Goal: Task Accomplishment & Management: Use online tool/utility

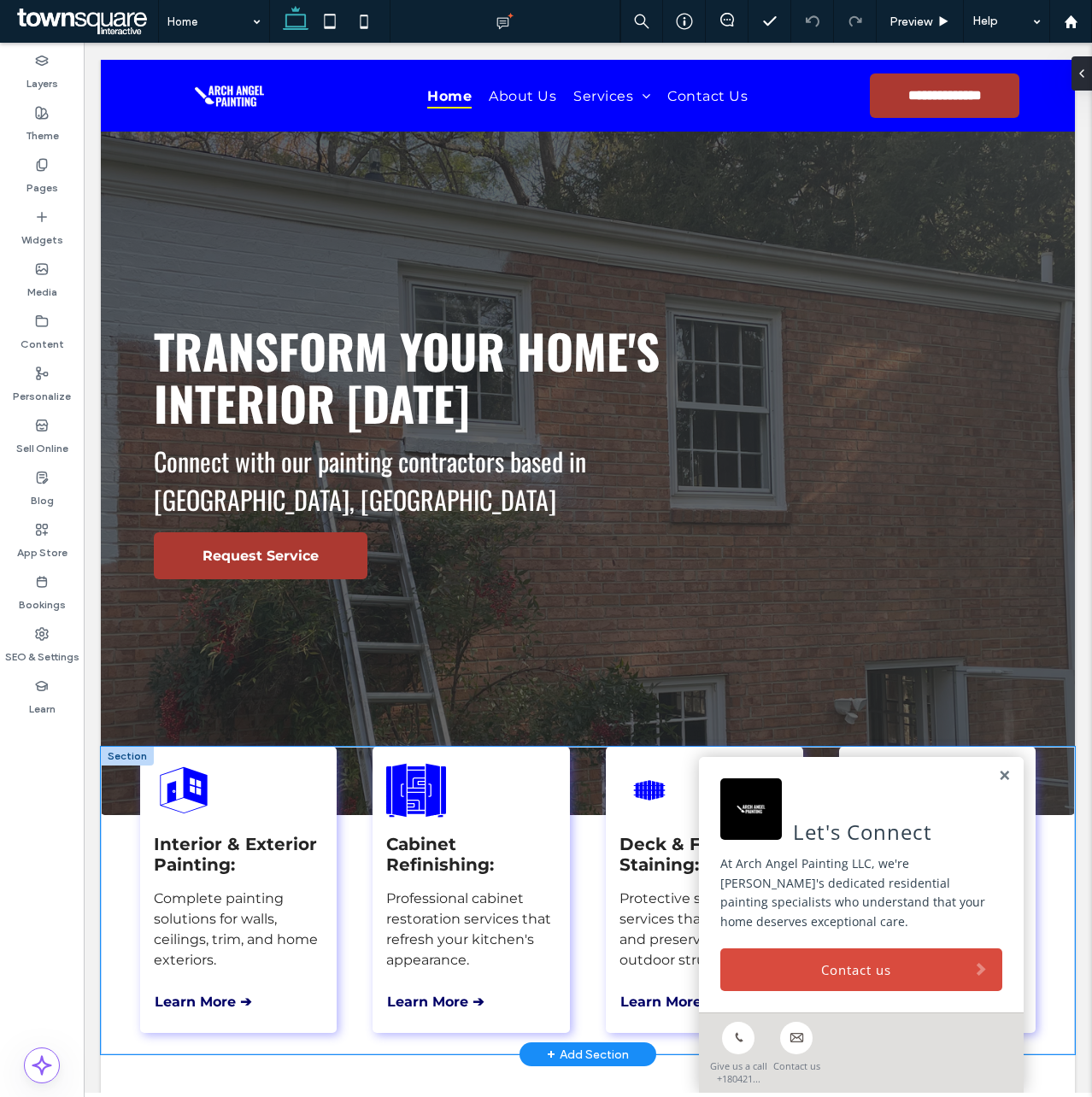
click at [117, 927] on div "Interior & Exterior Painting: Complete painting solutions for walls, ceilings, …" at bounding box center [587, 900] width 975 height 307
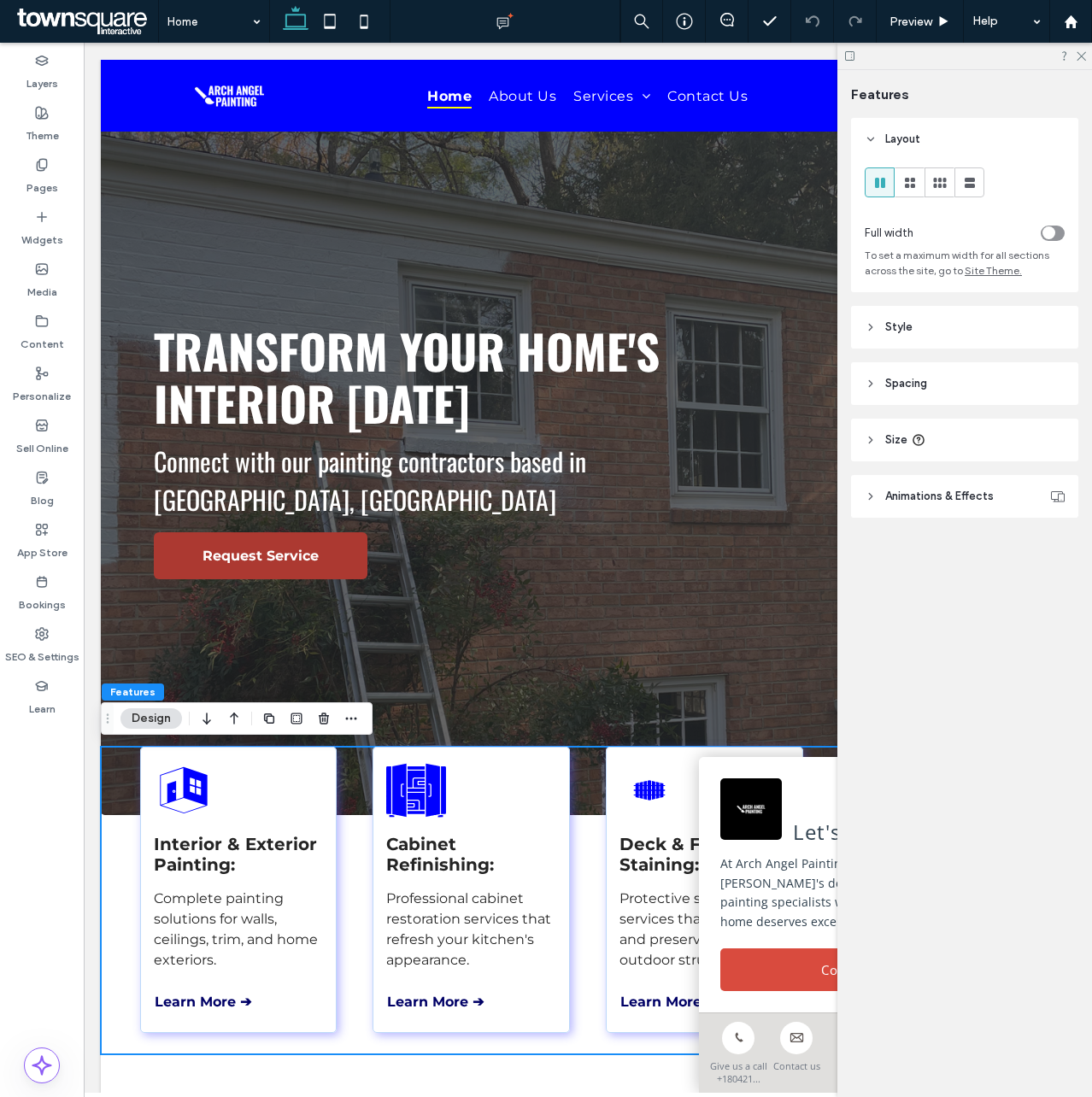
click at [1078, 61] on div at bounding box center [965, 56] width 255 height 27
click at [1082, 46] on div at bounding box center [965, 56] width 255 height 27
drag, startPoint x: 1079, startPoint y: 53, endPoint x: 820, endPoint y: 52, distance: 259.0
click at [1079, 53] on use at bounding box center [1081, 56] width 9 height 9
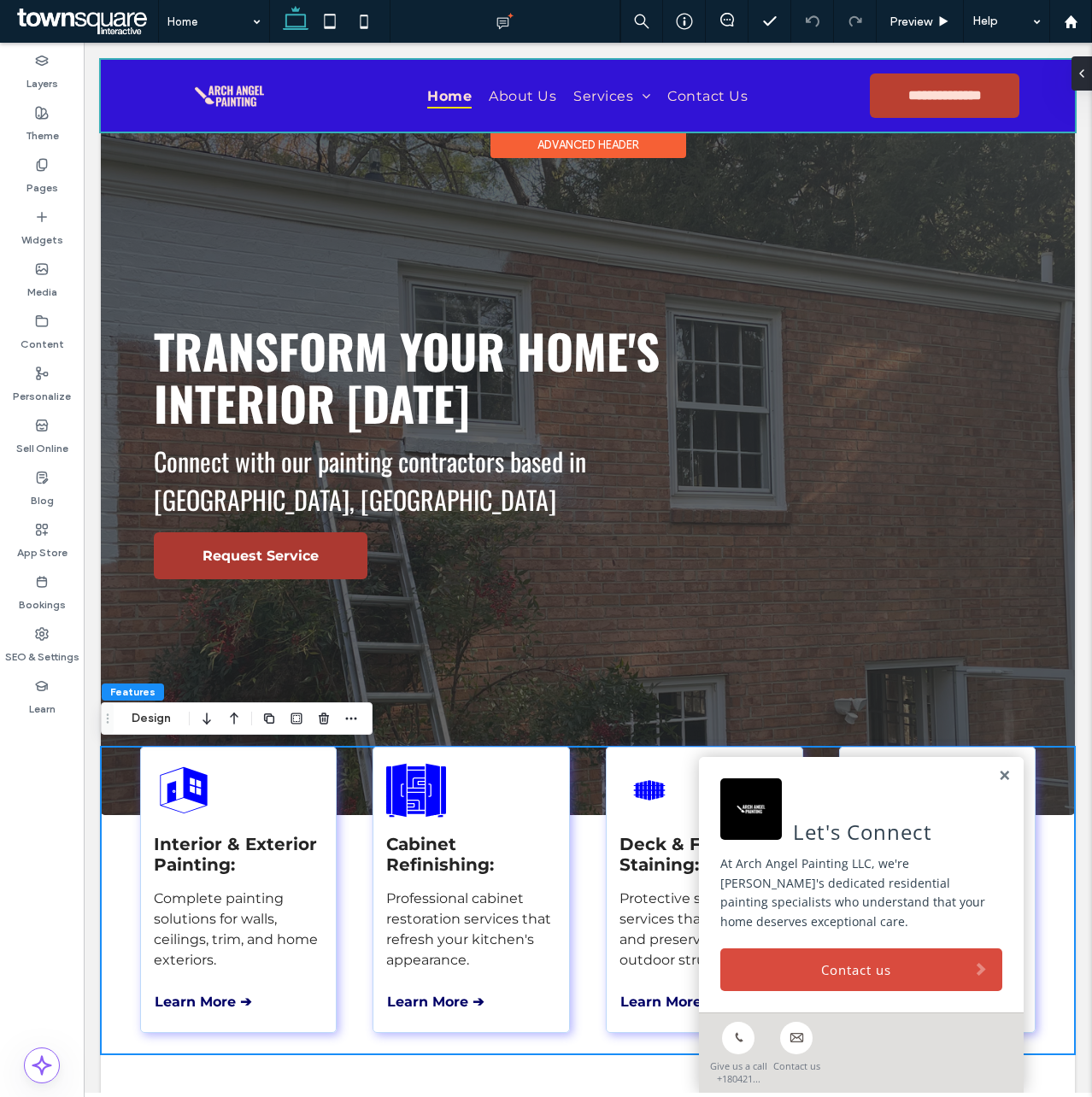
click at [594, 98] on div at bounding box center [587, 96] width 975 height 72
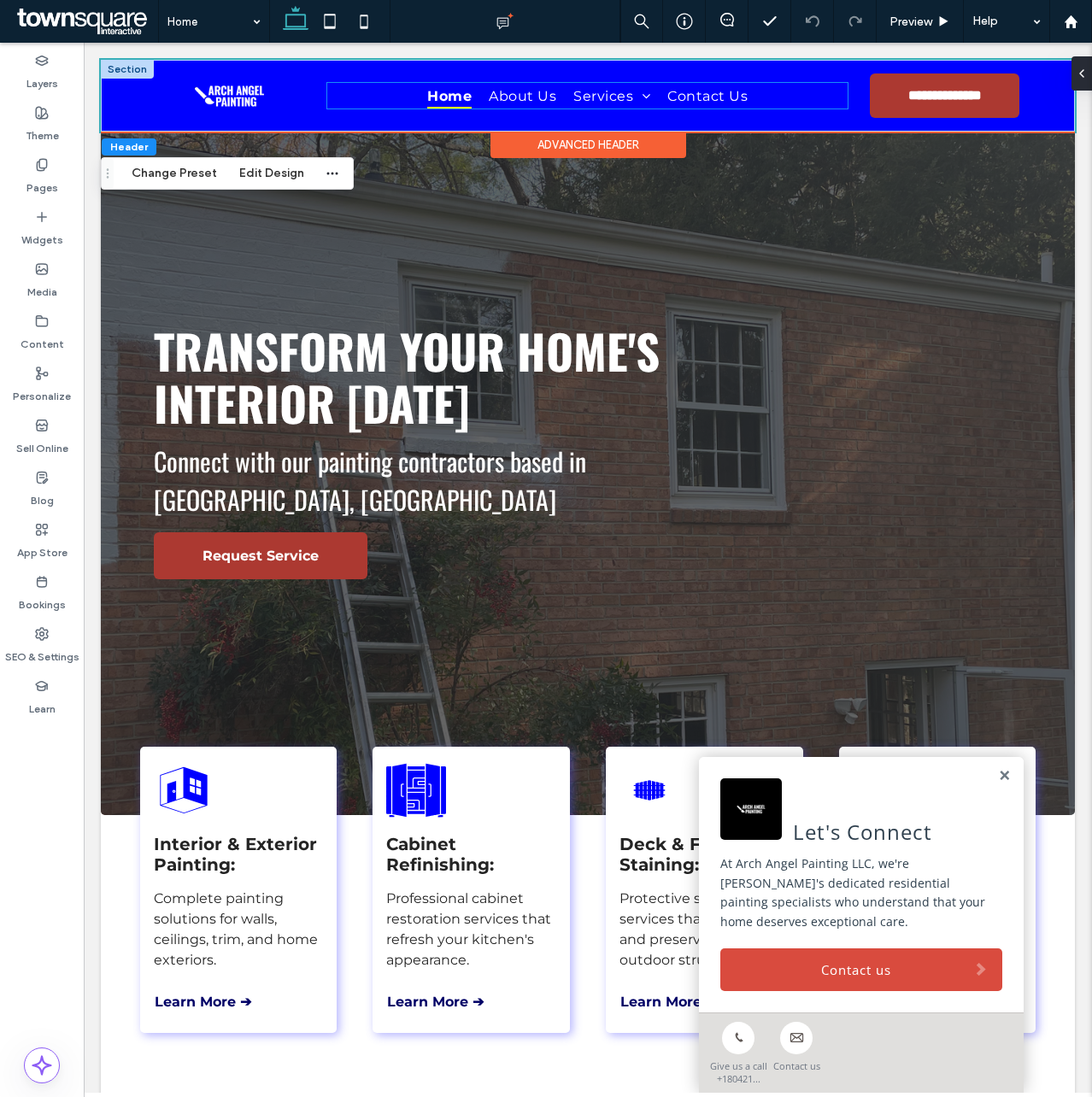
click at [403, 99] on ul "Home About Us Services Interior Painting Exterior Painting Cabinet Painting & R…" at bounding box center [587, 95] width 520 height 25
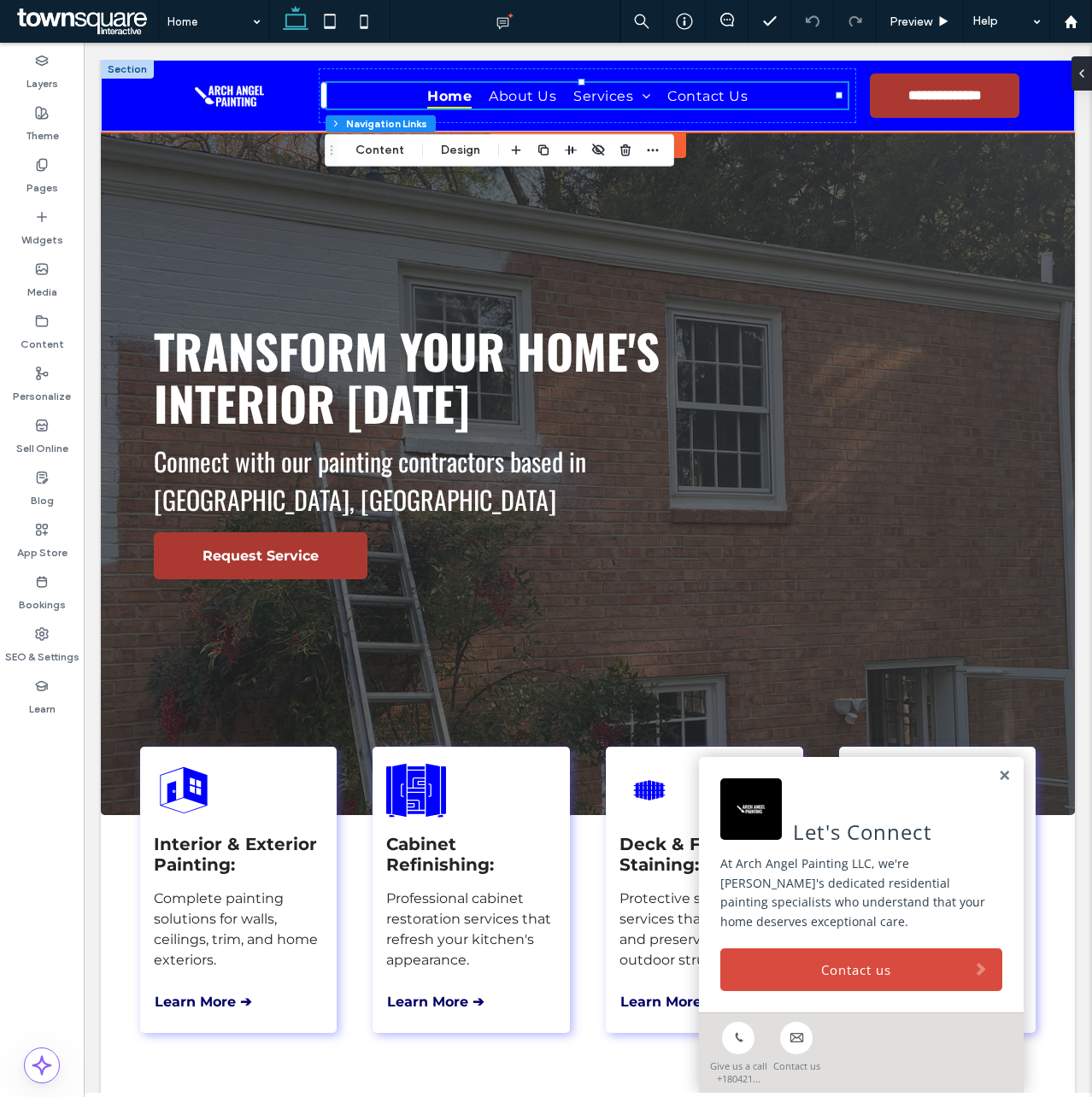
click at [393, 144] on button "Content" at bounding box center [379, 150] width 71 height 21
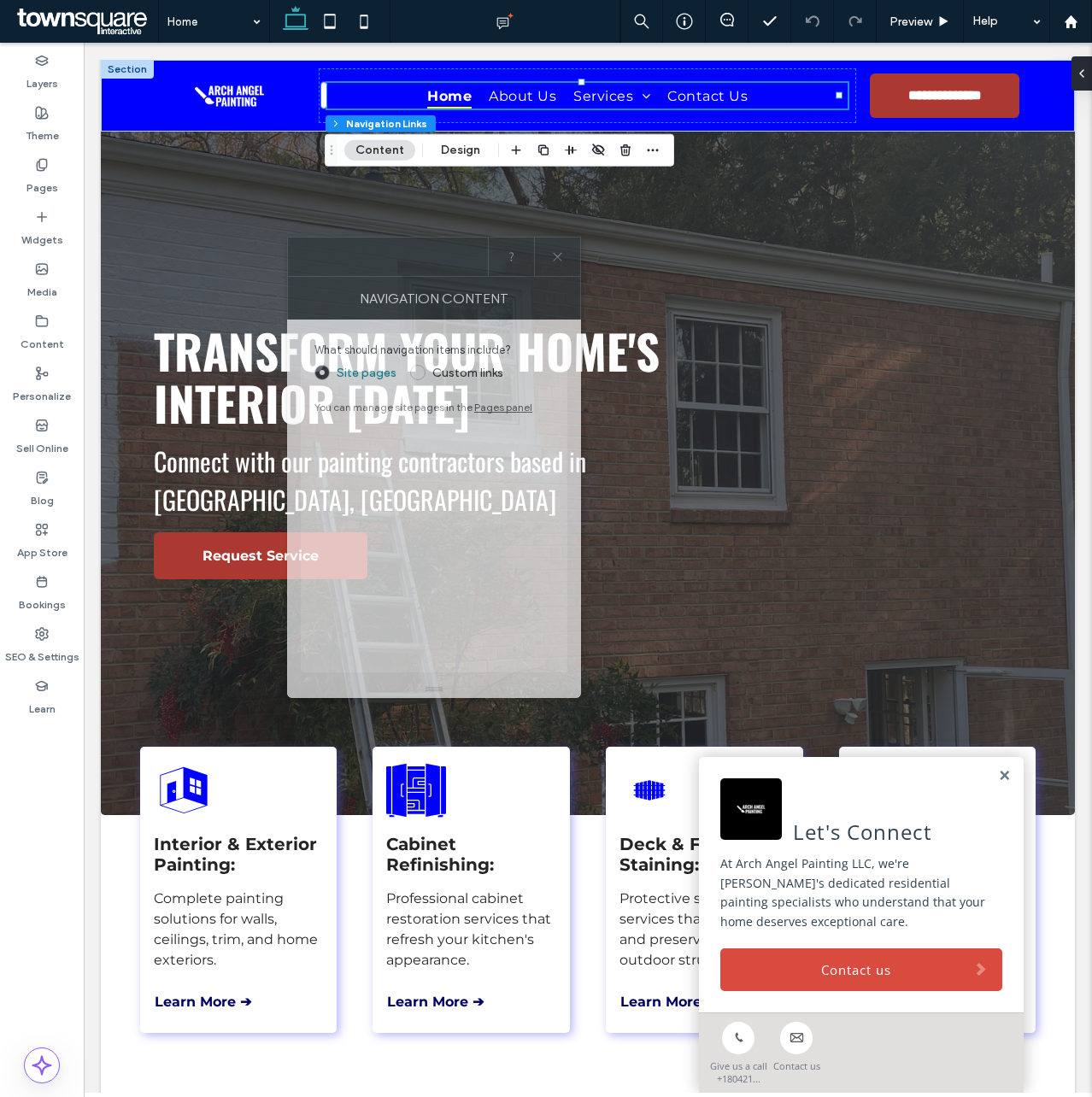
drag, startPoint x: 838, startPoint y: 333, endPoint x: 390, endPoint y: 260, distance: 453.9
click at [390, 260] on div at bounding box center [387, 256] width 200 height 39
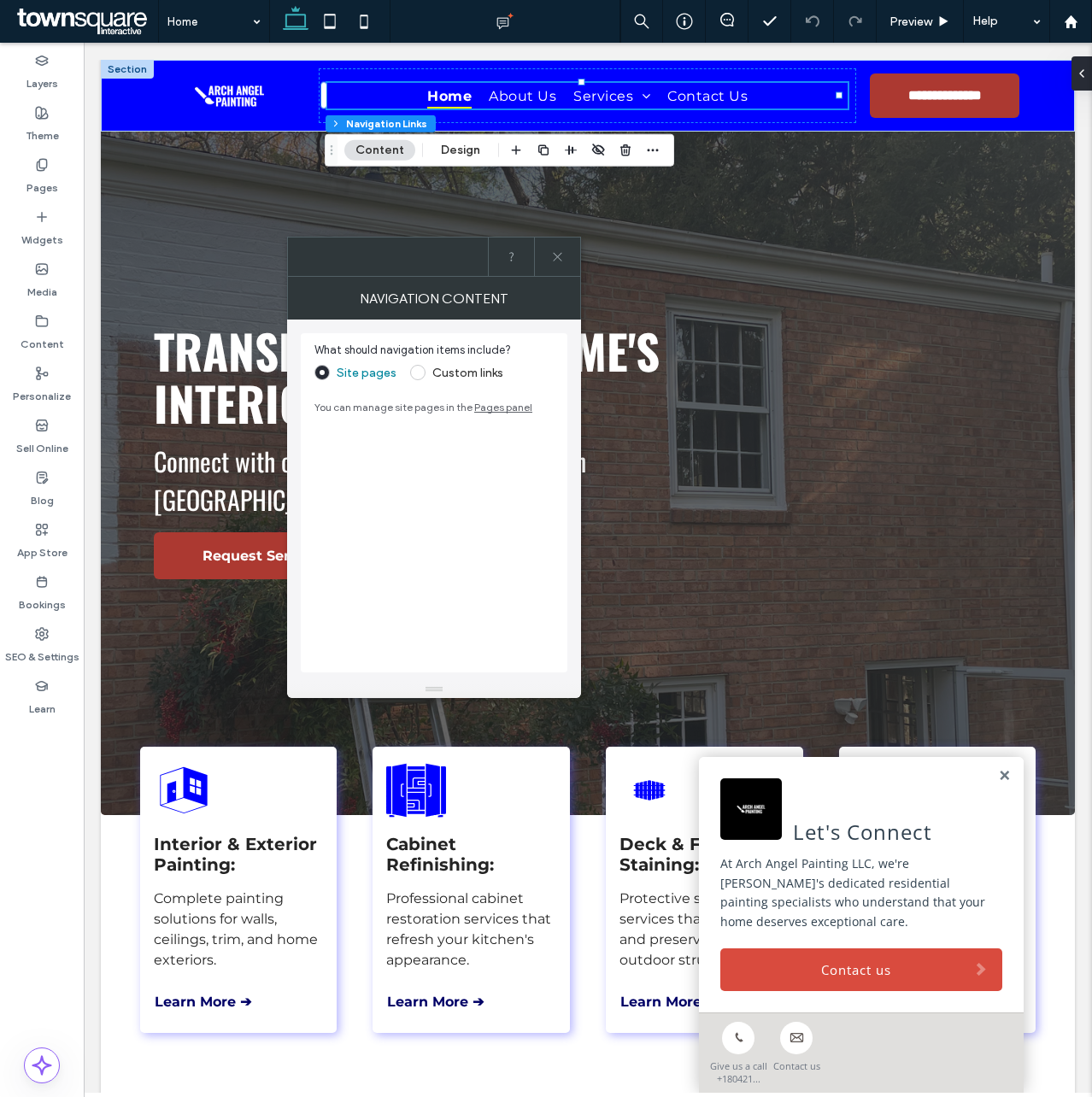
click at [422, 374] on span at bounding box center [418, 372] width 15 height 15
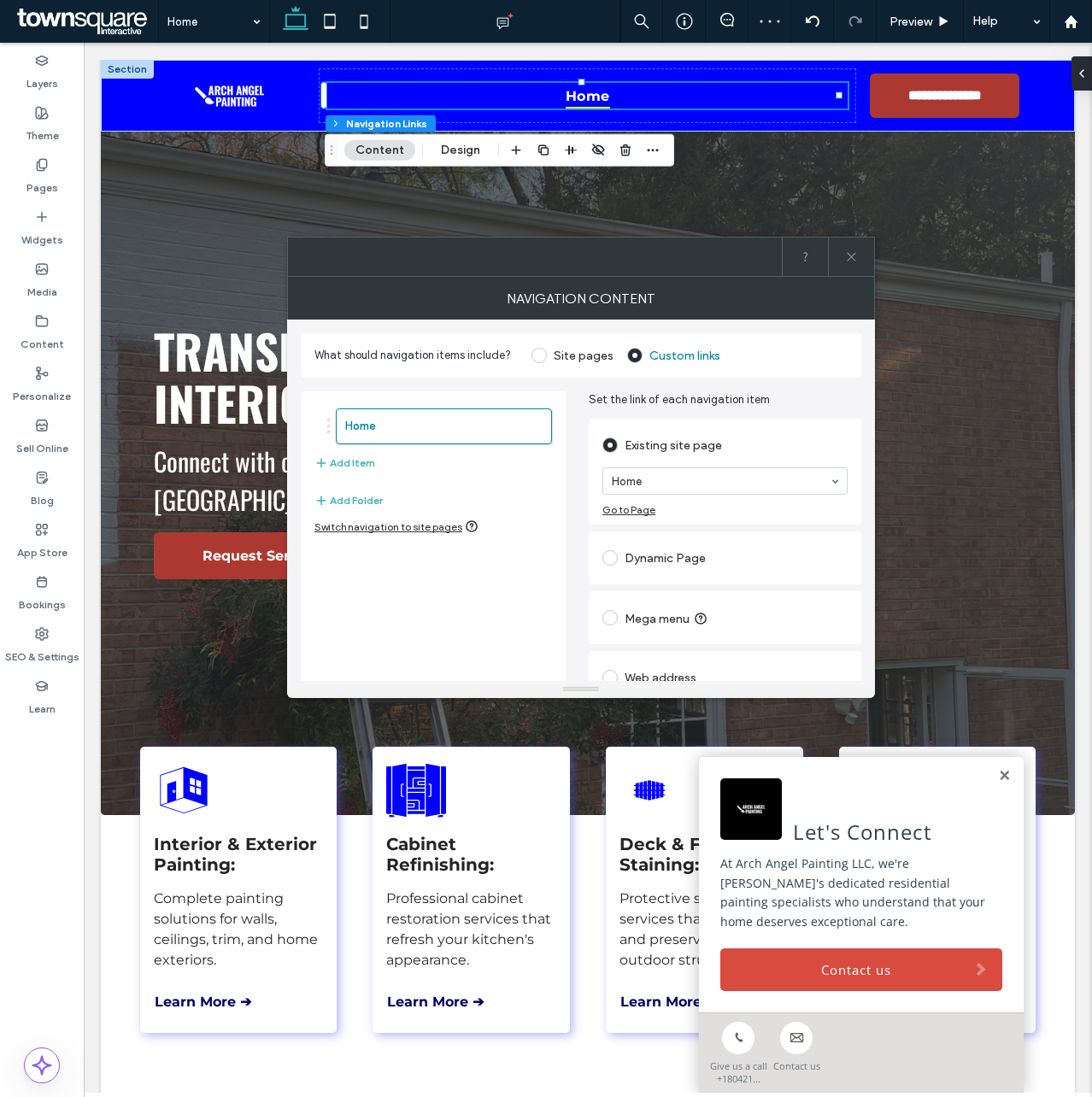
click at [558, 355] on label "Site pages" at bounding box center [584, 356] width 60 height 14
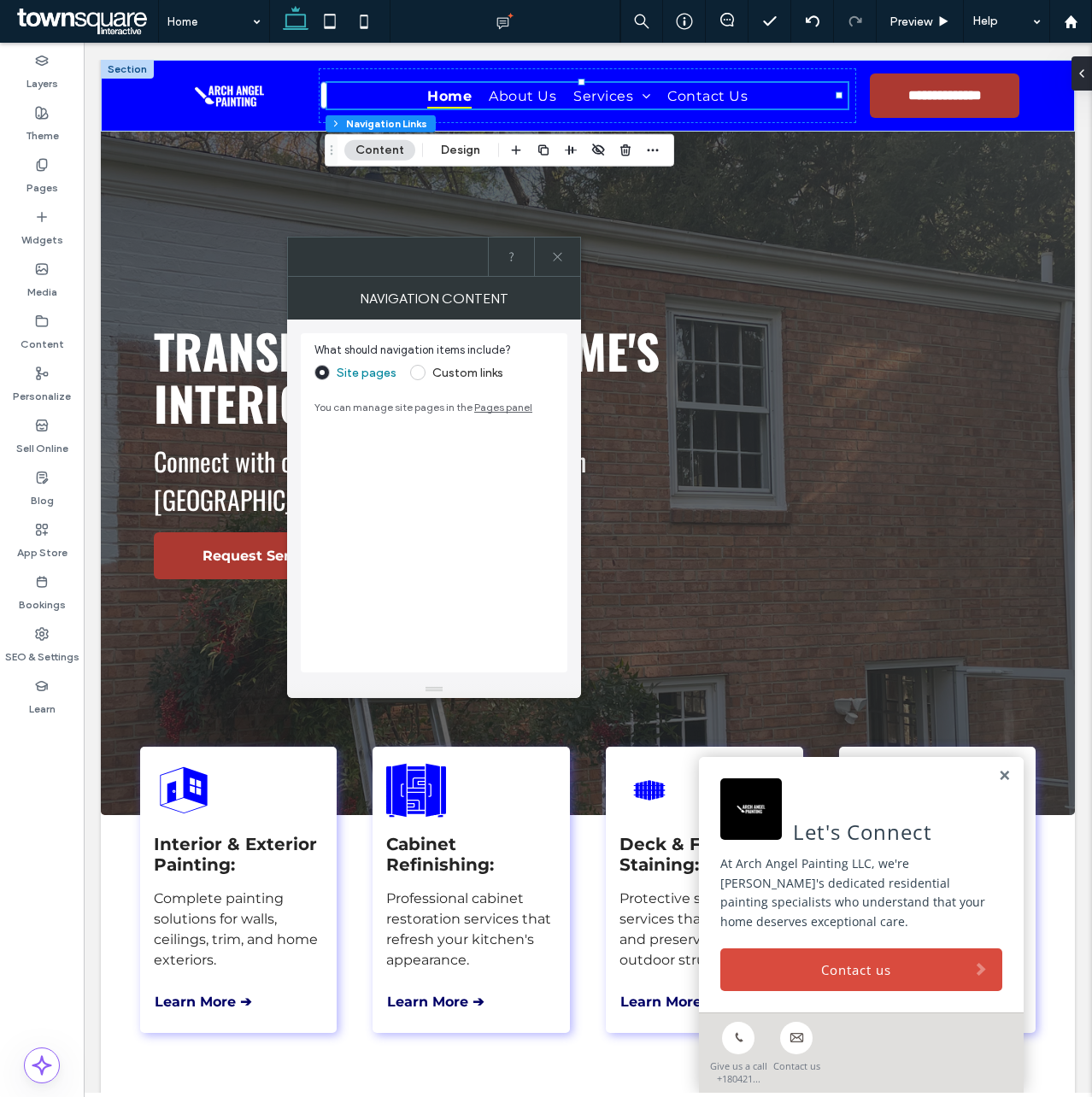
click at [443, 370] on label "Custom links" at bounding box center [467, 373] width 71 height 14
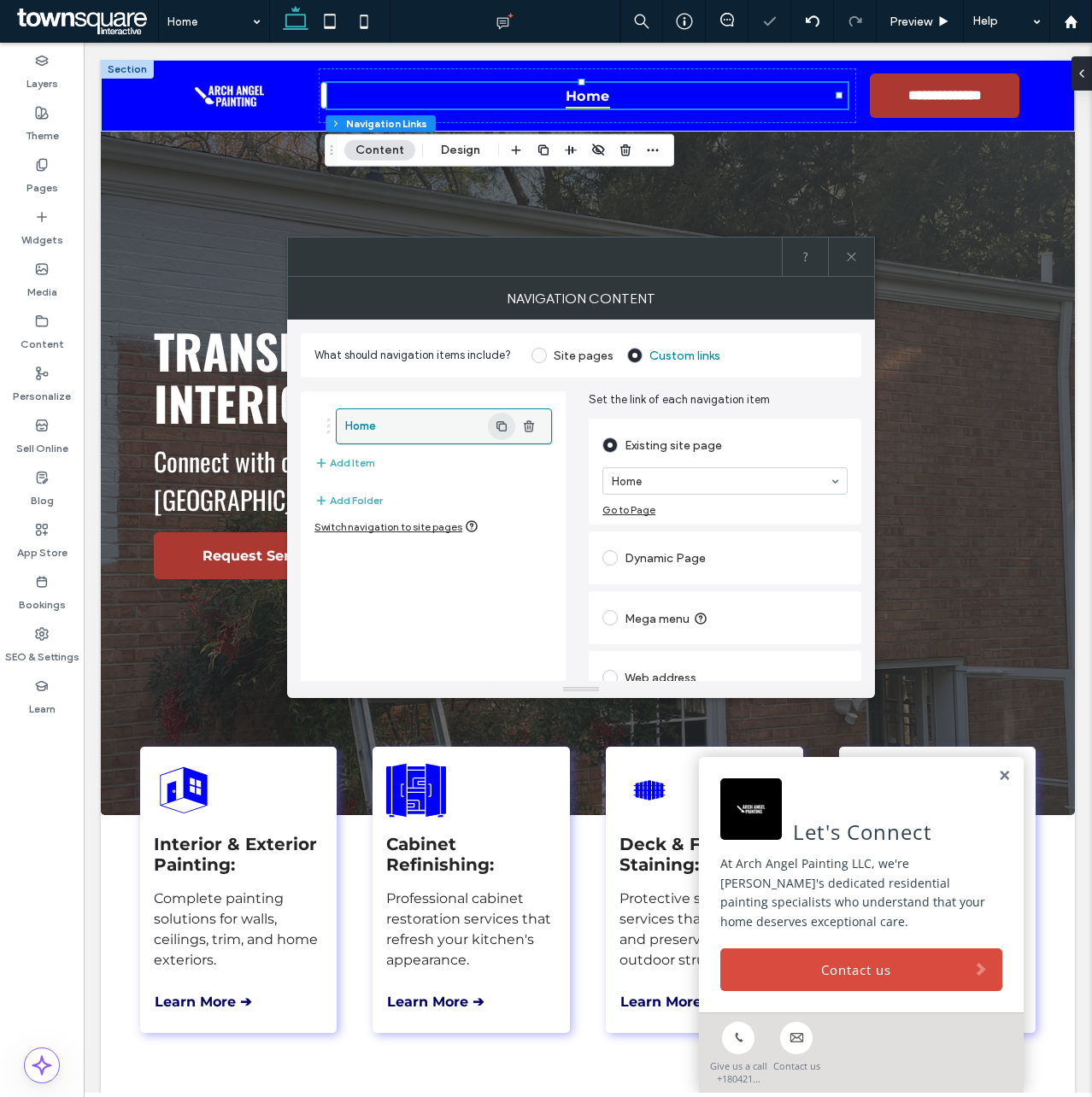
click at [498, 425] on icon "button" at bounding box center [501, 426] width 13 height 13
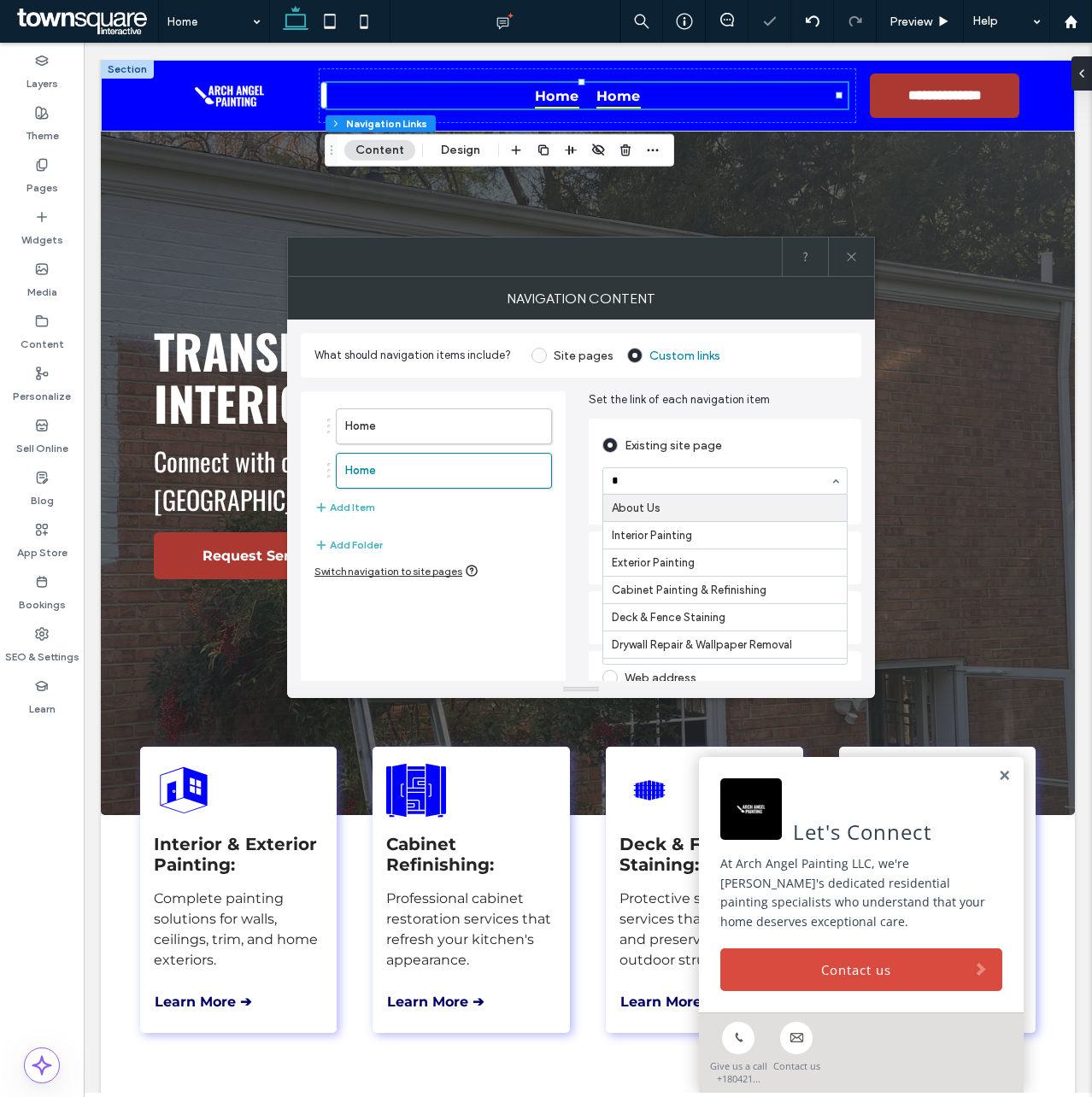
type input "**"
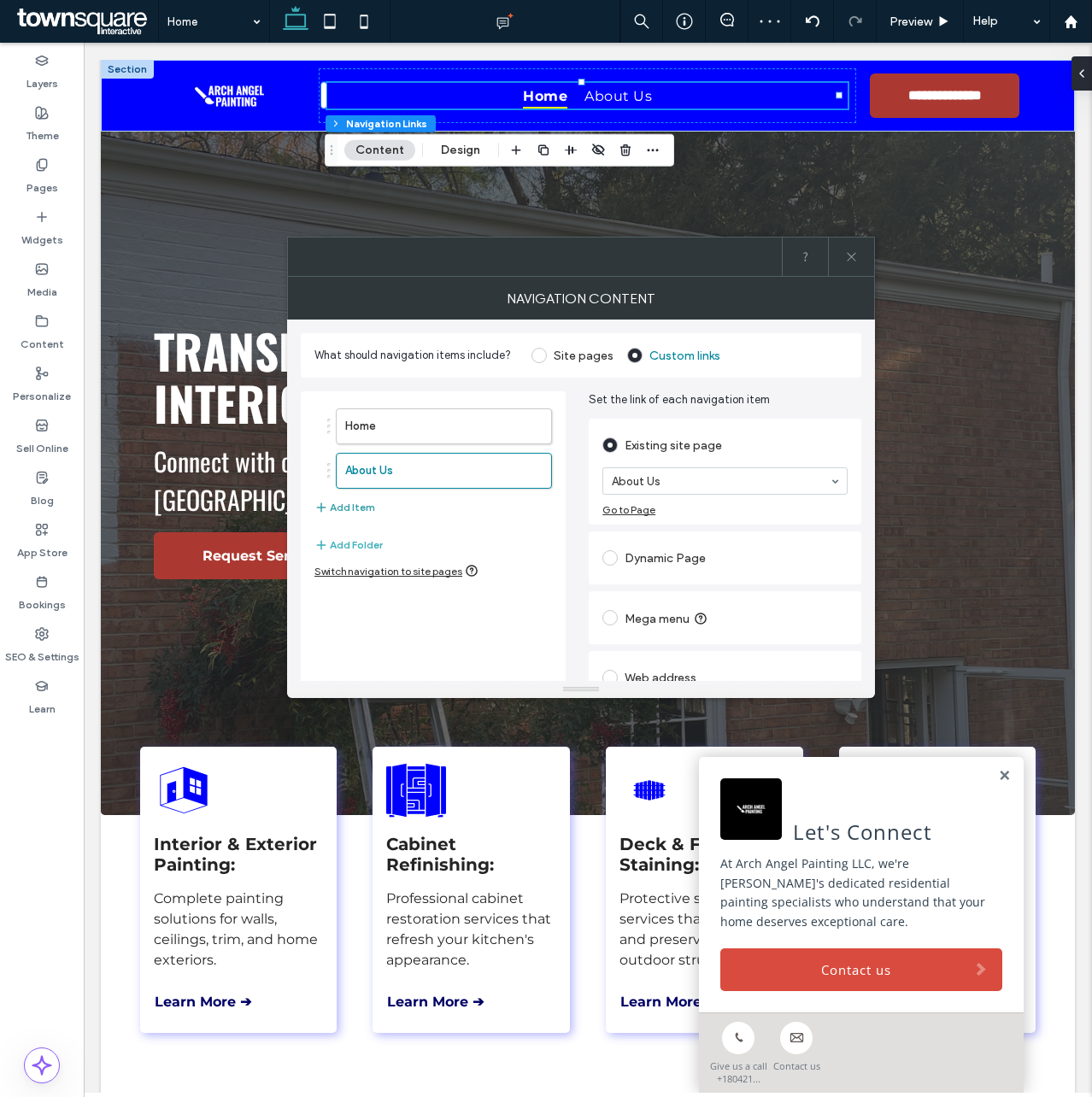
click at [360, 510] on button "Add Item" at bounding box center [345, 507] width 61 height 21
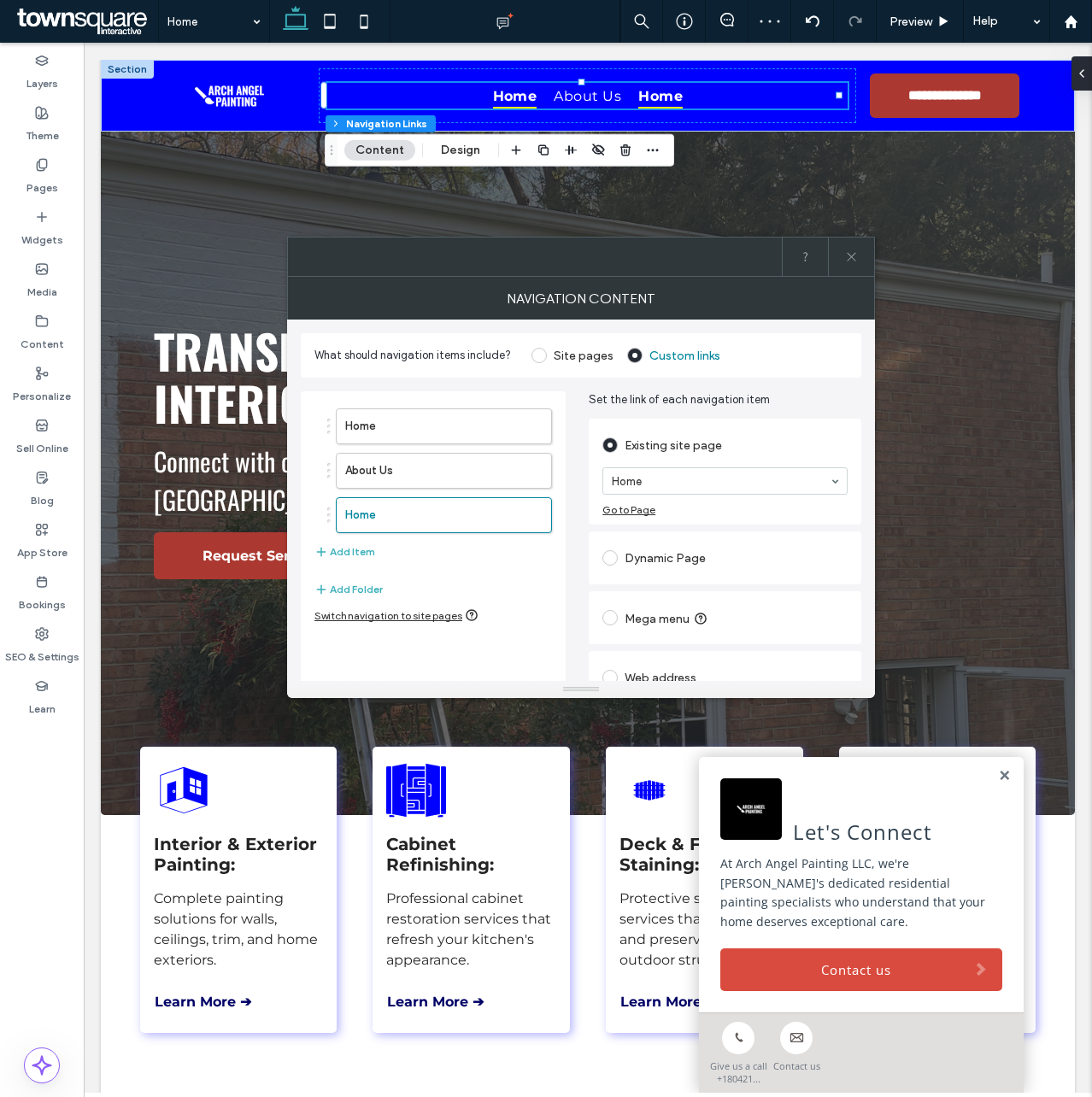
click at [667, 617] on label "Mega menu" at bounding box center [668, 618] width 87 height 17
click at [662, 587] on input "*********" at bounding box center [725, 592] width 246 height 30
type input "********"
click at [360, 550] on button "Add Item" at bounding box center [345, 551] width 61 height 21
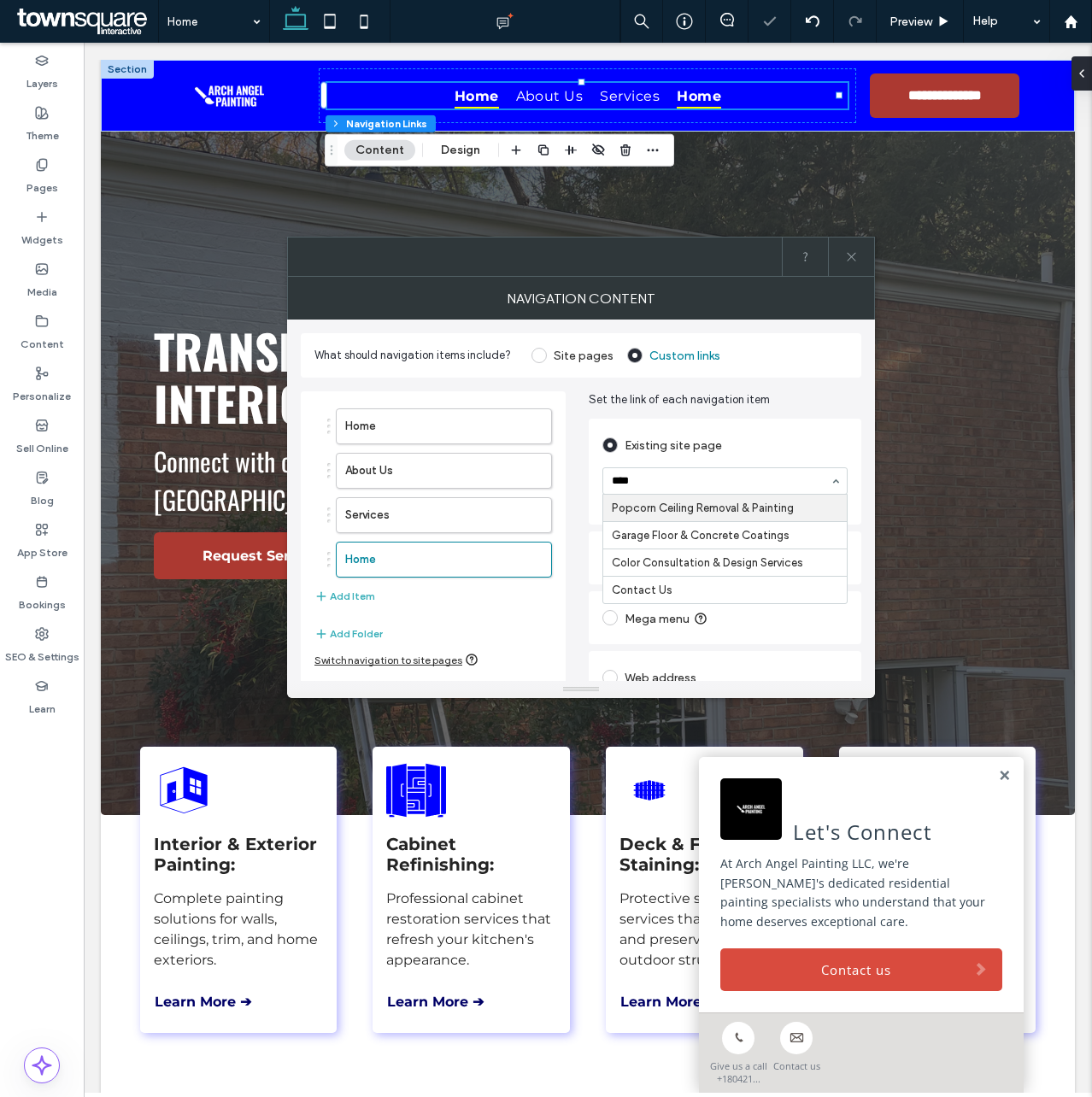
type input "*****"
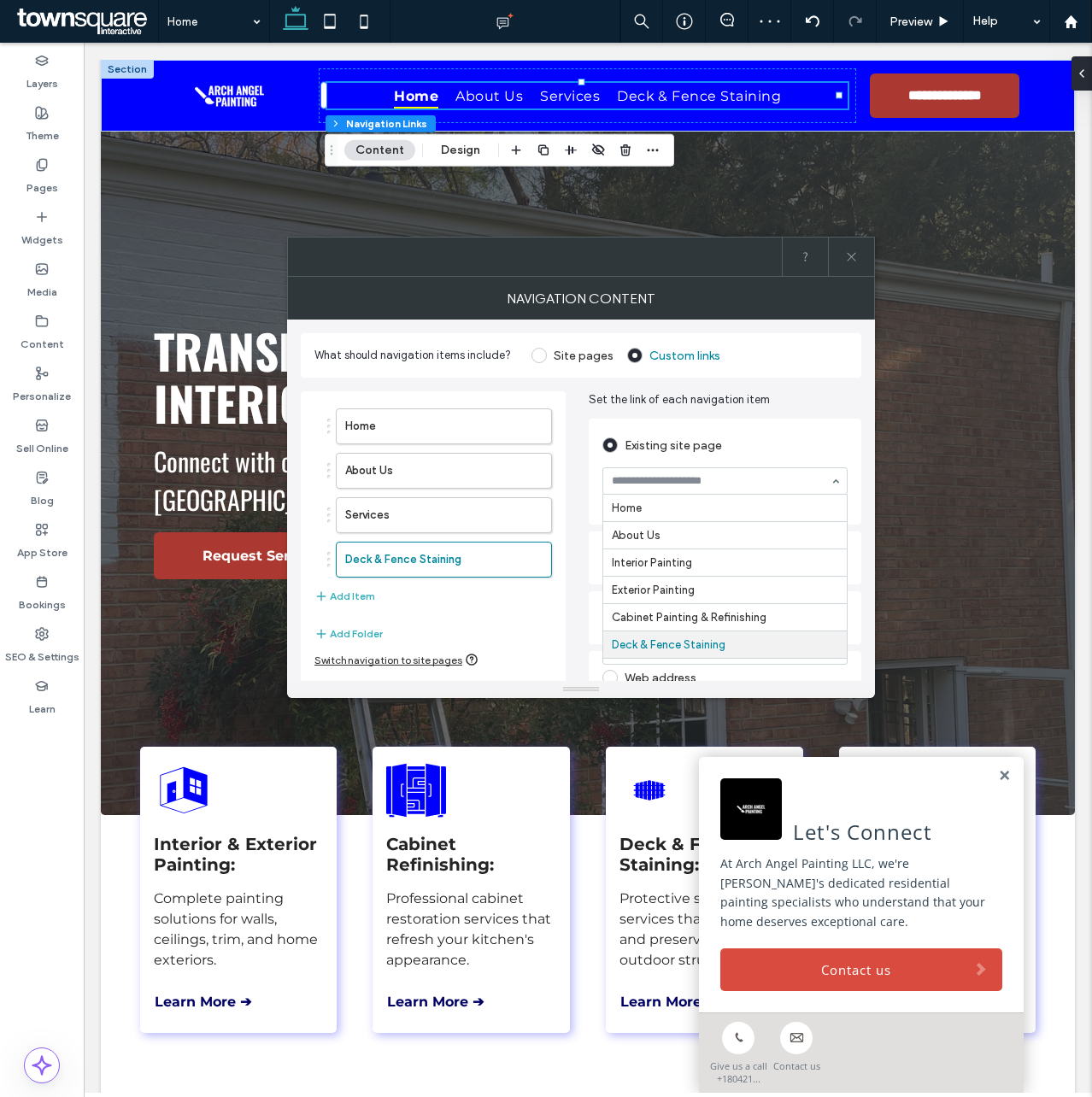
click at [658, 485] on input at bounding box center [720, 480] width 218 height 12
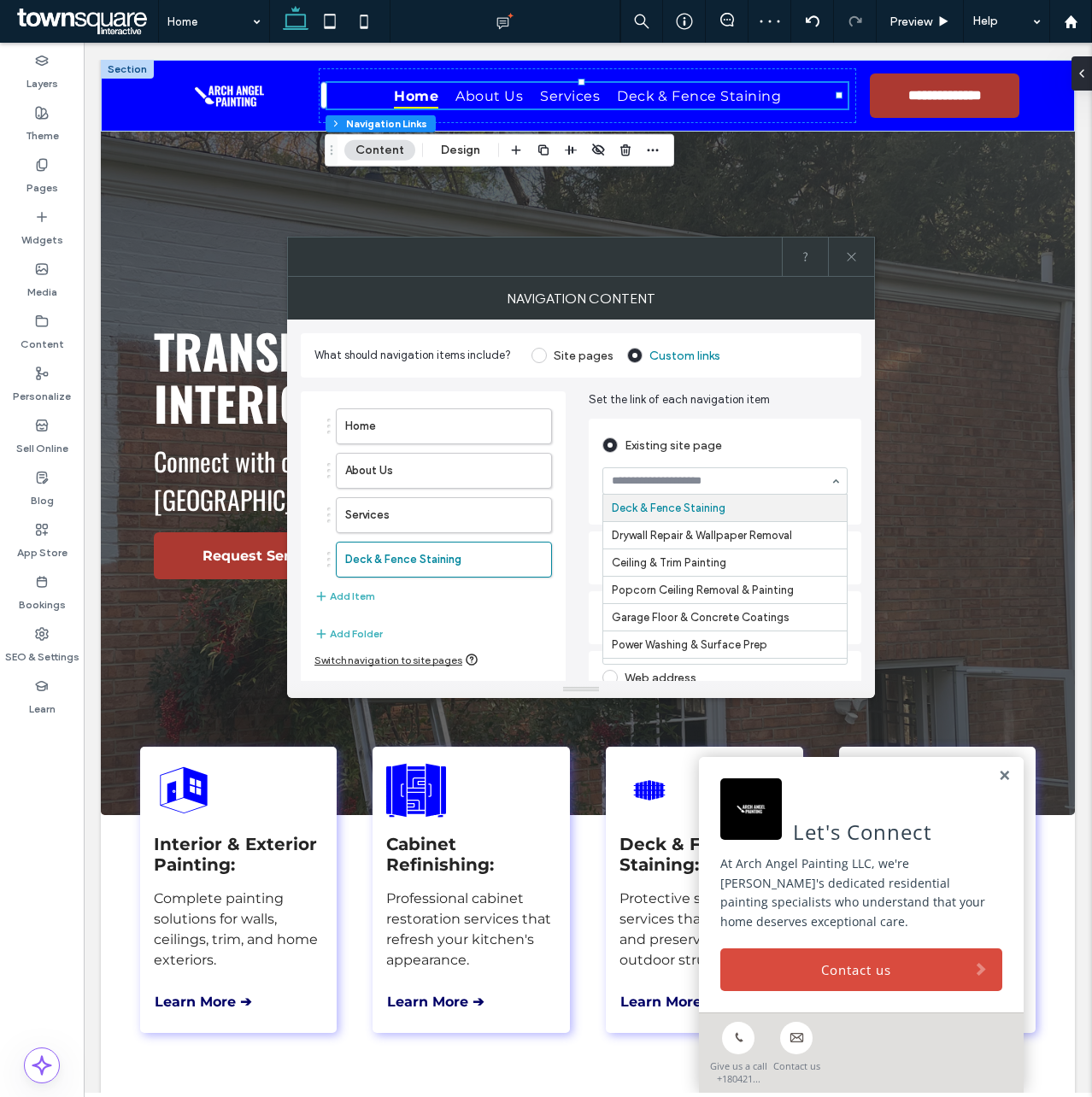
type input "*"
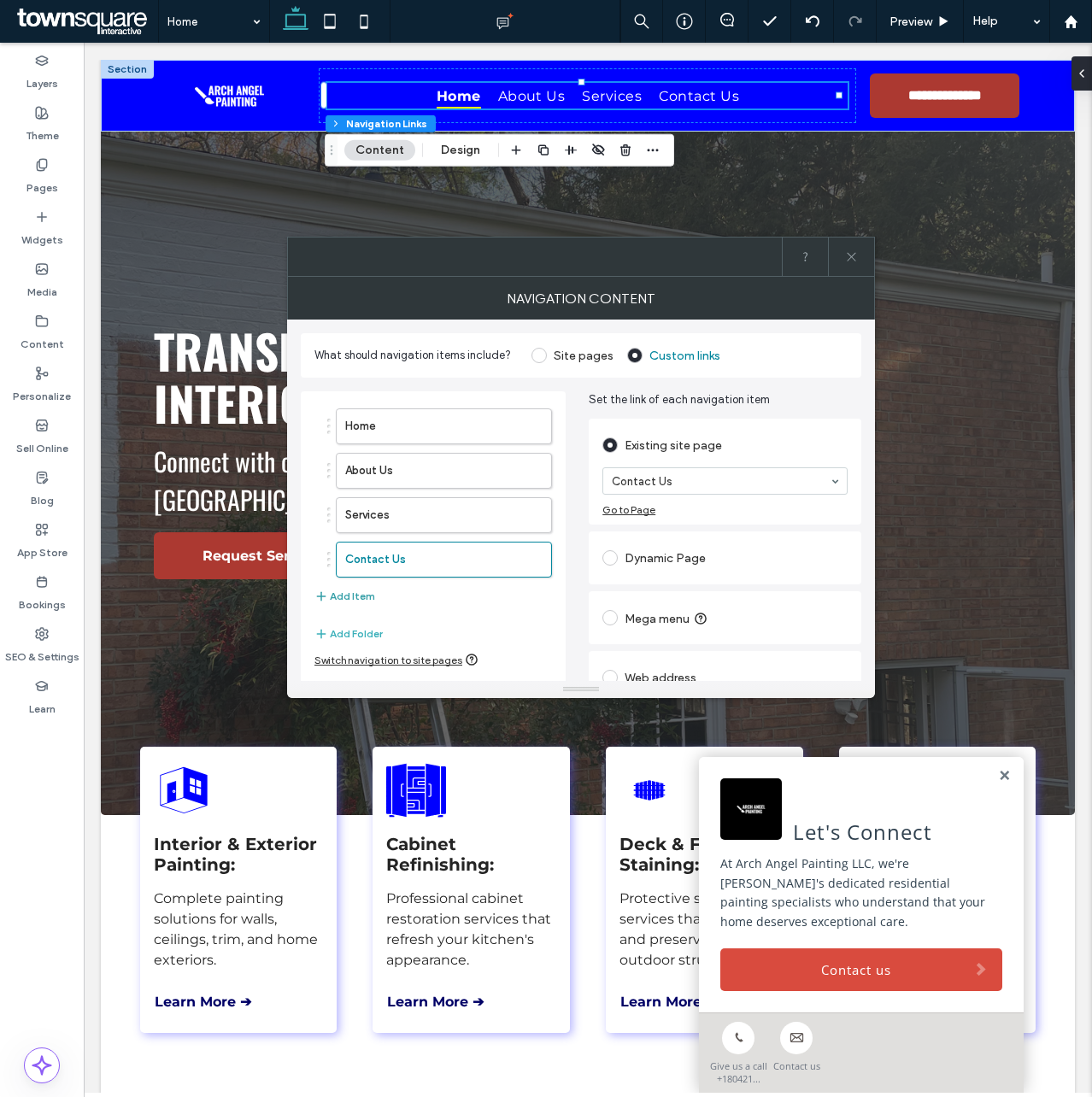
click at [356, 592] on button "Add Item" at bounding box center [345, 596] width 61 height 21
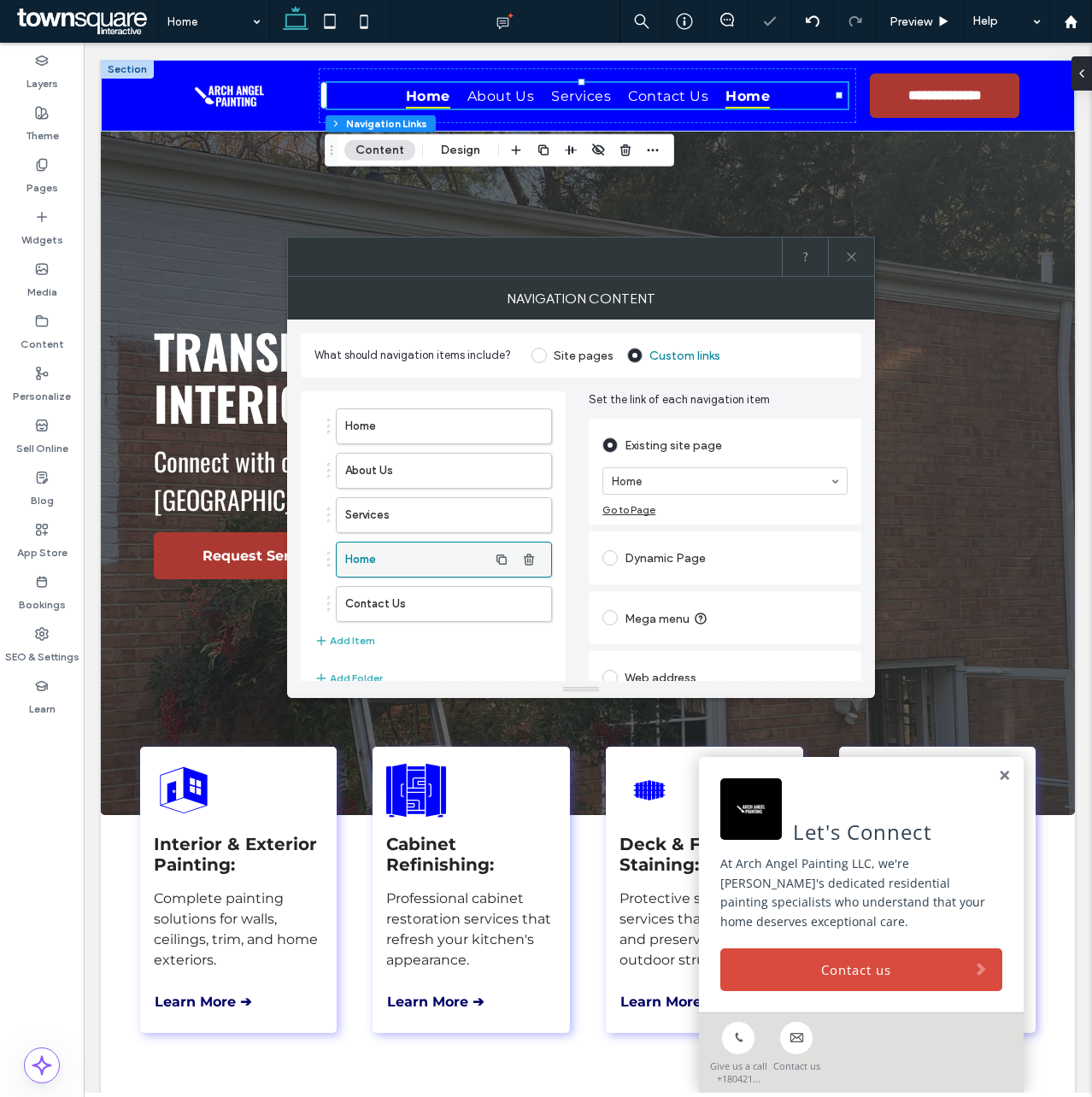
click at [409, 554] on label "Home" at bounding box center [416, 559] width 143 height 34
type input "****"
click at [852, 266] on span at bounding box center [852, 256] width 13 height 39
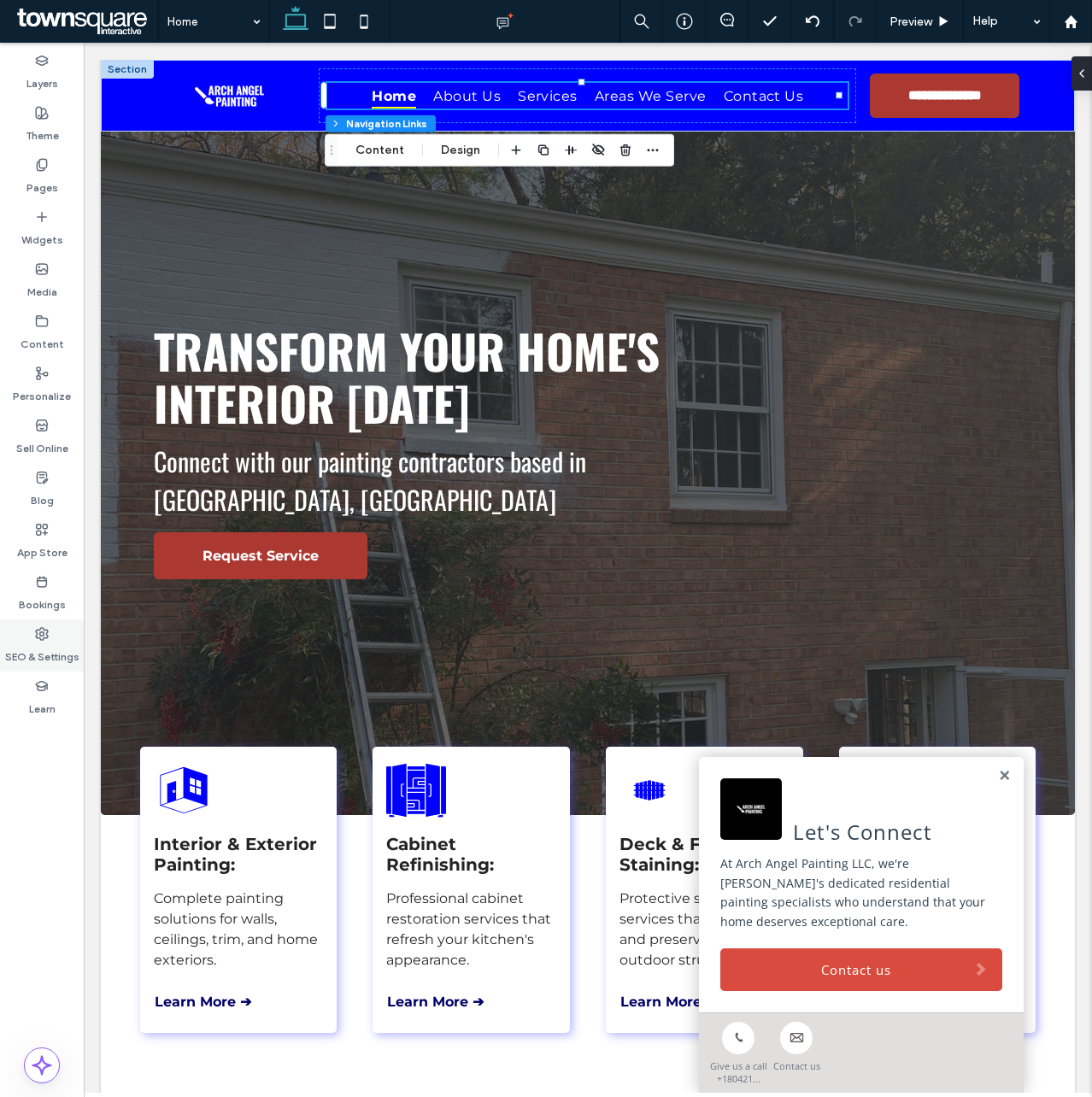
drag, startPoint x: 41, startPoint y: 641, endPoint x: 58, endPoint y: 627, distance: 22.0
click at [40, 641] on label "SEO & Settings" at bounding box center [42, 652] width 74 height 24
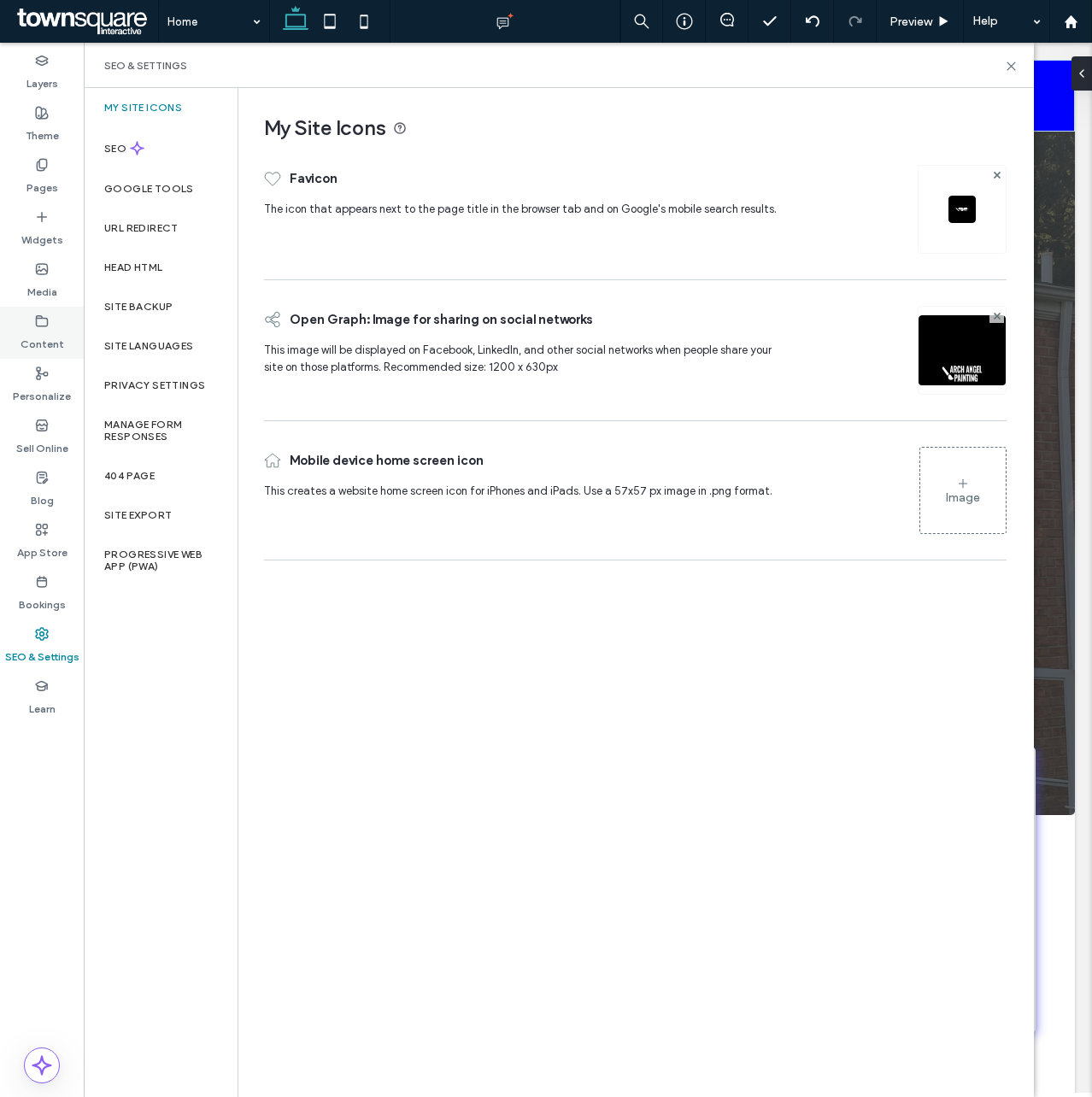
click at [62, 327] on div "Content" at bounding box center [41, 333] width 83 height 52
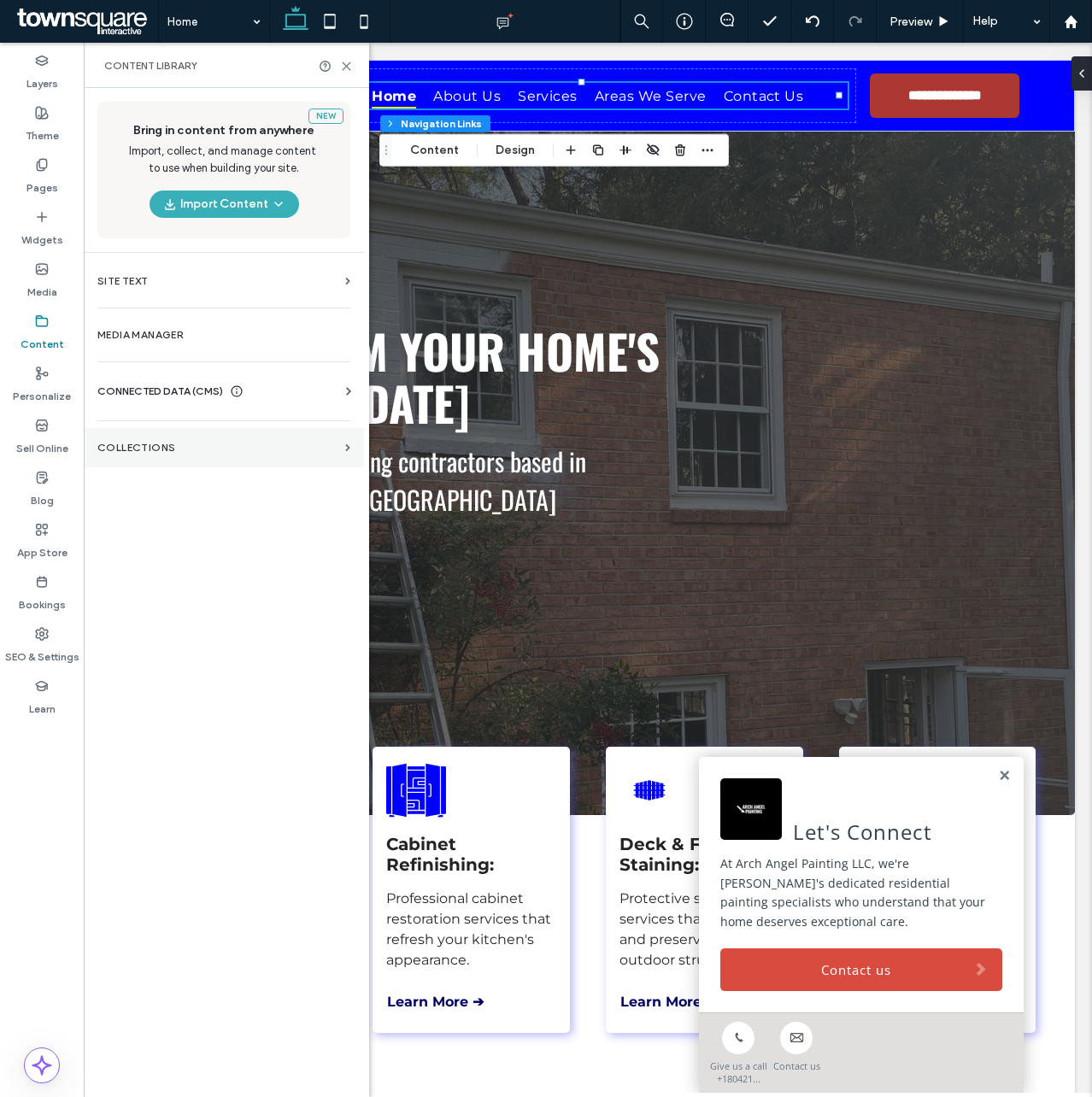
click at [307, 443] on label "Collections" at bounding box center [218, 447] width 241 height 12
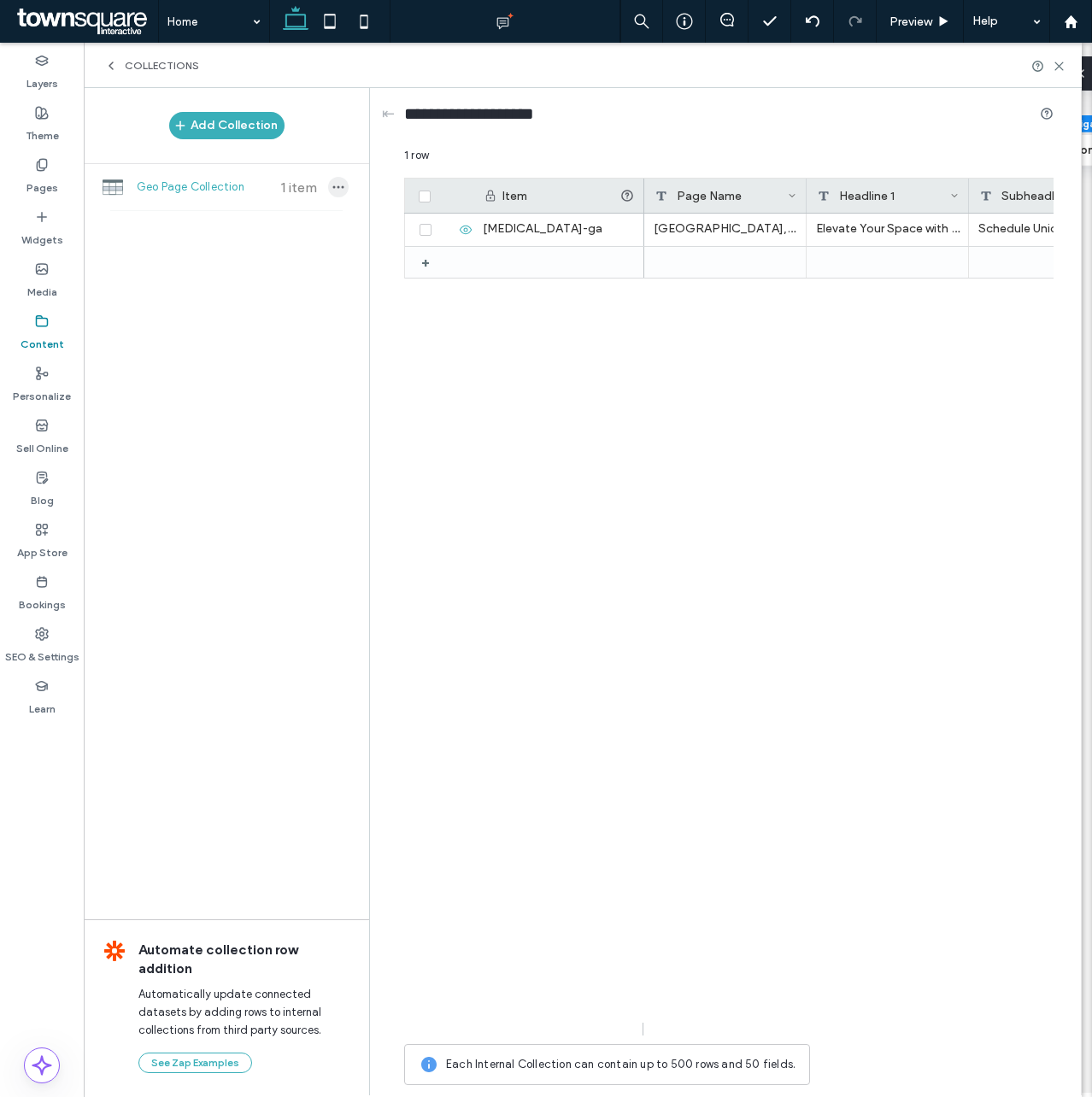
click at [336, 183] on icon "button" at bounding box center [338, 186] width 13 height 13
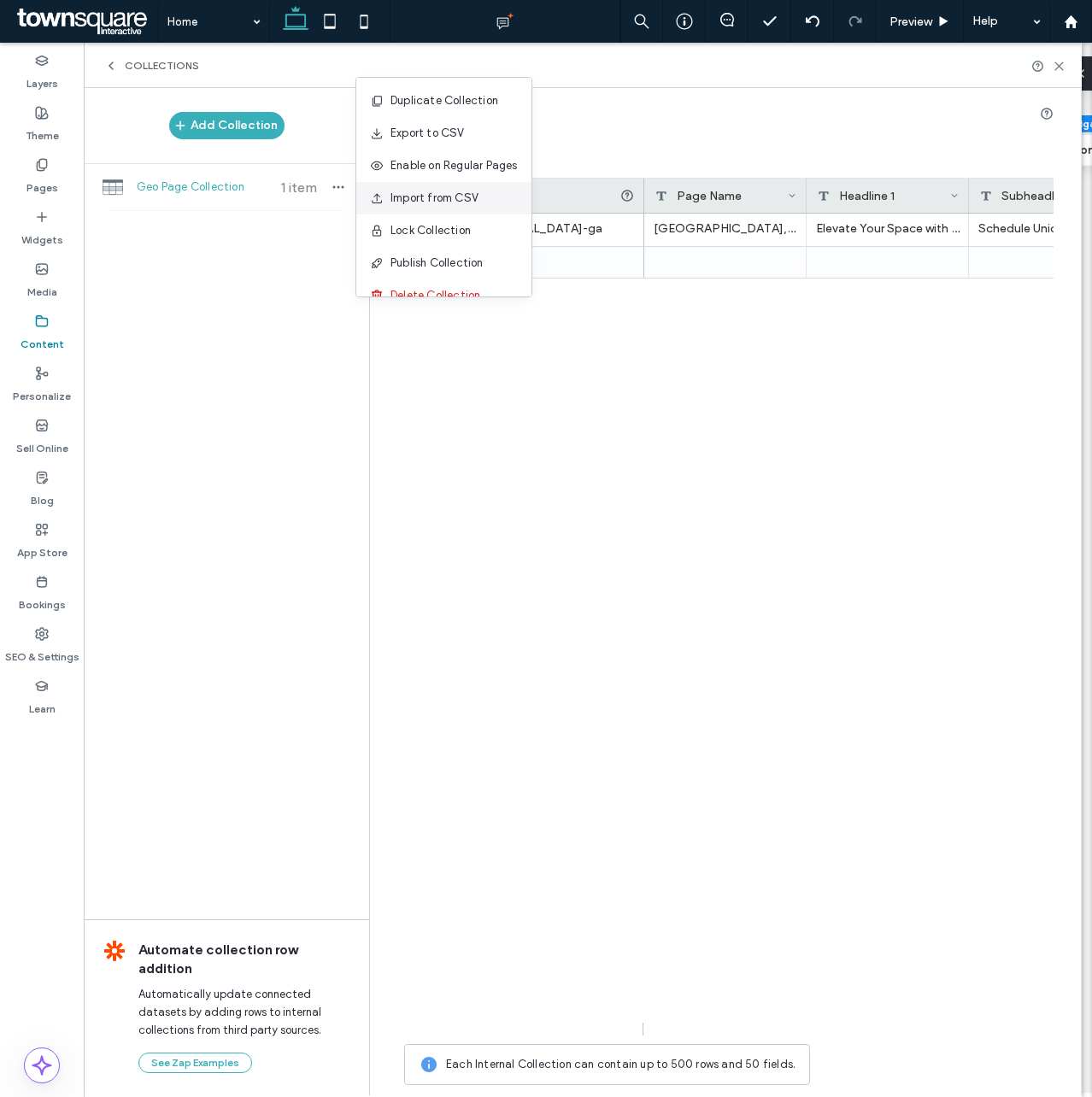
click at [427, 204] on span "Import from CSV" at bounding box center [435, 198] width 88 height 17
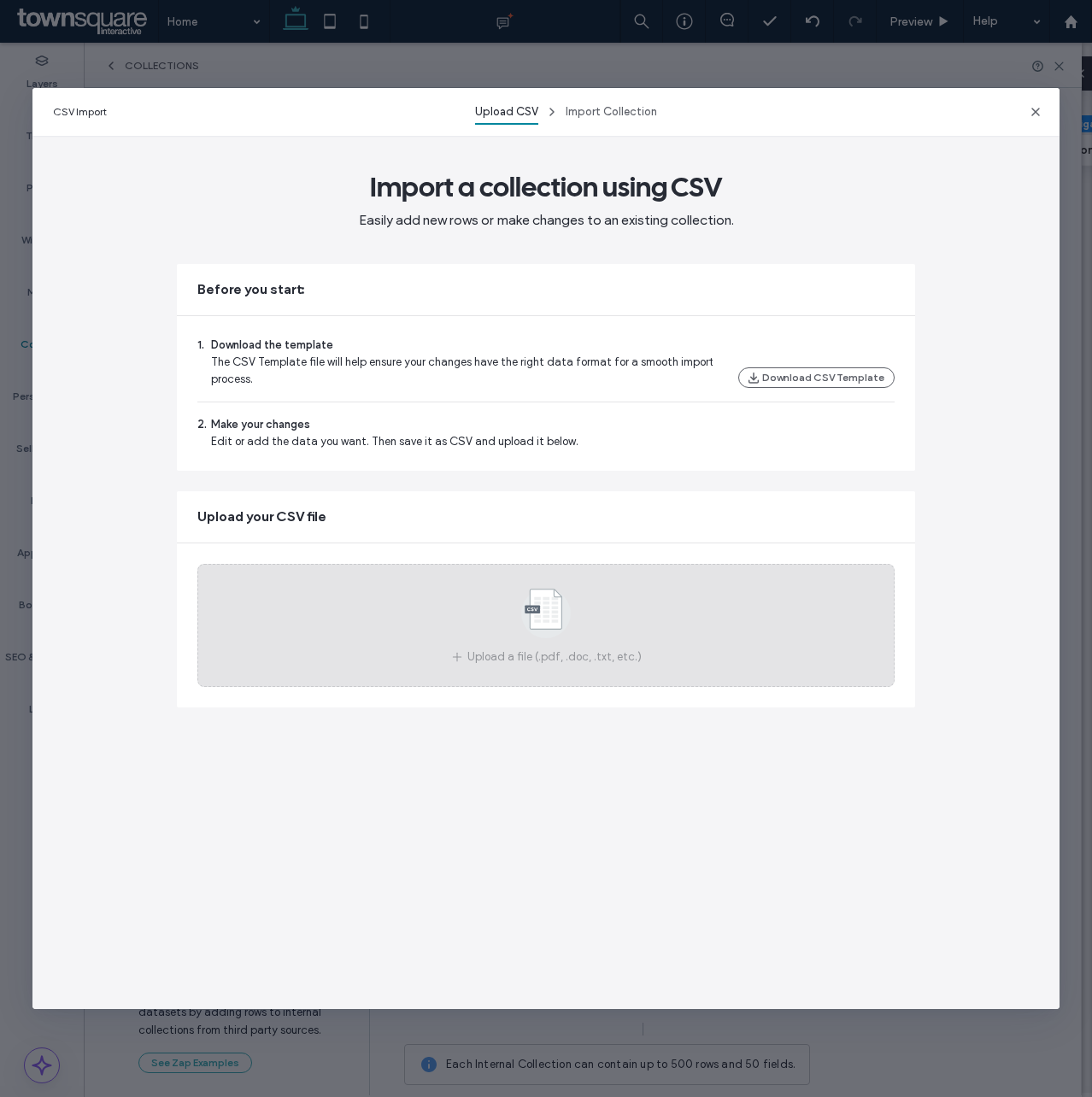
click at [541, 617] on use at bounding box center [545, 613] width 49 height 49
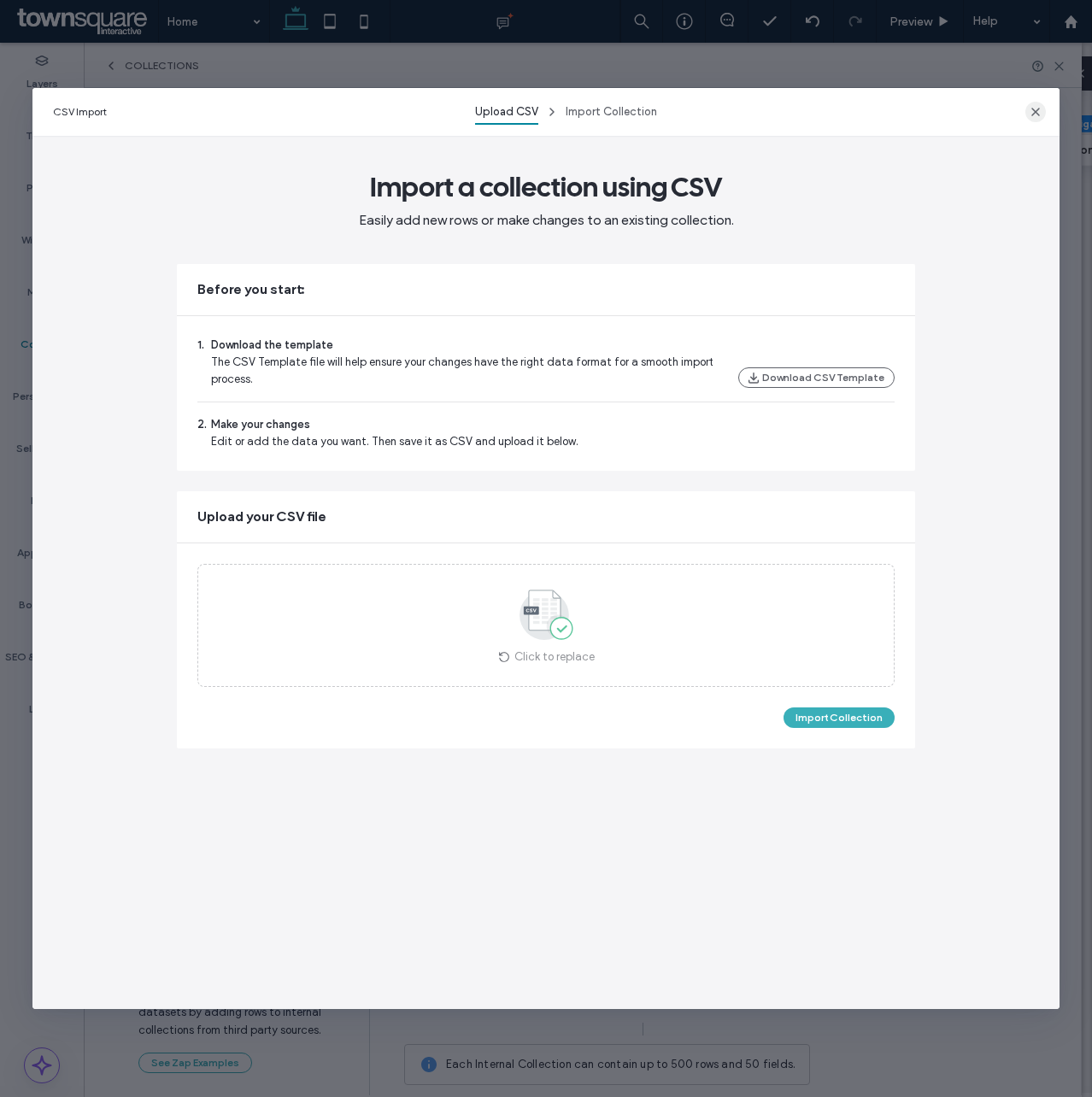
click at [1031, 113] on icon "button" at bounding box center [1036, 111] width 13 height 13
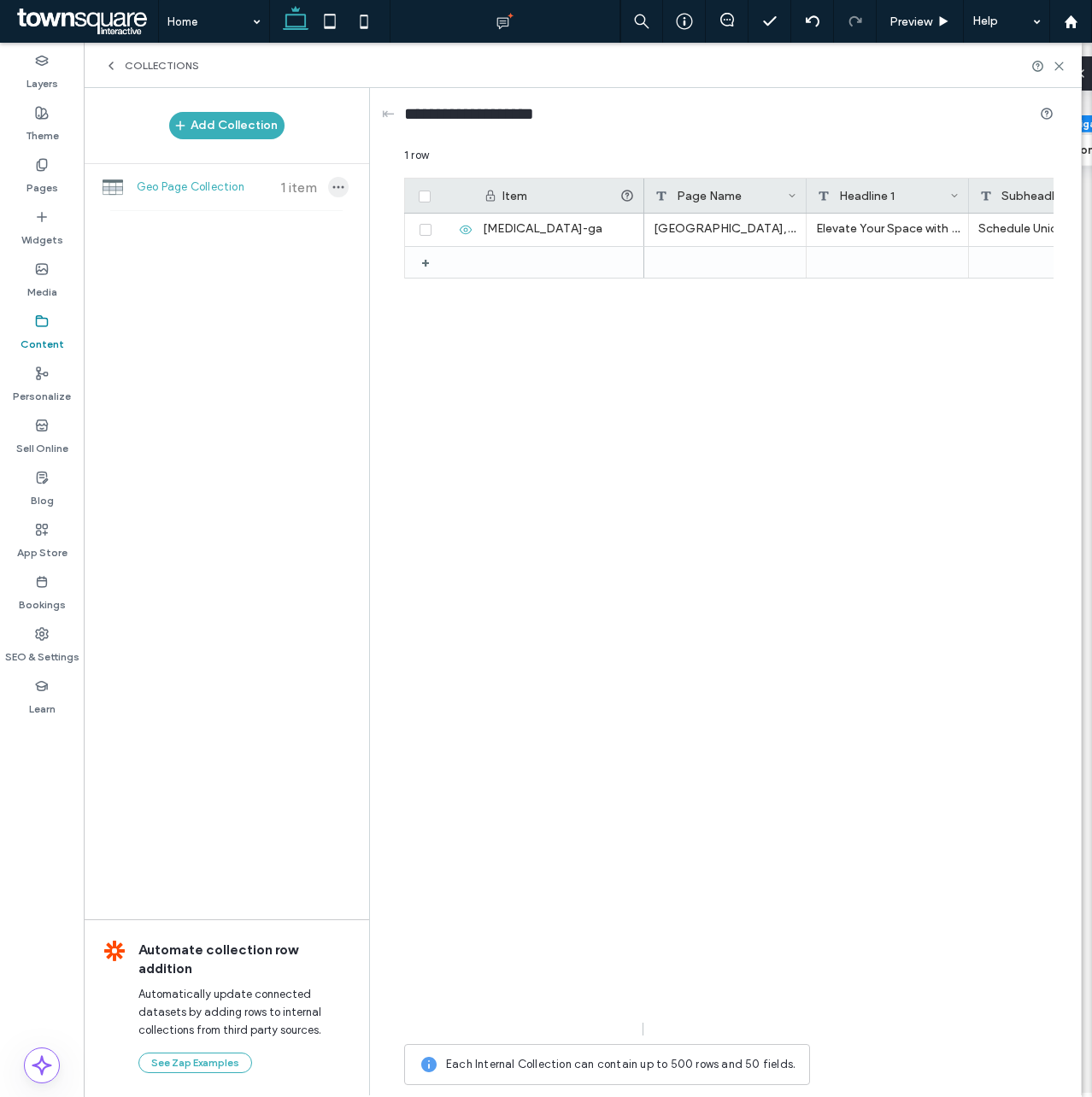
click at [338, 183] on icon "button" at bounding box center [338, 186] width 13 height 13
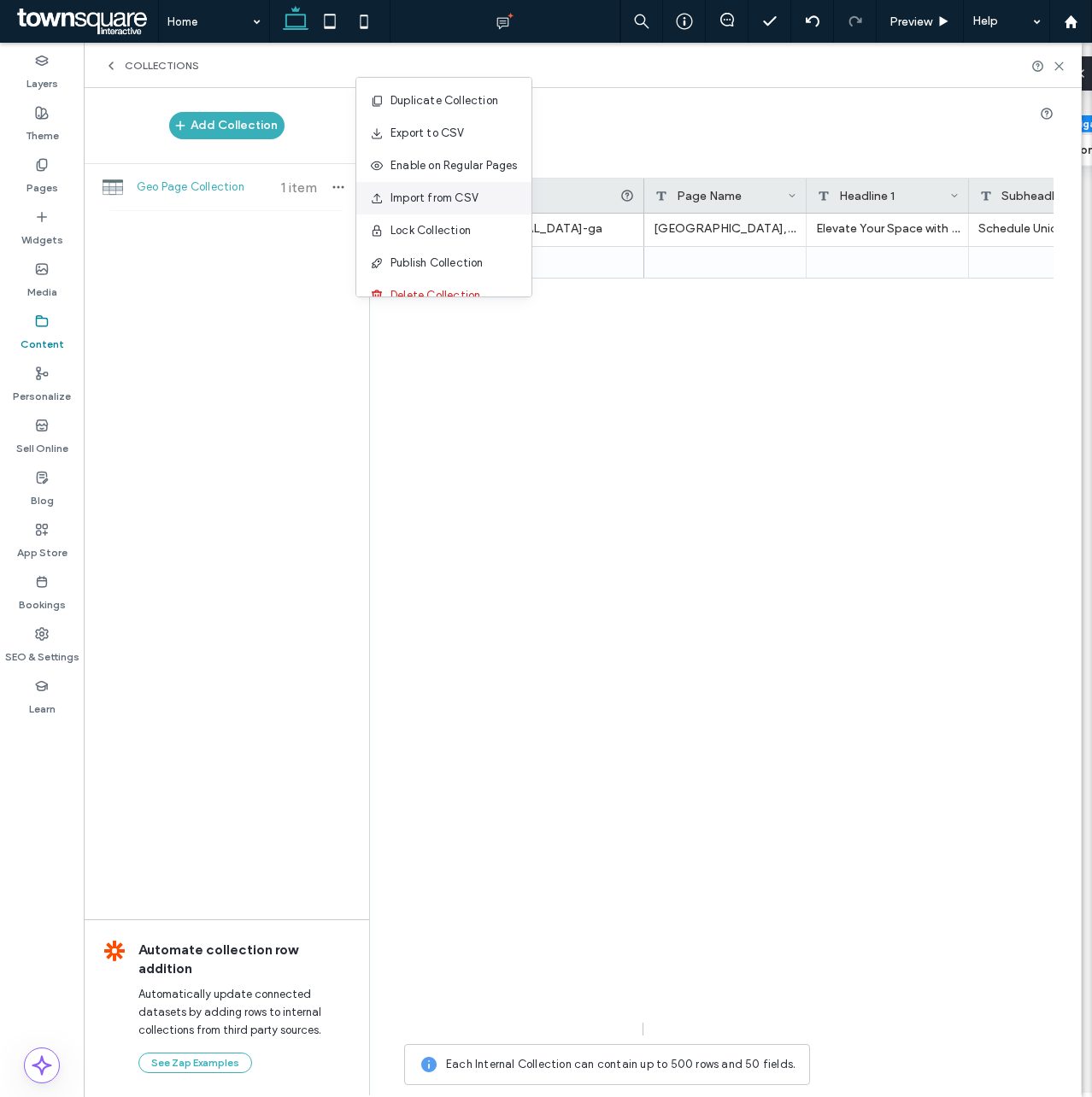
click at [452, 190] on span "Import from CSV" at bounding box center [435, 198] width 88 height 17
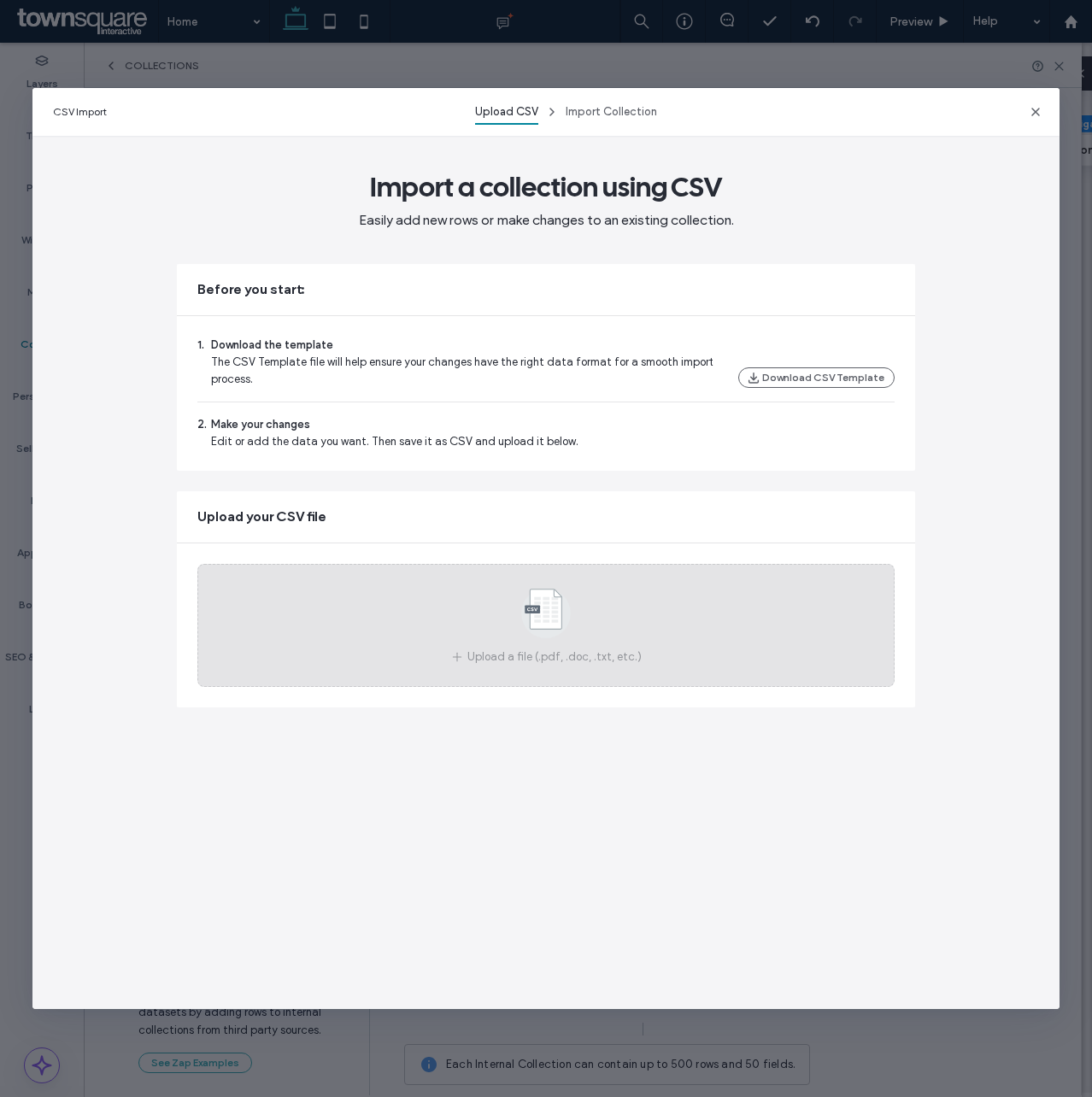
click at [523, 627] on icon at bounding box center [545, 613] width 85 height 56
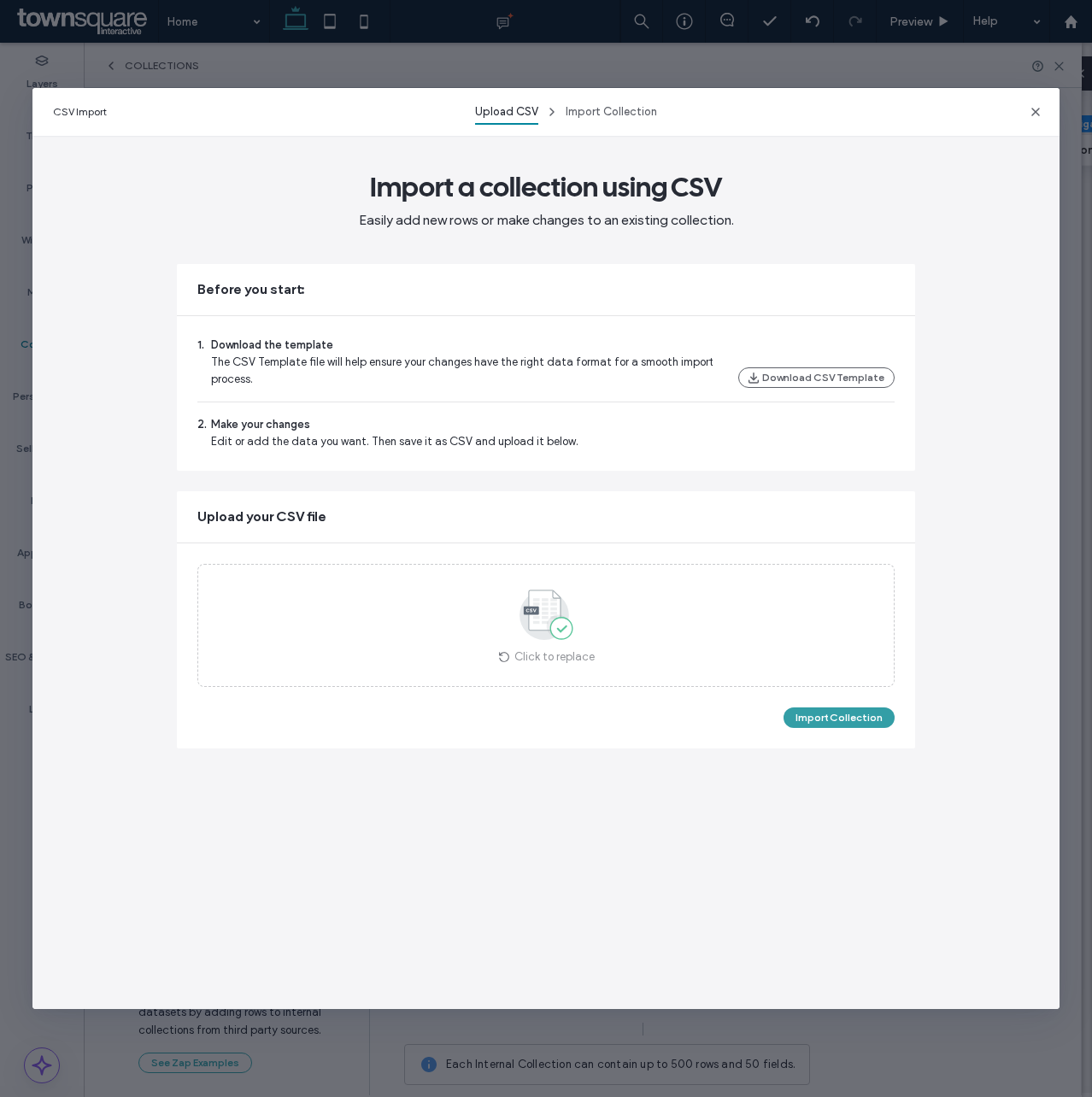
click at [844, 718] on button "Import Collection" at bounding box center [839, 717] width 111 height 21
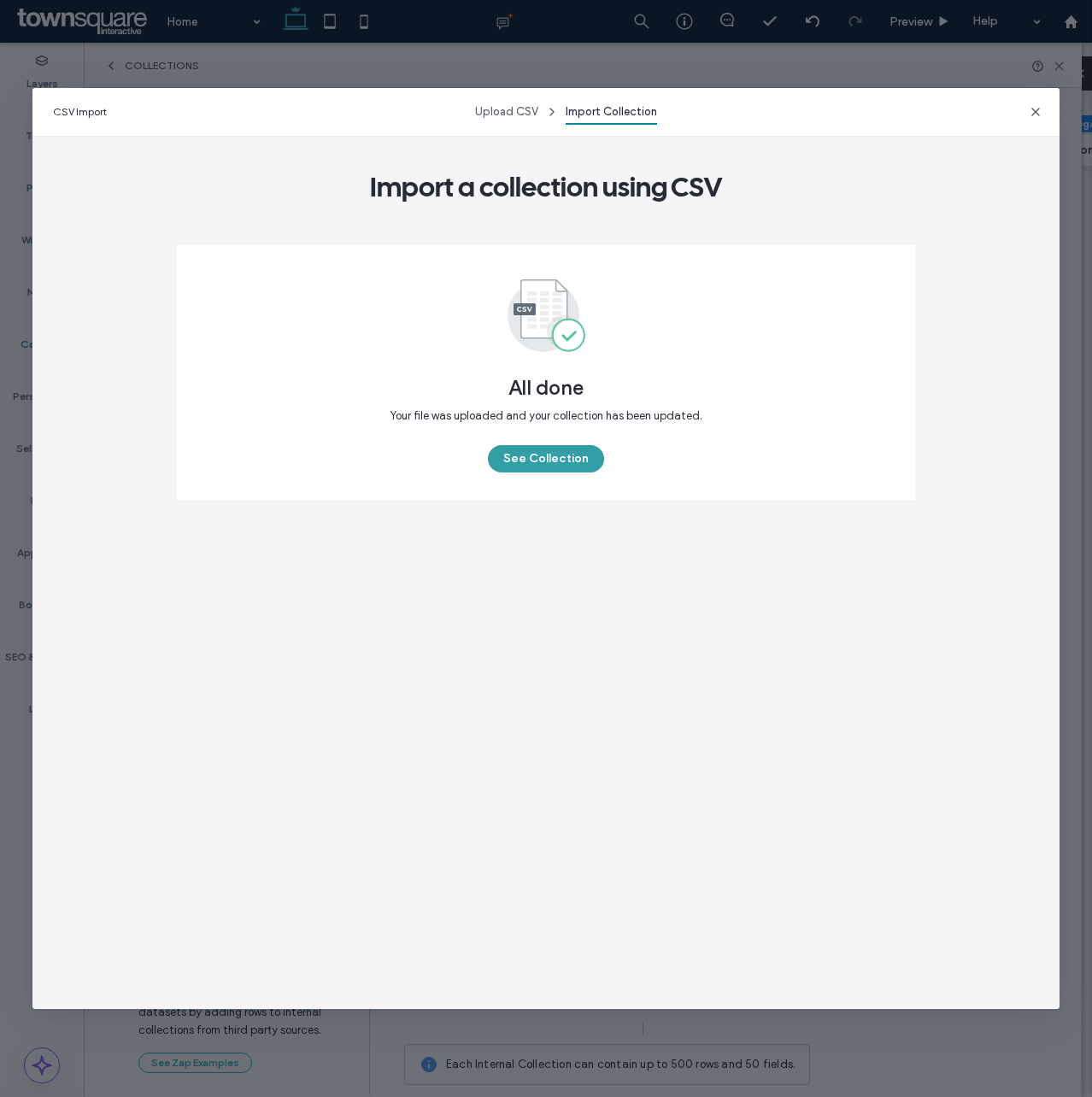
click at [518, 464] on button "See Collection" at bounding box center [546, 459] width 117 height 28
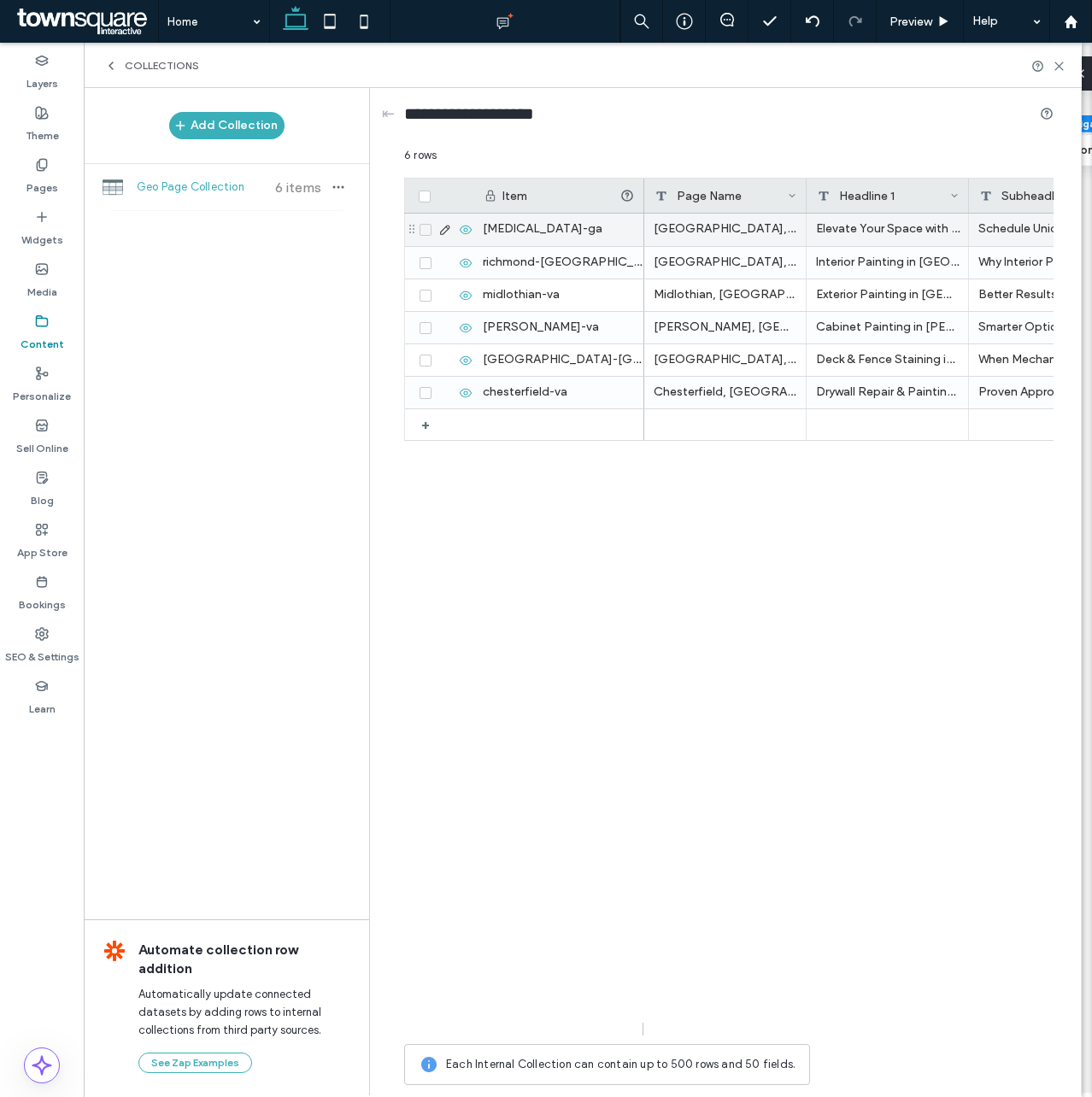
click at [422, 229] on icon at bounding box center [426, 230] width 7 height 5
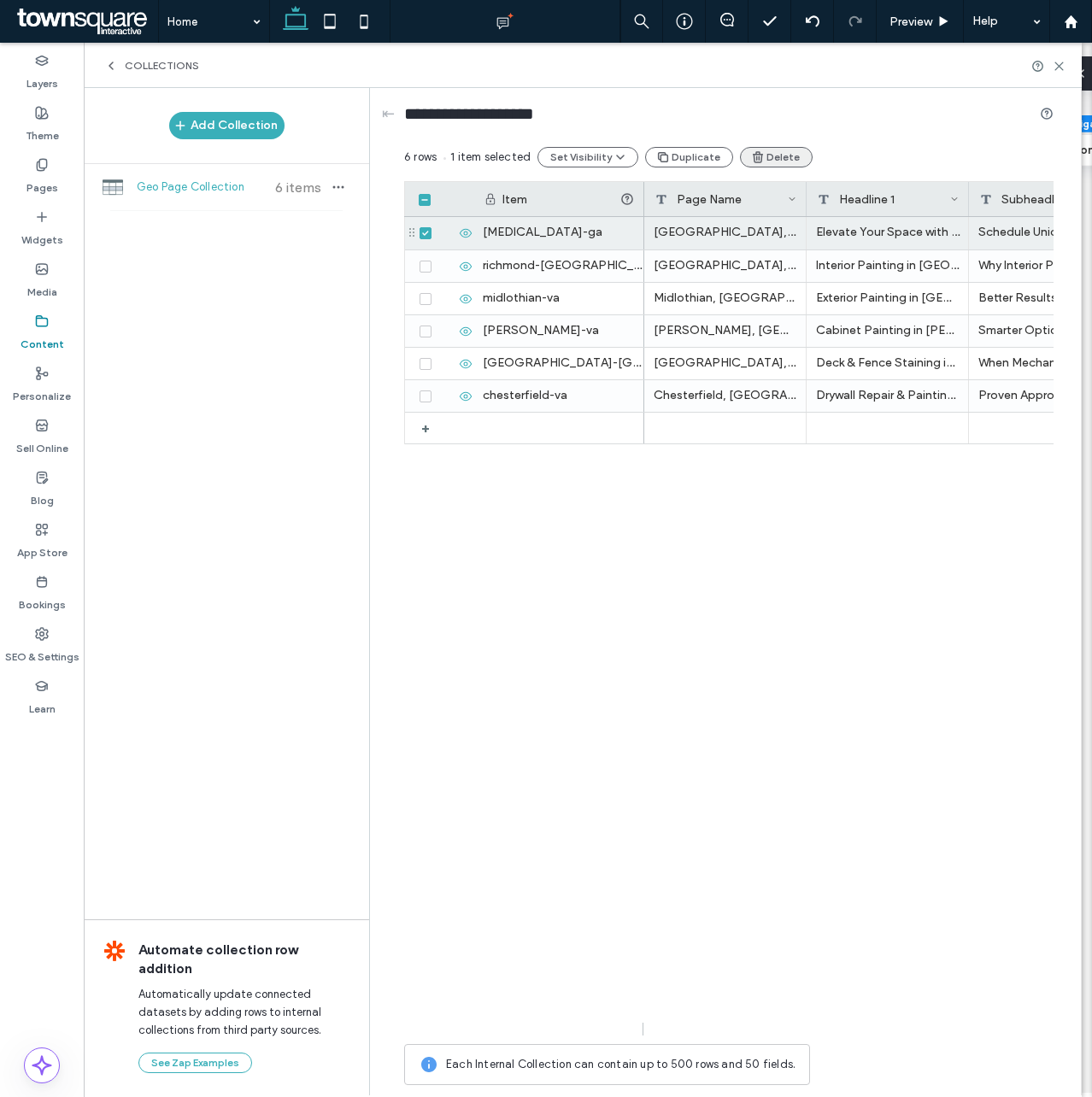
click at [764, 155] on button "Delete" at bounding box center [776, 157] width 73 height 21
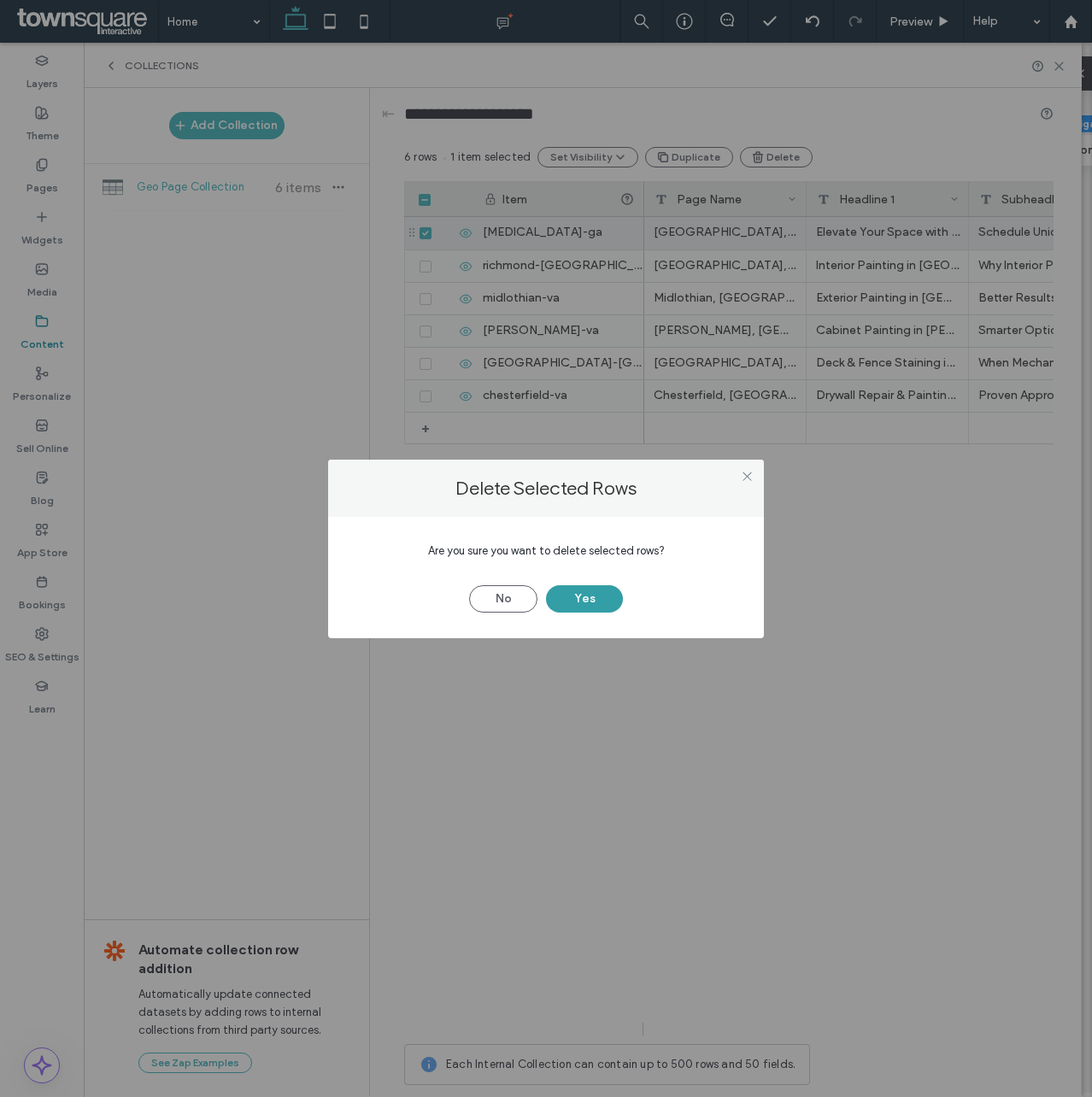
click at [590, 597] on button "Yes" at bounding box center [585, 599] width 77 height 28
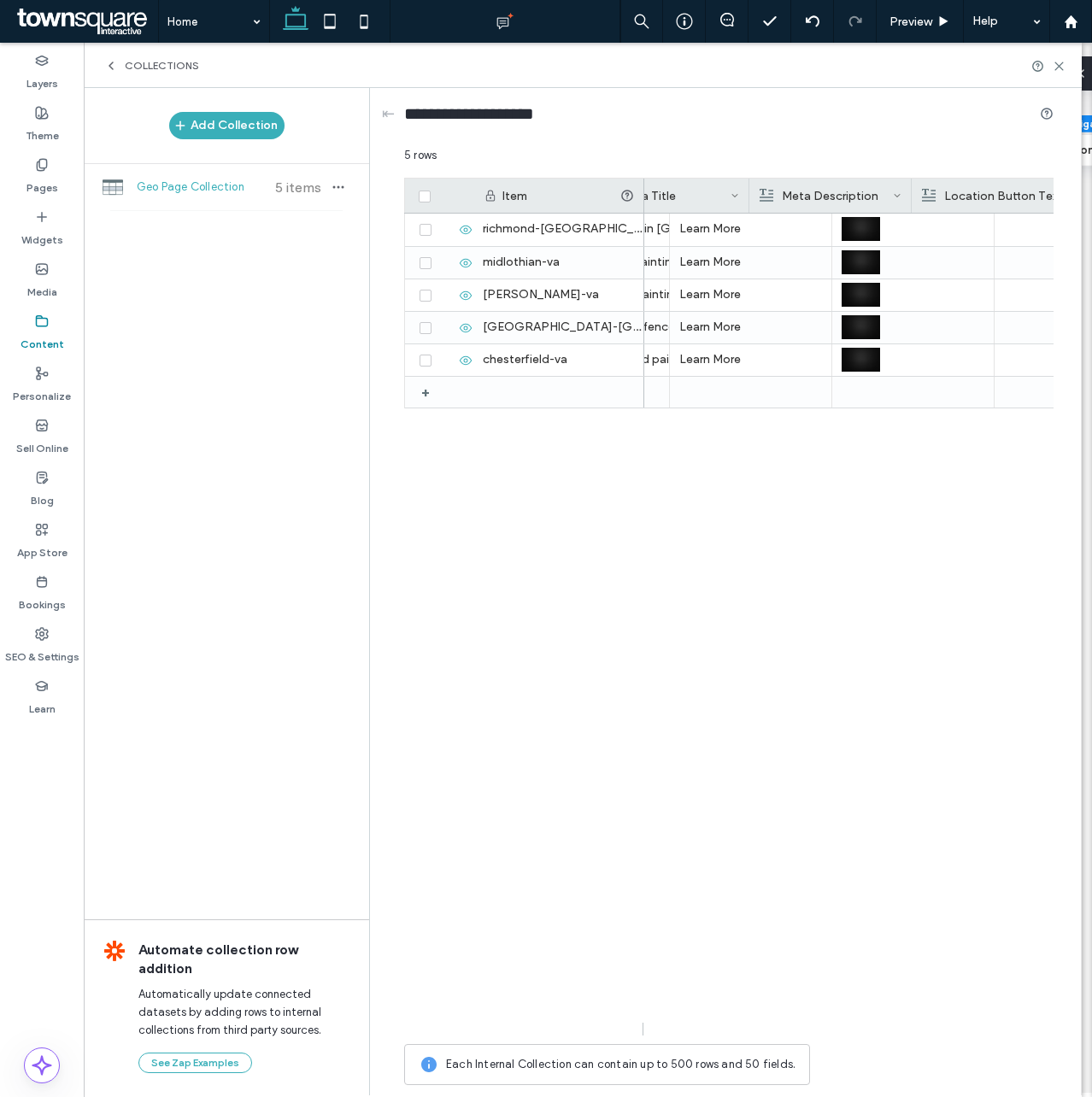
scroll to position [0, 1681]
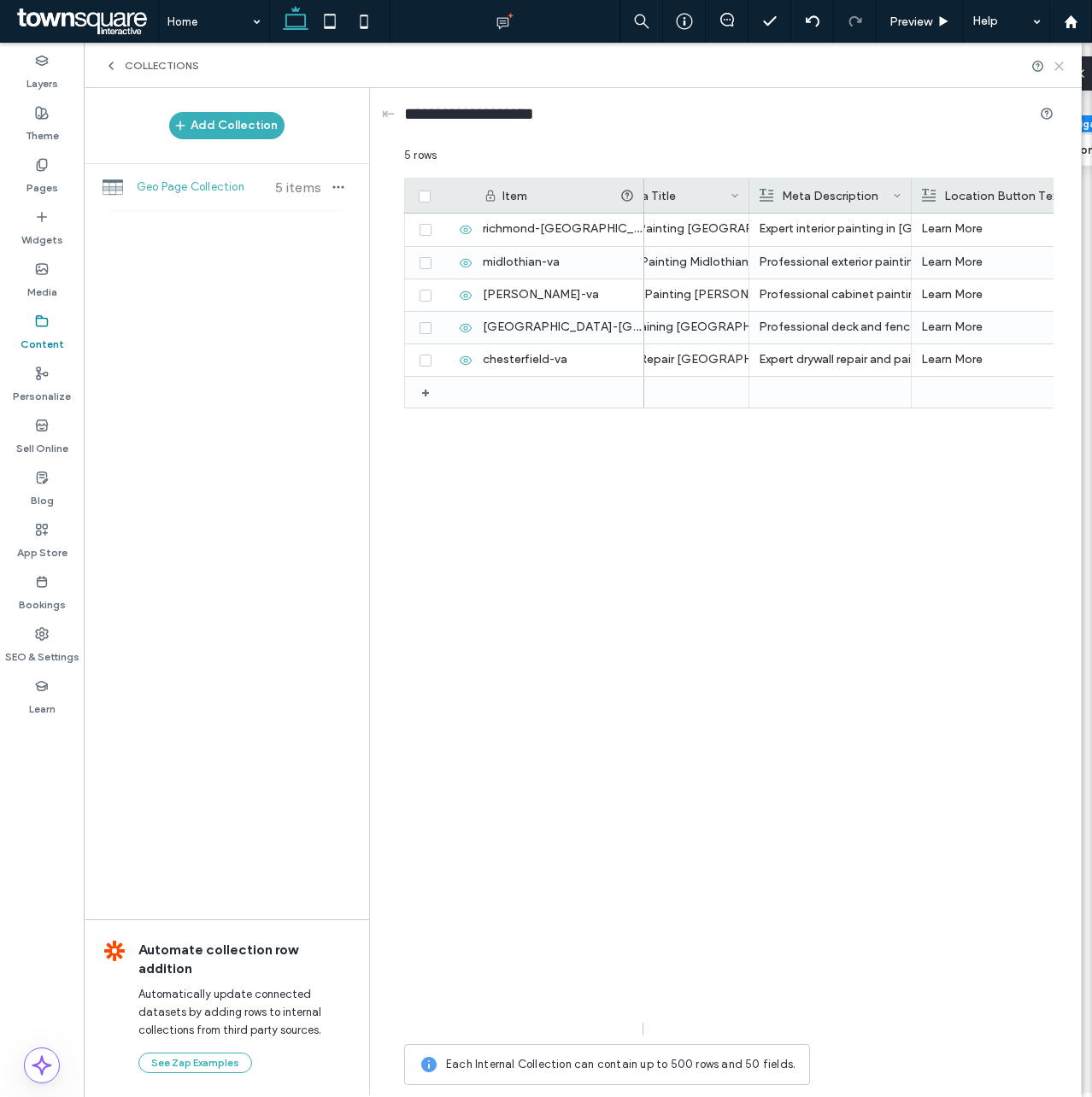
click at [1061, 61] on icon at bounding box center [1059, 66] width 13 height 13
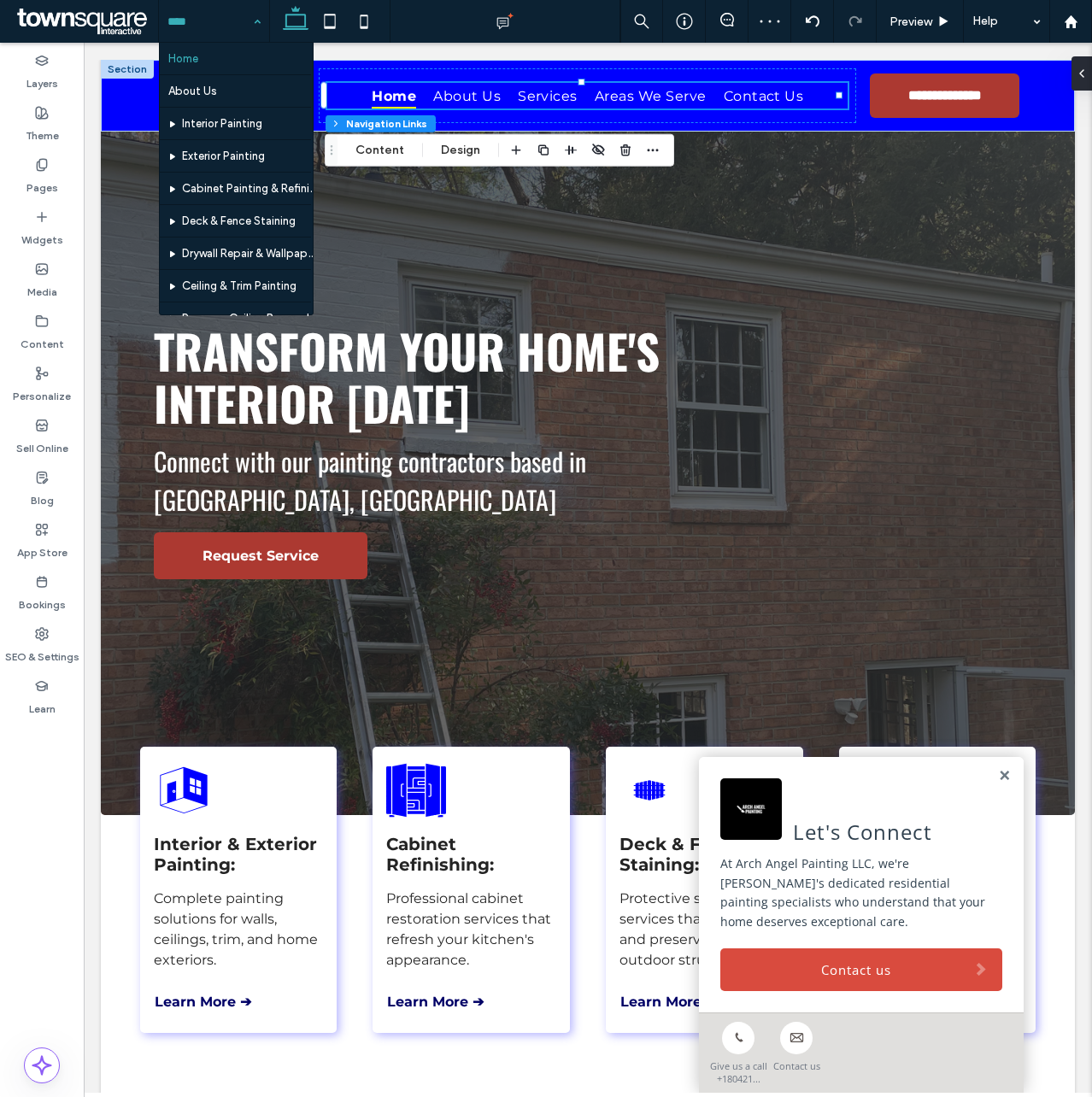
scroll to position [214, 0]
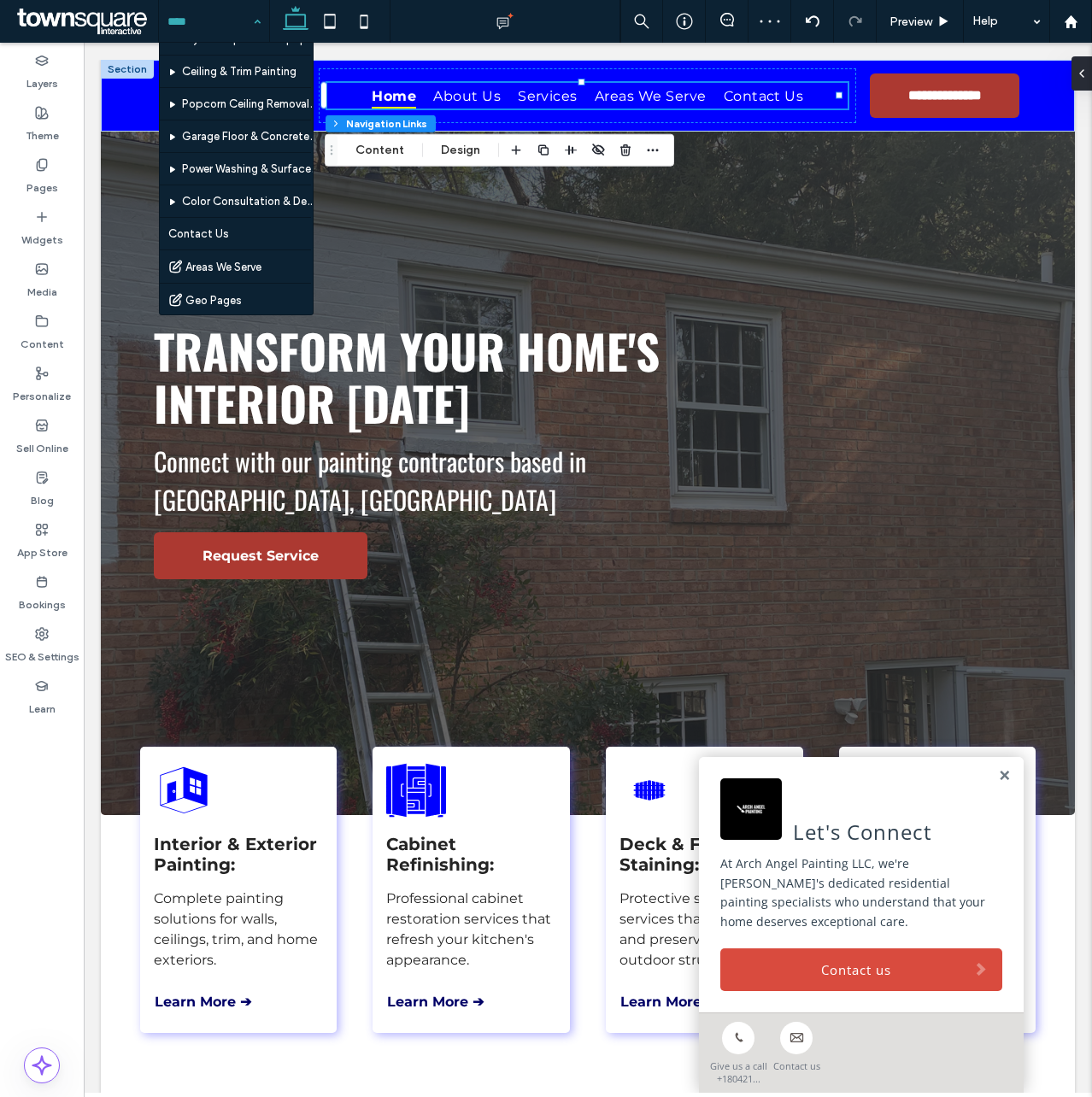
drag, startPoint x: 306, startPoint y: 136, endPoint x: 227, endPoint y: 275, distance: 159.9
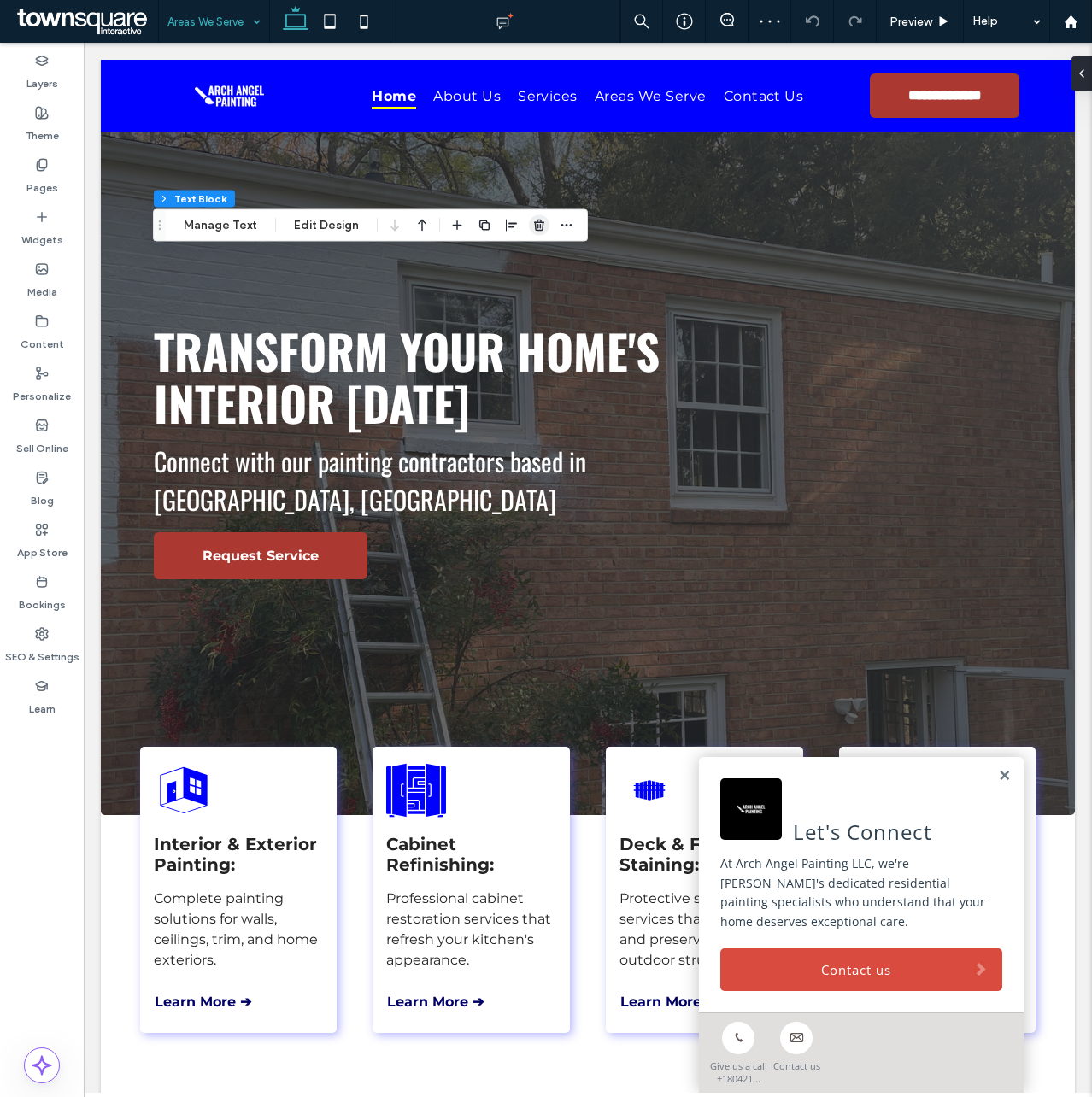
click at [535, 223] on icon "button" at bounding box center [539, 225] width 13 height 13
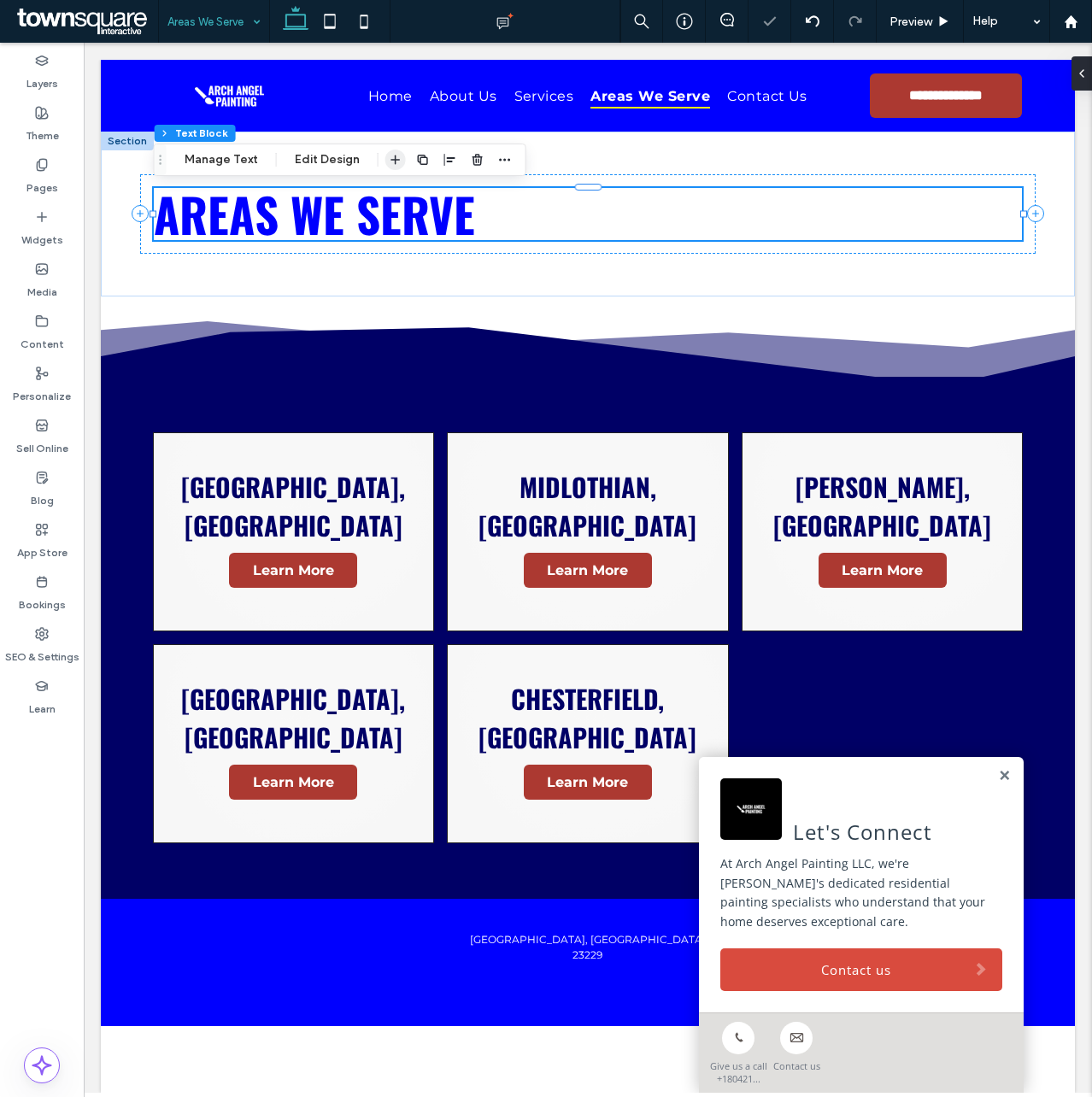
drag, startPoint x: 390, startPoint y: 158, endPoint x: 335, endPoint y: 179, distance: 58.9
click at [390, 158] on icon "button" at bounding box center [395, 160] width 13 height 13
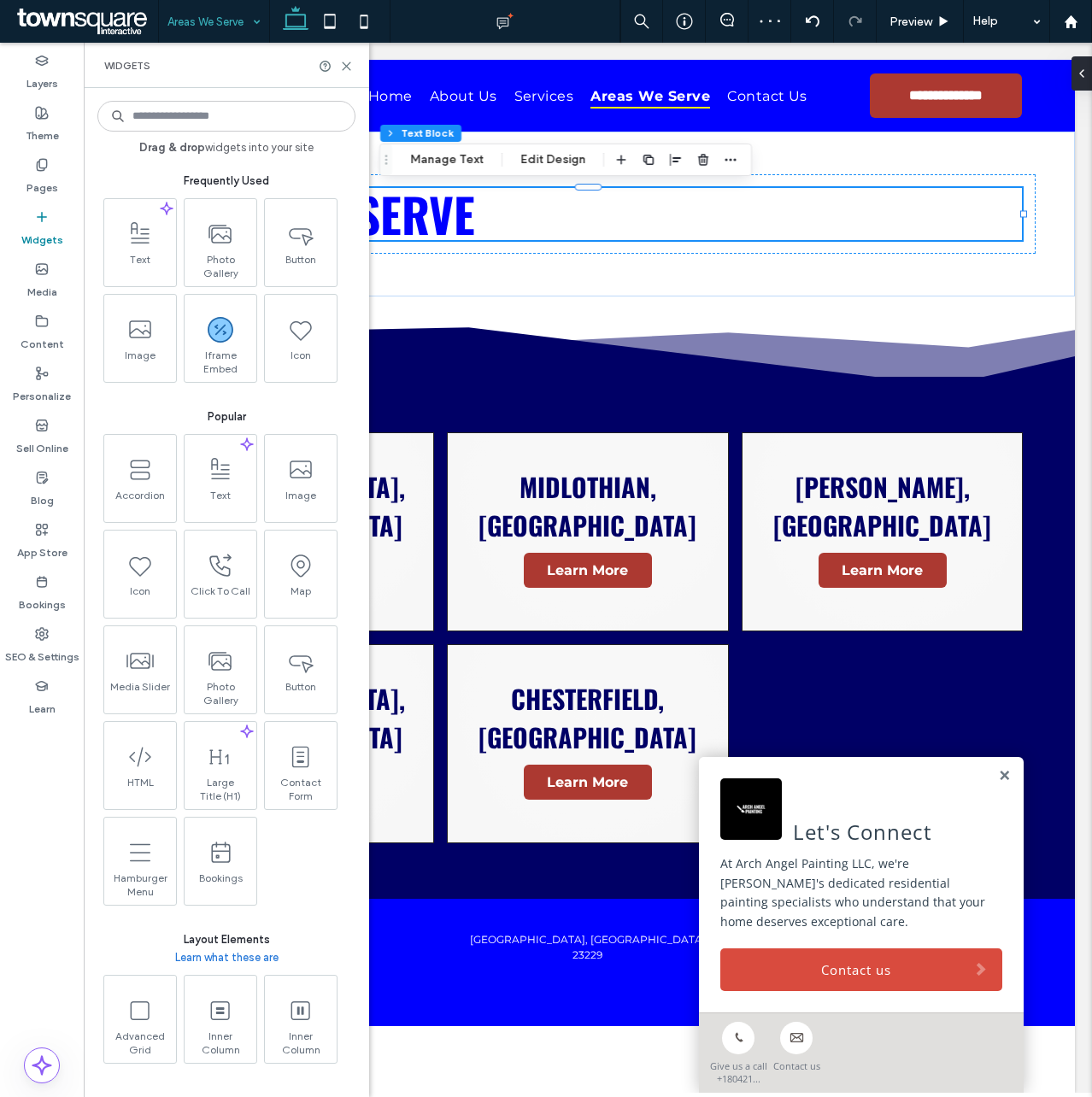
click at [213, 96] on div "Drag & drop widgets into your site Frequently Used Text Photo Gallery Button Im…" at bounding box center [226, 592] width 285 height 1009
click at [209, 109] on input at bounding box center [227, 116] width 258 height 30
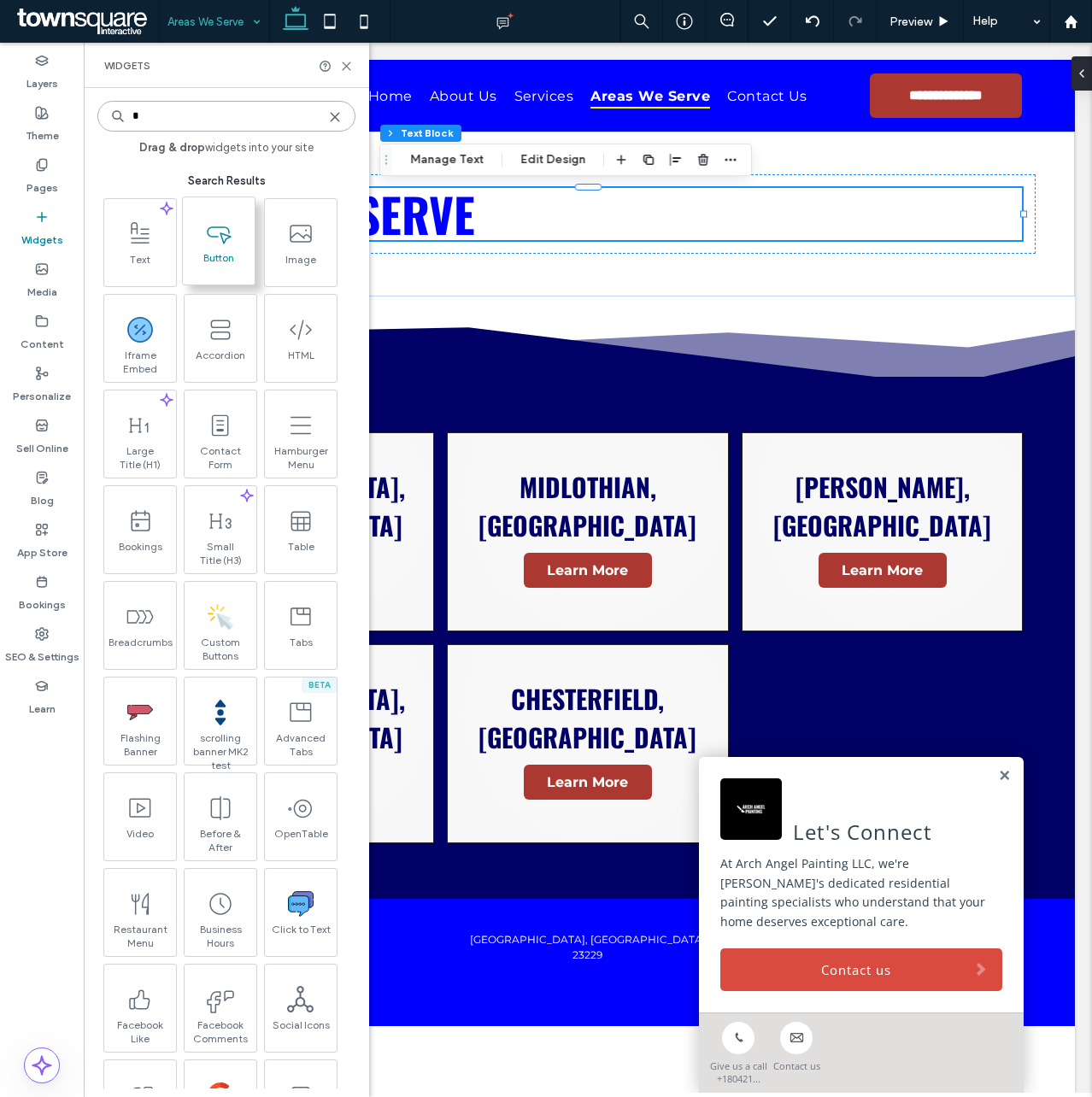
type input "*"
click at [228, 241] on icon at bounding box center [219, 232] width 28 height 28
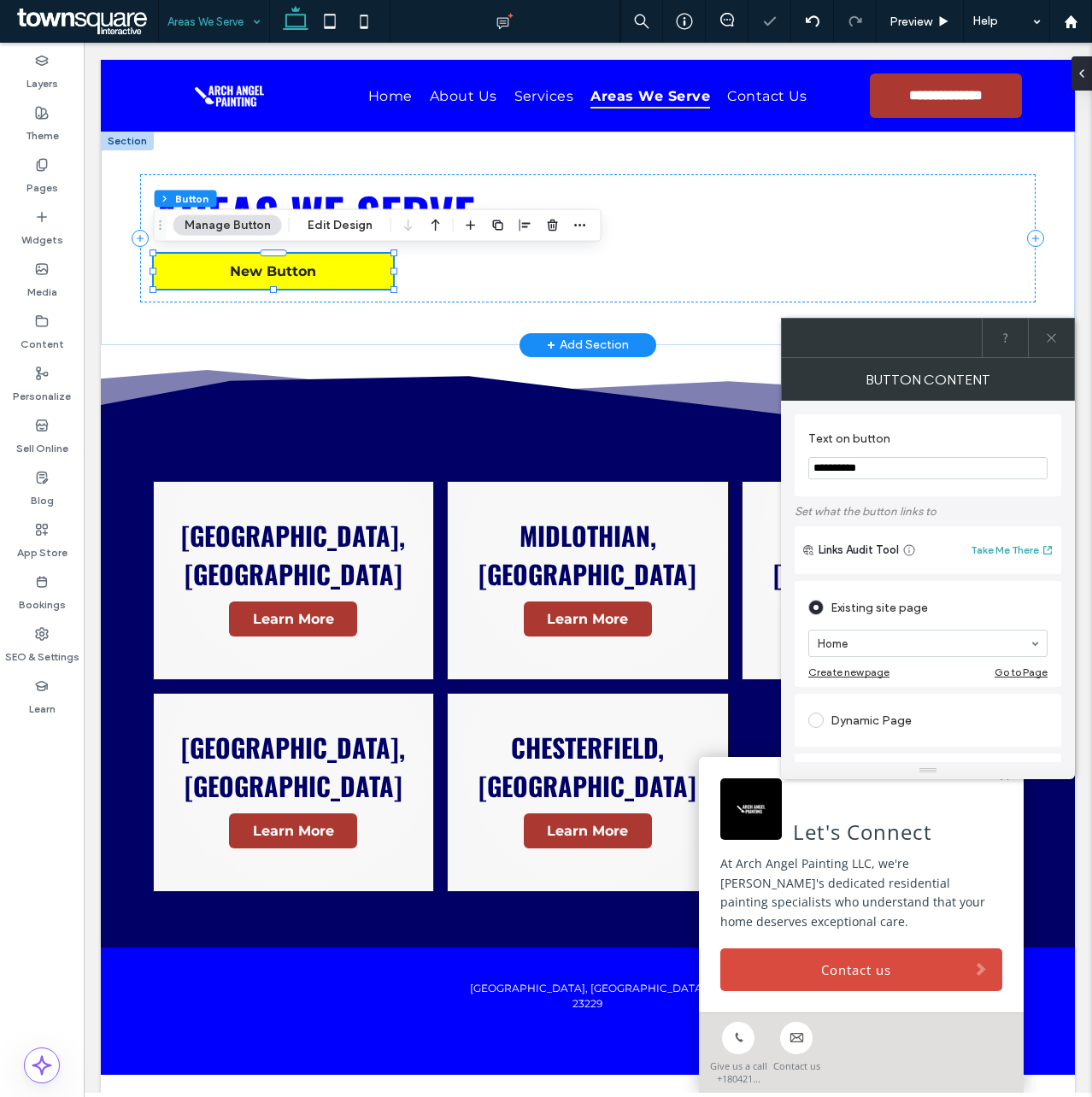
click at [302, 272] on span "New Button" at bounding box center [273, 272] width 86 height 16
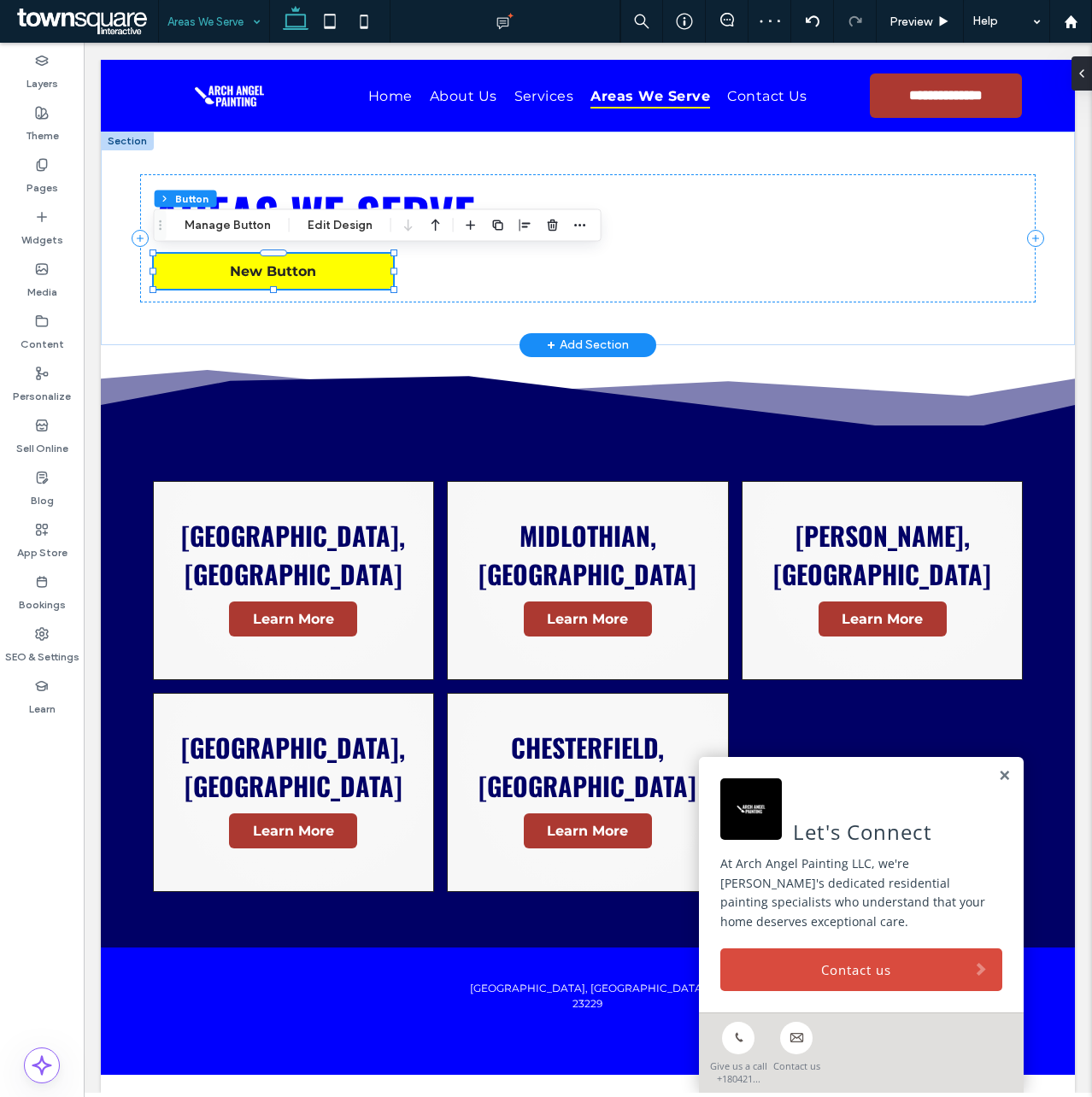
click at [314, 267] on span "New Button" at bounding box center [273, 272] width 86 height 16
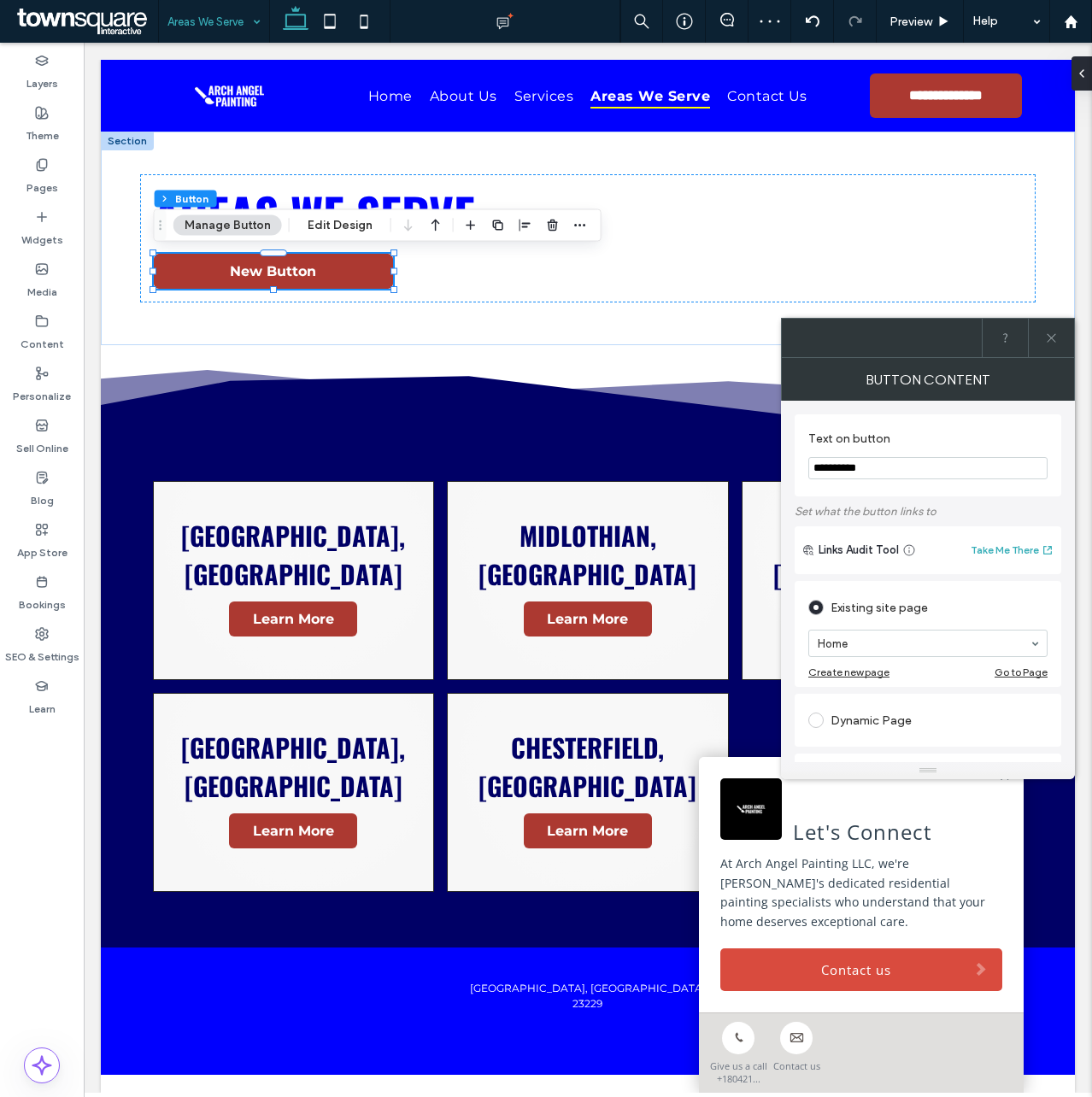
click at [880, 468] on input "**********" at bounding box center [928, 468] width 239 height 22
type input "**********"
type input "*****"
click at [1051, 331] on span at bounding box center [1052, 338] width 13 height 39
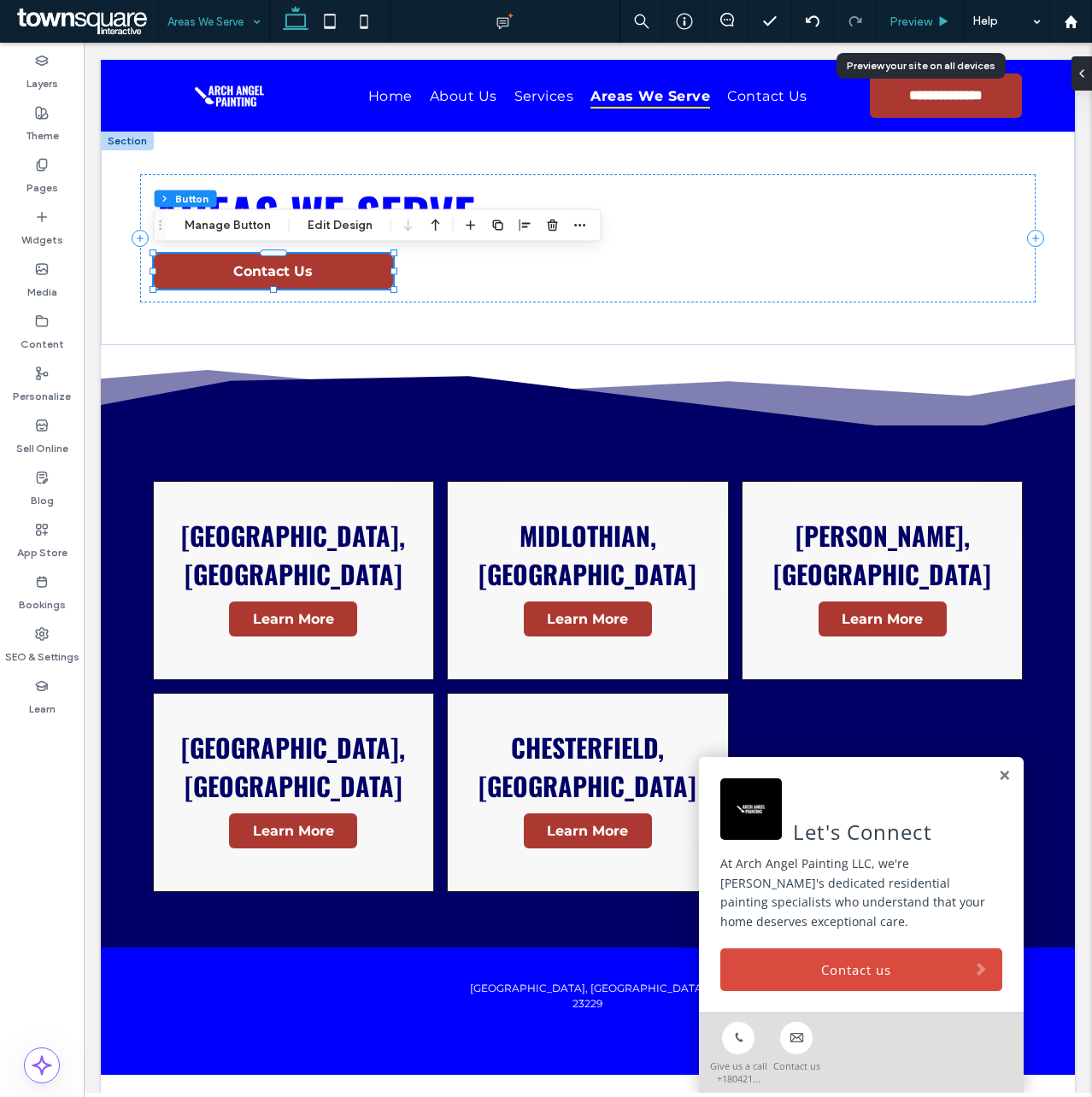
click at [930, 24] on span "Preview" at bounding box center [911, 22] width 43 height 14
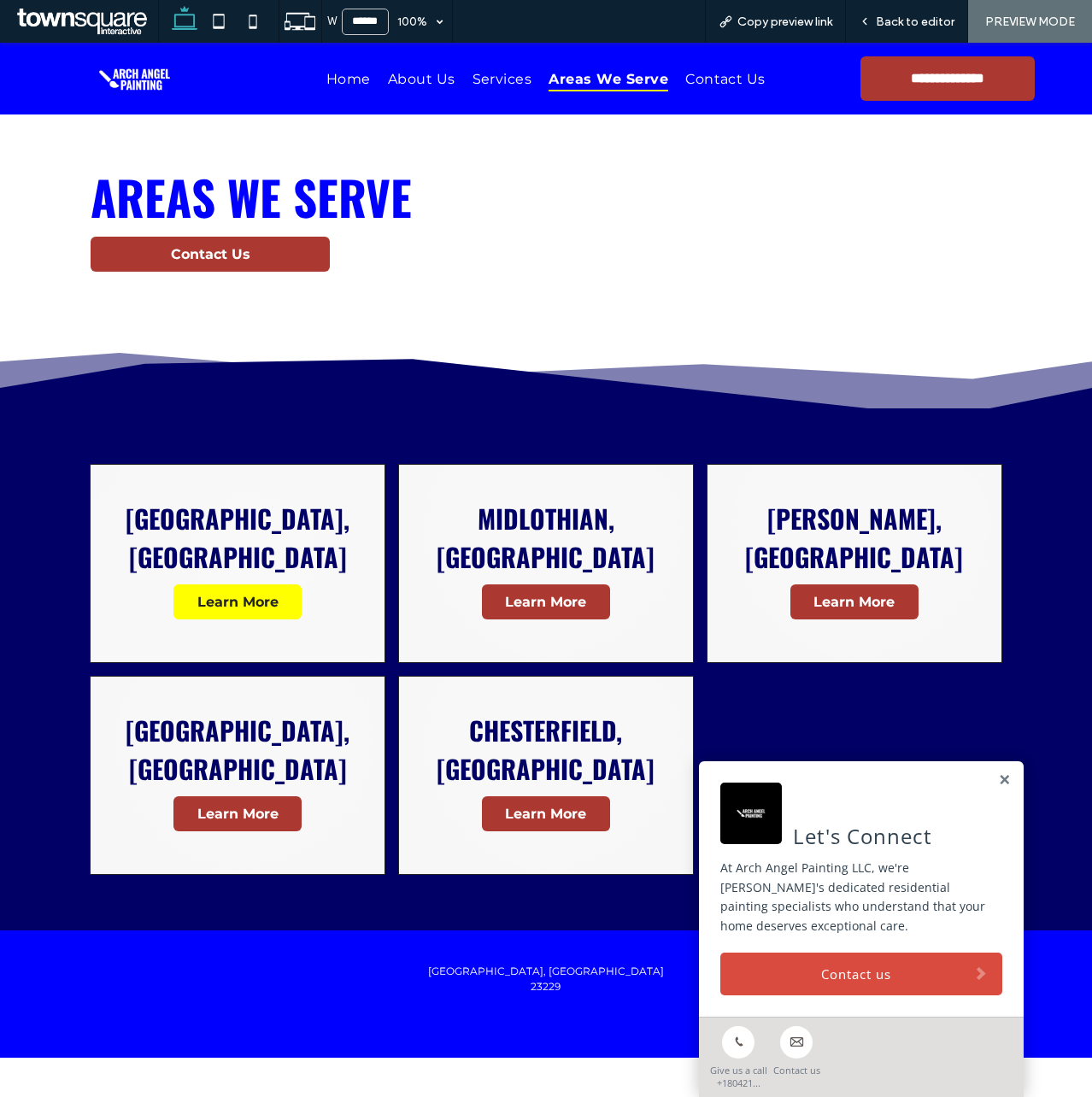
click at [278, 585] on span "Learn More" at bounding box center [238, 601] width 116 height 33
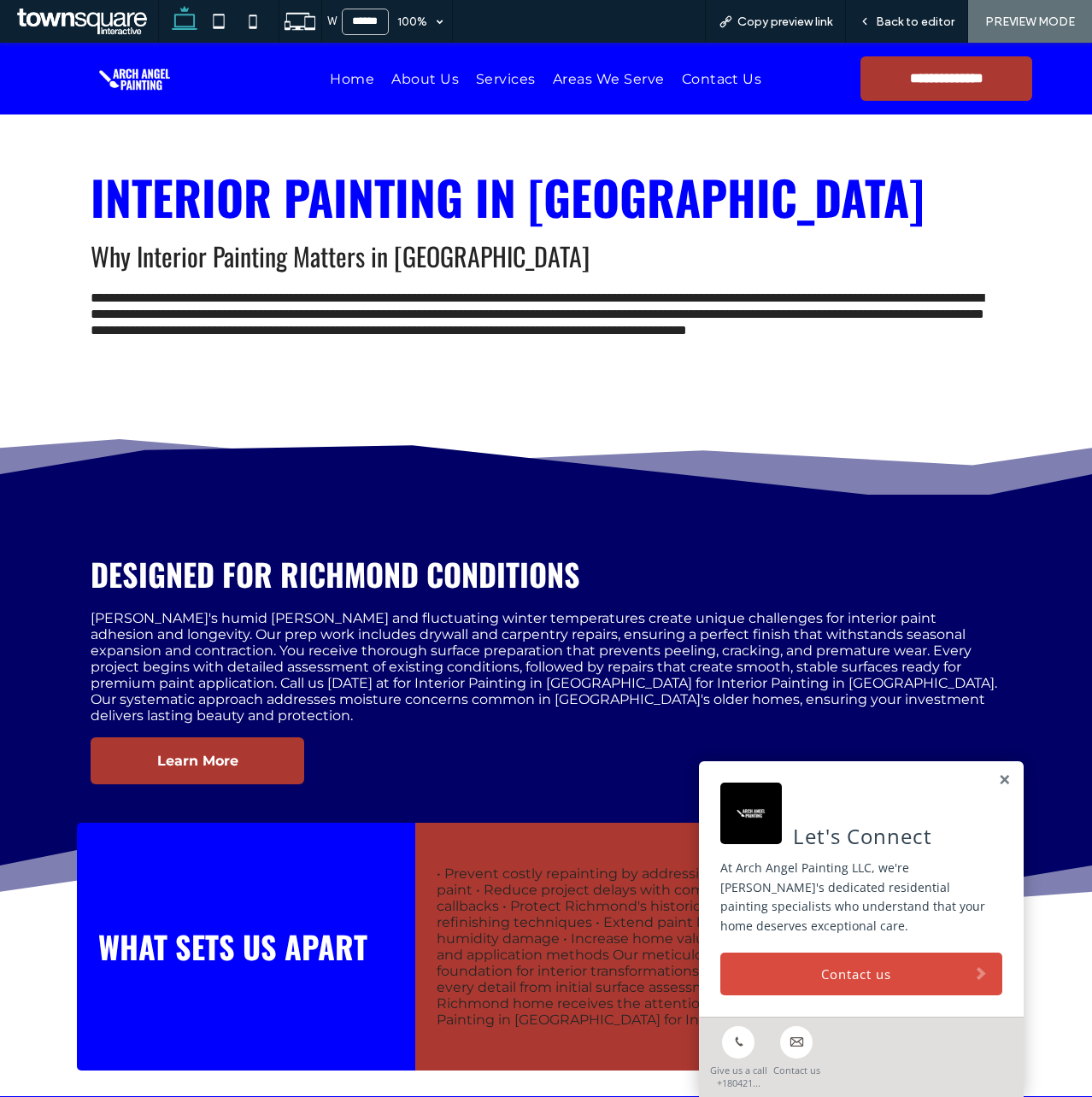
click at [993, 773] on div "Let's Connect At Arch Angel Painting LLC, we're Richmond's dedicated residentia…" at bounding box center [862, 888] width 325 height 255
click at [998, 778] on link at bounding box center [1004, 781] width 13 height 14
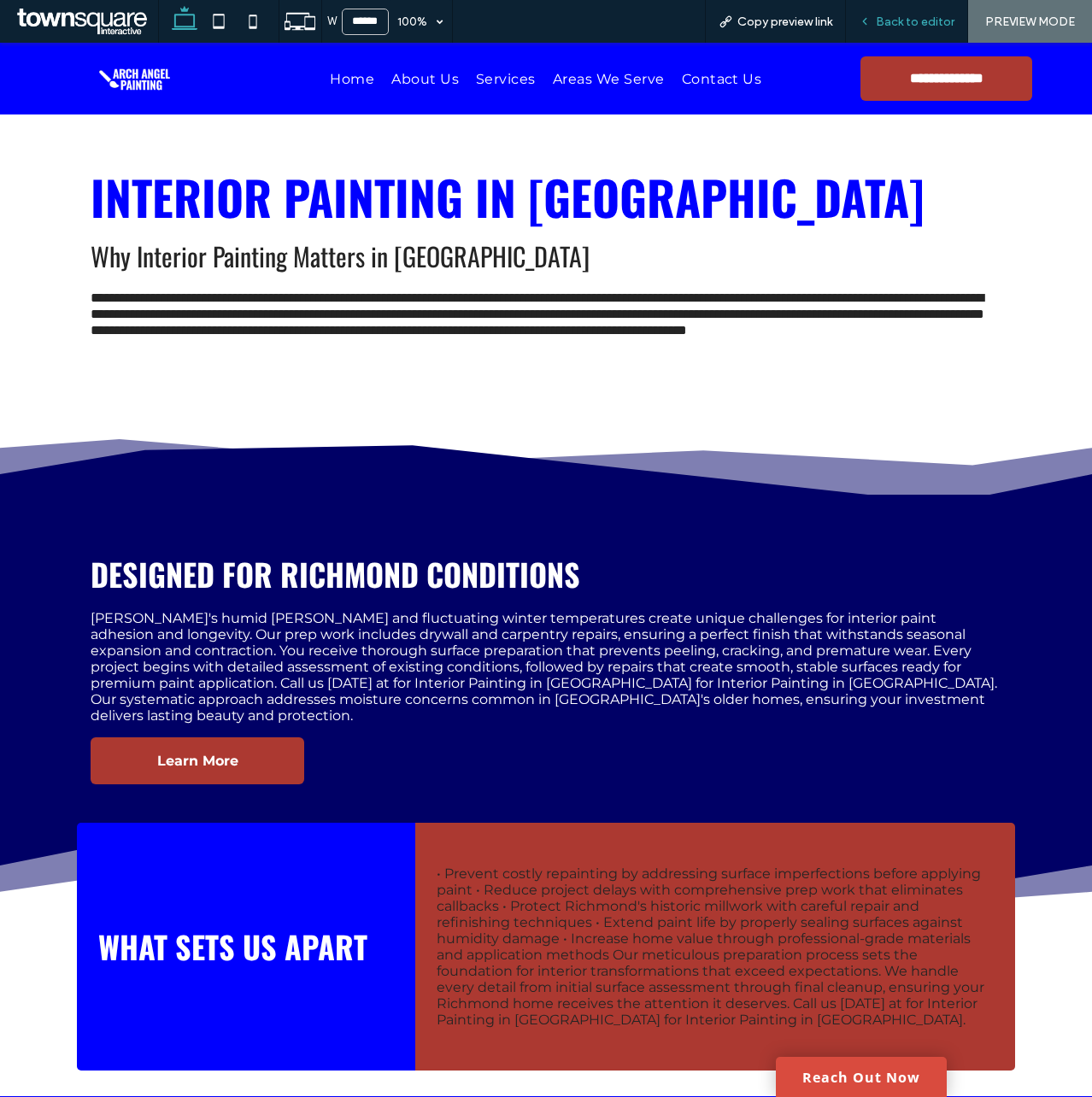
click at [921, 19] on span "Back to editor" at bounding box center [915, 22] width 79 height 14
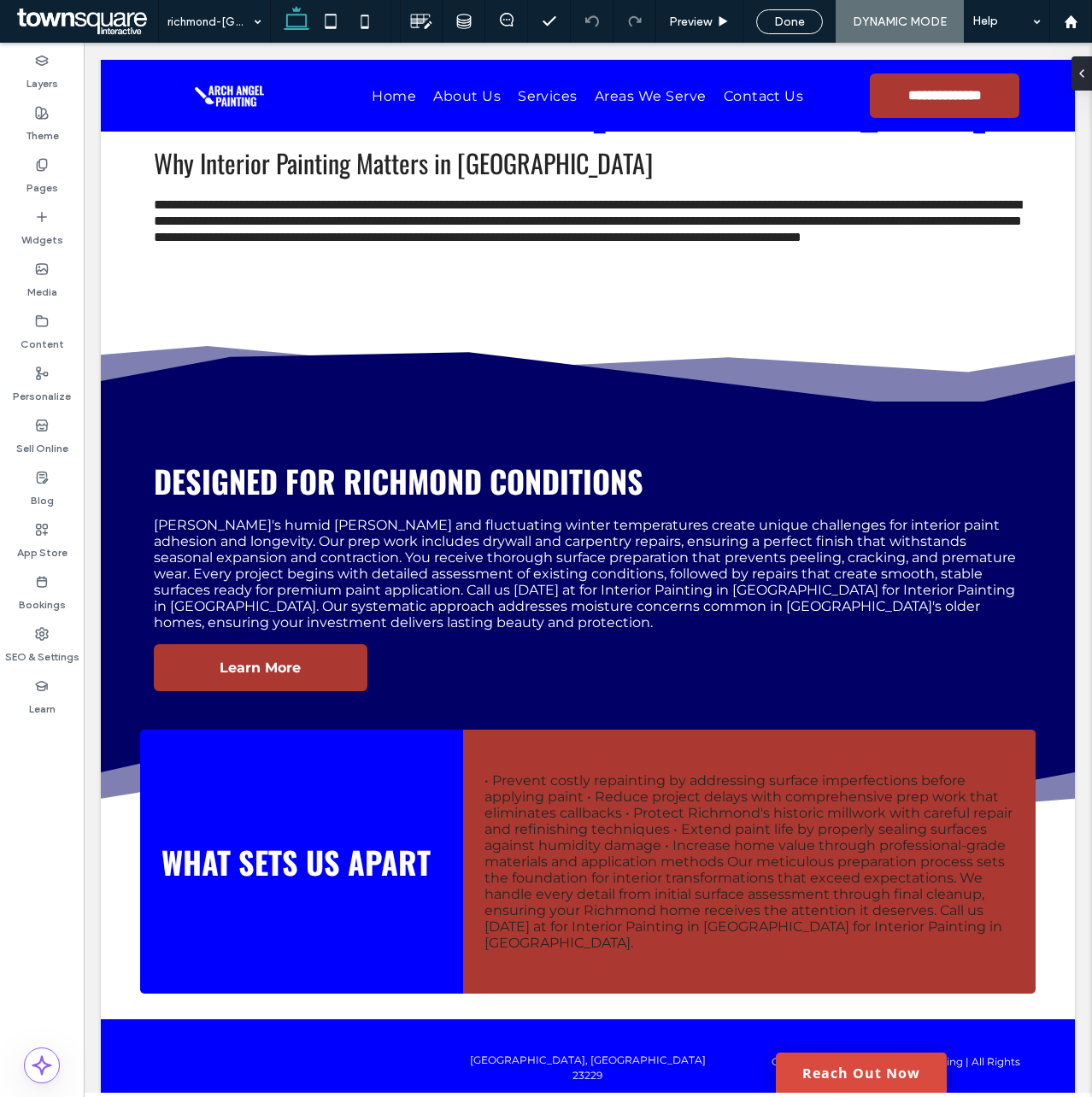
scroll to position [185, 0]
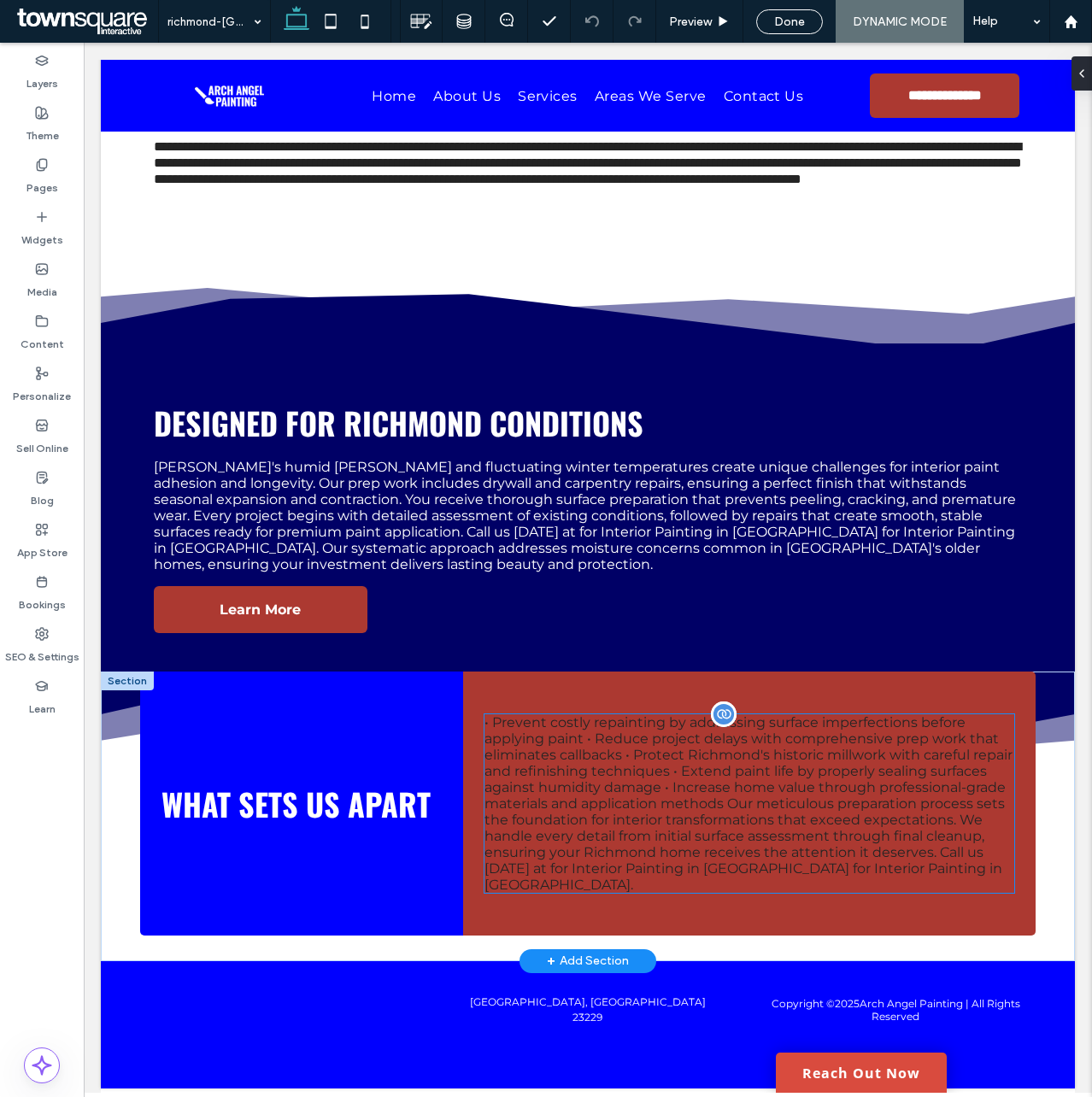
click at [706, 766] on div "• Prevent costly repainting by addressing surface imperfections before applying…" at bounding box center [749, 803] width 530 height 178
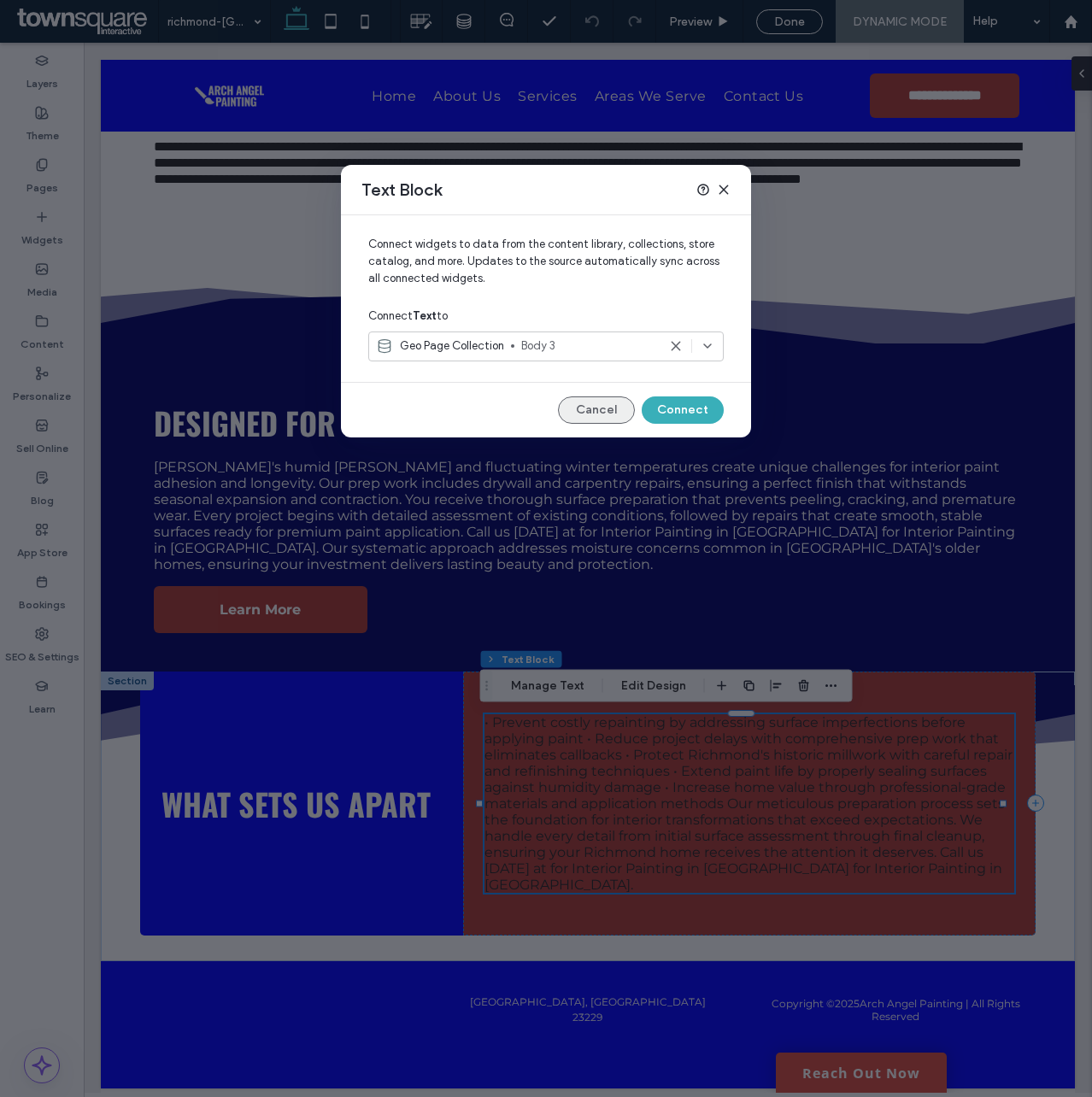
click at [606, 405] on button "Cancel" at bounding box center [596, 410] width 77 height 28
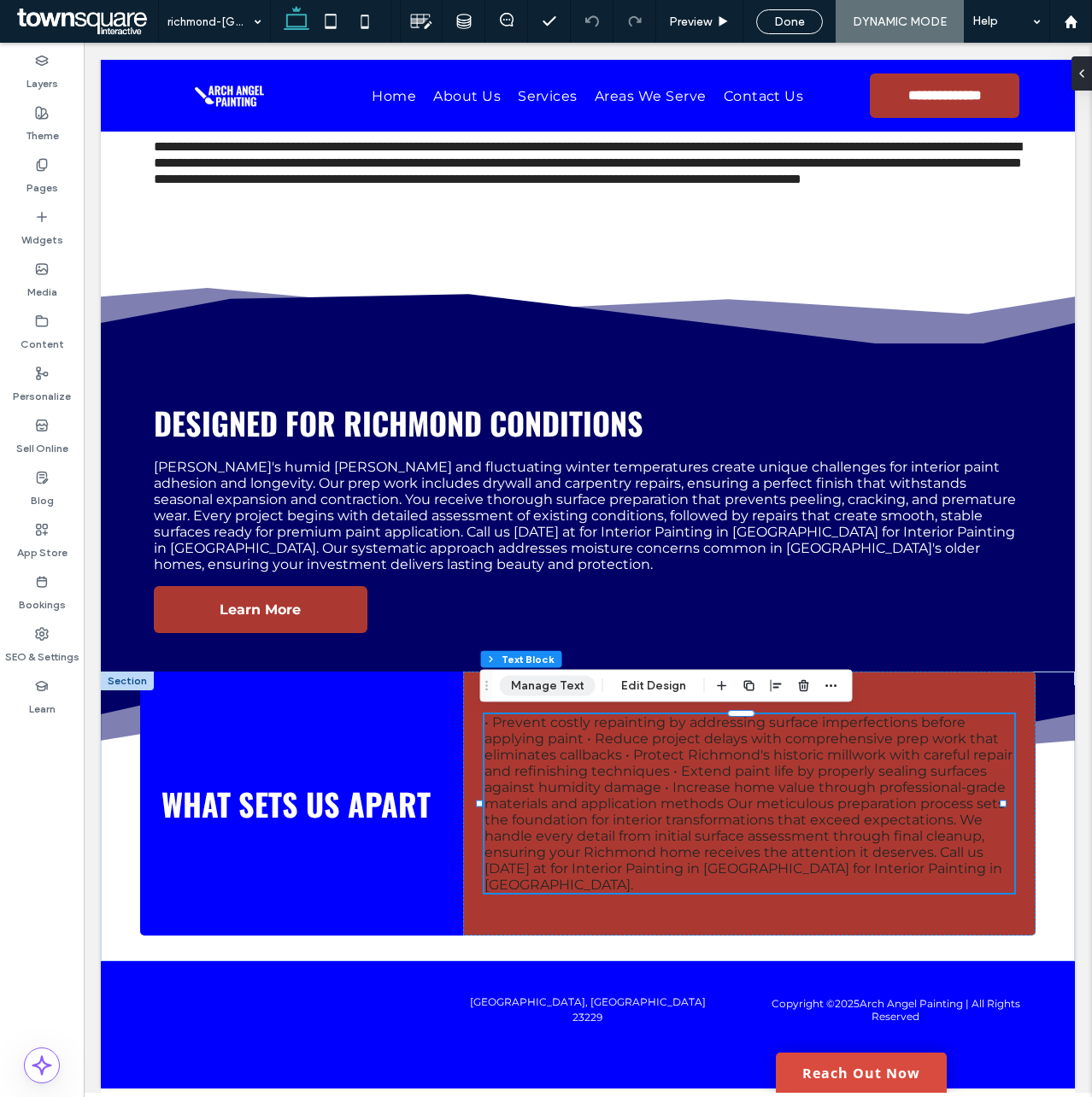
click at [557, 687] on button "Manage Text" at bounding box center [548, 686] width 96 height 21
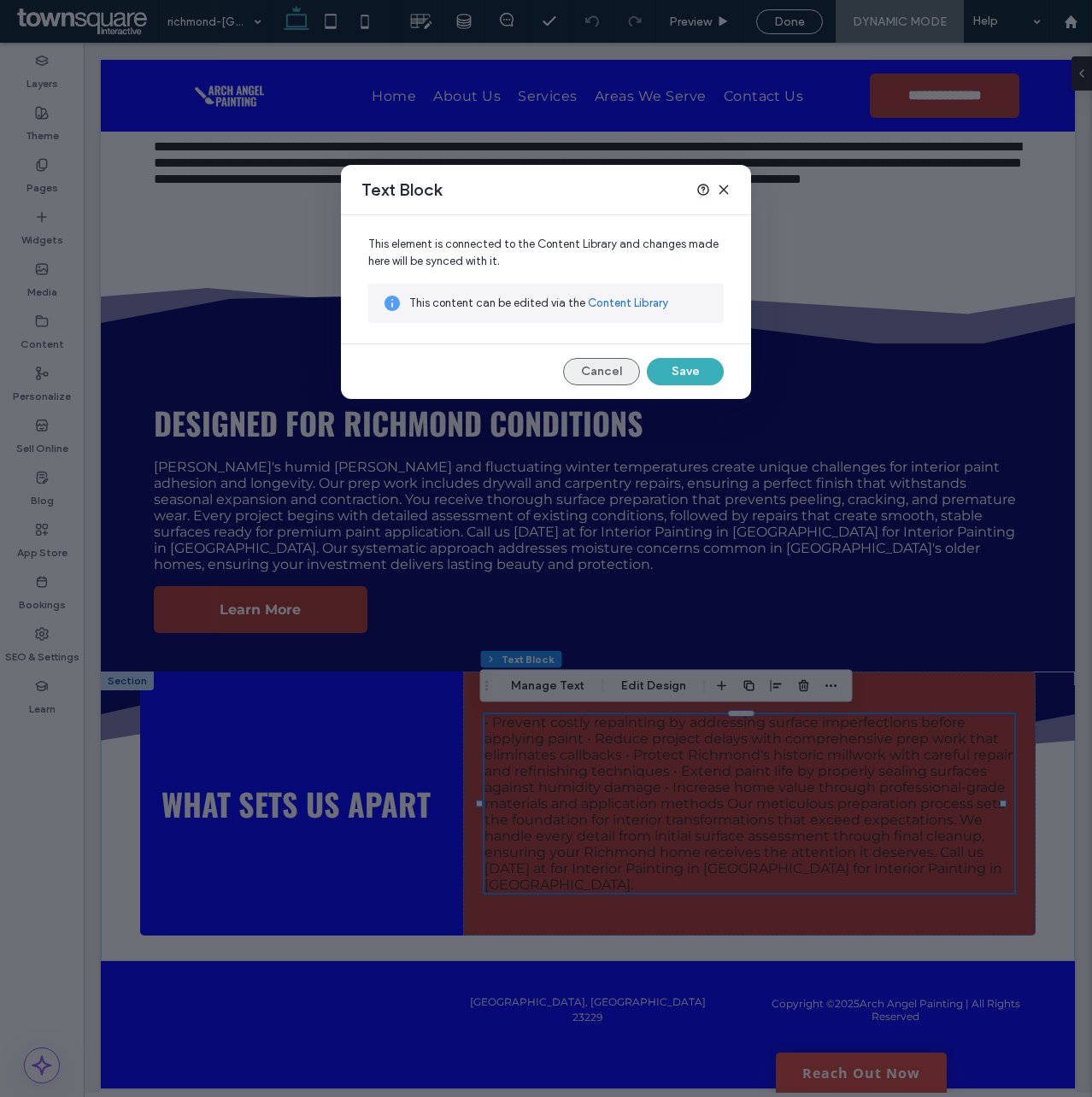
click at [611, 372] on button "Cancel" at bounding box center [602, 371] width 77 height 28
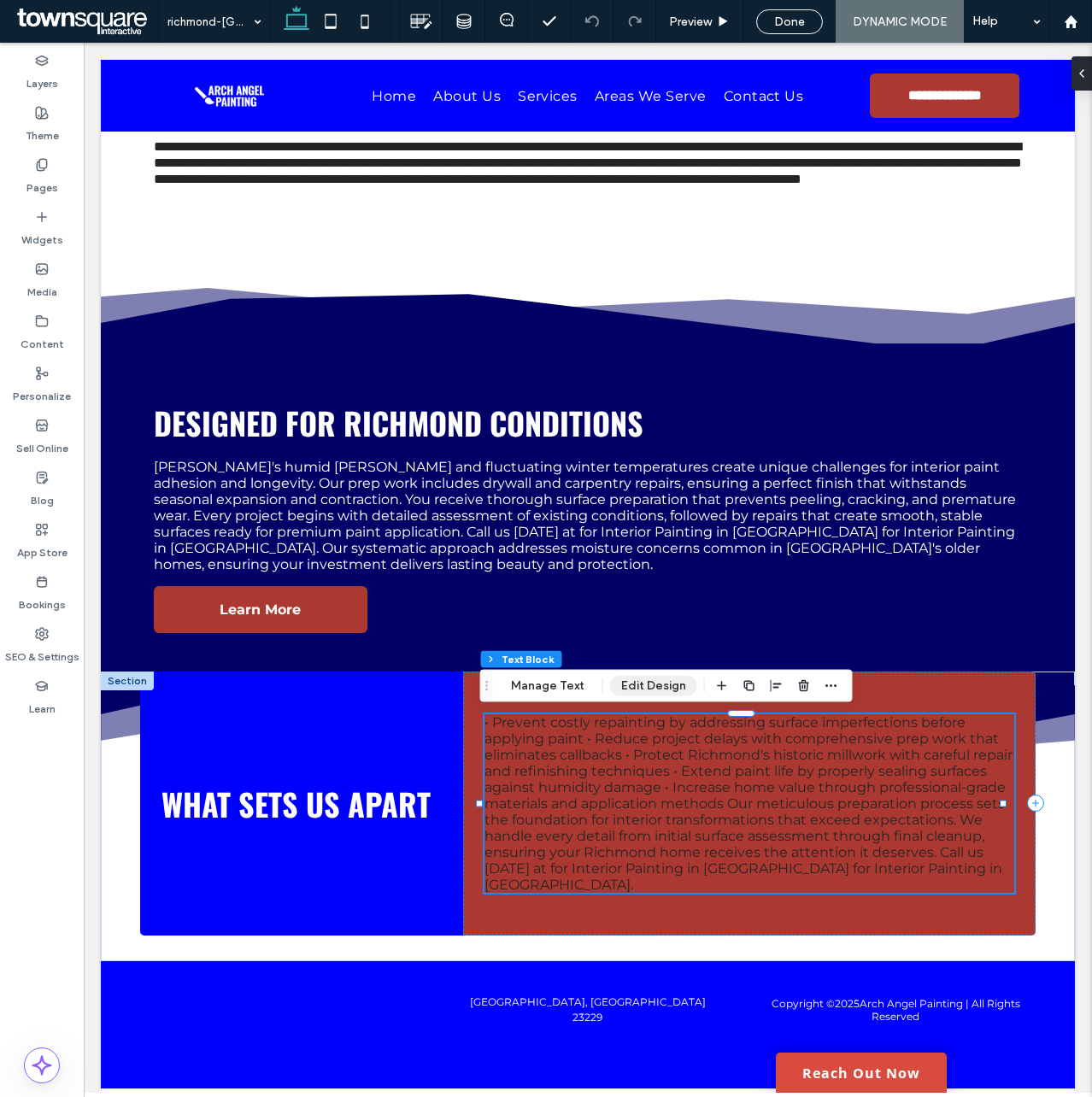
click at [649, 684] on button "Edit Design" at bounding box center [654, 686] width 87 height 21
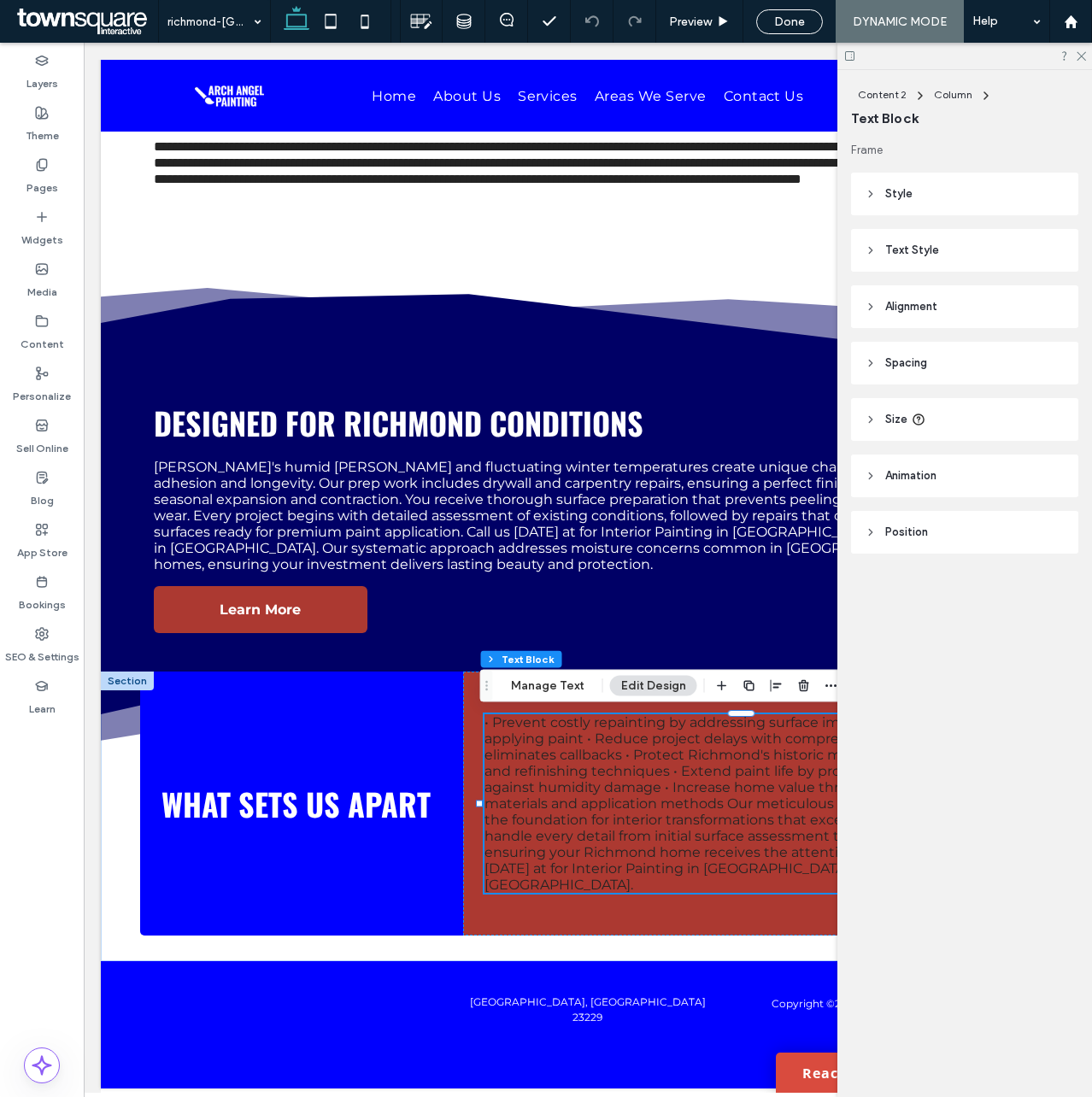
click at [922, 246] on span "Text Style" at bounding box center [912, 250] width 54 height 17
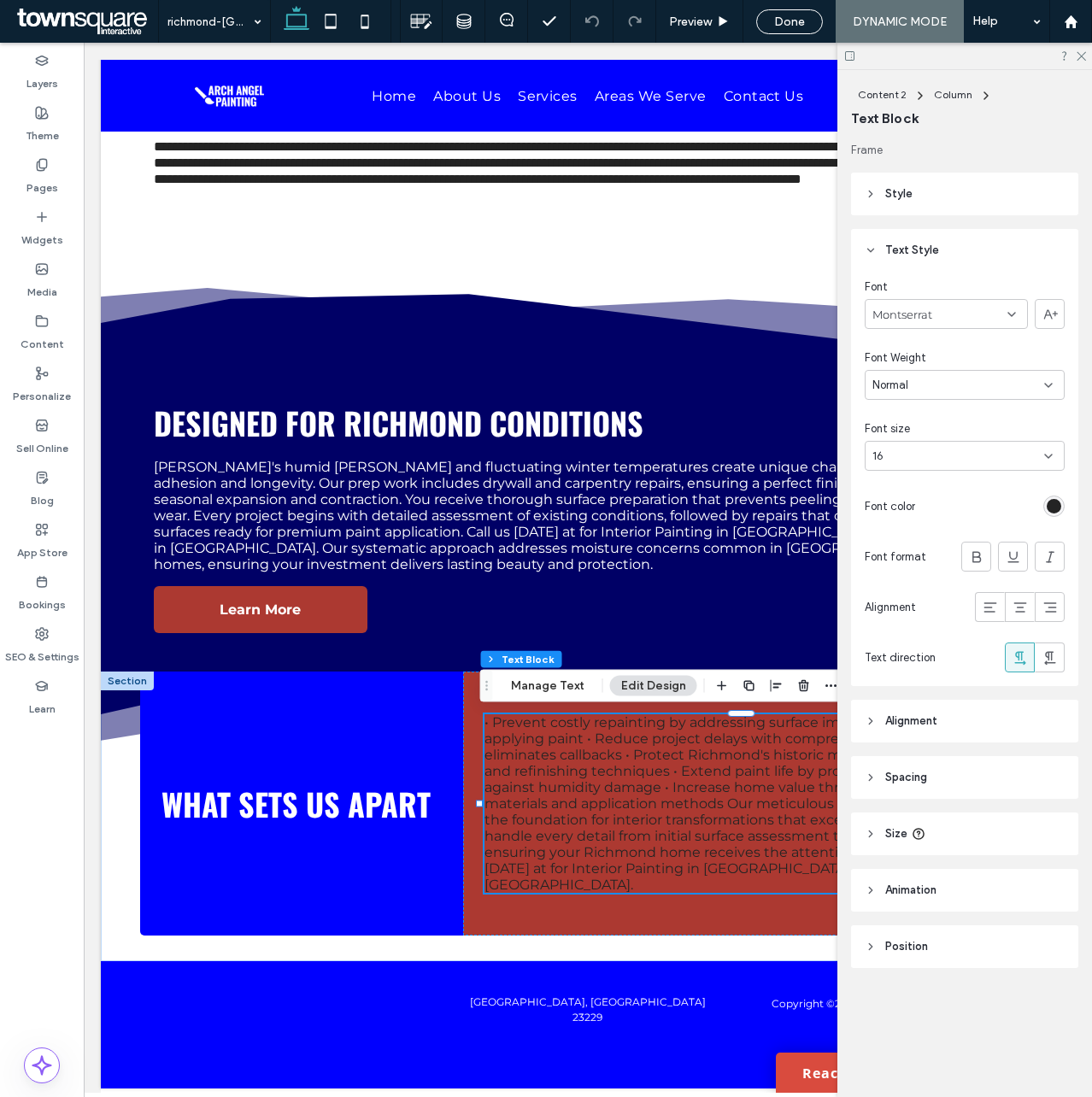
click at [1057, 498] on div "rgb(36, 36, 36)" at bounding box center [1054, 506] width 22 height 22
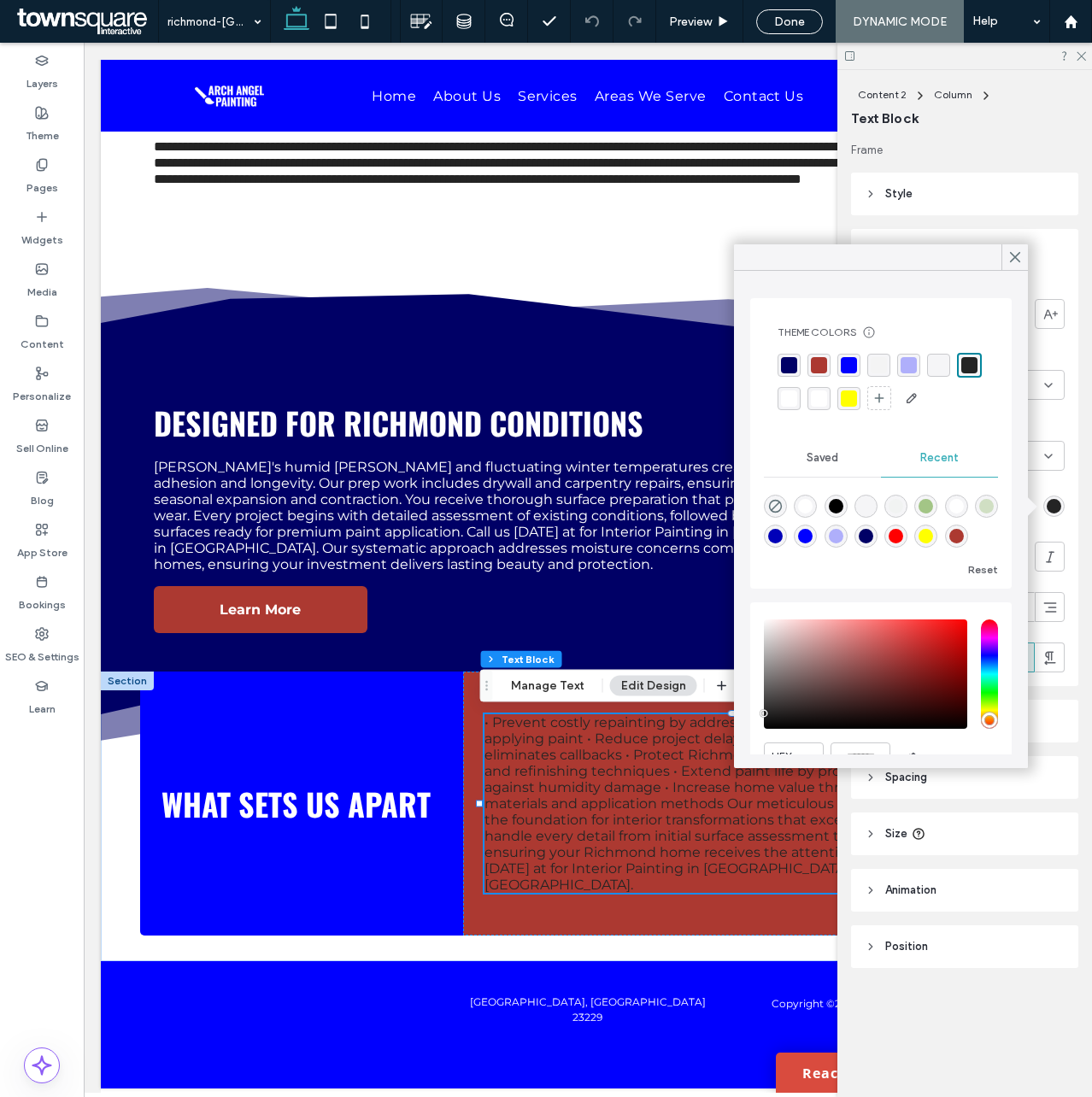
click at [797, 400] on div "rgba(255, 255, 255, 1)" at bounding box center [789, 399] width 16 height 16
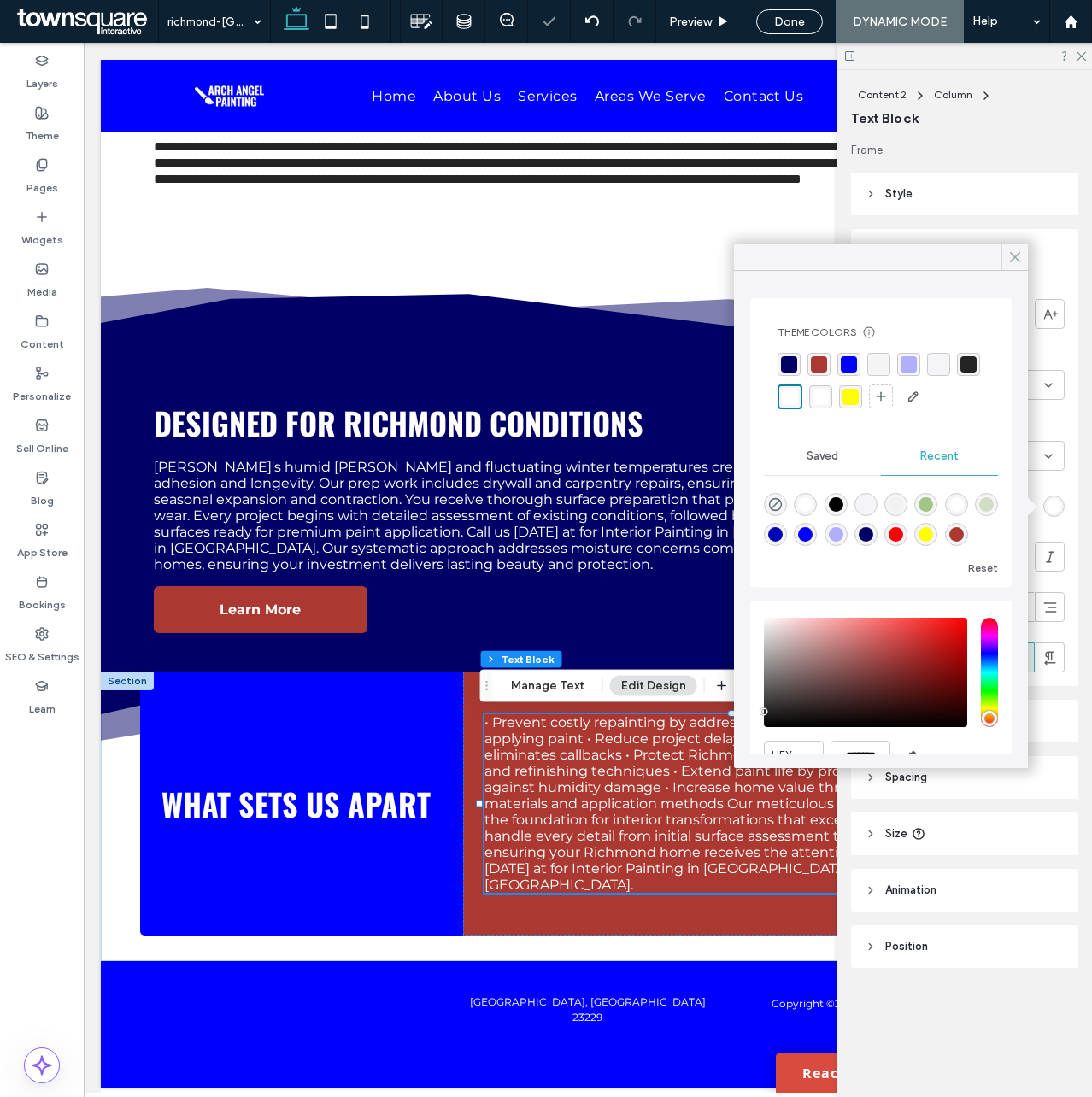
click at [1008, 258] on icon at bounding box center [1015, 256] width 15 height 15
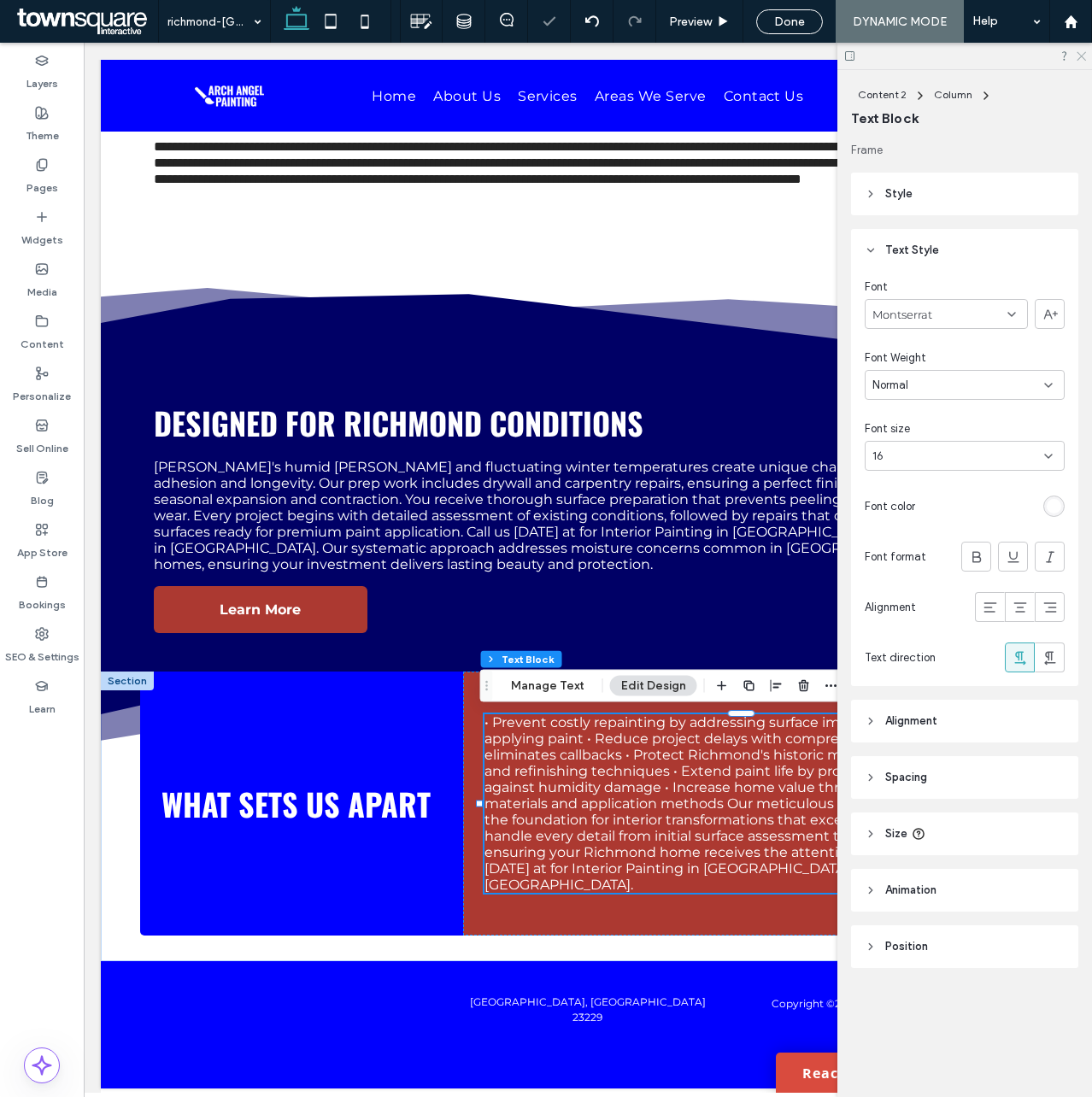
click at [1078, 57] on icon at bounding box center [1080, 55] width 11 height 11
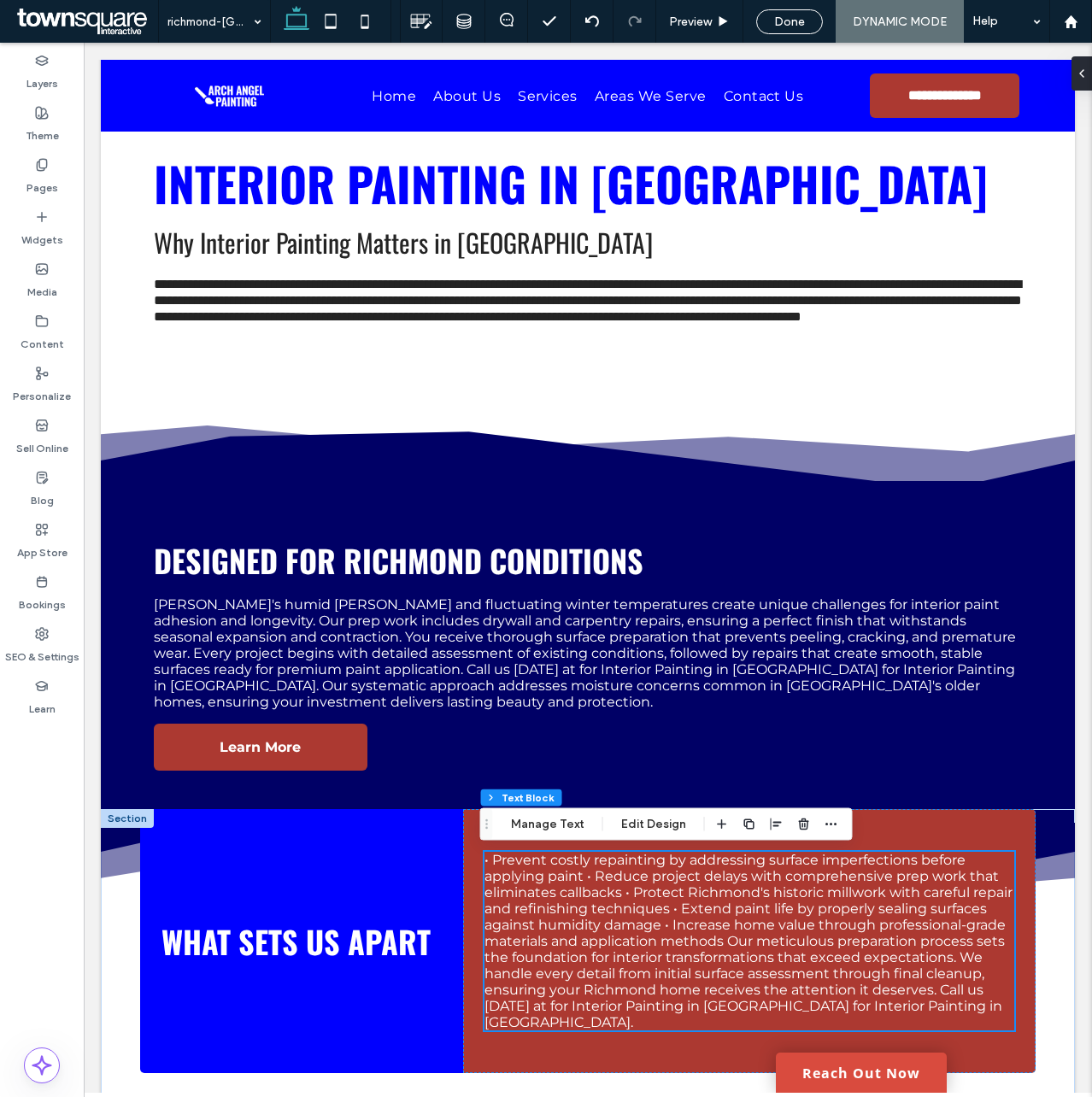
scroll to position [0, 0]
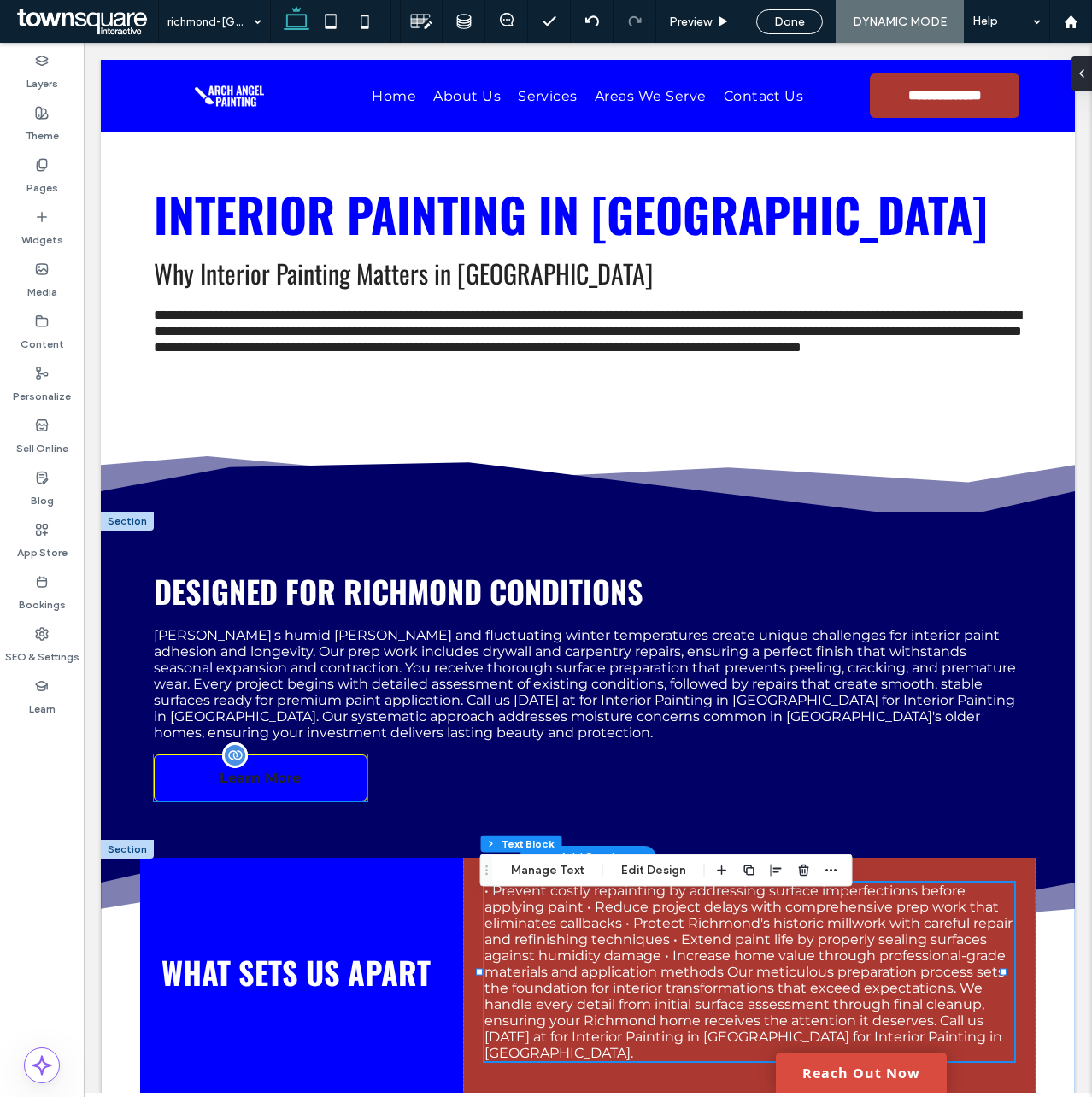
click at [242, 786] on span "Learn More" at bounding box center [260, 778] width 82 height 16
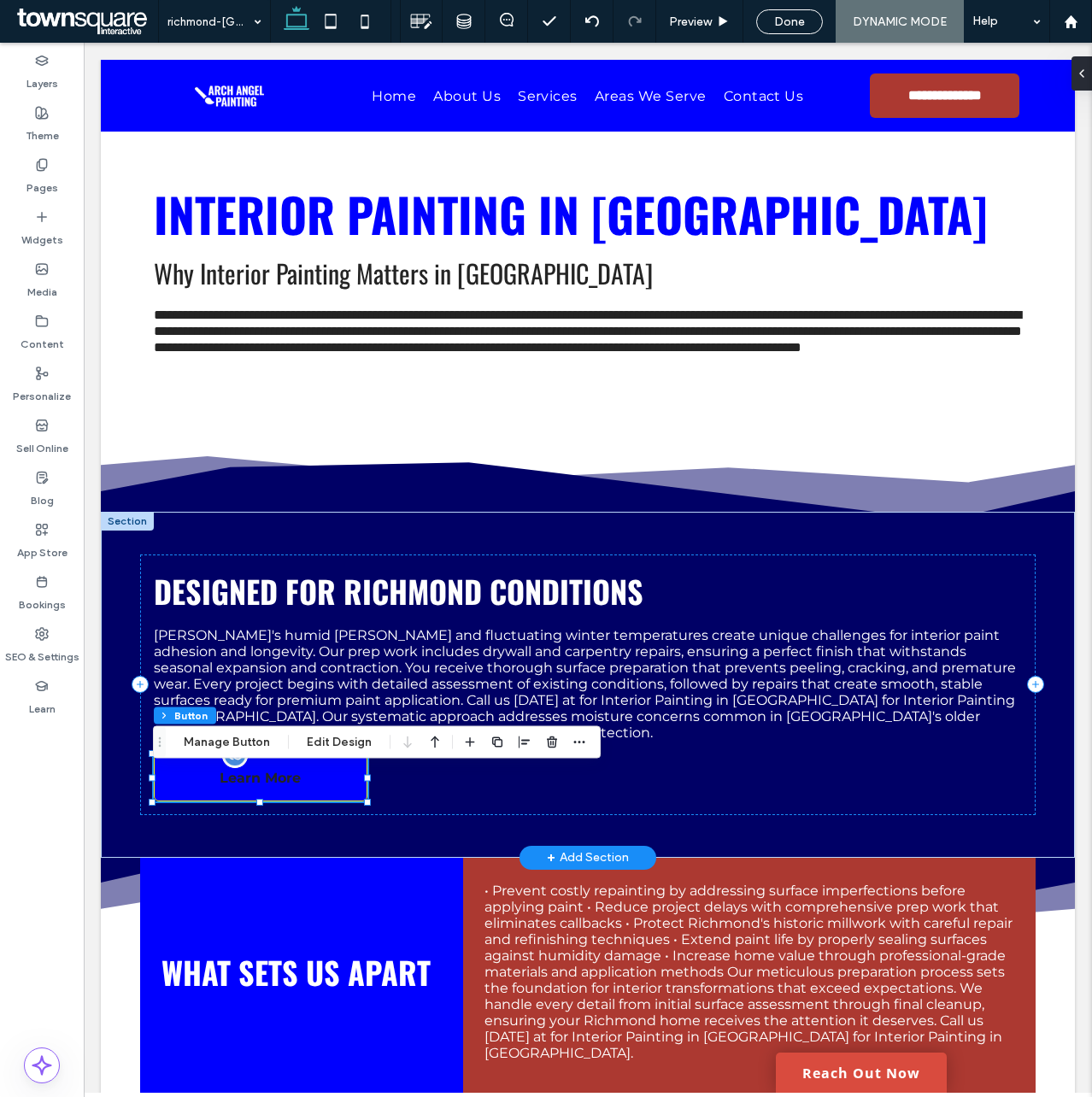
type input "**"
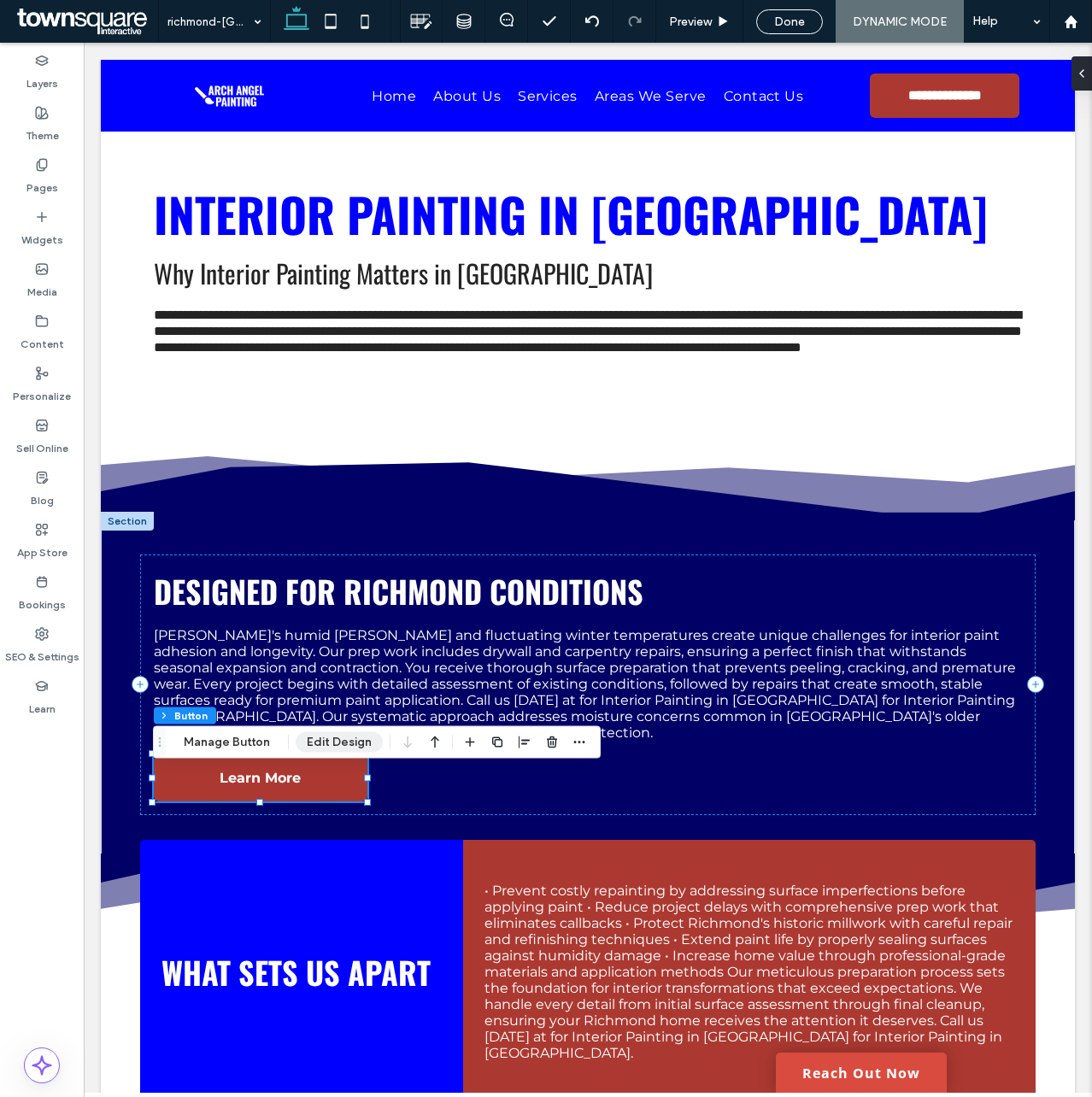
click at [315, 744] on button "Edit Design" at bounding box center [339, 742] width 87 height 21
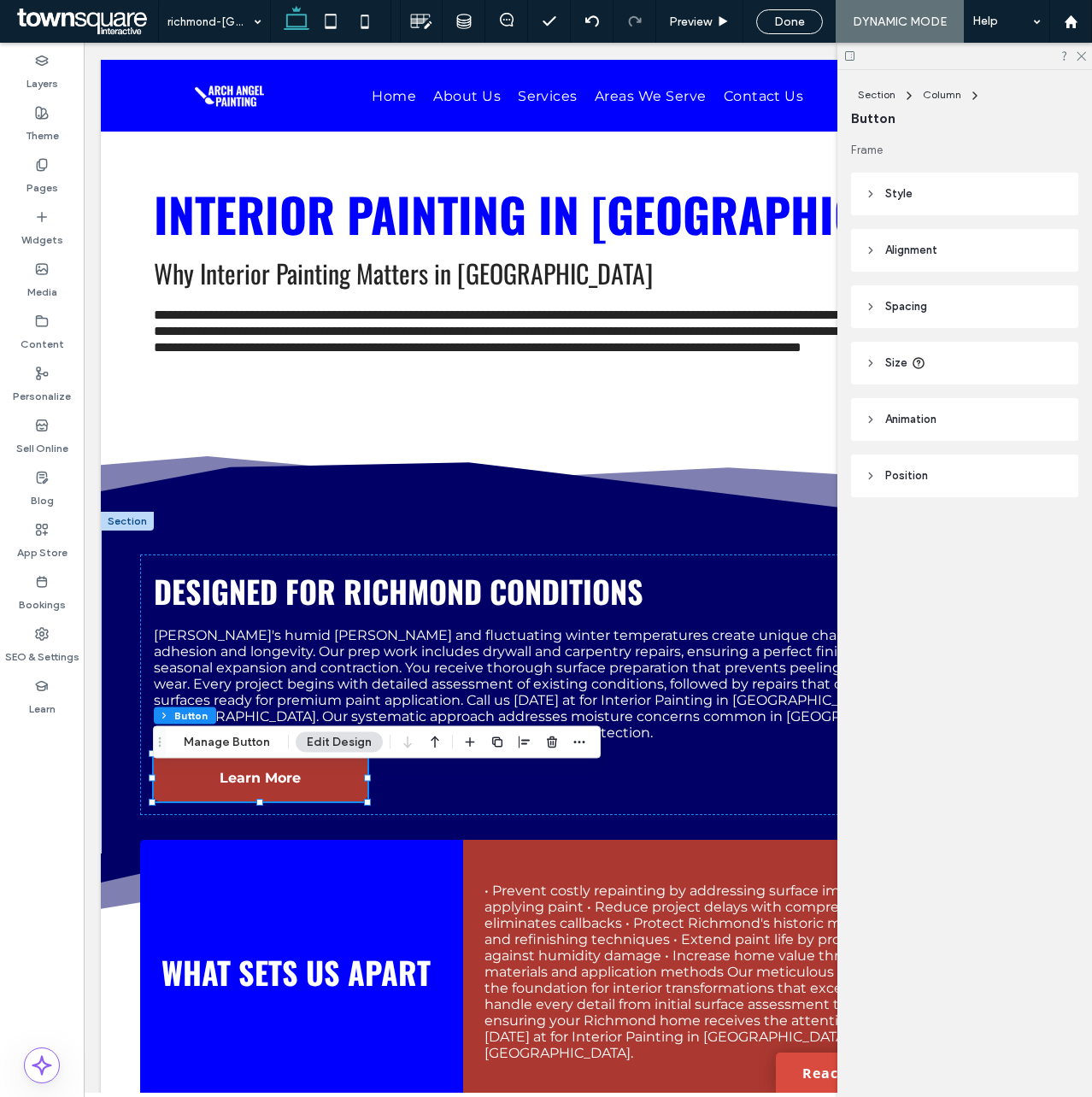
click at [910, 183] on header "Style" at bounding box center [965, 194] width 228 height 43
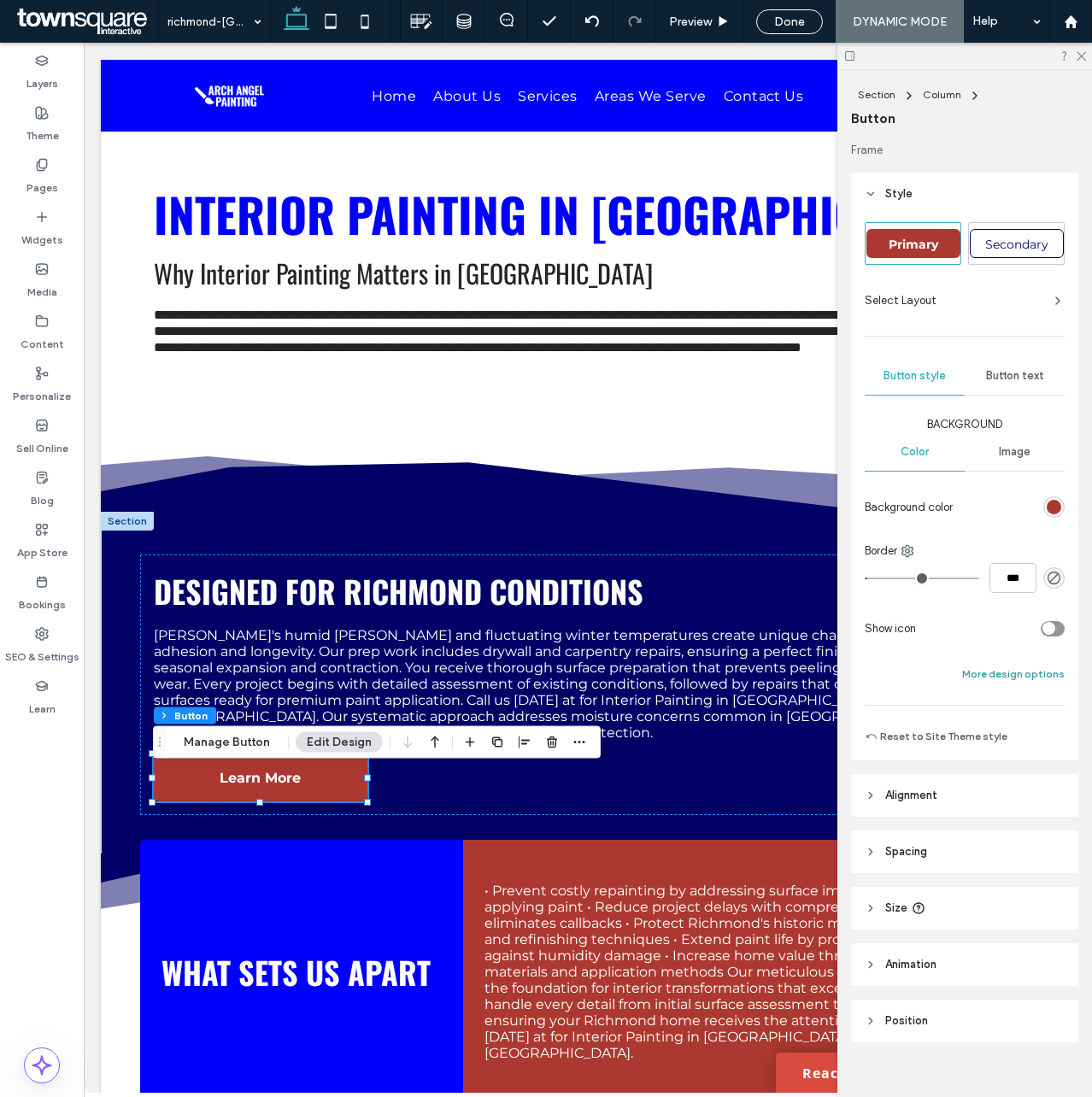
click at [1027, 673] on button "More design options" at bounding box center [1013, 674] width 102 height 21
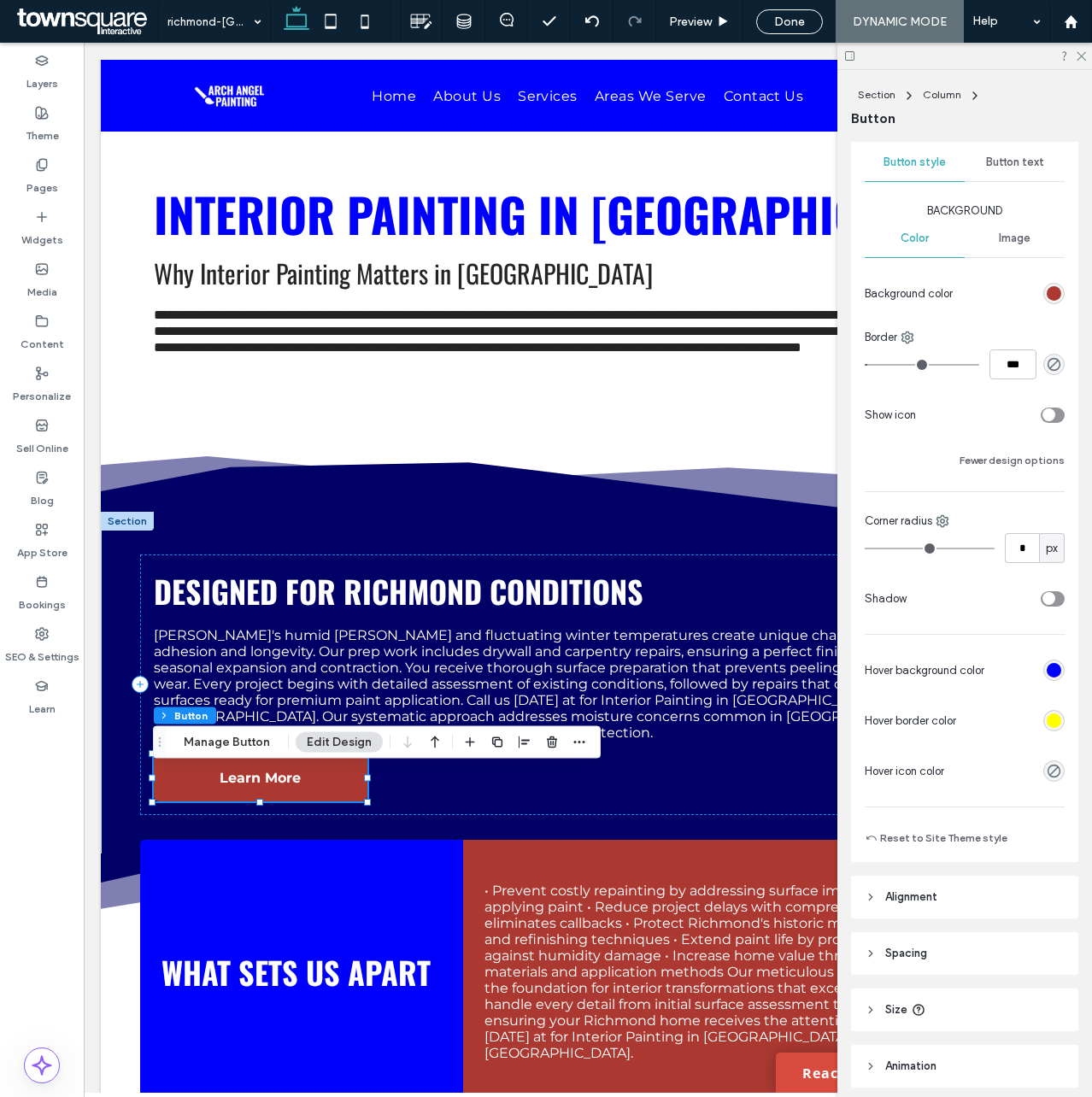
scroll to position [207, 0]
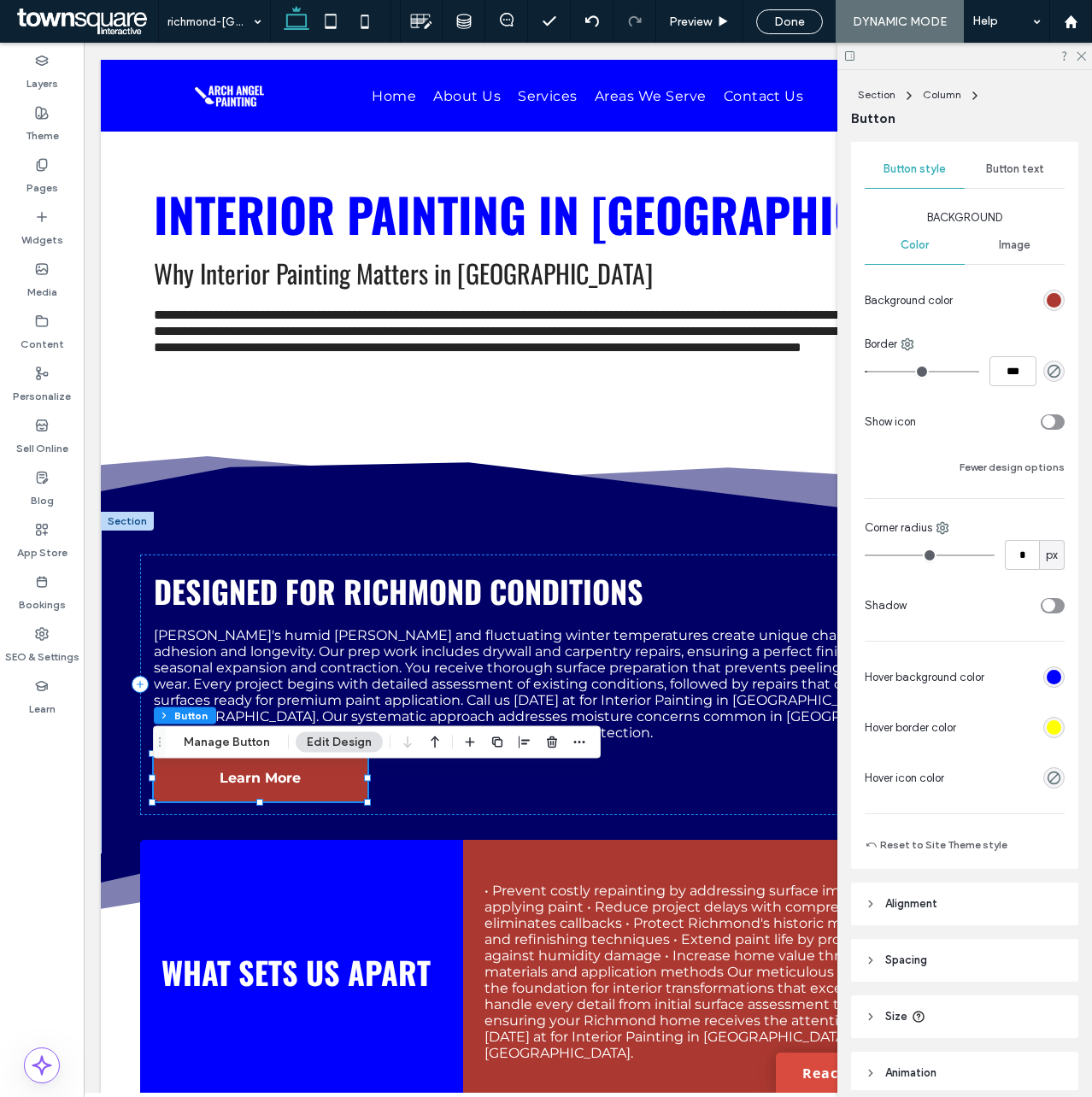
click at [1008, 185] on div "Button text" at bounding box center [1015, 169] width 100 height 38
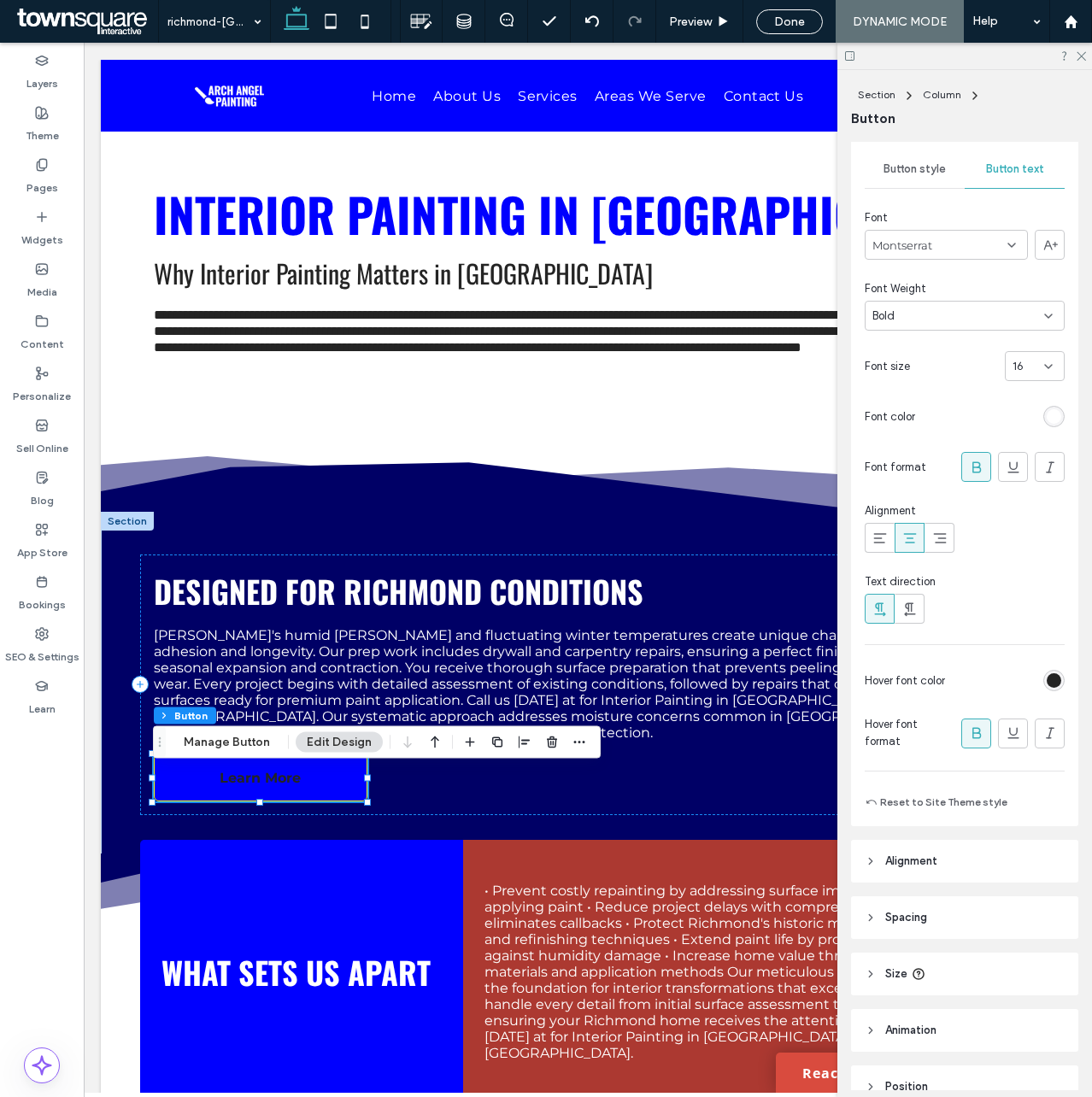
click at [1048, 677] on div "rgb(36, 36, 36)" at bounding box center [1054, 680] width 14 height 14
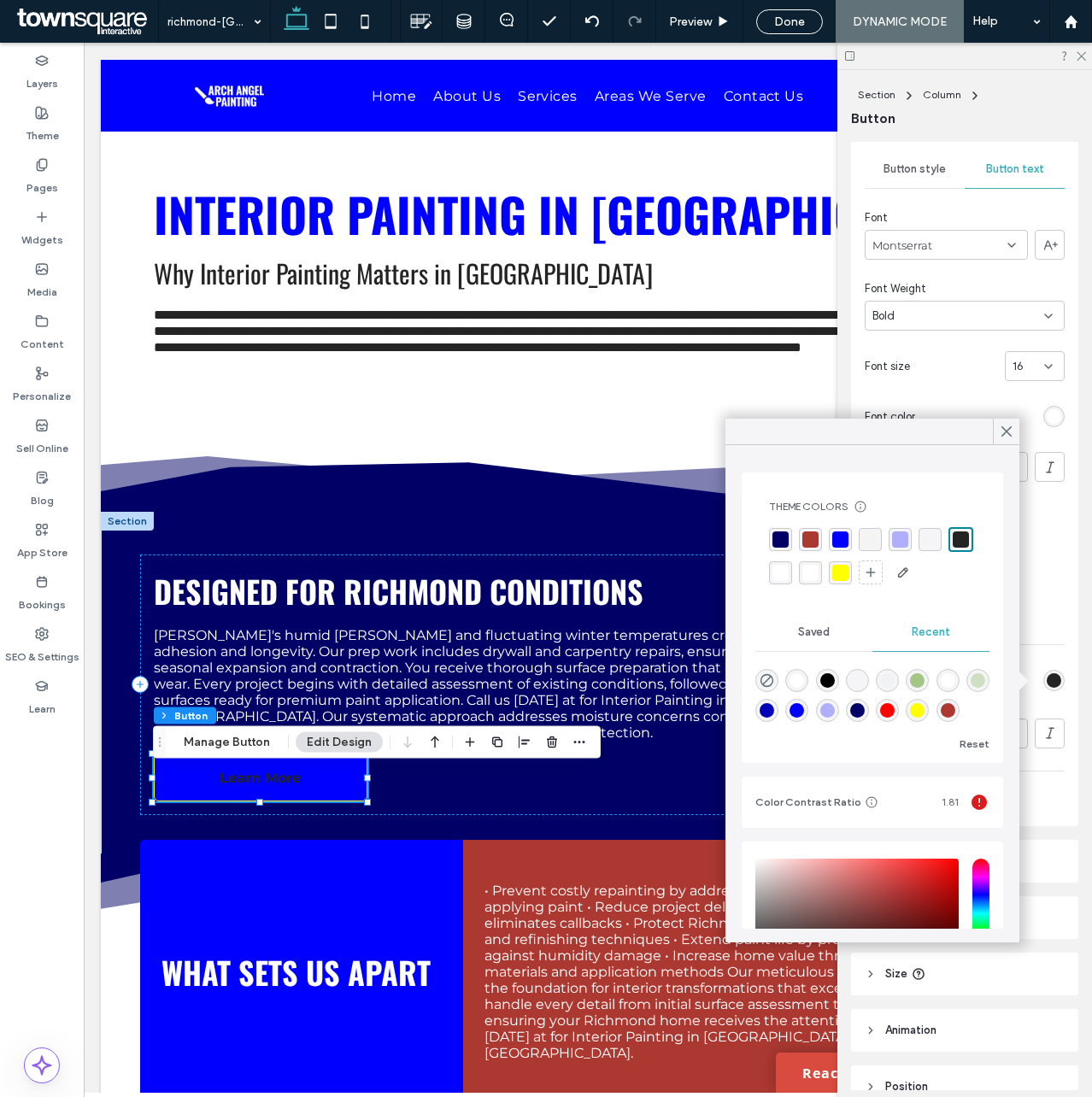
click at [789, 574] on div "rgba(255, 255, 255, 1)" at bounding box center [781, 573] width 16 height 16
click at [1008, 428] on icon at bounding box center [1006, 431] width 15 height 15
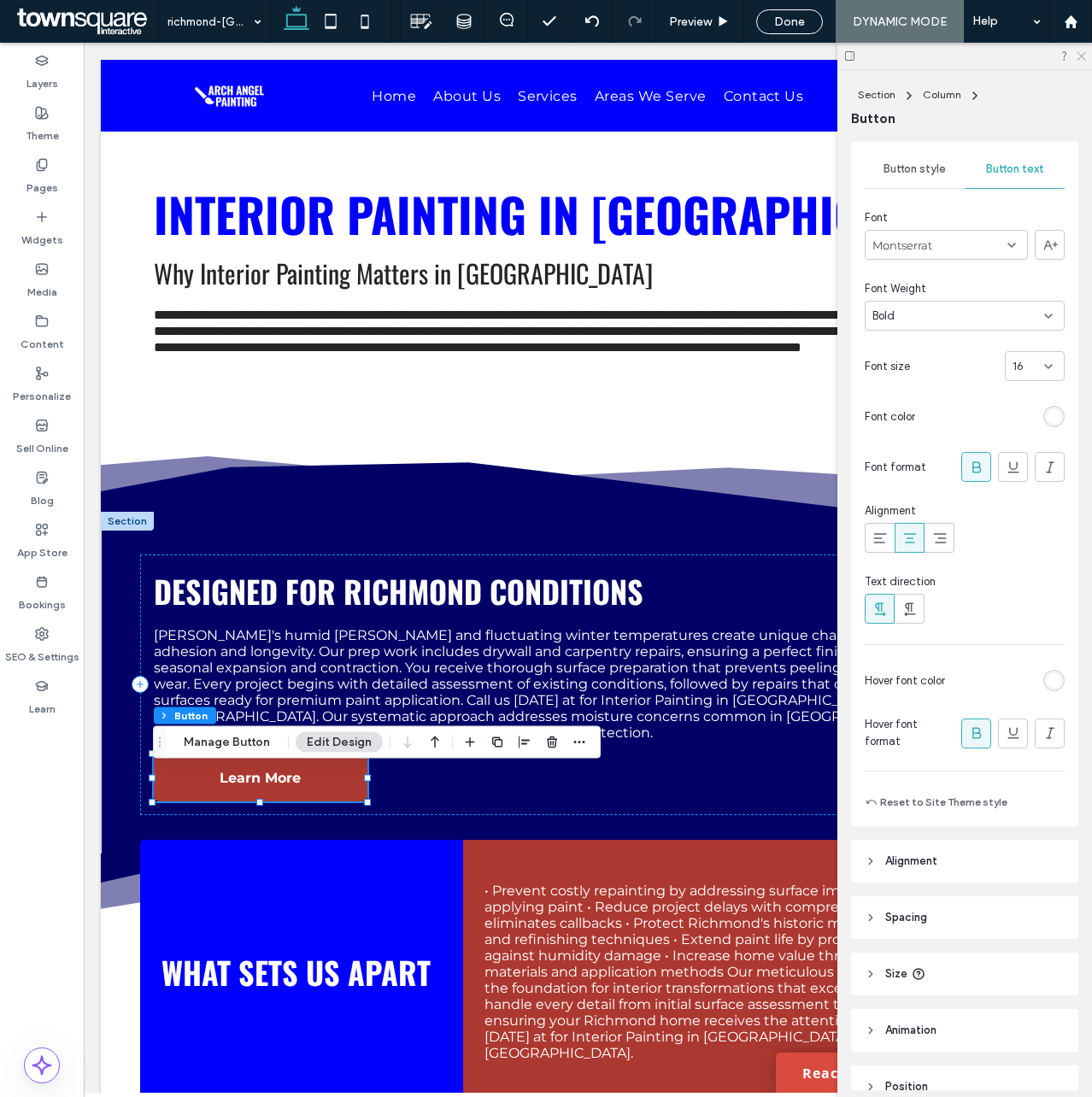
click at [1082, 54] on icon at bounding box center [1080, 55] width 11 height 11
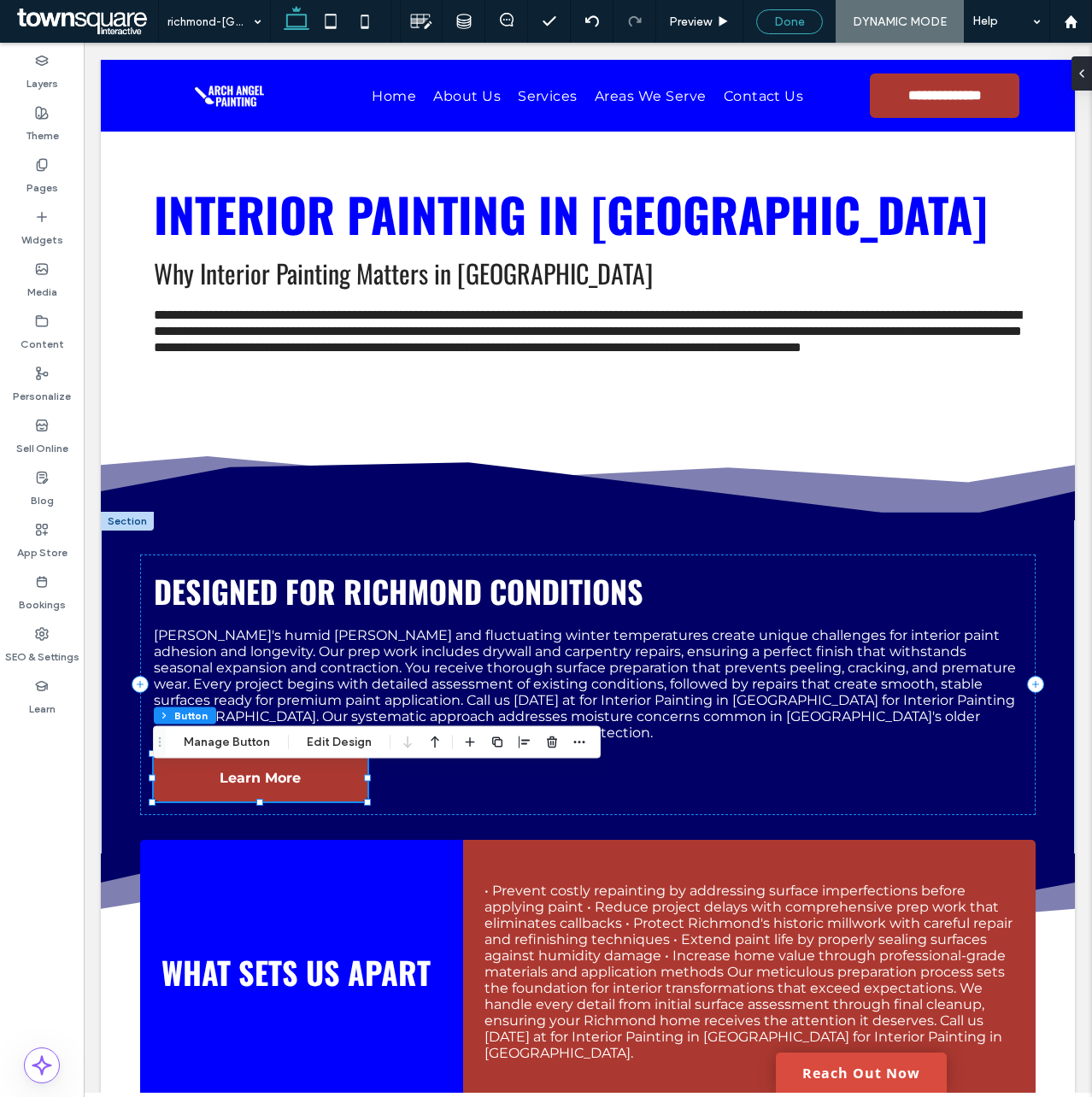
click at [768, 18] on div "Done" at bounding box center [789, 22] width 65 height 14
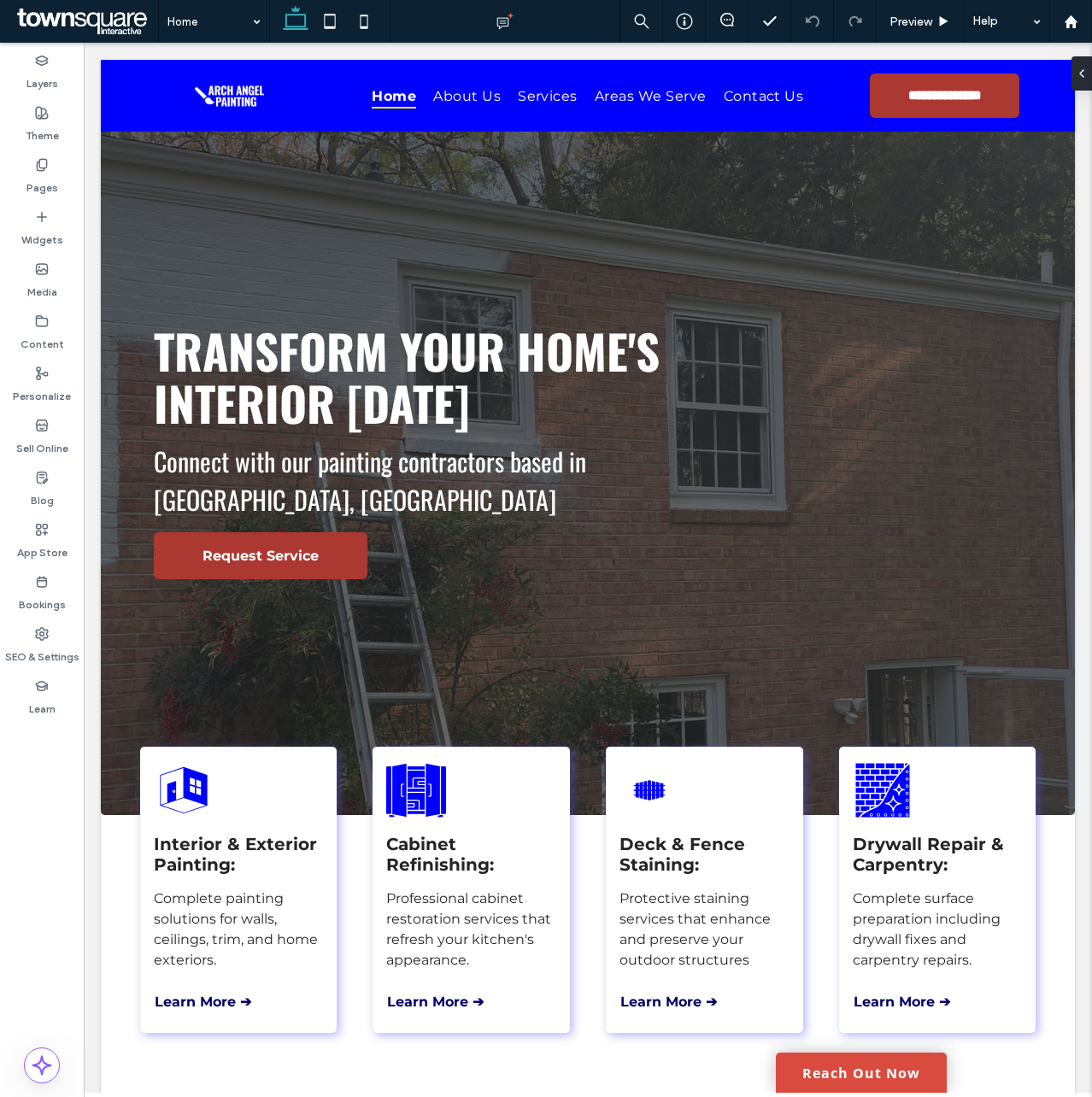
click at [66, 972] on div "Layers Theme Pages Widgets Media Content Personalize Sell Online Blog App Store…" at bounding box center [41, 570] width 83 height 1054
click at [50, 327] on div "Content" at bounding box center [41, 333] width 83 height 52
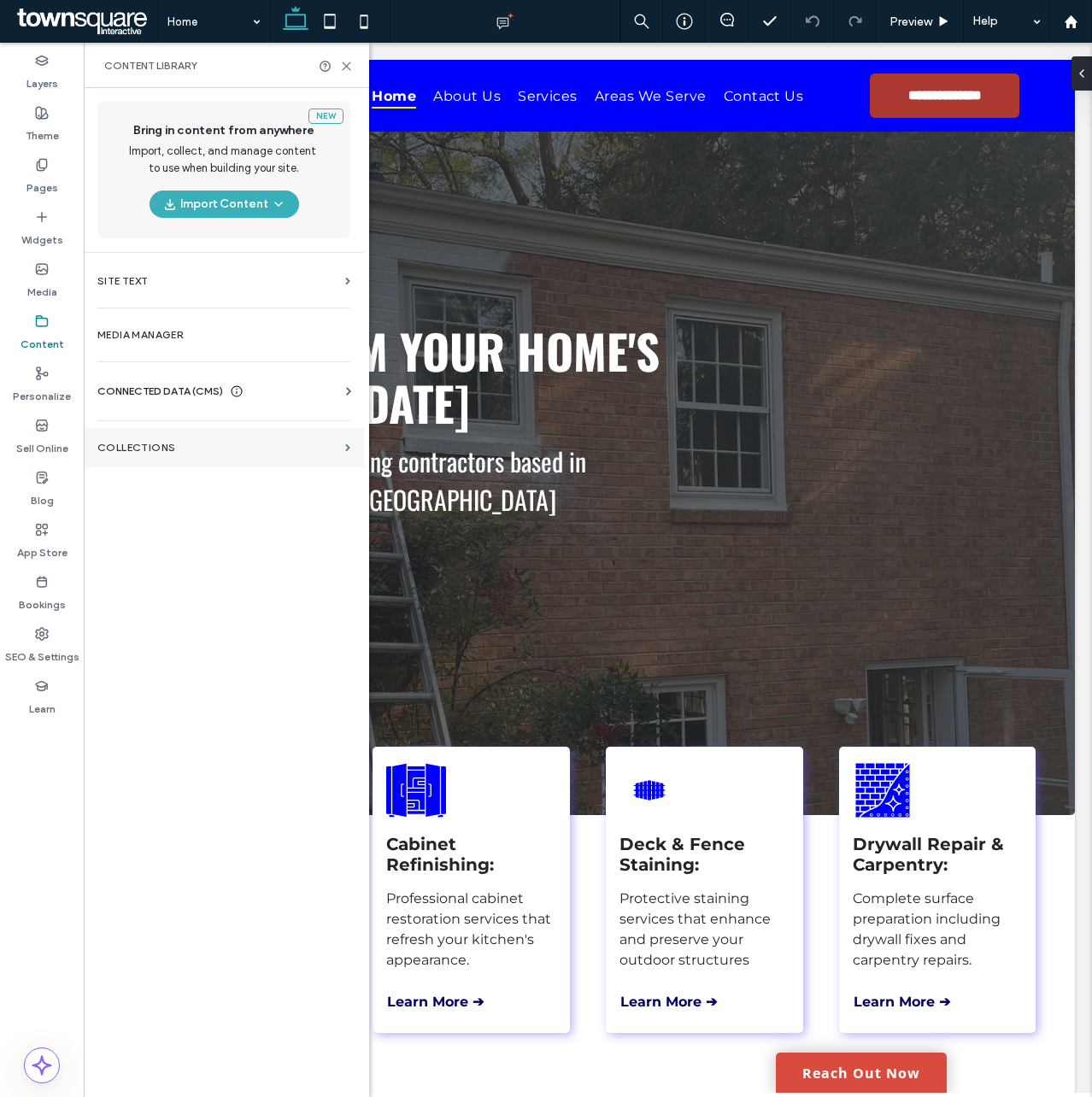
drag, startPoint x: 228, startPoint y: 445, endPoint x: 237, endPoint y: 443, distance: 9.2
click at [228, 444] on label "Collections" at bounding box center [218, 447] width 241 height 12
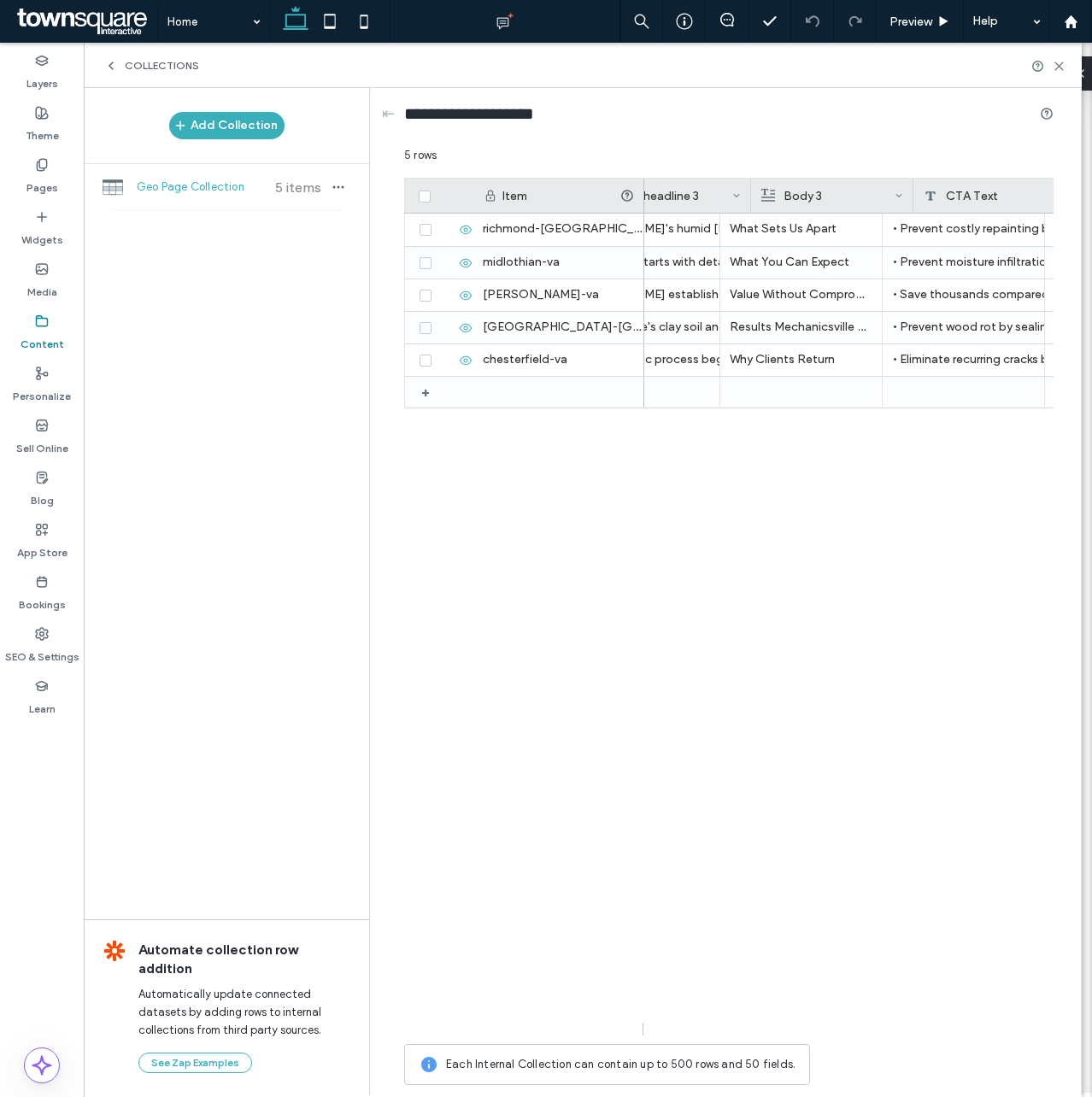
scroll to position [0, 1030]
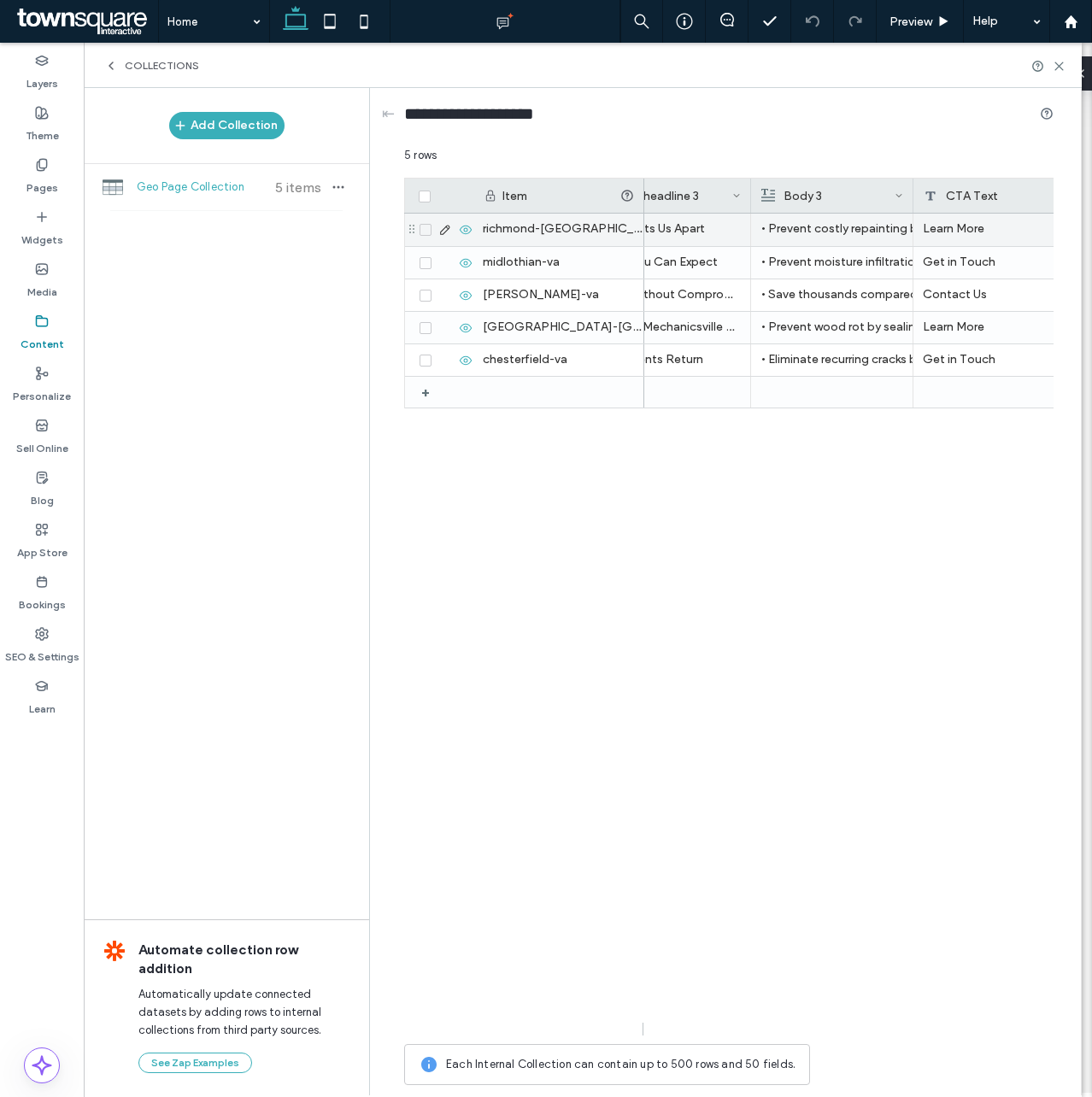
click at [773, 222] on div "• Prevent costly repainting by addressing surface imperfections before applying…" at bounding box center [831, 229] width 143 height 30
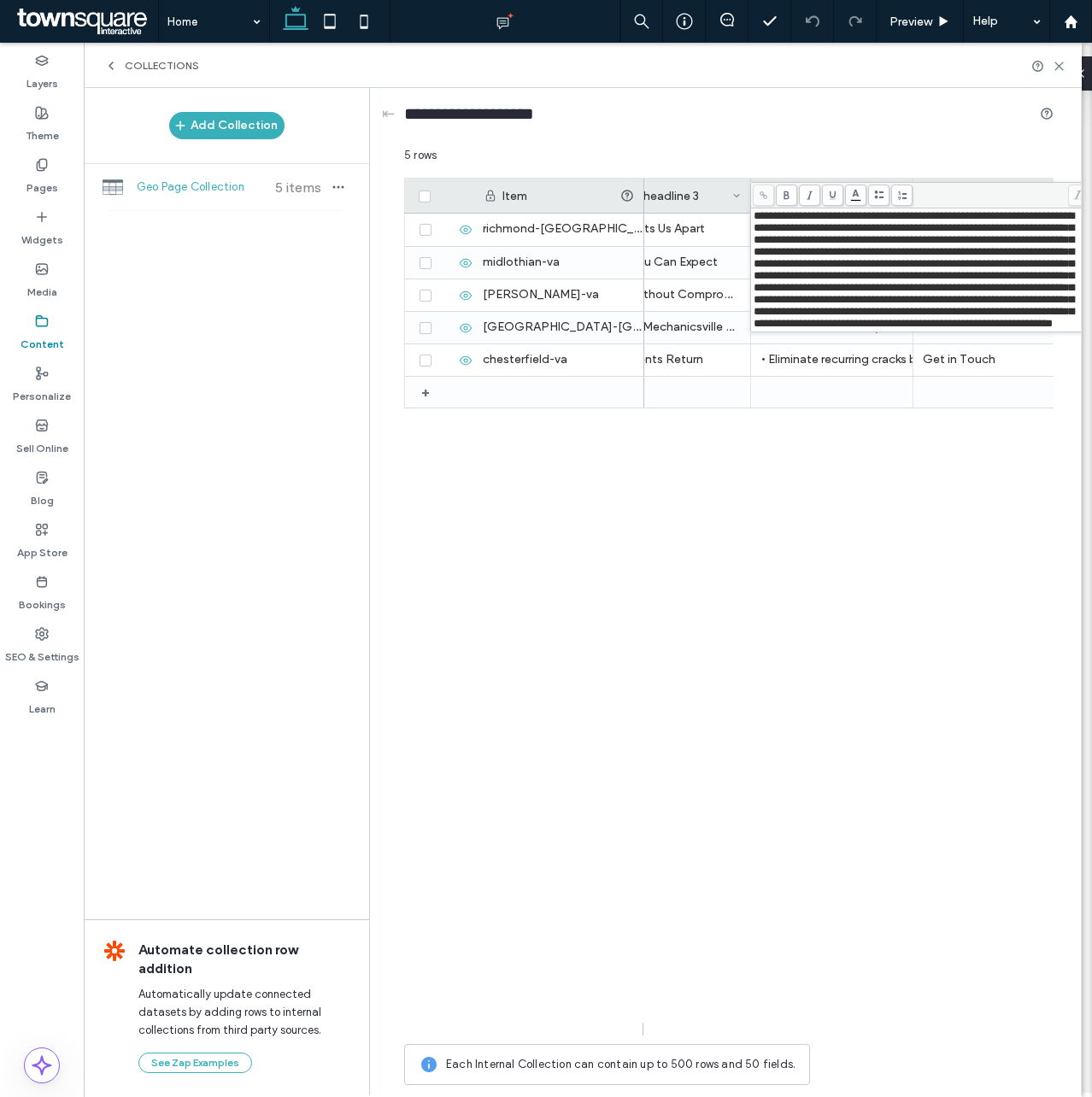
click at [763, 220] on span "**********" at bounding box center [914, 269] width 320 height 118
click at [808, 489] on div "/contact Learn More What Sets Us Apart Richmond's humid summers and fluctuating…" at bounding box center [849, 624] width 410 height 822
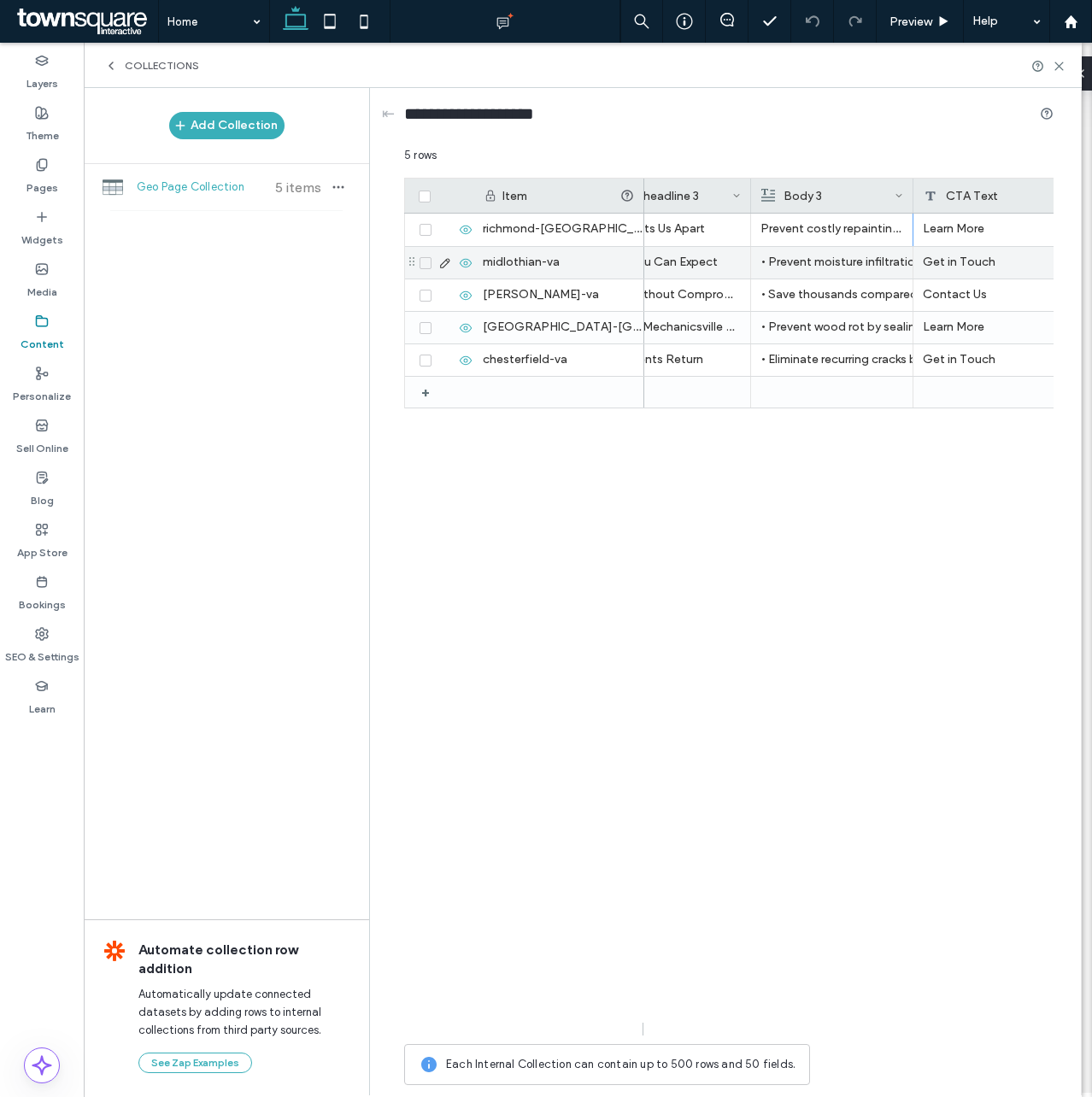
click at [778, 246] on div "• Prevent moisture infiltration with properly sealed joints and repaired trim p…" at bounding box center [832, 262] width 162 height 31
click at [778, 255] on div "• Prevent moisture infiltration with properly sealed joints and repaired trim p…" at bounding box center [832, 263] width 142 height 30
click at [775, 258] on div "• Prevent moisture infiltration with properly sealed joints and repaired trim p…" at bounding box center [832, 263] width 142 height 30
click at [772, 260] on div "• Prevent moisture infiltration with properly sealed joints and repaired trim p…" at bounding box center [832, 263] width 142 height 30
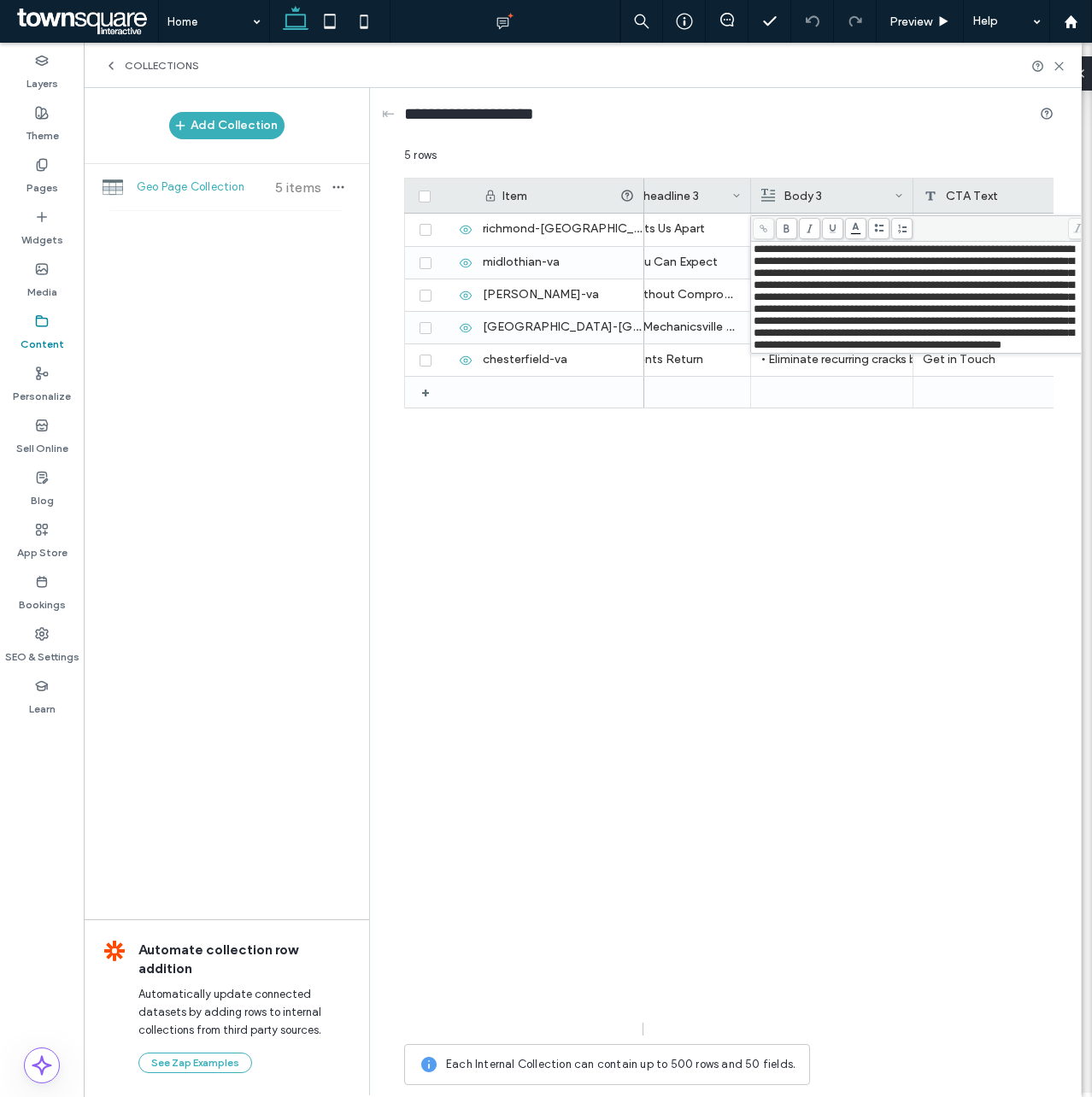
click at [762, 251] on span "**********" at bounding box center [914, 297] width 320 height 107
click at [776, 520] on div "/contact Learn More Prevent costly repainting by addressing surface imperfectio…" at bounding box center [849, 624] width 410 height 822
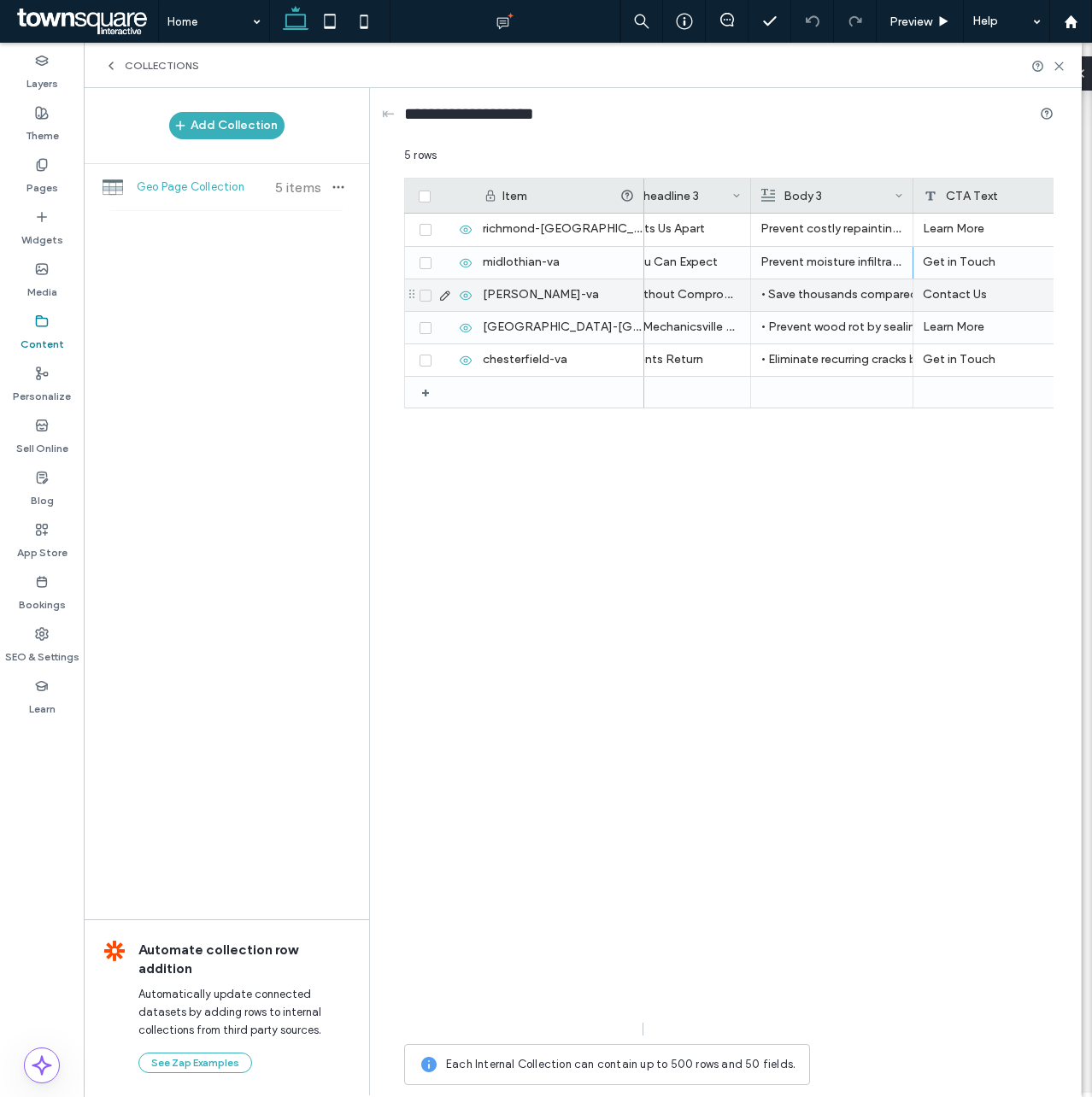
click at [786, 292] on div "• Save thousands compared to cabinet replacement while achieving similar visual…" at bounding box center [831, 295] width 143 height 30
click at [786, 292] on div "• Save thousands compared to cabinet replacement while achieving similar visual…" at bounding box center [832, 296] width 142 height 30
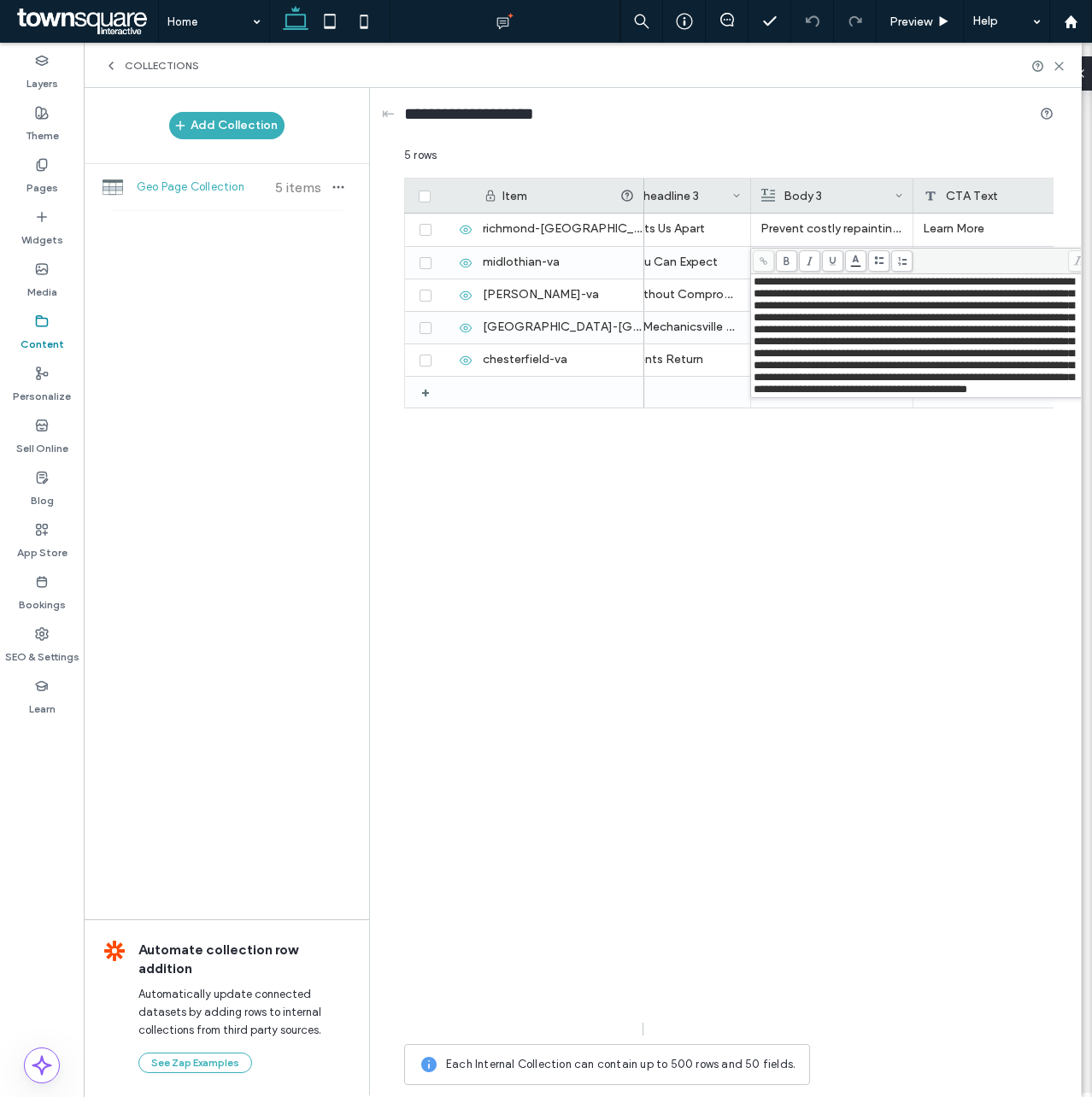
click at [760, 279] on span "**********" at bounding box center [914, 335] width 320 height 118
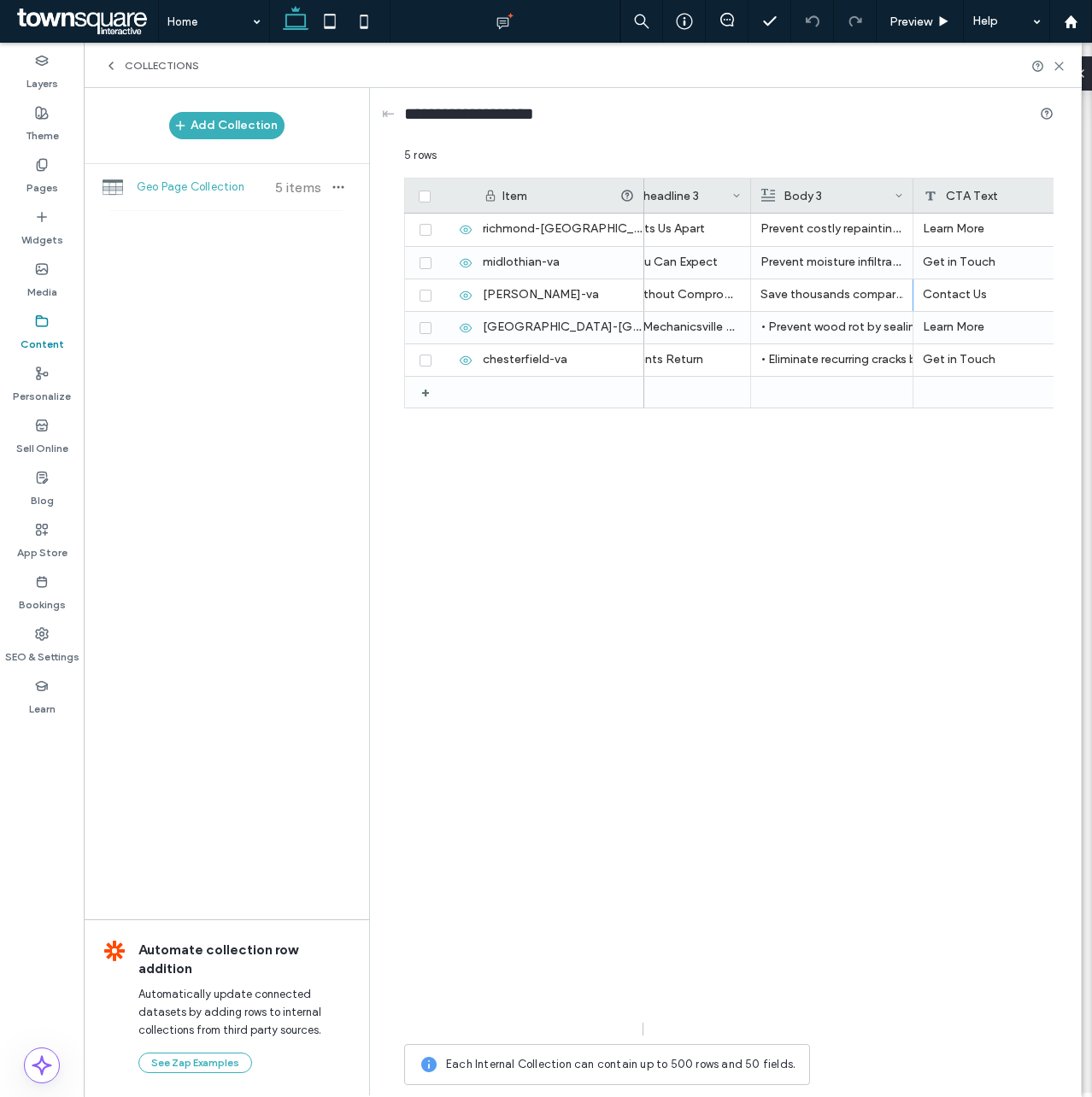
click at [788, 478] on div "/contact Learn More Prevent costly repainting by addressing surface imperfectio…" at bounding box center [849, 624] width 410 height 822
click at [789, 320] on div "• Prevent wood rot by sealing against moisture infiltration from clay soil drai…" at bounding box center [831, 327] width 143 height 30
click at [789, 320] on div "• Prevent wood rot by sealing against moisture infiltration from clay soil drai…" at bounding box center [832, 328] width 142 height 30
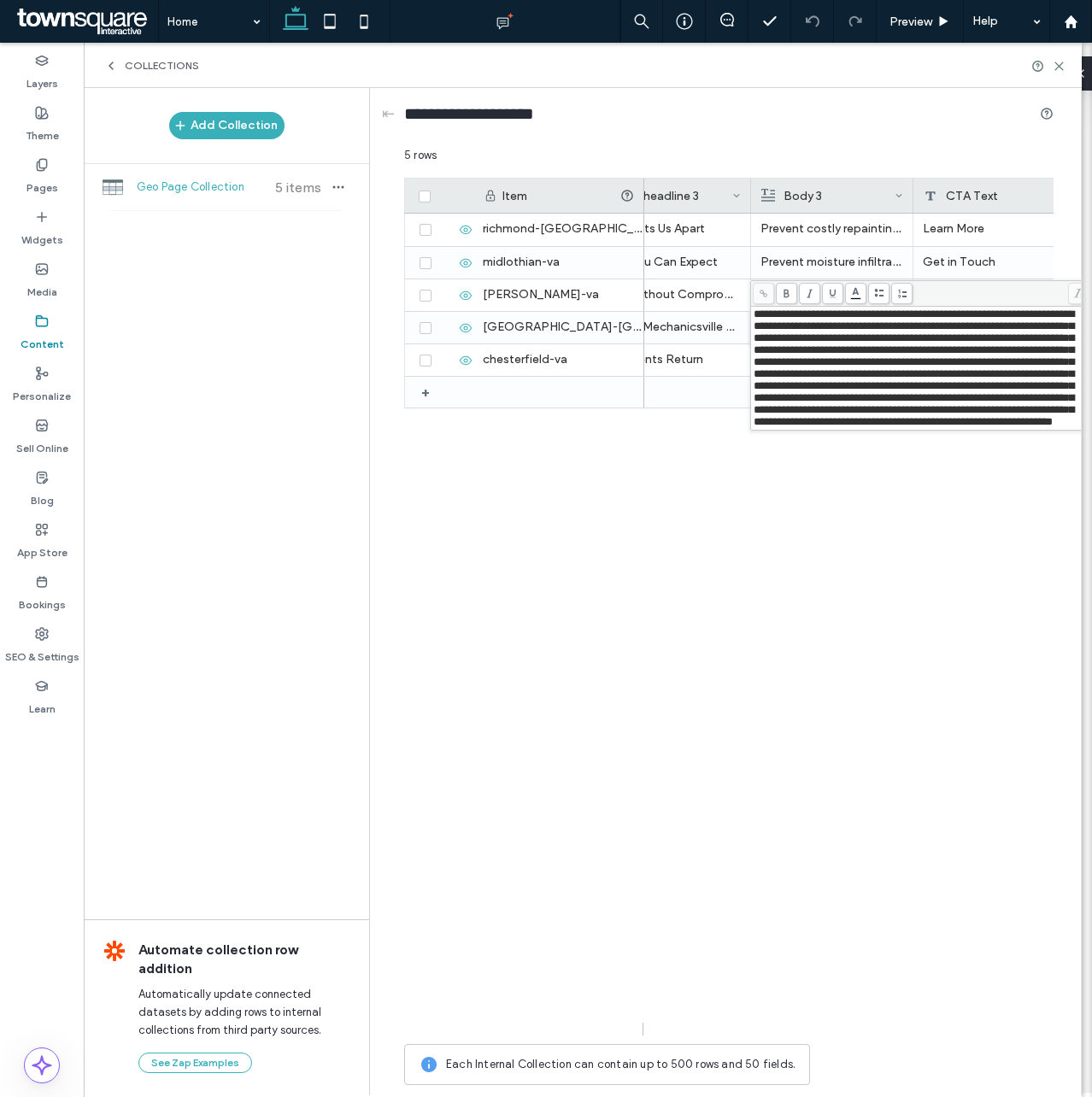
click at [760, 310] on span "**********" at bounding box center [914, 367] width 320 height 118
click at [758, 540] on div "/contact Learn More Prevent costly repainting by addressing surface imperfectio…" at bounding box center [849, 624] width 410 height 822
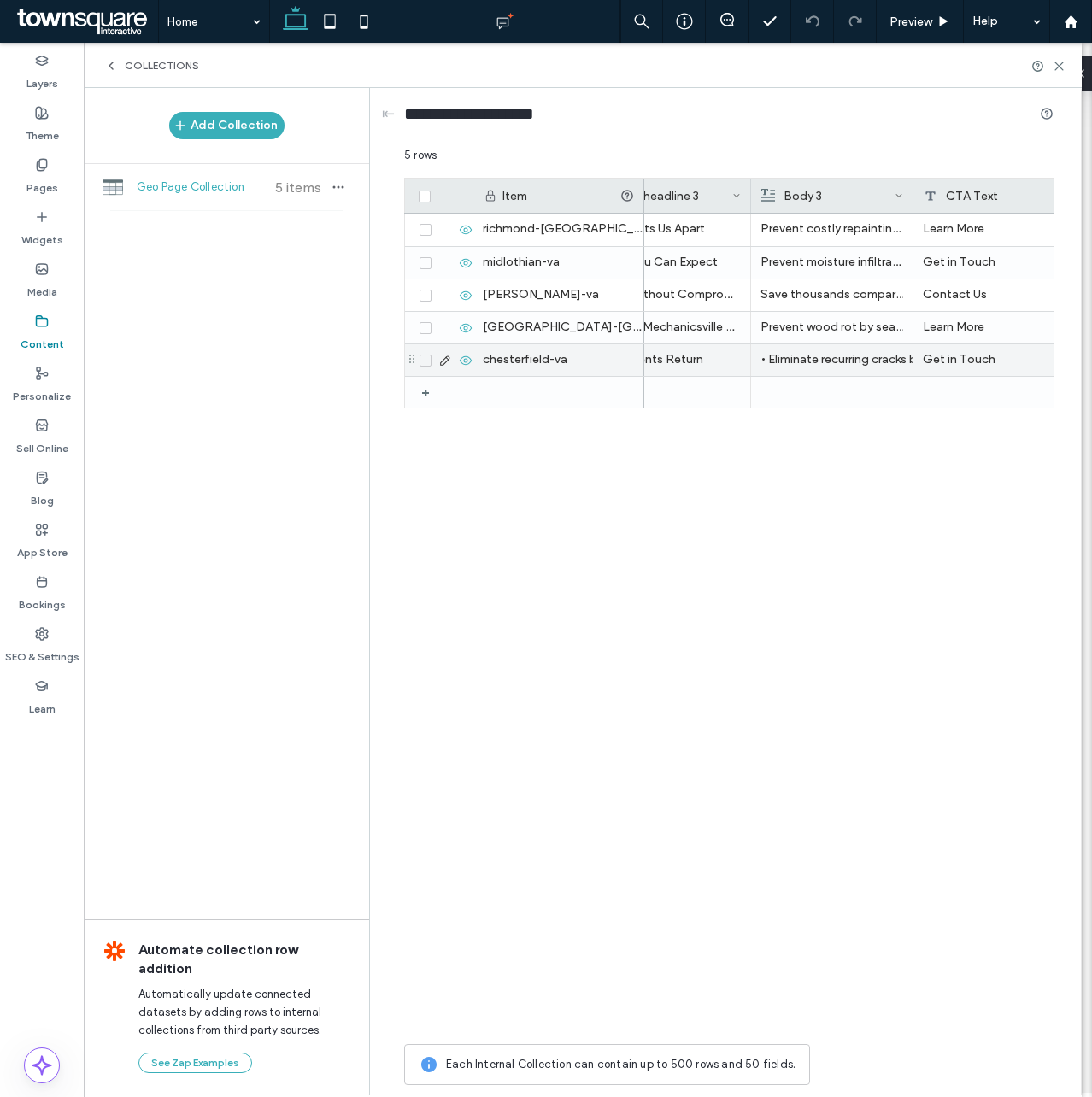
click at [805, 354] on div "• Eliminate recurring cracks by addressing underlying structural movement in Ch…" at bounding box center [831, 359] width 143 height 30
click at [805, 354] on div "• Eliminate recurring cracks by addressing underlying structural movement in Ch…" at bounding box center [832, 360] width 142 height 30
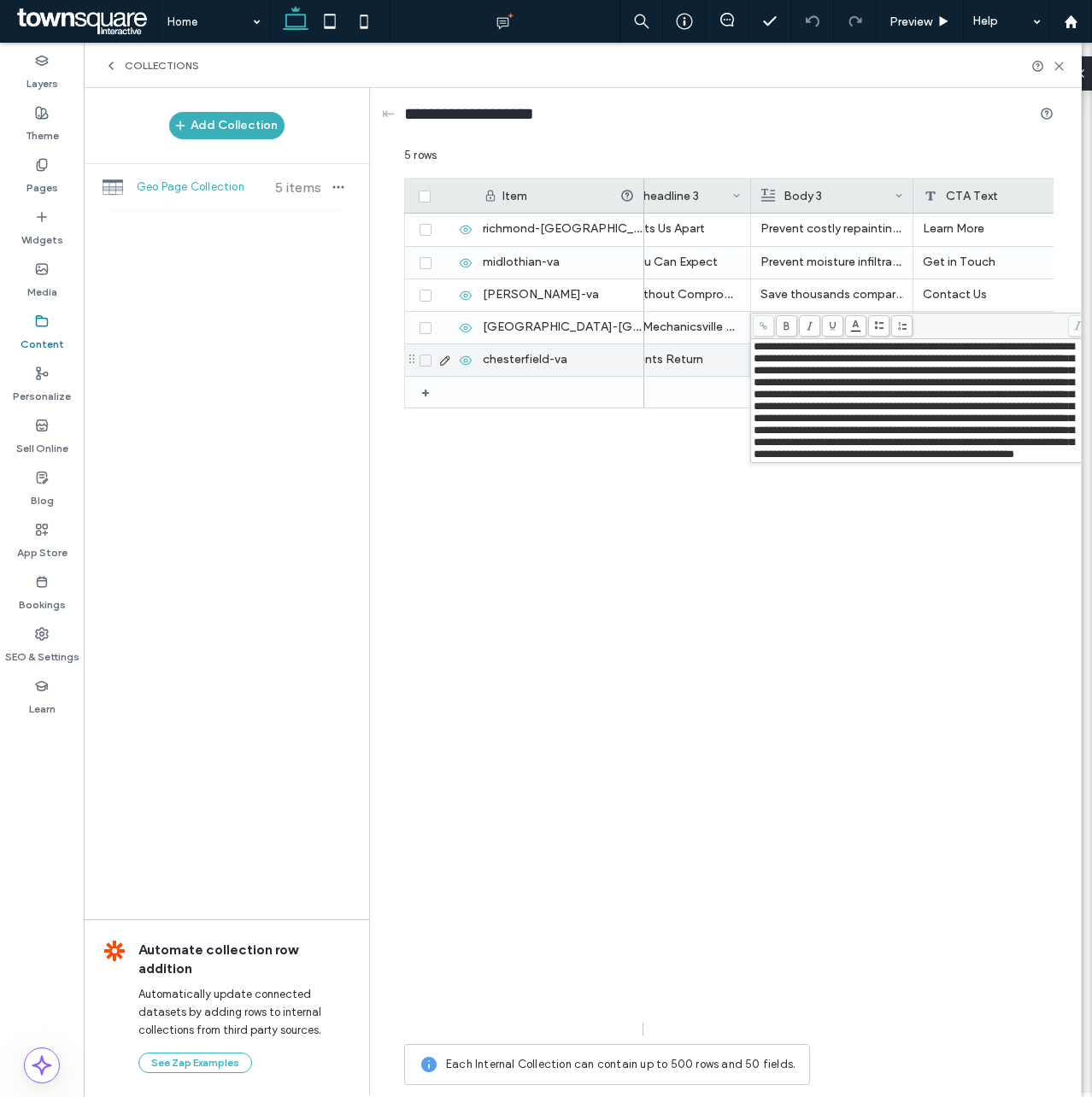
click at [759, 345] on span "**********" at bounding box center [914, 400] width 320 height 118
click at [1062, 67] on use at bounding box center [1059, 66] width 8 height 8
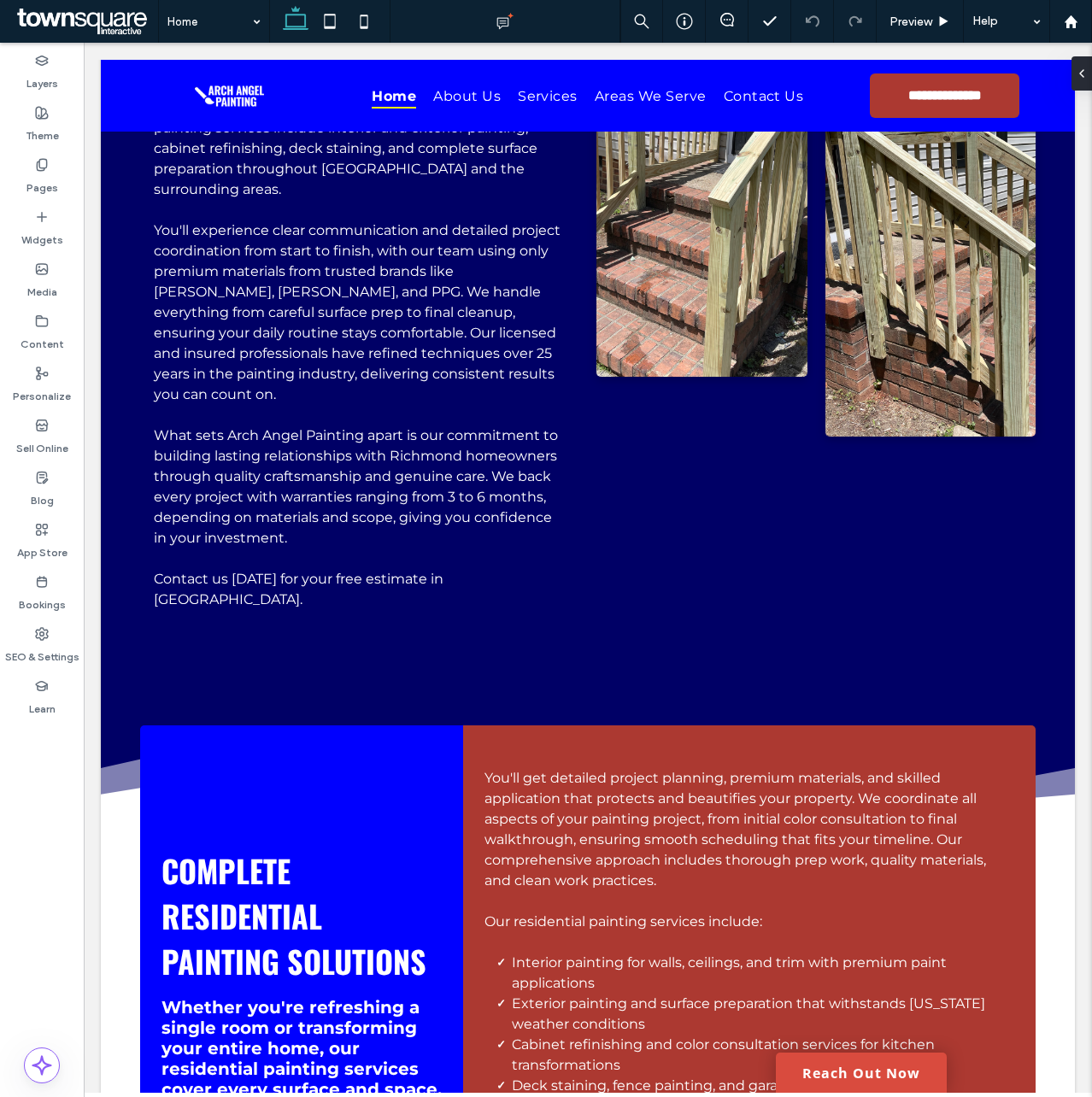
scroll to position [1243, 0]
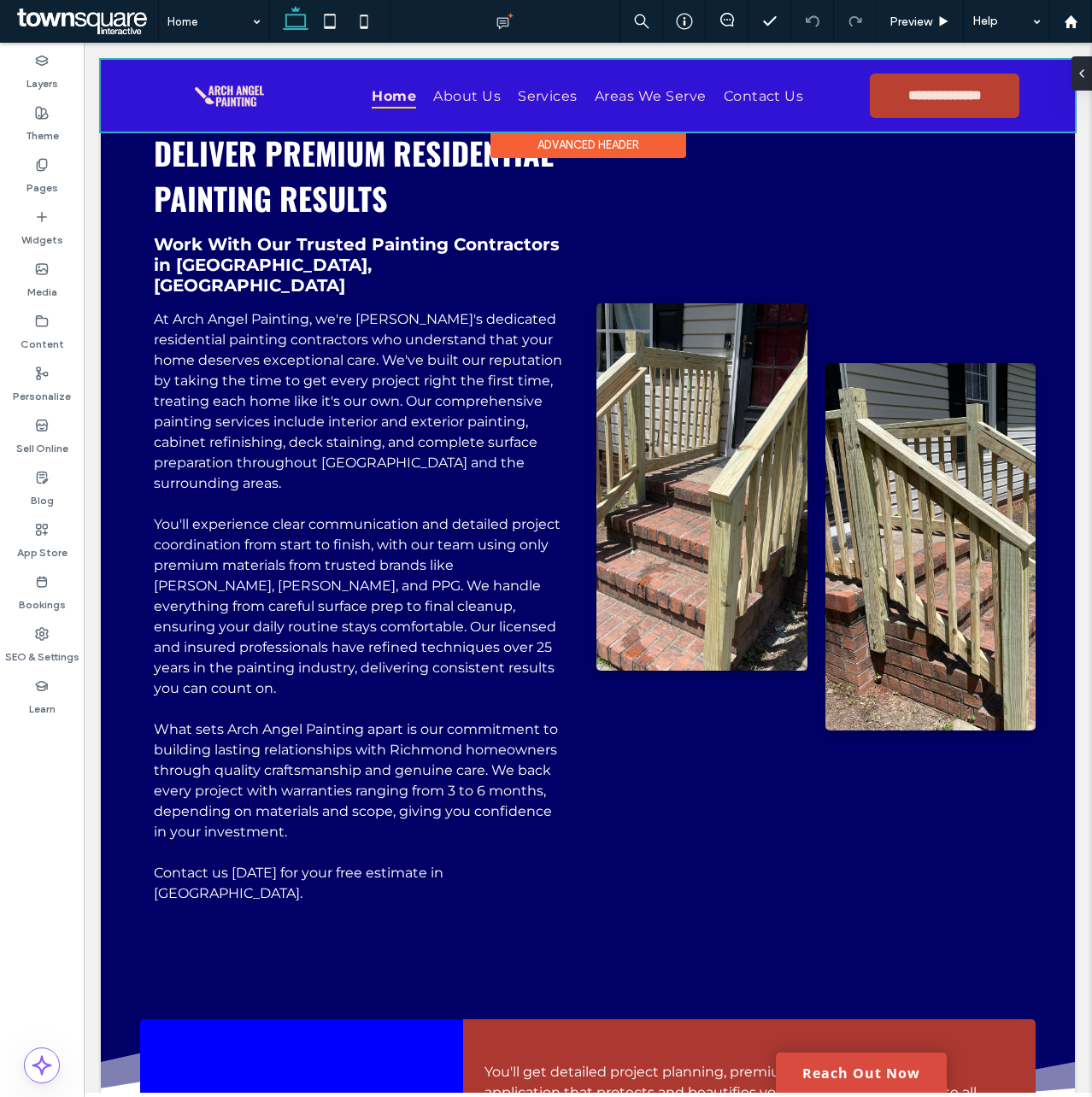
click at [540, 98] on div at bounding box center [587, 96] width 975 height 72
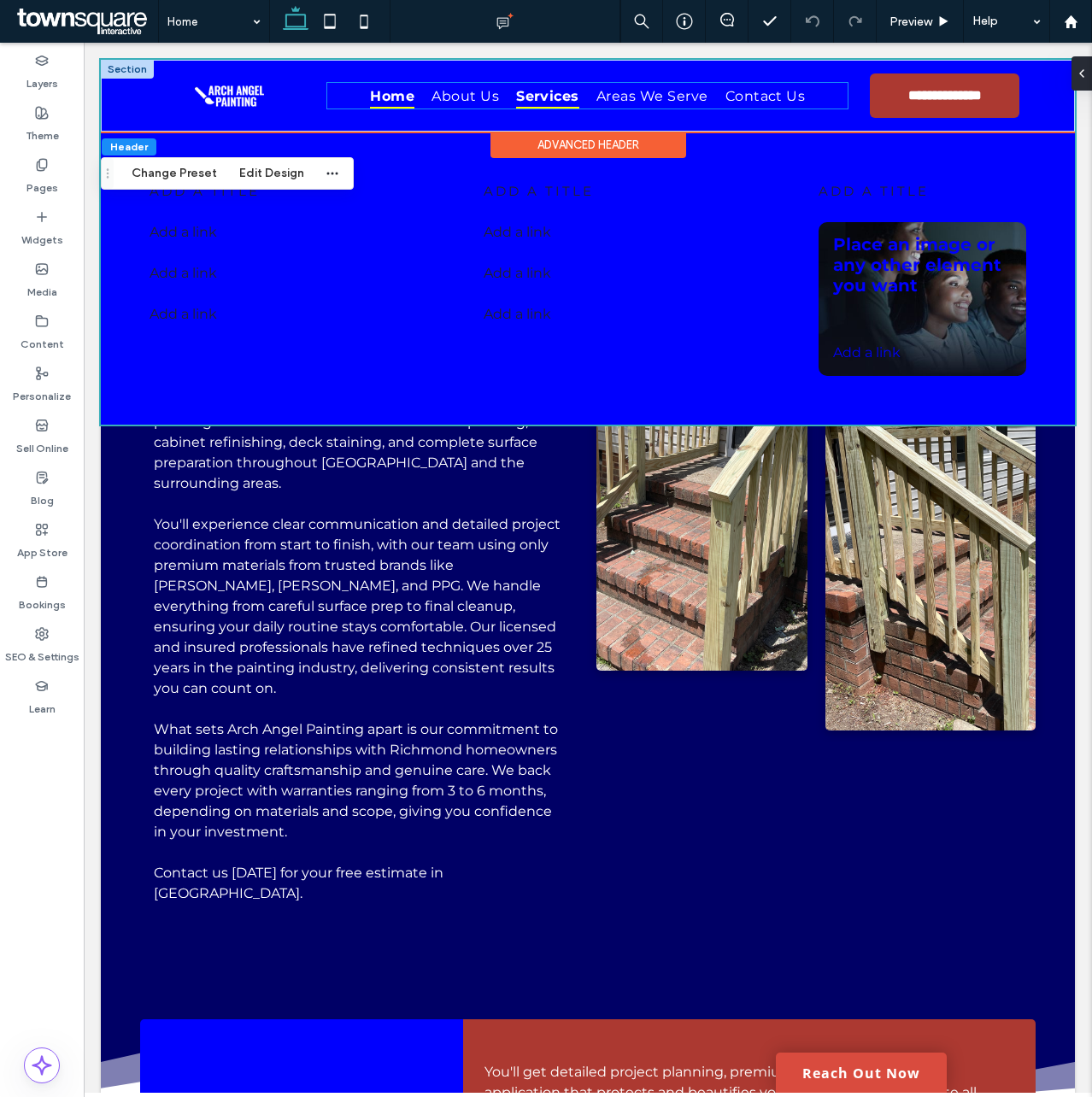
click at [545, 93] on span "Services" at bounding box center [548, 95] width 64 height 25
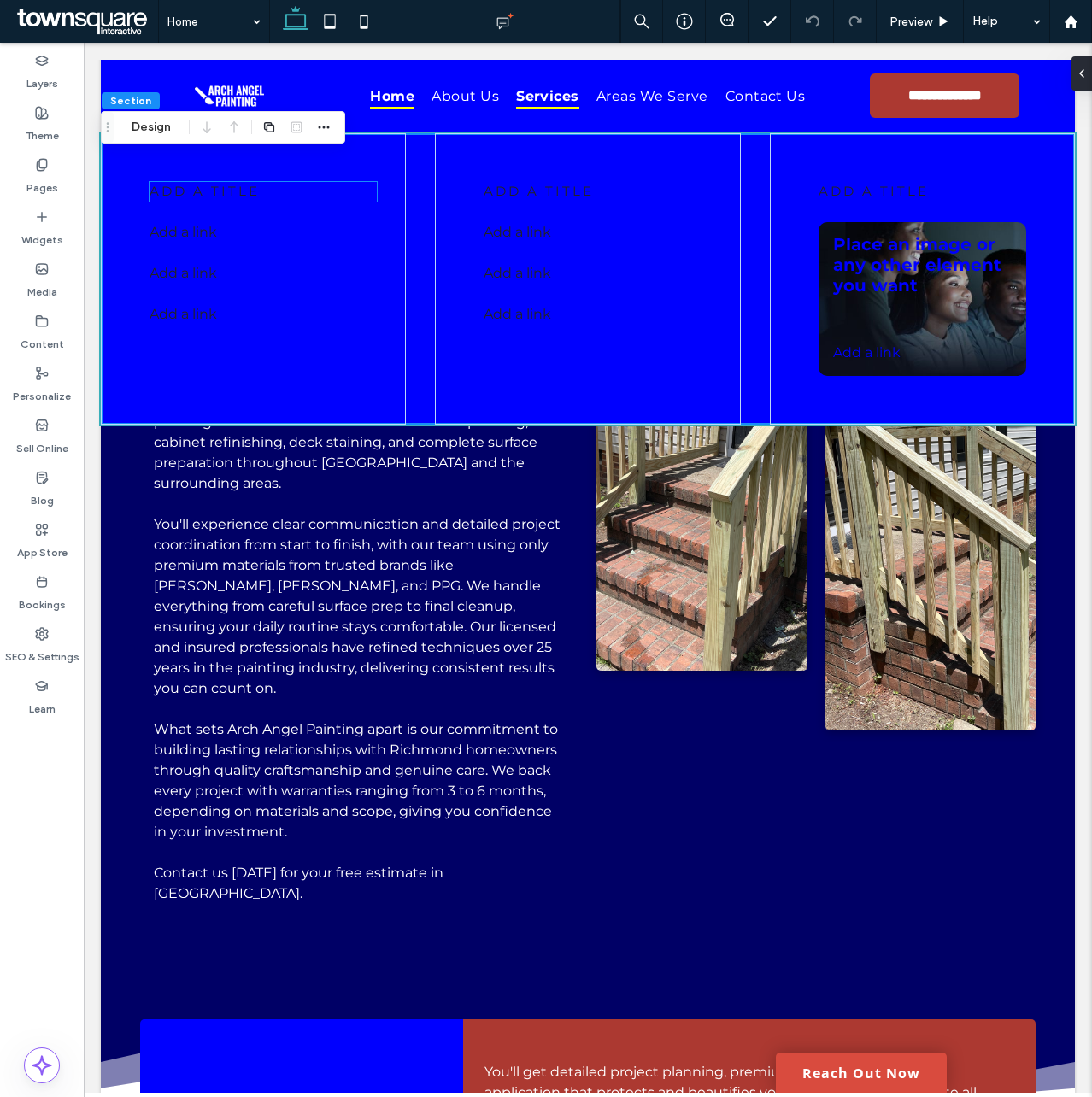
click at [247, 192] on span "add a title" at bounding box center [204, 191] width 110 height 16
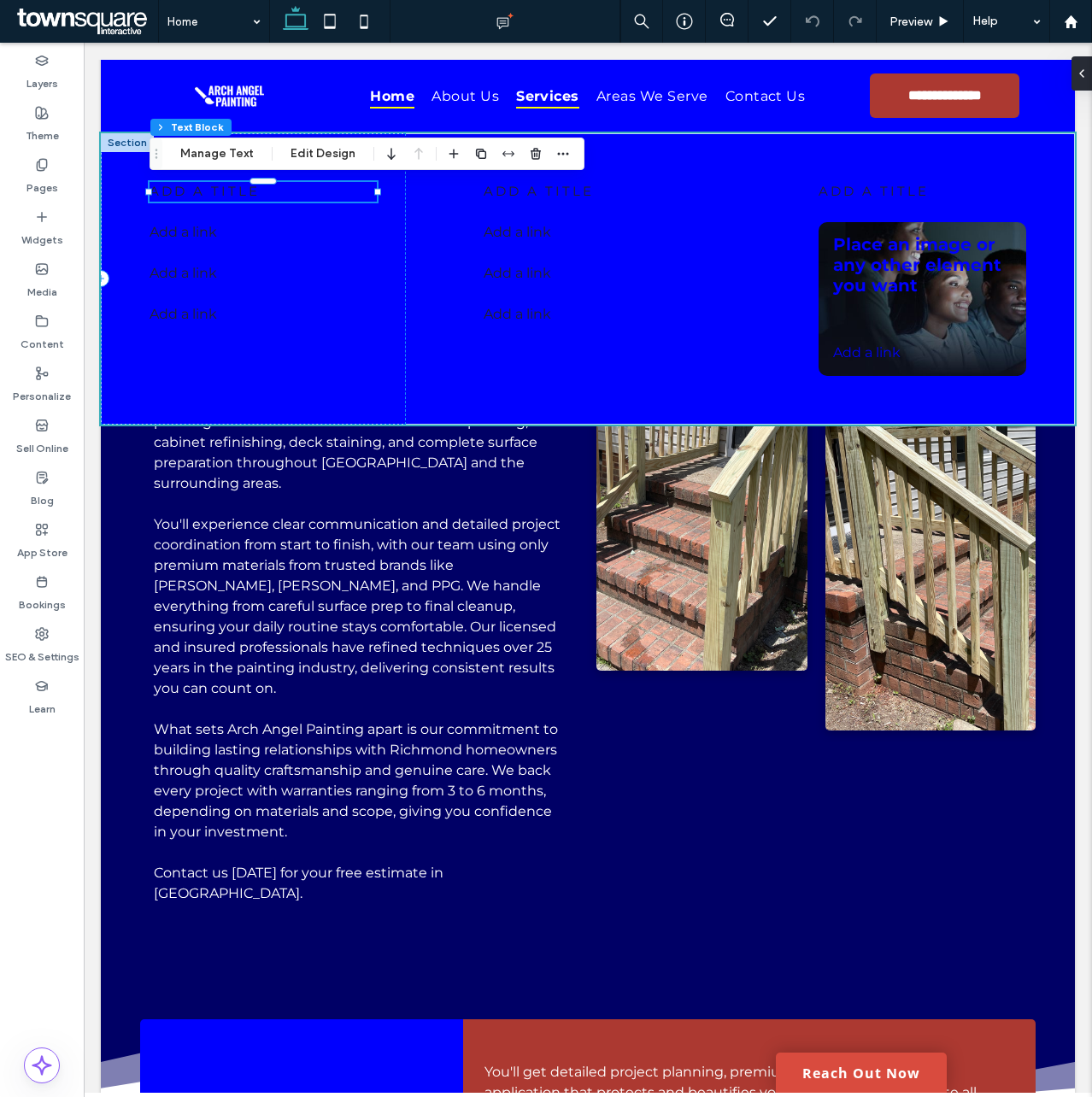
click at [247, 192] on div "add a title" at bounding box center [264, 192] width 228 height 20
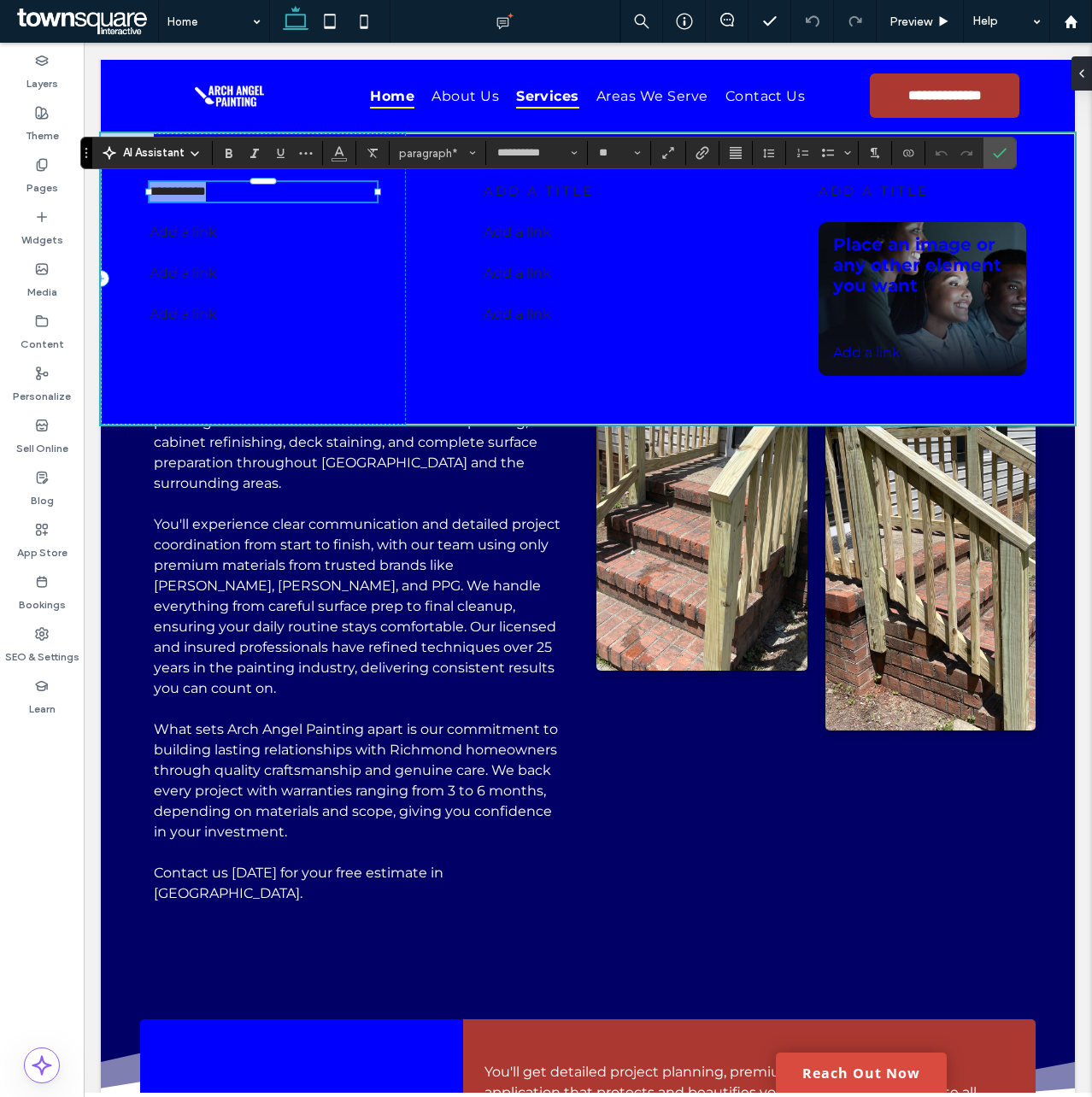
click at [206, 194] on span "**********" at bounding box center [178, 191] width 56 height 13
click at [300, 186] on p "*" at bounding box center [264, 192] width 228 height 20
click at [418, 154] on span "paragraph*" at bounding box center [432, 153] width 66 height 13
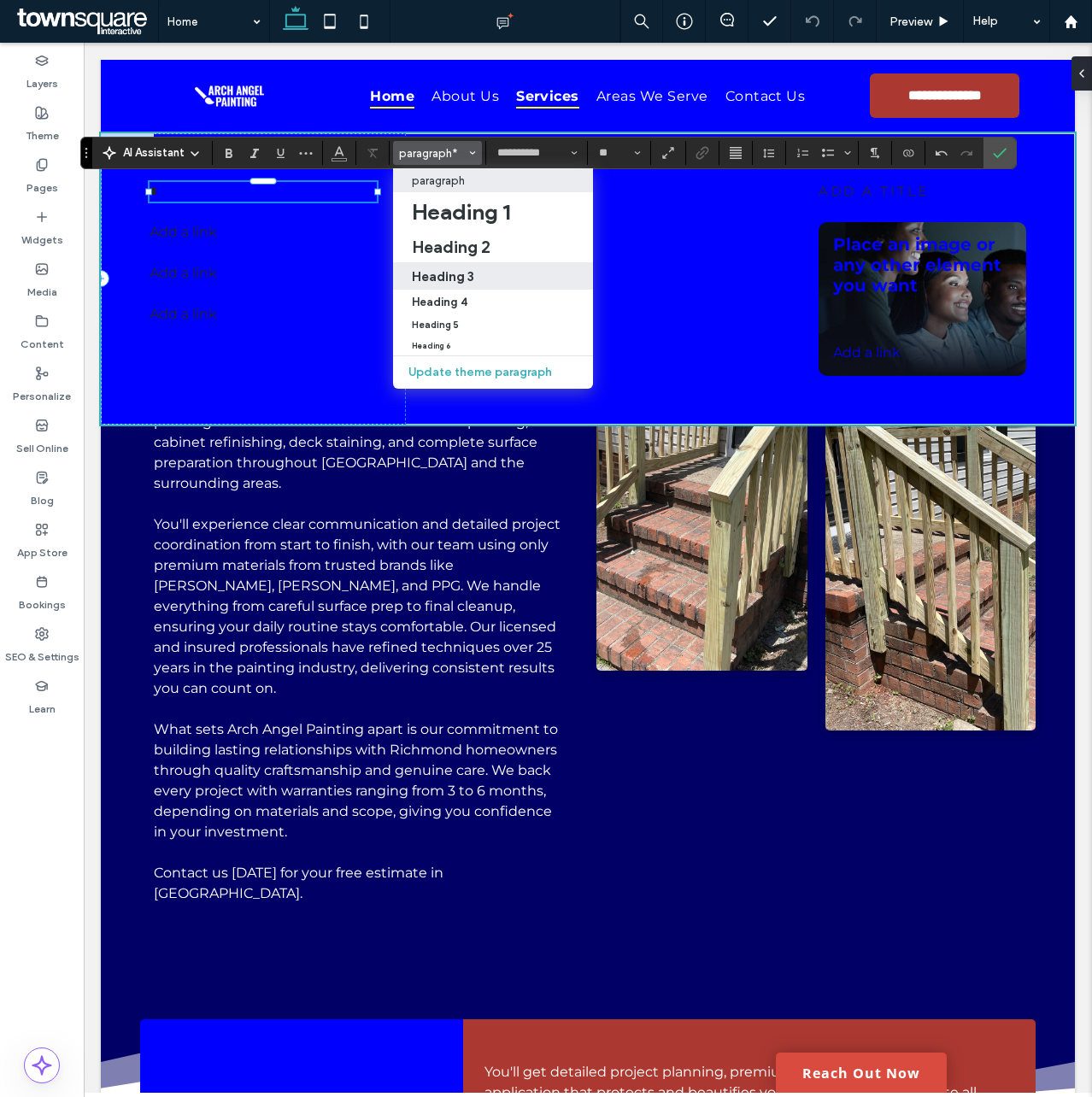
click at [458, 272] on h3 "Heading 3" at bounding box center [443, 276] width 63 height 16
type input "******"
type input "**"
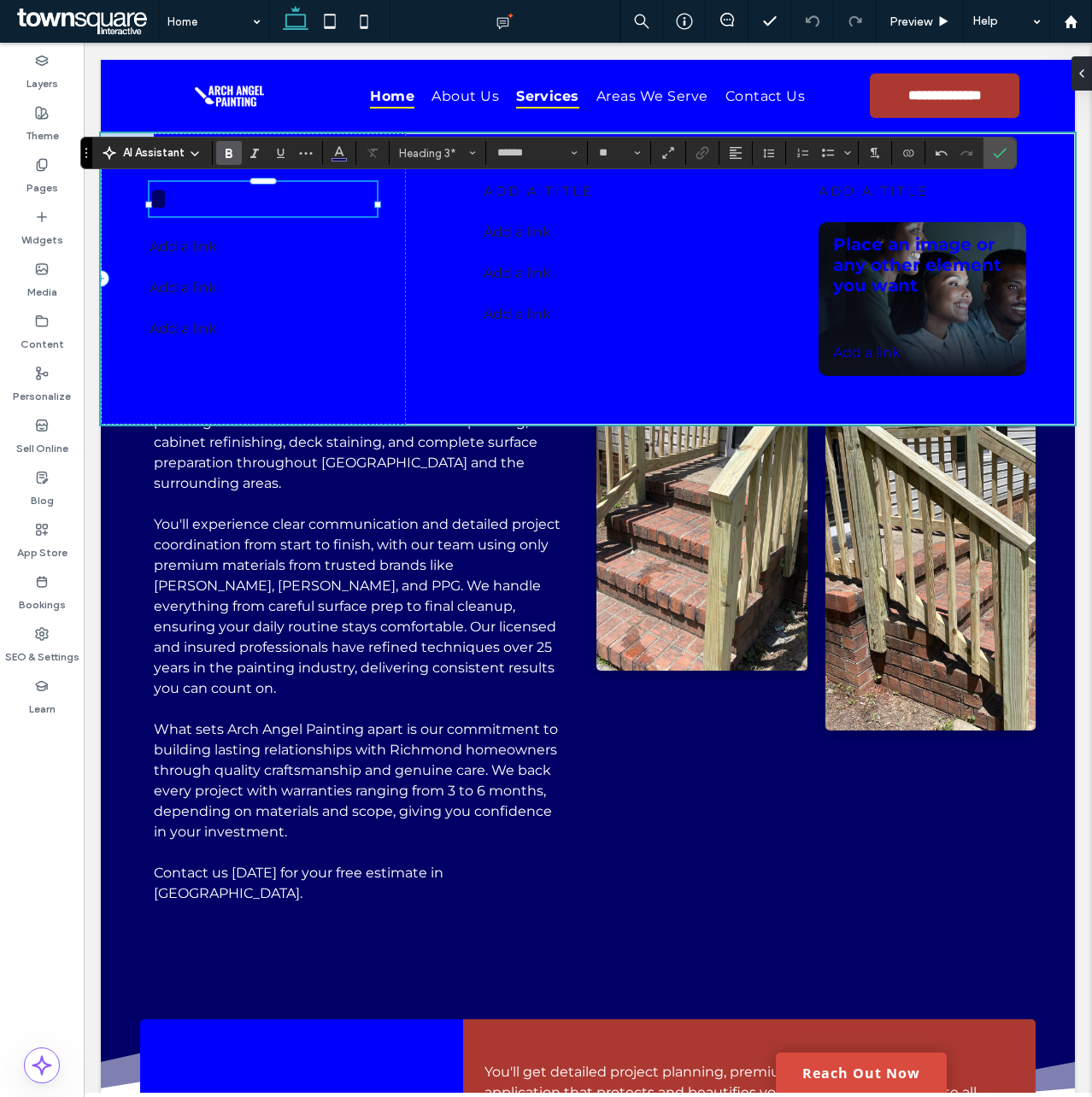
click at [238, 211] on h3 "*" at bounding box center [264, 199] width 228 height 34
click at [338, 154] on use "Color" at bounding box center [339, 151] width 9 height 9
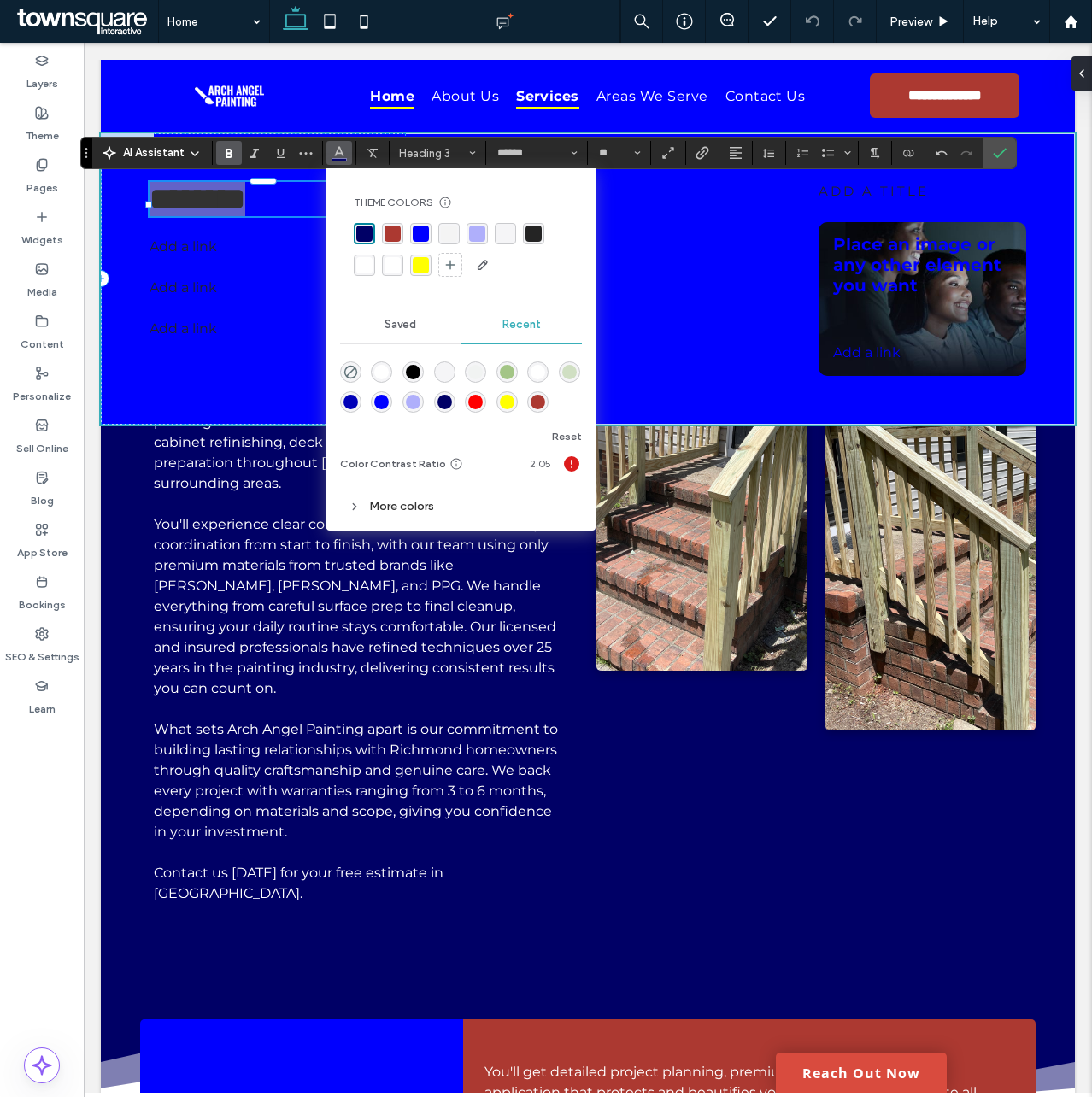
click at [359, 263] on div "rgba(255, 255, 255, 1)" at bounding box center [364, 265] width 16 height 16
click at [281, 257] on p "Add a link ﻿" at bounding box center [230, 246] width 161 height 21
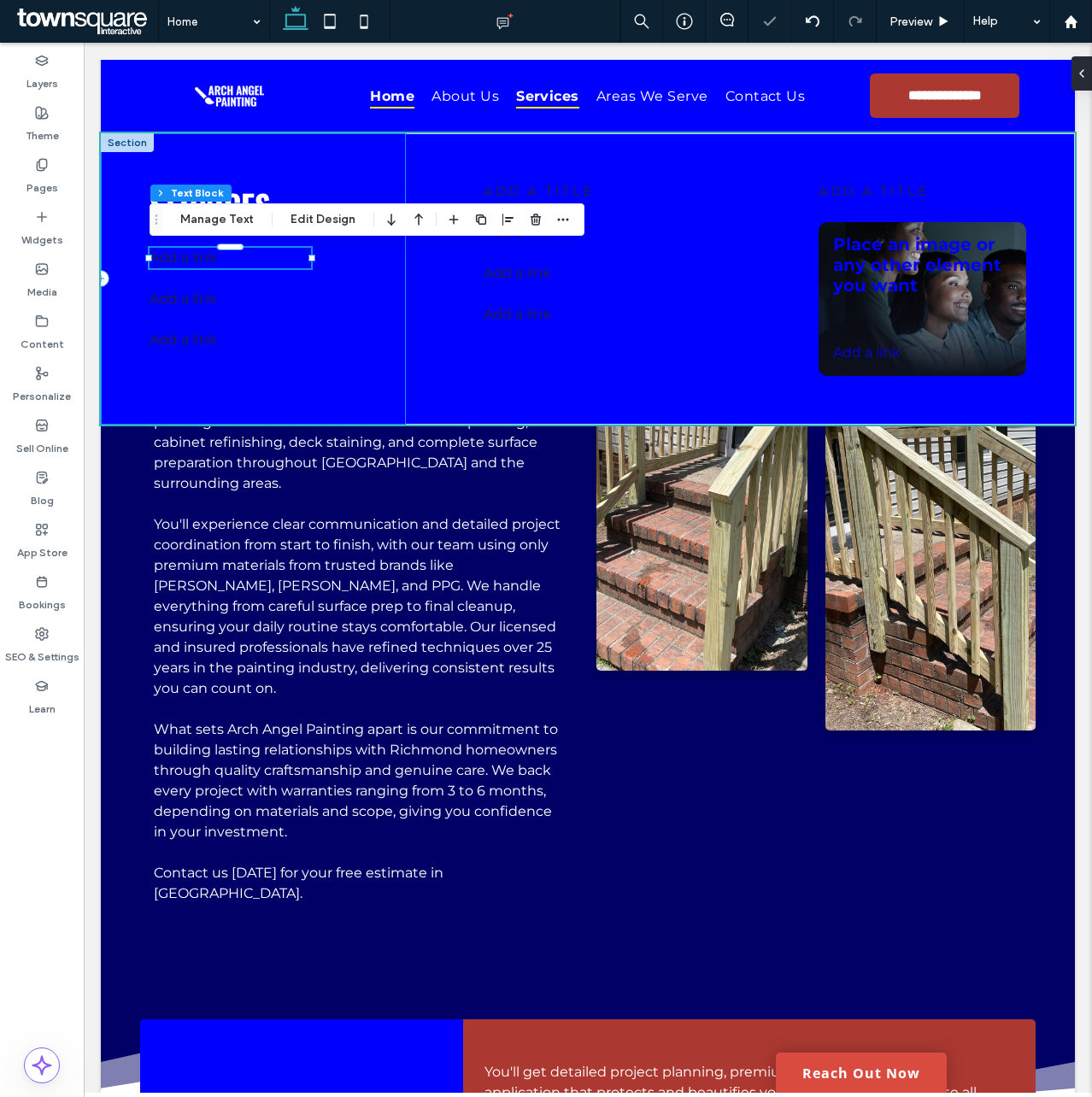
click at [264, 181] on div "Services Add a link ﻿ Add a link ﻿ Add a link ﻿" at bounding box center [253, 279] width 305 height 291
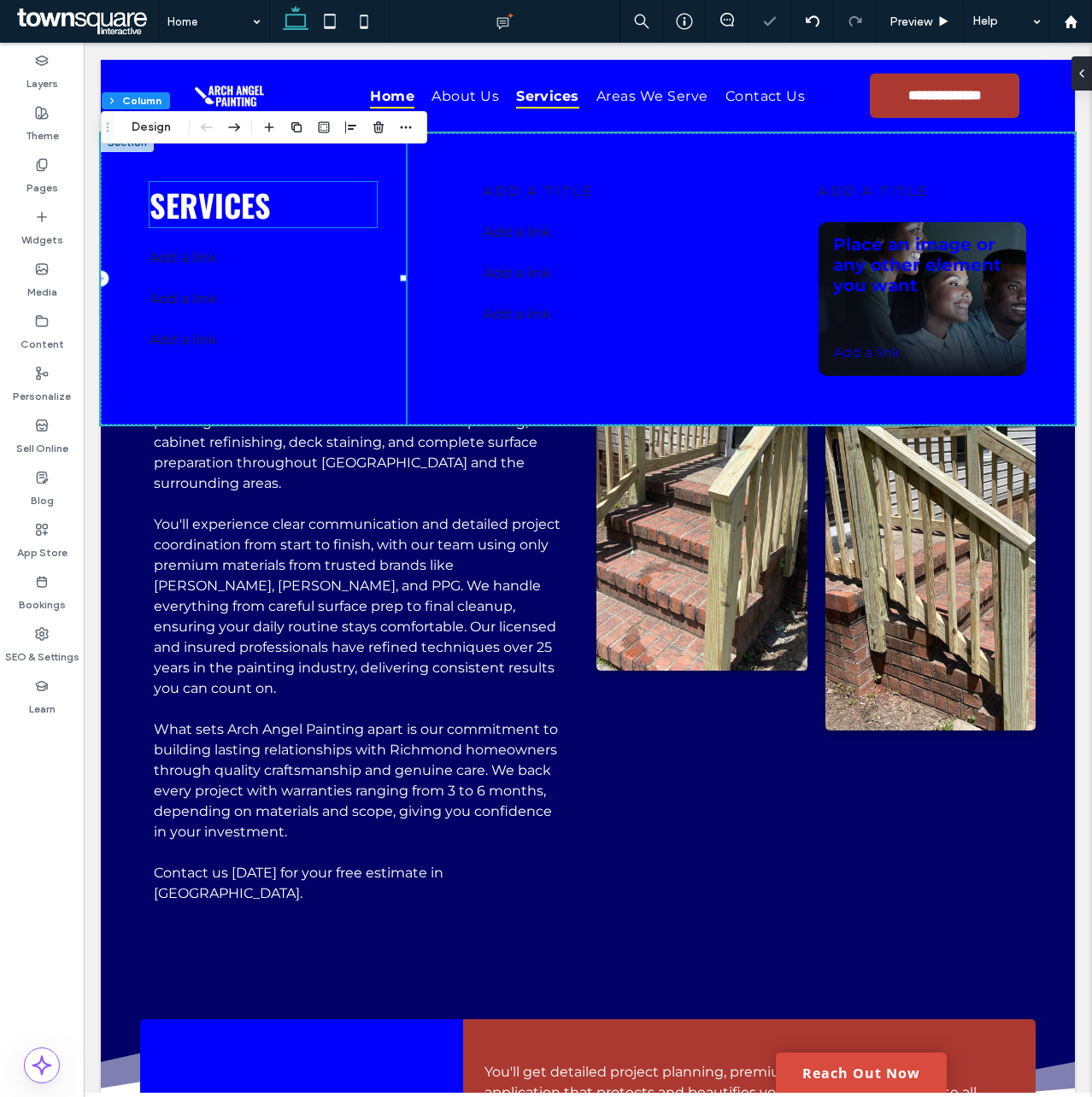
click at [250, 208] on span "Services" at bounding box center [210, 204] width 121 height 46
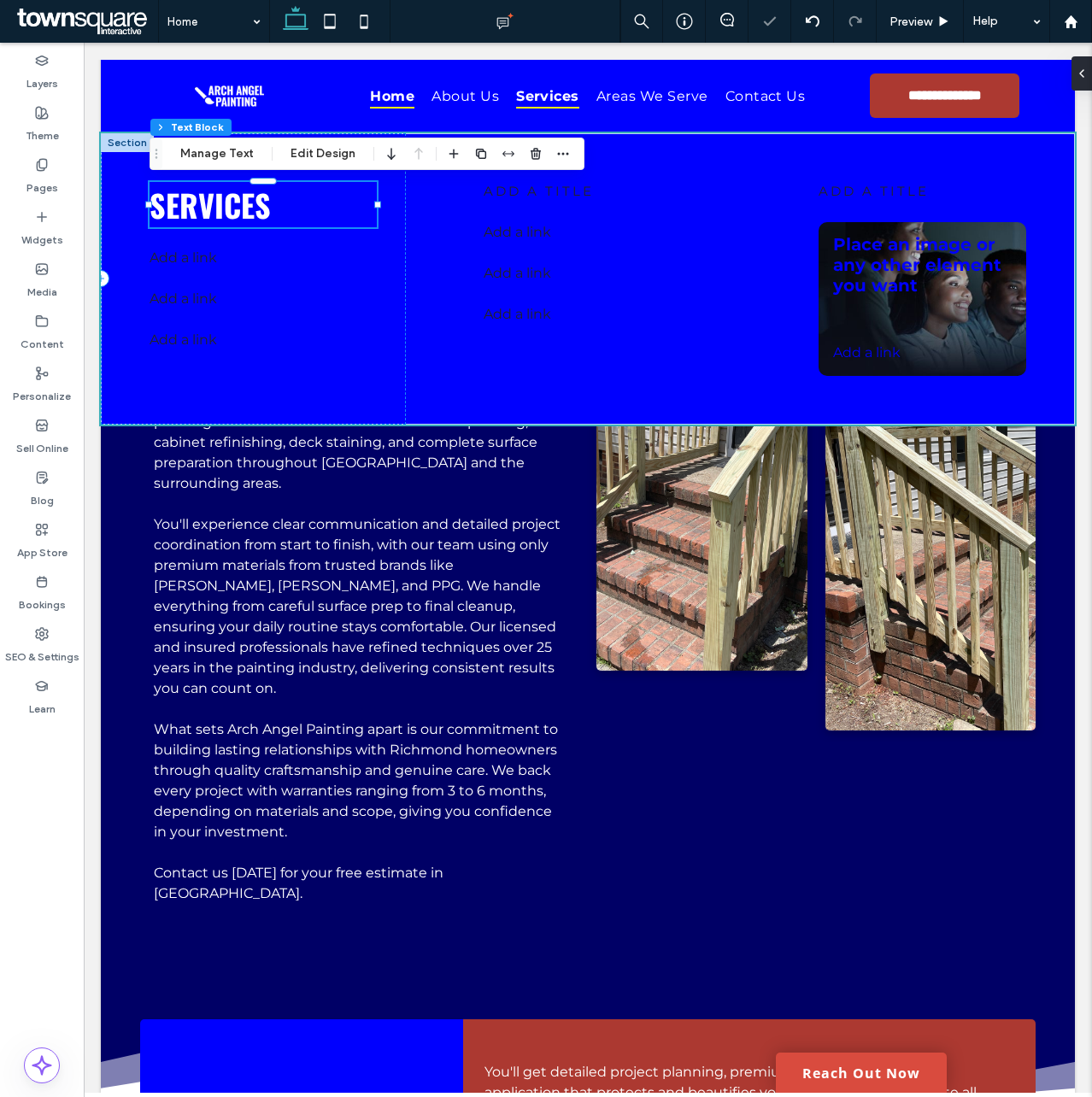
click at [250, 208] on div "Services" at bounding box center [264, 204] width 228 height 46
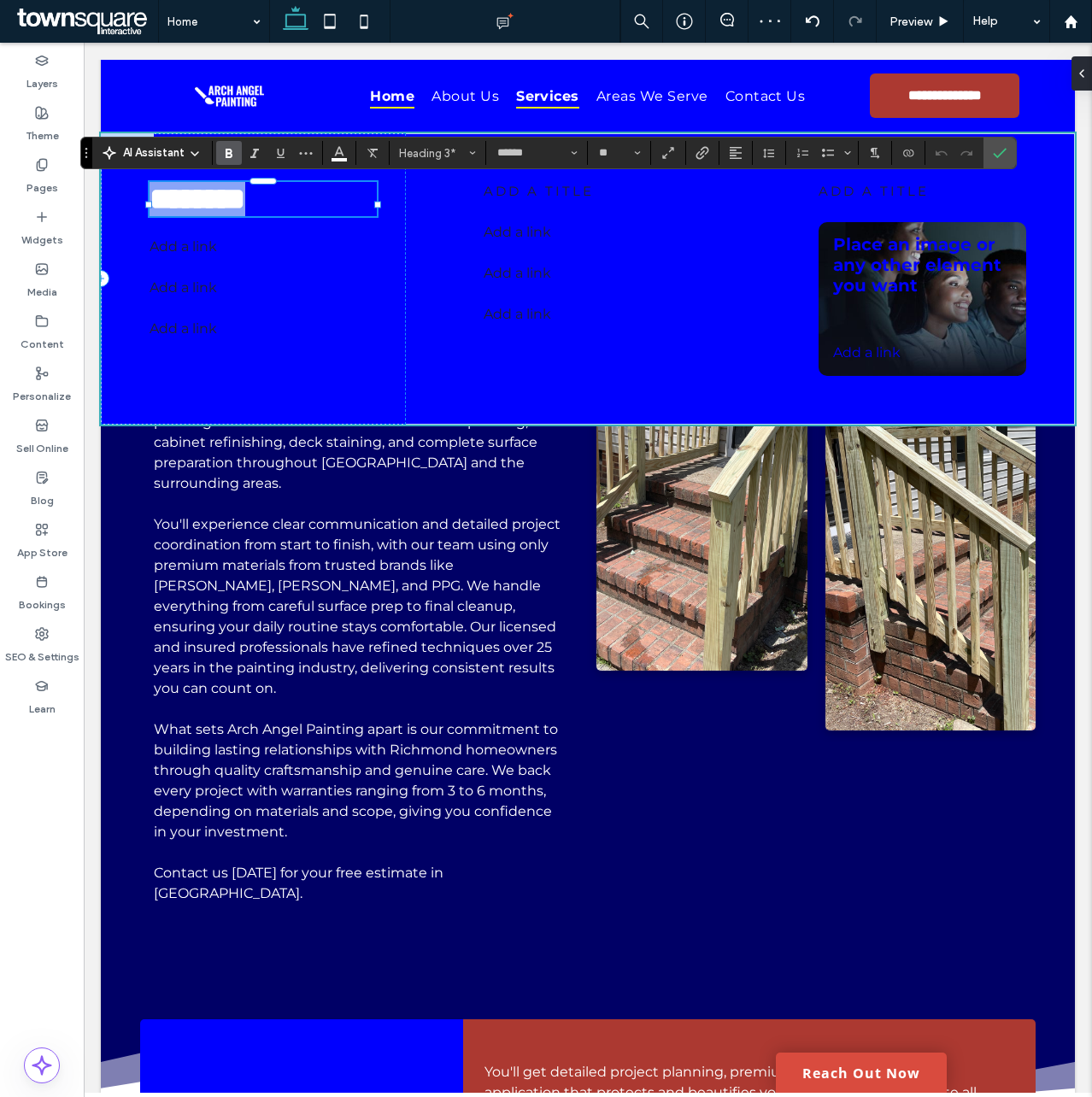
click at [246, 210] on span "********" at bounding box center [197, 199] width 96 height 30
click at [435, 156] on span "Heading 3*" at bounding box center [432, 153] width 66 height 13
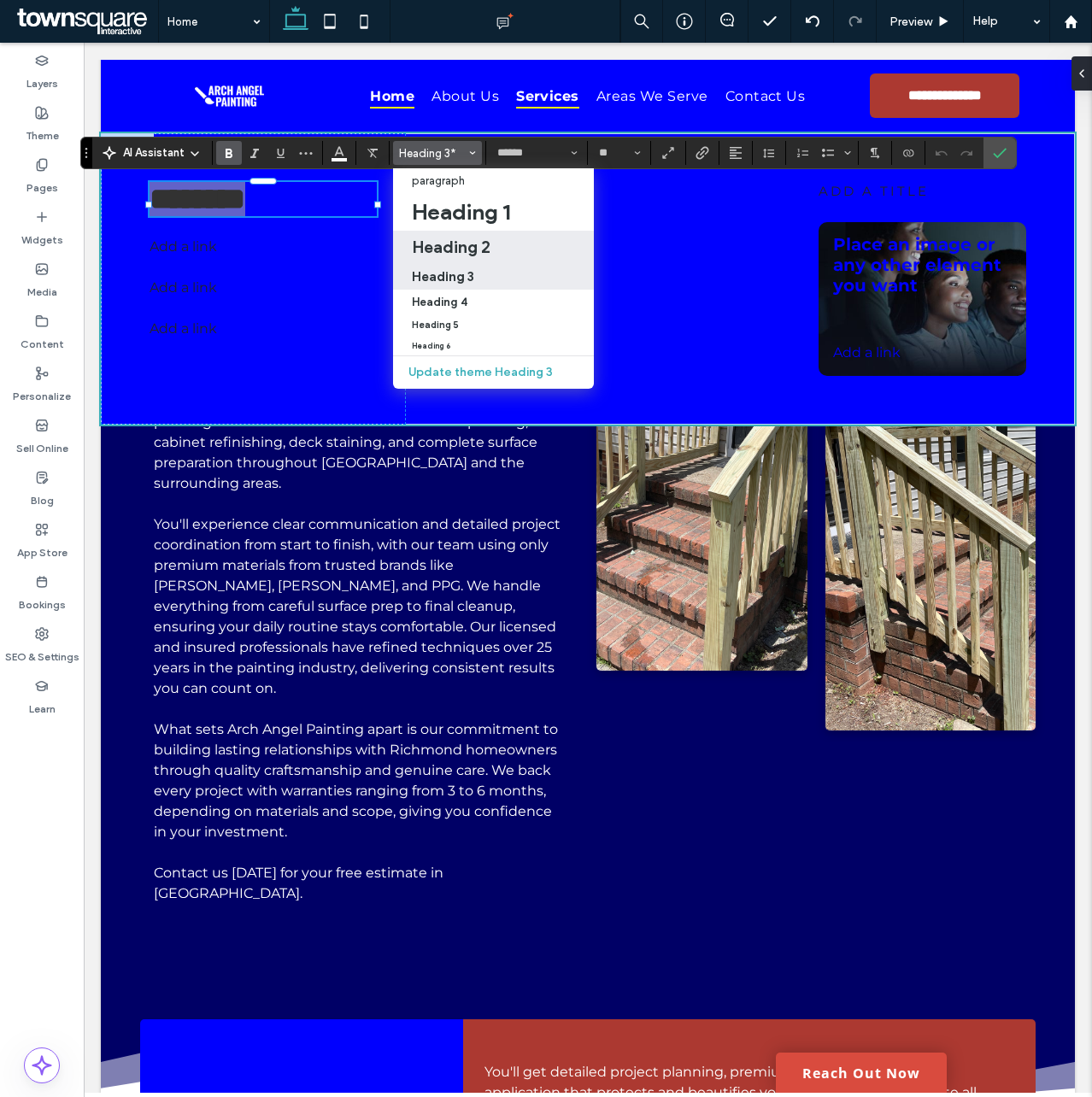
click at [454, 241] on h2 "Heading 2" at bounding box center [451, 246] width 79 height 21
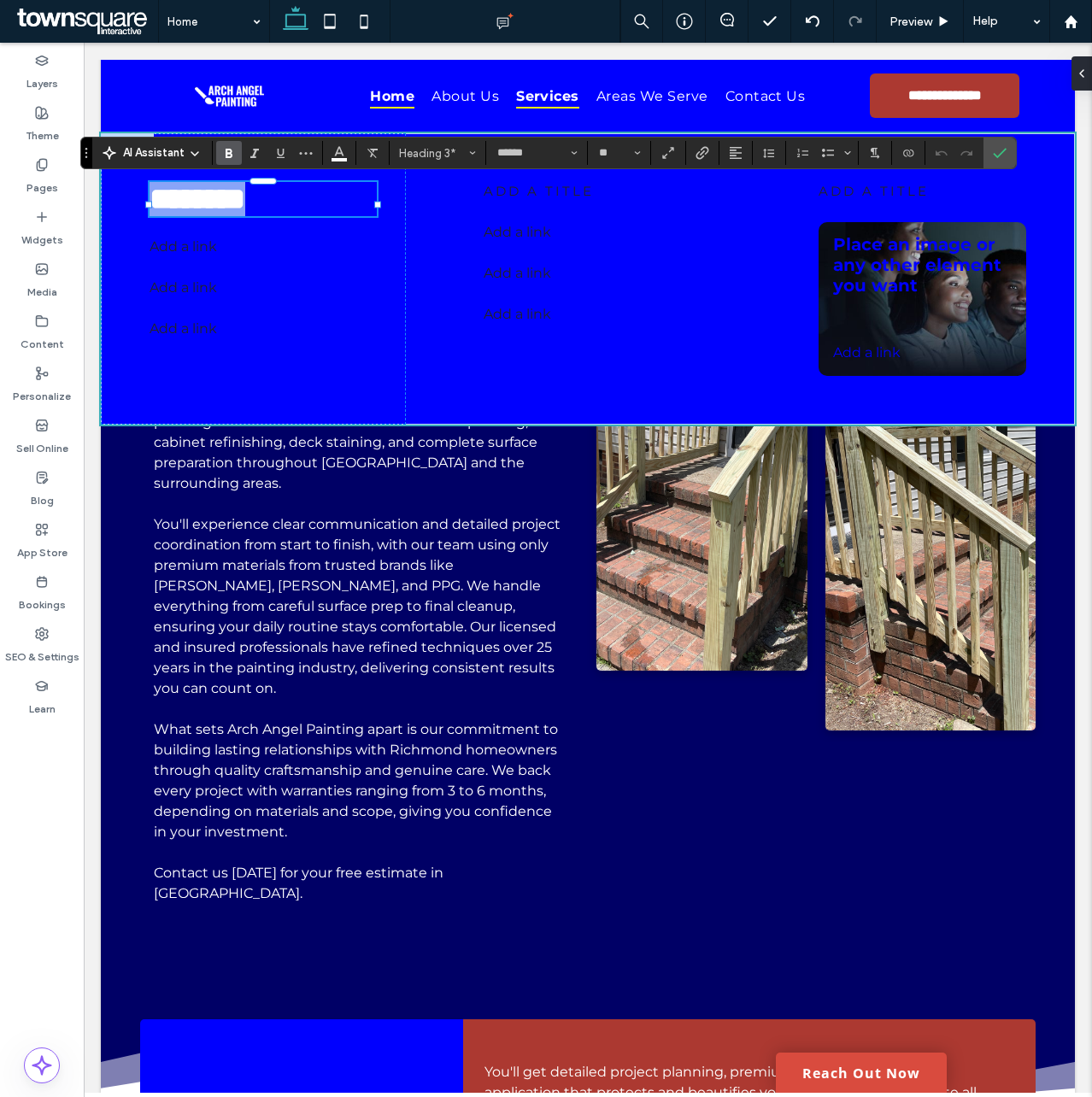
type input "**"
click at [267, 235] on div "******** Add a link ﻿ Add a link ﻿ Add a link ﻿" at bounding box center [253, 279] width 305 height 291
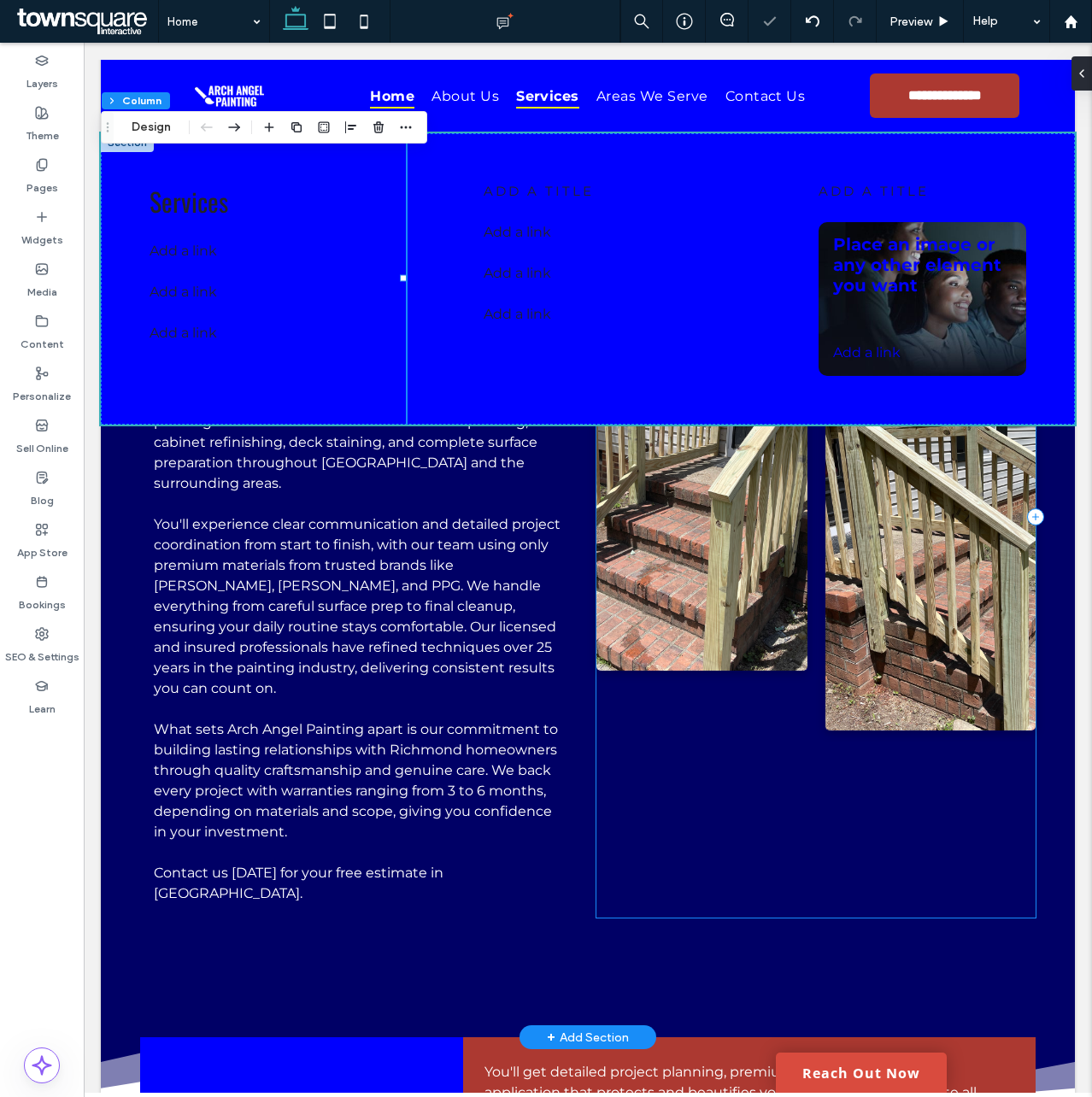
click at [617, 741] on div at bounding box center [816, 517] width 439 height 801
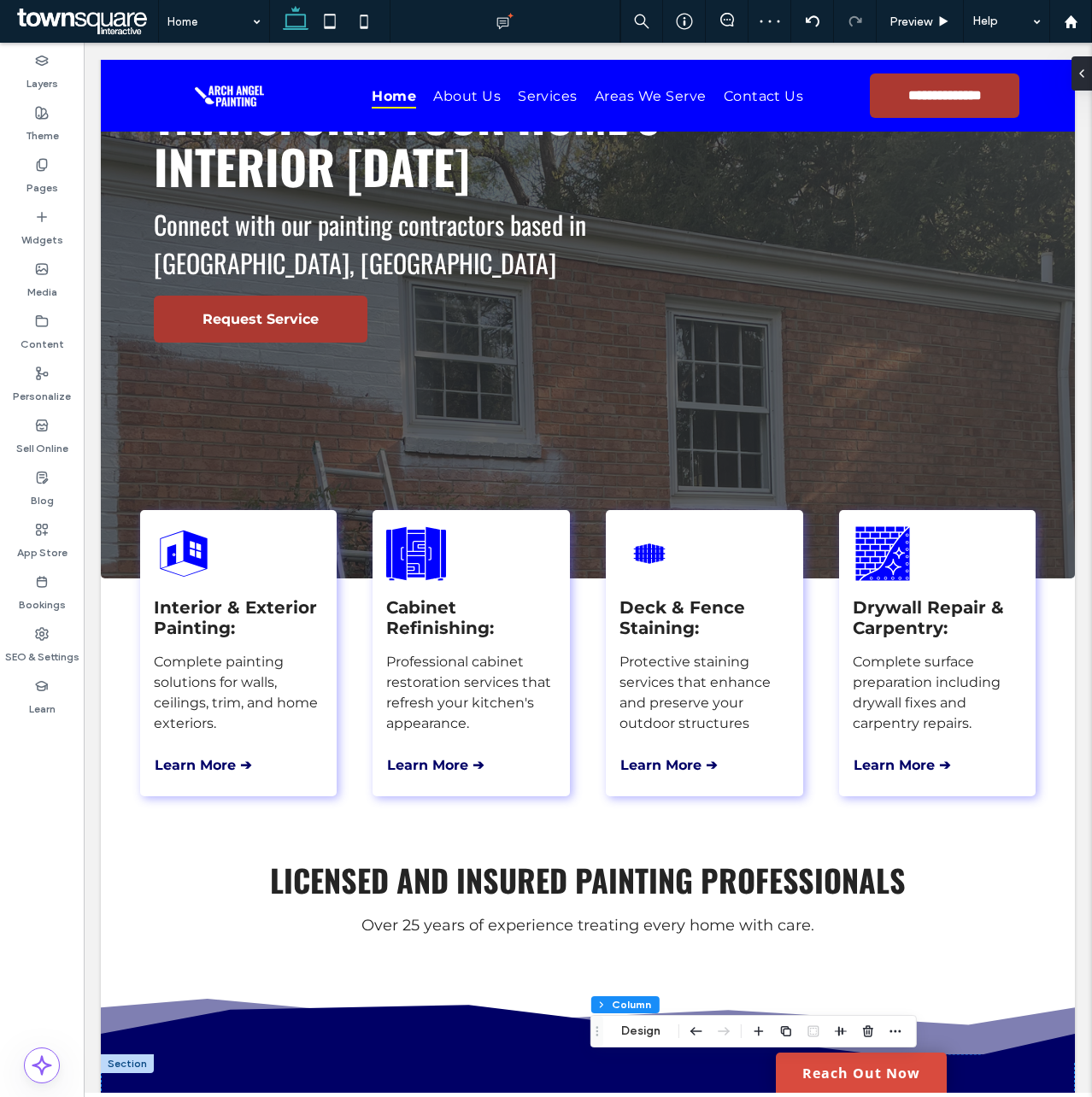
scroll to position [0, 0]
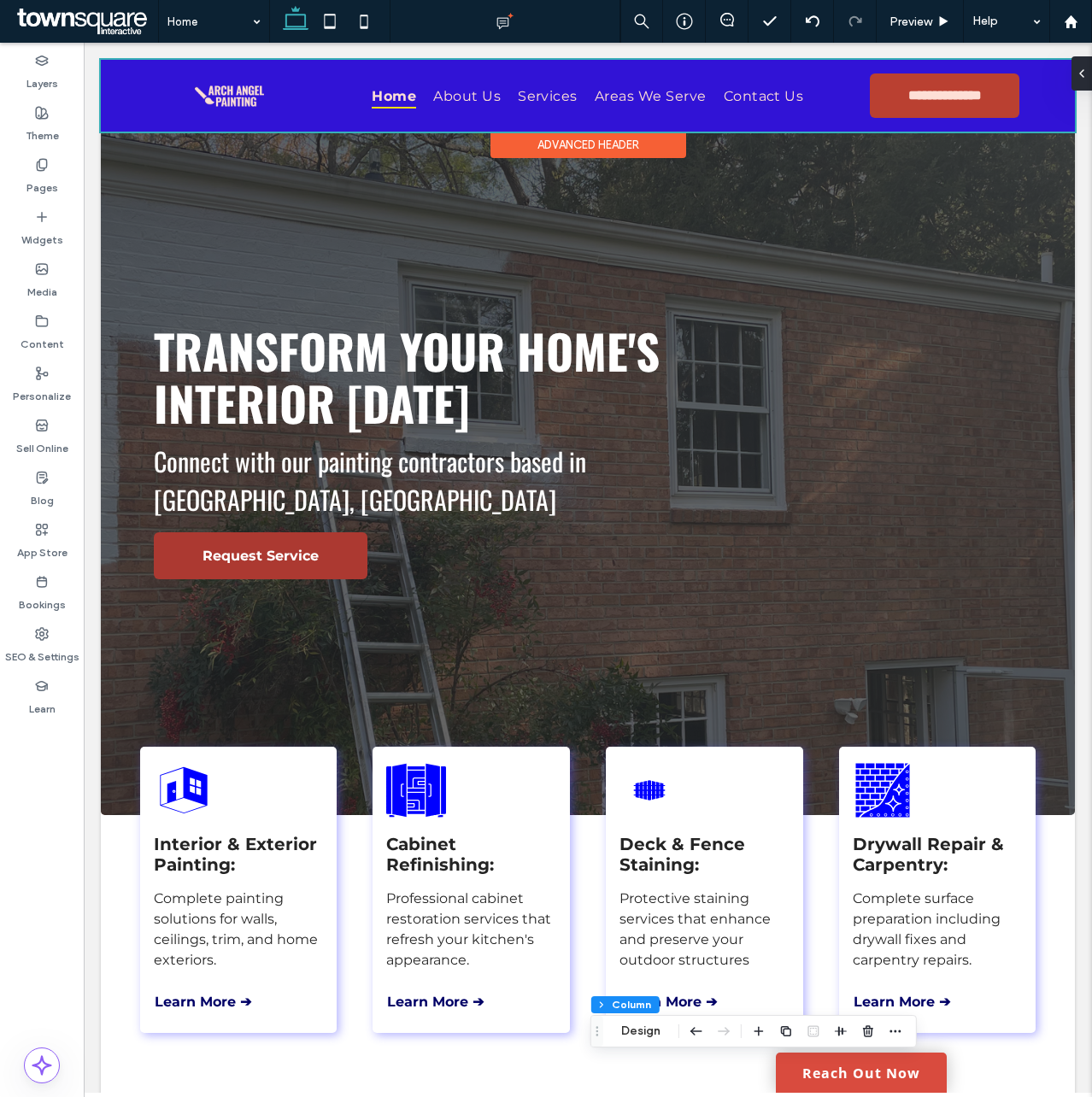
click at [538, 98] on div at bounding box center [587, 96] width 975 height 72
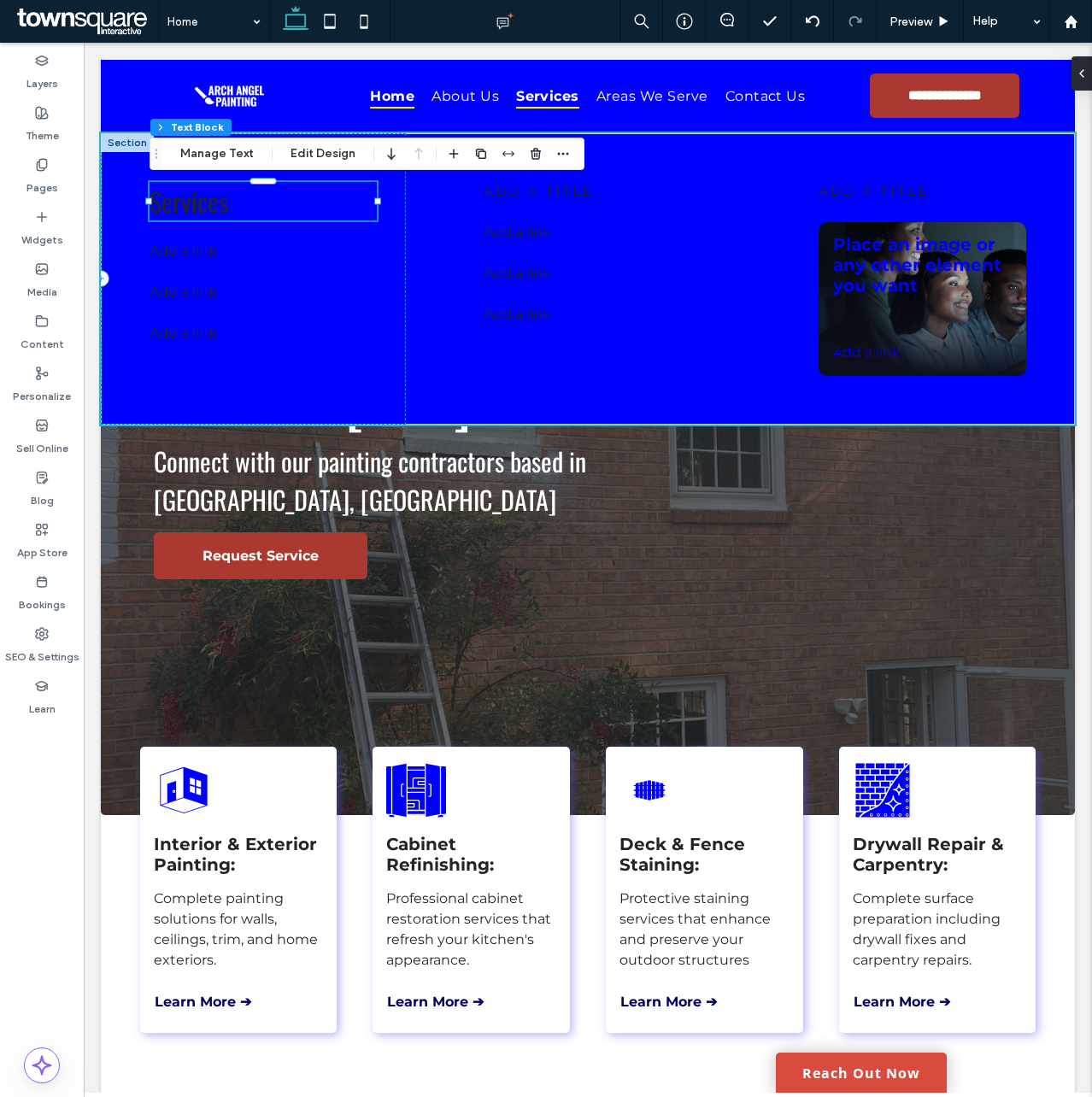
click at [196, 210] on span "Services" at bounding box center [189, 201] width 79 height 39
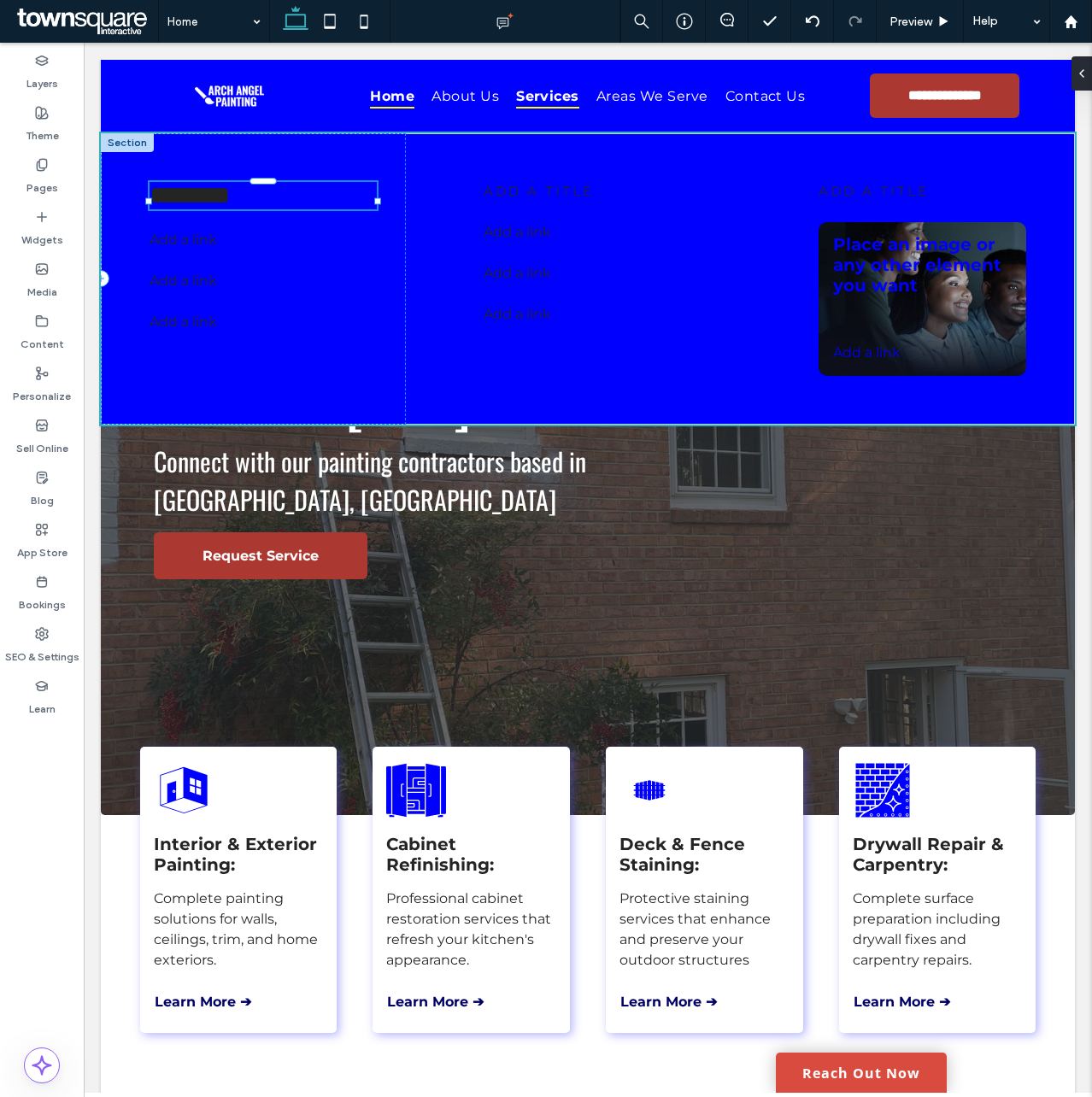
type input "******"
type input "**"
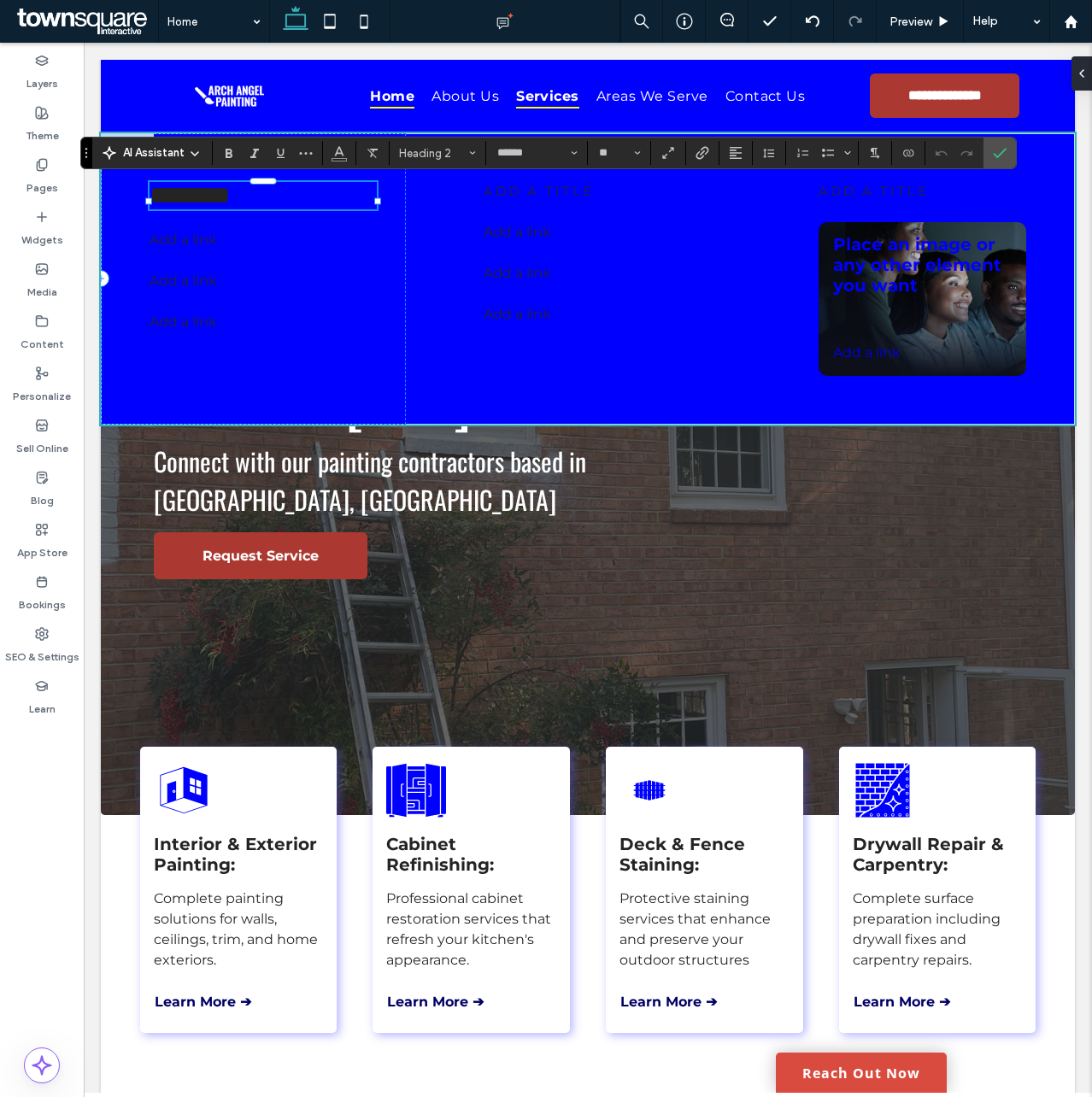
click at [254, 210] on h2 "********" at bounding box center [264, 195] width 228 height 28
click at [339, 146] on icon "Color" at bounding box center [339, 151] width 13 height 13
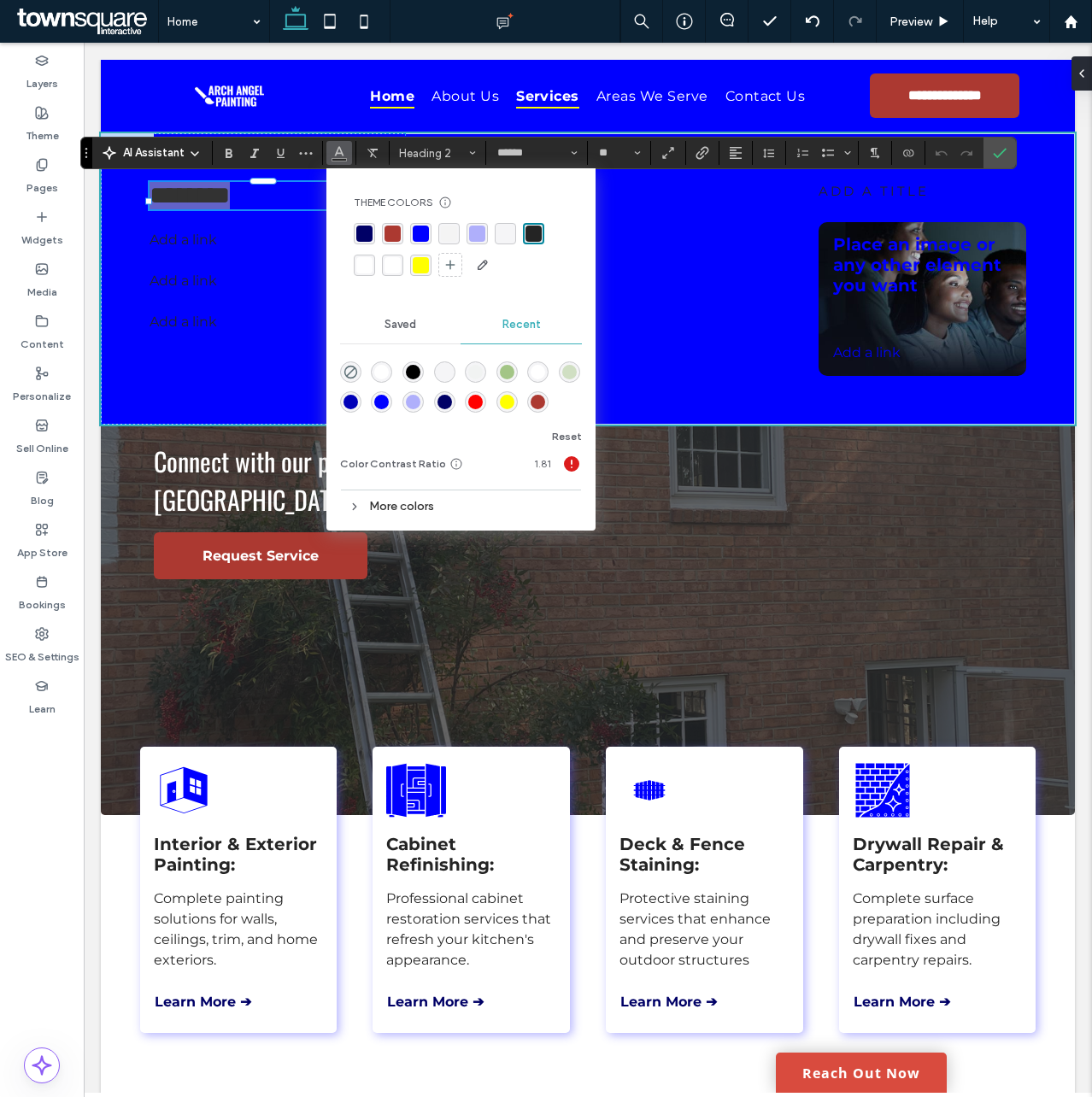
click at [394, 264] on div "rgba(255, 255, 255, 0.97)" at bounding box center [393, 265] width 16 height 16
click at [244, 246] on p "Add a link ﻿" at bounding box center [230, 239] width 161 height 21
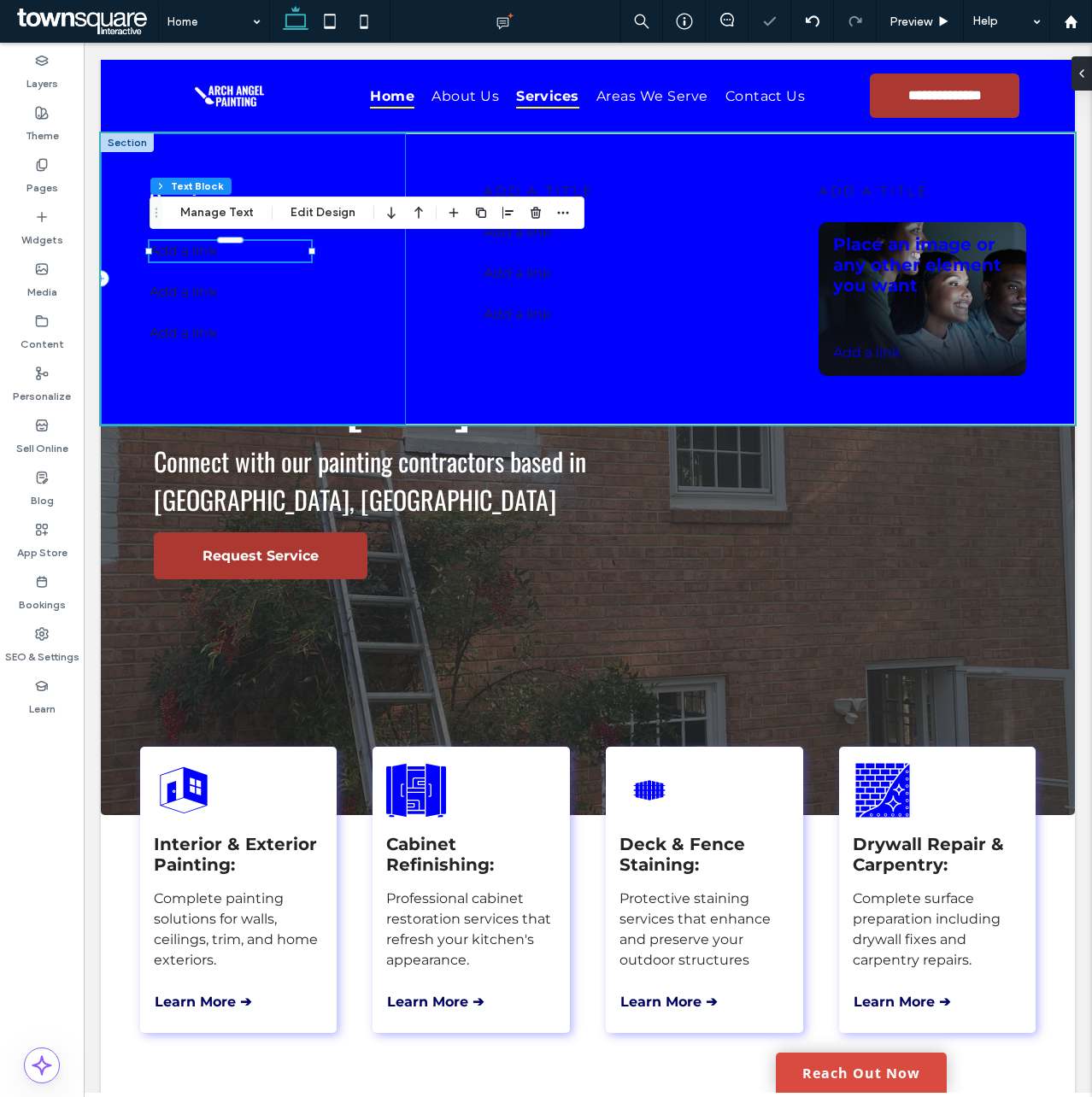
click at [285, 146] on div "Services Add a link ﻿ Add a link ﻿ Add a link ﻿" at bounding box center [253, 279] width 305 height 291
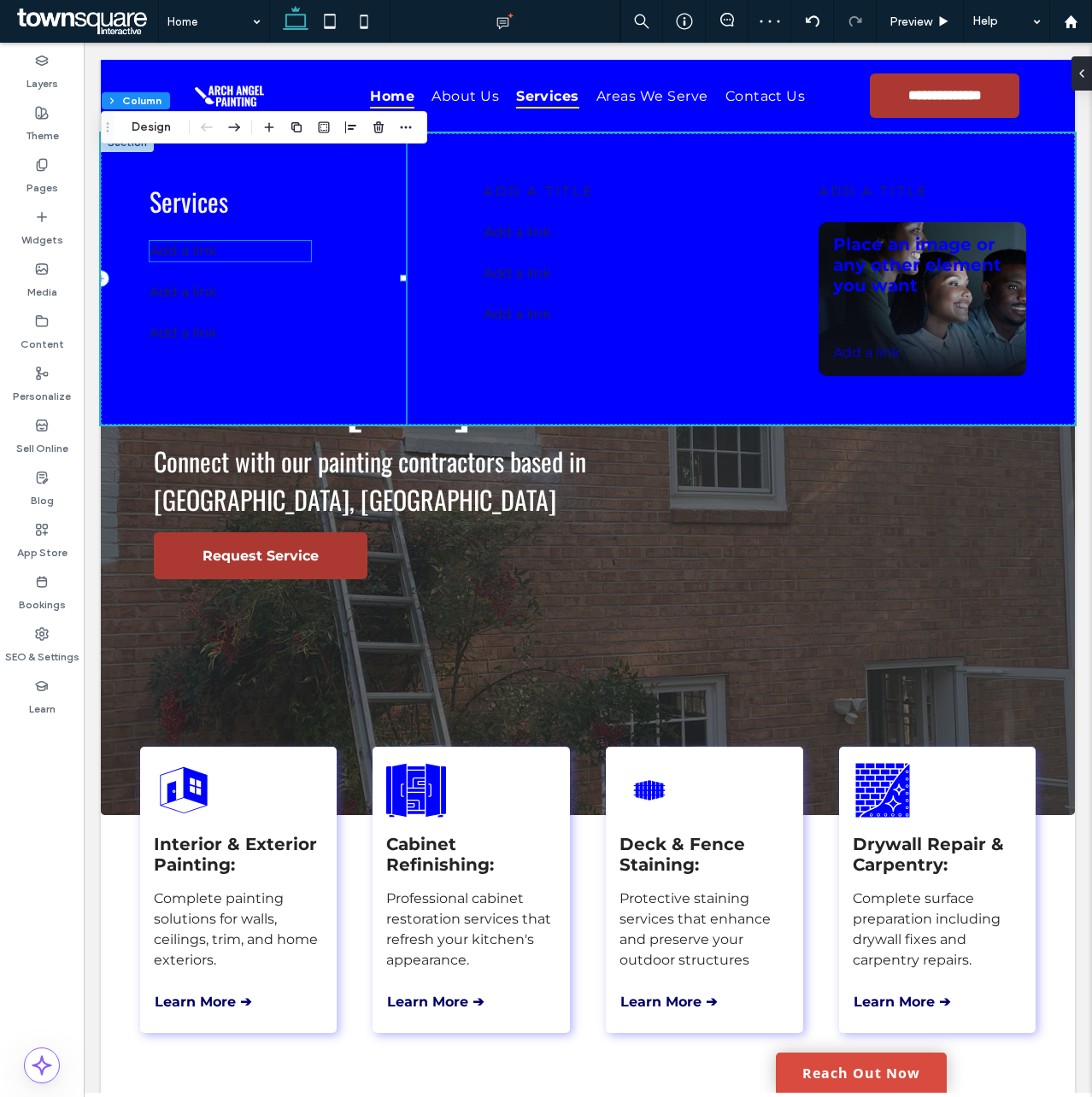
click at [237, 258] on p "Add a link ﻿" at bounding box center [230, 251] width 161 height 21
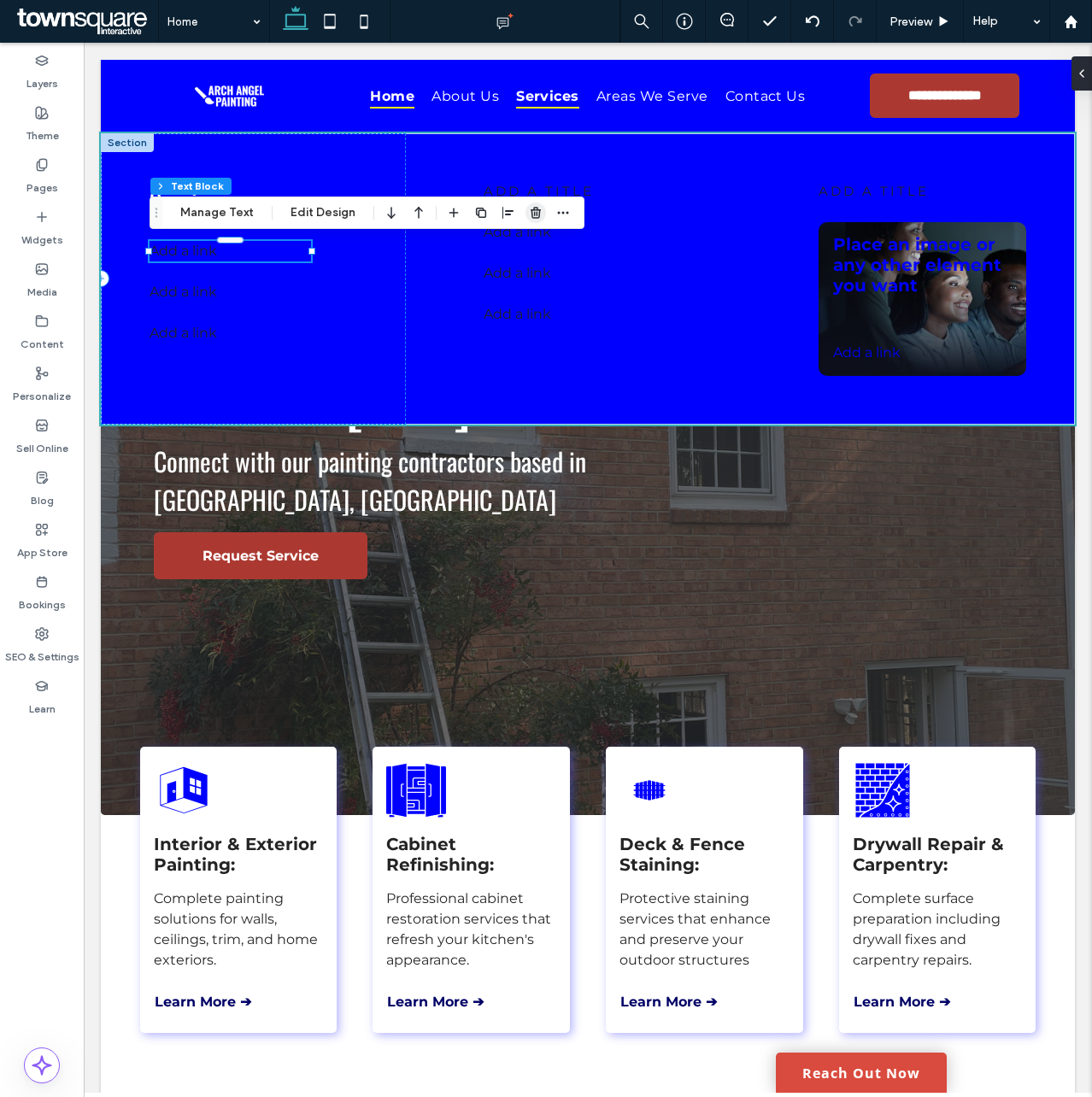
drag, startPoint x: 534, startPoint y: 210, endPoint x: 437, endPoint y: 168, distance: 105.7
click at [534, 210] on use "button" at bounding box center [535, 212] width 10 height 11
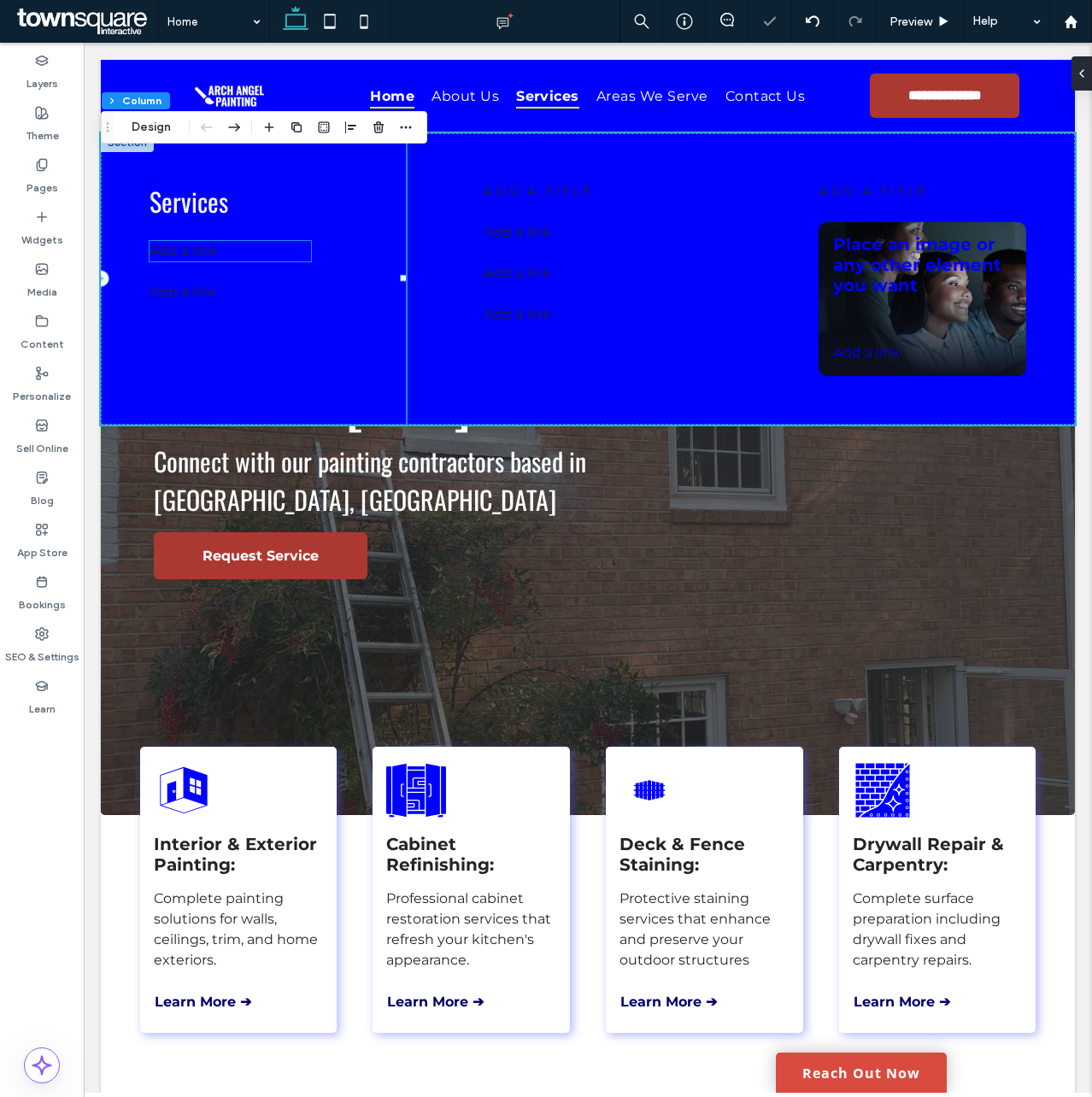
click at [209, 254] on p "Add a link ﻿" at bounding box center [230, 251] width 161 height 21
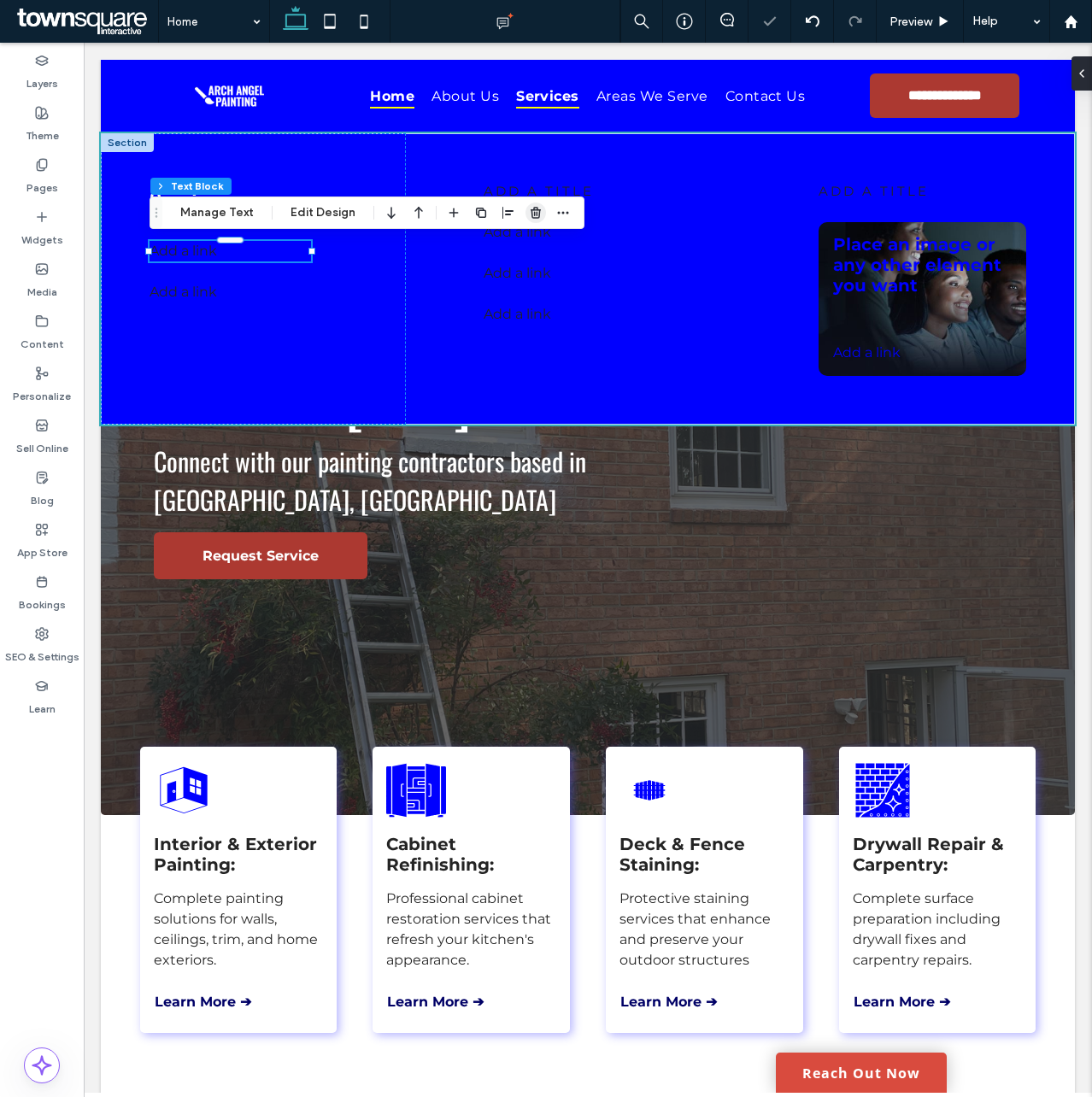
click at [532, 205] on span "button" at bounding box center [535, 212] width 21 height 21
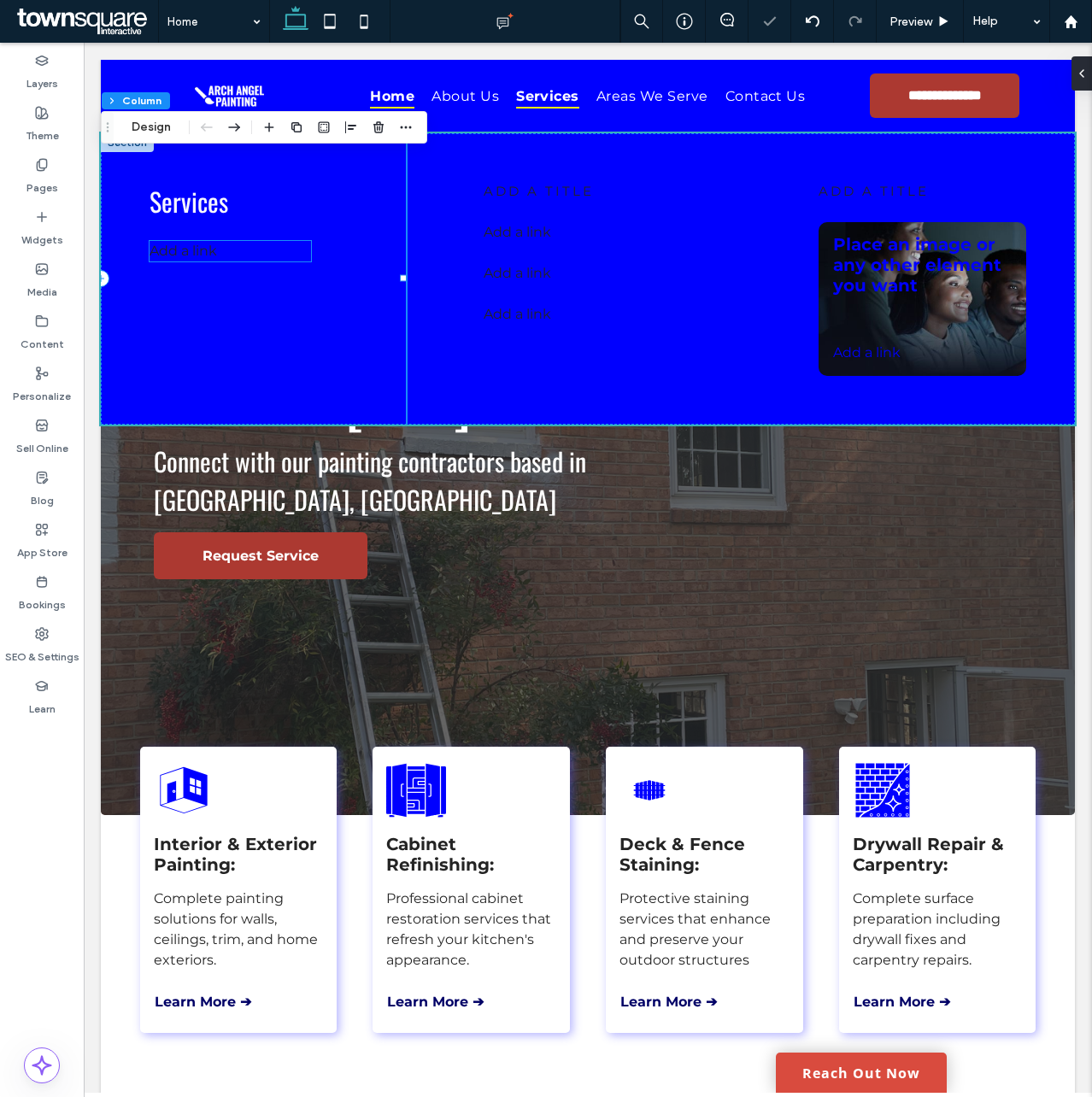
click at [212, 255] on p "Add a link ﻿" at bounding box center [230, 251] width 161 height 21
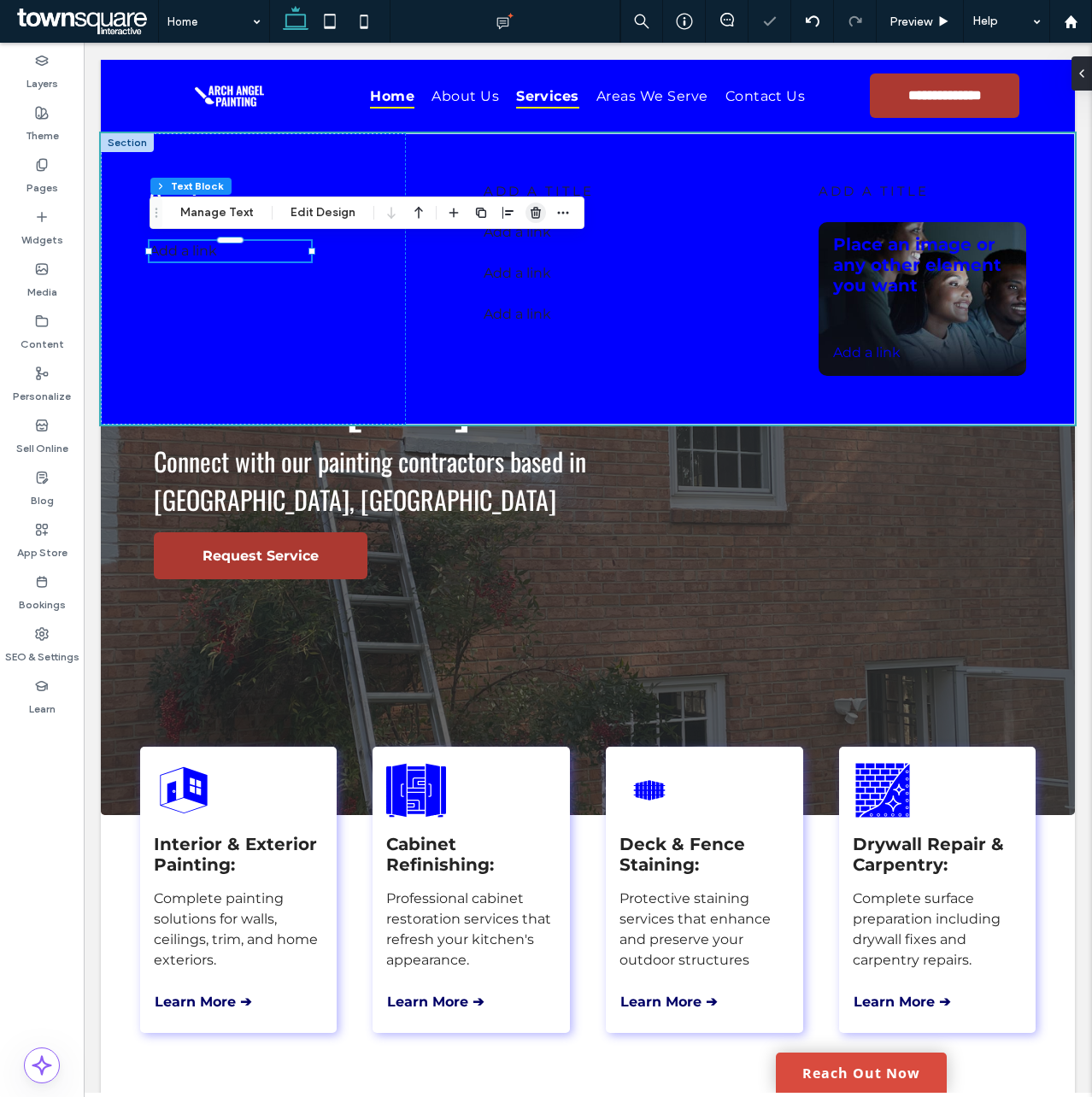
click at [532, 212] on use "button" at bounding box center [535, 212] width 10 height 11
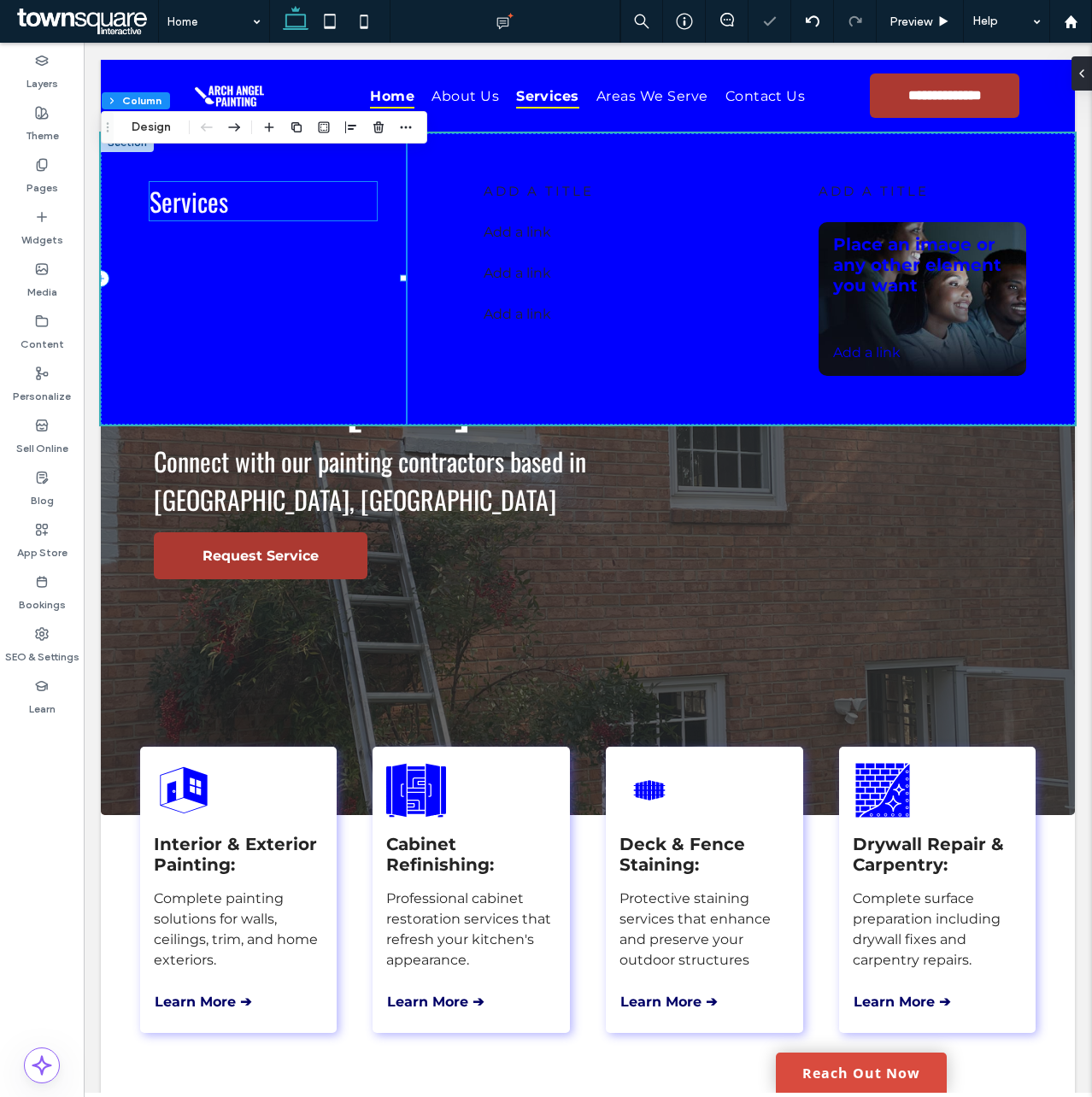
click at [203, 204] on span "Services" at bounding box center [189, 201] width 79 height 39
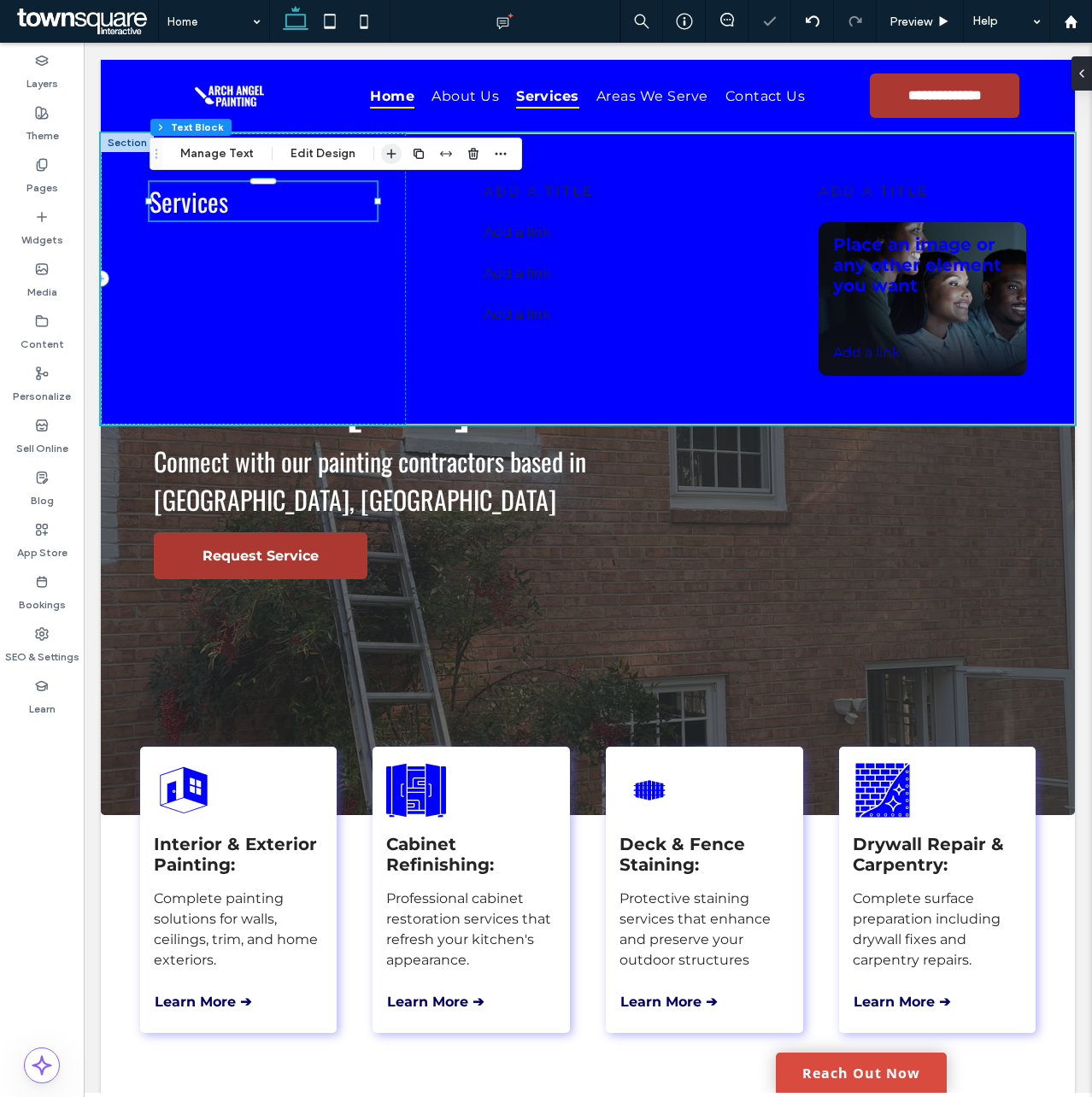
click at [390, 150] on icon "button" at bounding box center [391, 153] width 13 height 13
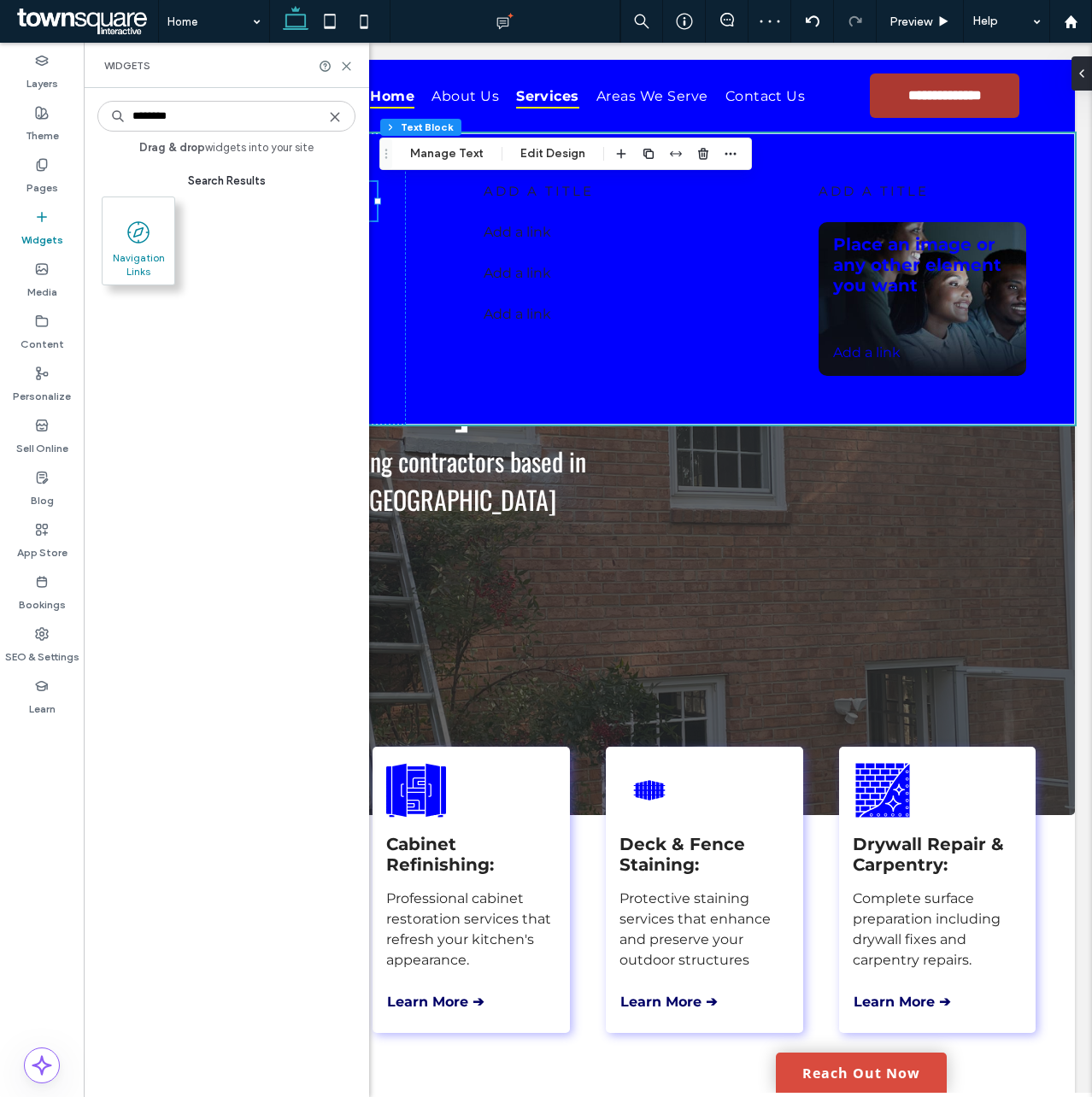
type input "********"
click at [153, 235] on span at bounding box center [138, 231] width 72 height 39
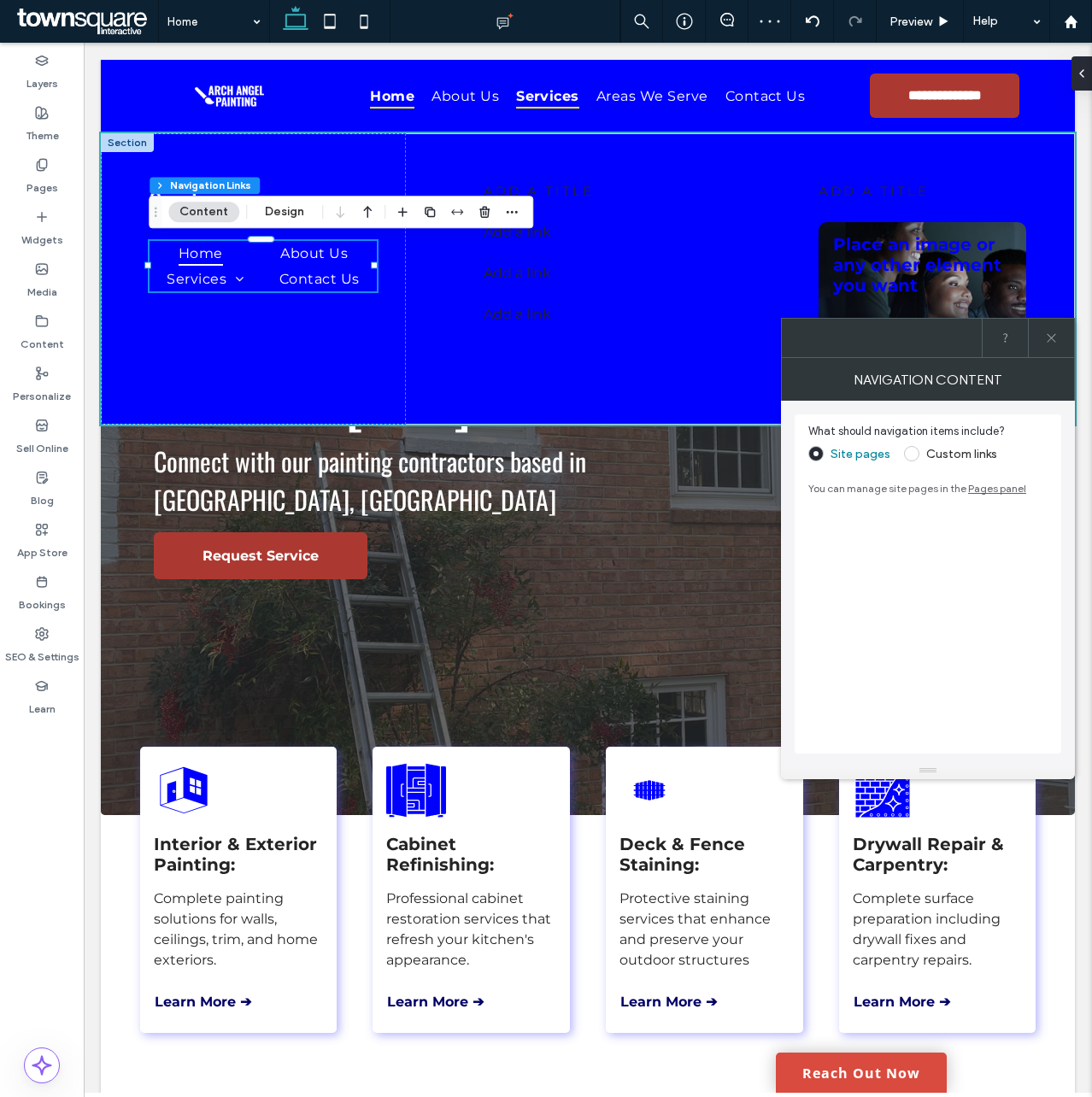
click at [970, 453] on label "Custom links" at bounding box center [961, 453] width 71 height 14
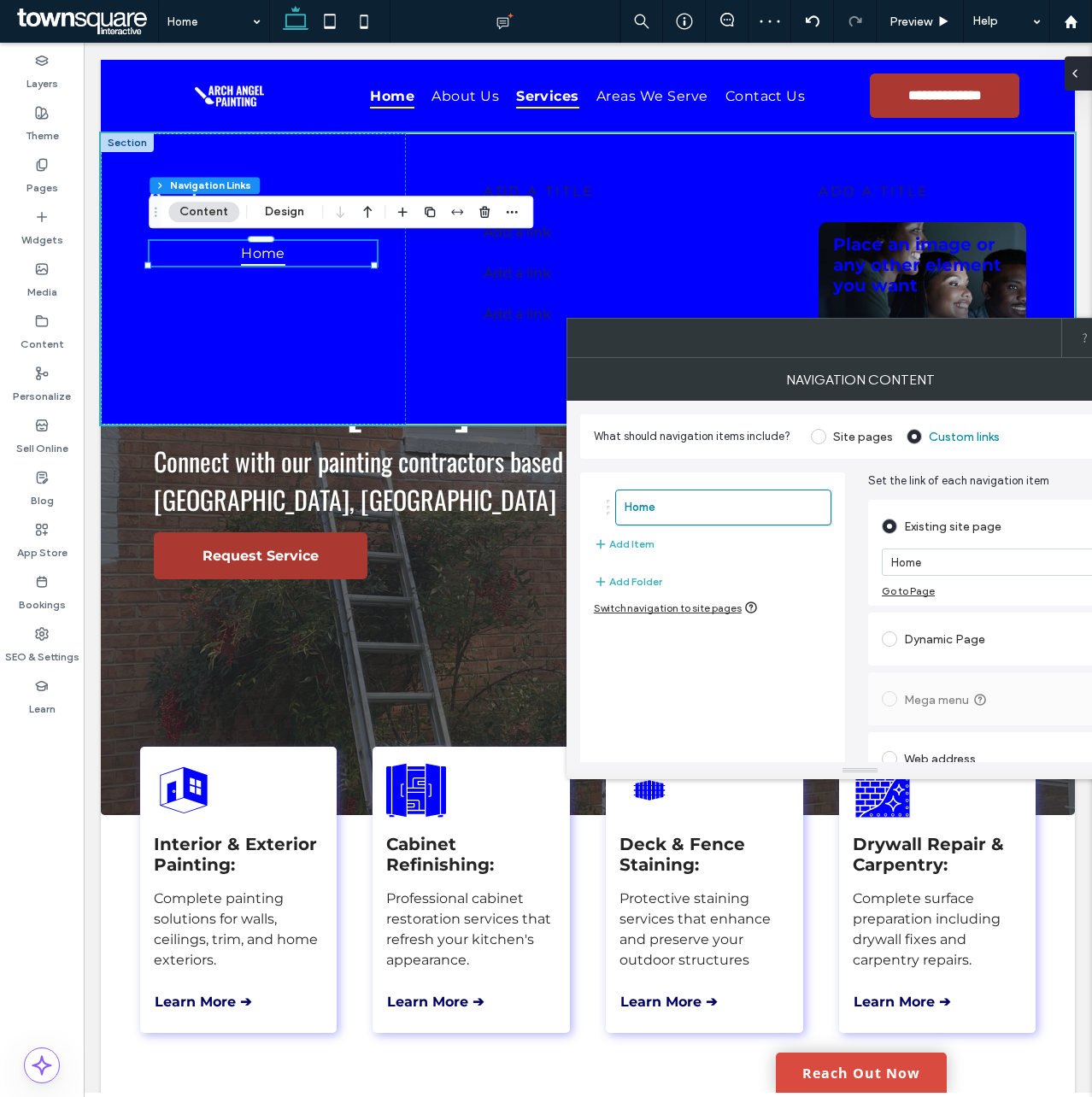
click at [1088, 70] on div at bounding box center [1079, 73] width 28 height 34
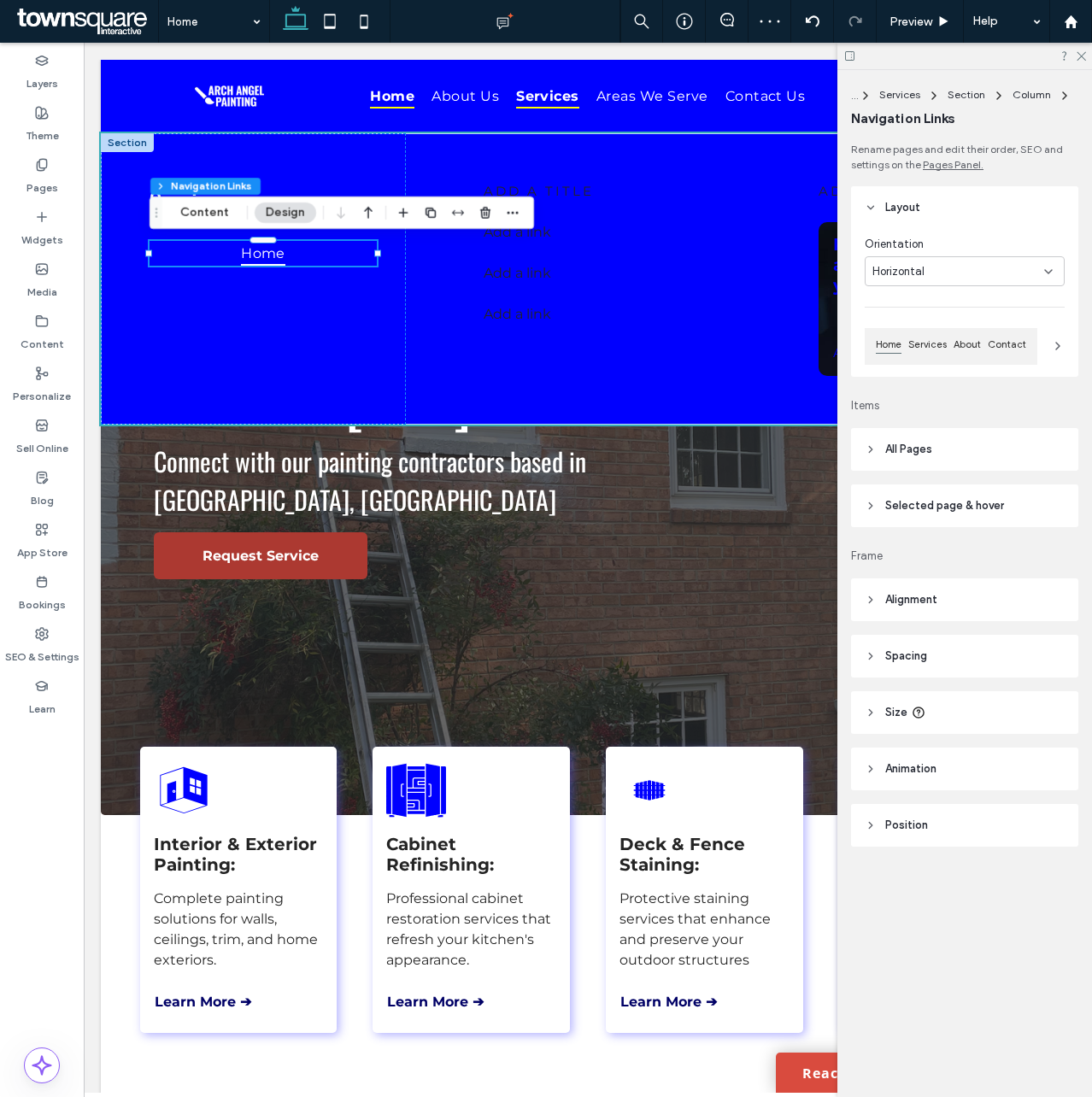
click at [947, 274] on div "Horizontal" at bounding box center [958, 272] width 172 height 17
click at [935, 333] on div "Vertical" at bounding box center [965, 331] width 198 height 30
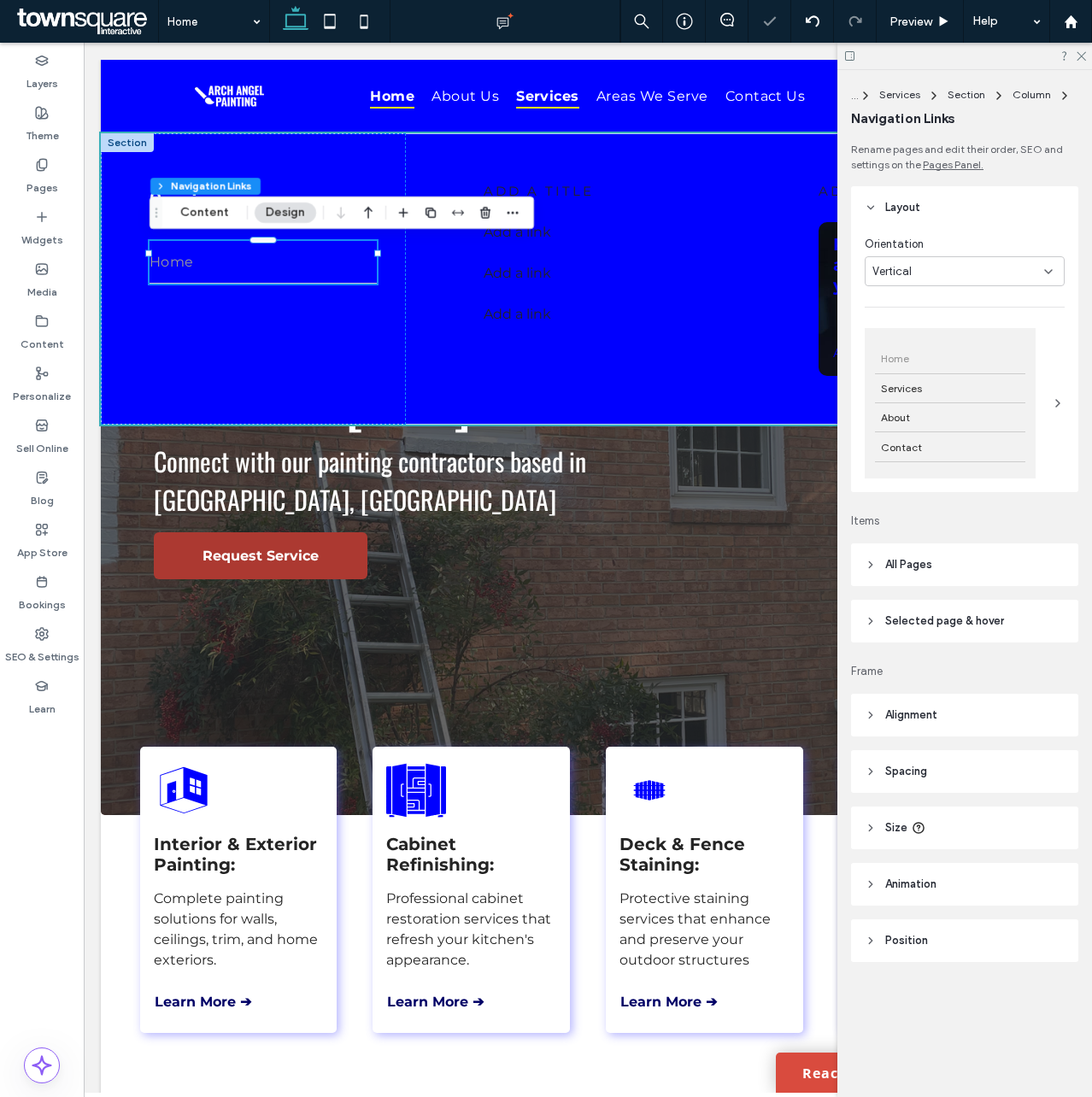
type input "*"
type input "***"
type input "****"
click at [189, 212] on button "Content" at bounding box center [204, 212] width 71 height 21
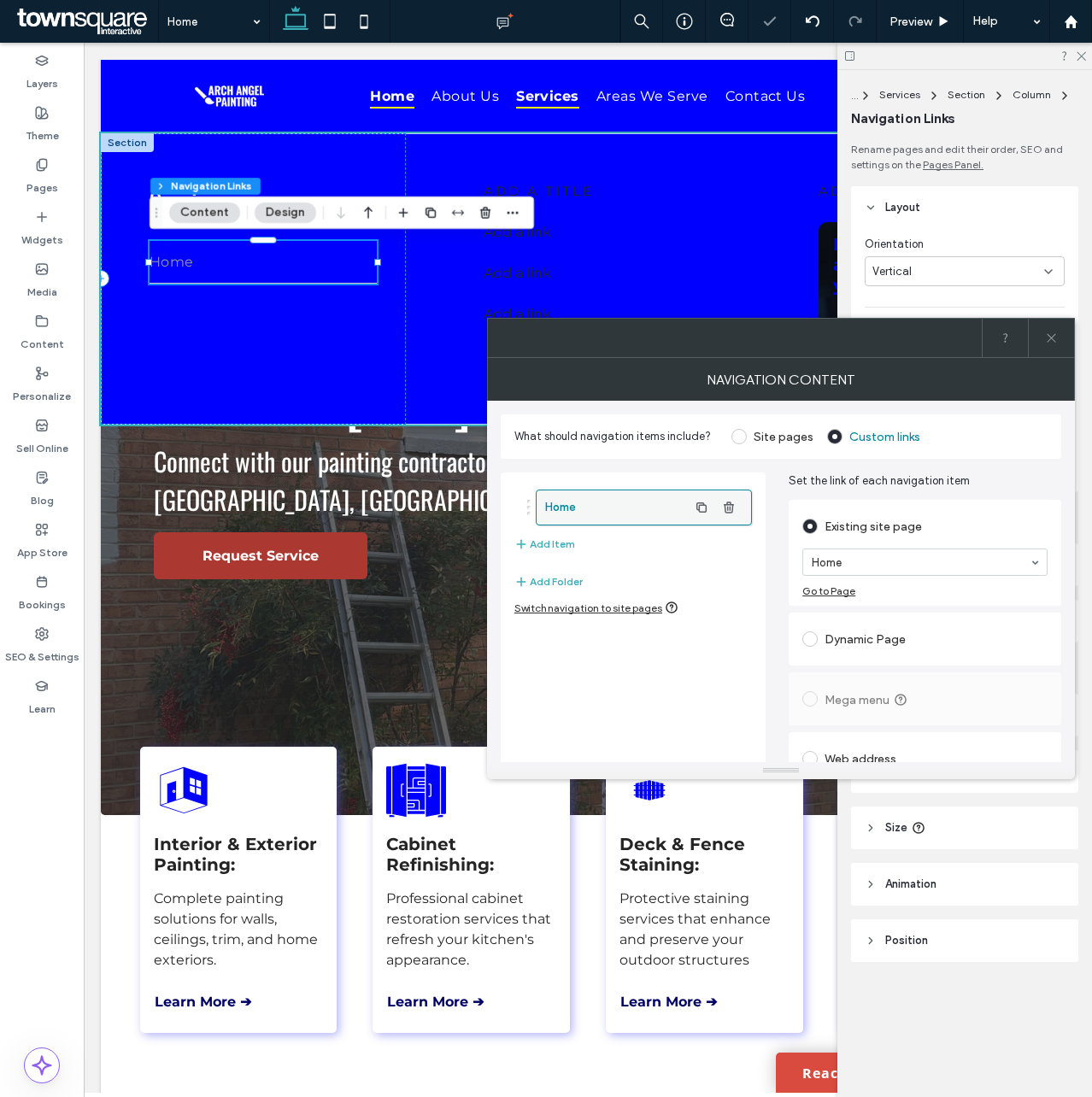
click at [646, 511] on label "Home" at bounding box center [616, 507] width 143 height 34
click at [702, 505] on use "button" at bounding box center [701, 506] width 10 height 10
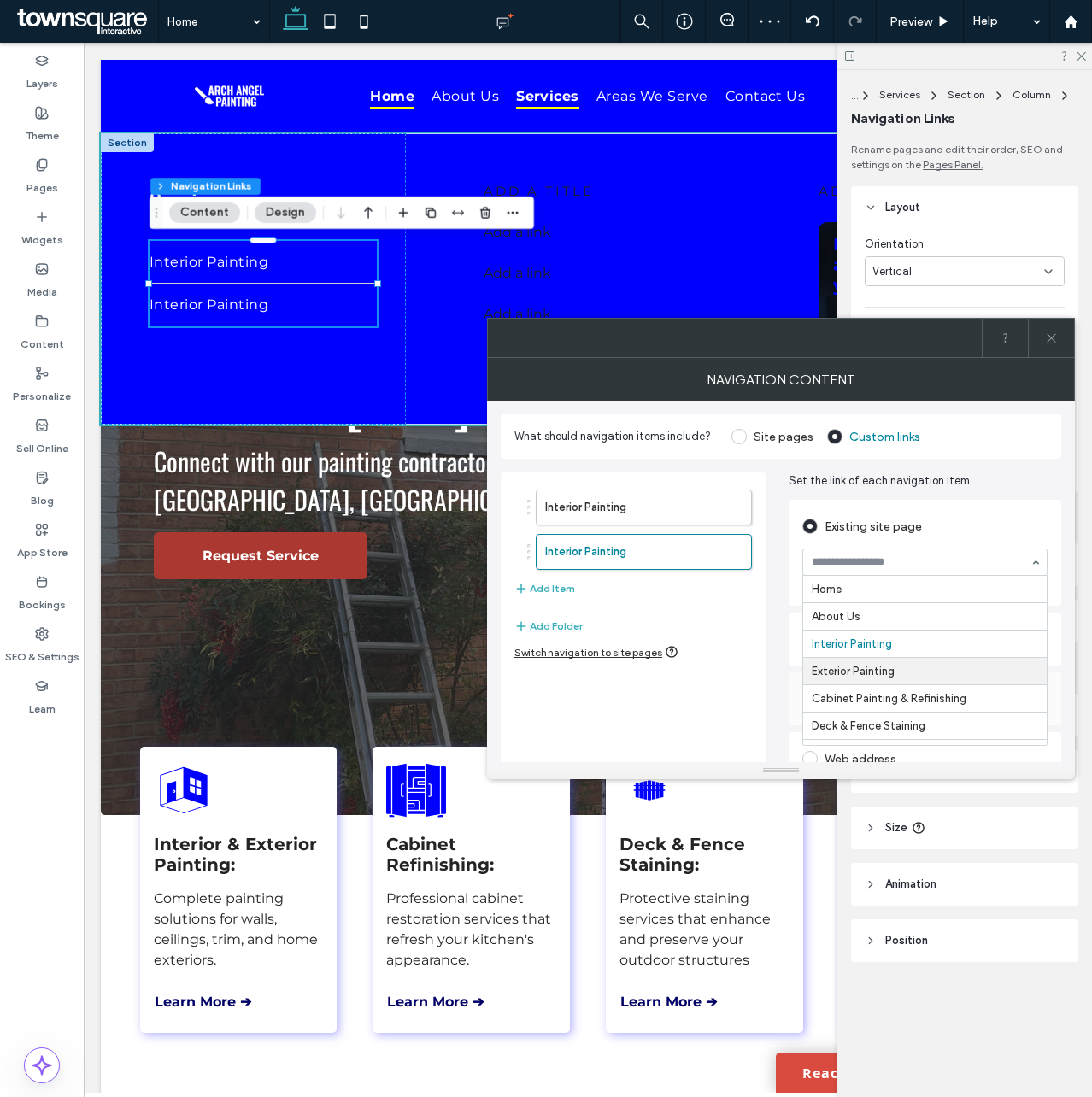
scroll to position [55, 0]
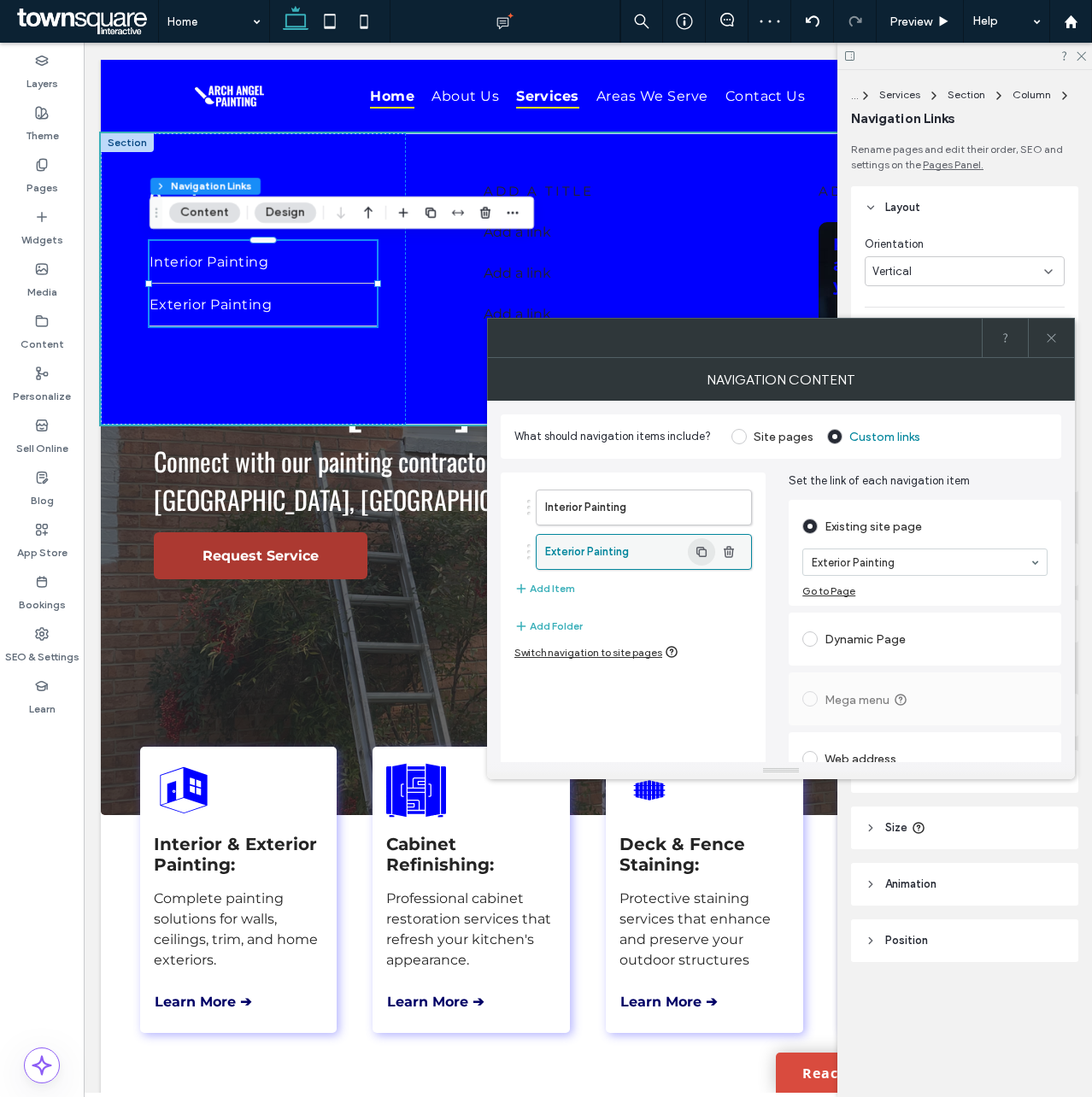
click at [702, 555] on icon "button" at bounding box center [701, 551] width 13 height 13
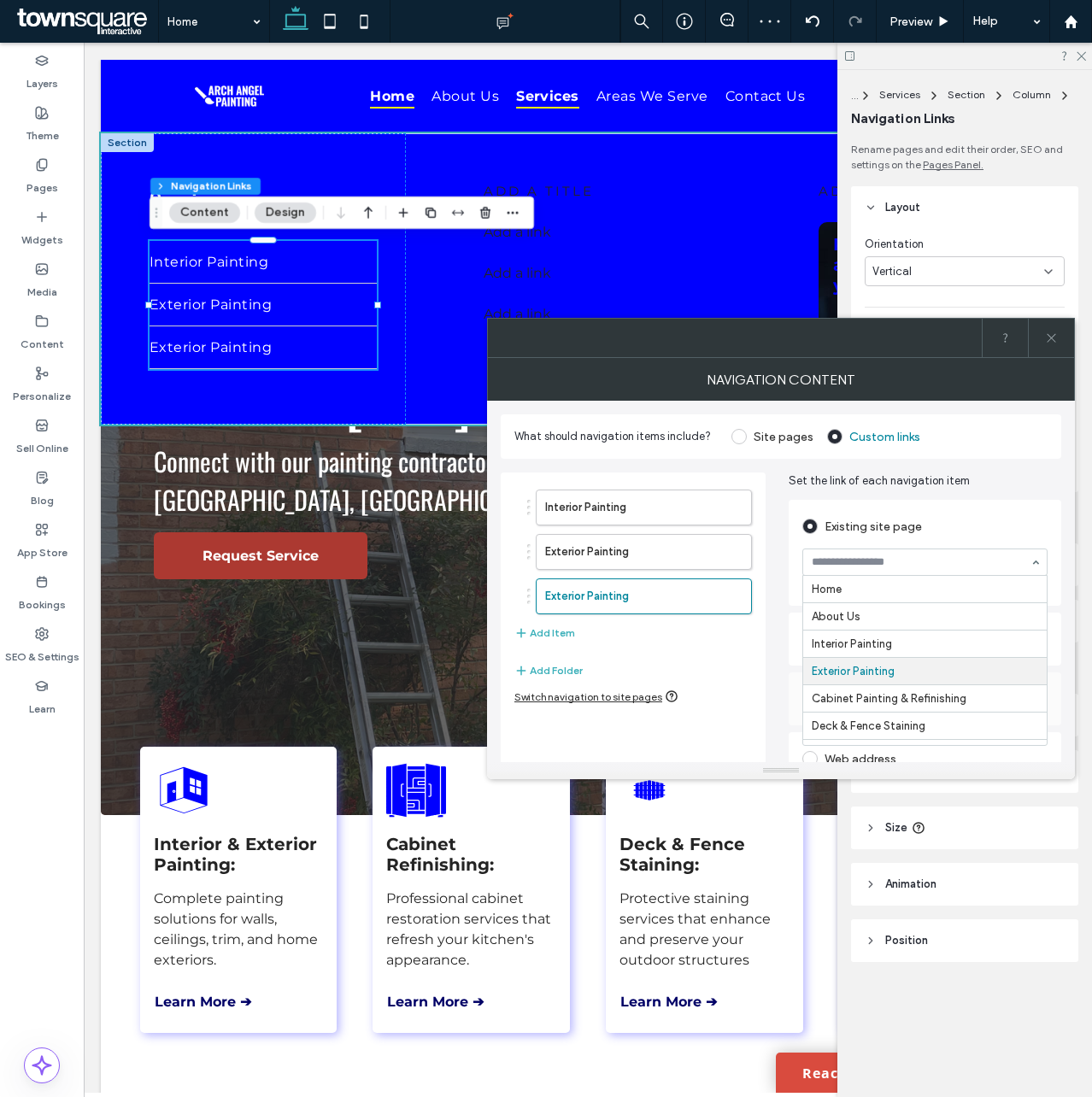
scroll to position [82, 0]
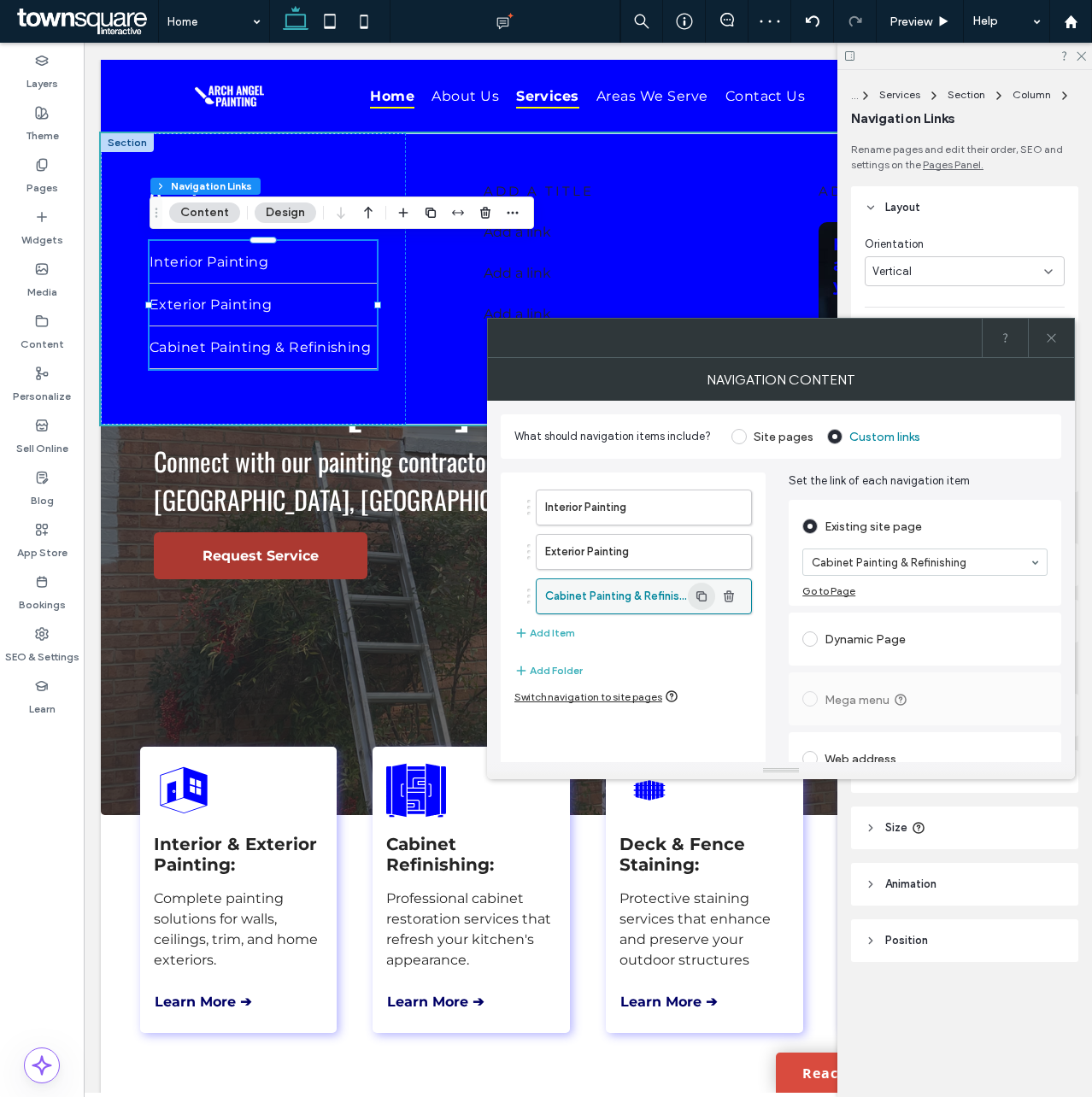
click at [705, 595] on icon "button" at bounding box center [701, 596] width 13 height 13
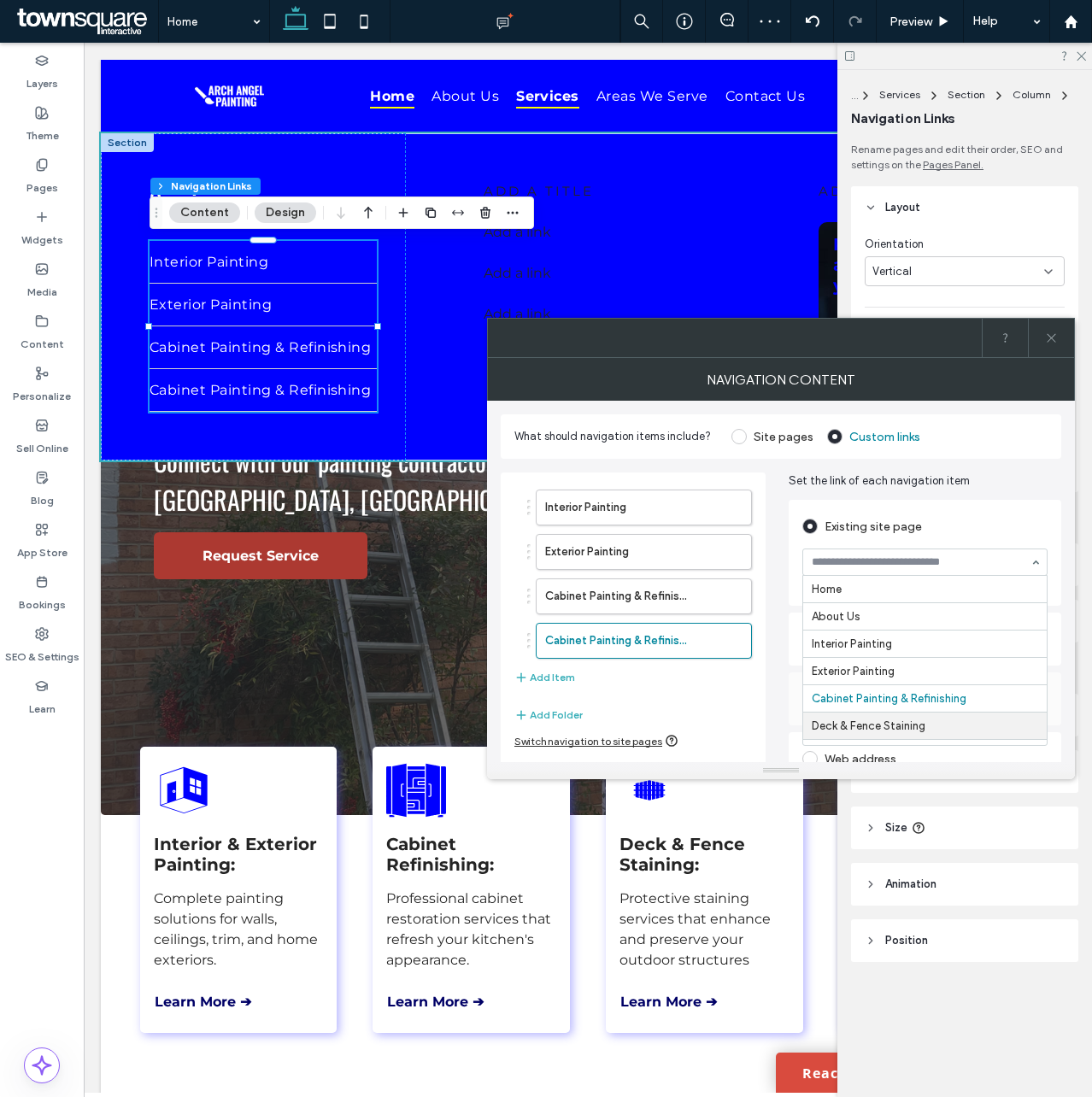
scroll to position [109, 0]
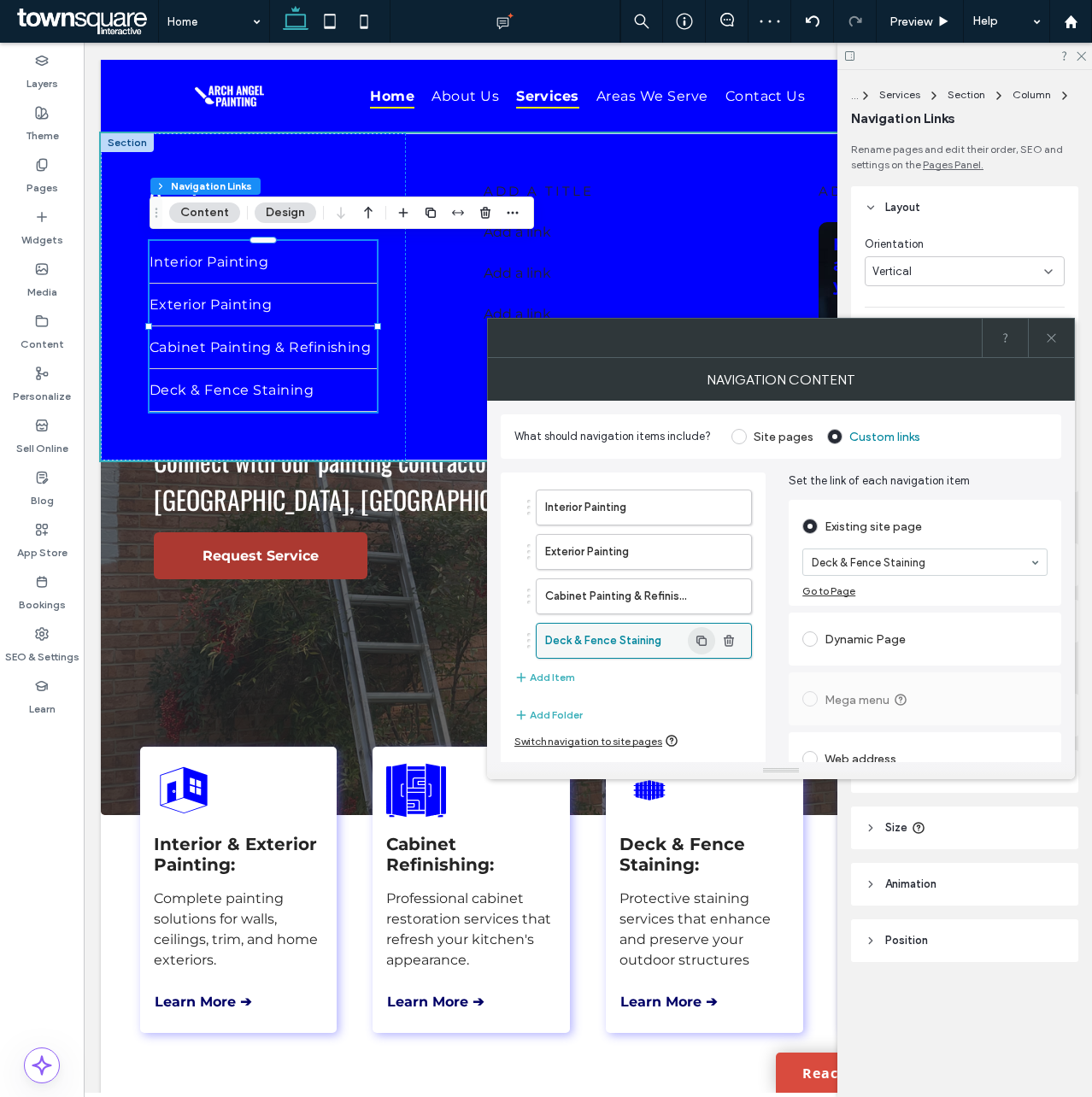
click at [703, 642] on icon "button" at bounding box center [701, 640] width 13 height 13
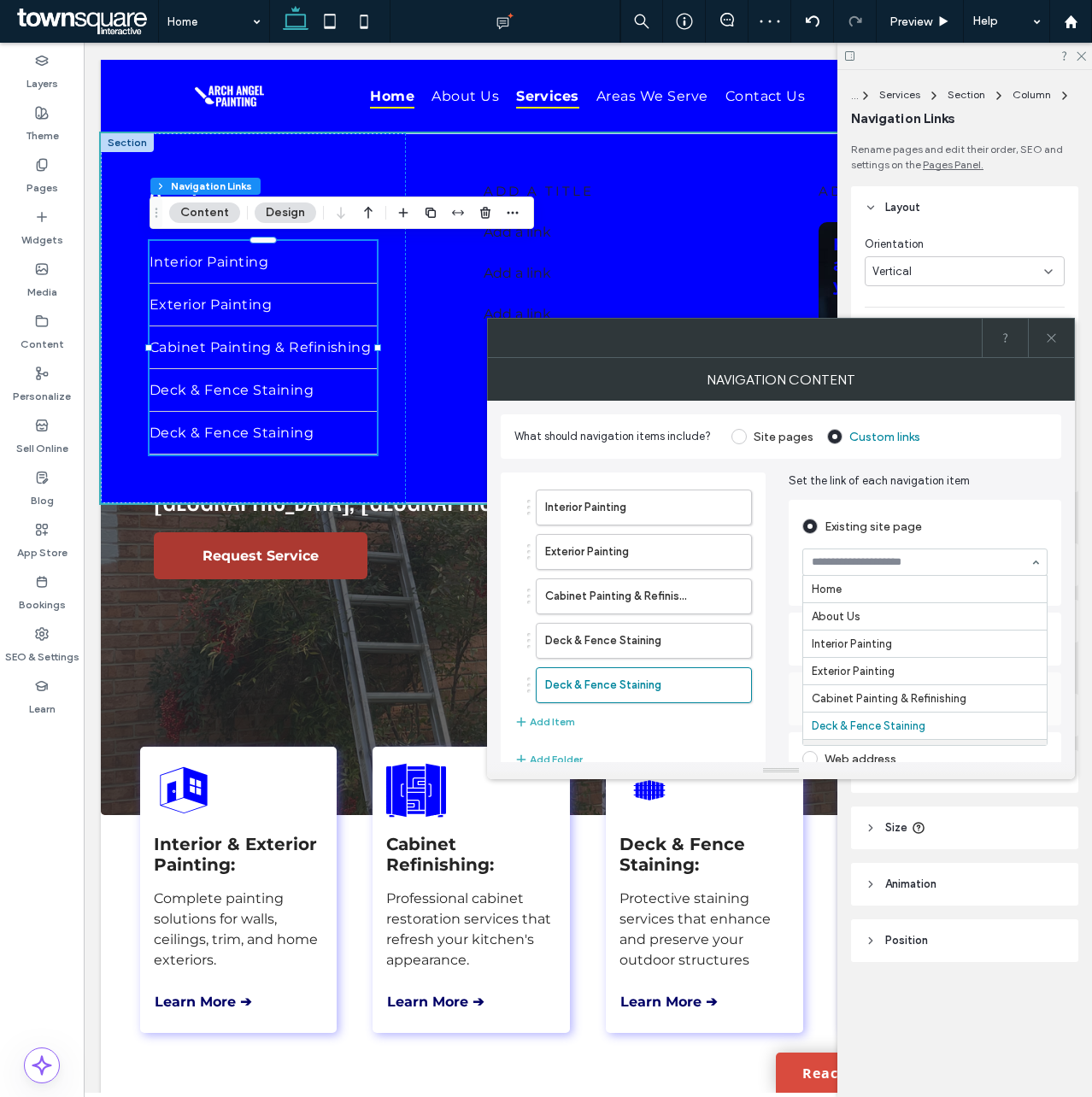
scroll to position [137, 0]
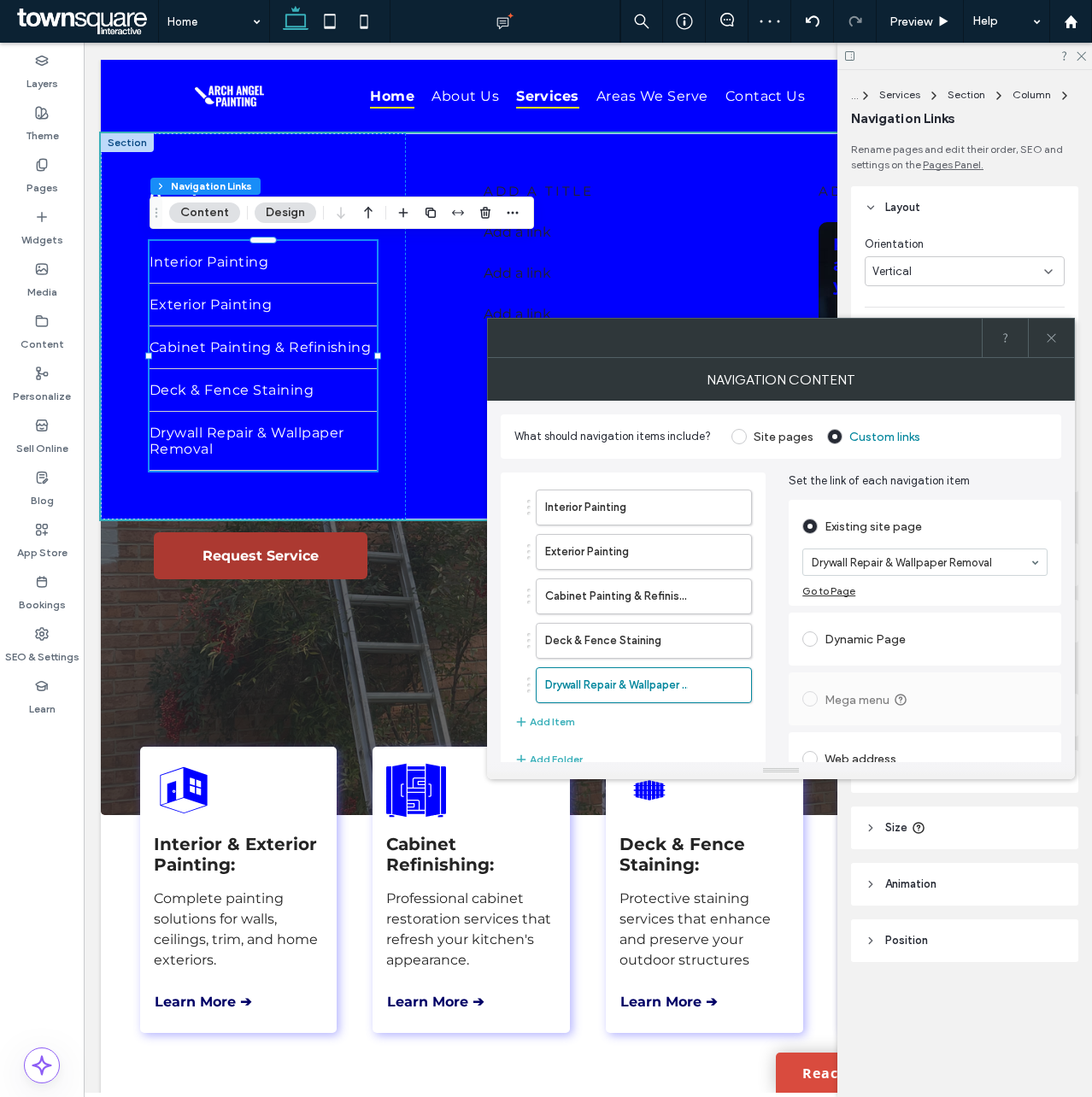
click at [1052, 350] on span at bounding box center [1052, 338] width 13 height 39
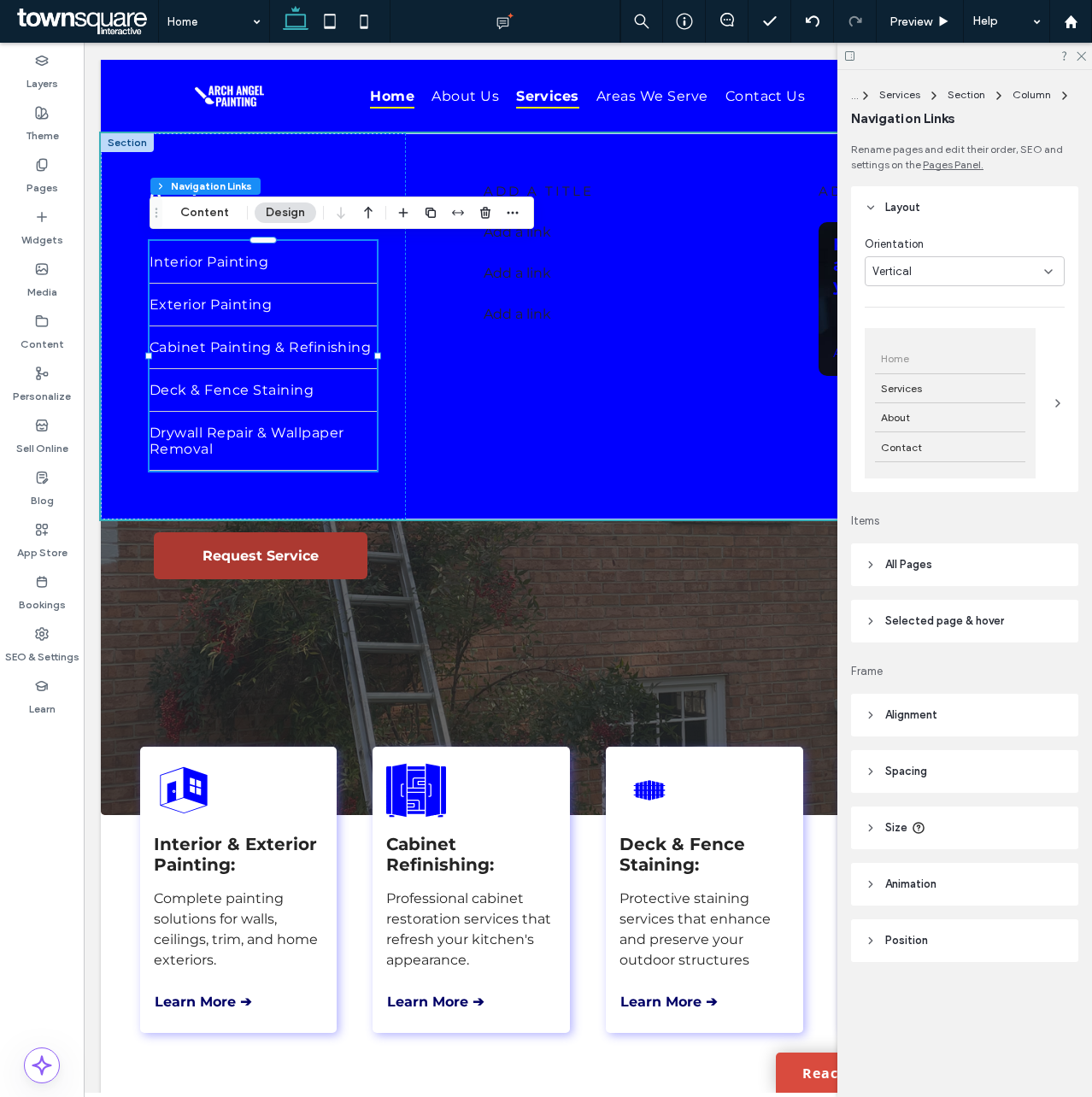
click at [908, 558] on span "All Pages" at bounding box center [908, 564] width 47 height 17
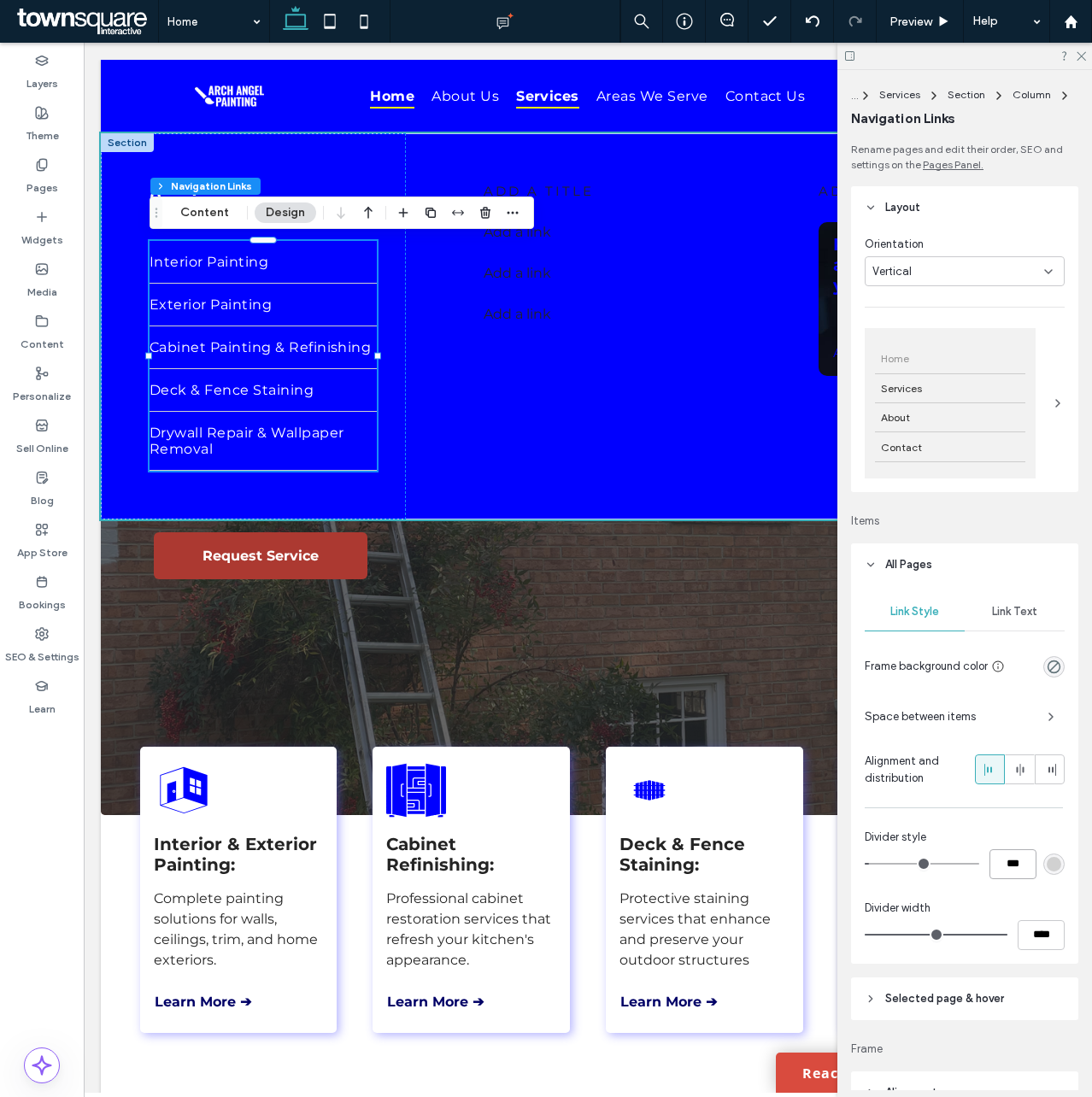
click at [1009, 861] on input "***" at bounding box center [1013, 863] width 47 height 30
type input "*"
type input "***"
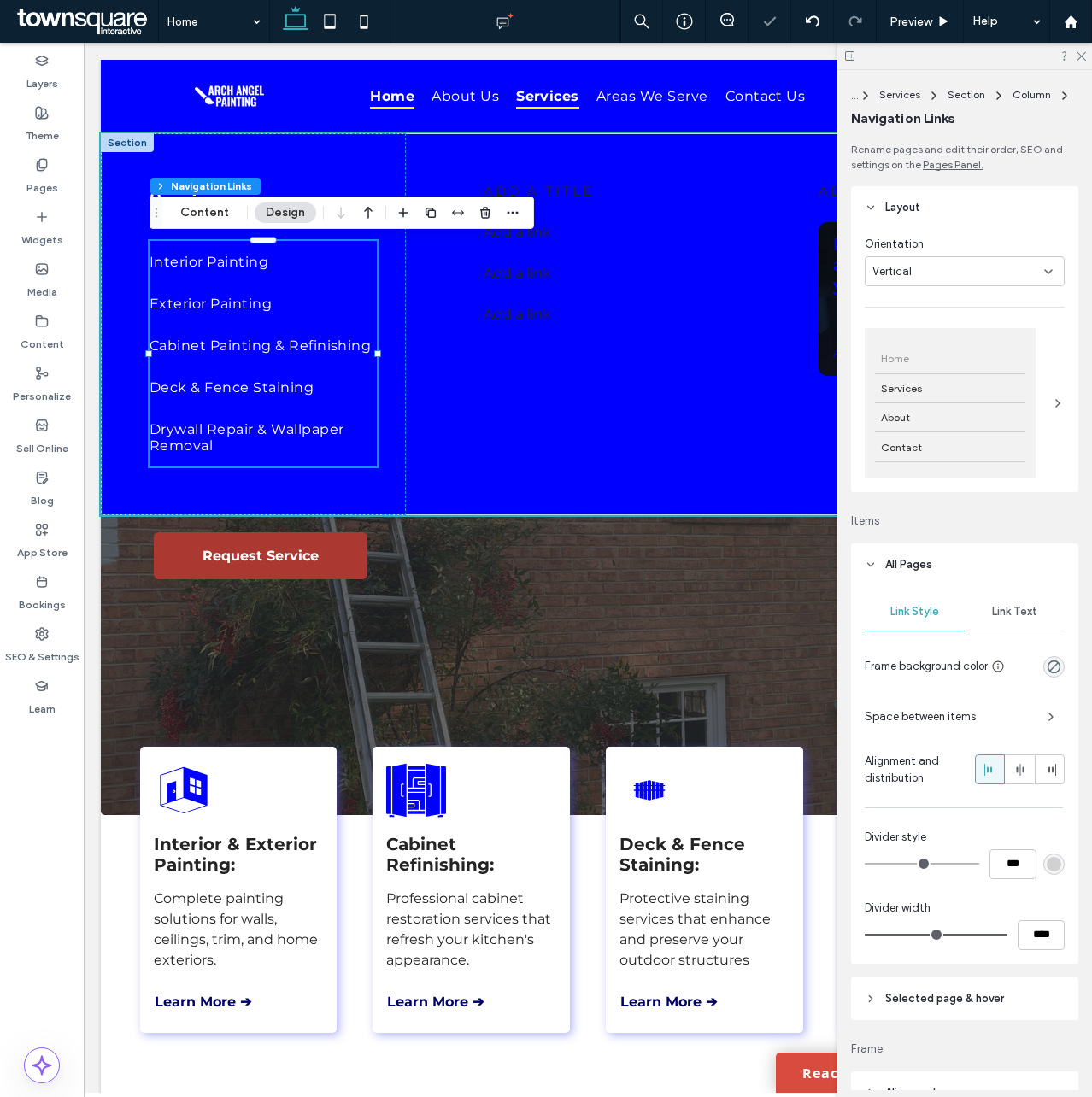
click at [1027, 609] on span "Link Text" at bounding box center [1015, 611] width 46 height 13
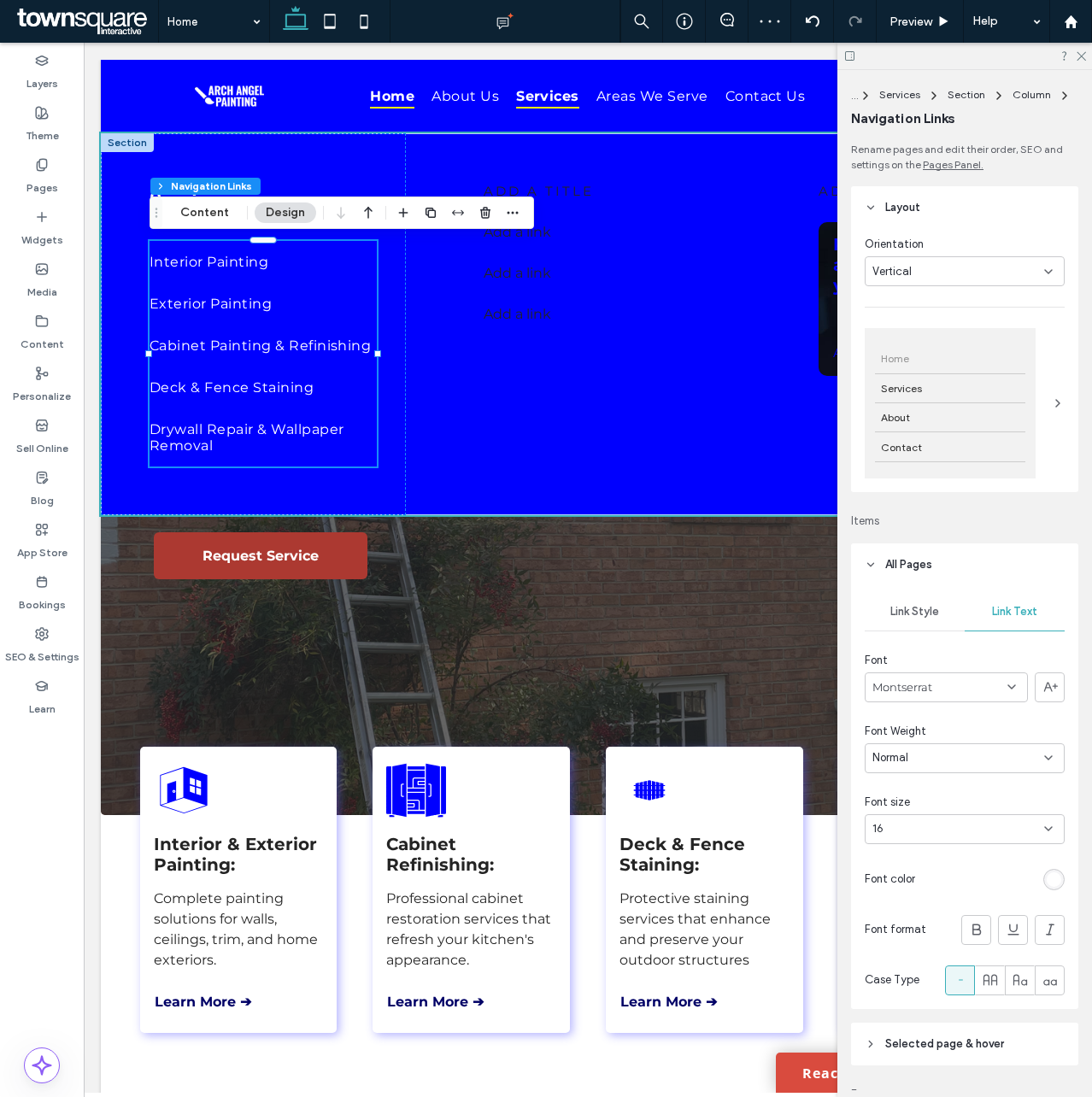
click at [919, 616] on span "Link Style" at bounding box center [914, 611] width 48 height 13
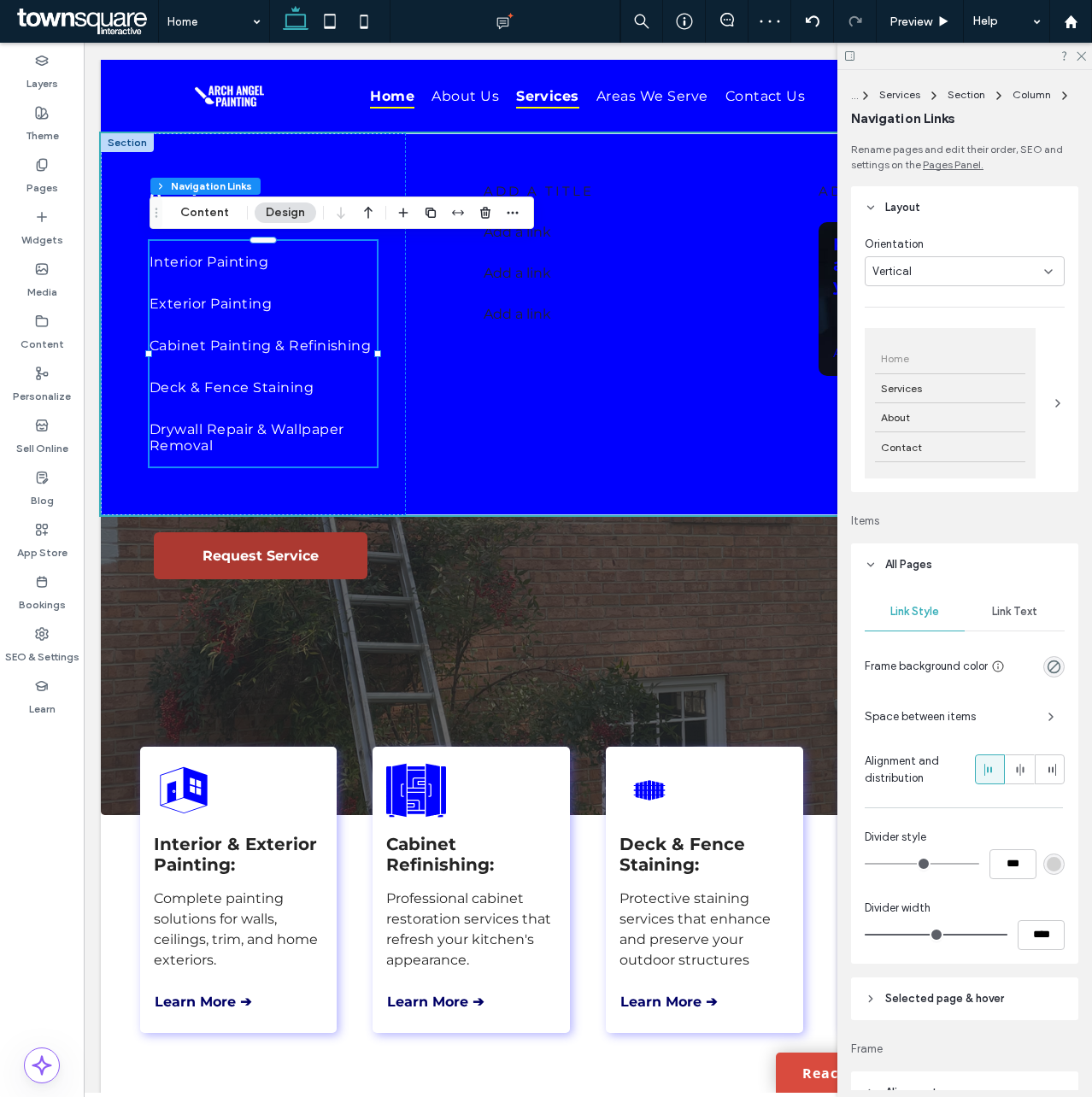
click at [947, 1001] on span "Selected page & hover" at bounding box center [944, 998] width 118 height 17
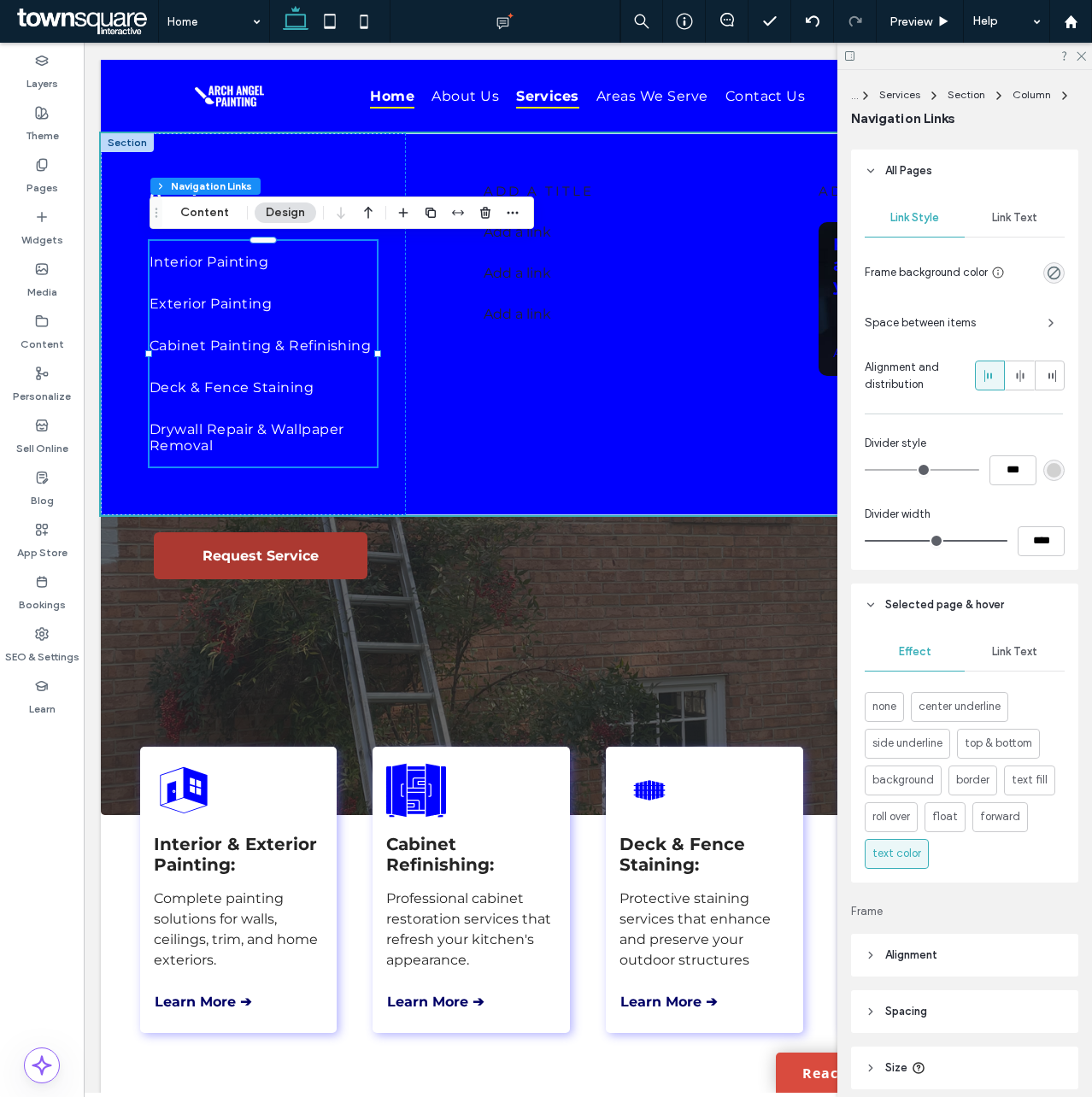
scroll to position [443, 0]
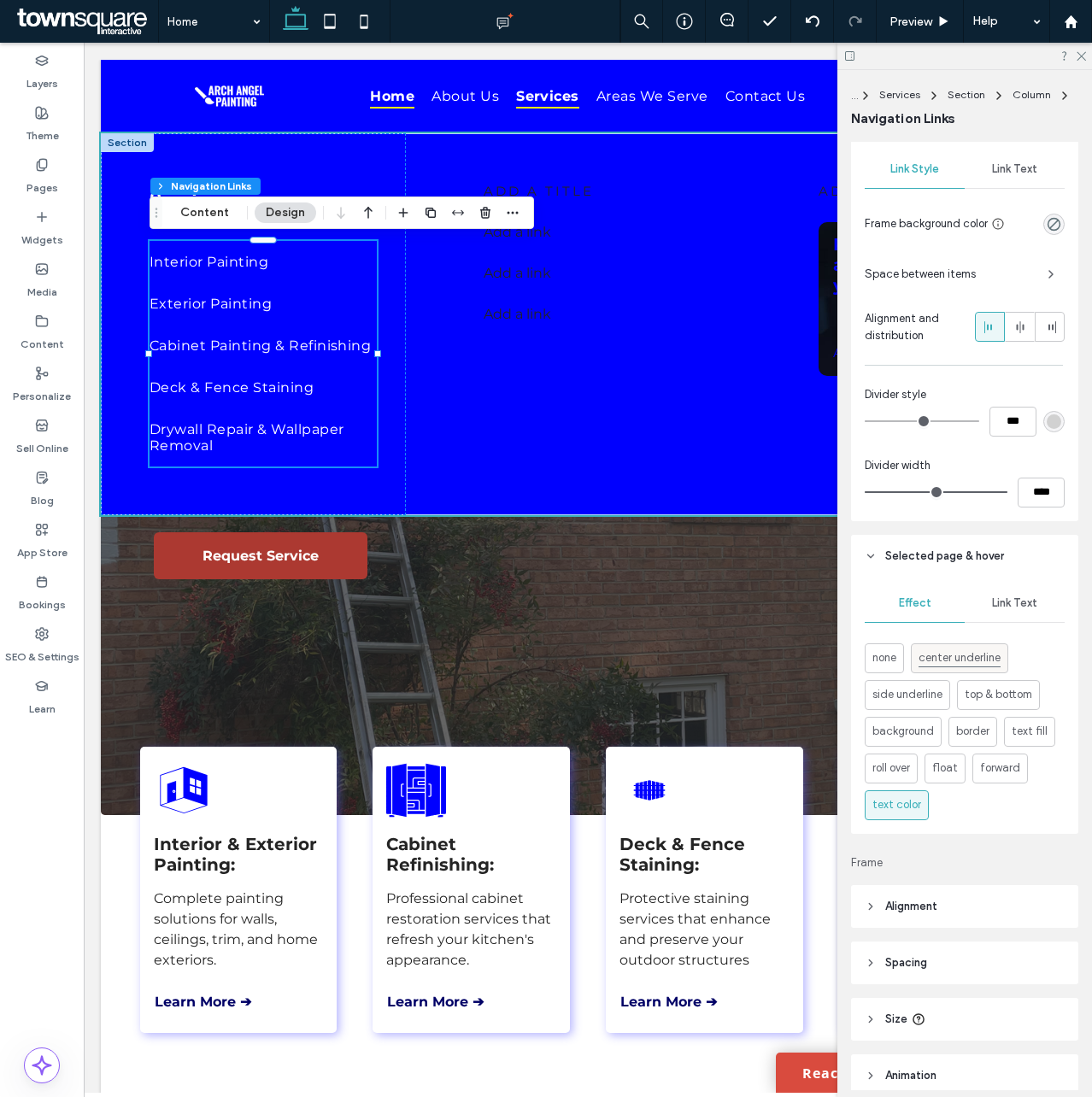
click at [957, 665] on span "center underline" at bounding box center [960, 657] width 82 height 19
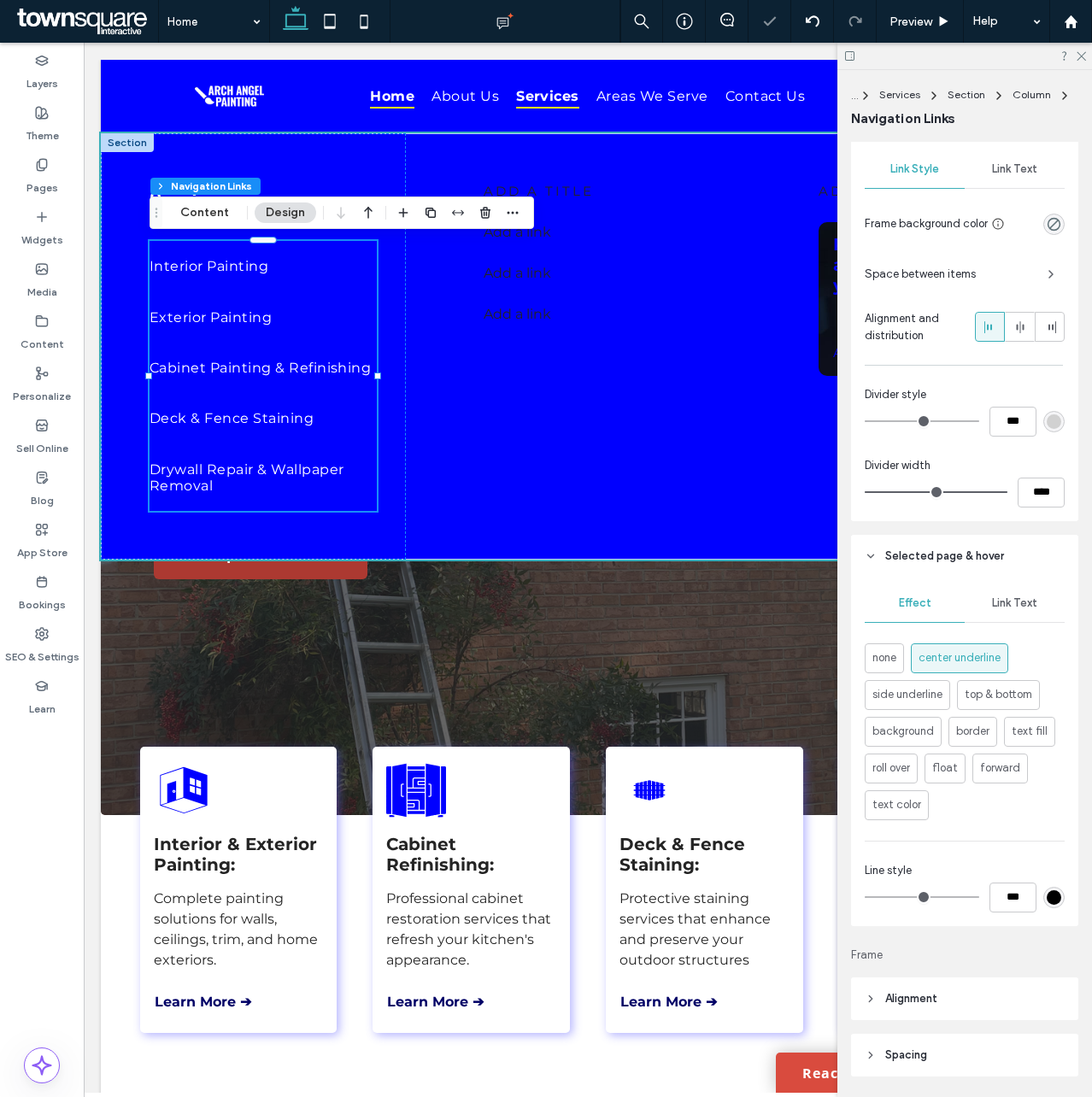
type input "*"
type input "***"
click at [1047, 890] on div "rgb(255, 255, 255)" at bounding box center [1054, 897] width 14 height 14
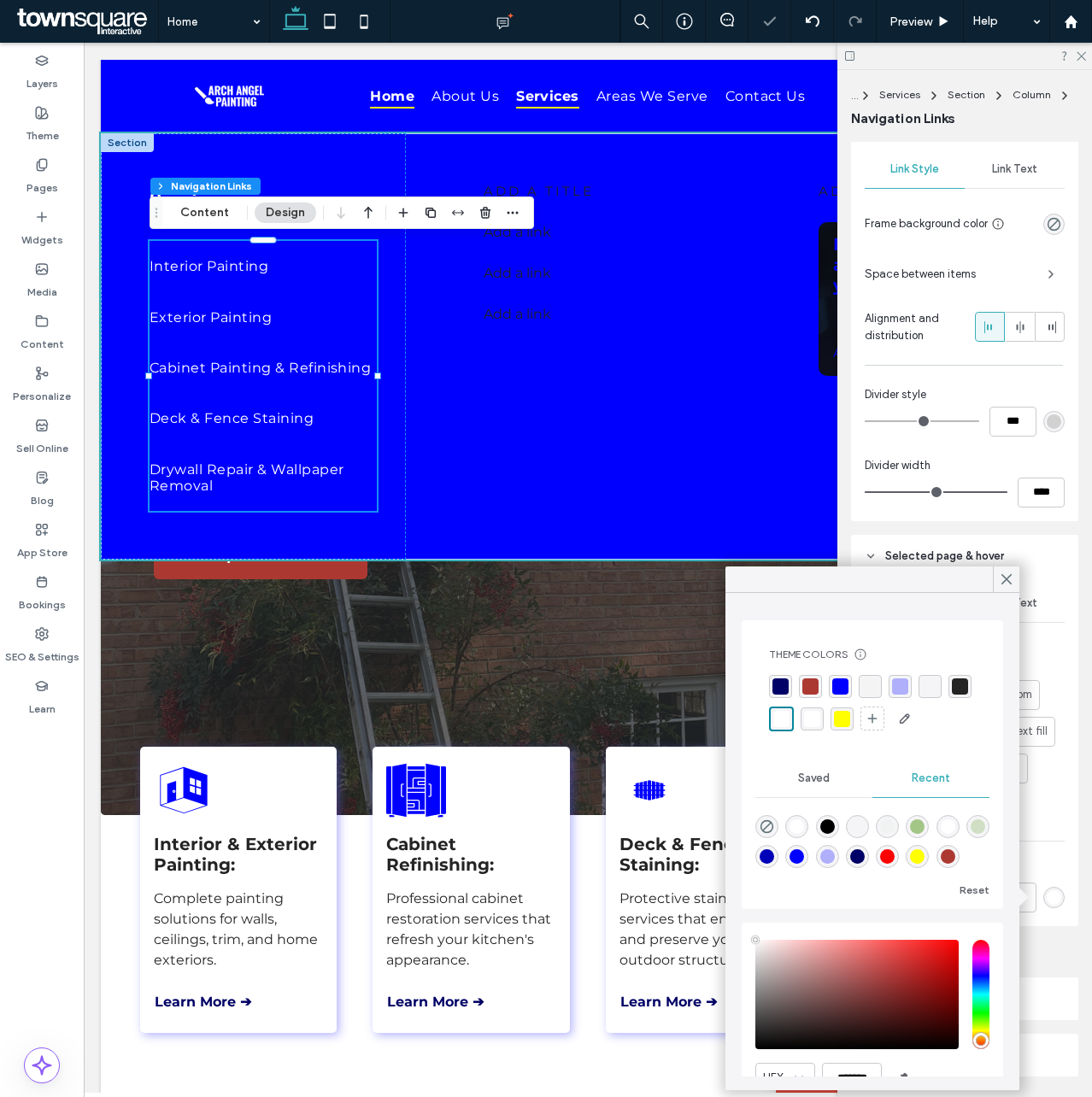
click at [790, 720] on div "rgba(255, 255, 255, 1)" at bounding box center [782, 719] width 16 height 16
click at [1044, 821] on div "Effect Link Text none center underline side underline top & bottom background b…" at bounding box center [965, 751] width 228 height 349
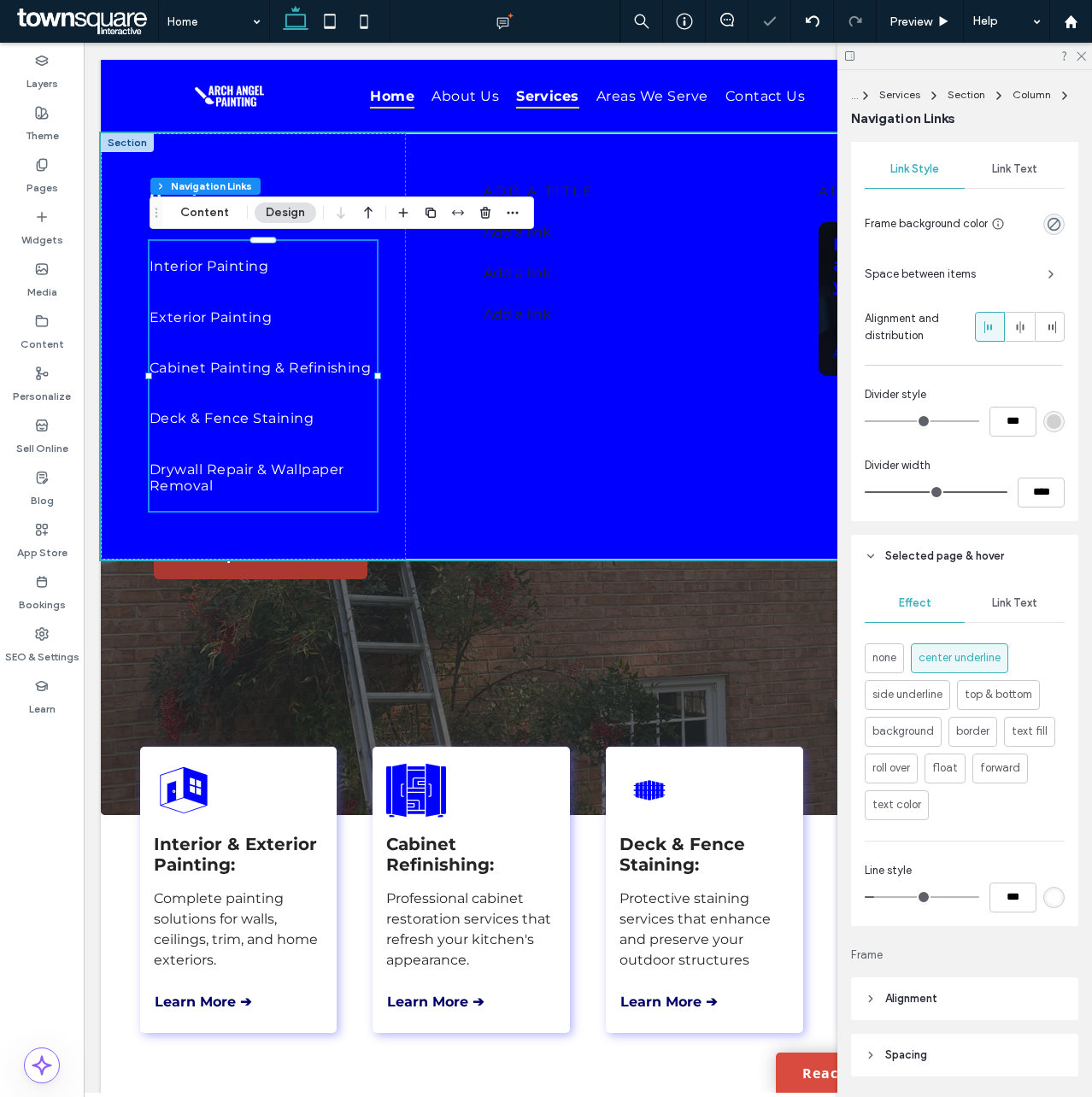
click at [1050, 891] on div "rgb(255, 255, 255)" at bounding box center [1054, 897] width 14 height 14
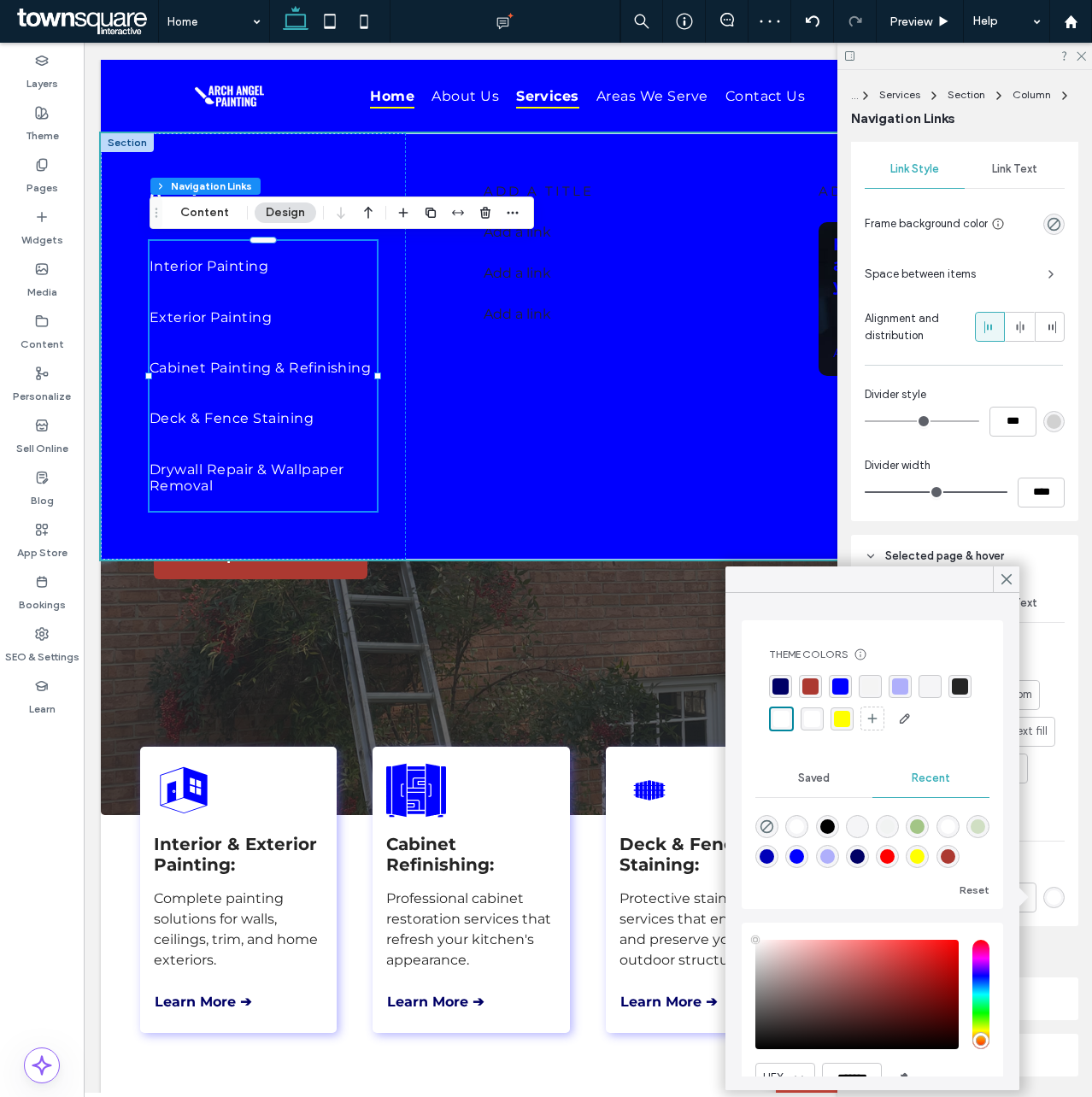
click at [850, 721] on div "rgba(255, 255, 0, 1)" at bounding box center [842, 719] width 16 height 16
click at [1041, 822] on div "Effect Link Text none center underline side underline top & bottom background b…" at bounding box center [965, 751] width 228 height 349
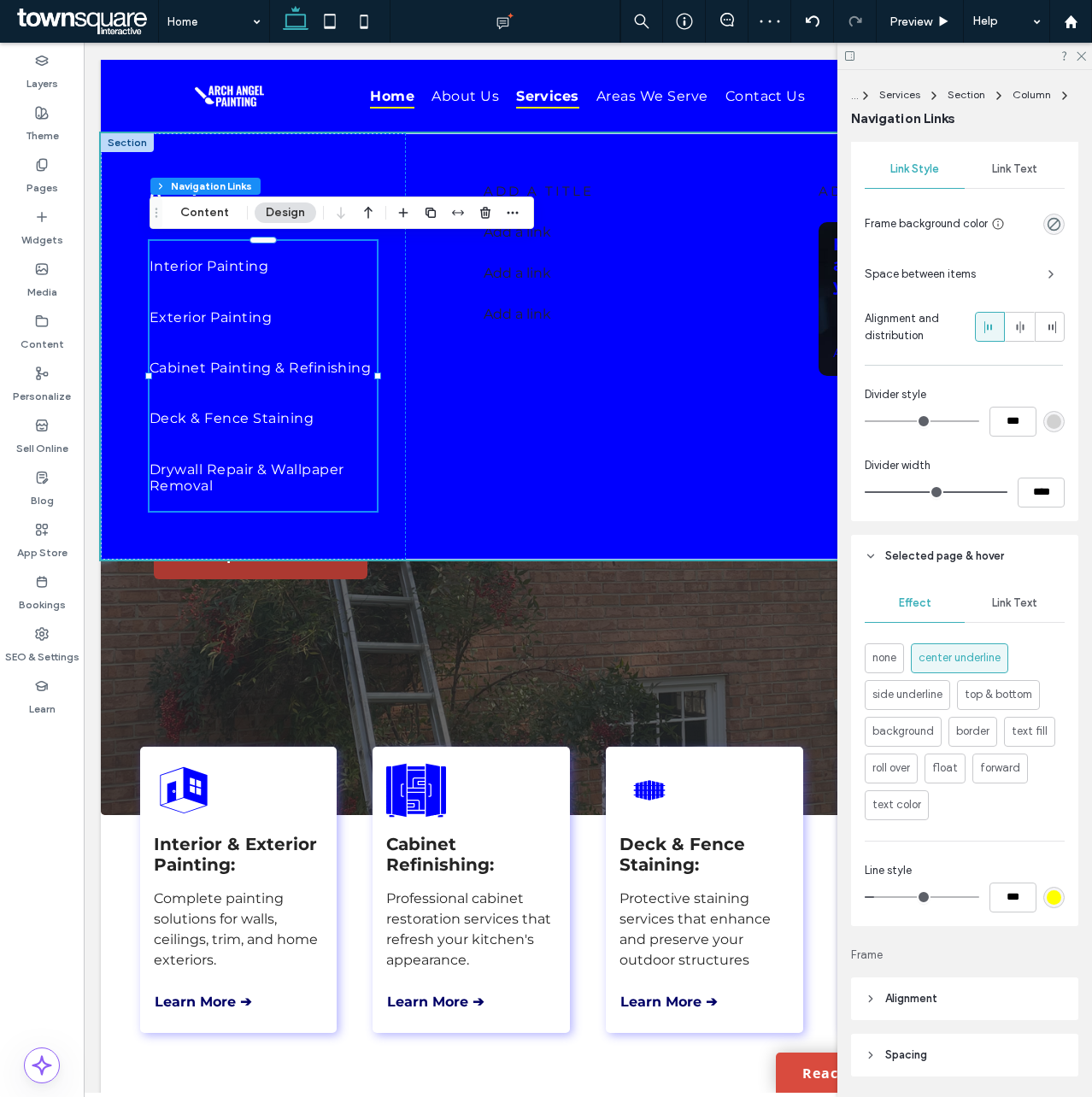
click at [1012, 603] on span "Link Text" at bounding box center [1015, 602] width 46 height 13
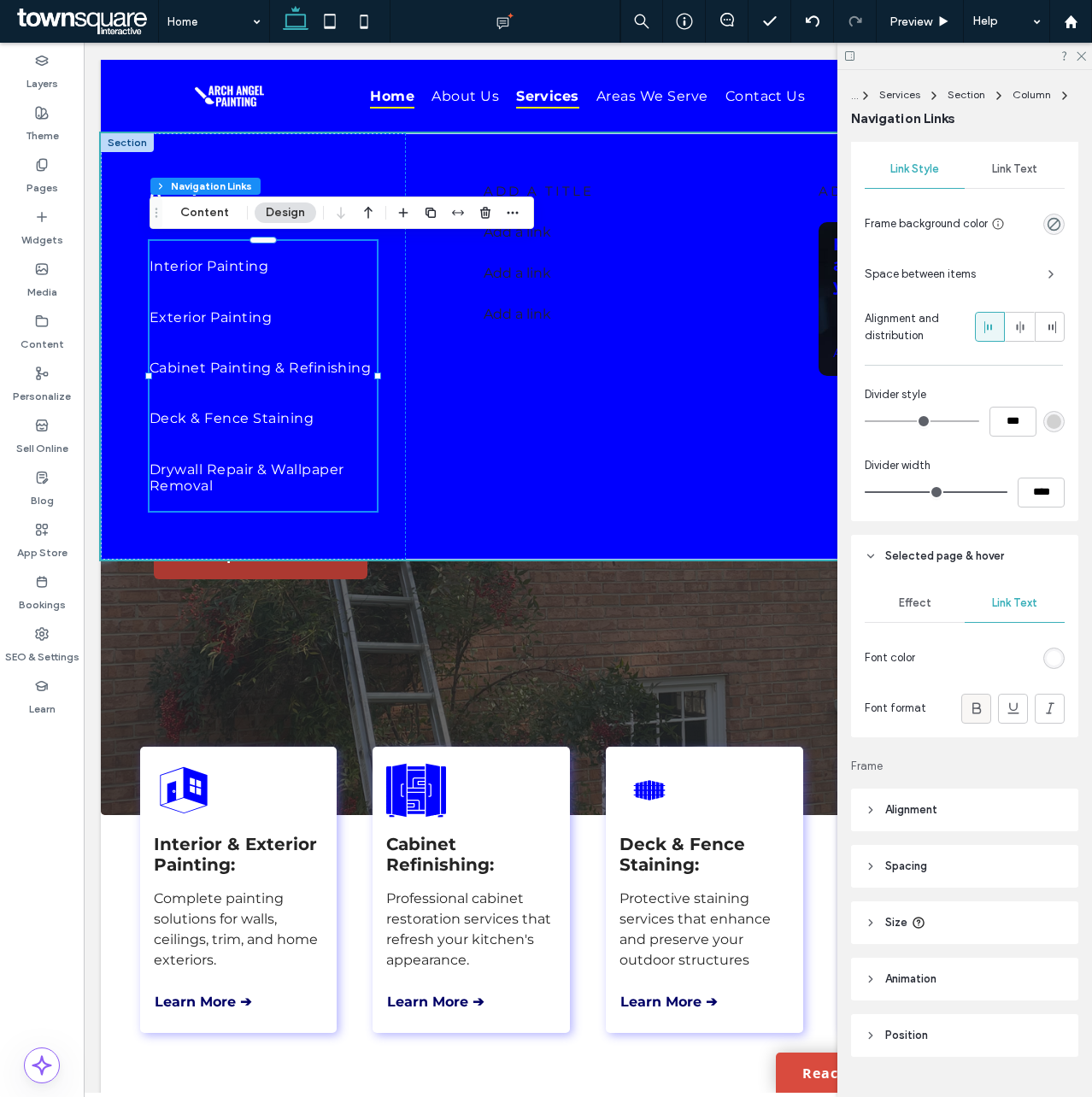
click at [968, 707] on icon at bounding box center [976, 708] width 17 height 17
click at [1078, 54] on icon at bounding box center [1080, 55] width 11 height 11
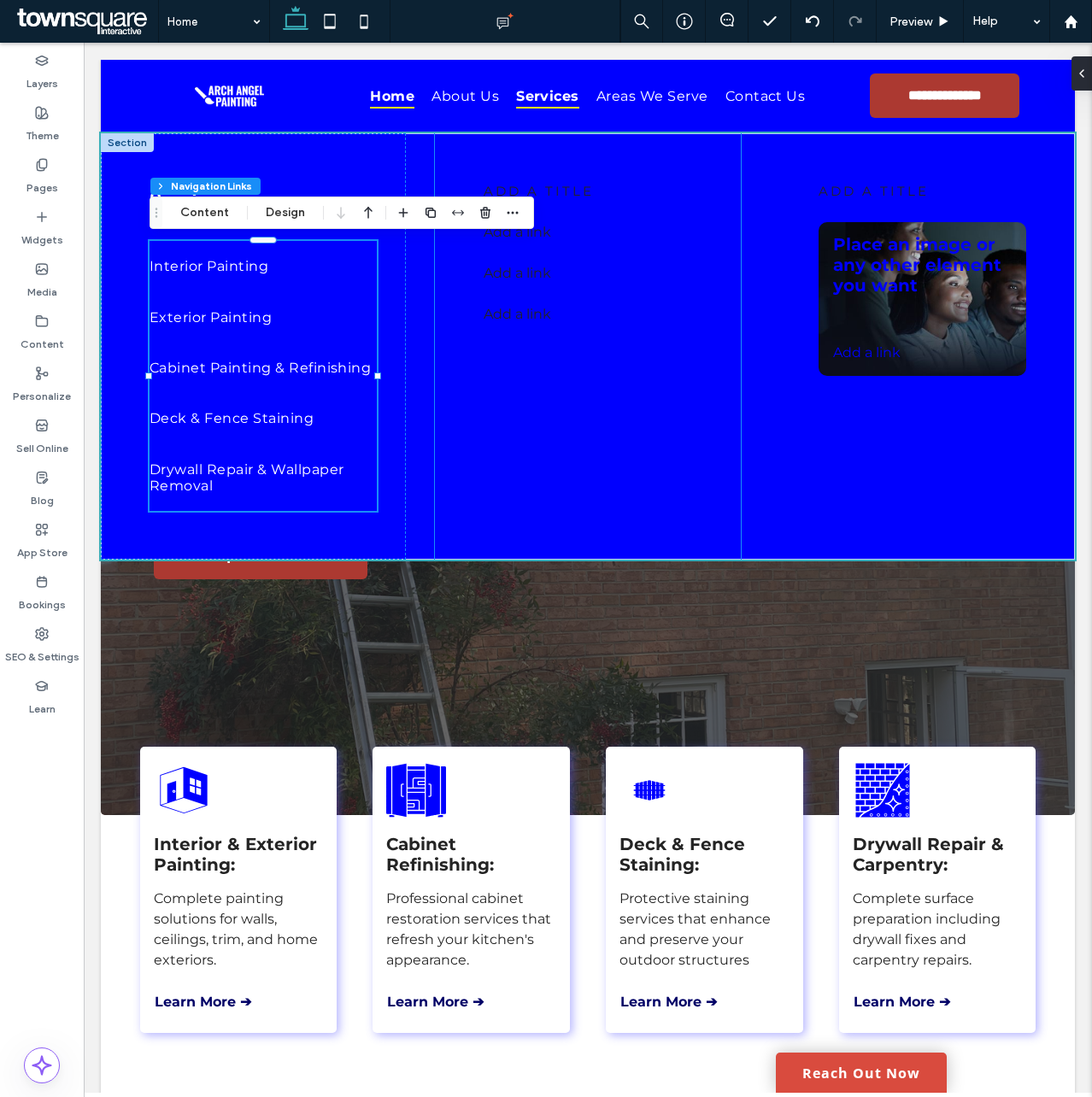
click at [616, 395] on div "add a title Add a link Add a link ﻿ Add a link ﻿" at bounding box center [587, 347] width 305 height 427
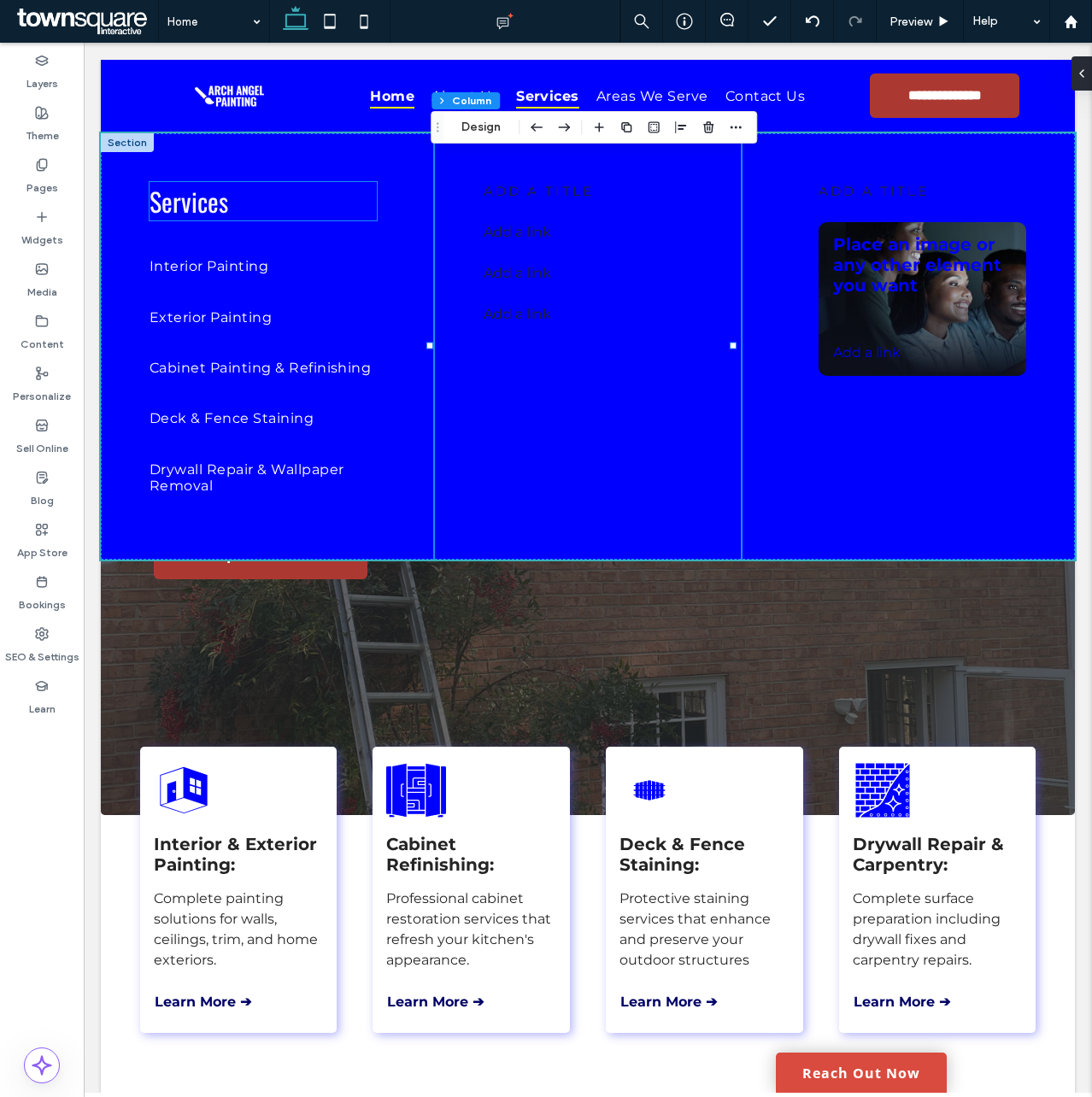
click at [214, 214] on span "Services" at bounding box center [189, 201] width 79 height 39
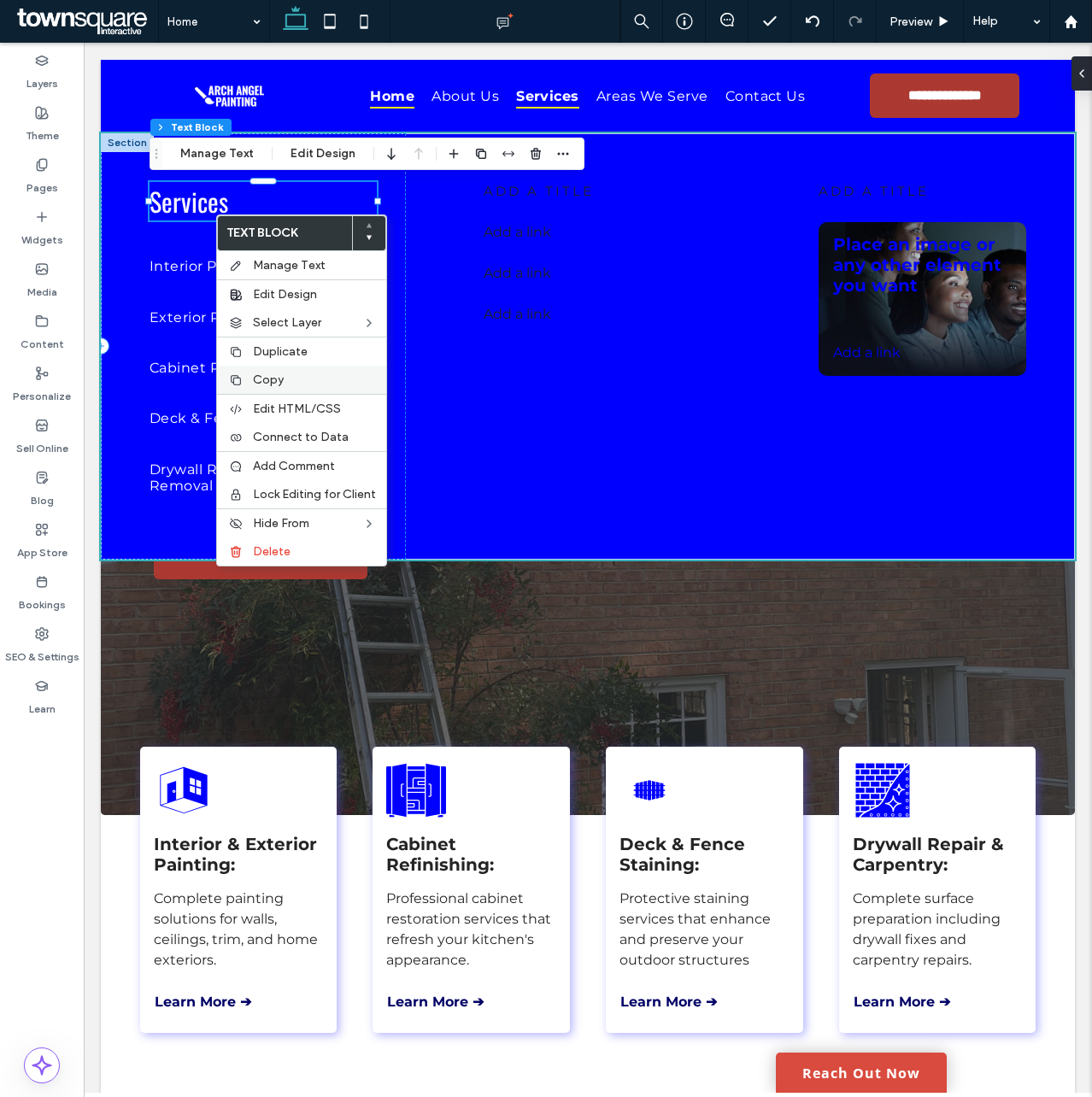
click at [273, 375] on span "Copy" at bounding box center [268, 380] width 30 height 14
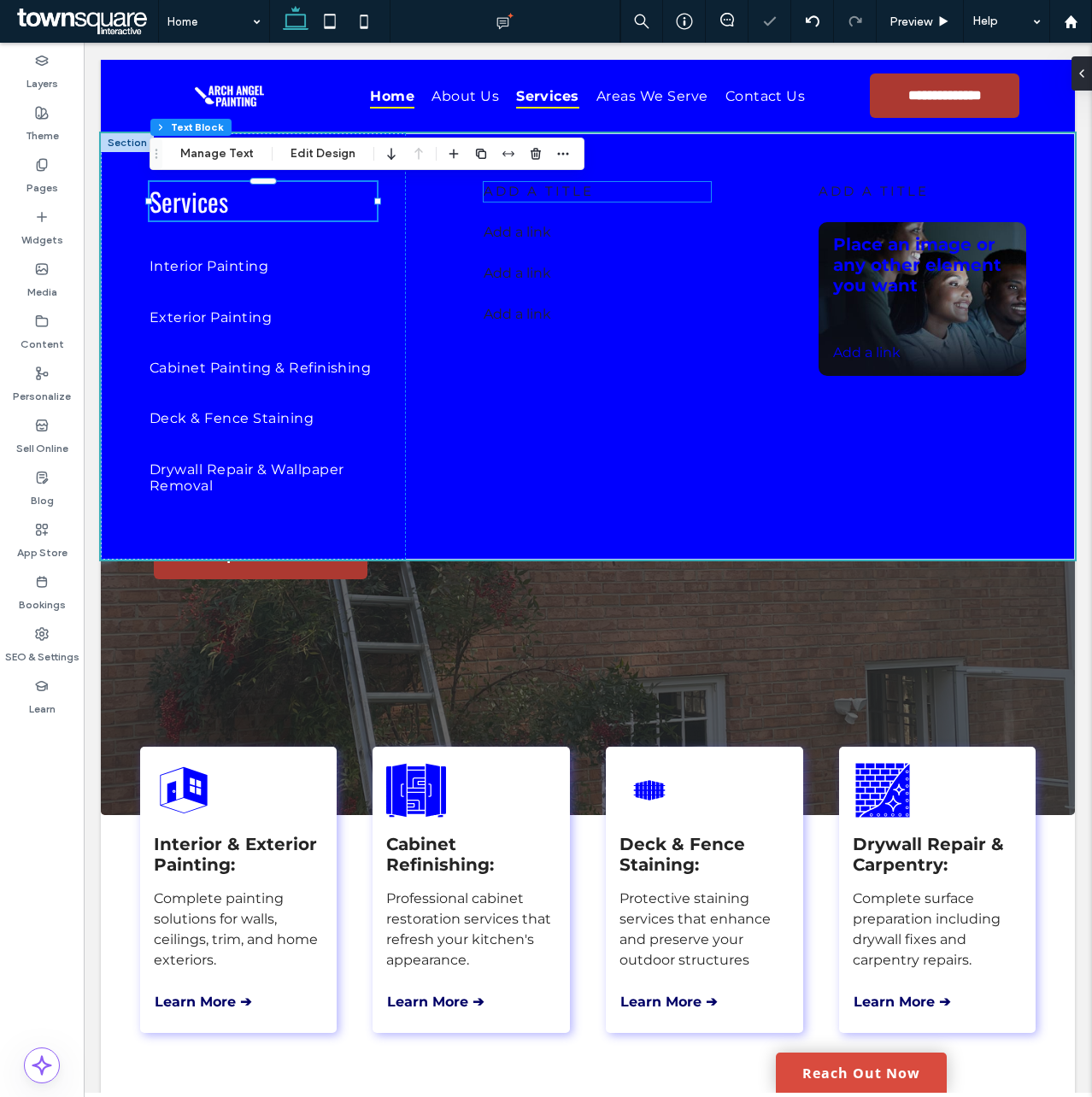
click at [517, 197] on span "add a title" at bounding box center [538, 191] width 110 height 16
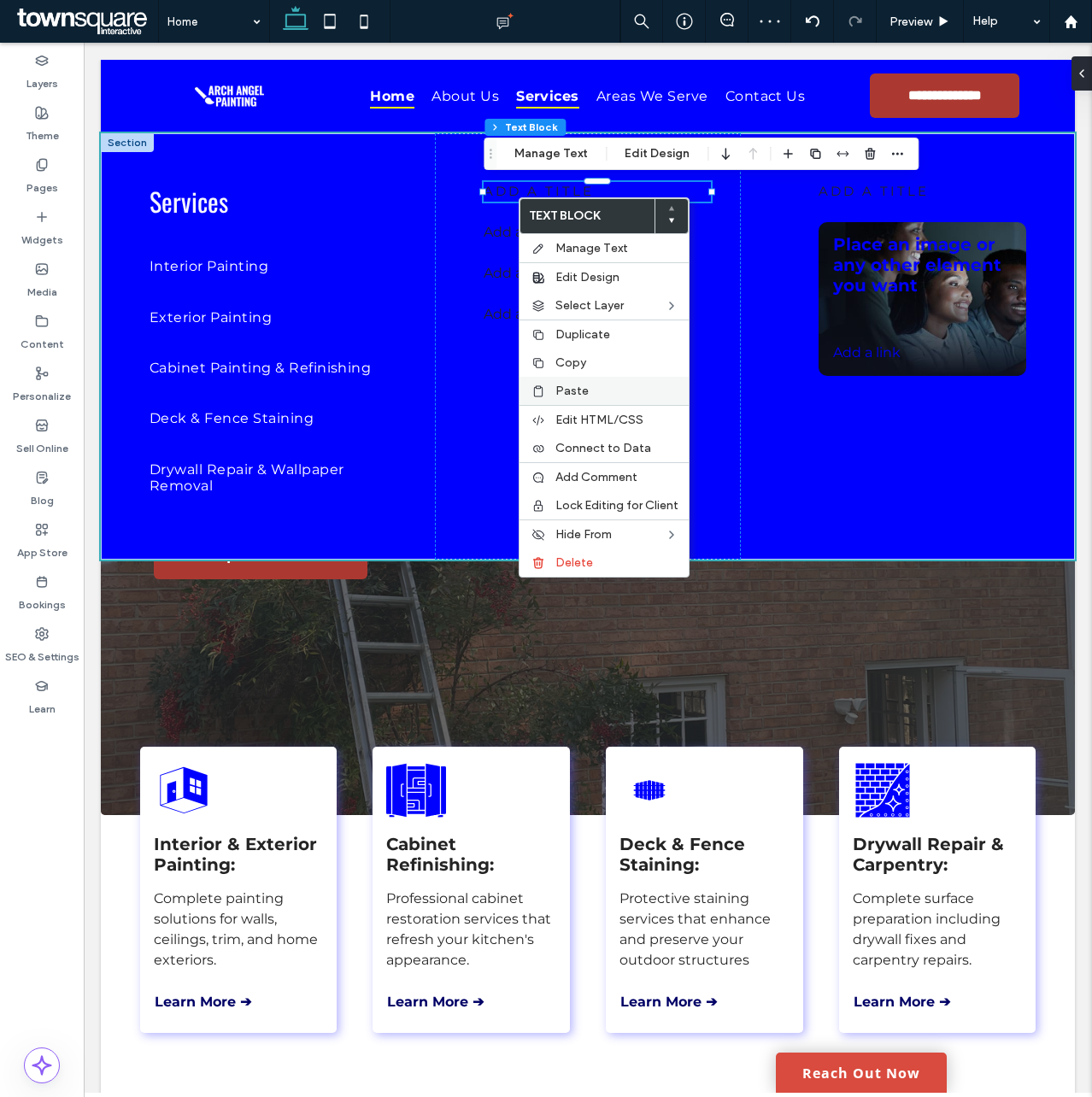
click at [588, 386] on label "Paste" at bounding box center [617, 391] width 123 height 14
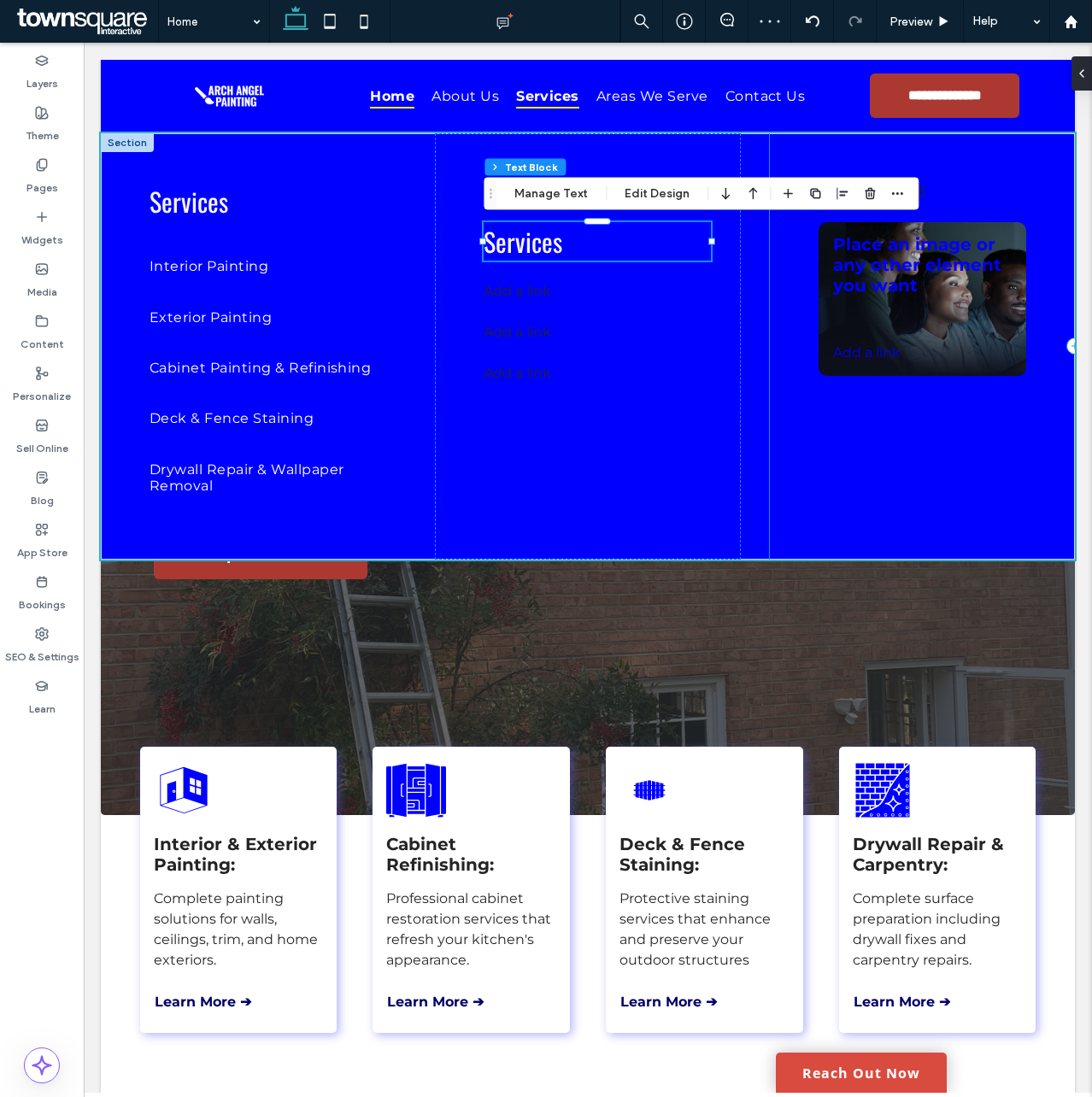
click at [792, 454] on div "add a title Place an image or any other element you want Add a link ﻿" at bounding box center [923, 347] width 305 height 427
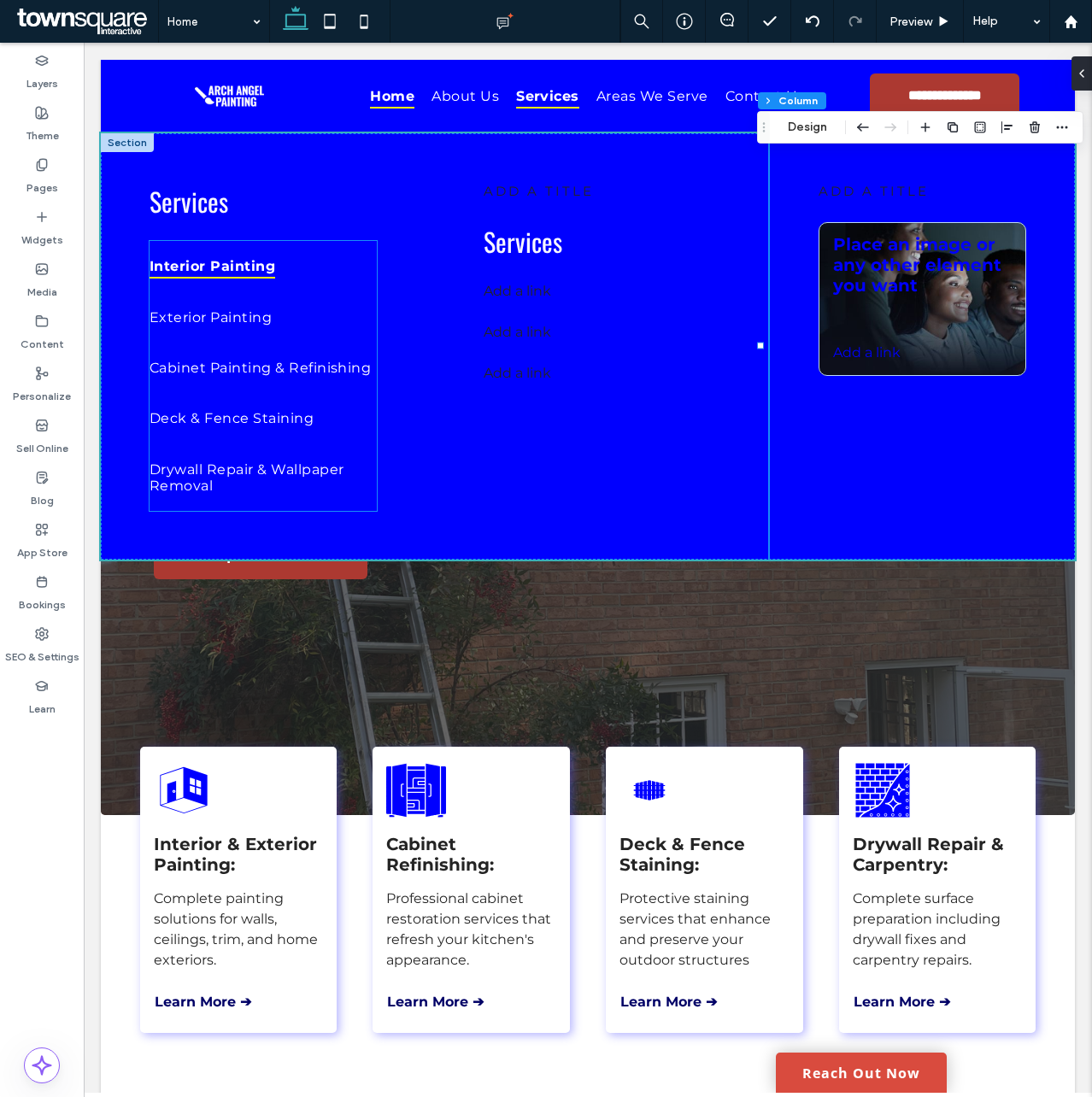
drag, startPoint x: 240, startPoint y: 264, endPoint x: 266, endPoint y: 274, distance: 27.9
click at [240, 264] on span "Interior Painting" at bounding box center [212, 266] width 126 height 25
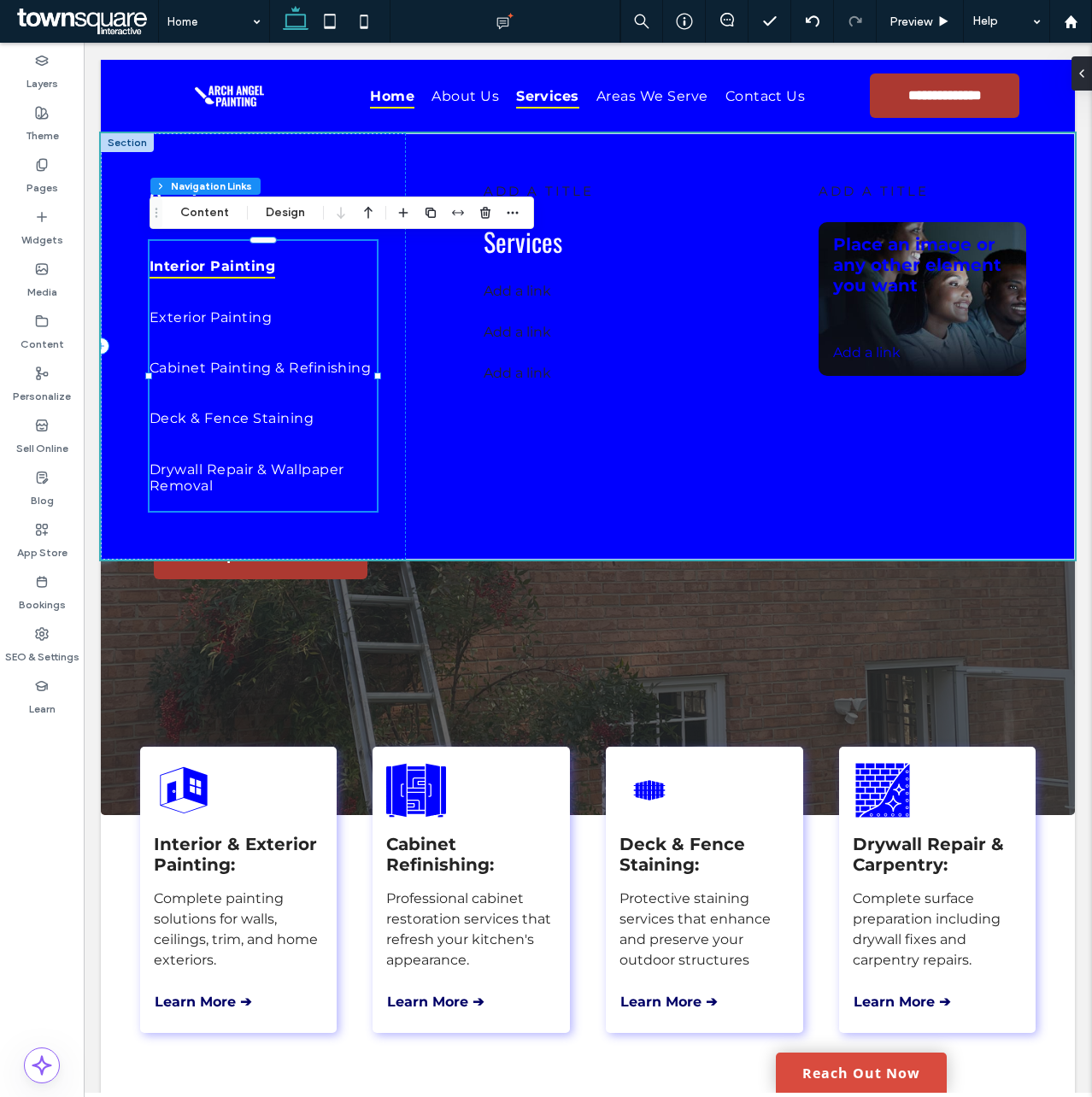
type input "***"
type input "****"
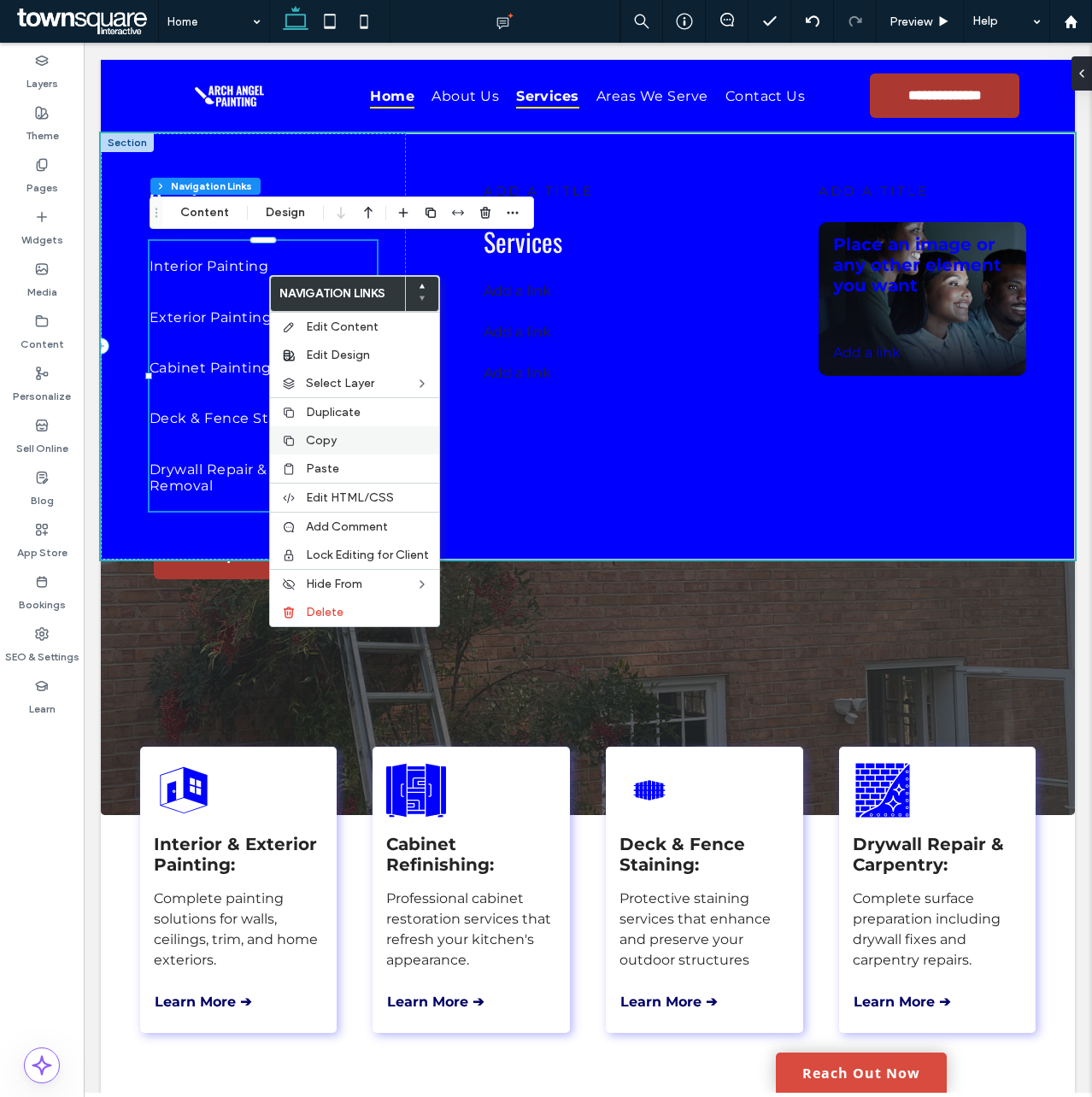
click at [335, 432] on div "Copy" at bounding box center [354, 440] width 169 height 28
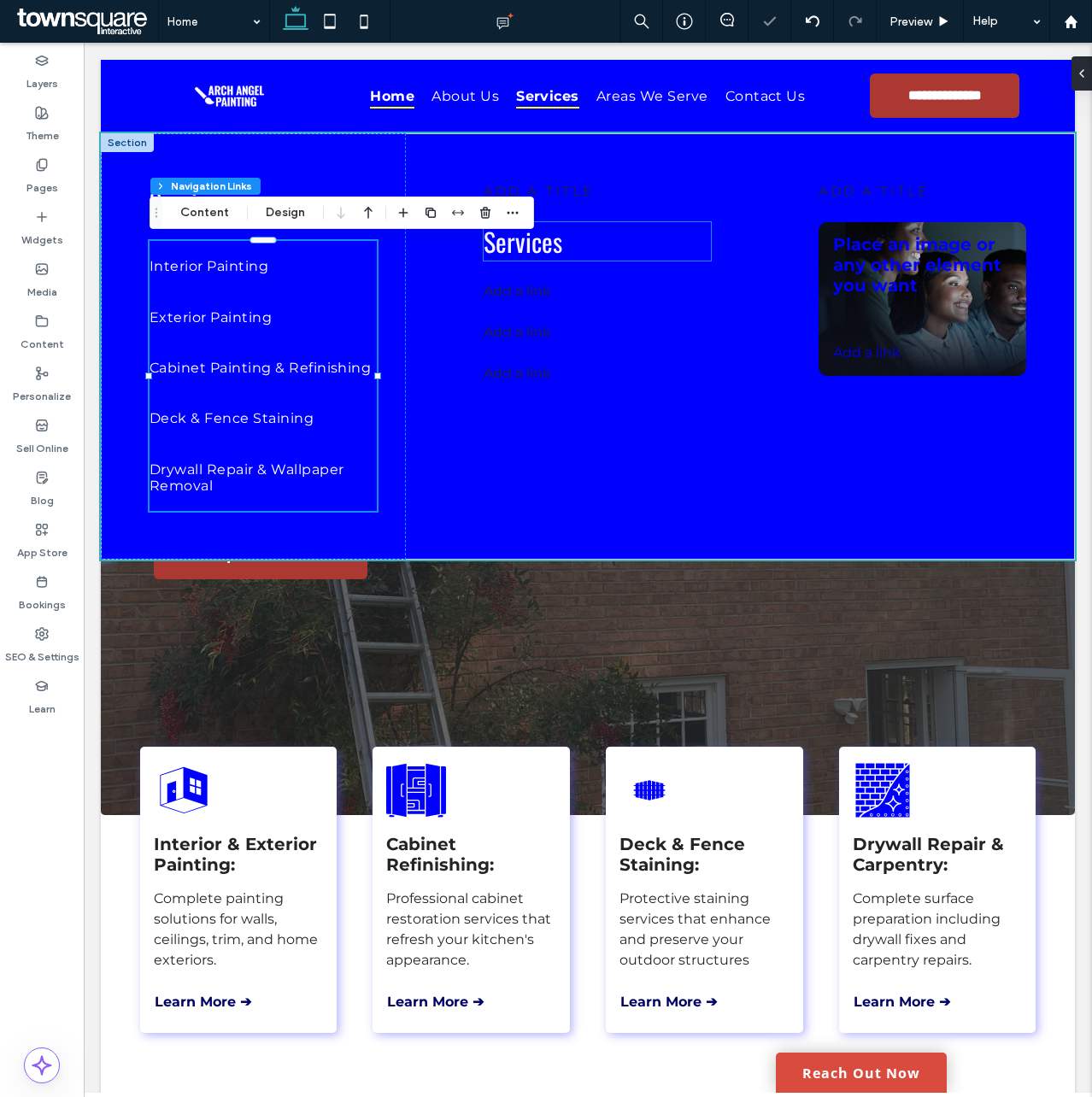
click at [534, 237] on span "Services" at bounding box center [523, 241] width 79 height 39
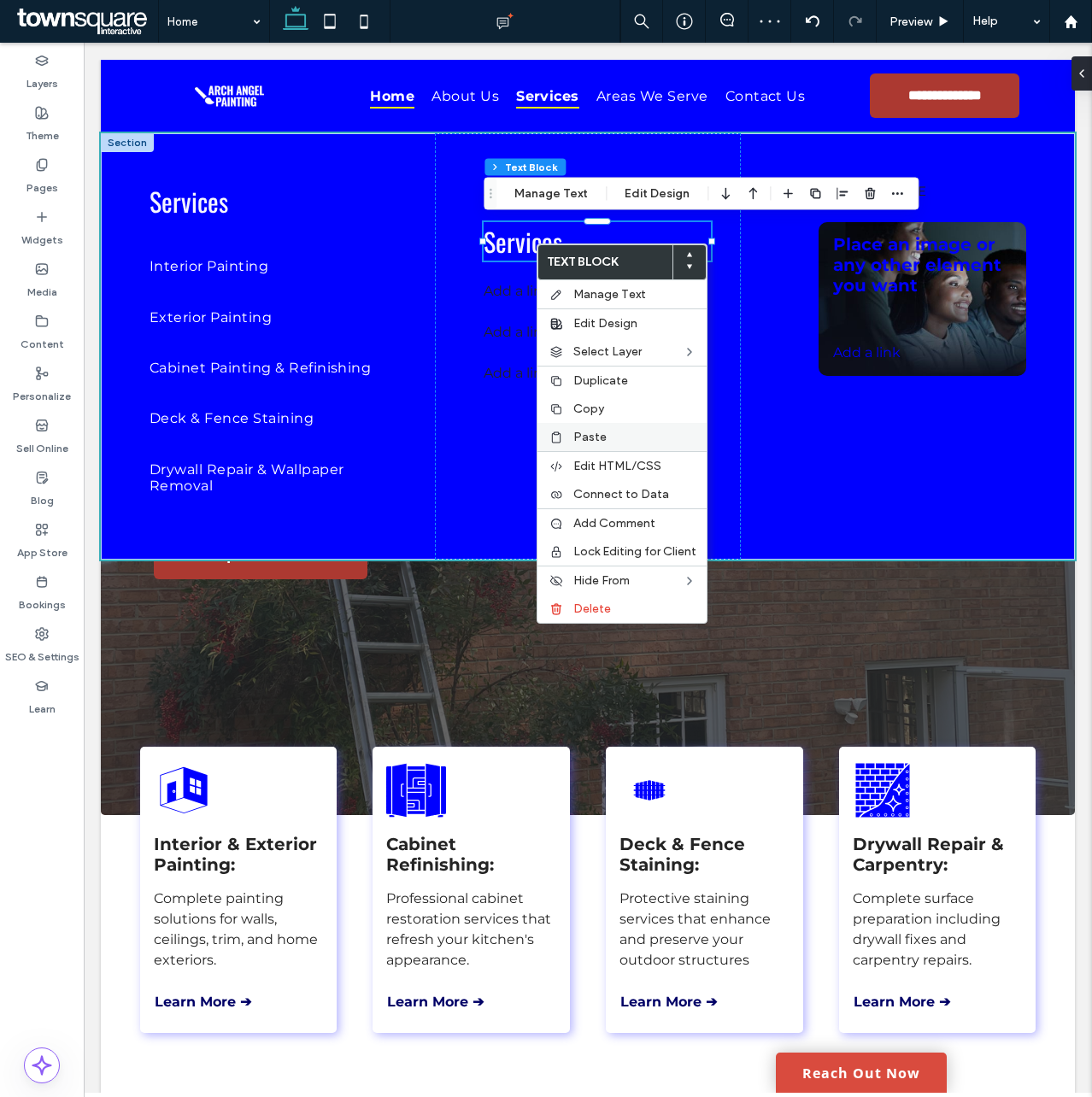
click at [584, 436] on span "Paste" at bounding box center [590, 436] width 33 height 14
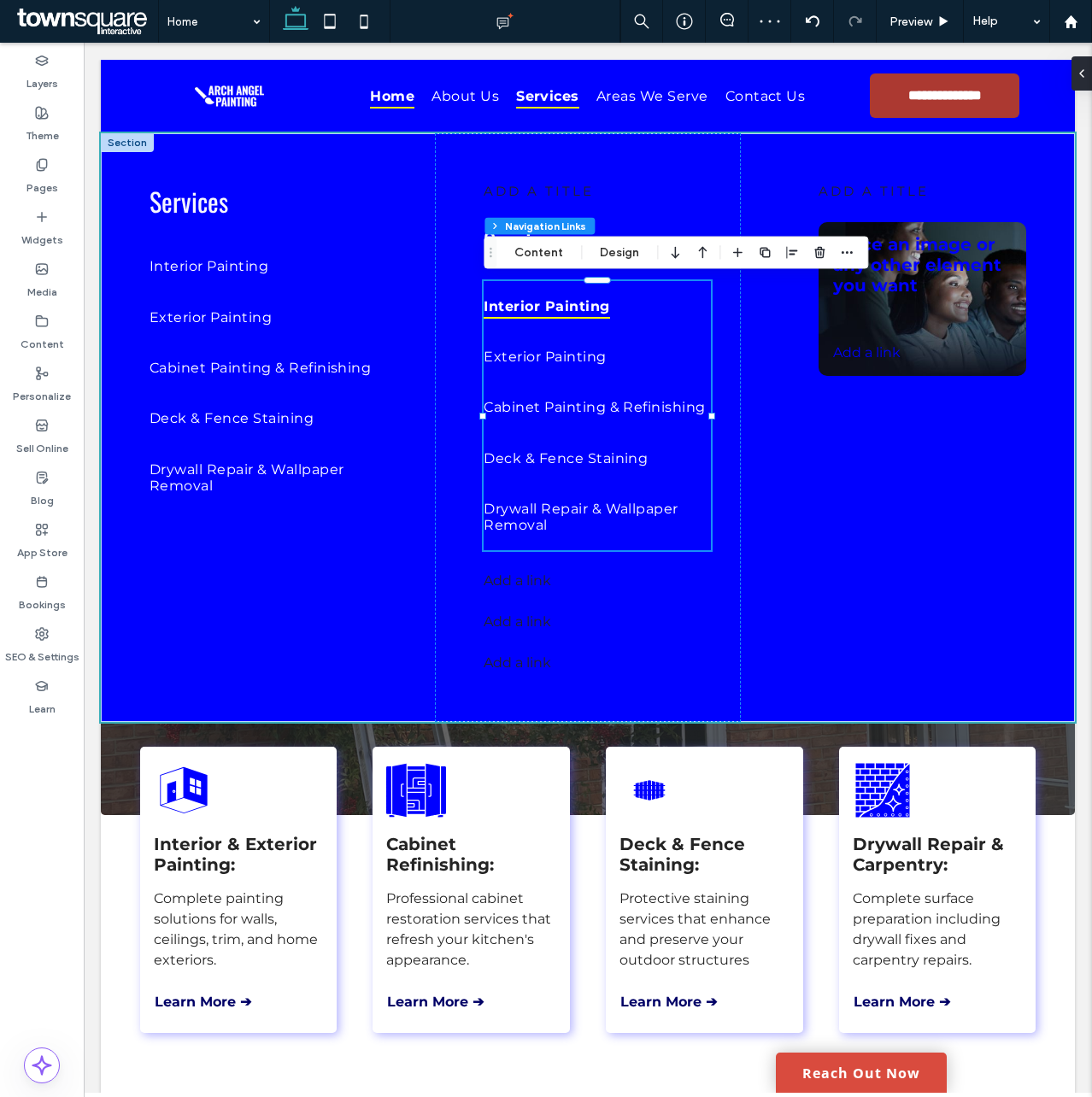
type input "***"
type input "****"
click at [523, 192] on span "add a title" at bounding box center [538, 191] width 110 height 16
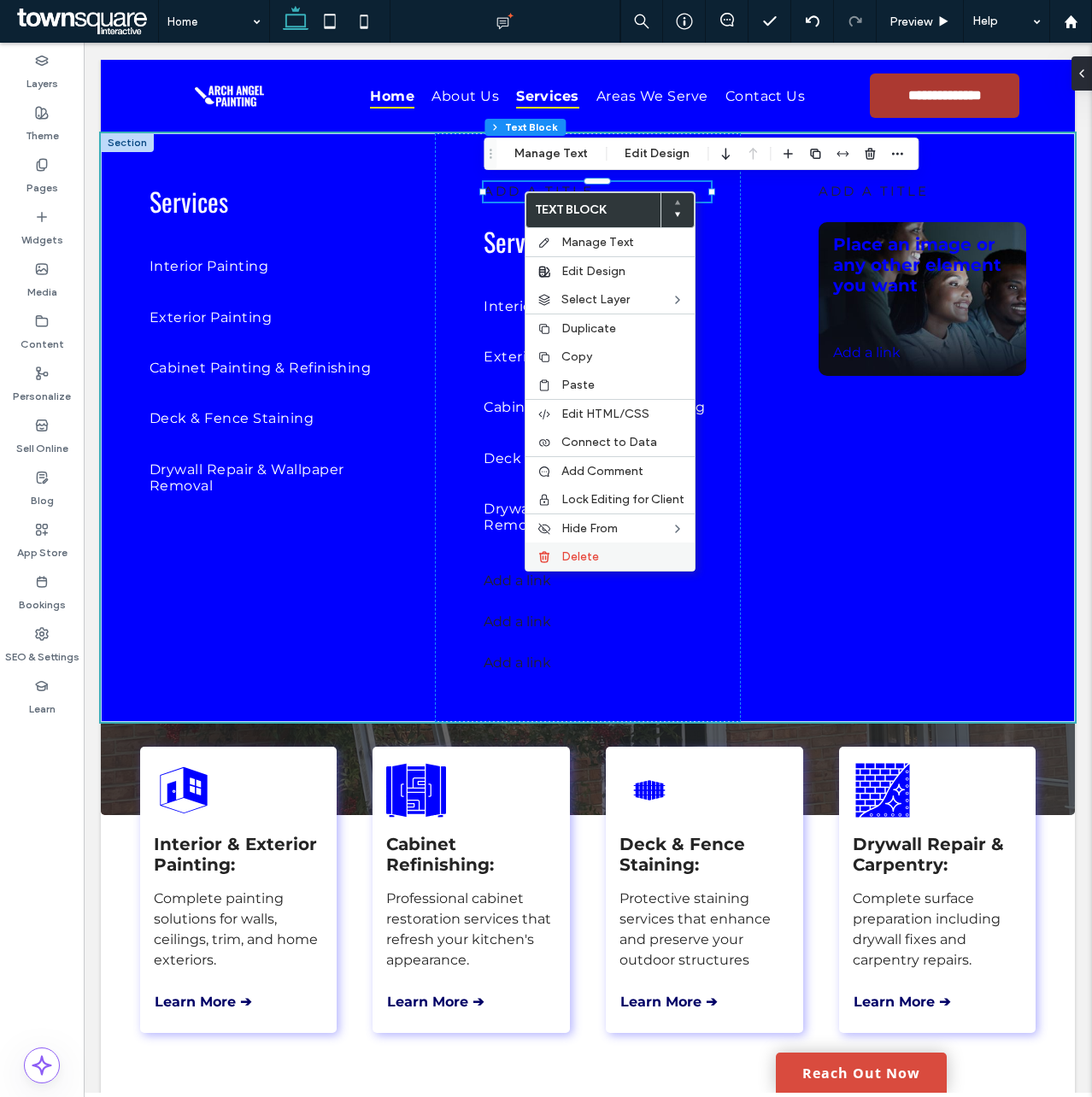
click at [610, 553] on label "Delete" at bounding box center [622, 557] width 123 height 14
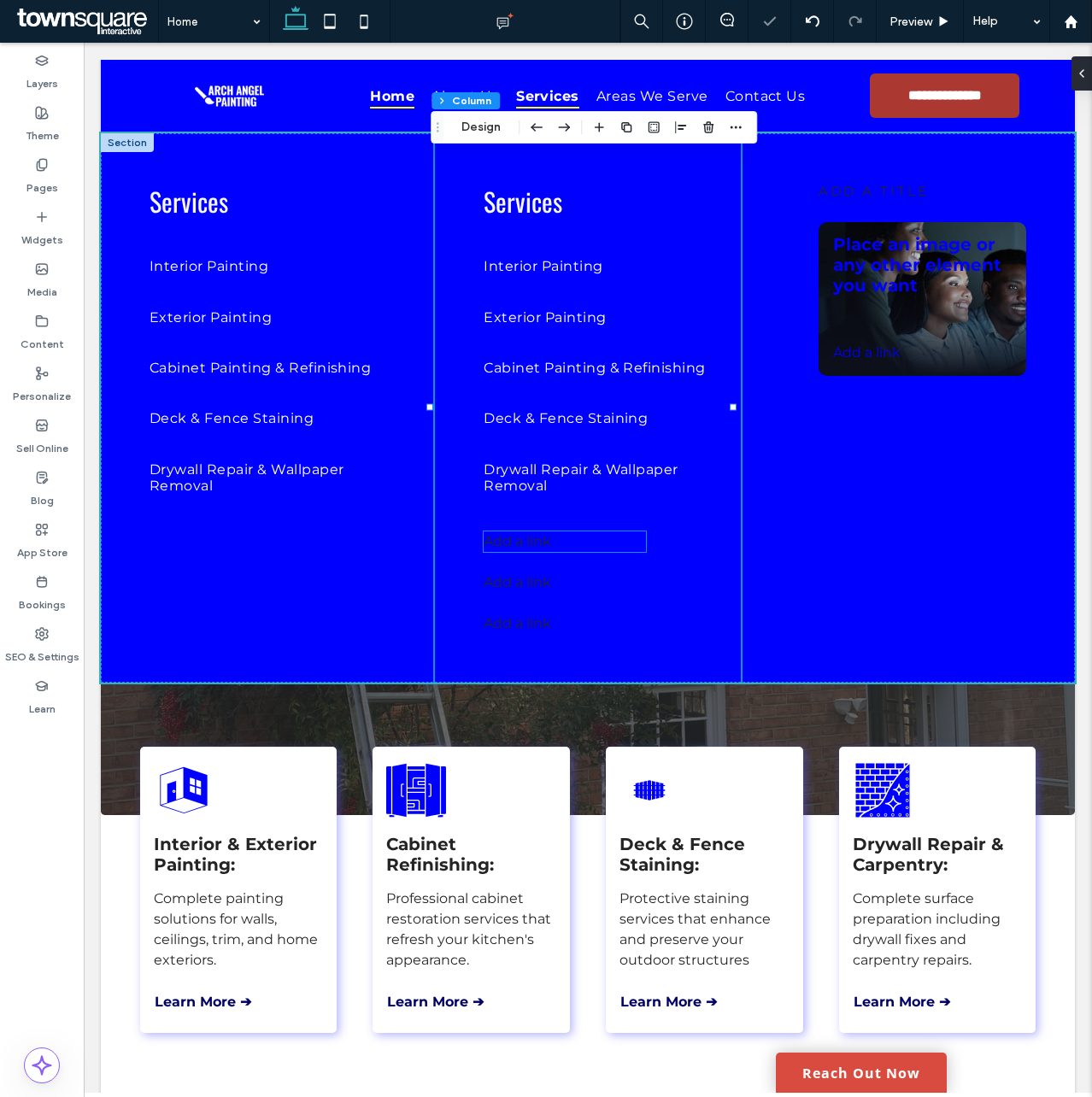
click at [532, 542] on span "Add a link" at bounding box center [516, 541] width 67 height 16
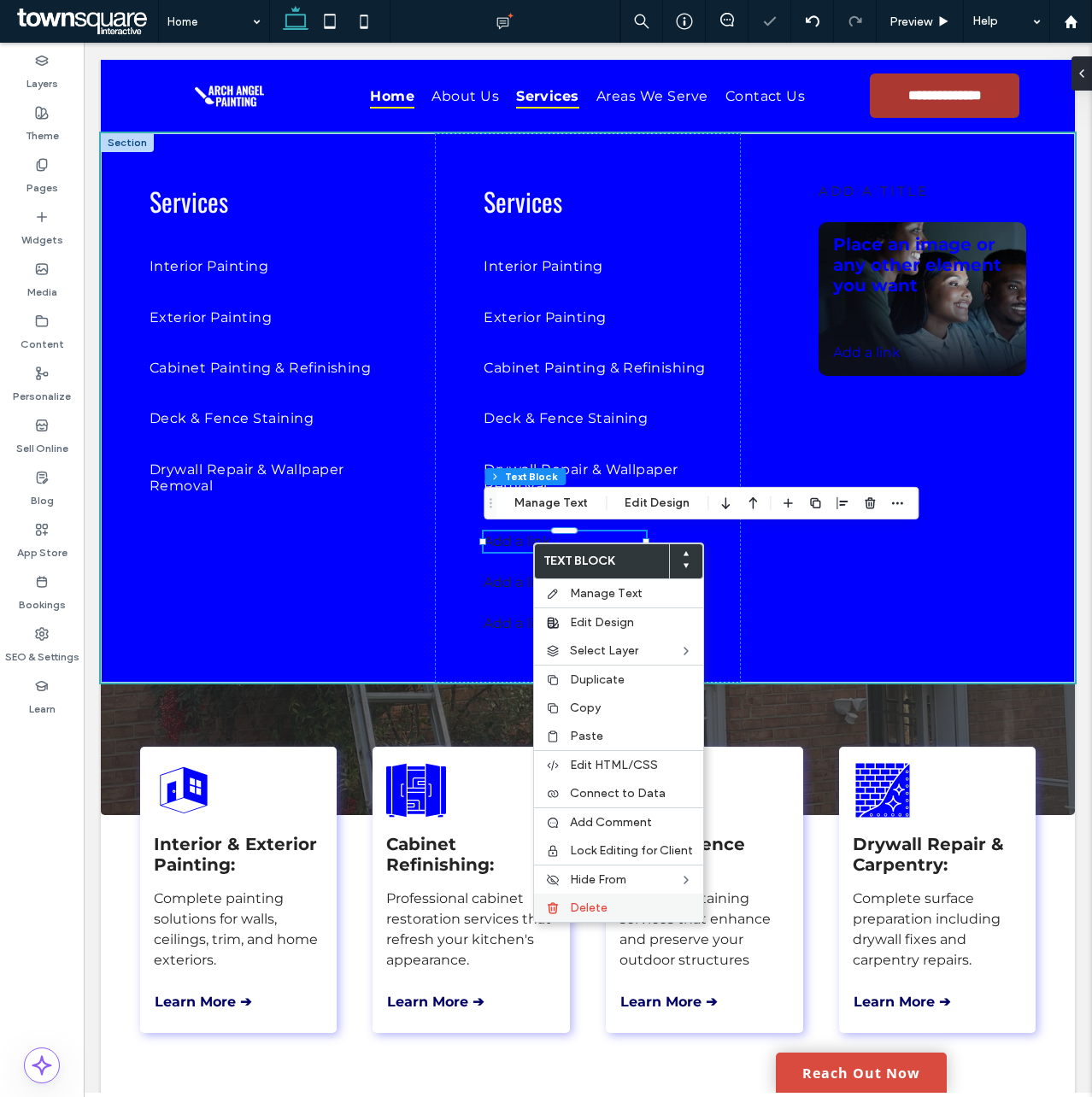
click at [567, 895] on div "Delete" at bounding box center [619, 907] width 169 height 28
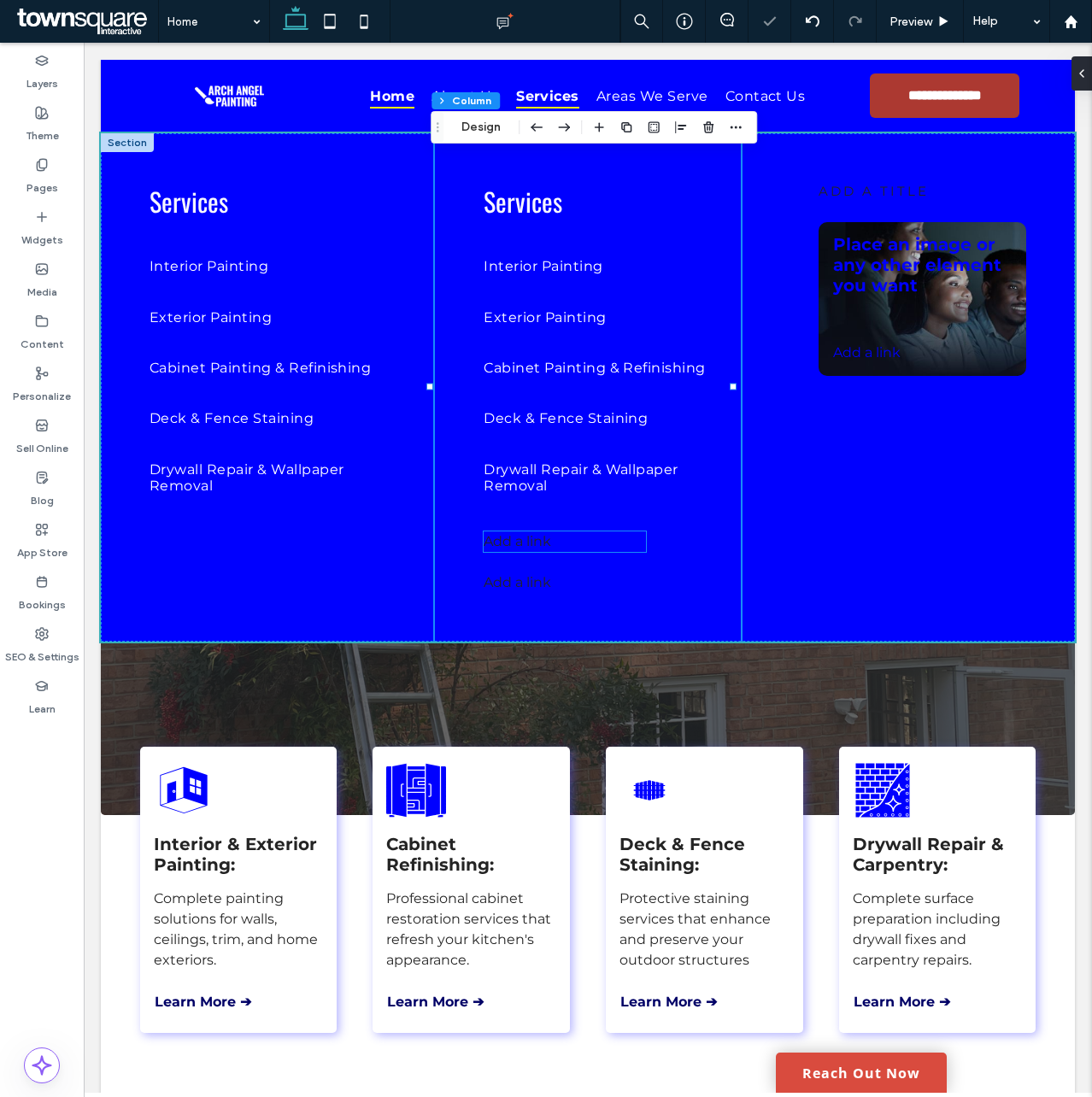
click at [523, 538] on p "Add a link ﻿" at bounding box center [564, 541] width 161 height 21
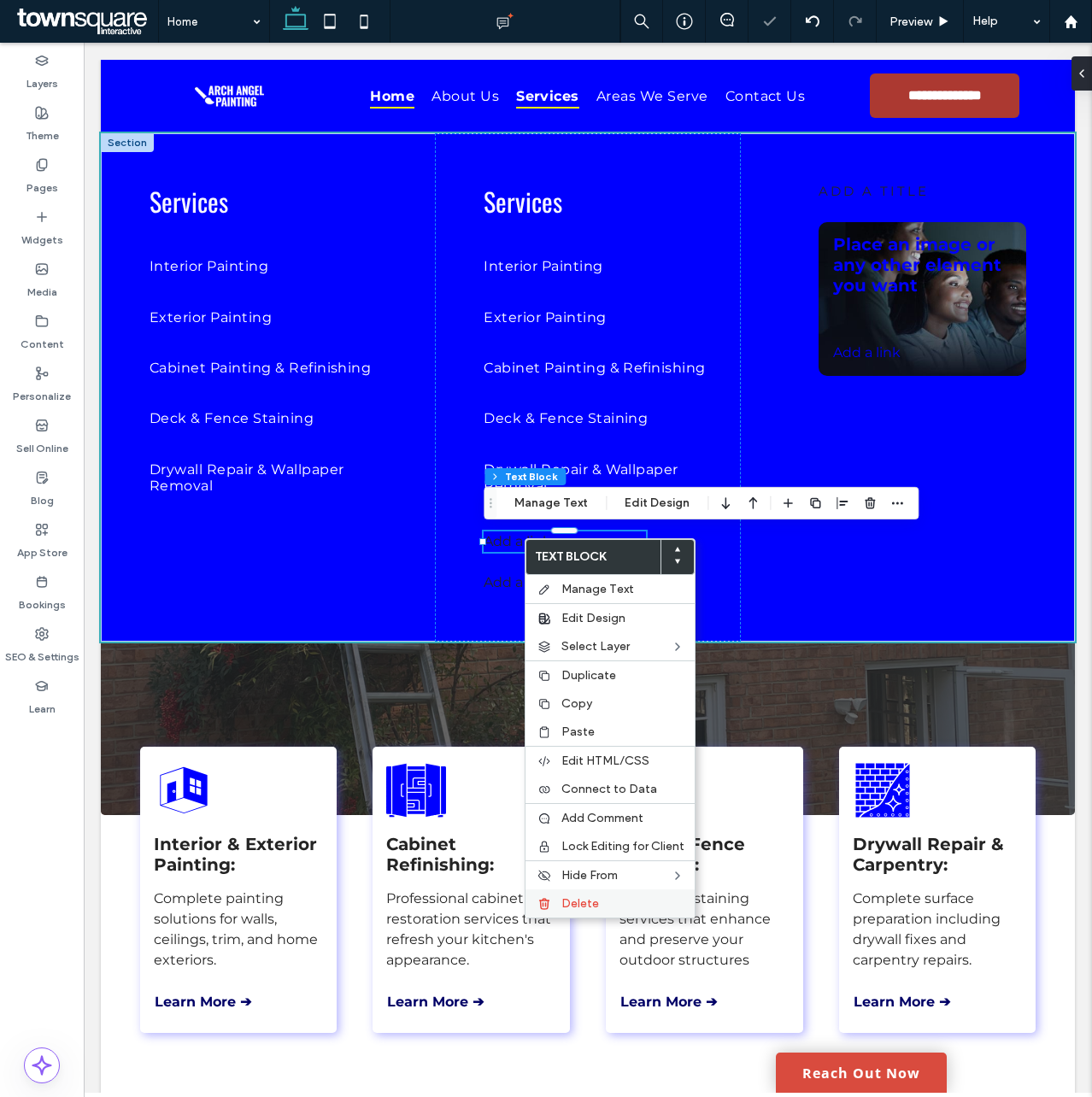
click at [562, 896] on span "Delete" at bounding box center [580, 903] width 38 height 14
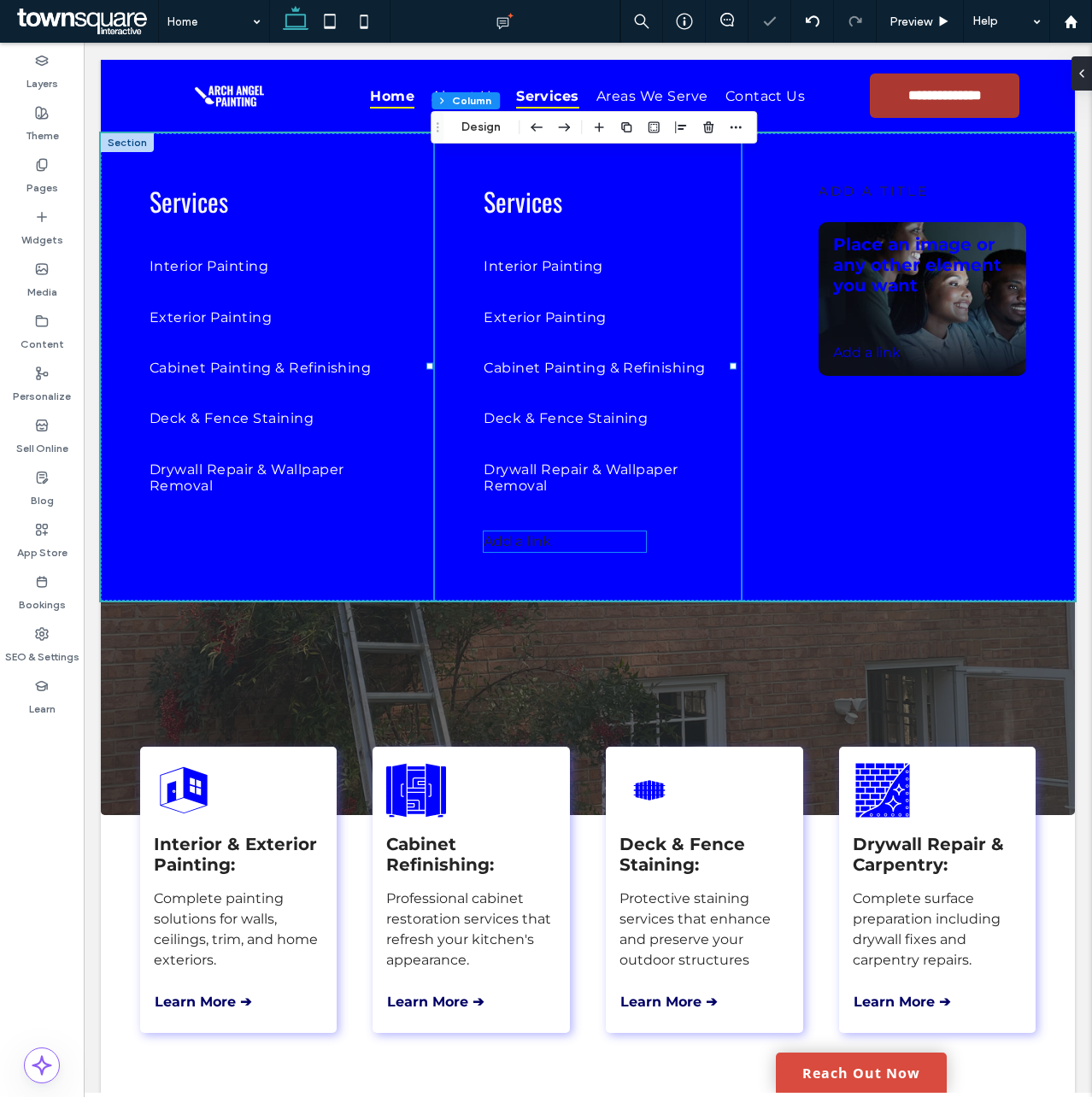
click at [514, 545] on p "Add a link ﻿" at bounding box center [564, 541] width 161 height 21
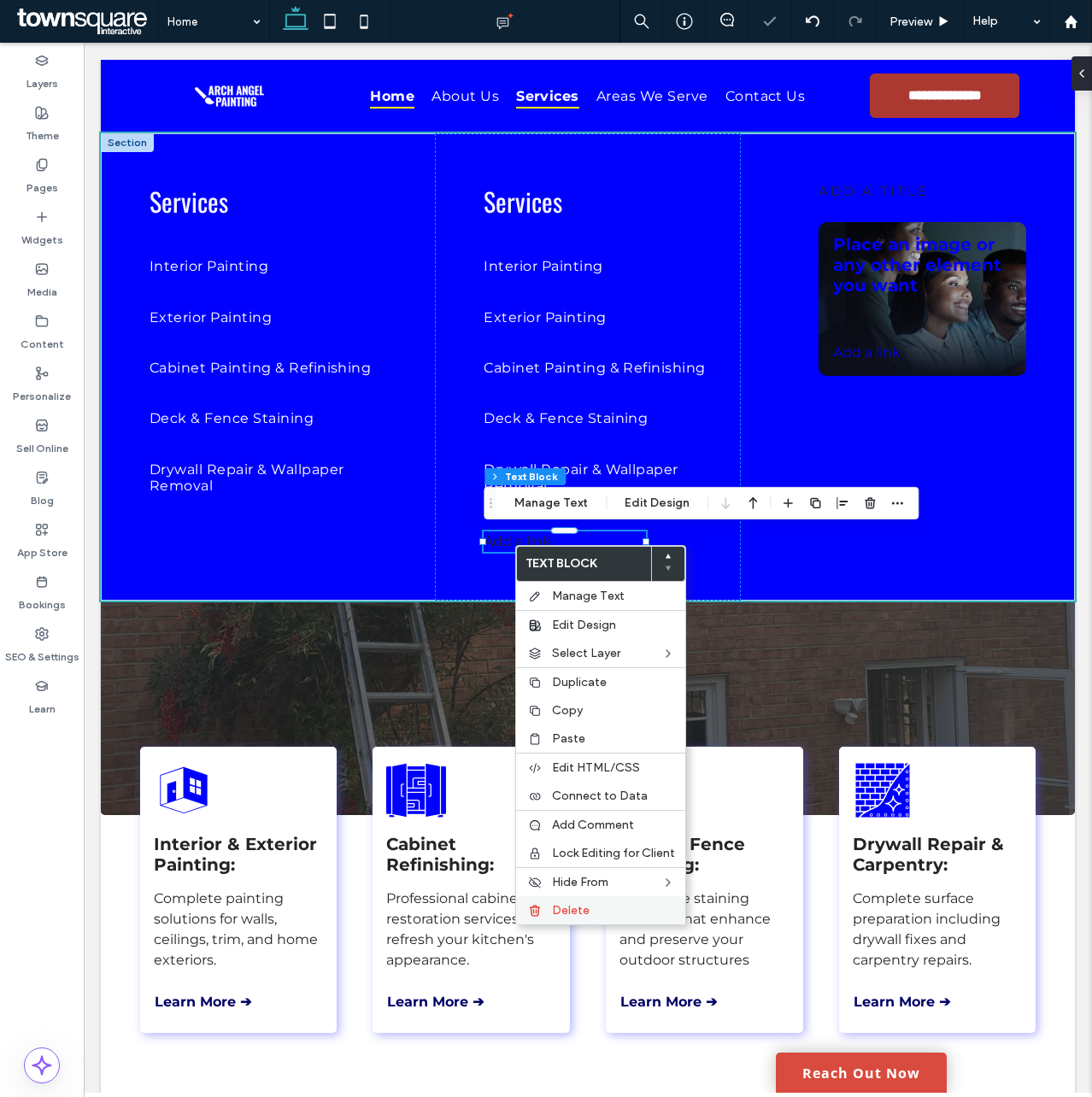
click at [572, 903] on span "Delete" at bounding box center [571, 910] width 38 height 14
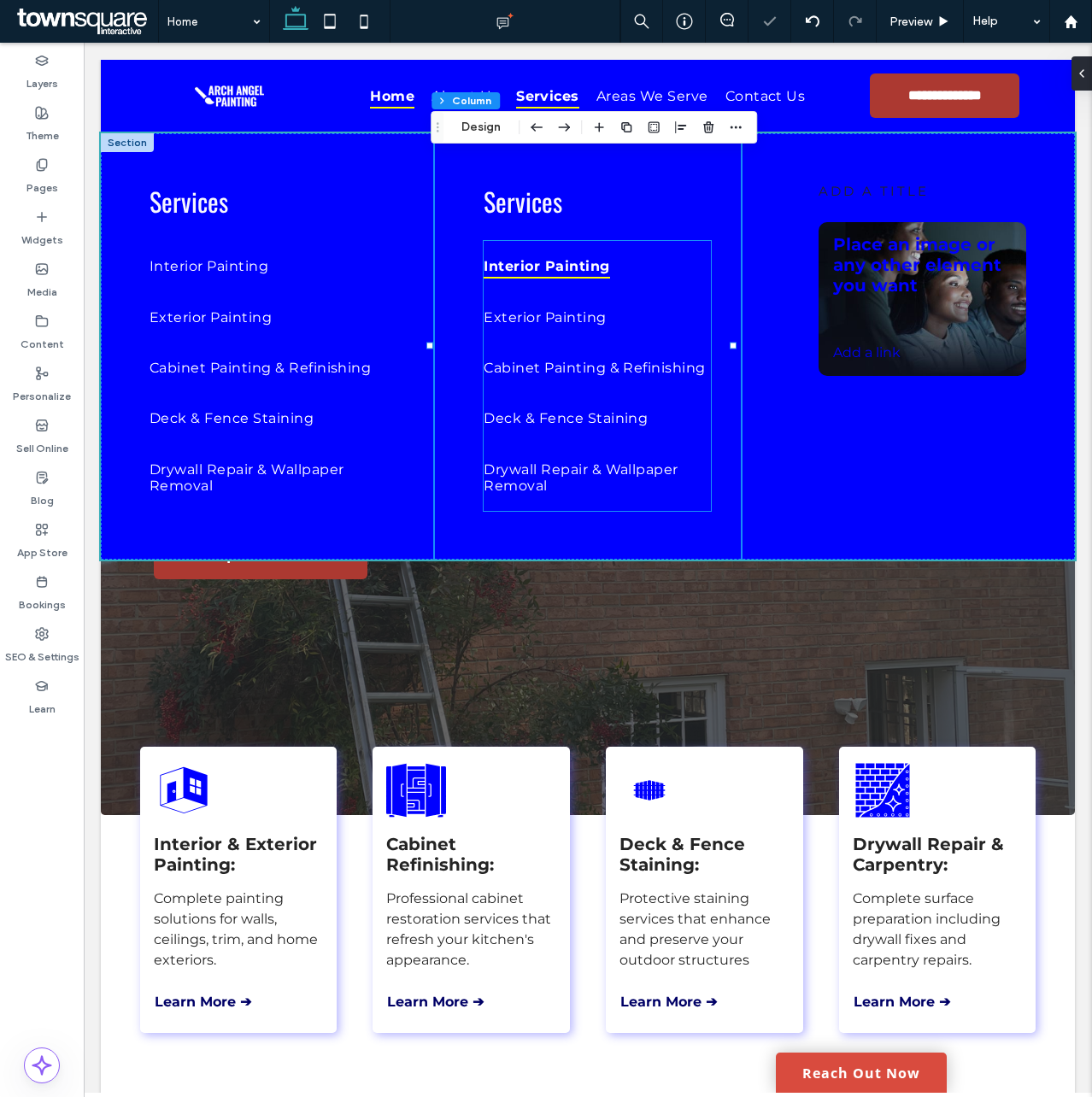
click at [520, 267] on span "Interior Painting" at bounding box center [546, 266] width 126 height 25
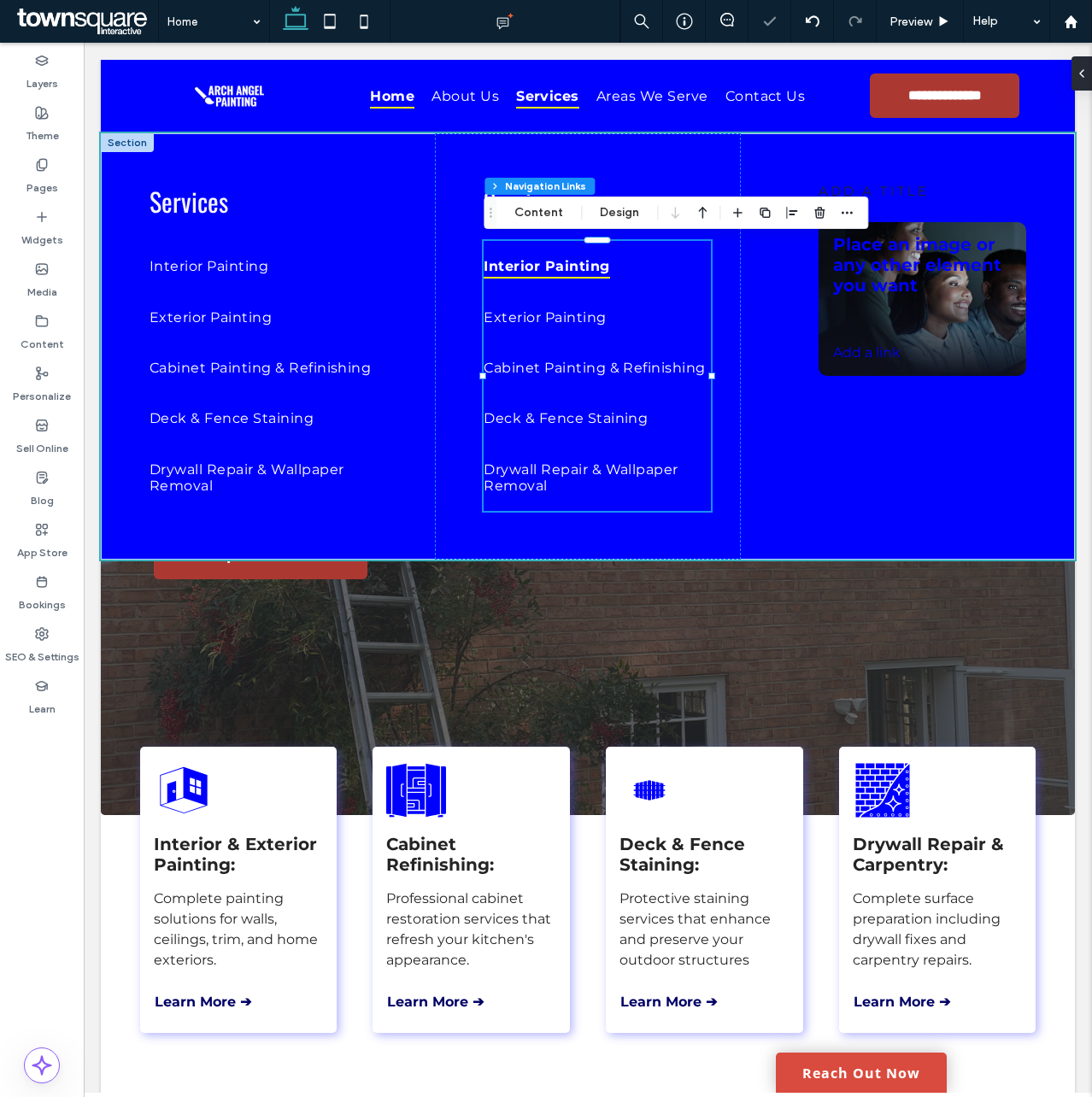
type input "***"
type input "****"
drag, startPoint x: 542, startPoint y: 207, endPoint x: 583, endPoint y: 265, distance: 71.0
click at [542, 207] on button "Content" at bounding box center [538, 212] width 71 height 21
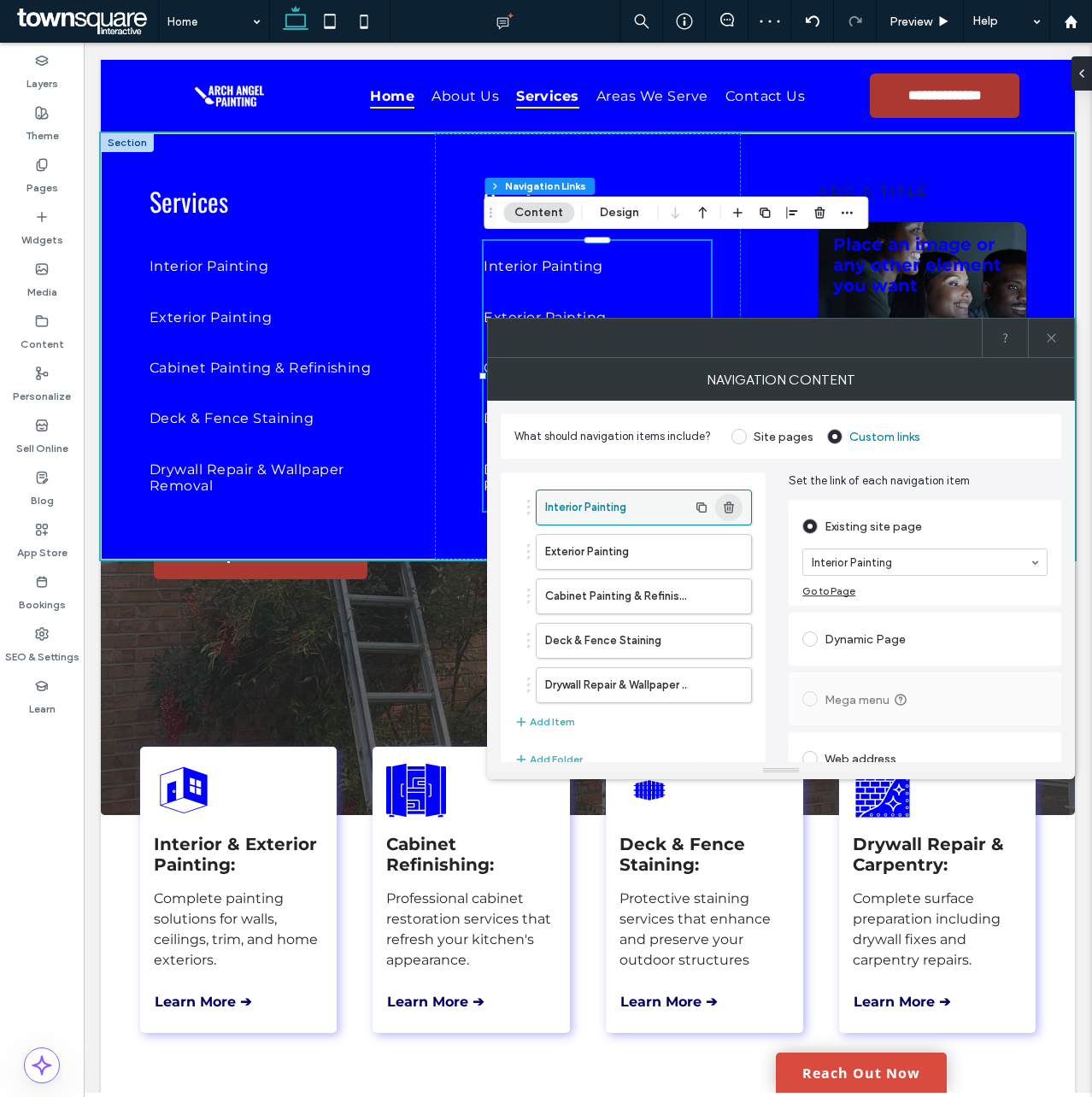
click at [739, 502] on span "button" at bounding box center [729, 507] width 28 height 28
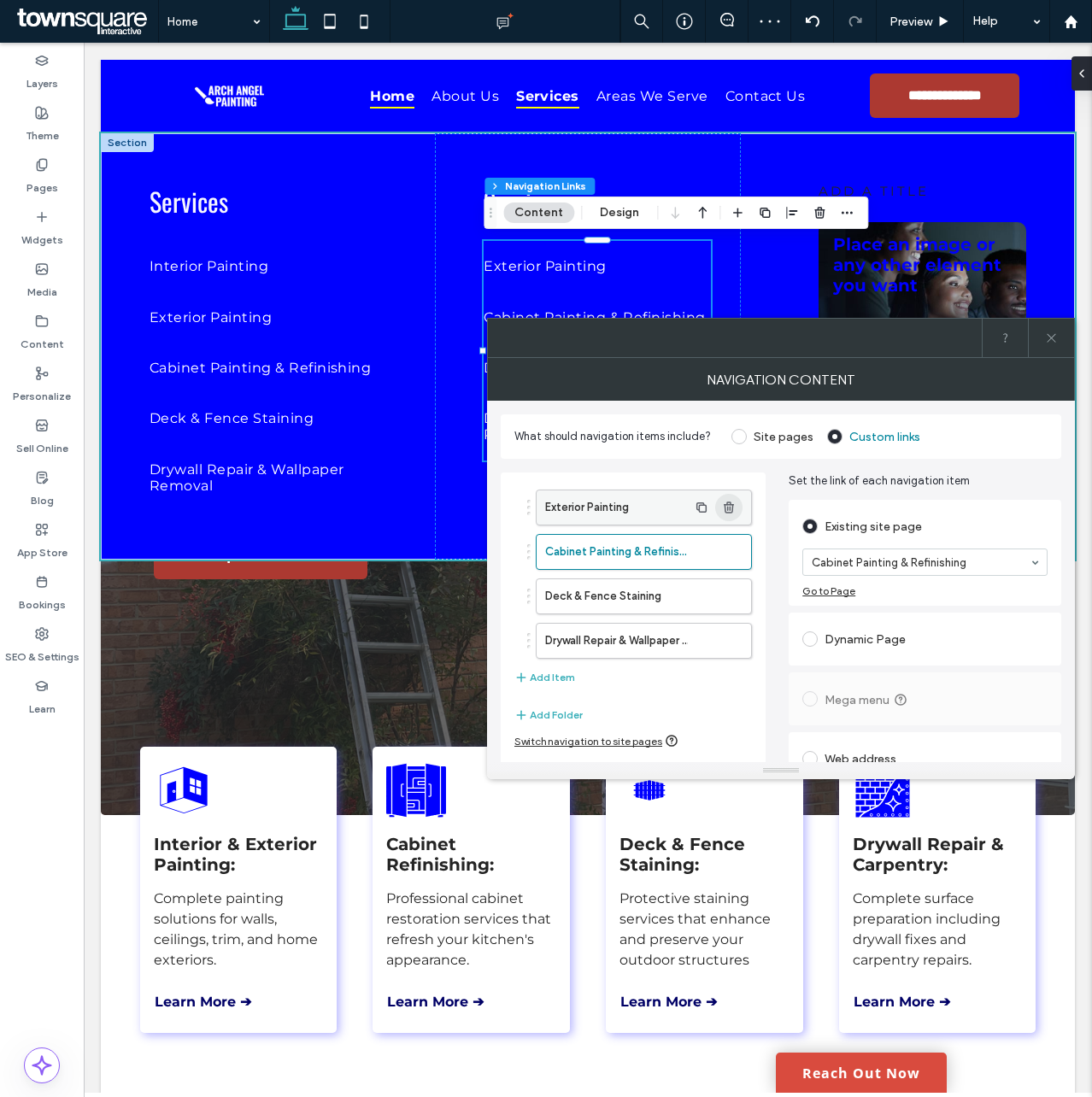
click at [739, 502] on span "button" at bounding box center [729, 507] width 28 height 28
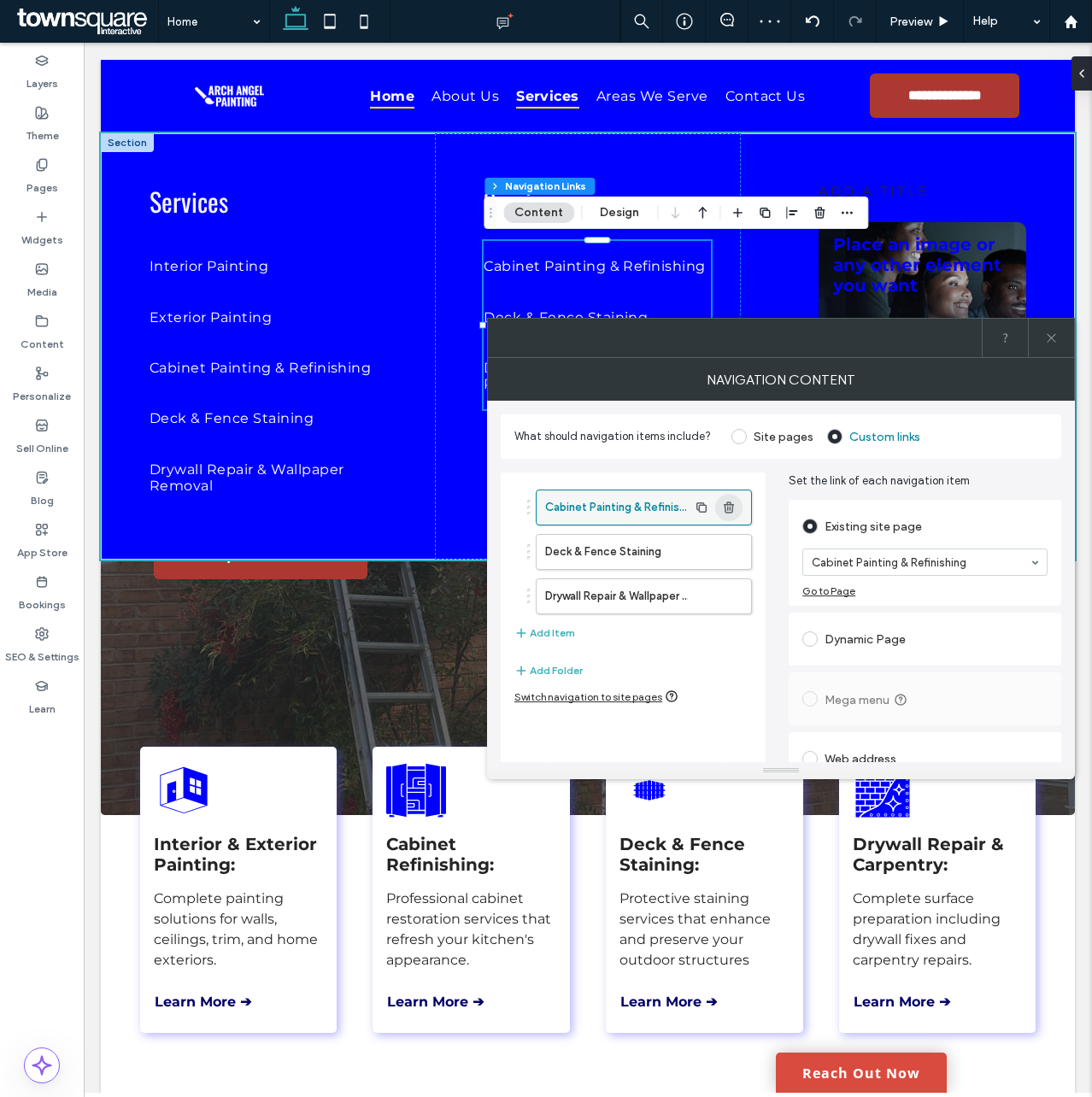
click at [738, 502] on span "button" at bounding box center [729, 507] width 28 height 28
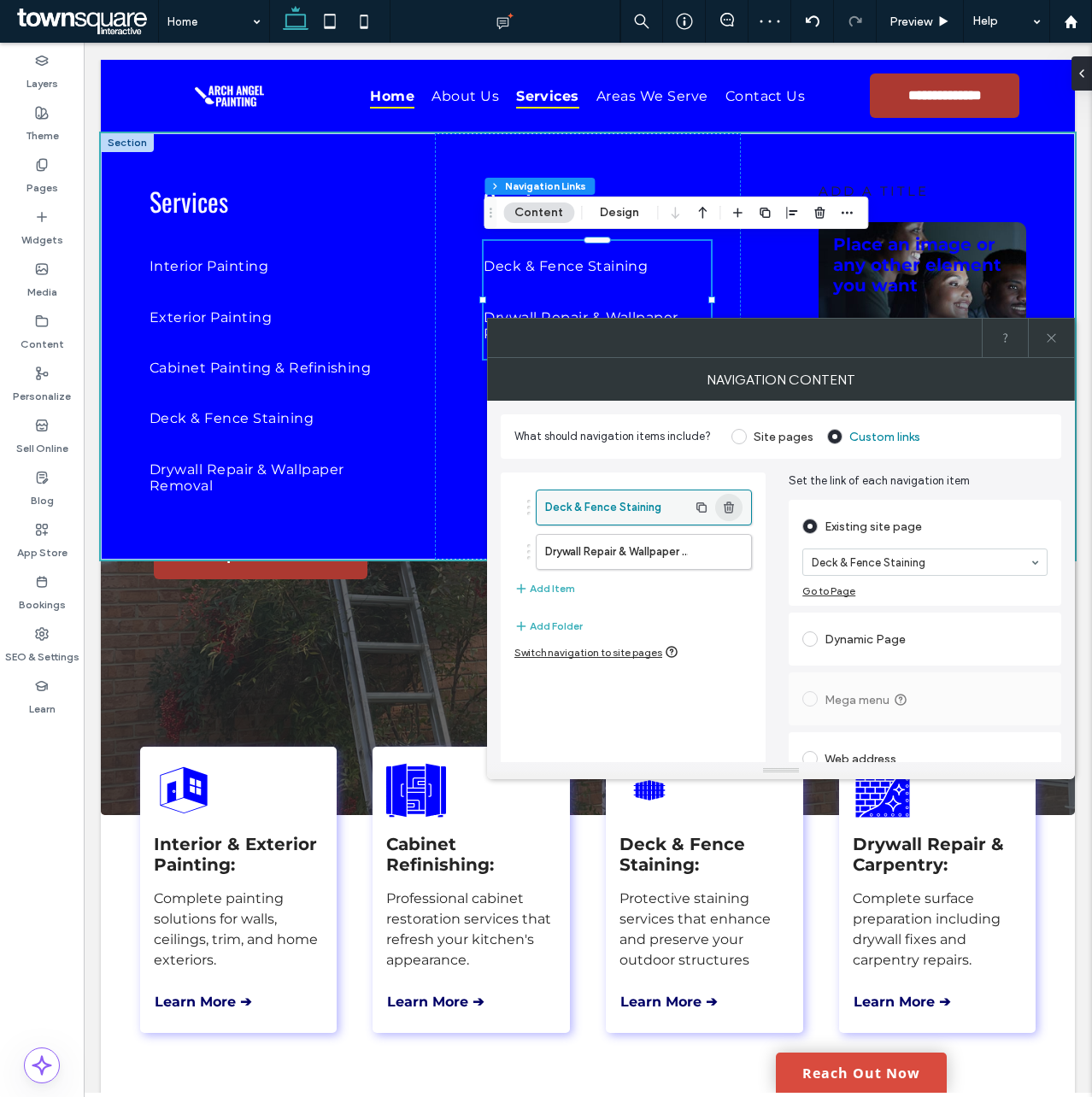
click at [738, 502] on span "button" at bounding box center [729, 507] width 28 height 28
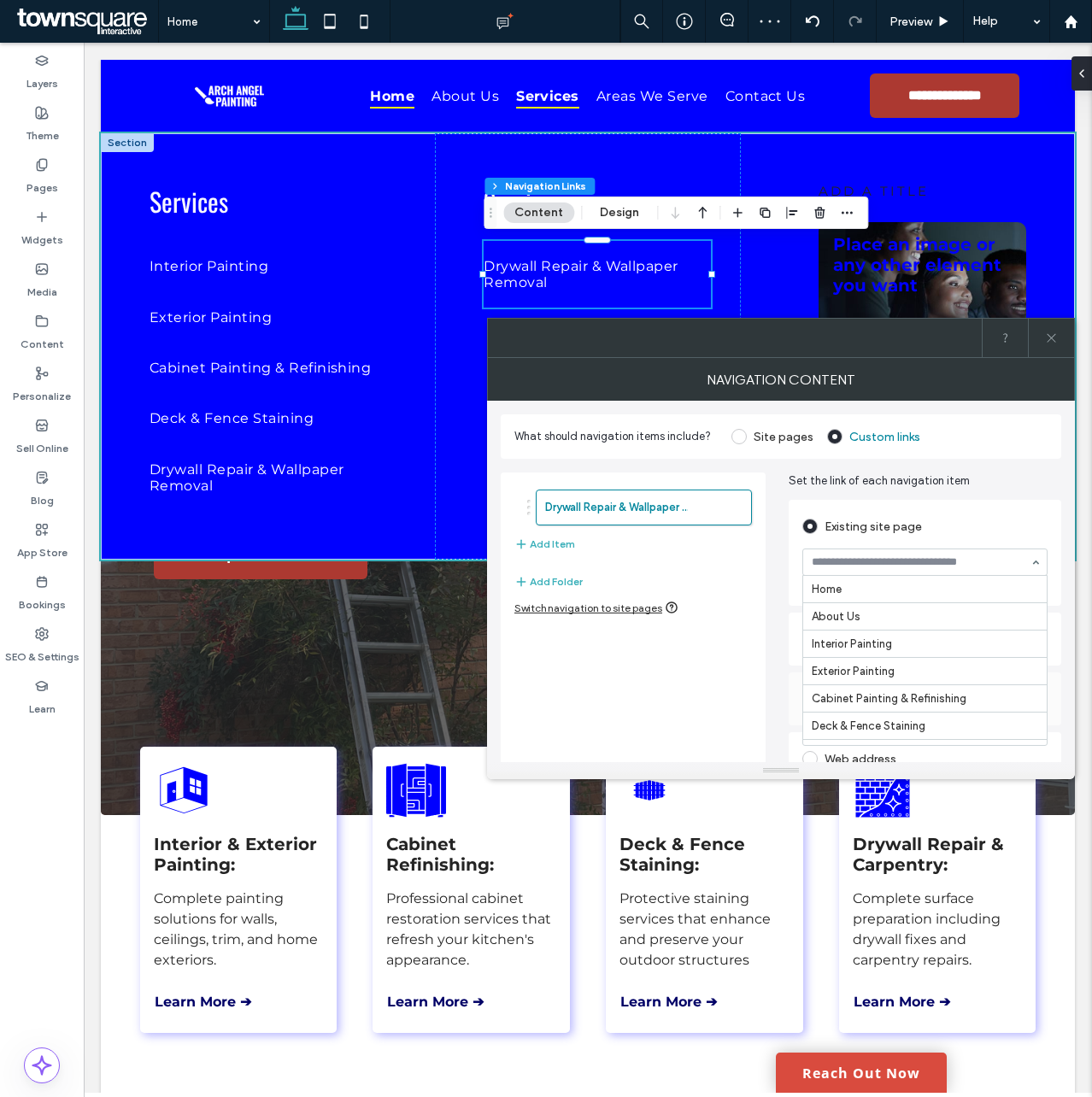
scroll to position [164, 0]
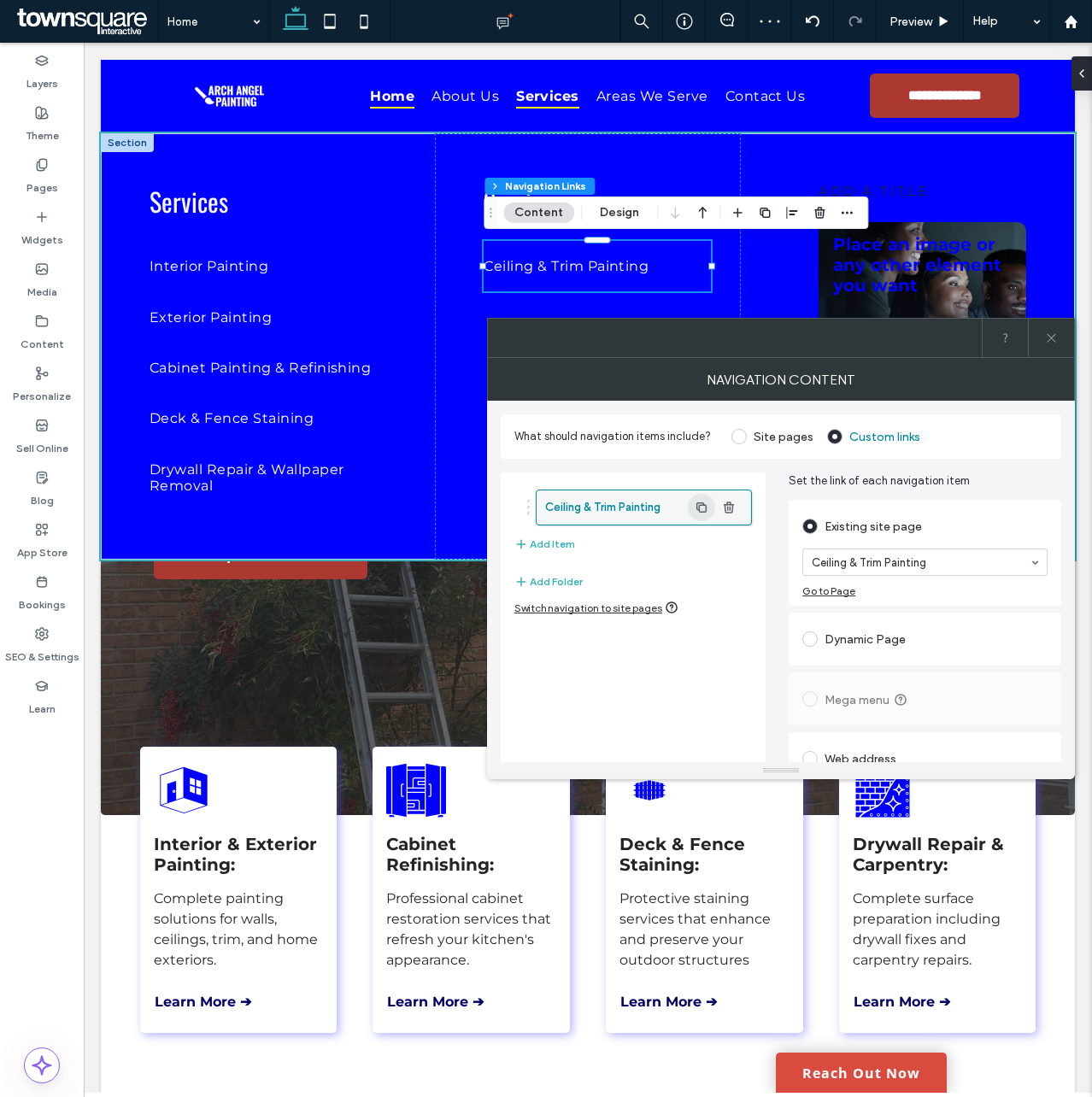
click at [702, 508] on icon "button" at bounding box center [701, 507] width 13 height 13
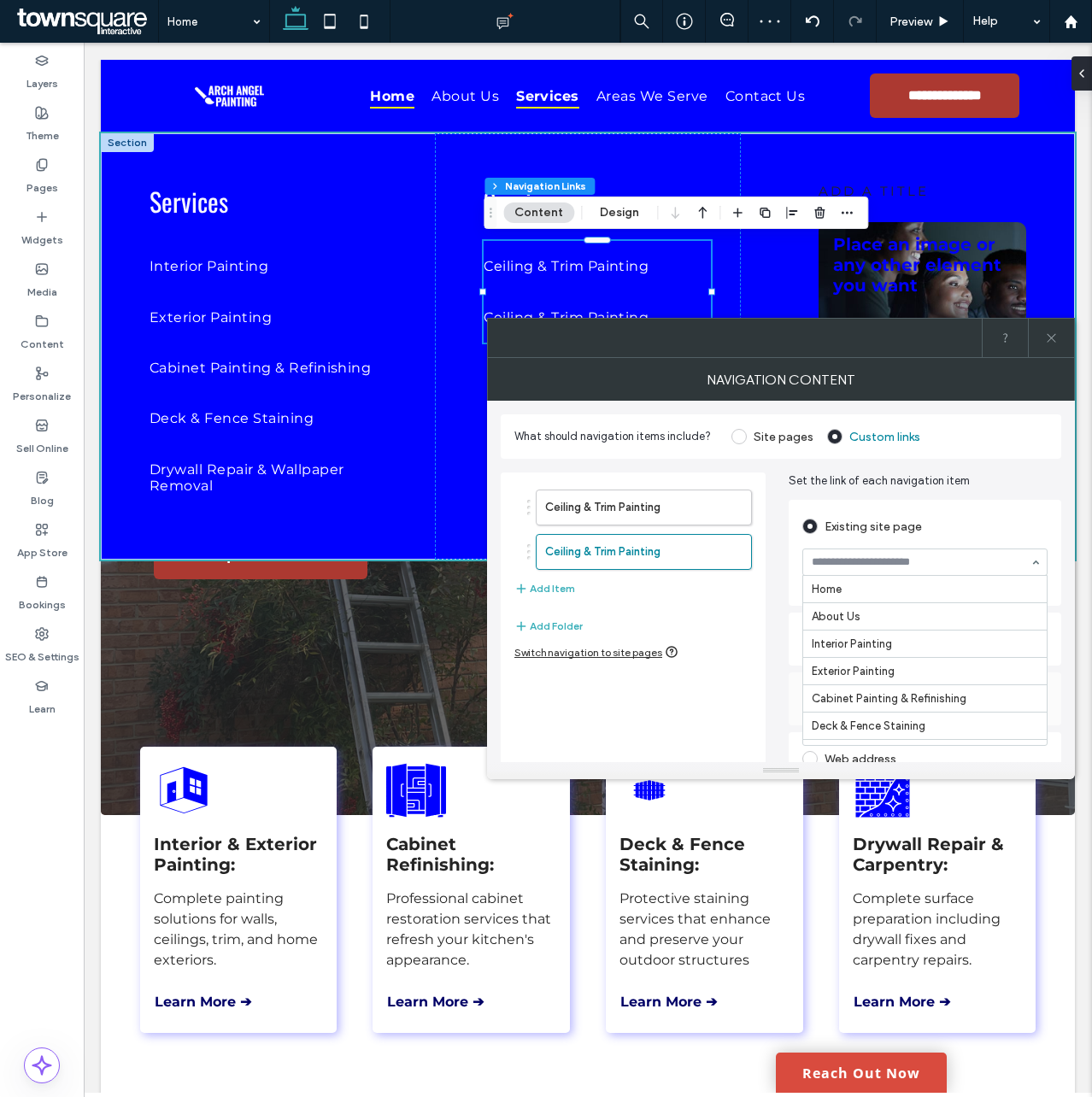
scroll to position [192, 0]
drag, startPoint x: 871, startPoint y: 617, endPoint x: 805, endPoint y: 601, distance: 67.9
click at [699, 548] on use "button" at bounding box center [701, 551] width 10 height 10
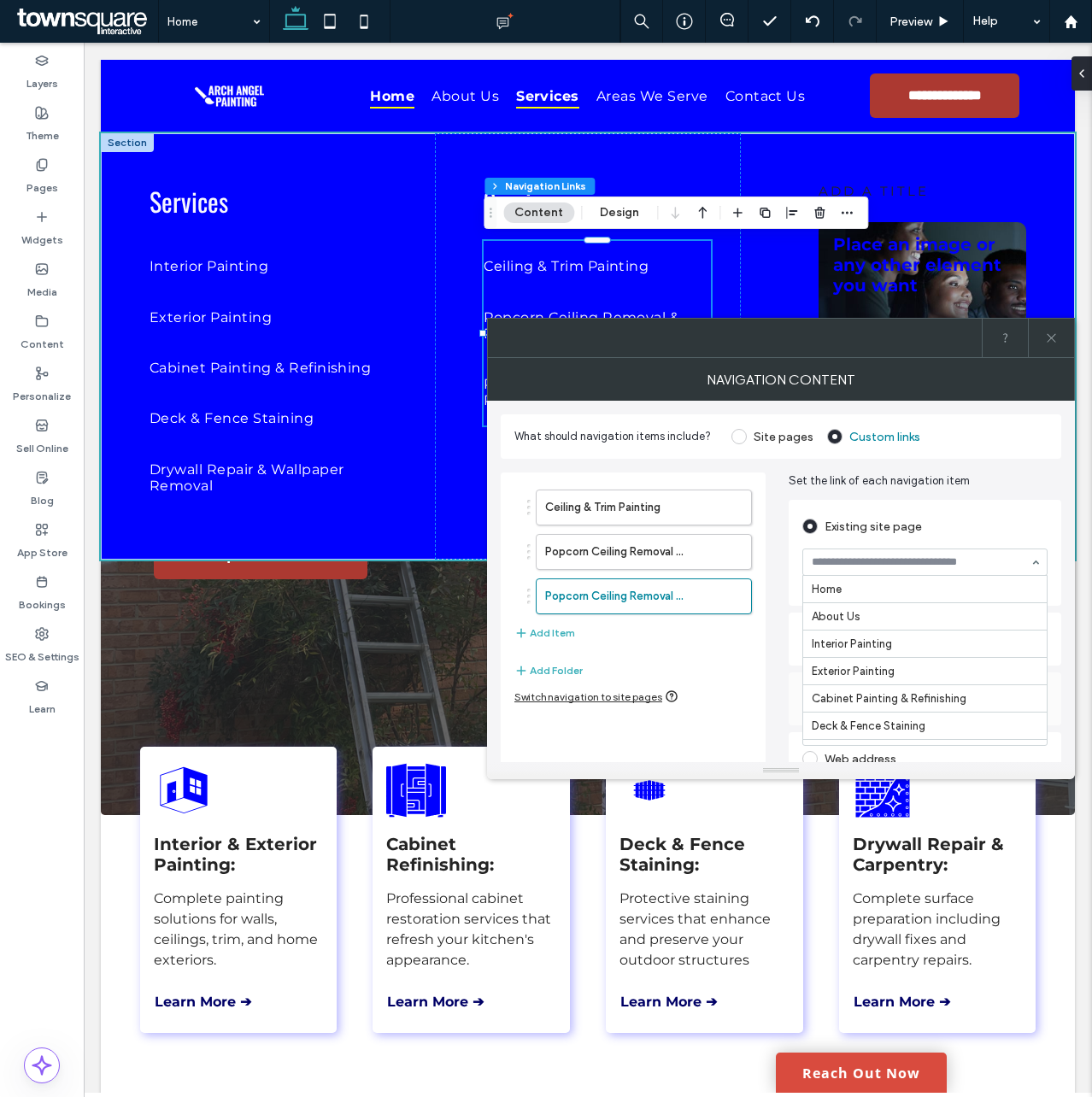
scroll to position [216, 0]
click at [663, 600] on label "Garage Floor & Concrete Coatings" at bounding box center [616, 596] width 143 height 34
click at [651, 545] on label "Popcorn Ceiling Removal & Painting" at bounding box center [616, 552] width 143 height 34
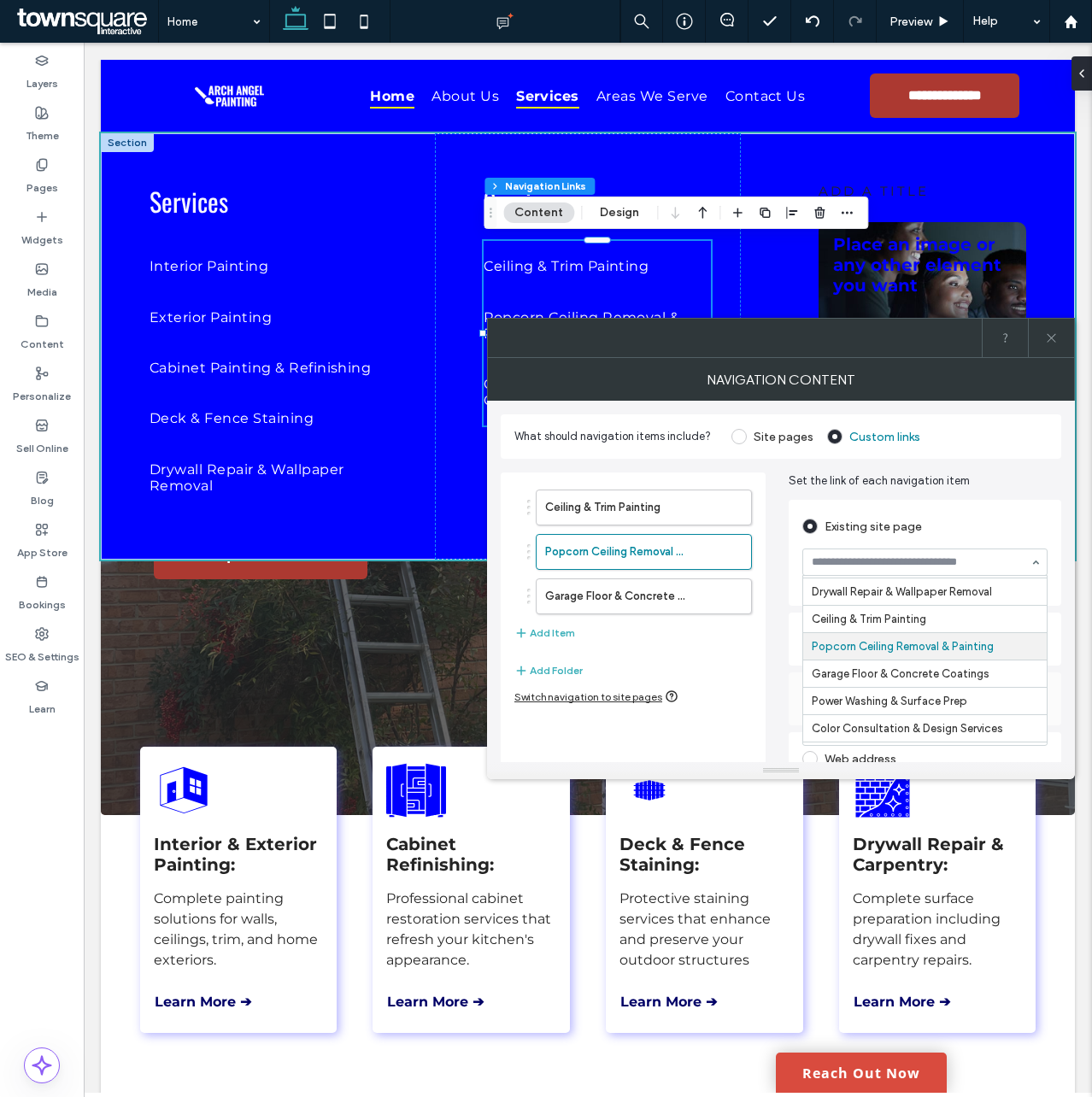
scroll to position [158, 0]
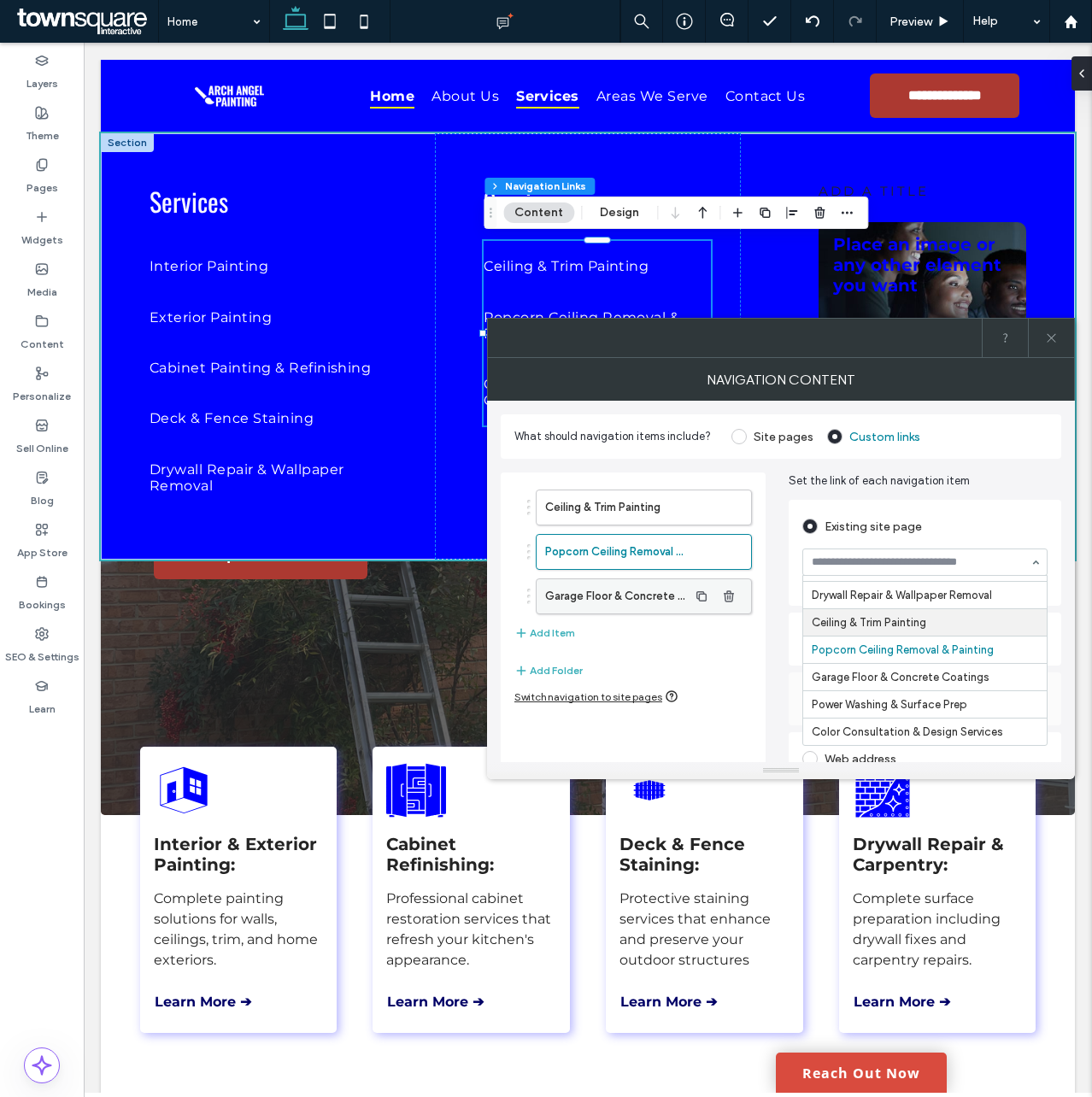
click at [598, 596] on label "Garage Floor & Concrete Coatings" at bounding box center [616, 596] width 143 height 34
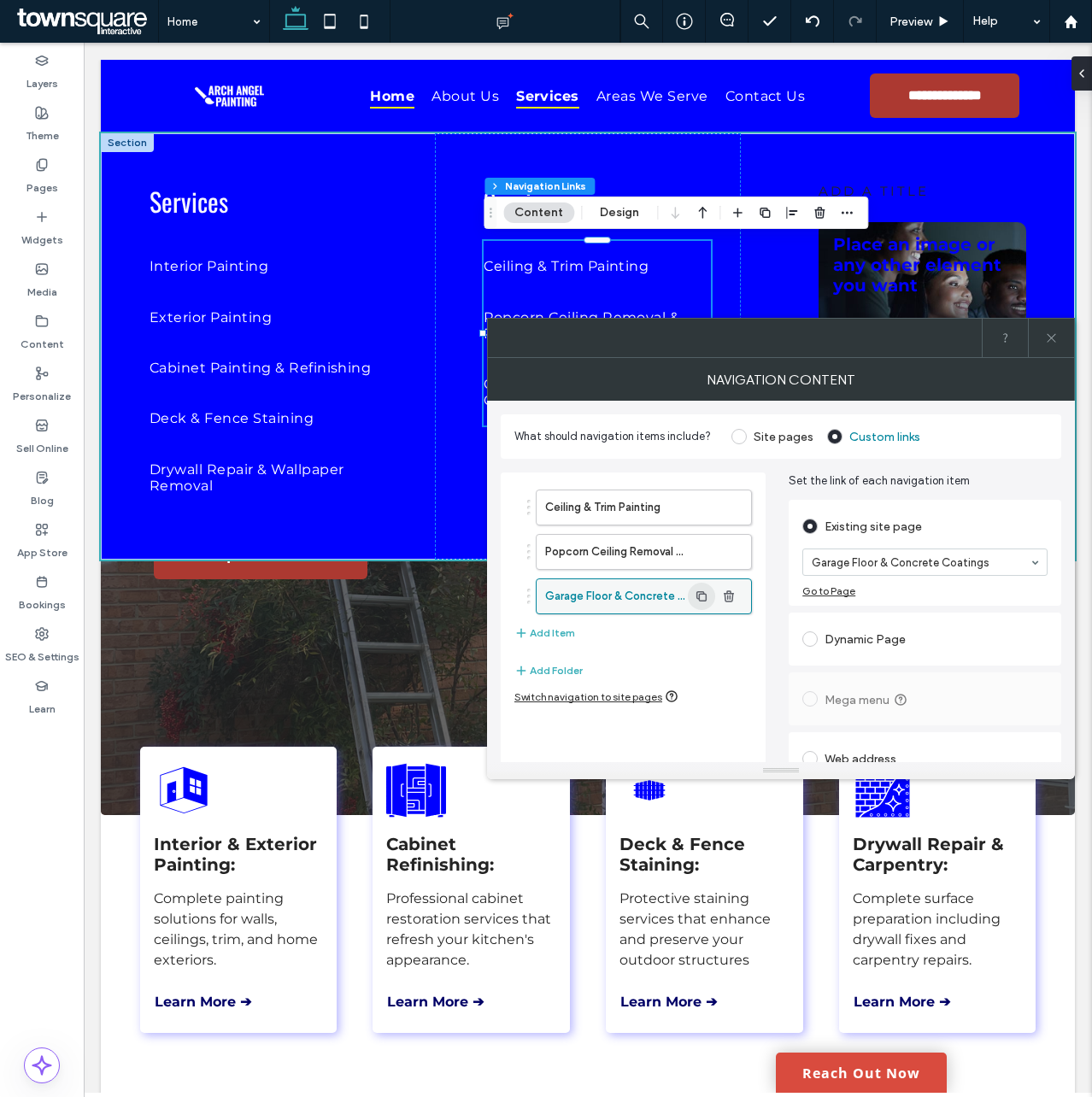
click at [706, 598] on use "button" at bounding box center [701, 596] width 10 height 10
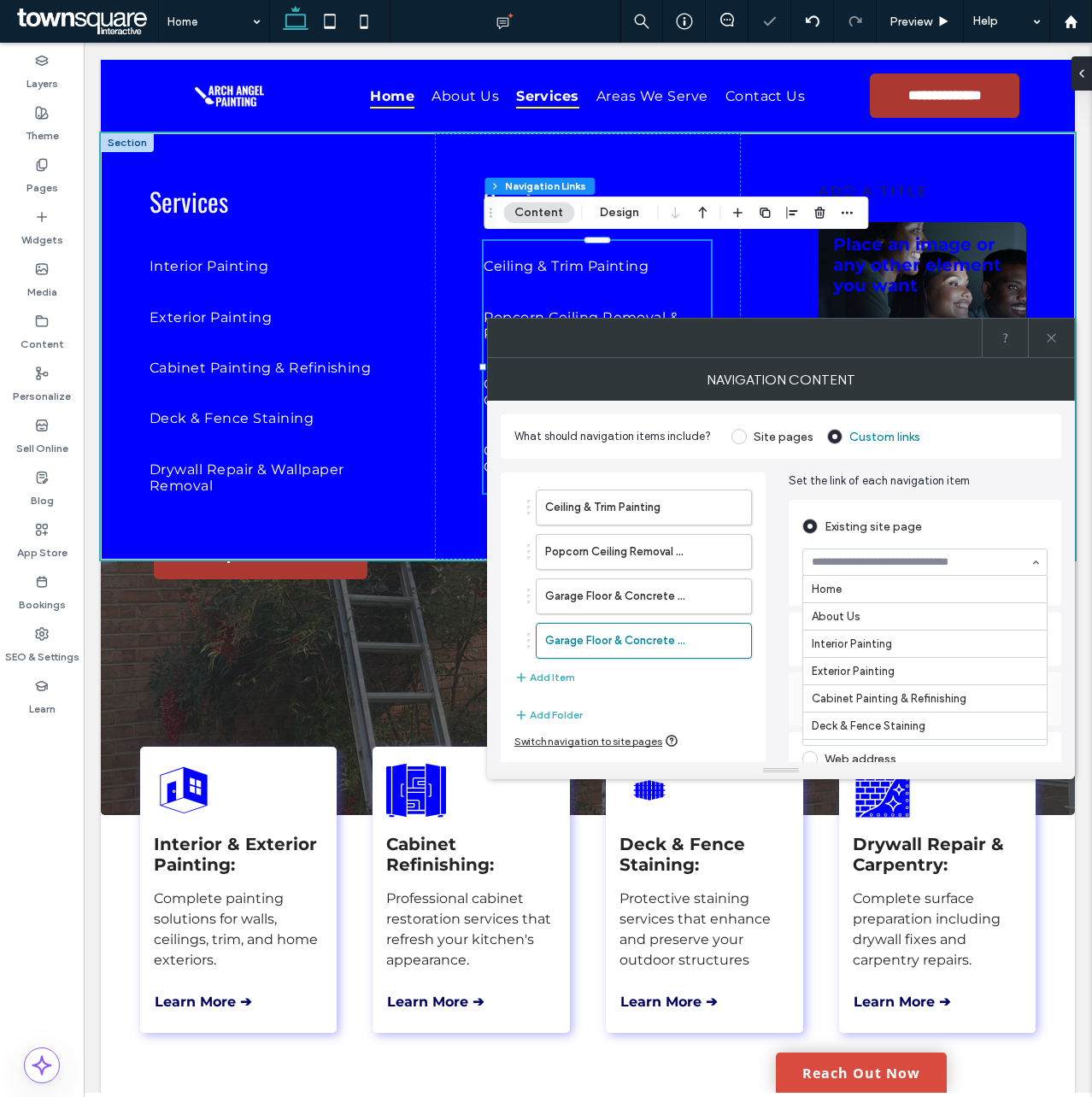
scroll to position [216, 0]
click at [696, 643] on icon "button" at bounding box center [701, 640] width 13 height 13
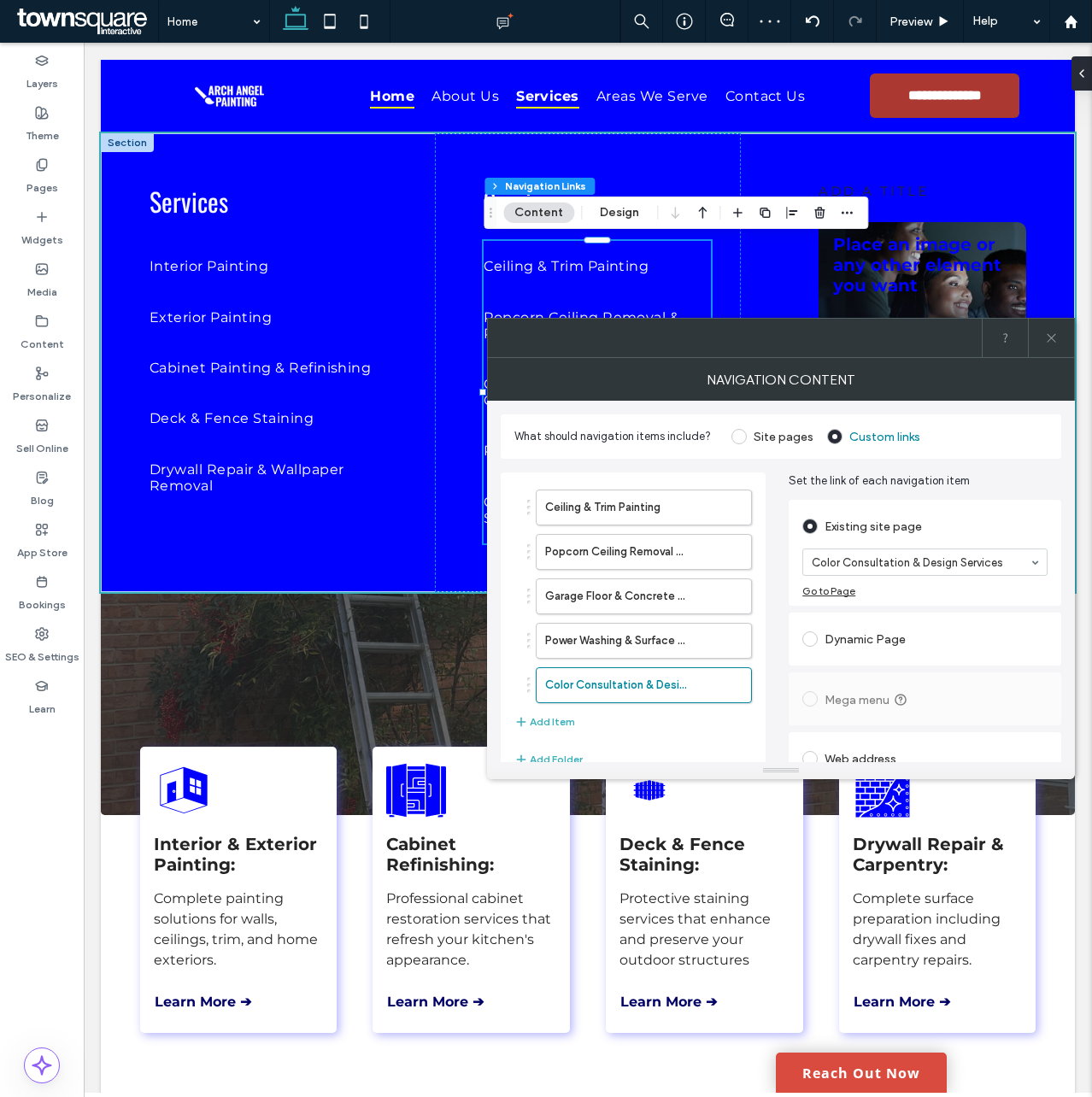
click at [1052, 340] on icon at bounding box center [1052, 338] width 13 height 13
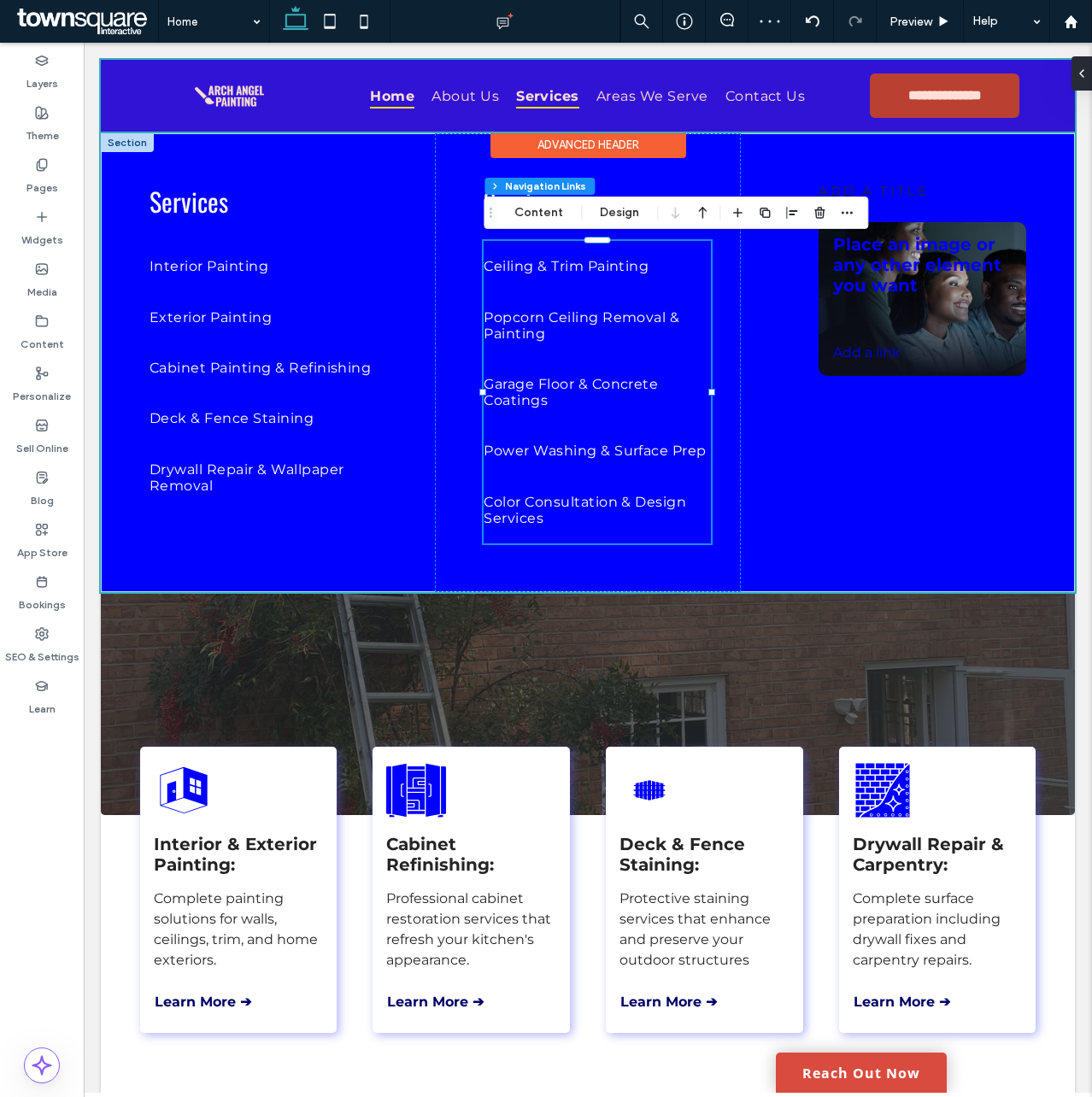
click at [505, 156] on div "Advanced Header" at bounding box center [588, 145] width 195 height 27
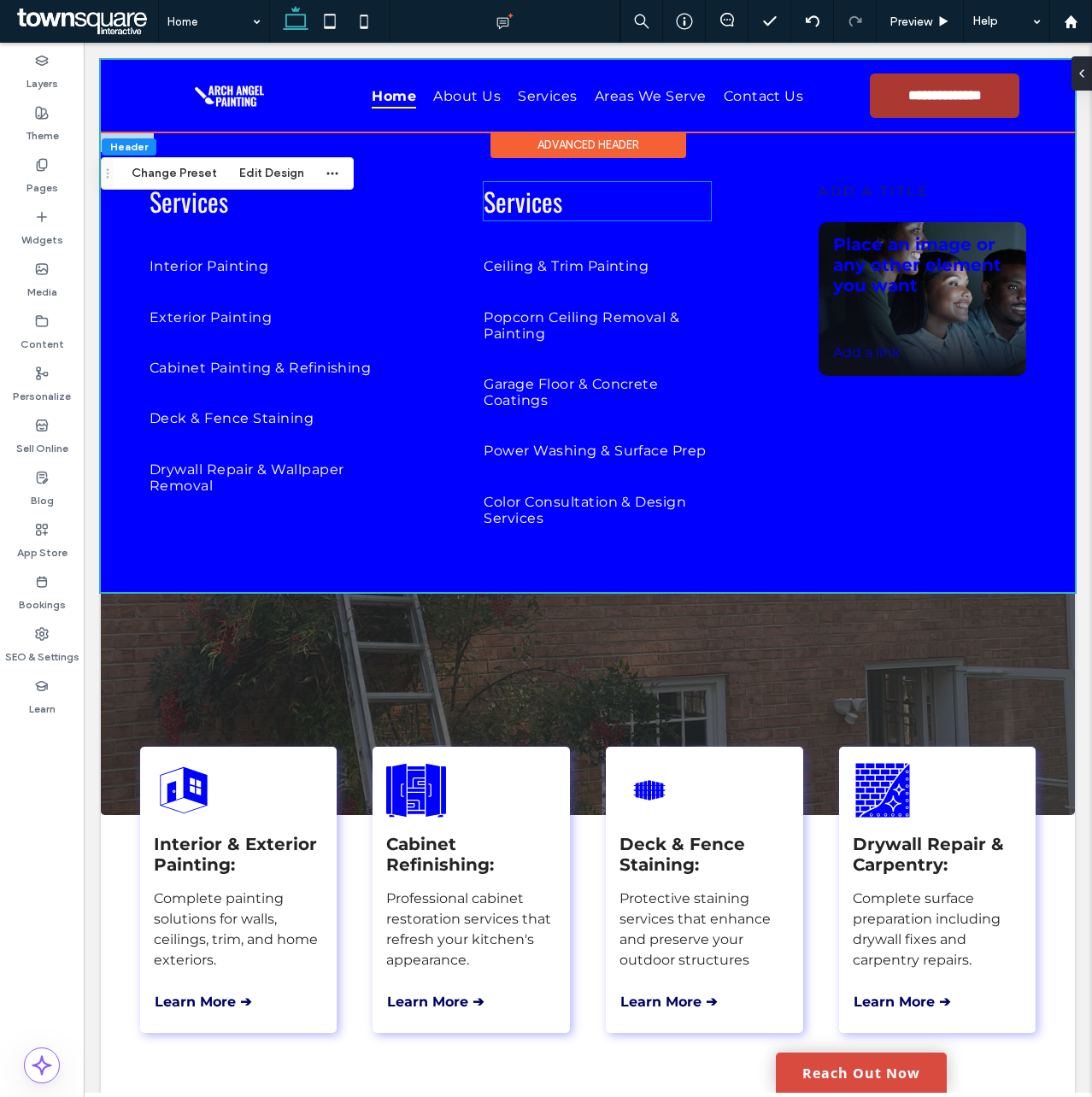
click at [528, 210] on span "Services" at bounding box center [523, 201] width 79 height 39
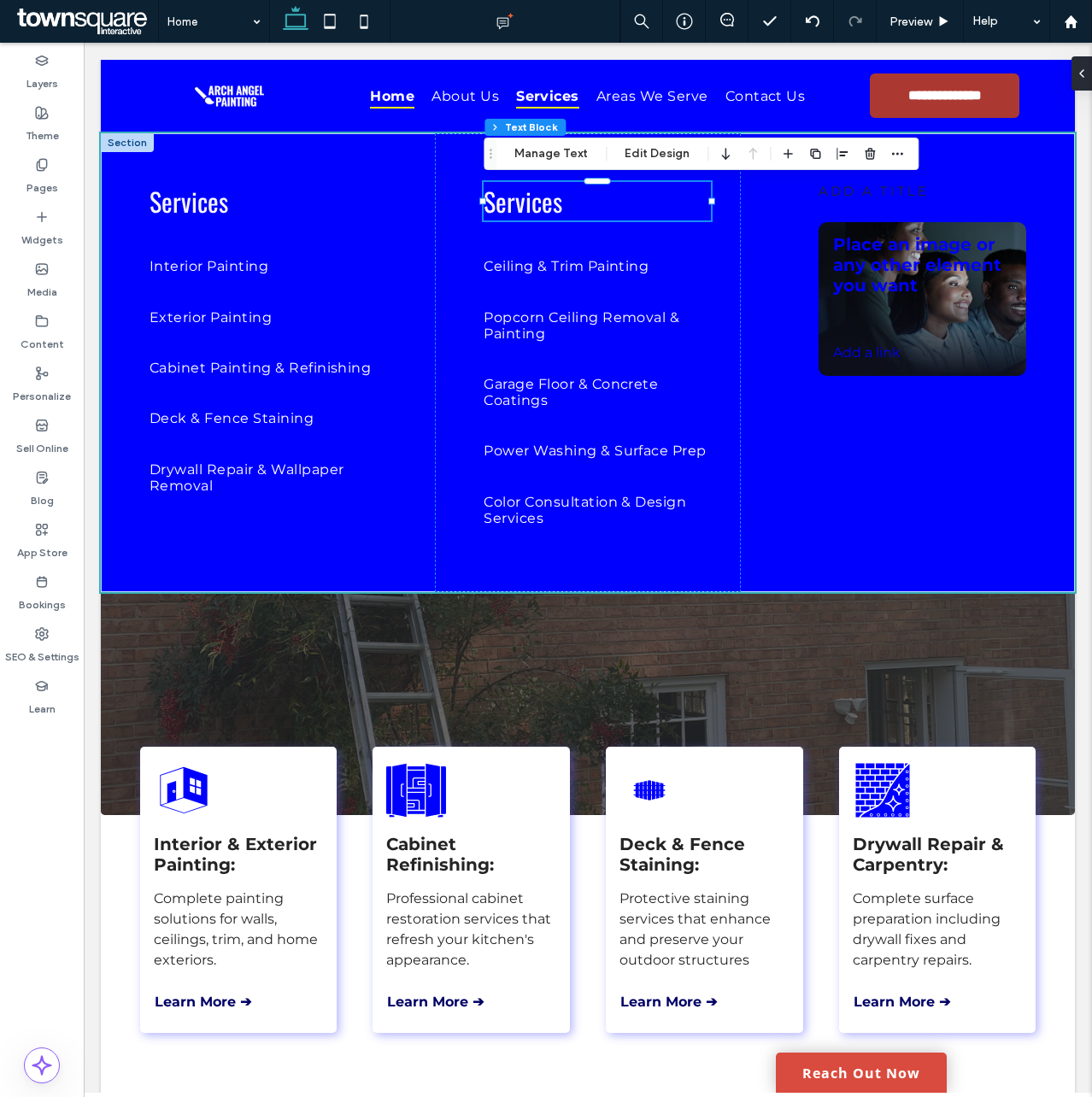
click at [528, 210] on div "Services" at bounding box center [597, 201] width 228 height 39
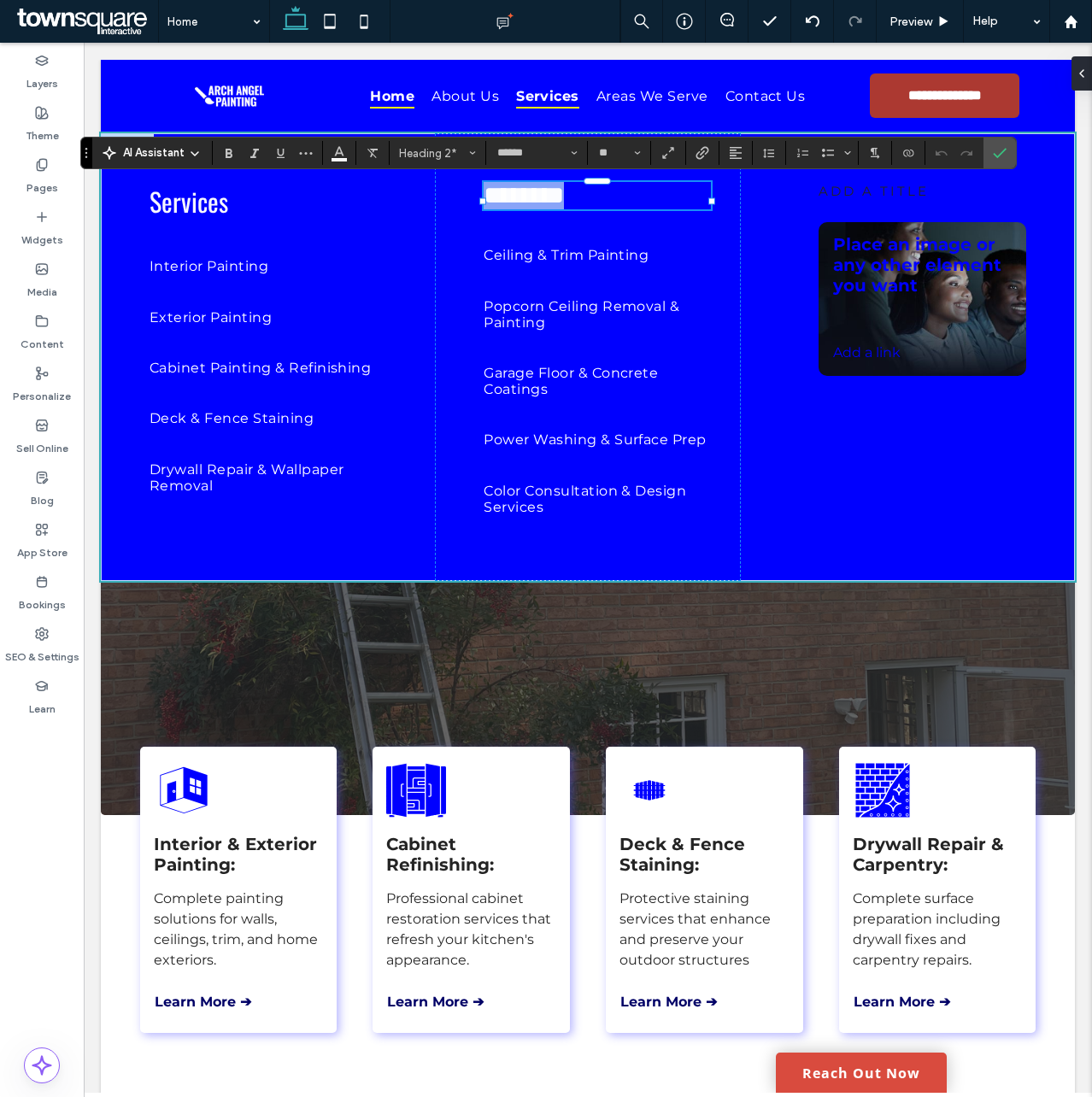
click at [484, 208] on span "********" at bounding box center [524, 195] width 81 height 25
click at [346, 310] on link "Exterior Painting" at bounding box center [264, 316] width 228 height 50
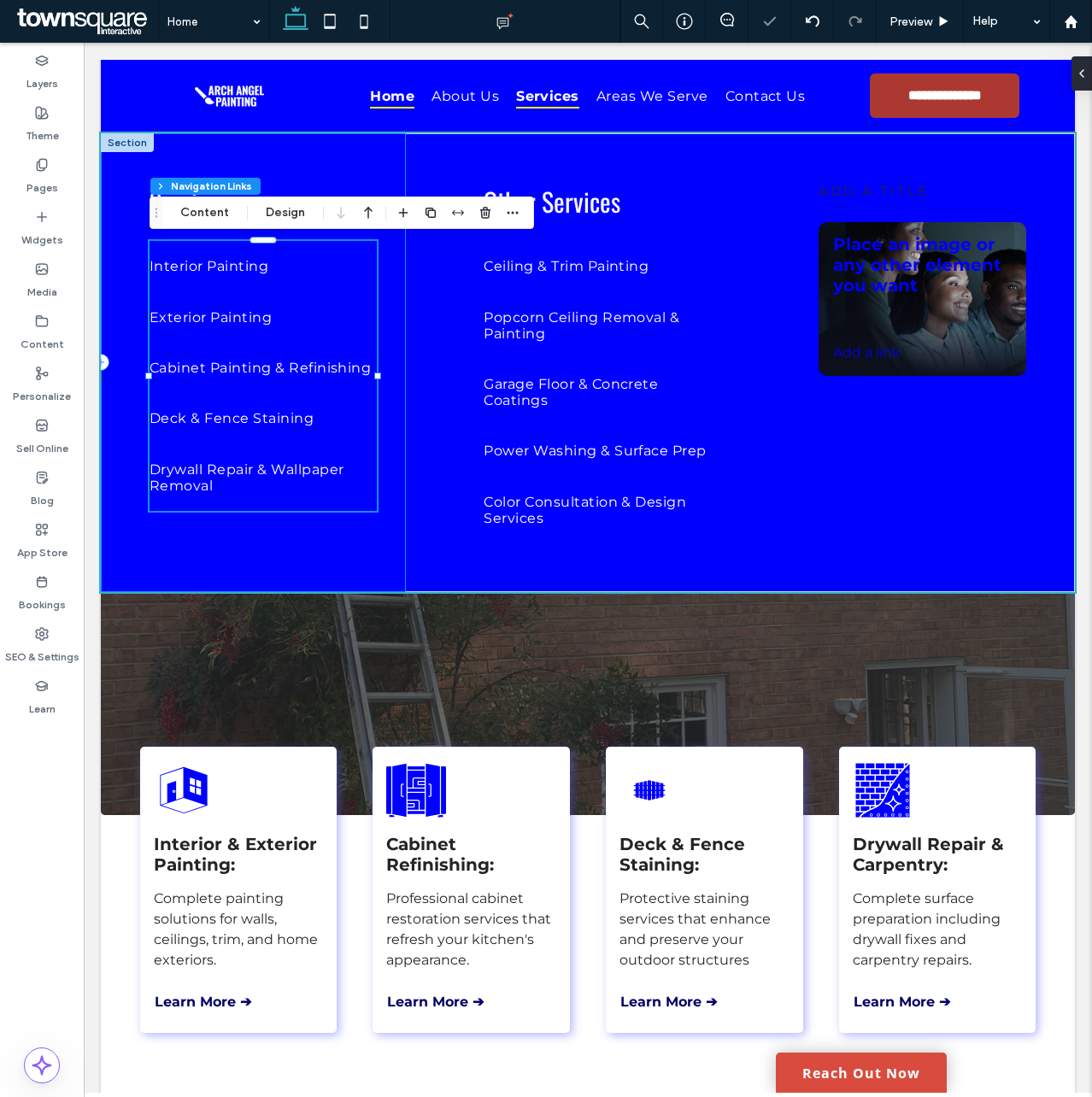
type input "***"
type input "****"
click at [234, 210] on button "Content" at bounding box center [204, 212] width 71 height 21
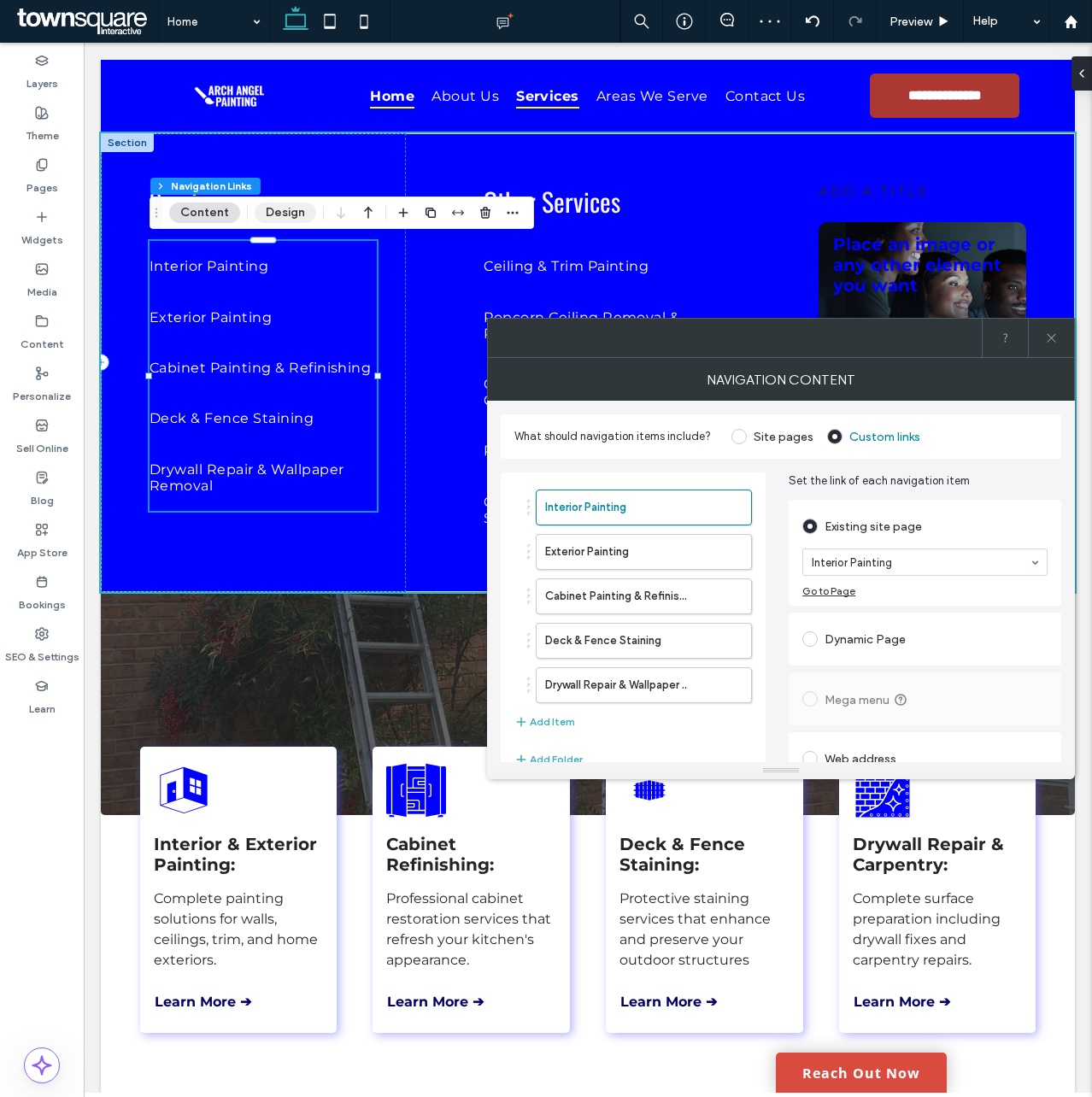
click at [269, 214] on button "Design" at bounding box center [285, 212] width 62 height 21
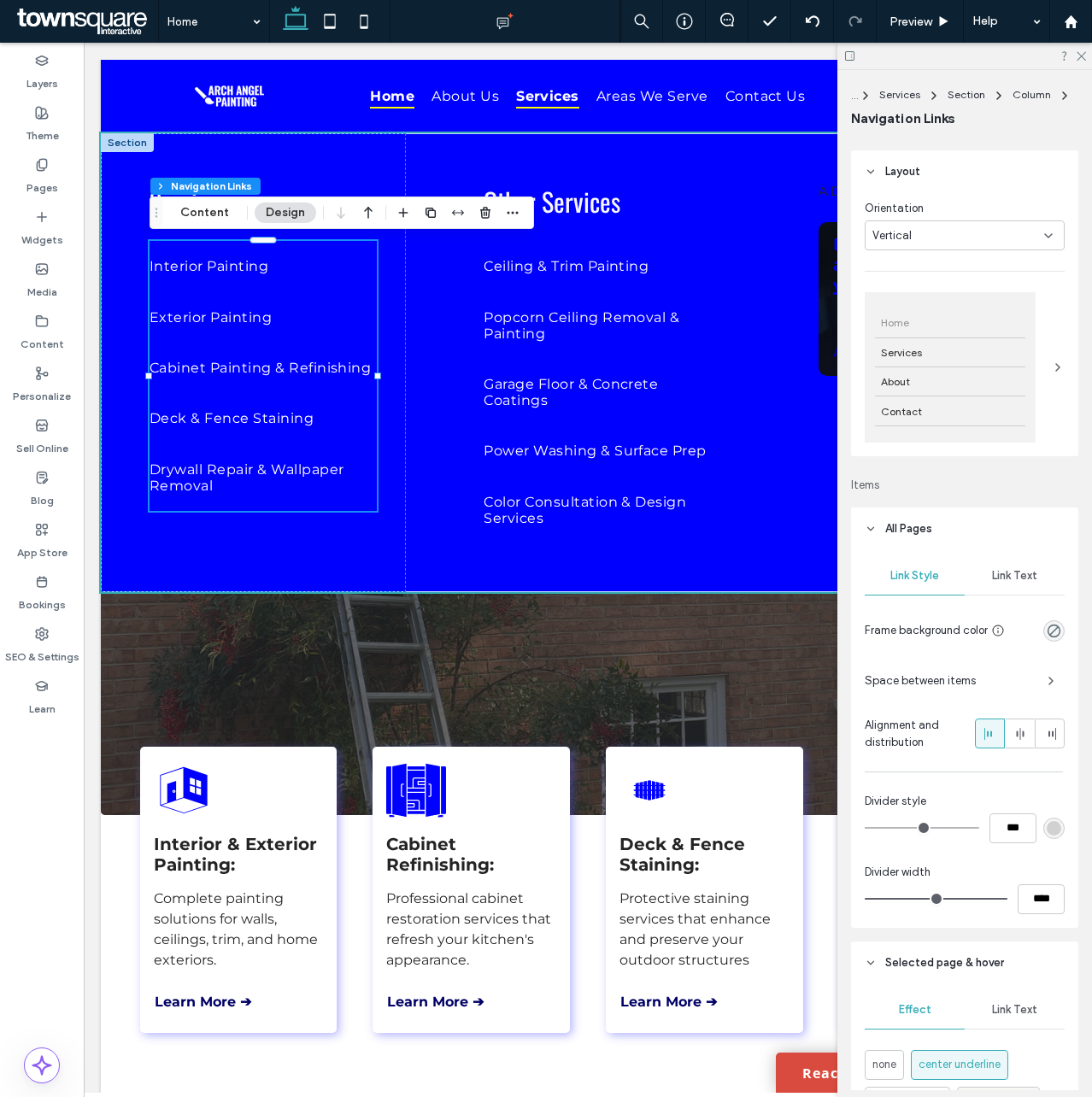
scroll to position [510, 0]
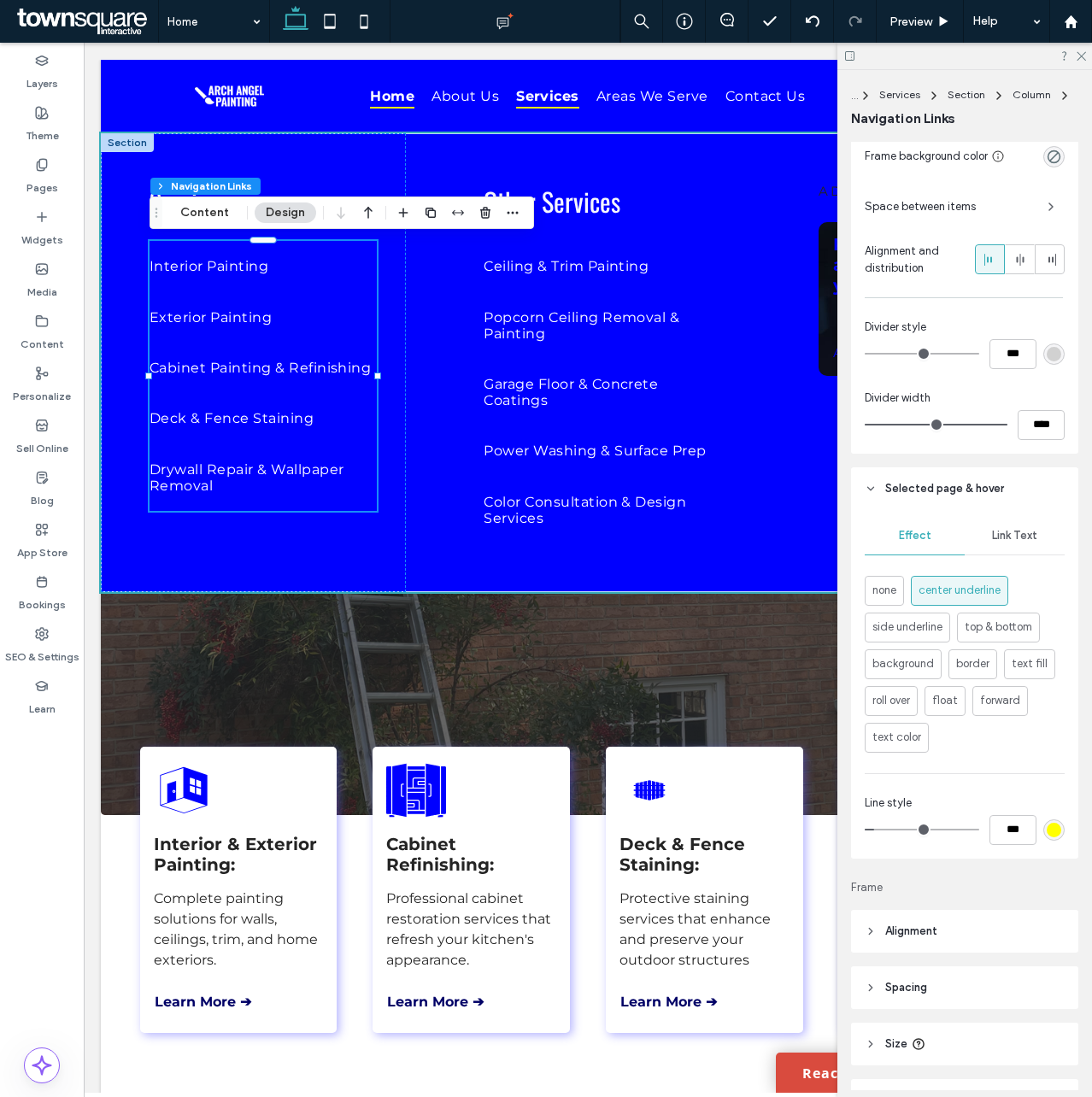
click at [959, 206] on span "Space between items" at bounding box center [949, 206] width 169 height 17
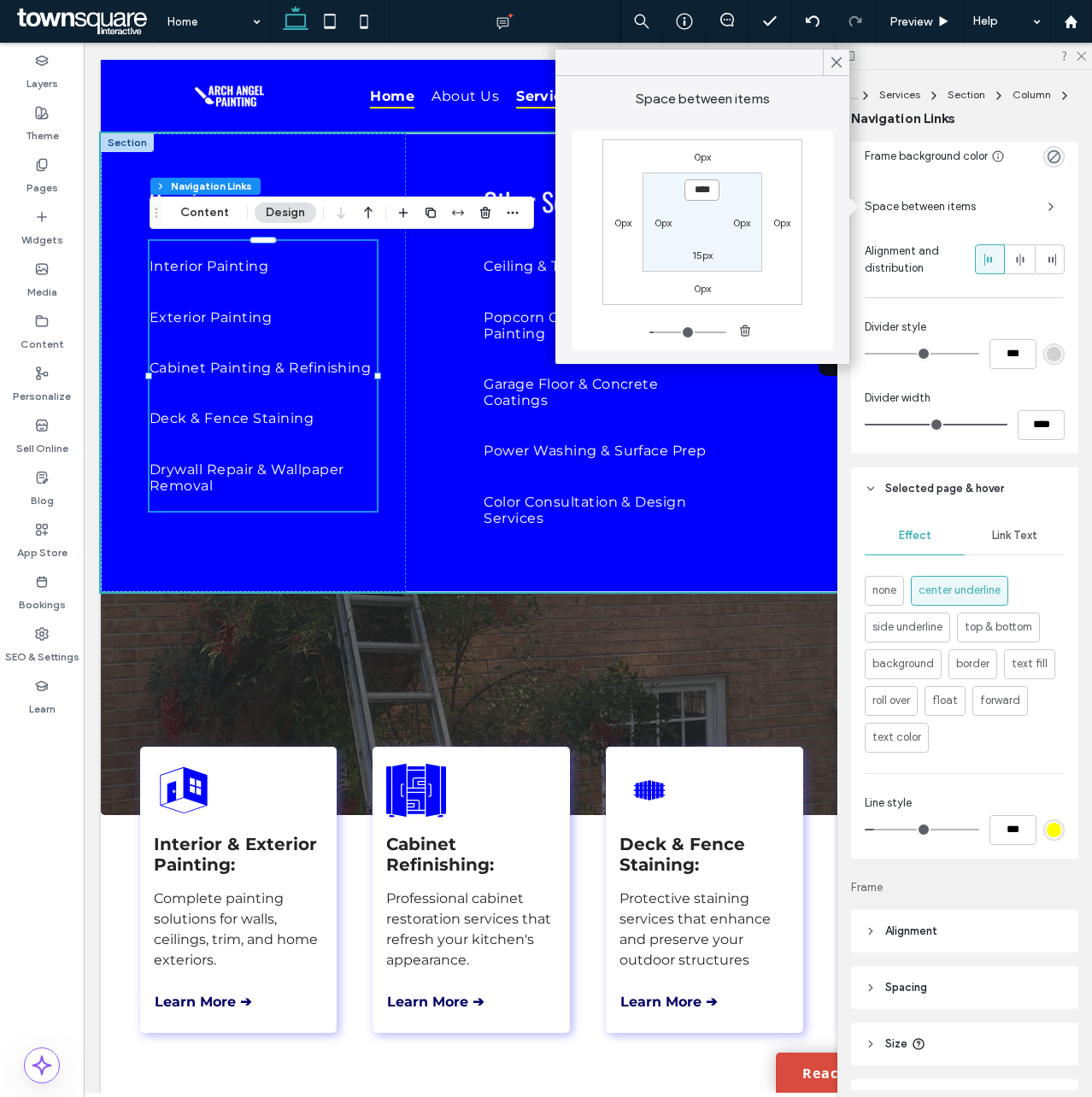
click at [689, 191] on input "****" at bounding box center [701, 190] width 35 height 22
type input "***"
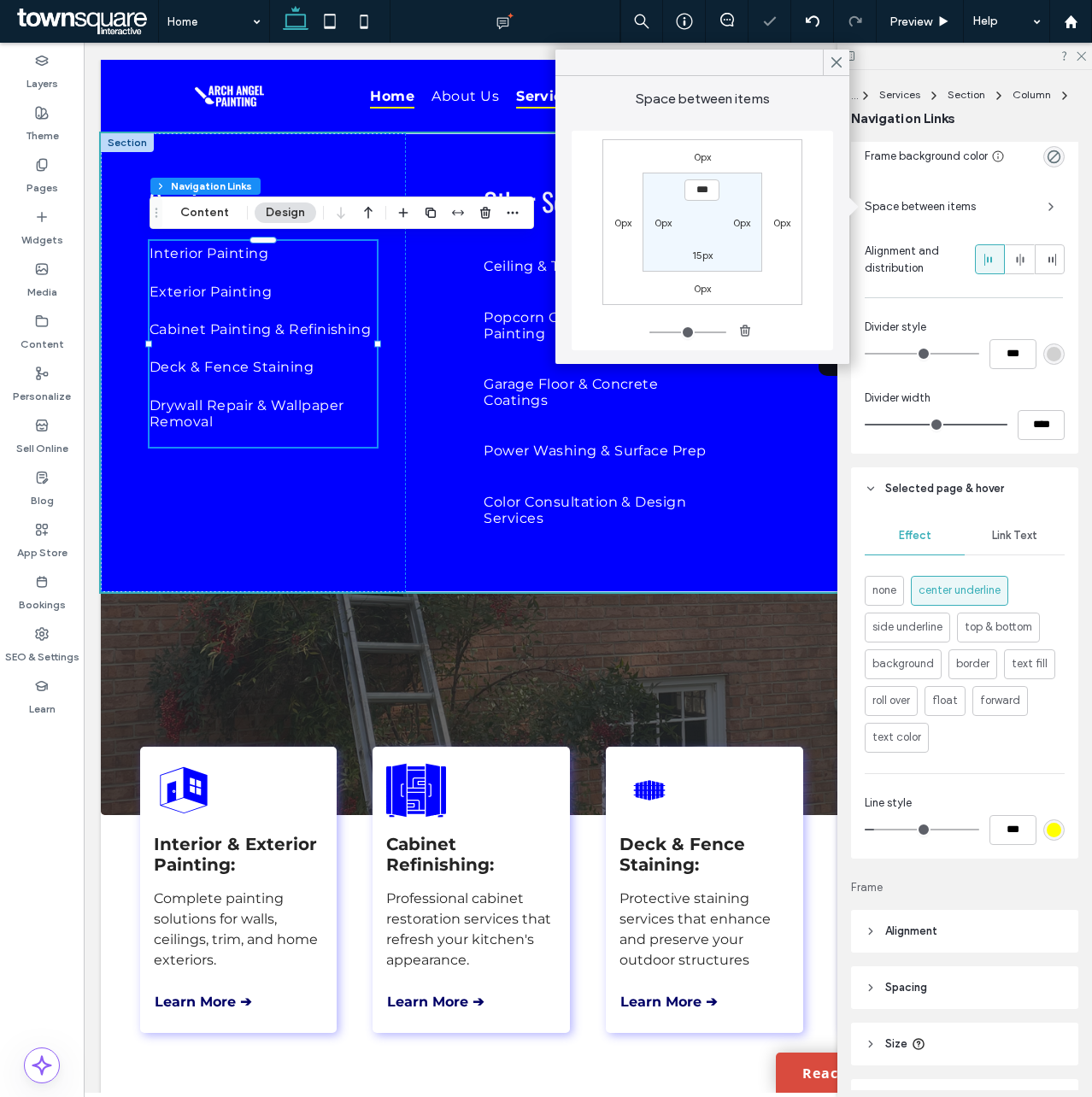
click at [698, 256] on label "15px" at bounding box center [702, 255] width 21 height 13
type input "**"
drag, startPoint x: 724, startPoint y: 250, endPoint x: 734, endPoint y: 248, distance: 10.2
click at [734, 248] on section "0px 0px **** 0px" at bounding box center [702, 222] width 118 height 99
type input "*"
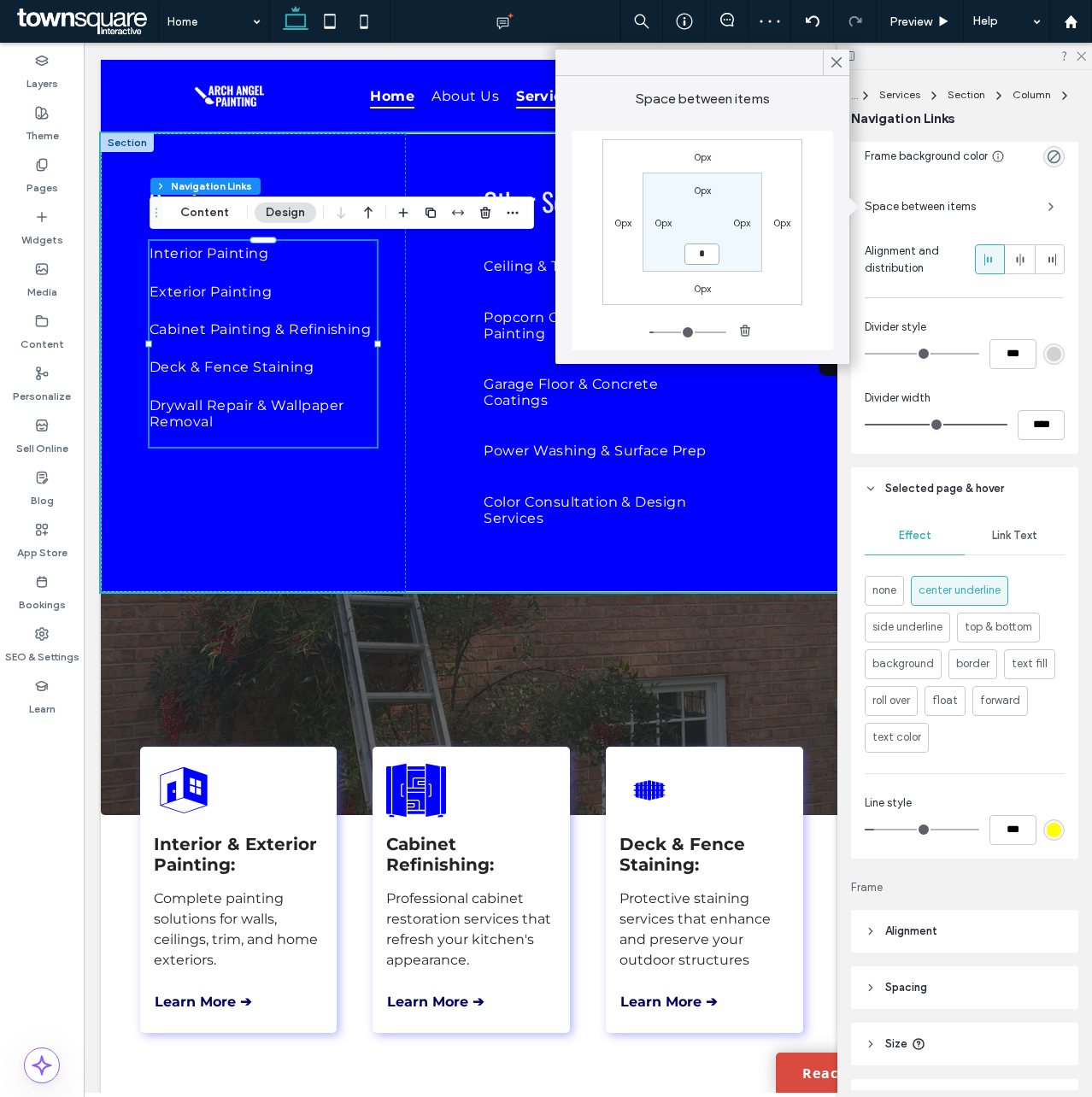
type input "*"
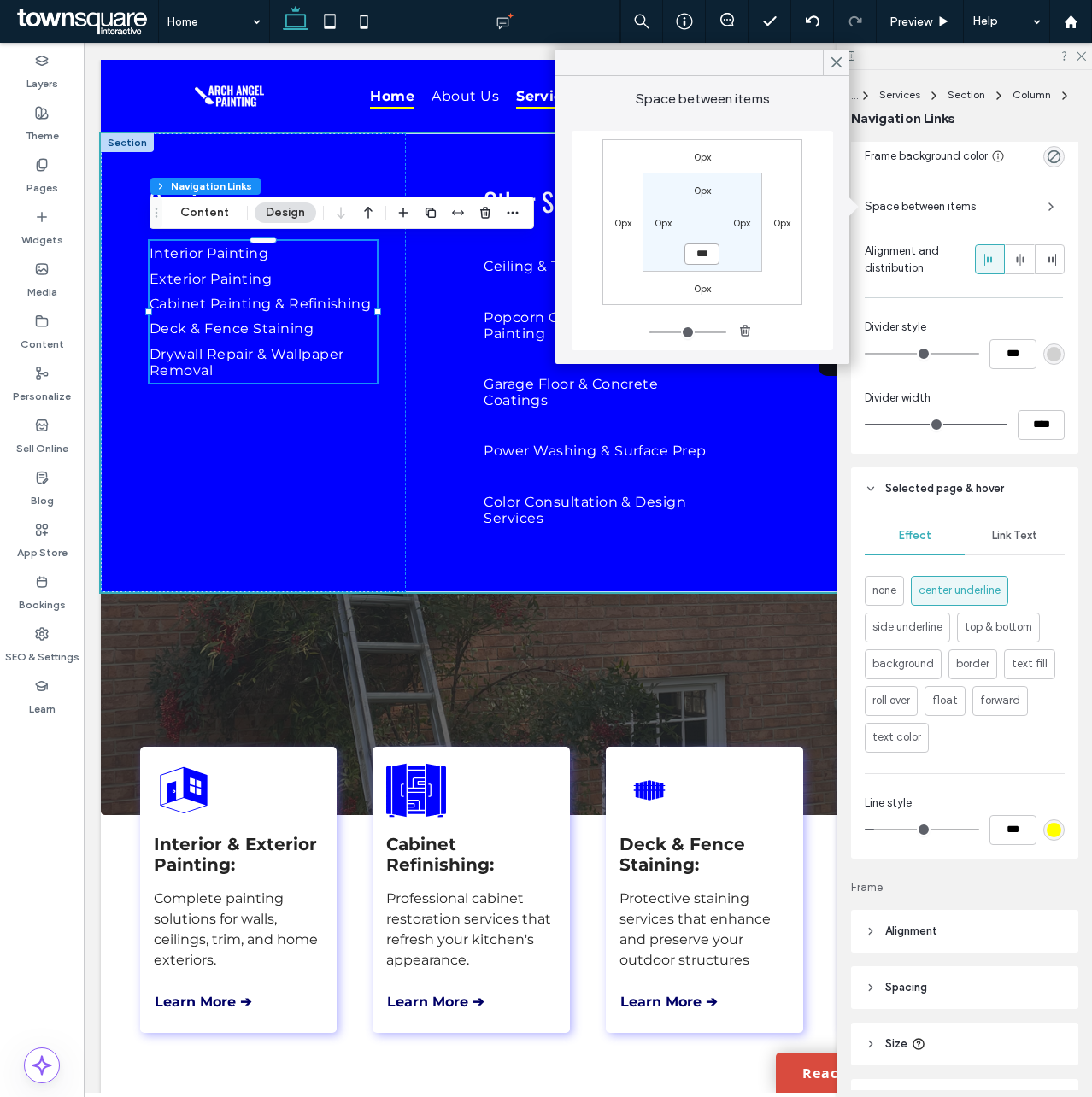
click at [699, 259] on input "***" at bounding box center [701, 255] width 35 height 22
type input "**"
type input "****"
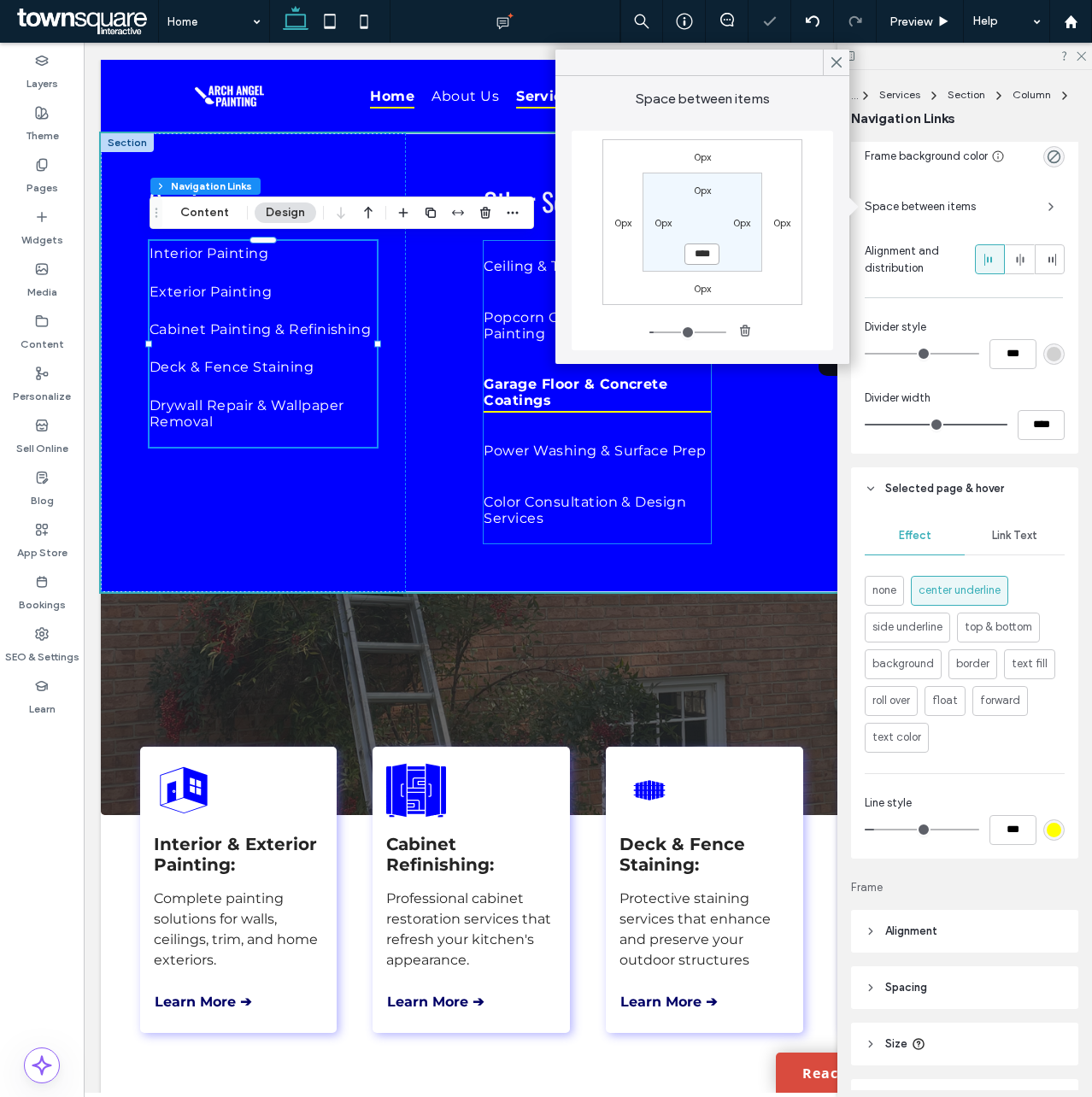
click at [523, 393] on span "Garage Floor & Concrete Coatings" at bounding box center [597, 393] width 228 height 41
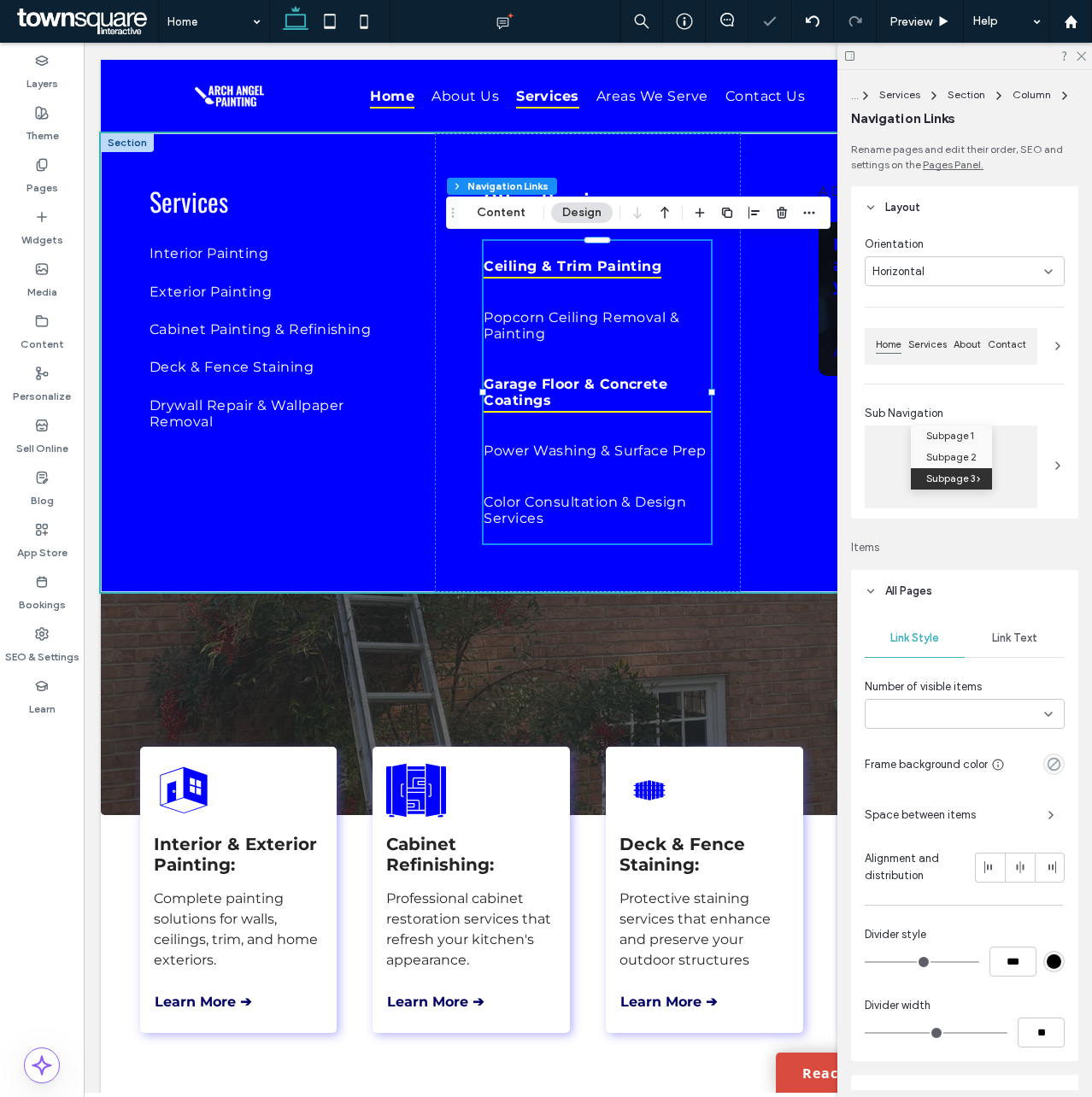
type input "***"
type input "****"
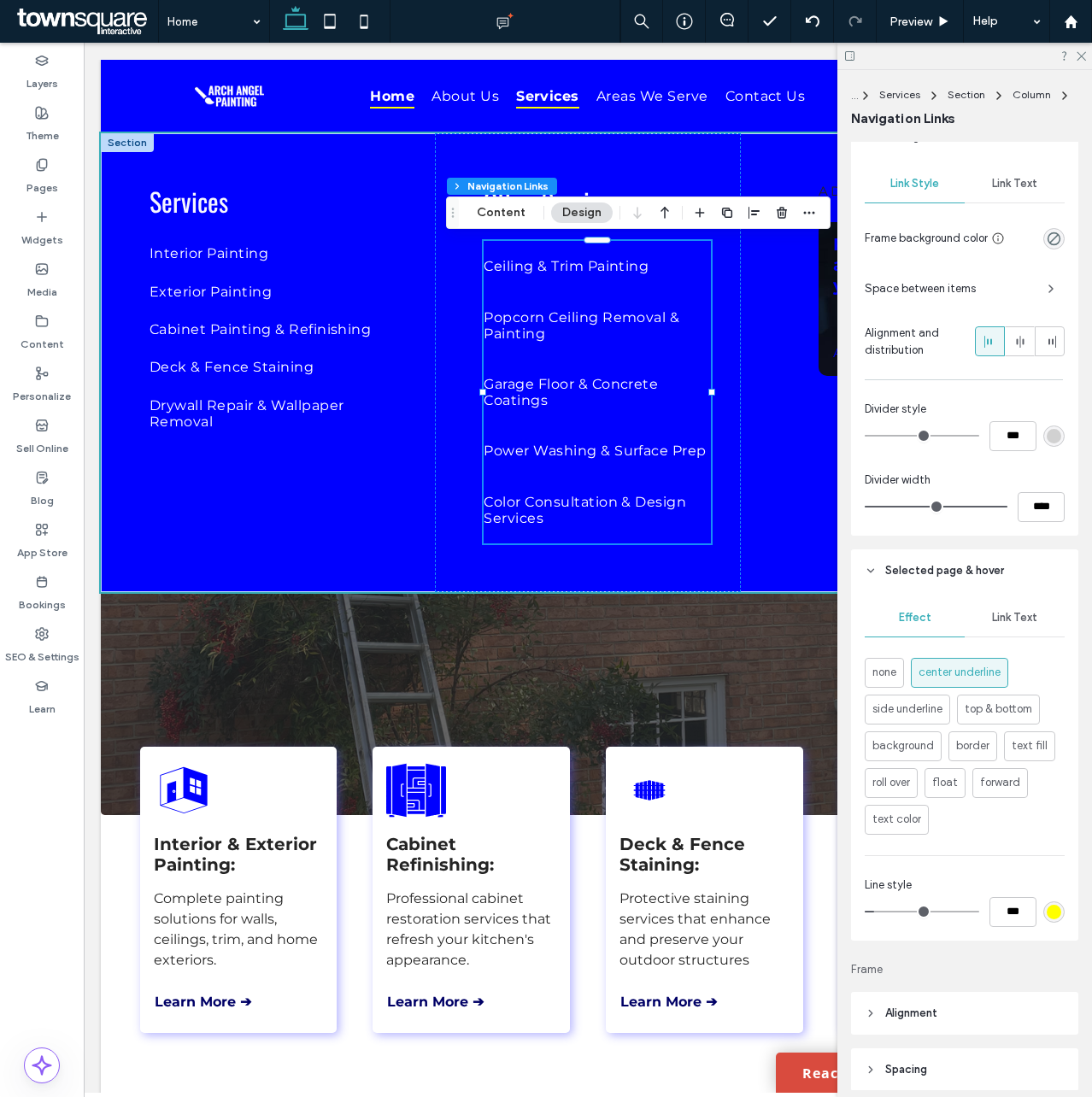
scroll to position [421, 0]
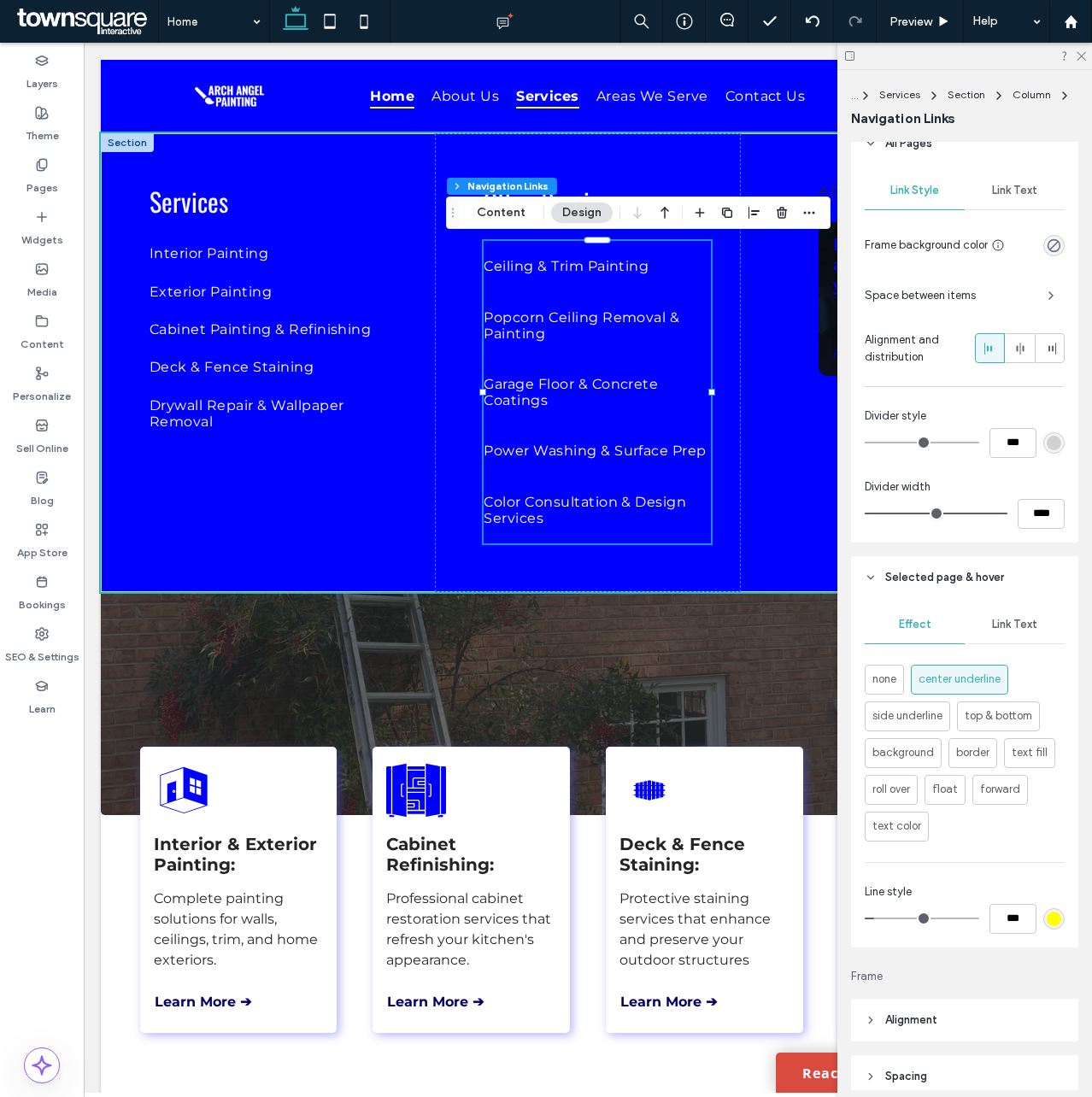
click at [977, 287] on span "Space between items" at bounding box center [949, 295] width 169 height 17
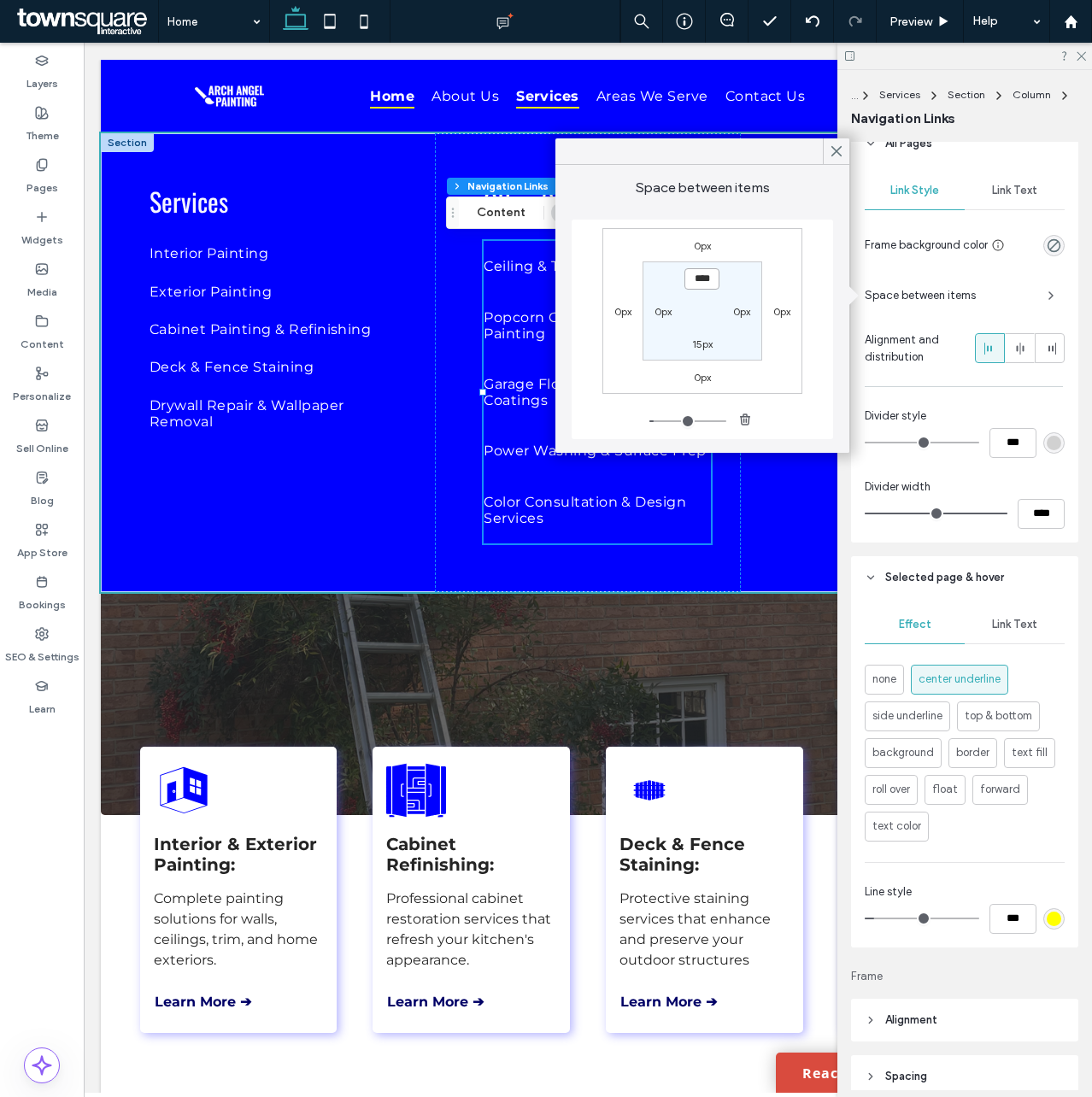
click at [692, 282] on input "****" at bounding box center [701, 279] width 35 height 22
type input "***"
type input "*"
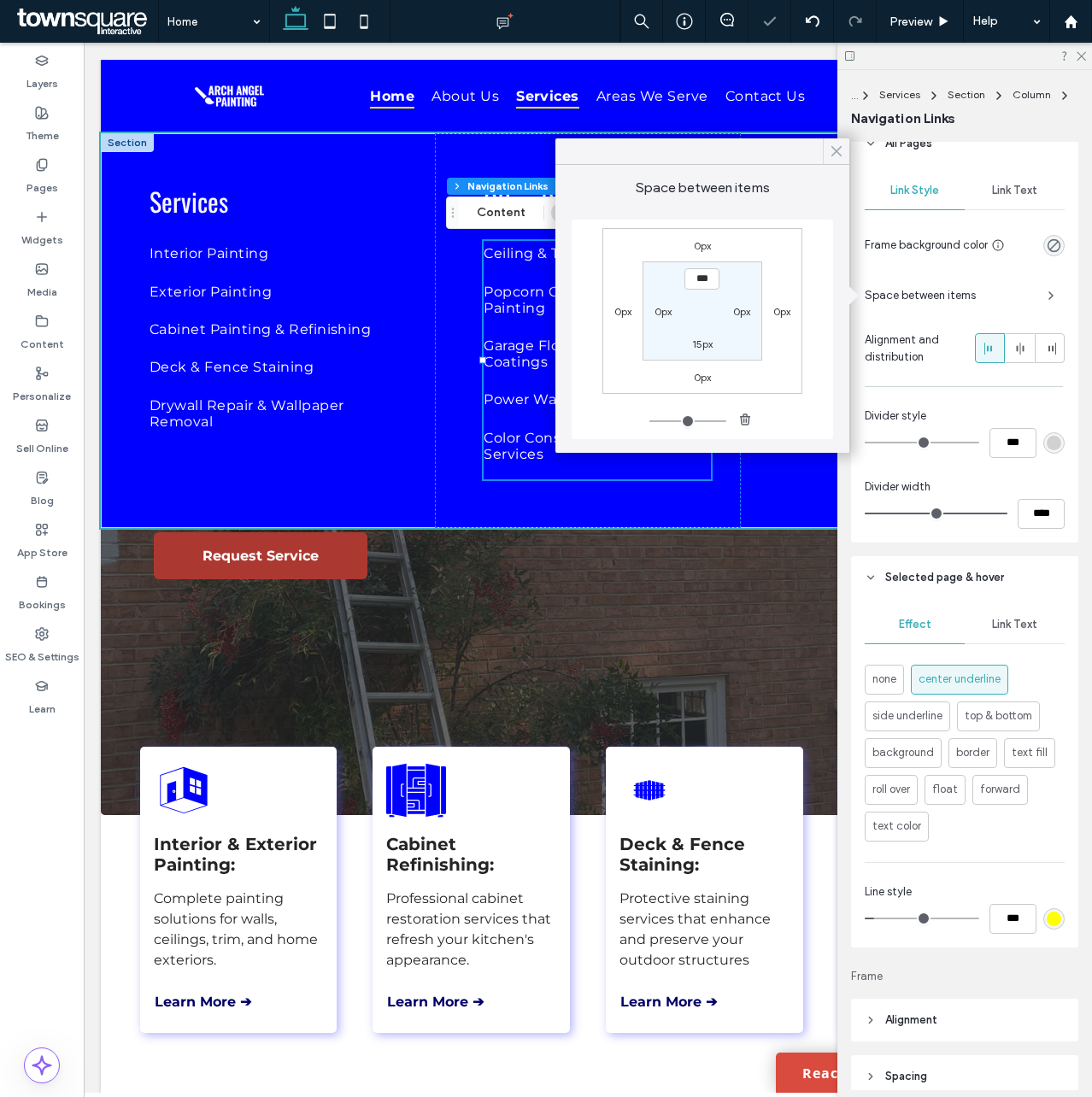
click at [838, 150] on use at bounding box center [836, 151] width 9 height 9
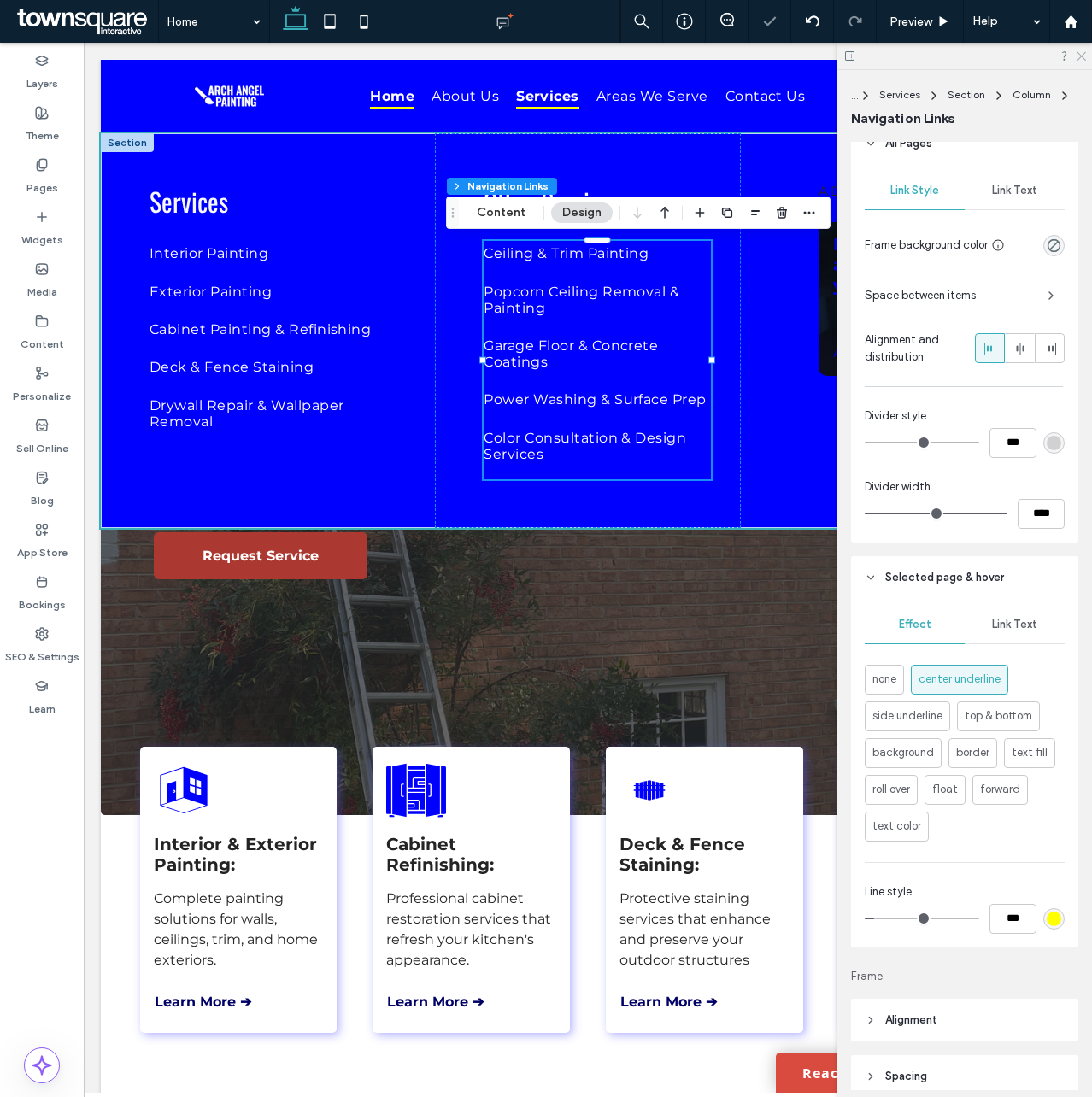
click at [1085, 52] on icon at bounding box center [1080, 55] width 11 height 11
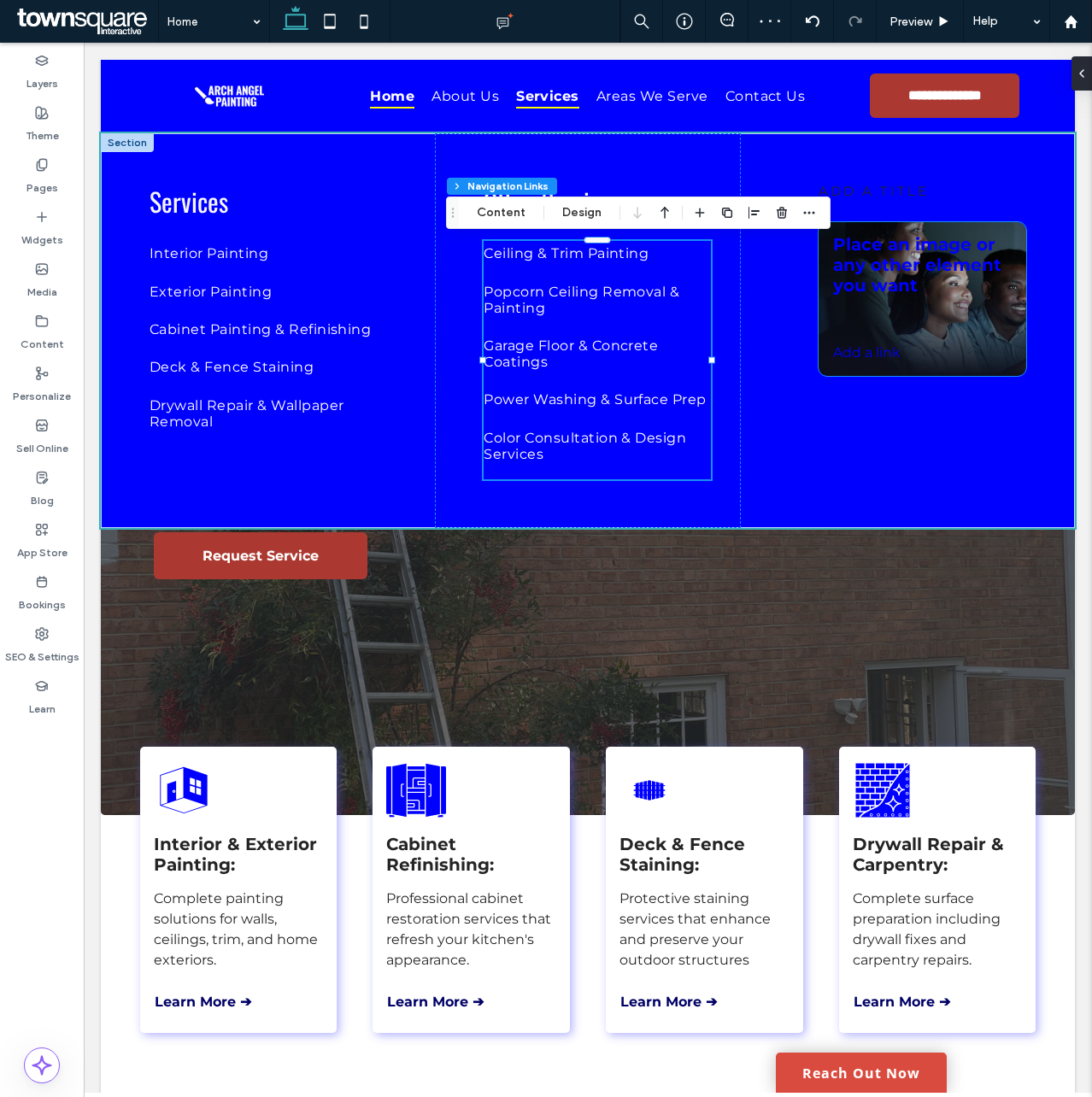
click at [877, 288] on span "Place an image or any other element you want" at bounding box center [917, 264] width 169 height 62
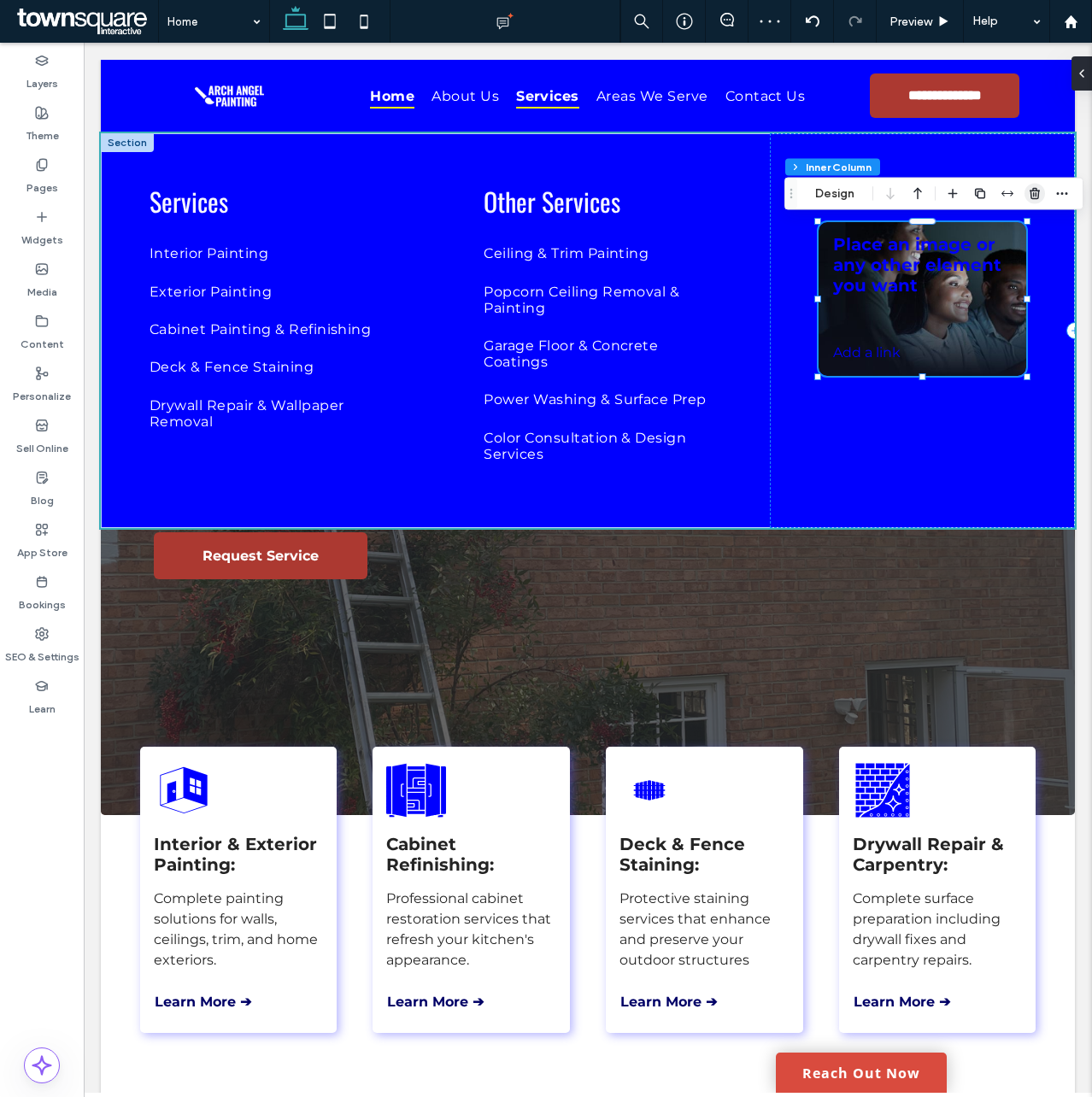
drag, startPoint x: 1033, startPoint y: 189, endPoint x: 887, endPoint y: 167, distance: 147.6
click at [1033, 189] on use "button" at bounding box center [1035, 194] width 10 height 11
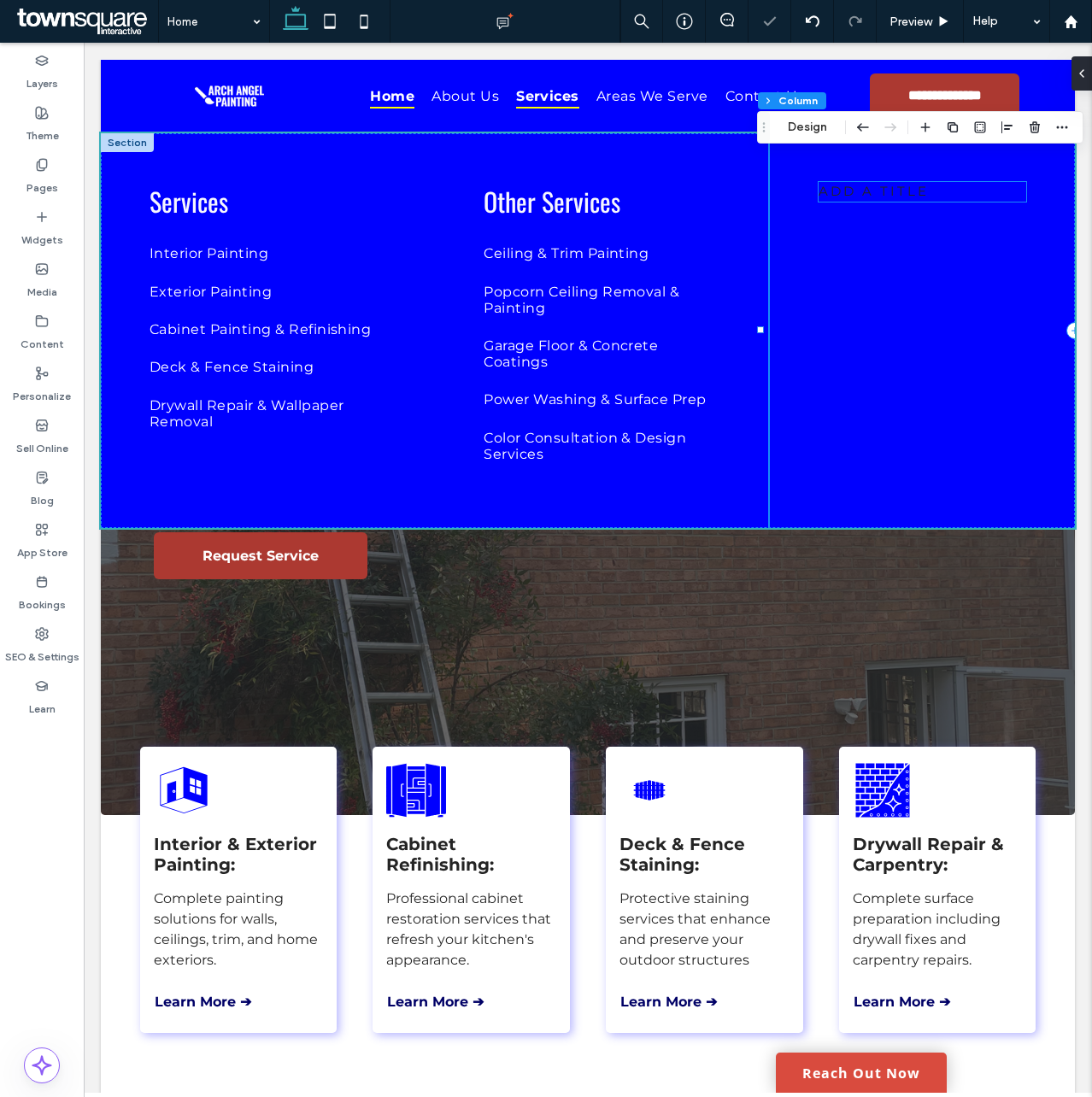
click at [846, 186] on span "add a title" at bounding box center [873, 191] width 110 height 16
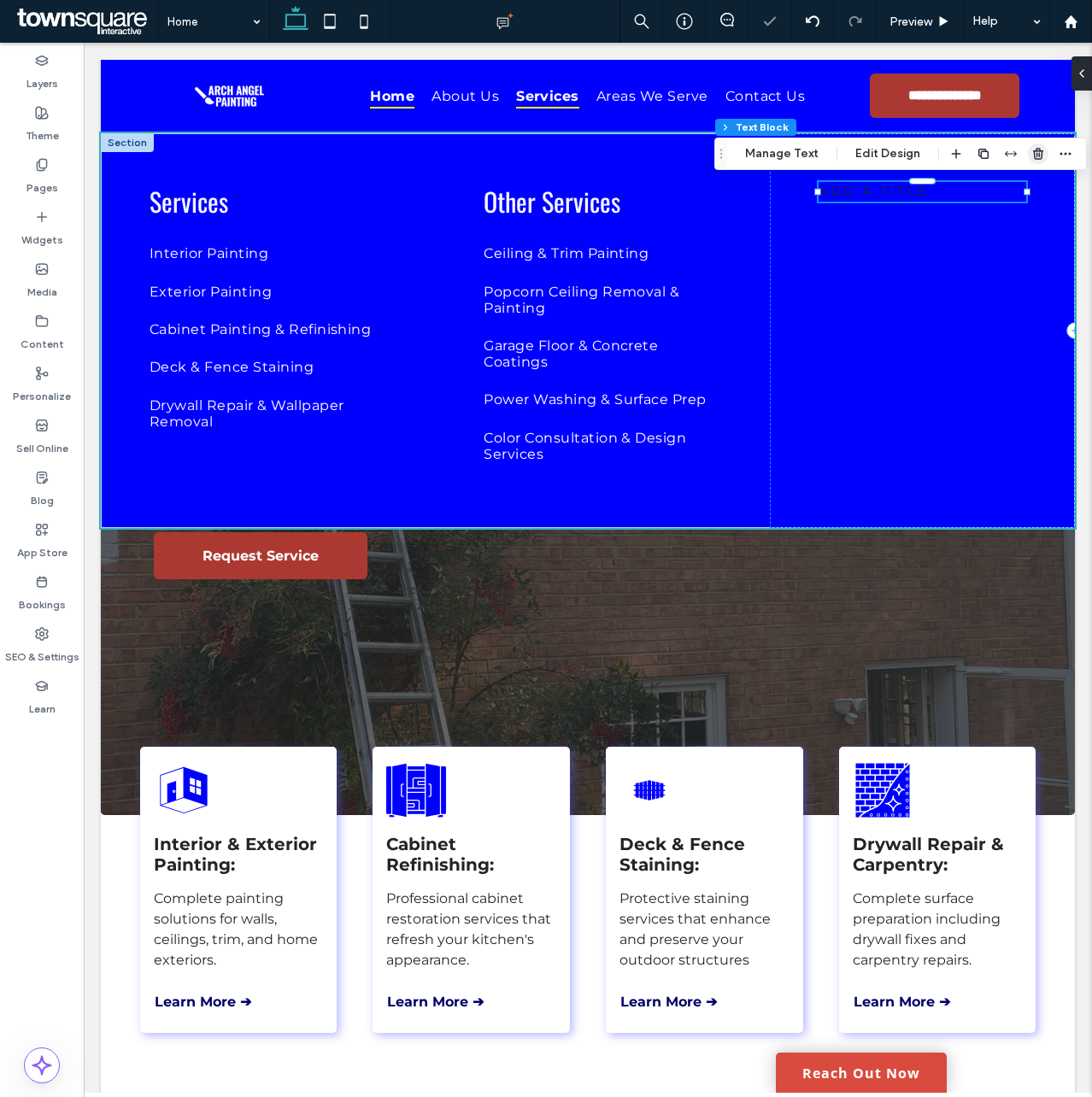
click at [1033, 156] on use "button" at bounding box center [1037, 153] width 10 height 11
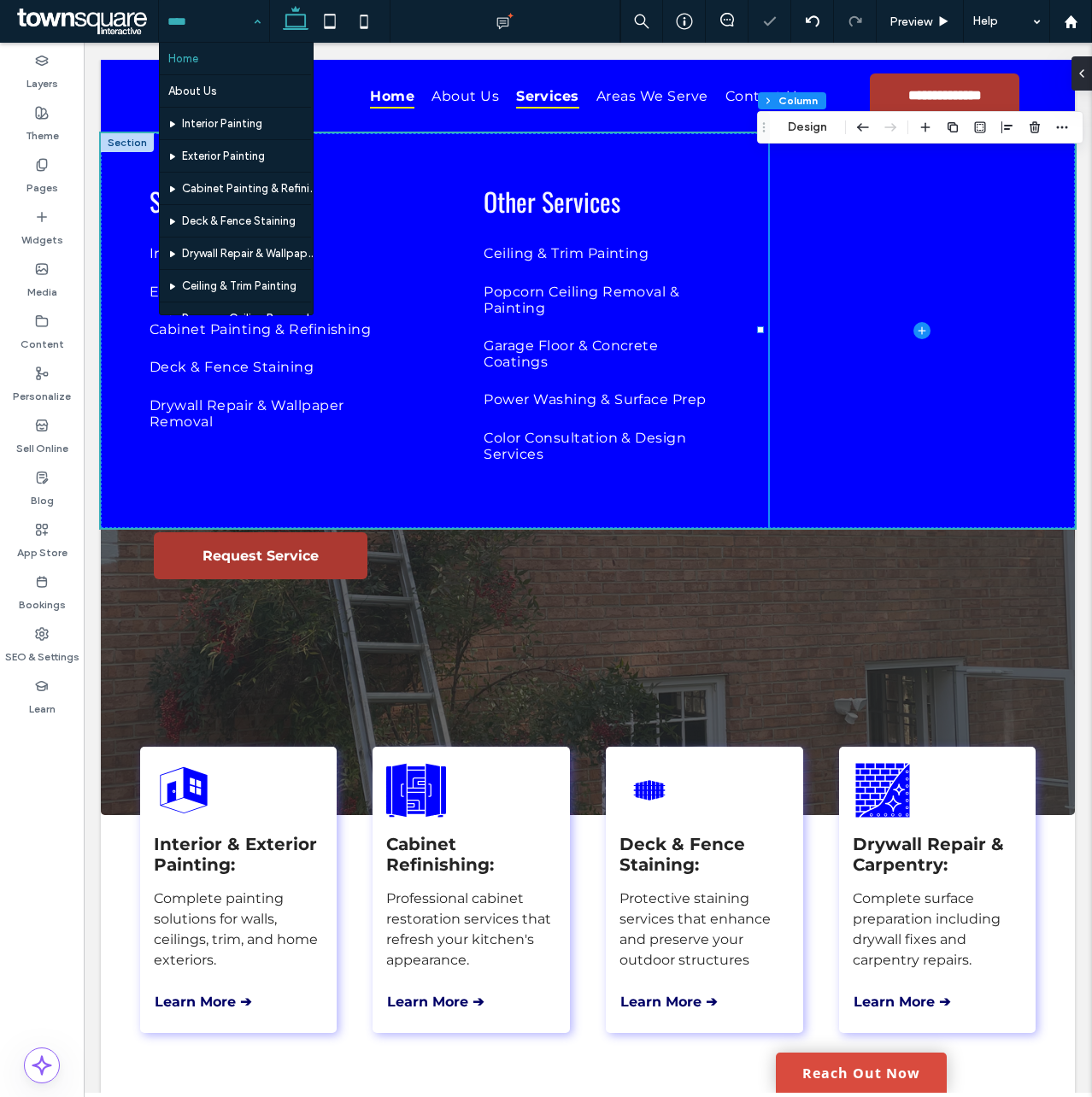
scroll to position [214, 0]
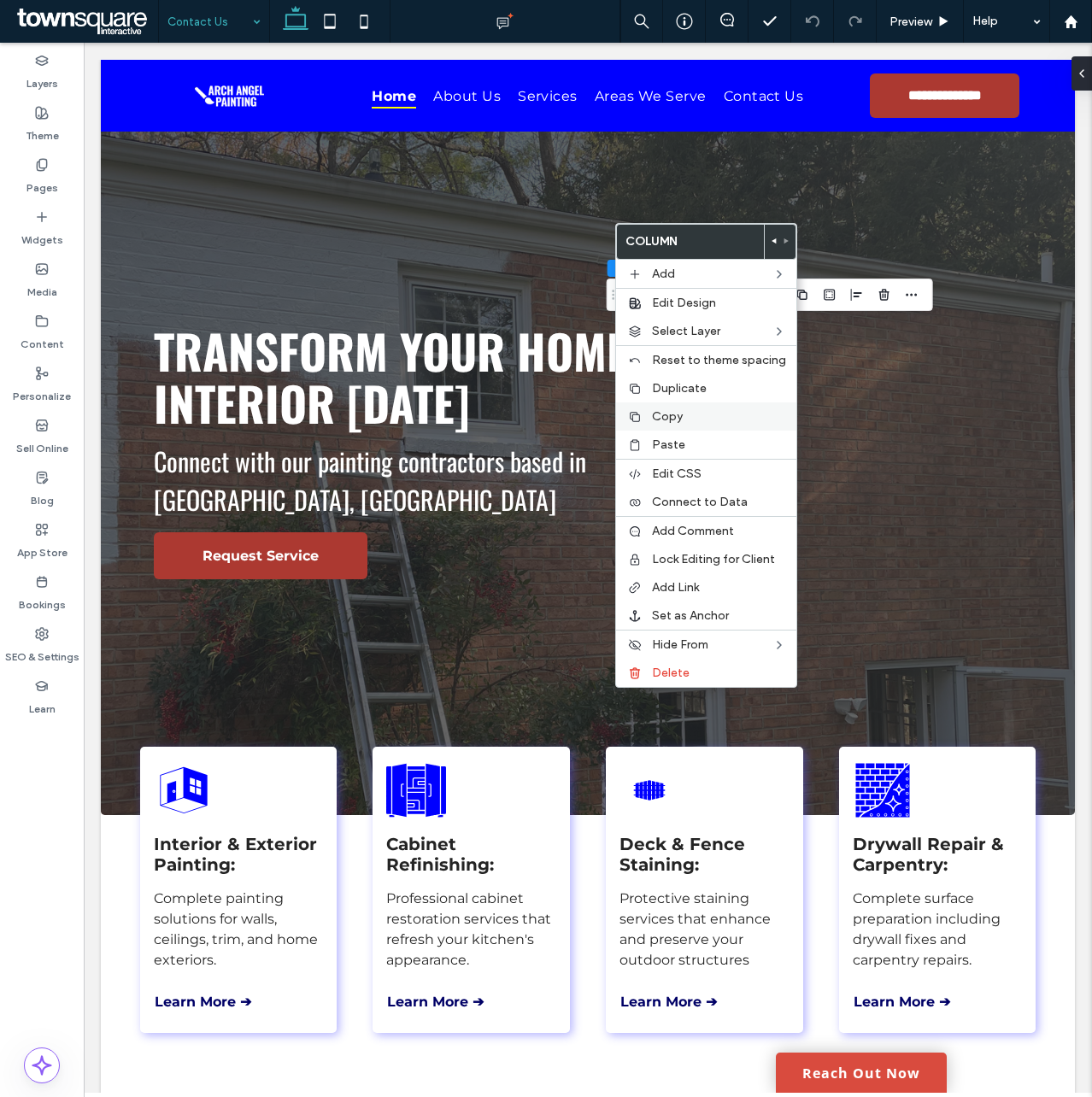
click at [675, 413] on span "Copy" at bounding box center [667, 417] width 30 height 14
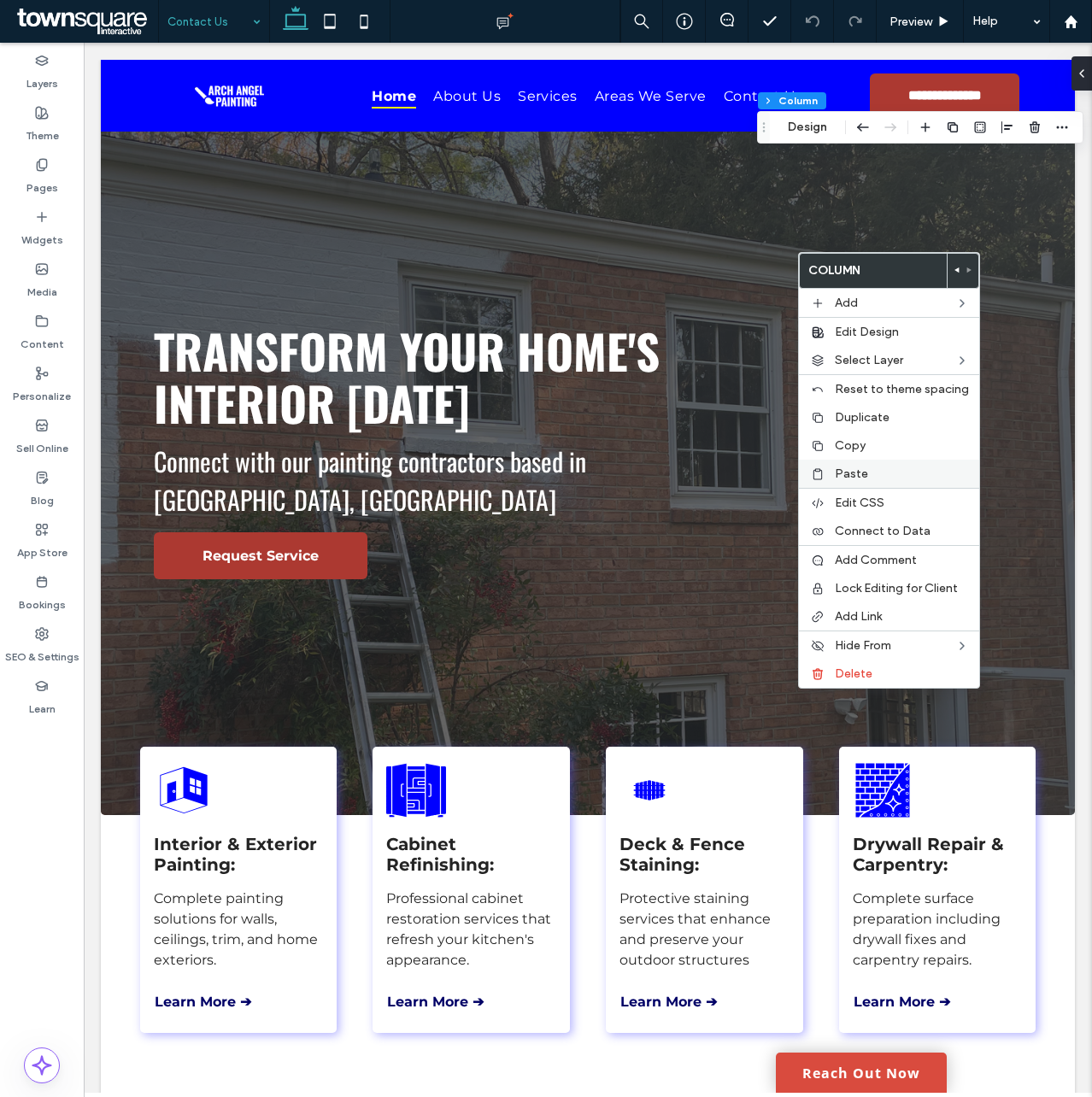
click at [848, 466] on span "Paste" at bounding box center [851, 473] width 33 height 14
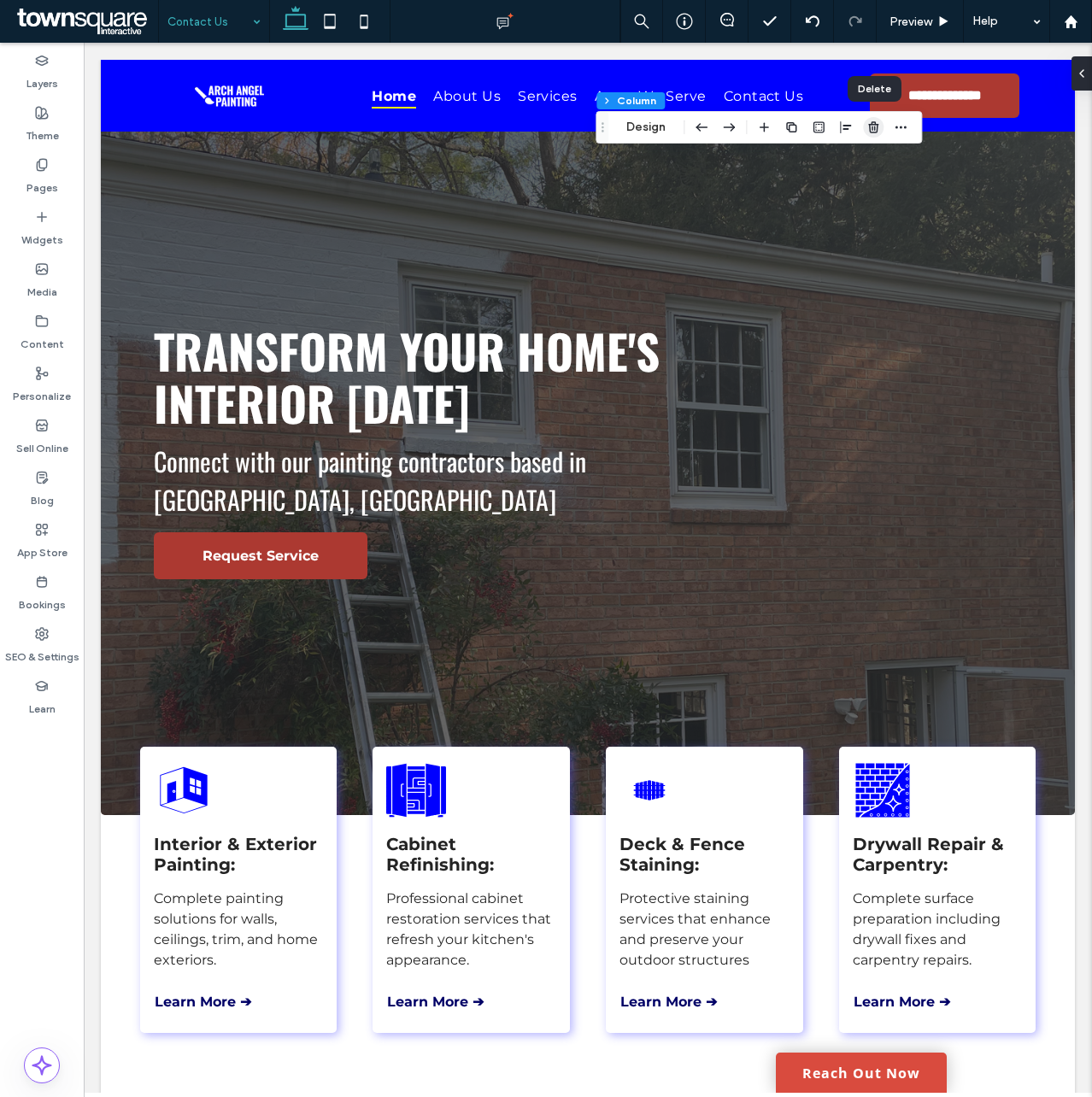
click at [872, 126] on use "button" at bounding box center [872, 126] width 10 height 11
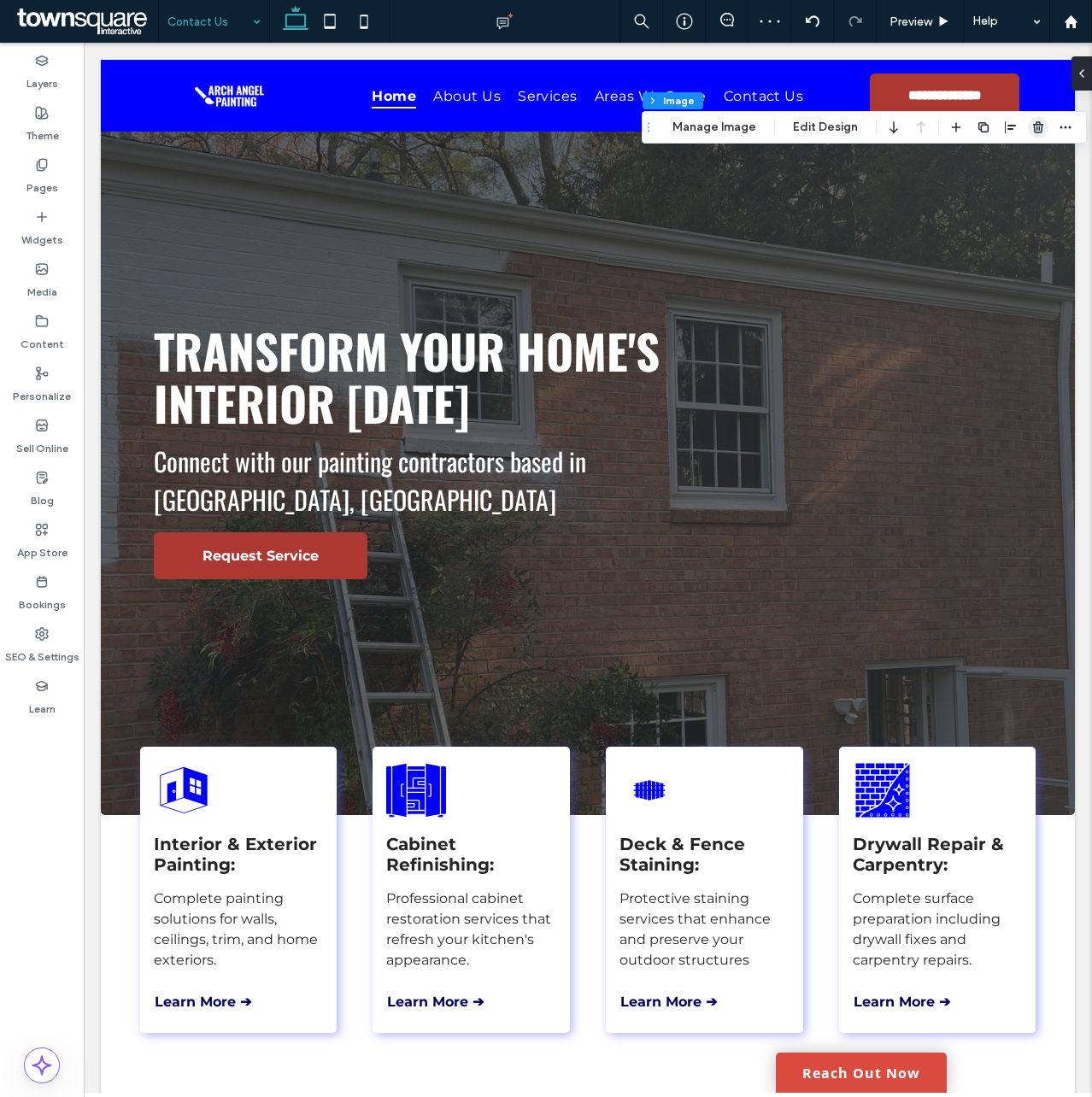
click at [1036, 132] on icon "button" at bounding box center [1037, 126] width 13 height 13
click at [1034, 128] on use "button" at bounding box center [1037, 126] width 10 height 11
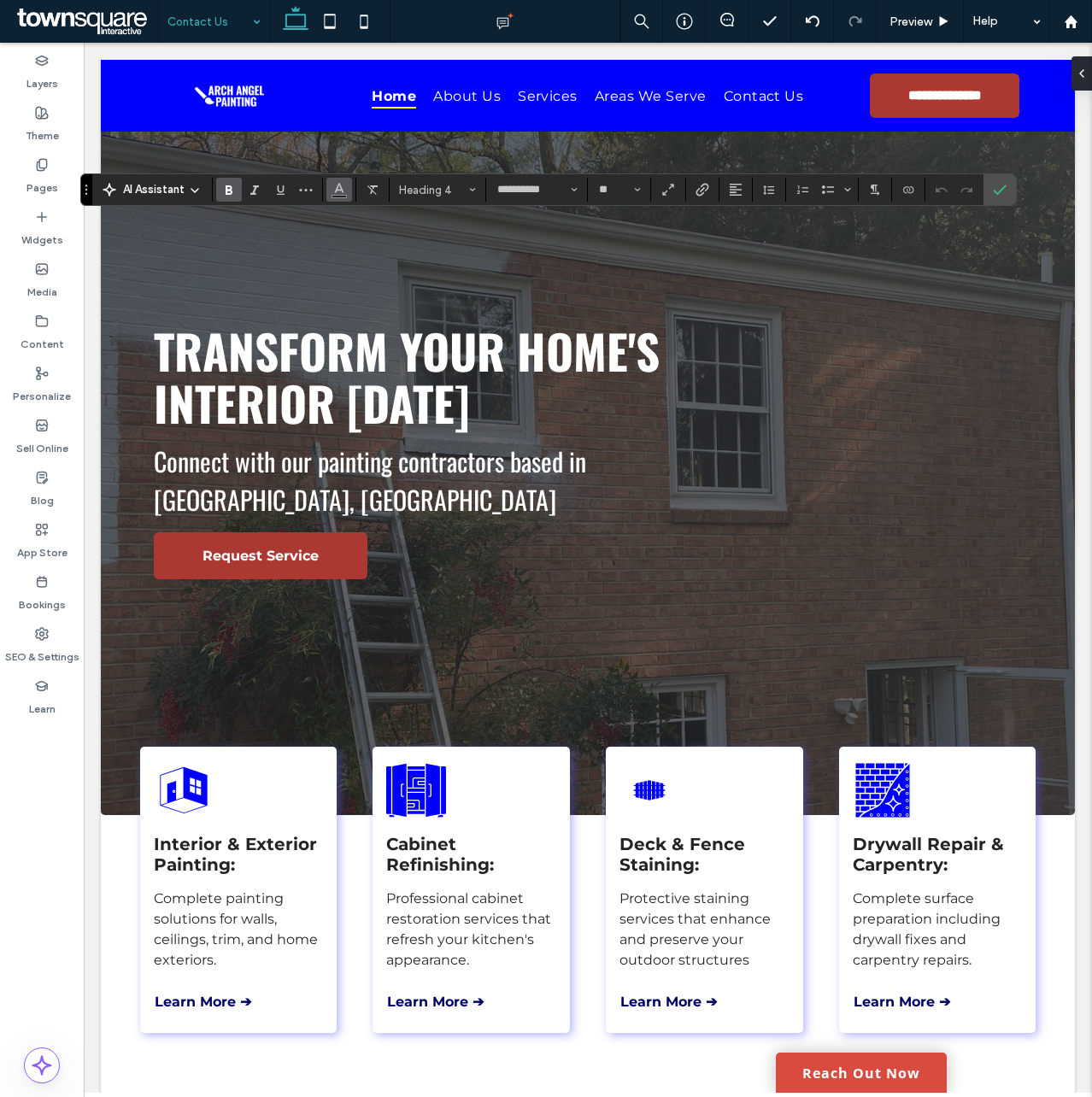
click at [342, 193] on icon "Color" at bounding box center [339, 187] width 13 height 13
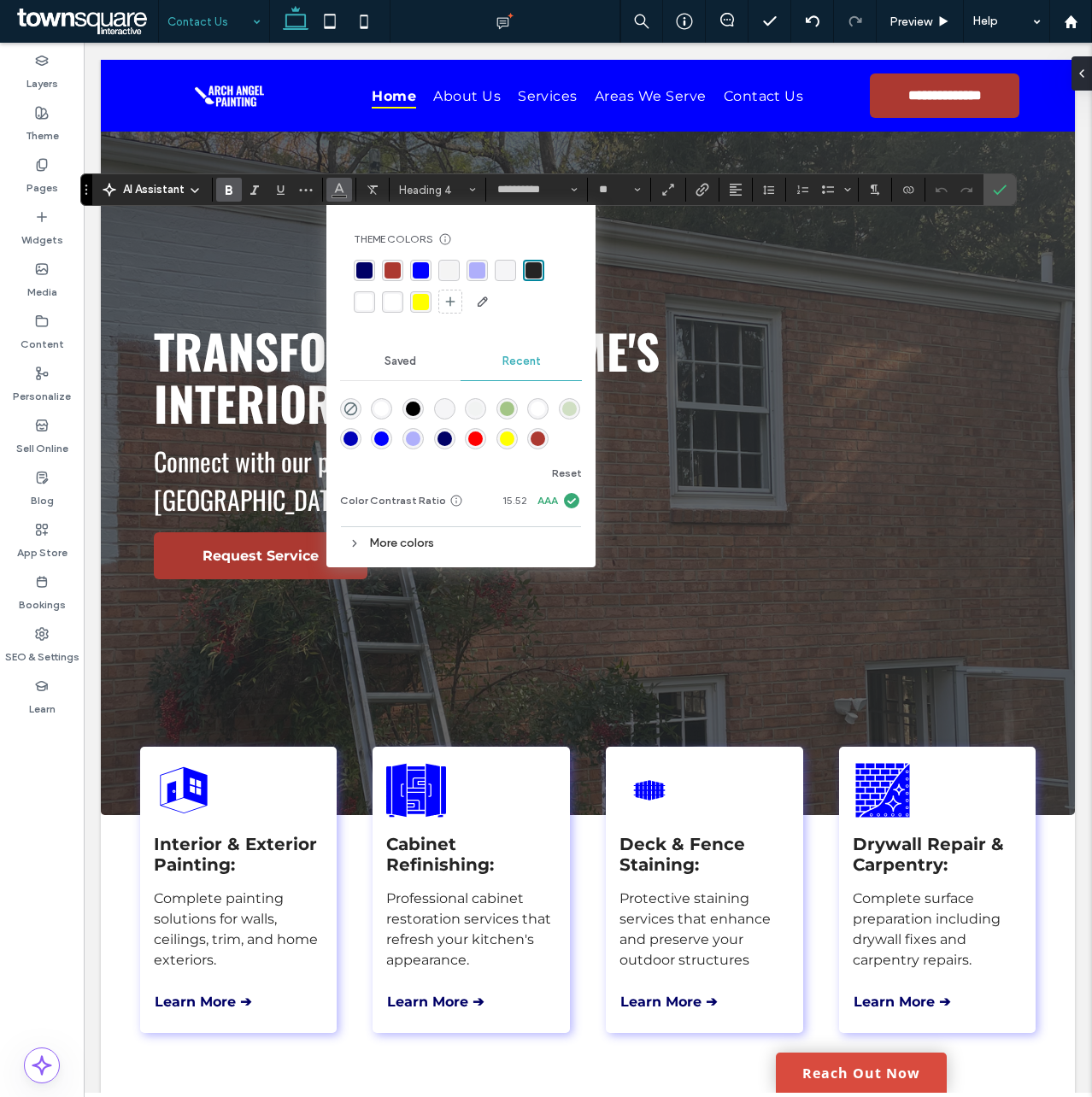
click at [392, 303] on div "rgba(255, 255, 255, 0.97)" at bounding box center [393, 302] width 16 height 16
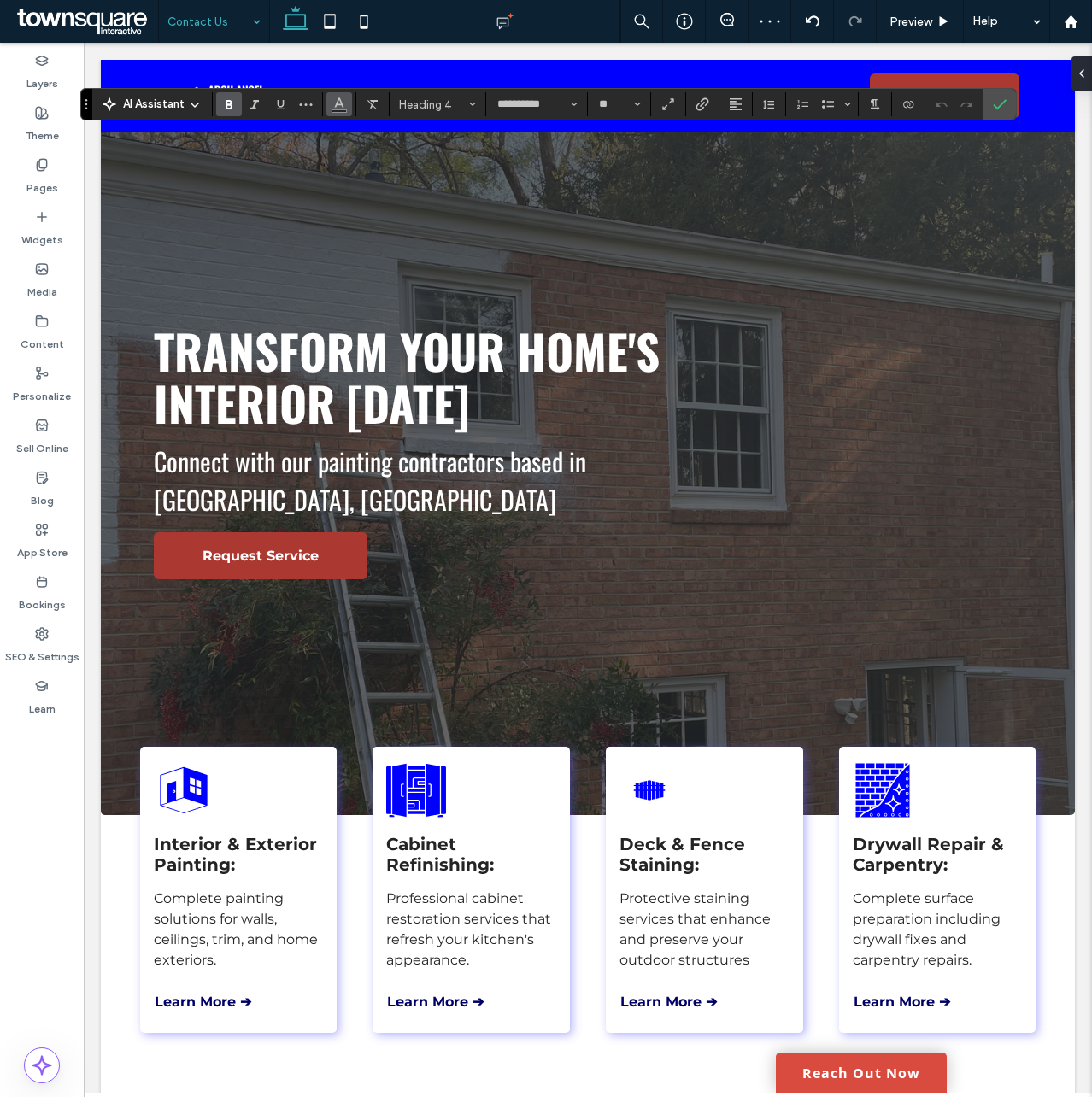
click at [342, 107] on icon "Color" at bounding box center [339, 102] width 13 height 13
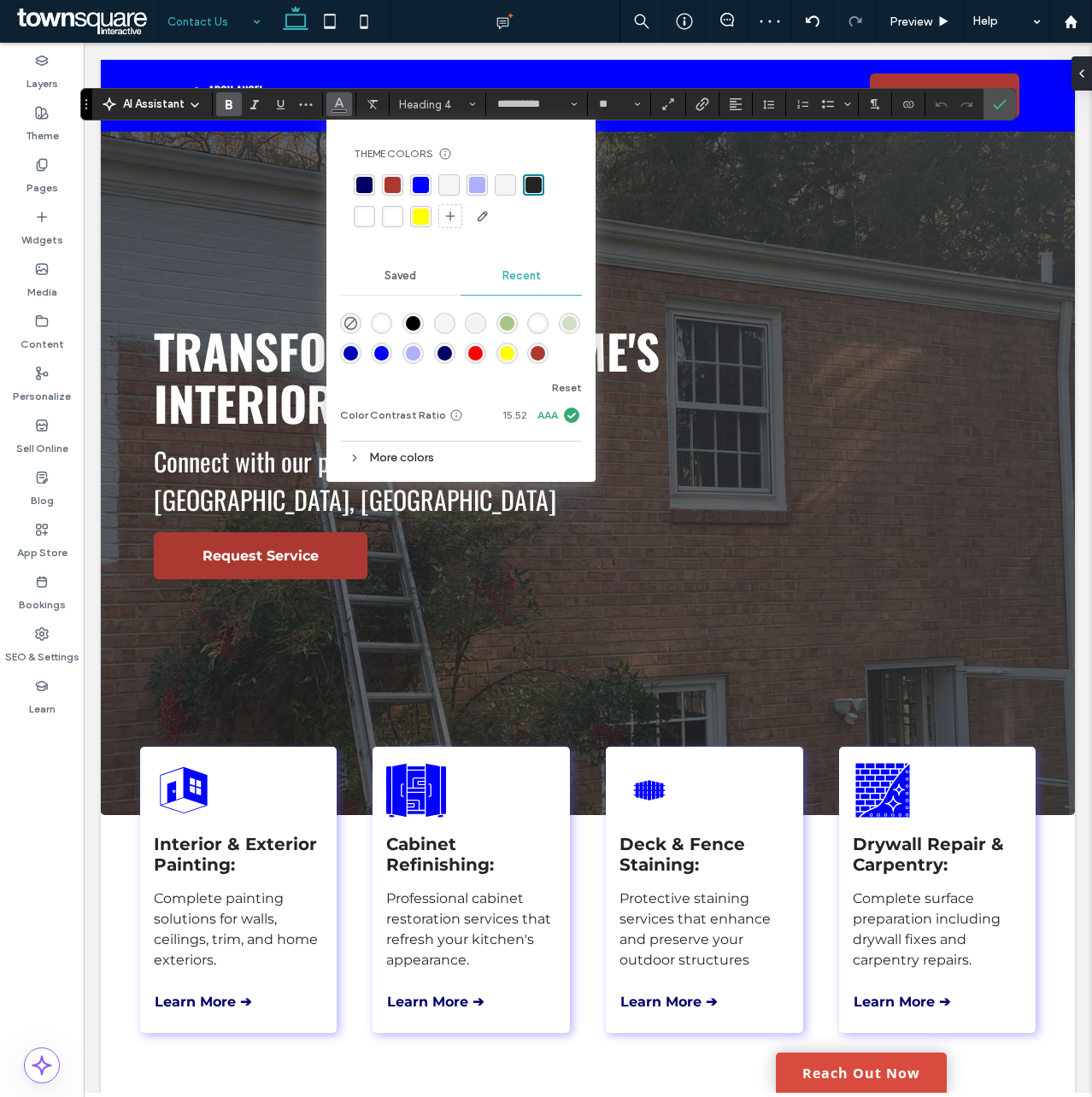
click at [393, 213] on div "rgba(255, 255, 255, 0.97)" at bounding box center [393, 217] width 16 height 16
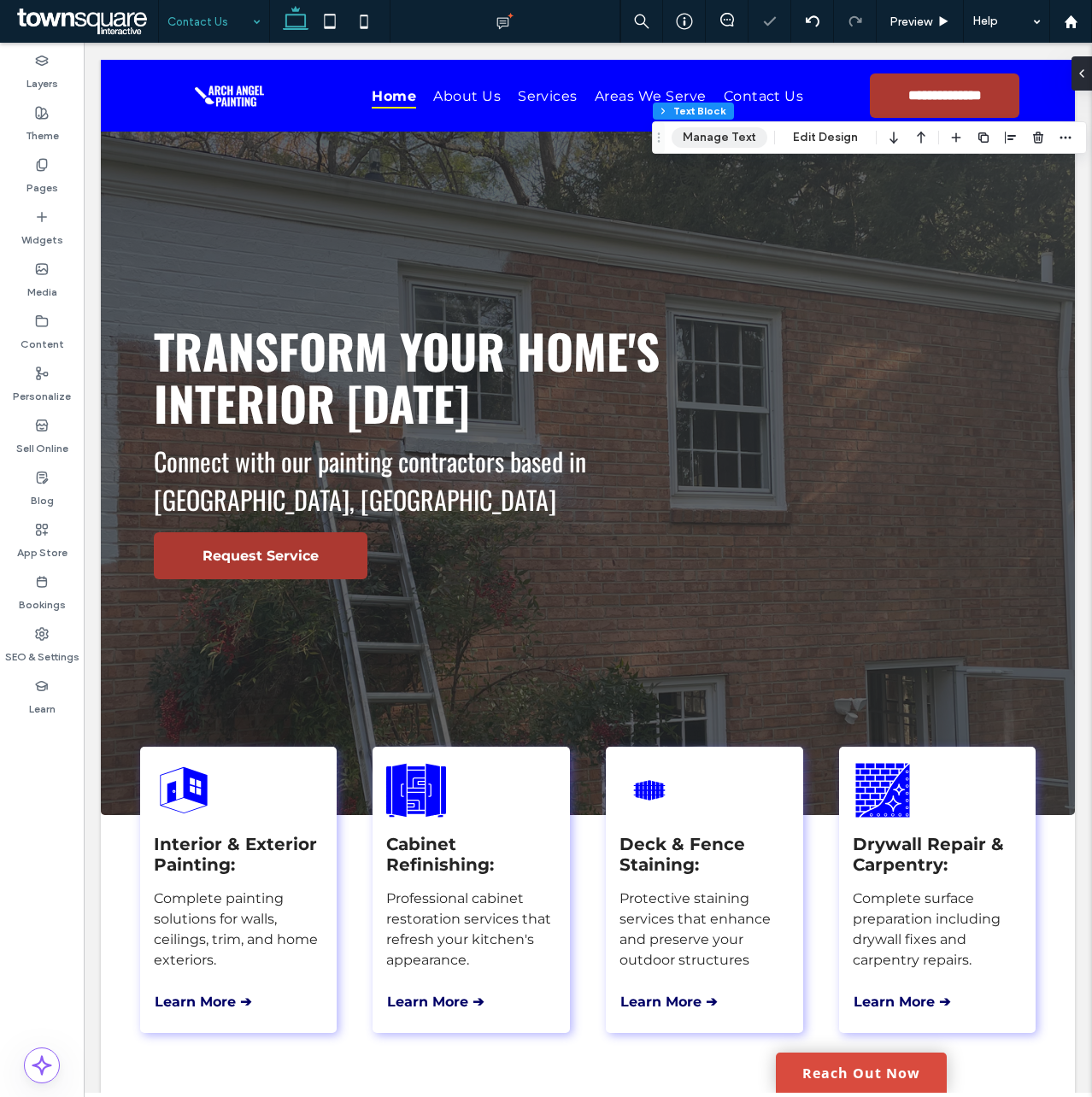
click at [727, 140] on button "Manage Text" at bounding box center [719, 137] width 96 height 21
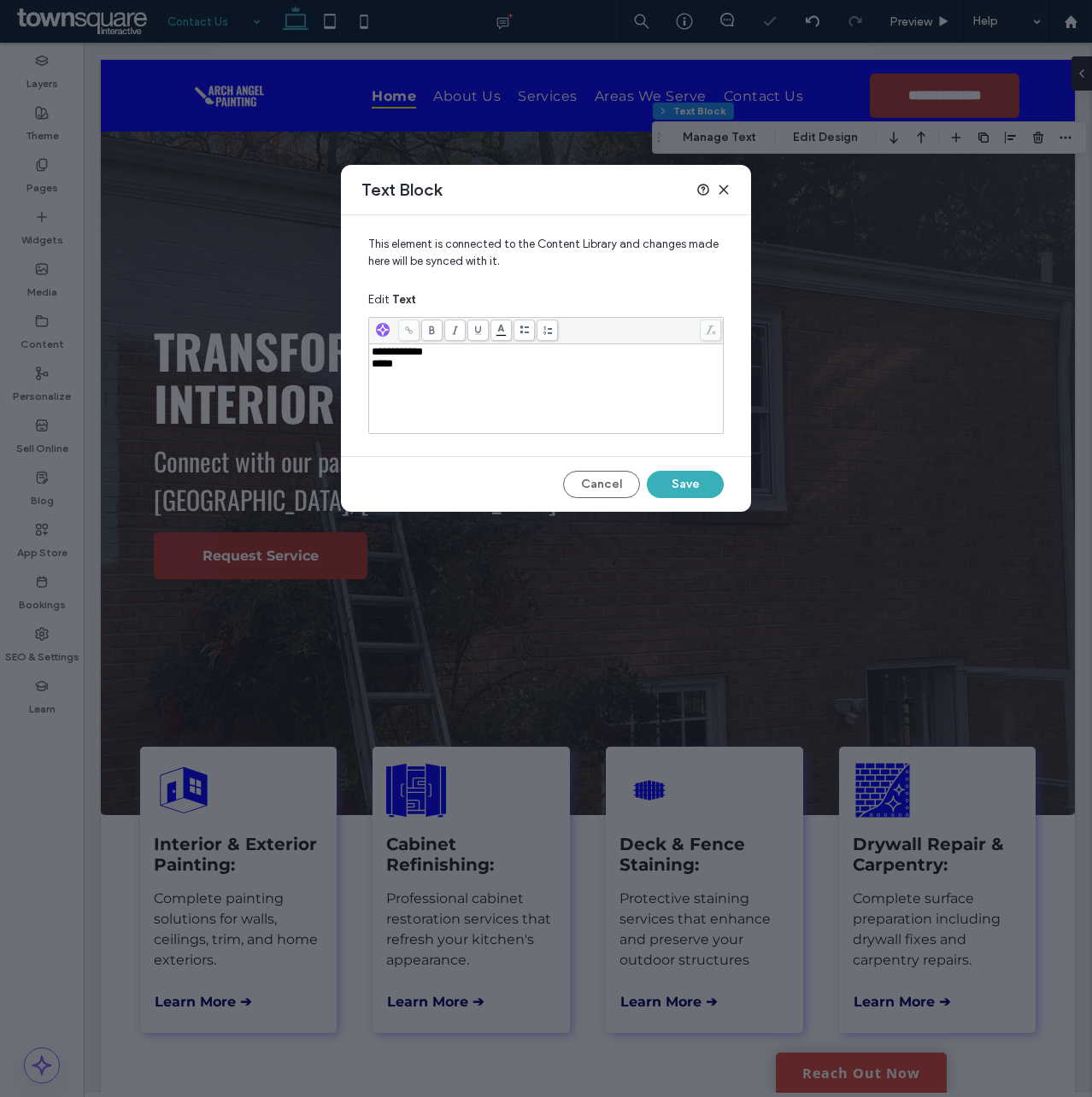
click at [719, 185] on icon at bounding box center [724, 189] width 13 height 13
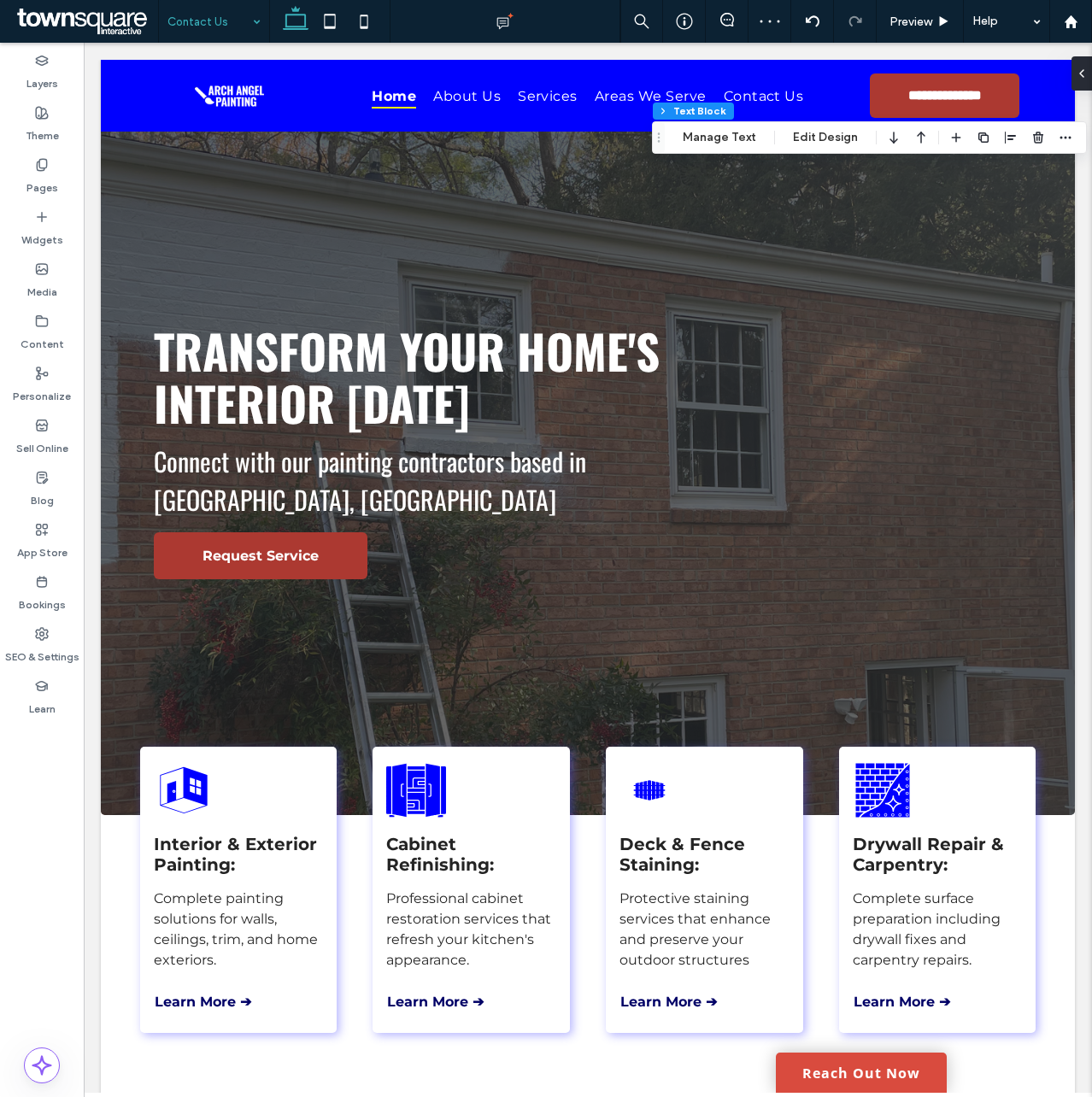
click at [827, 126] on div "Section Column Text Block Manage Text Edit Design" at bounding box center [869, 137] width 435 height 32
click at [832, 146] on button "Edit Design" at bounding box center [825, 137] width 87 height 21
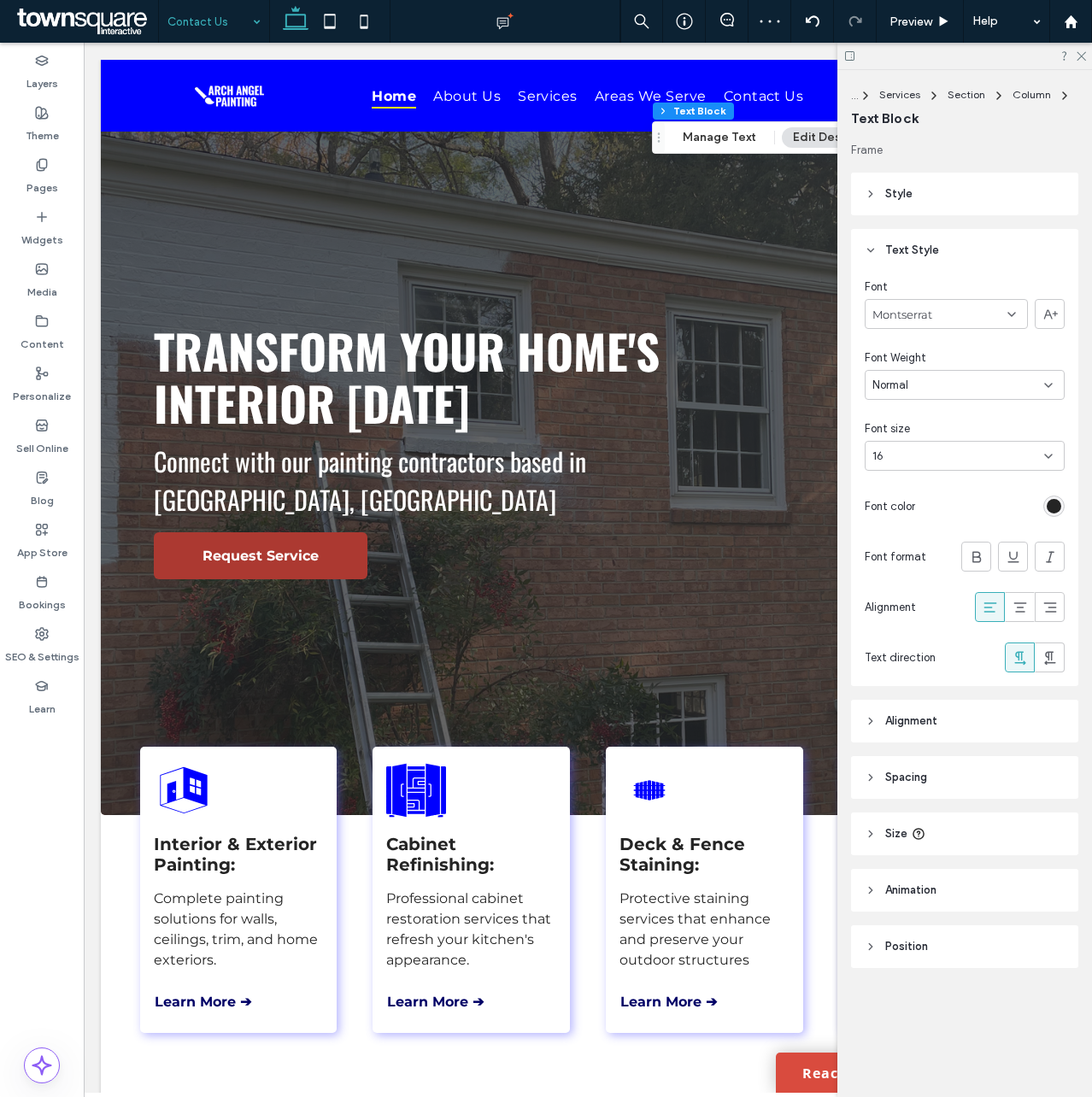
click at [1051, 509] on div "rgb(36, 36, 36)" at bounding box center [1054, 506] width 14 height 14
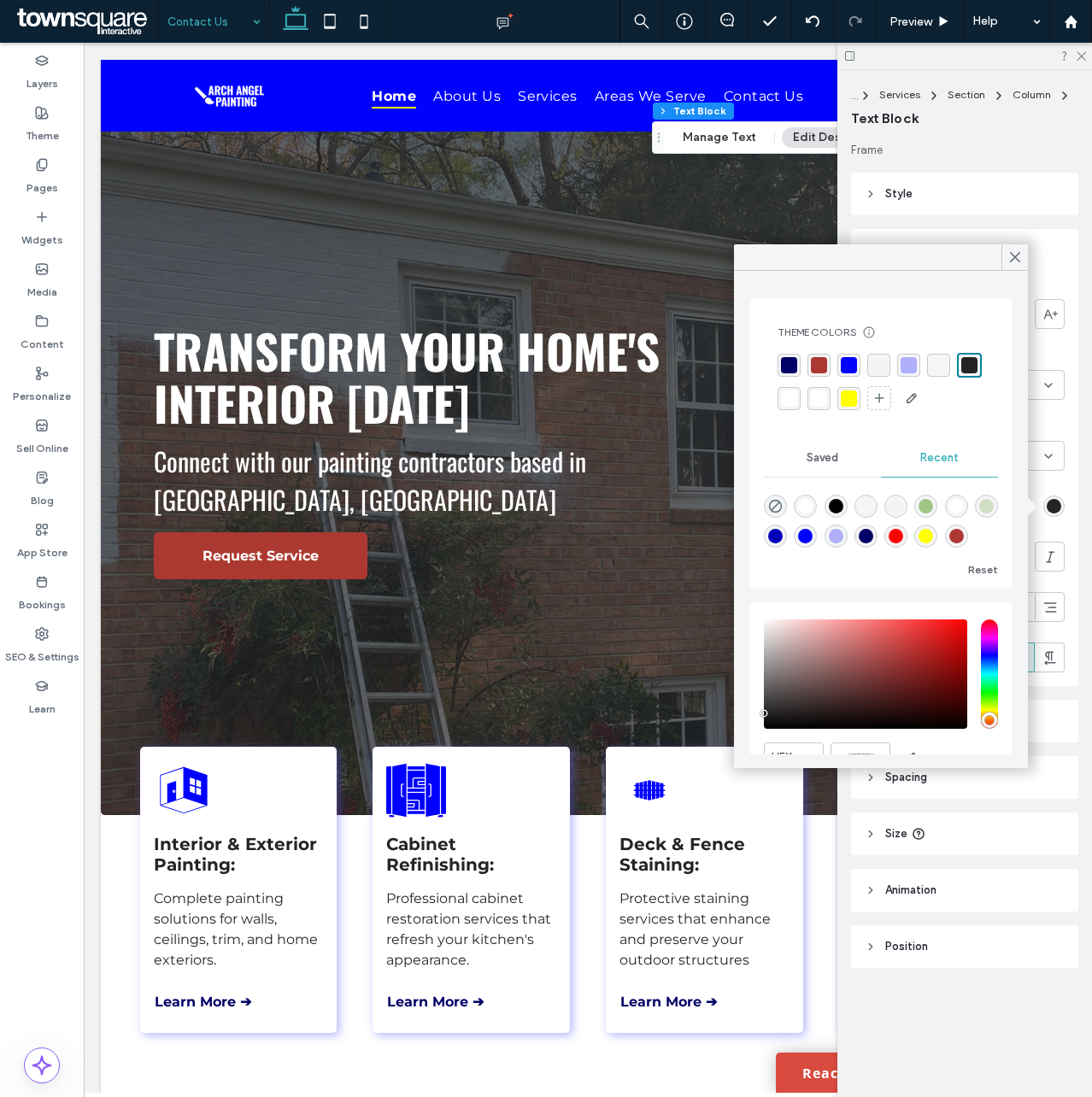
click at [797, 403] on div "rgba(255, 255, 255, 1)" at bounding box center [789, 399] width 16 height 16
click at [1079, 53] on use at bounding box center [1081, 56] width 9 height 9
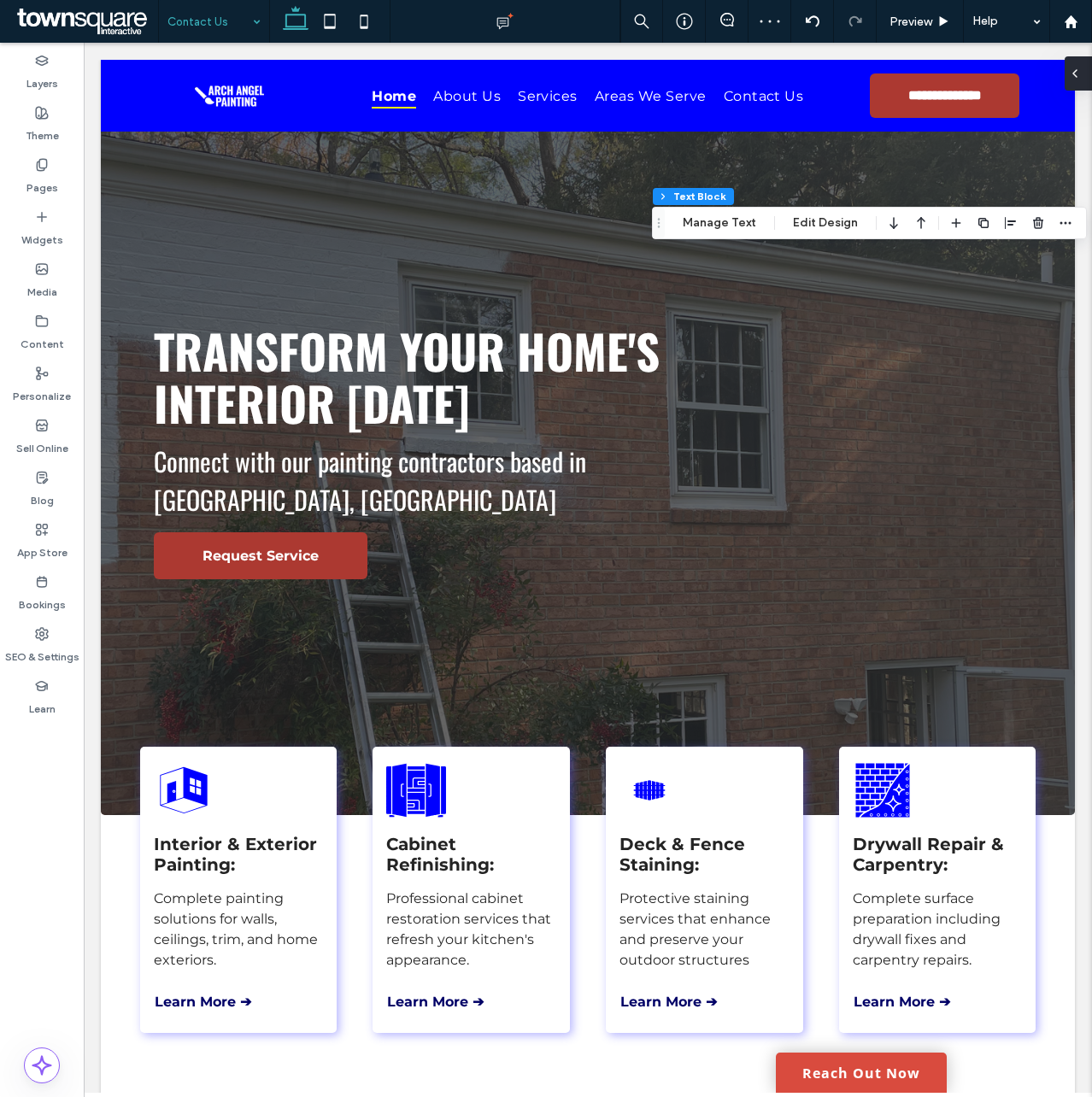
click at [1079, 74] on icon at bounding box center [1074, 73] width 13 height 13
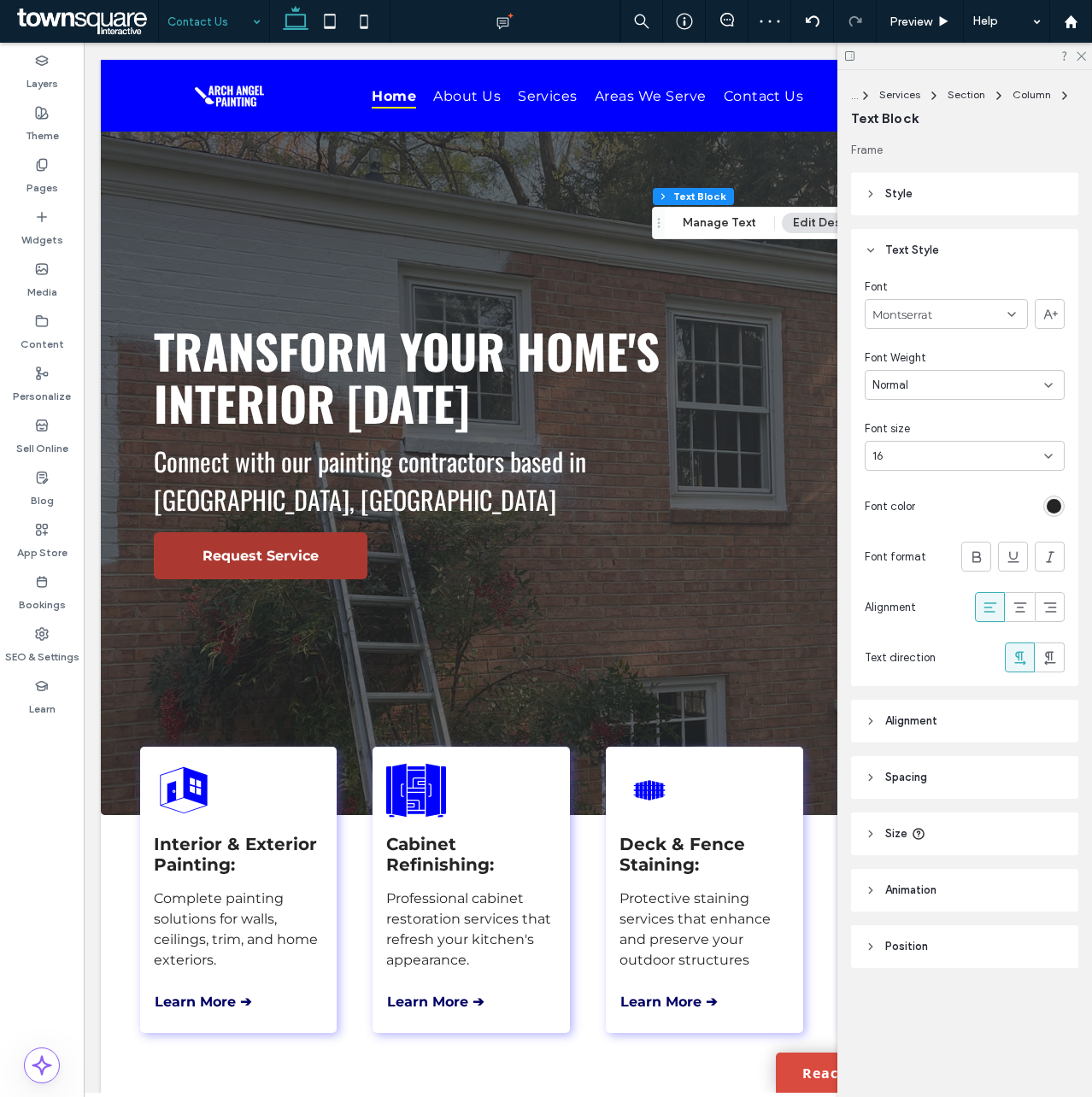
click at [1049, 513] on div "rgb(36, 36, 36)" at bounding box center [1054, 506] width 14 height 14
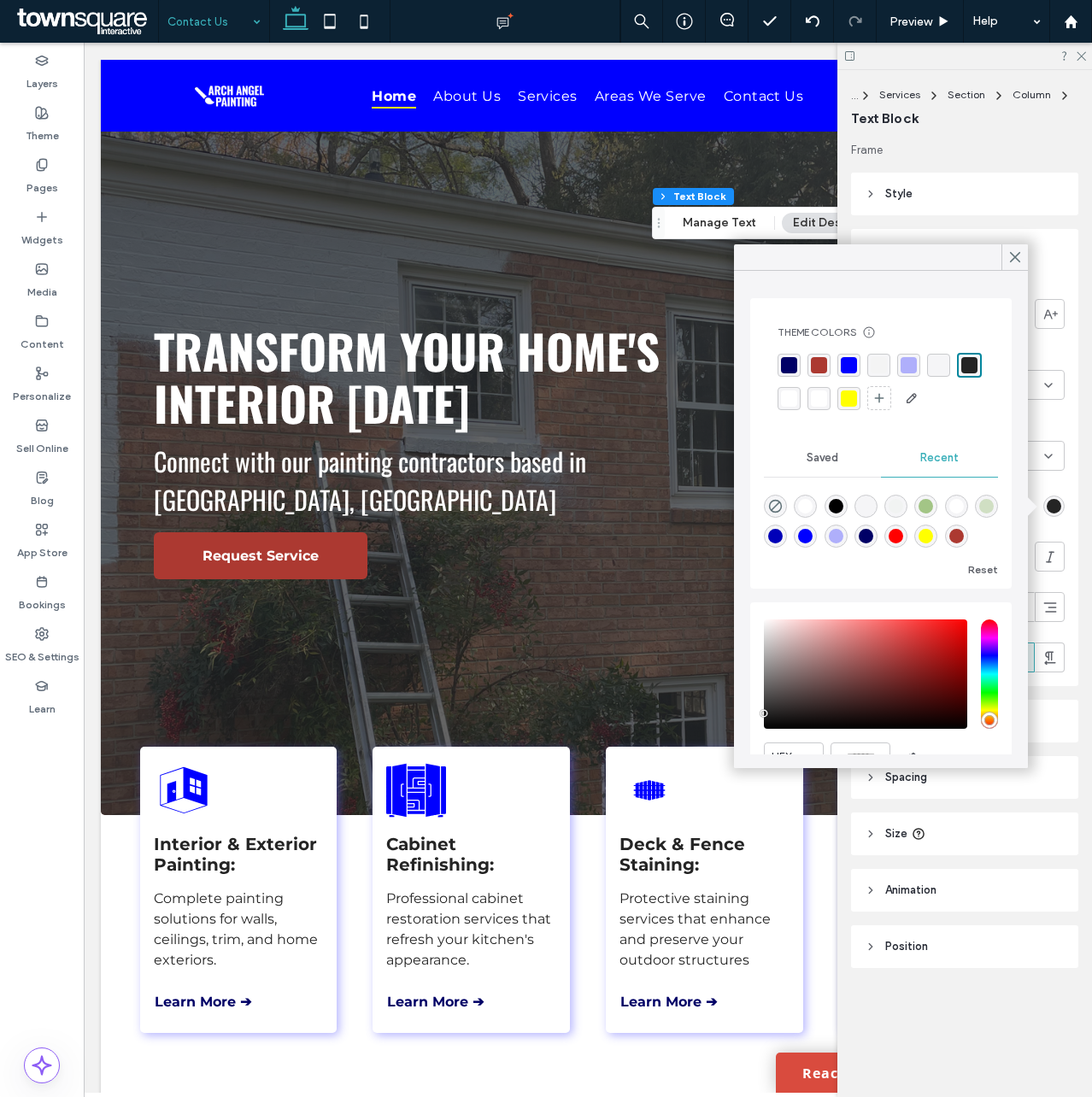
click at [797, 394] on div "rgba(255, 255, 255, 1)" at bounding box center [789, 399] width 16 height 16
click at [1083, 56] on icon at bounding box center [1080, 55] width 11 height 11
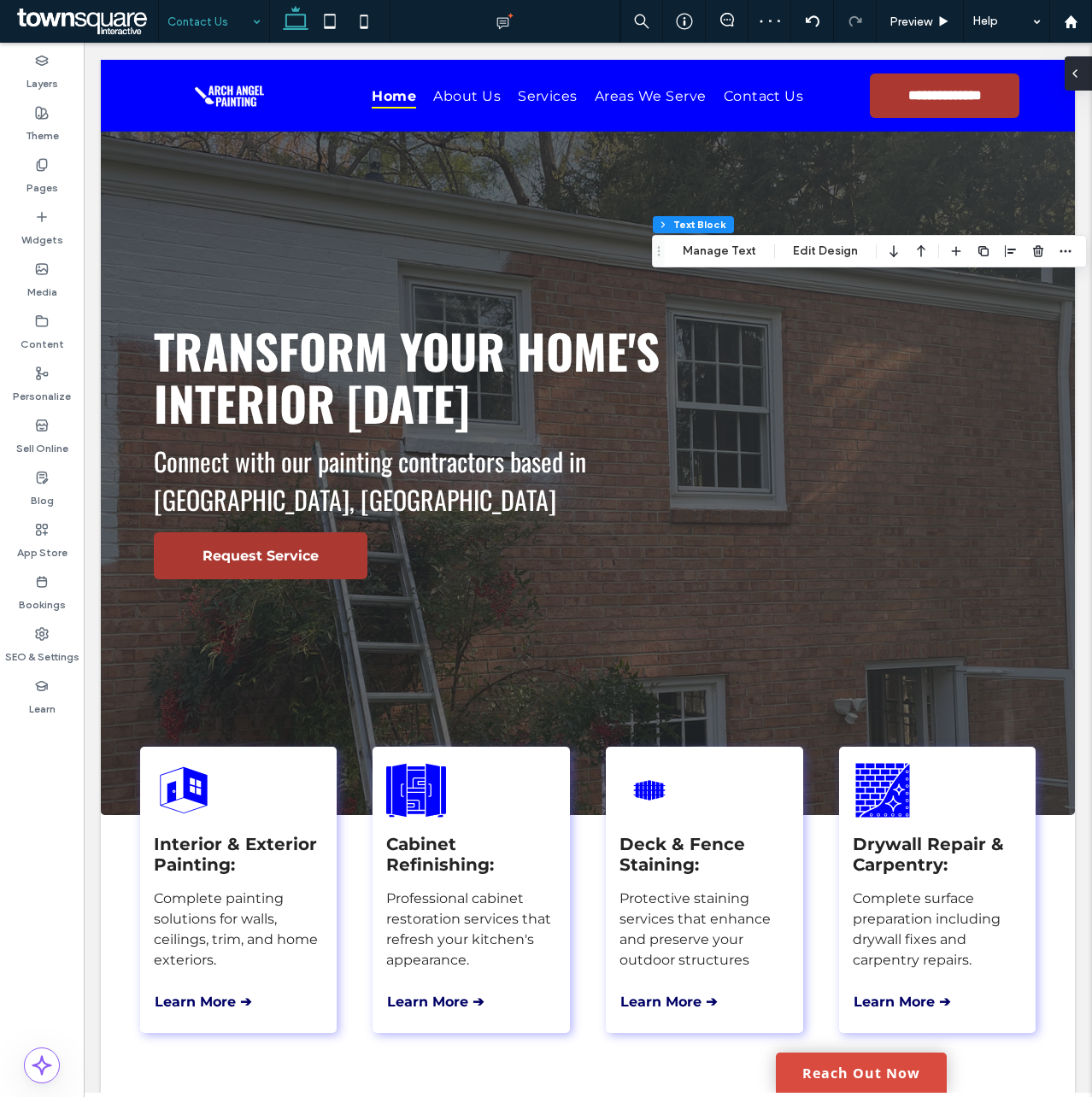
click at [1080, 80] on icon at bounding box center [1074, 73] width 13 height 13
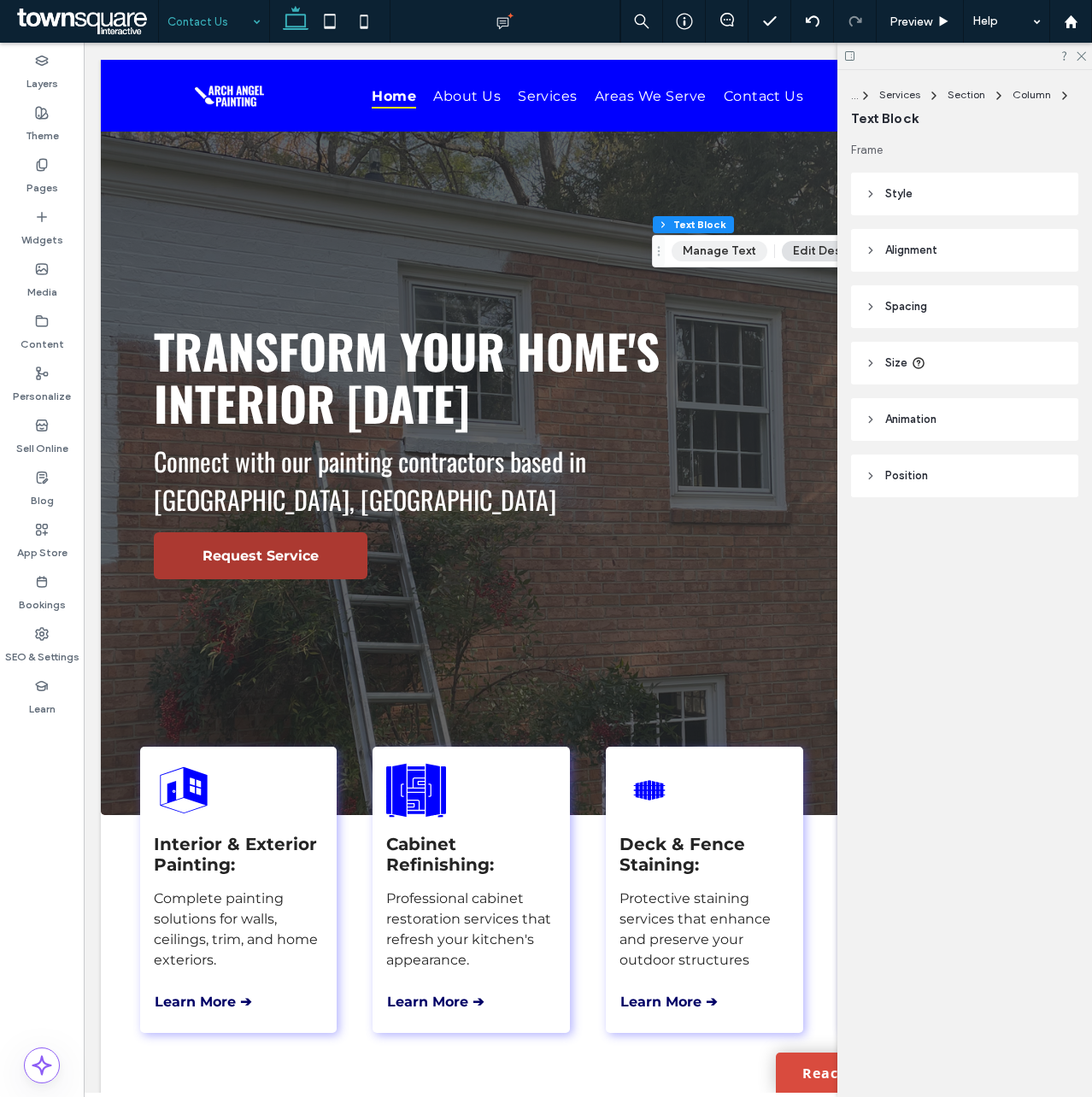
click at [733, 252] on button "Manage Text" at bounding box center [719, 251] width 96 height 21
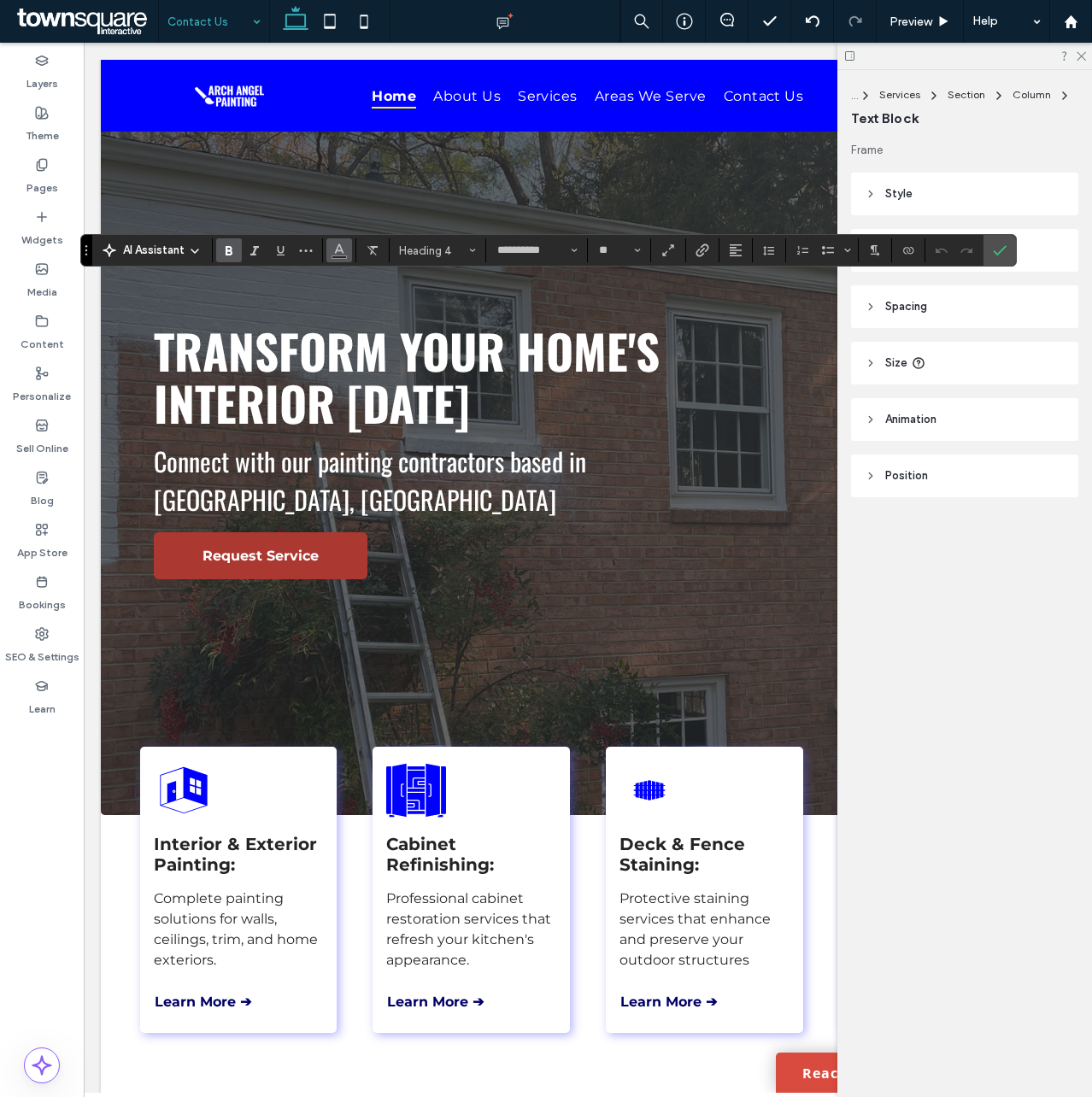
click at [338, 252] on icon "Color" at bounding box center [339, 248] width 13 height 13
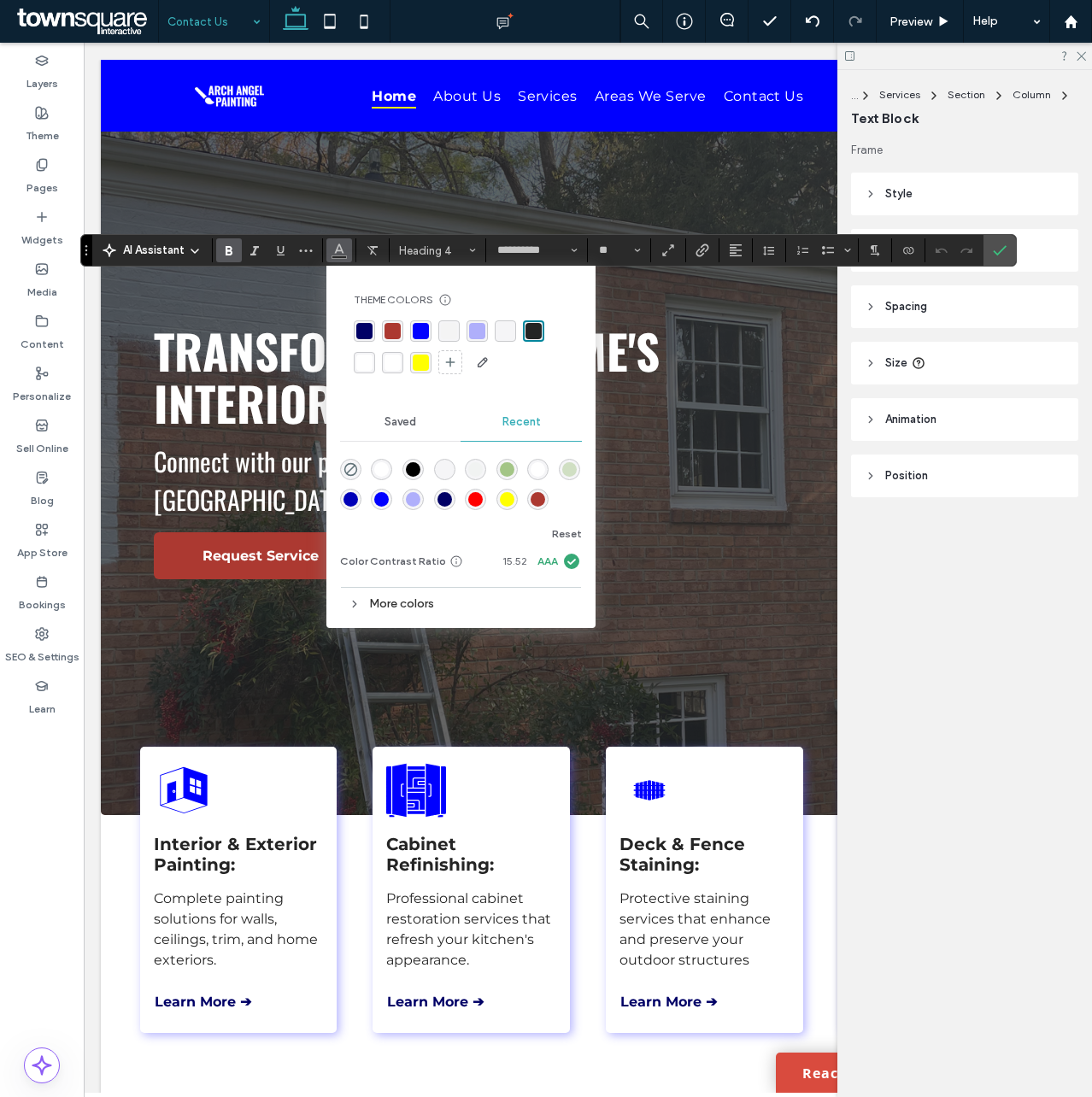
click at [391, 365] on div "rgba(255, 255, 255, 0.97)" at bounding box center [393, 363] width 16 height 16
click at [1079, 55] on icon at bounding box center [1080, 55] width 11 height 11
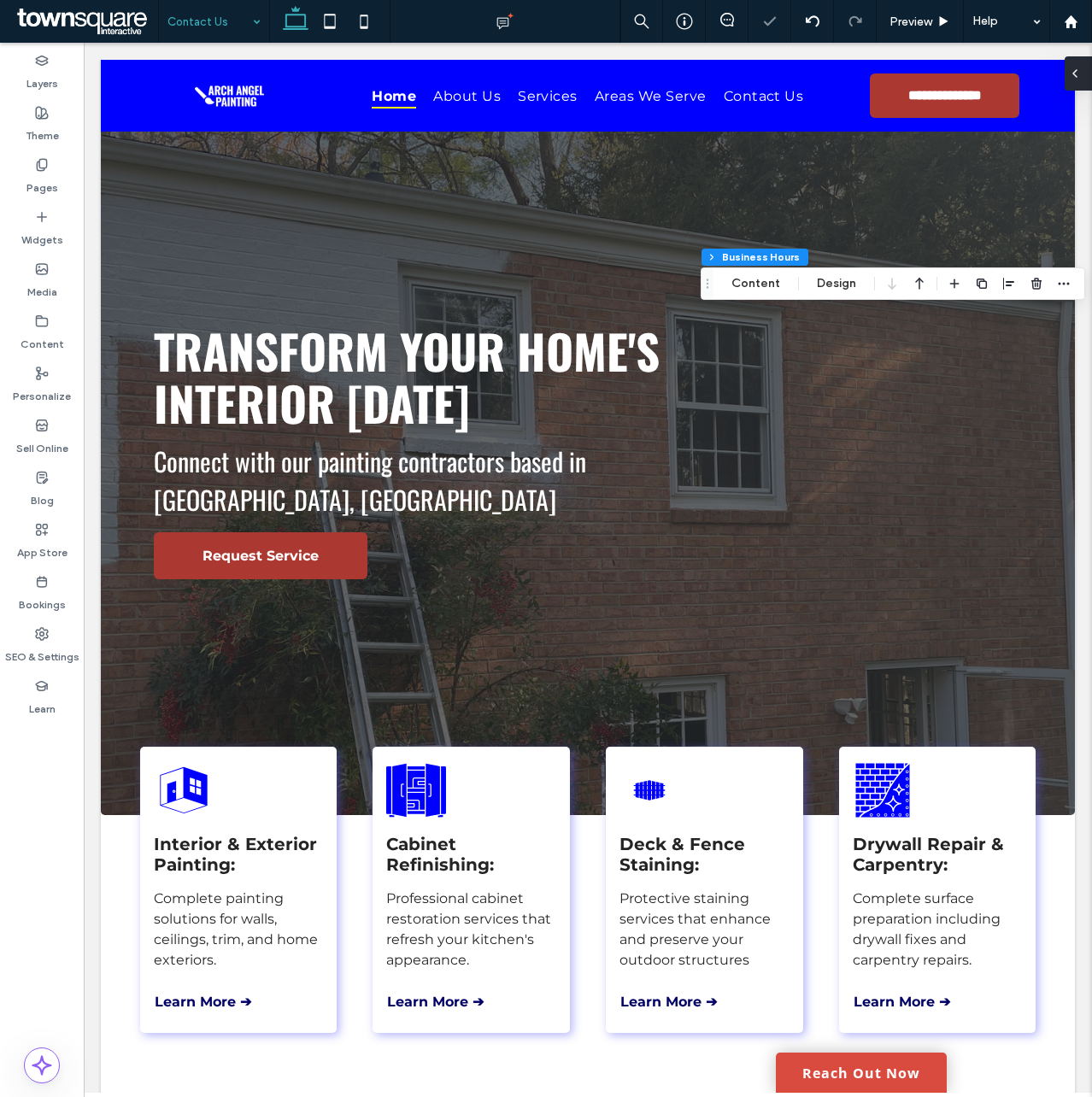
click at [1081, 75] on icon at bounding box center [1074, 73] width 13 height 13
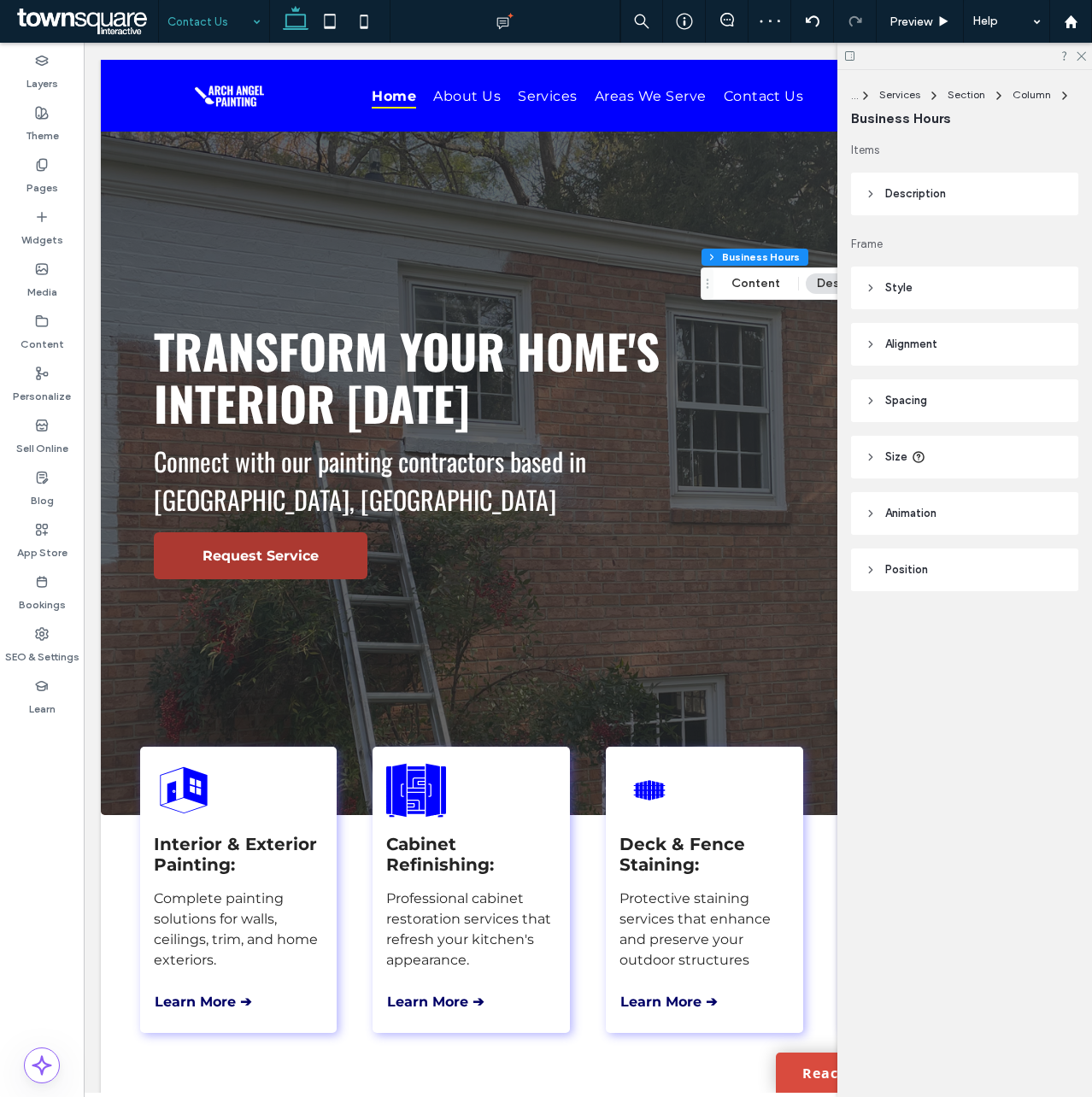
click at [913, 281] on header "Style" at bounding box center [965, 288] width 228 height 43
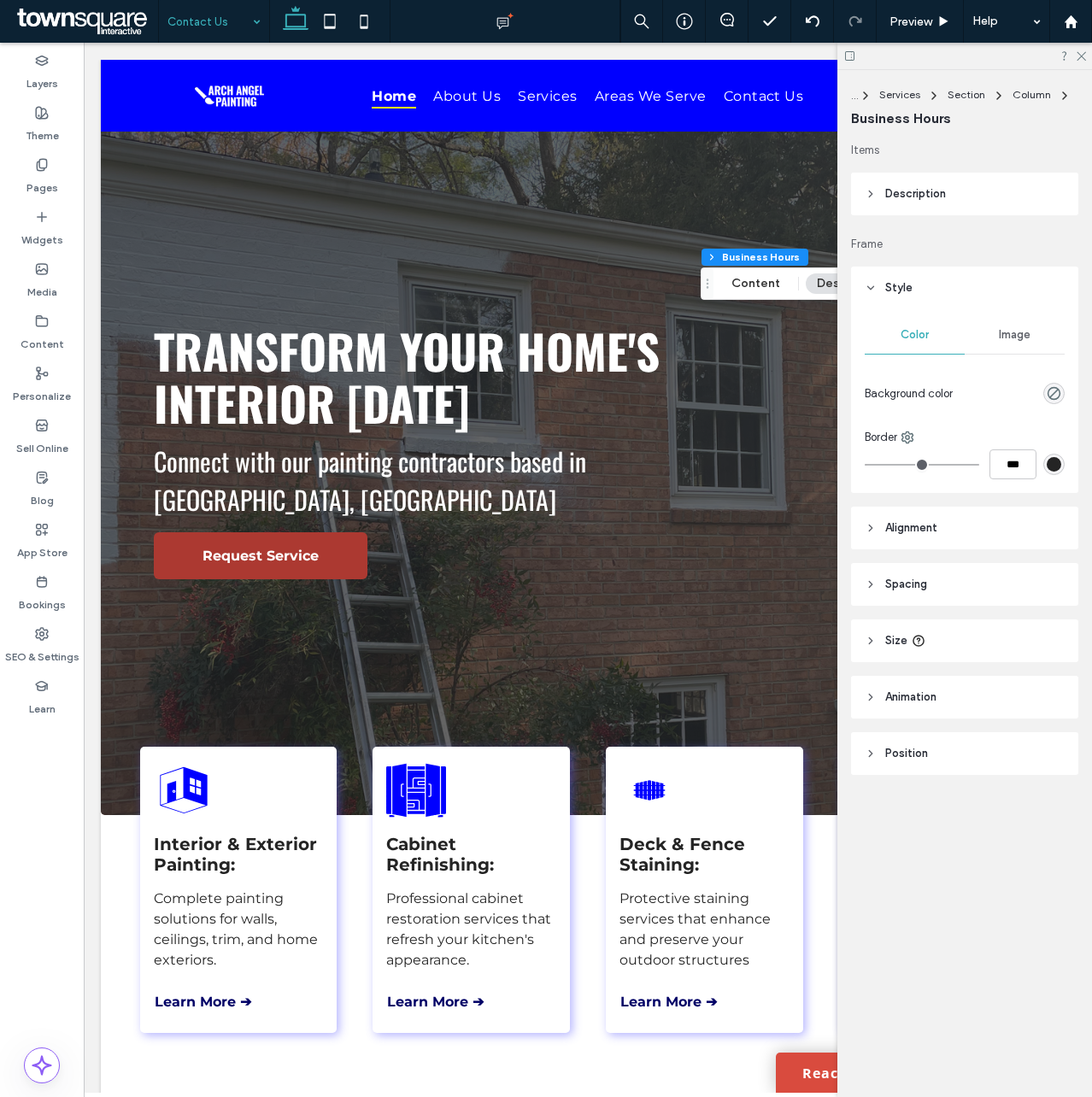
click at [893, 199] on span "Description" at bounding box center [915, 194] width 61 height 17
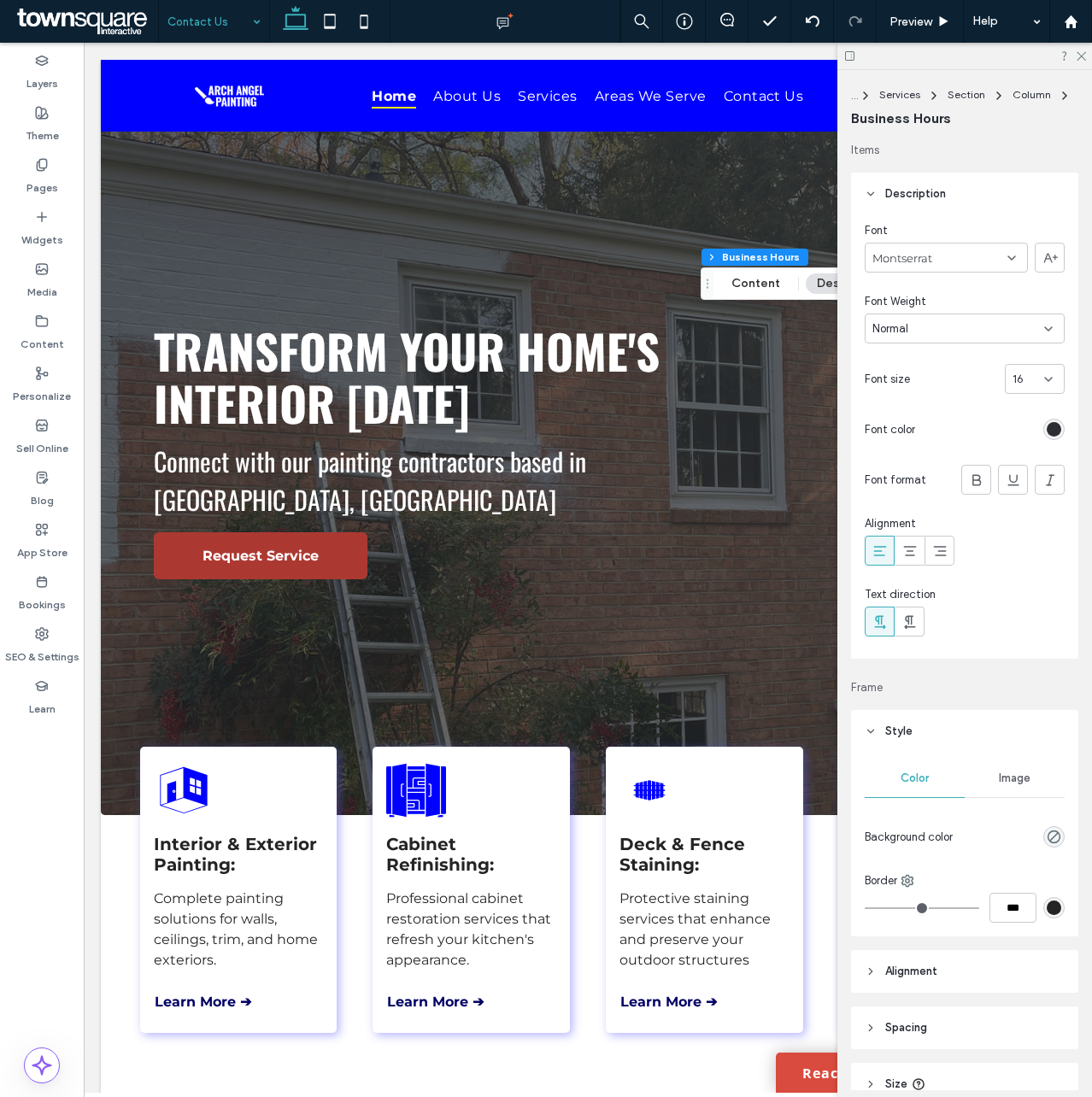
click at [1047, 422] on div "rgb(45, 46, 50)" at bounding box center [1054, 429] width 14 height 14
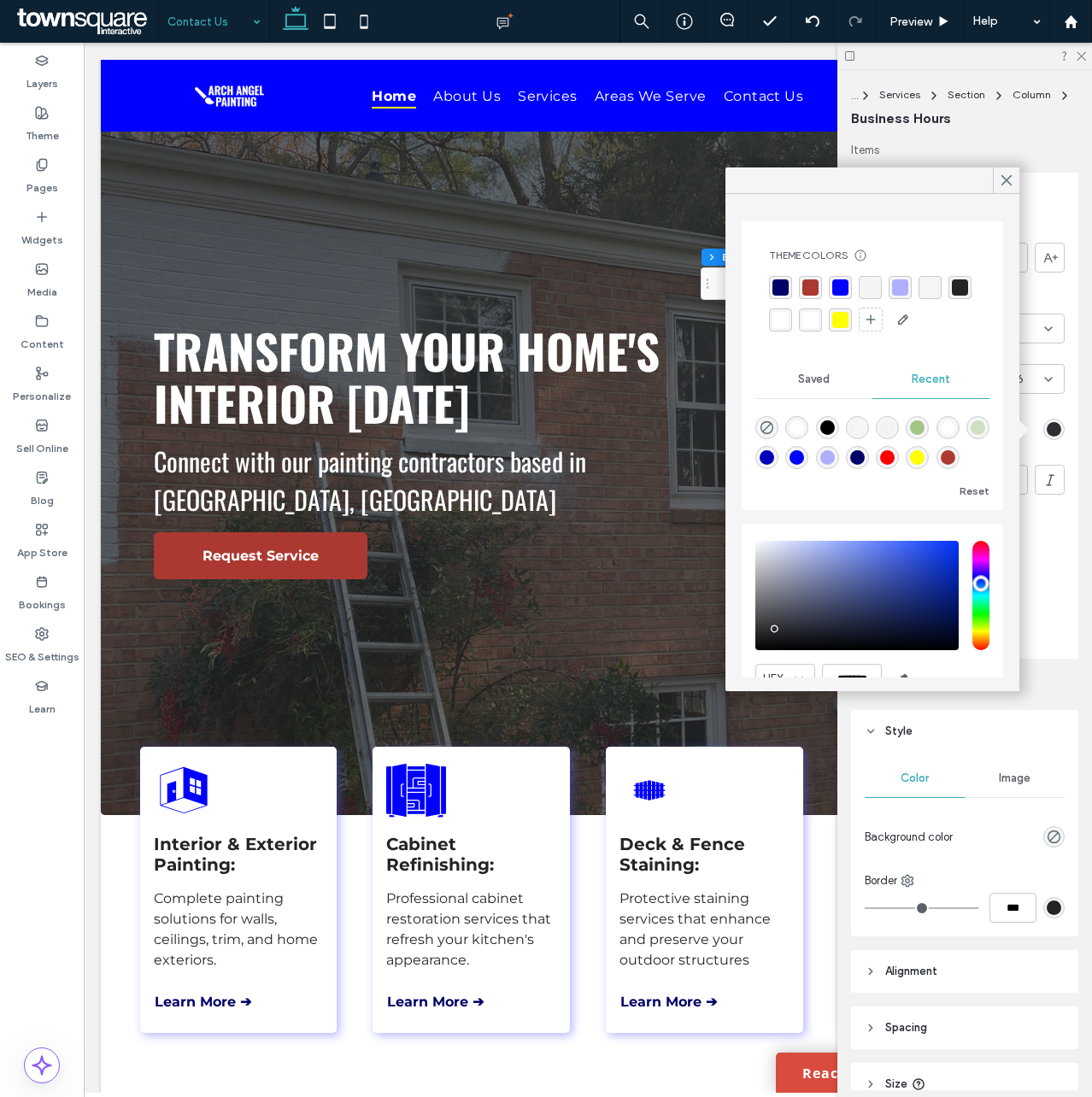
click at [789, 315] on div "rgba(255, 255, 255, 1)" at bounding box center [781, 320] width 16 height 16
click at [1079, 52] on icon at bounding box center [1080, 55] width 11 height 11
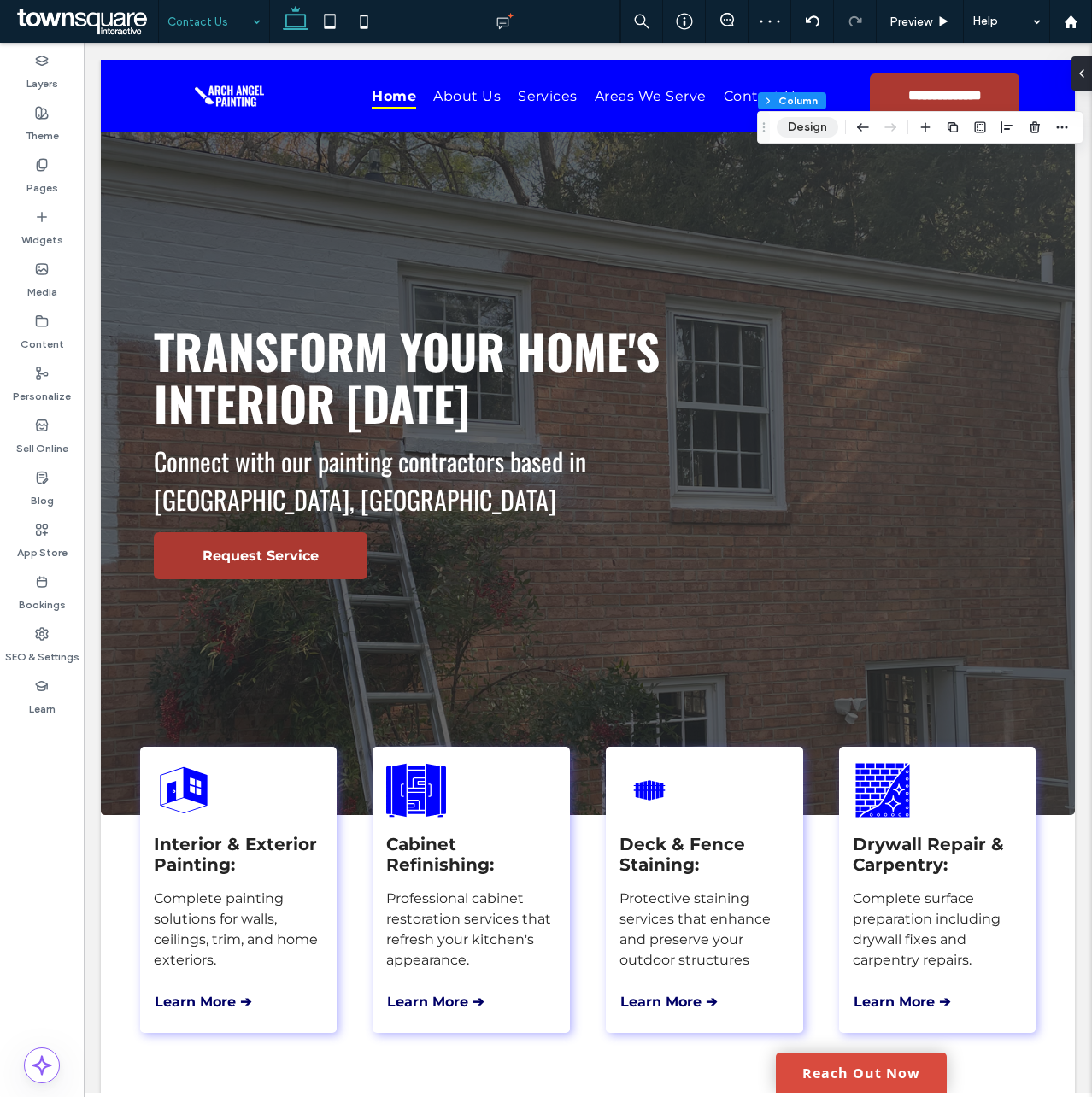
click at [815, 135] on button "Design" at bounding box center [807, 127] width 62 height 21
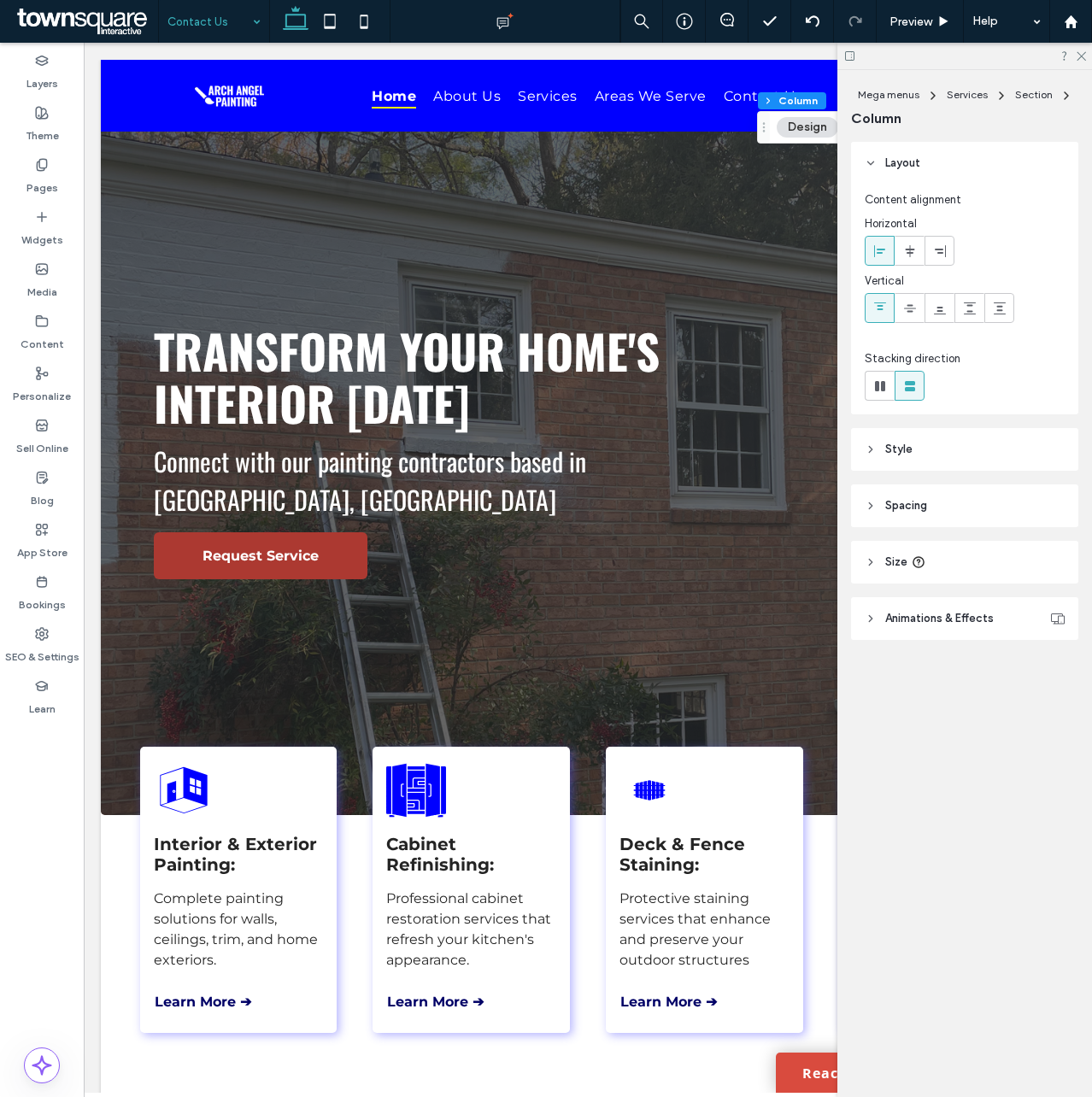
click at [891, 458] on header "Style" at bounding box center [965, 450] width 228 height 43
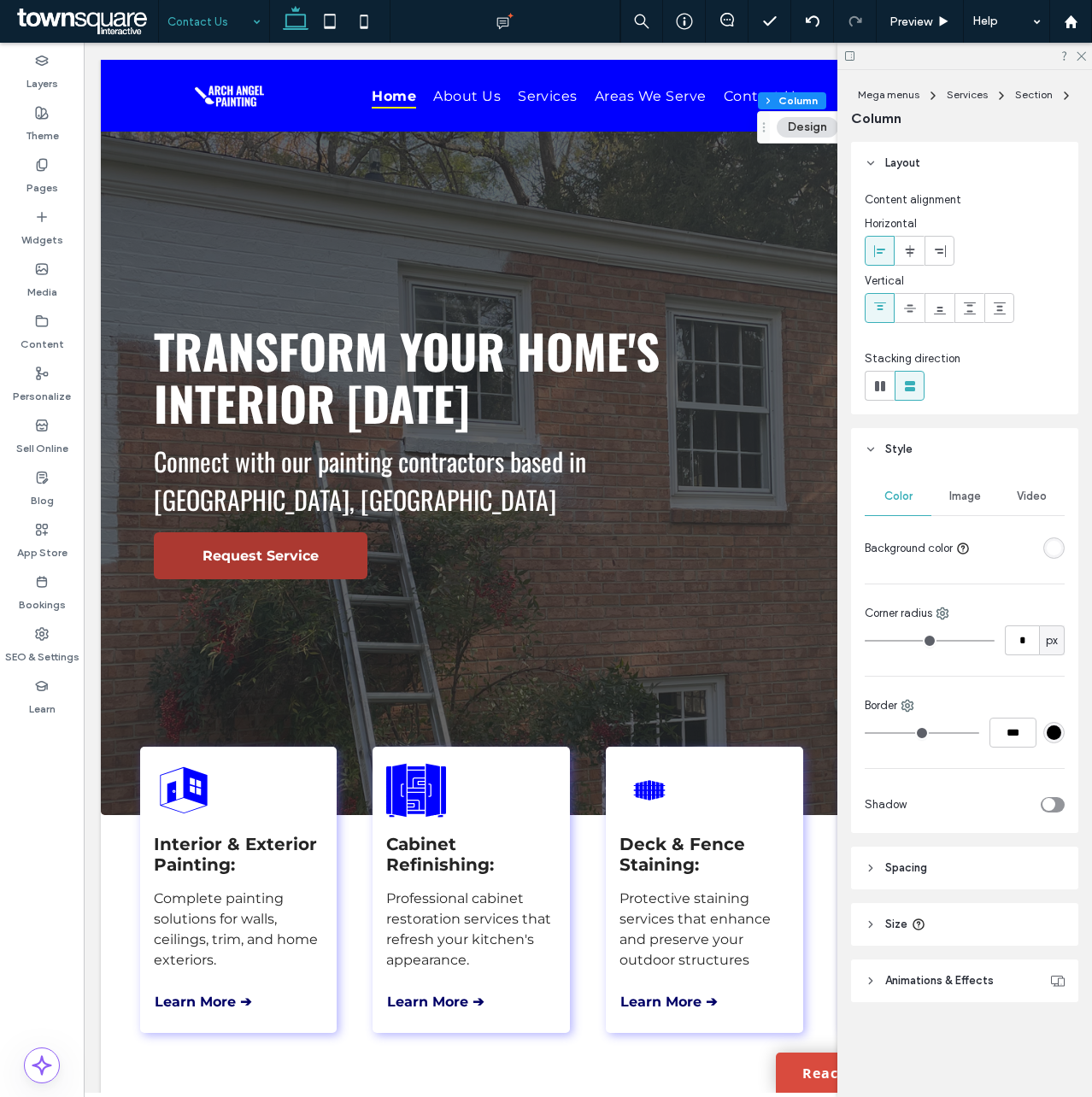
click at [1051, 542] on div "rgba(255, 255, 255, 1)" at bounding box center [1054, 548] width 14 height 14
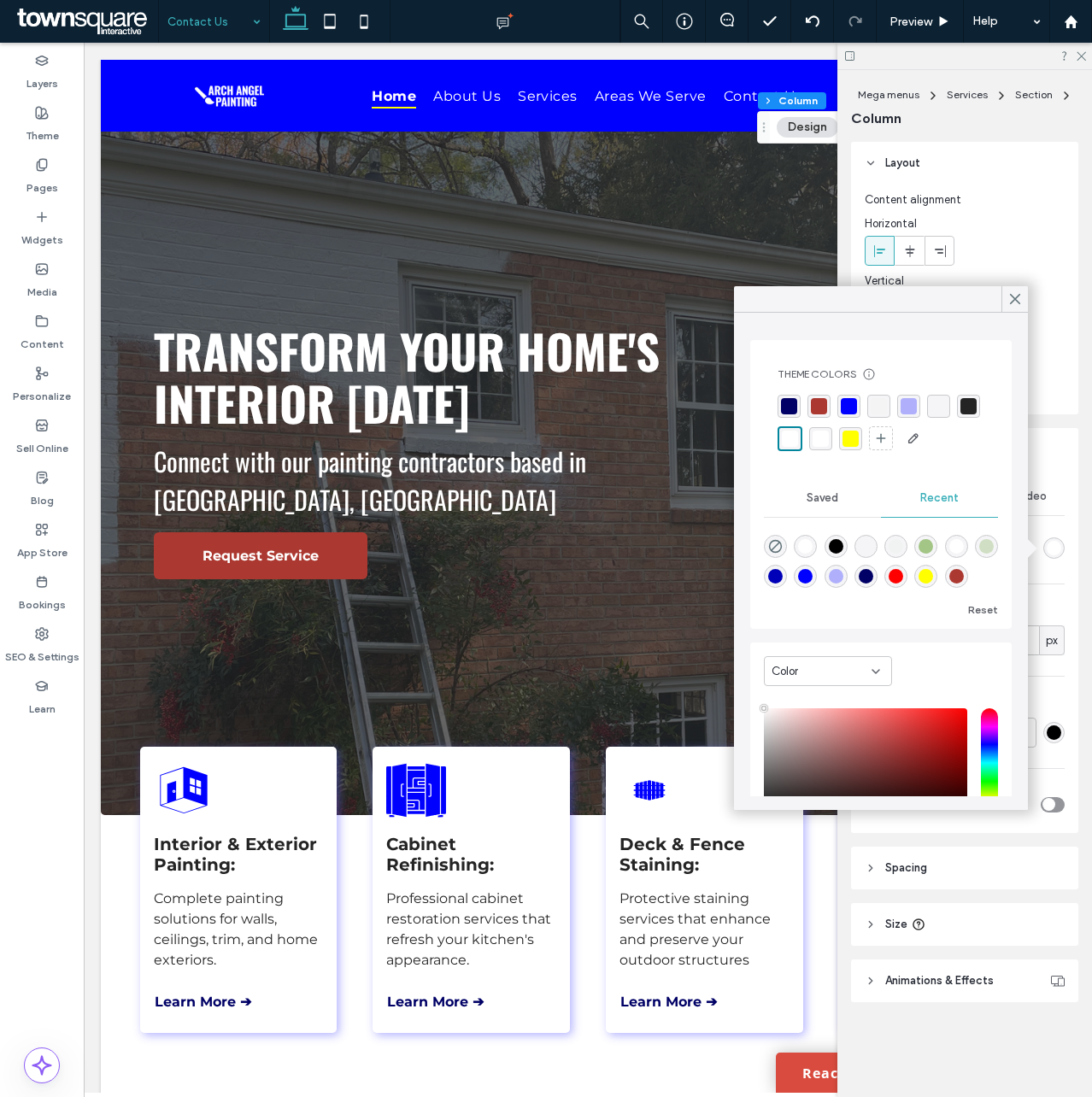
click at [848, 398] on div "rgba(0, 0, 255, 1)" at bounding box center [849, 406] width 16 height 16
click at [1012, 298] on icon at bounding box center [1015, 298] width 15 height 15
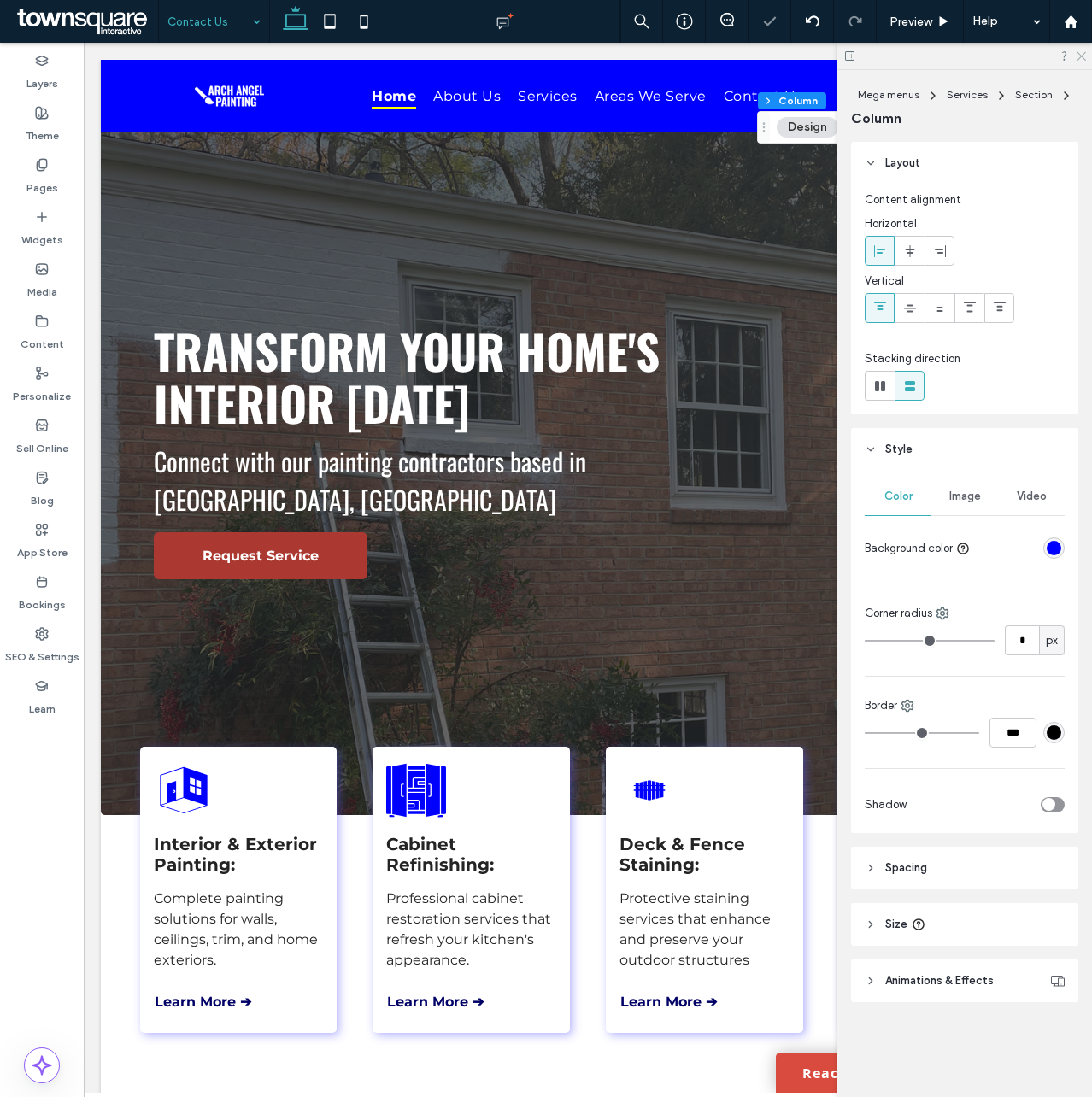
click at [1079, 56] on icon at bounding box center [1080, 55] width 11 height 11
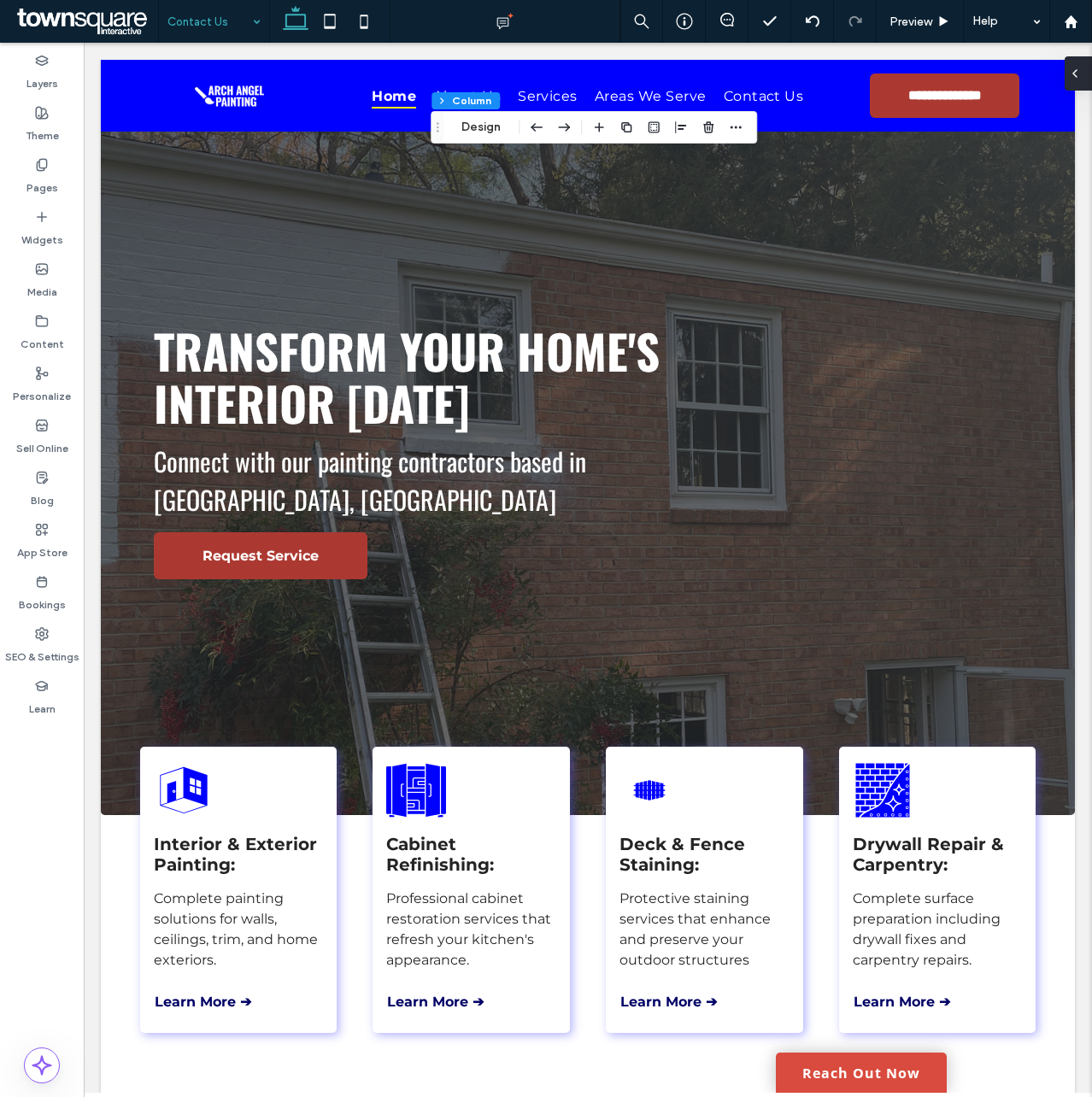
click at [1079, 82] on span at bounding box center [1074, 73] width 13 height 34
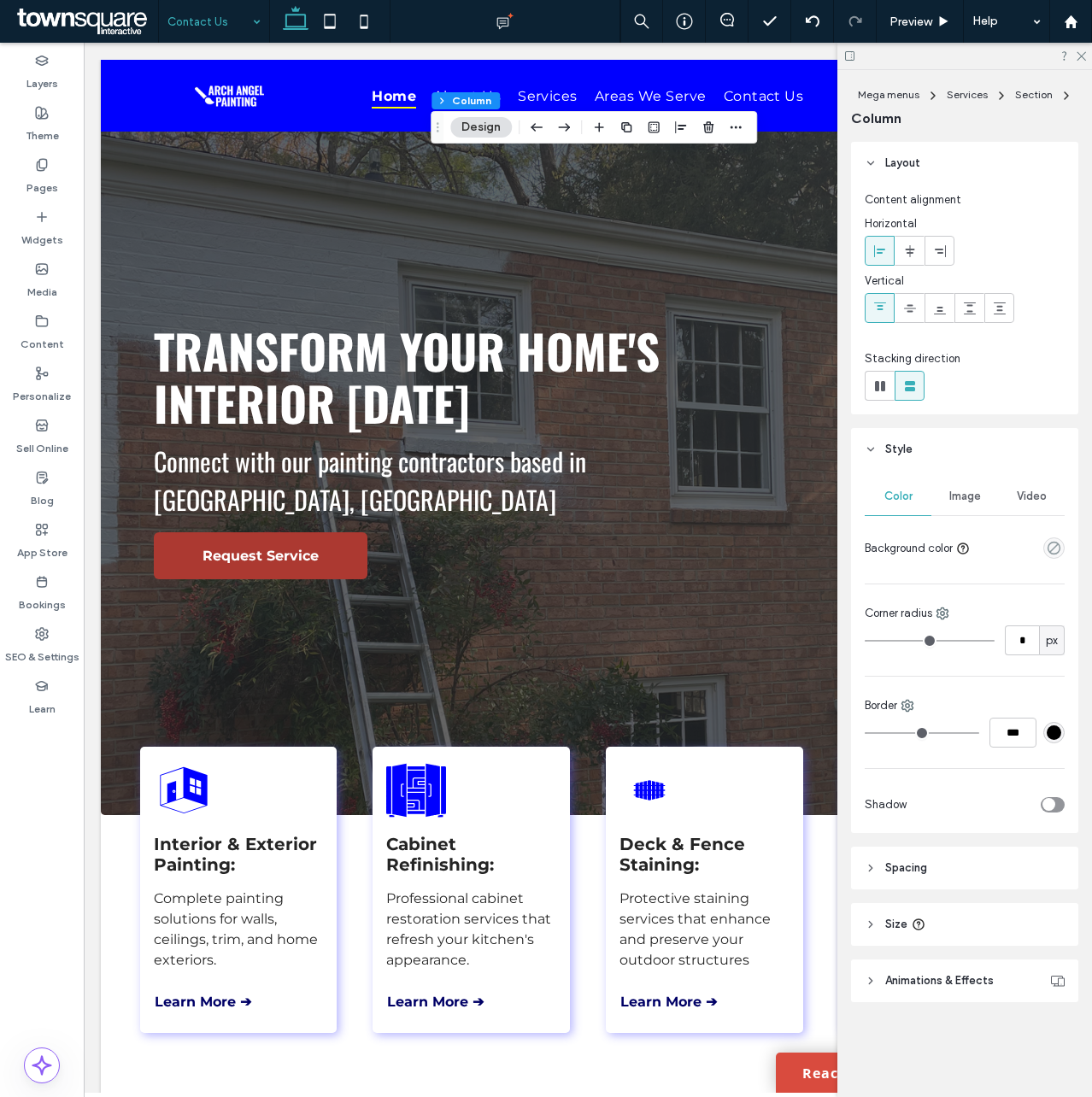
click at [907, 871] on span "Spacing" at bounding box center [906, 868] width 42 height 17
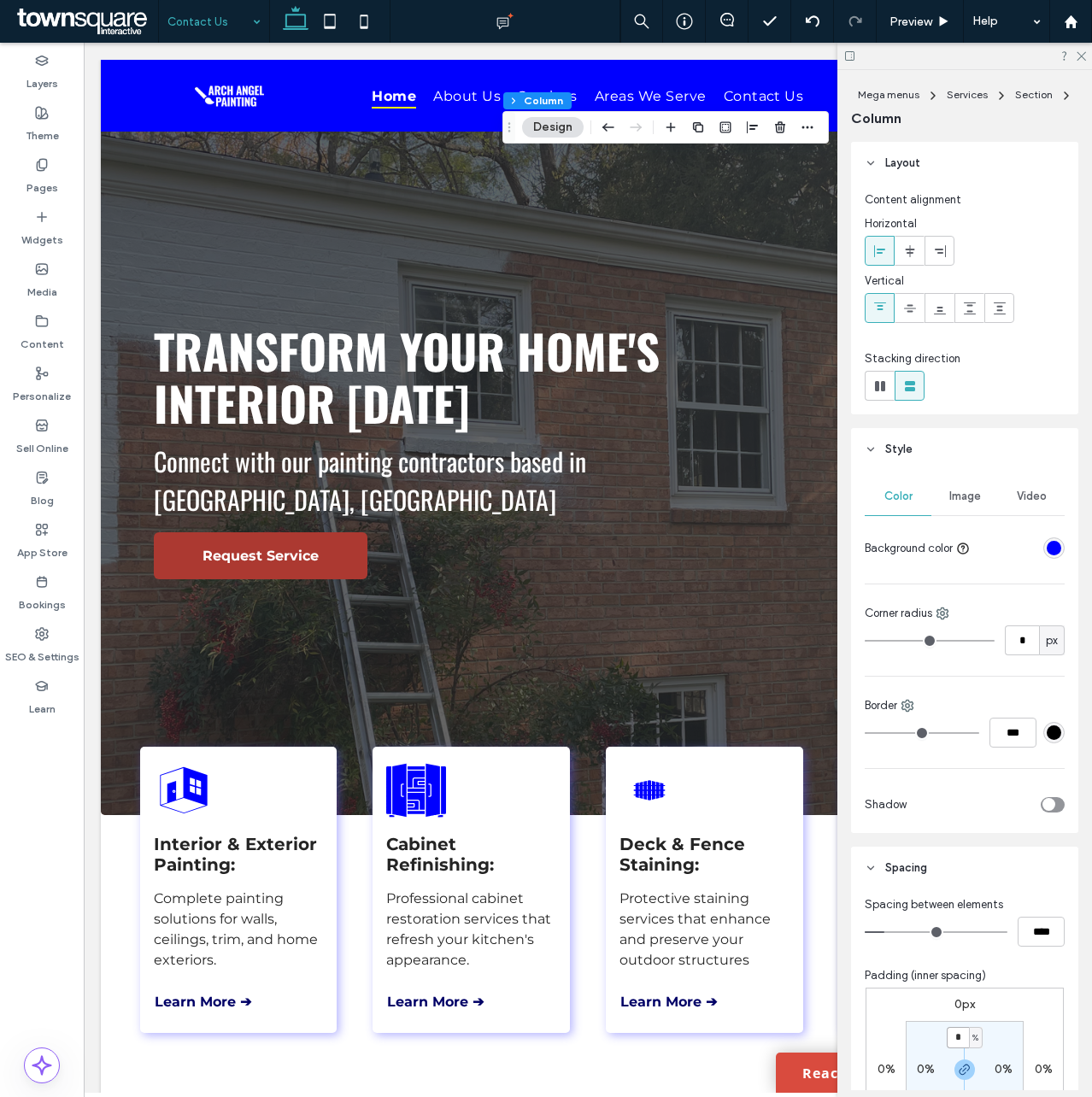
drag, startPoint x: 956, startPoint y: 1041, endPoint x: 966, endPoint y: 1028, distance: 16.4
click at [956, 1040] on input "*" at bounding box center [958, 1038] width 22 height 22
type input "*"
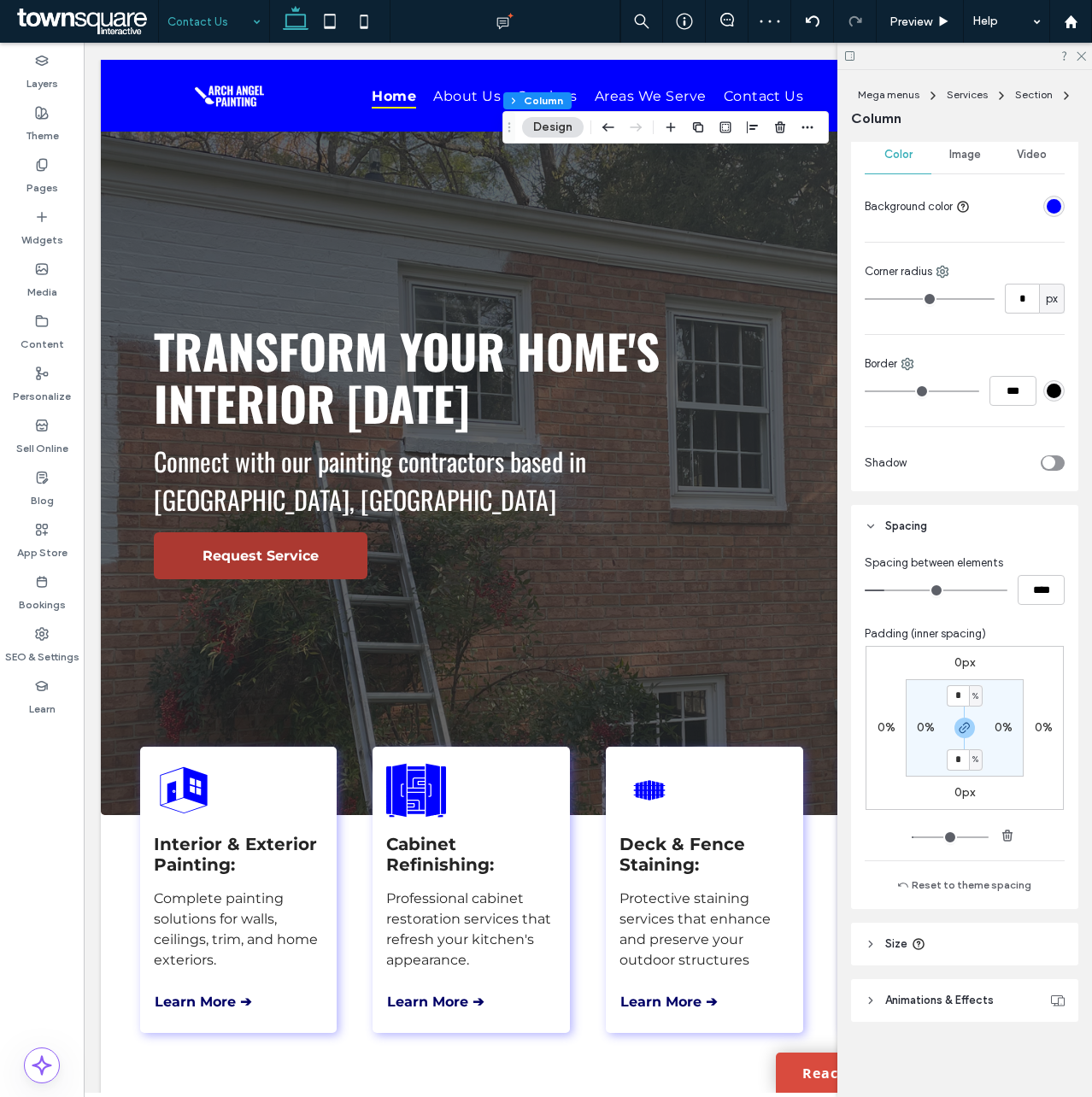
click at [958, 725] on icon "button" at bounding box center [964, 727] width 13 height 13
click at [923, 727] on label "0%" at bounding box center [926, 727] width 18 height 14
type input "*"
click at [964, 722] on icon "button" at bounding box center [964, 727] width 13 height 13
click at [918, 730] on input "*" at bounding box center [919, 728] width 22 height 22
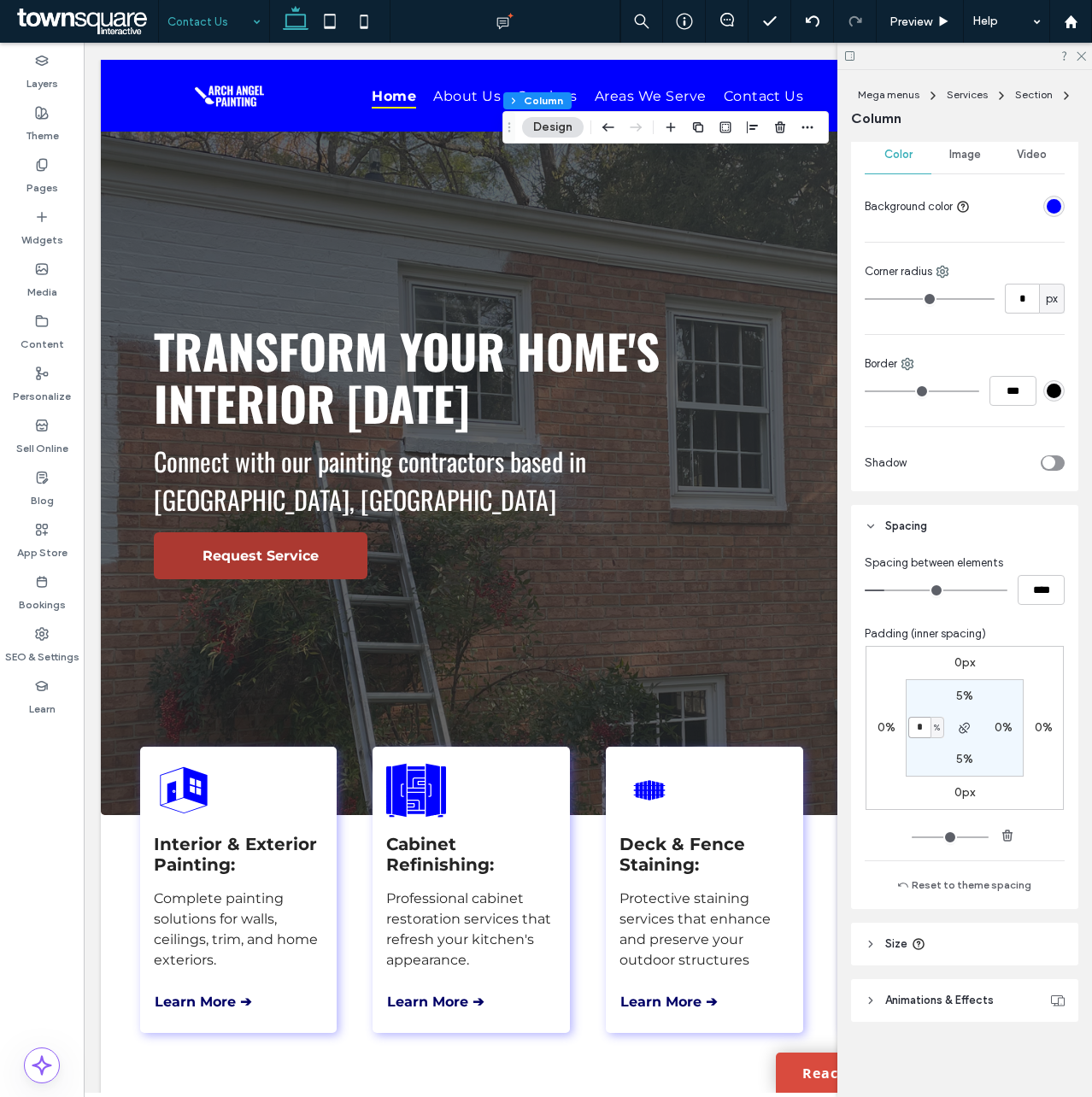
type input "*"
type input "**"
type input "*"
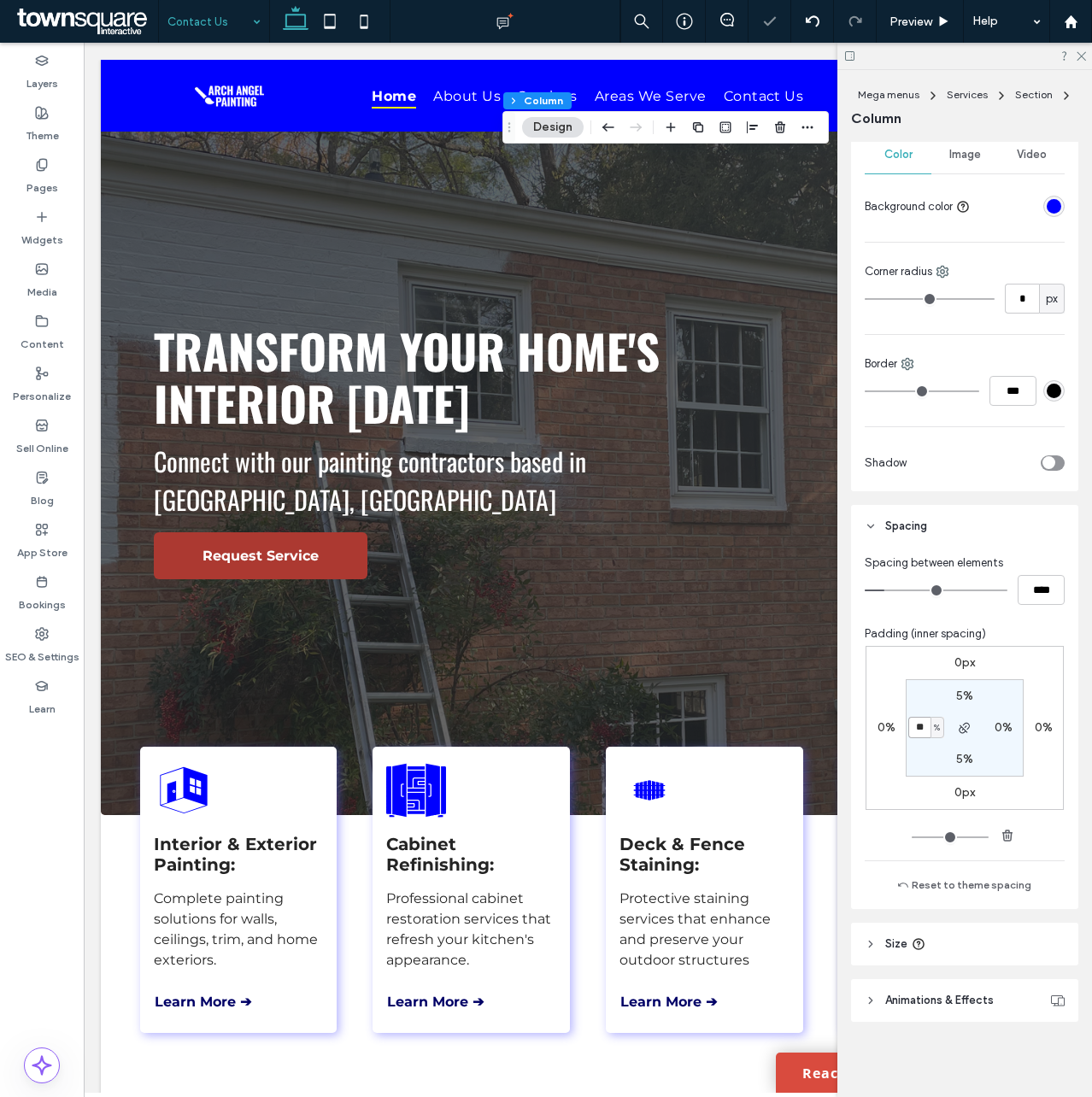
type input "*"
click at [960, 715] on section "5% 0% 5% * %" at bounding box center [965, 728] width 118 height 98
click at [961, 727] on use "button" at bounding box center [963, 727] width 10 height 10
type input "*"
click at [1081, 56] on use at bounding box center [1081, 56] width 9 height 9
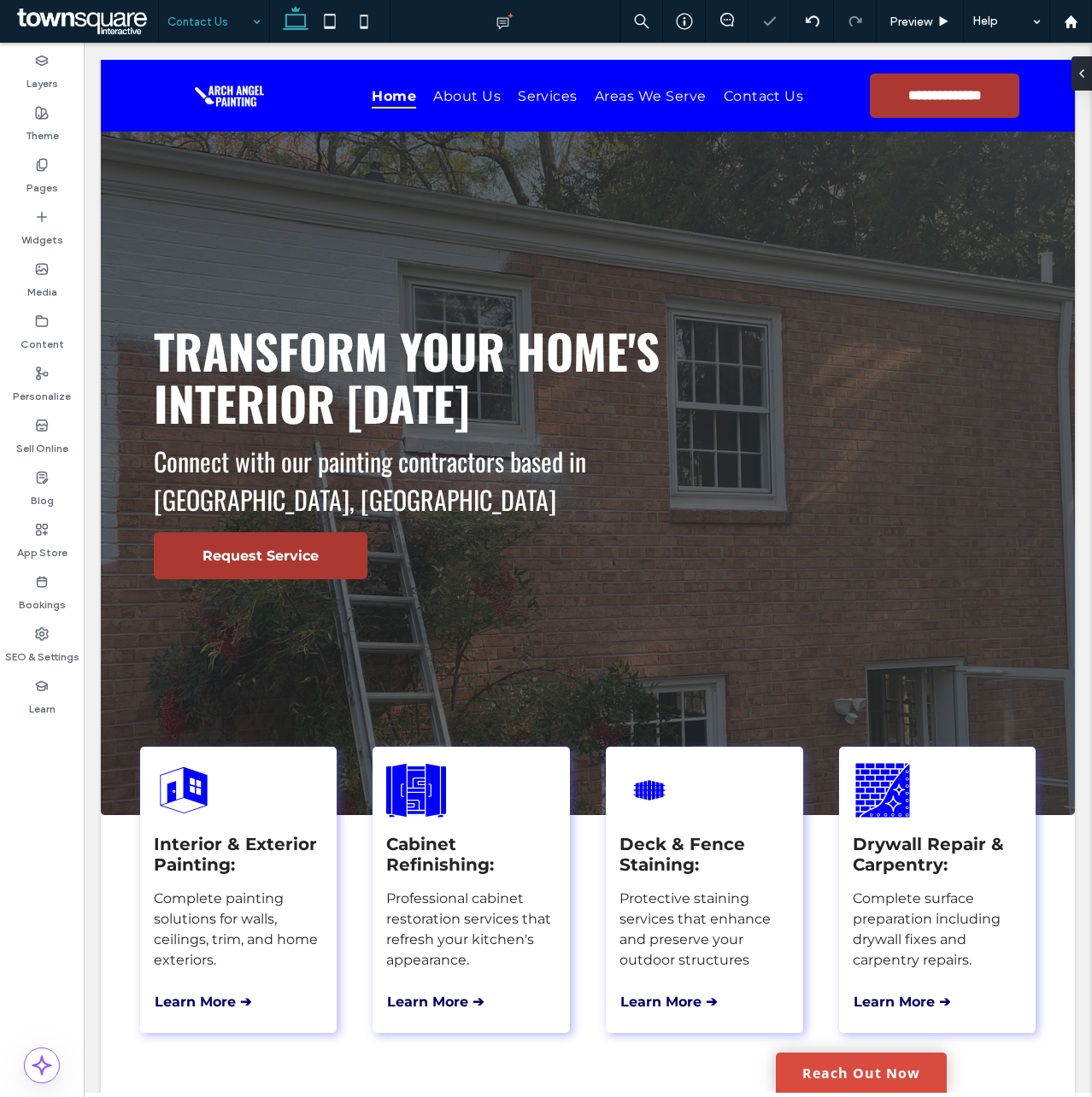
type input "**"
type input "****"
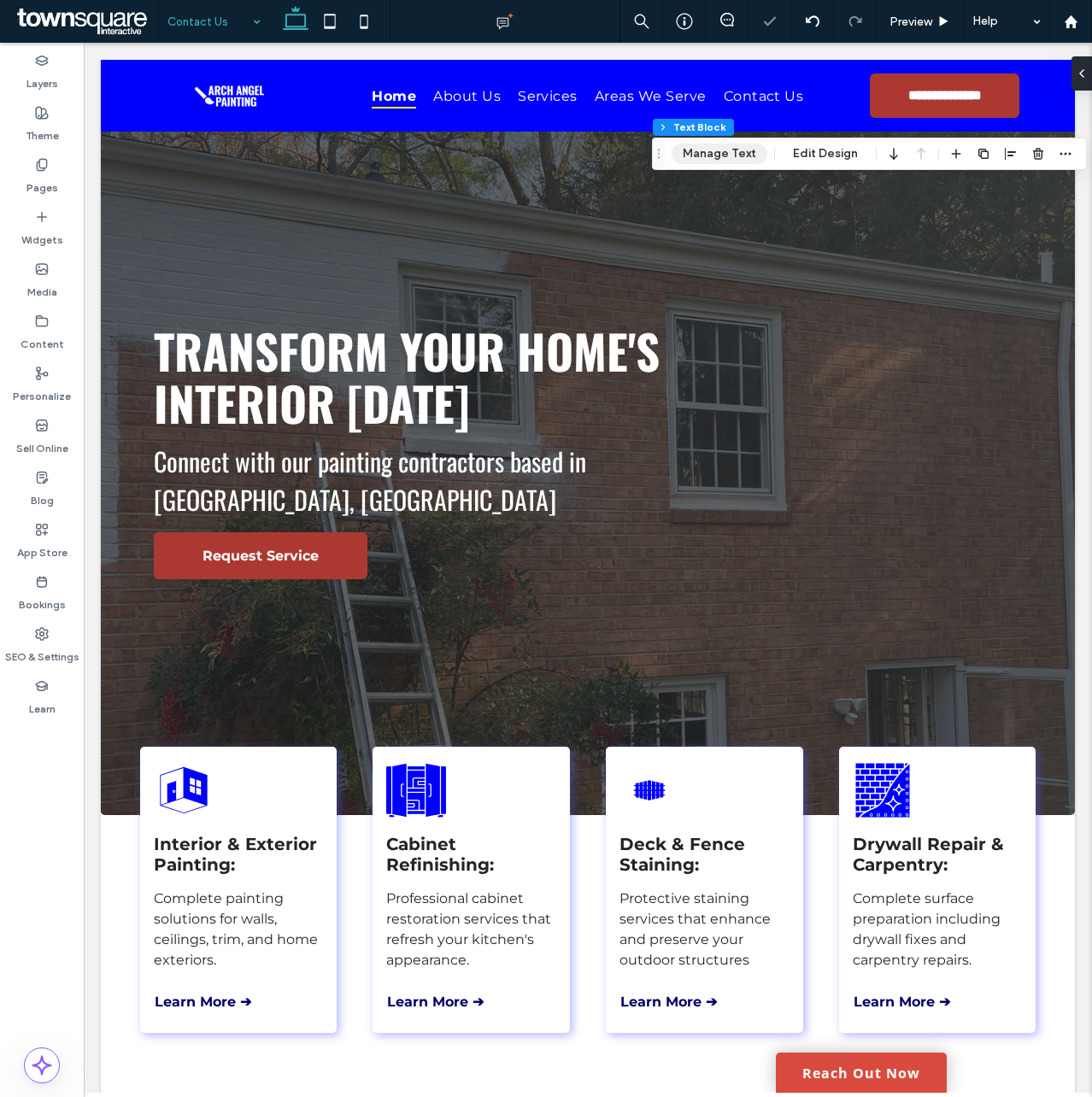
click at [725, 155] on button "Manage Text" at bounding box center [719, 153] width 96 height 21
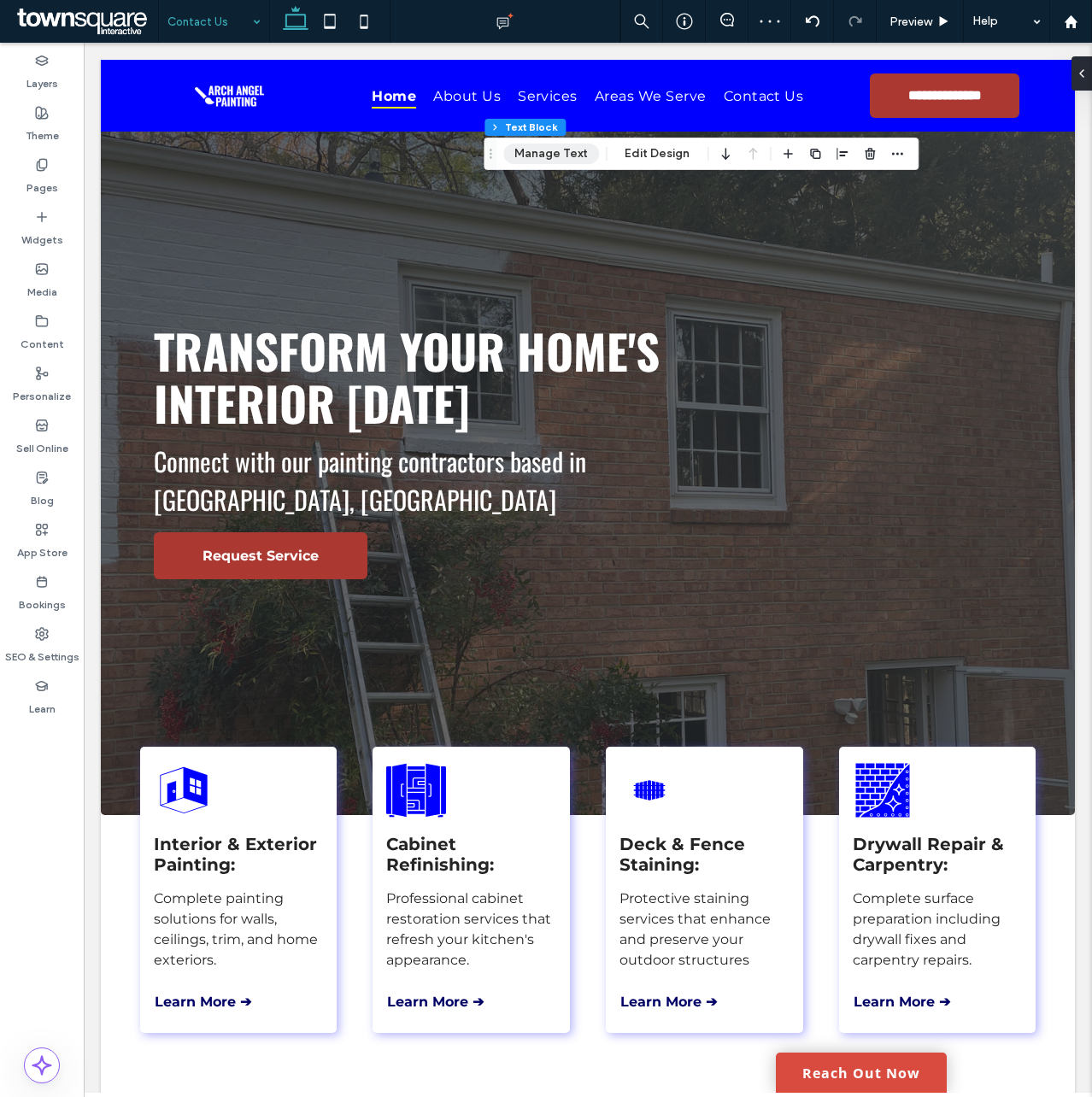
click at [546, 156] on button "Manage Text" at bounding box center [550, 153] width 96 height 21
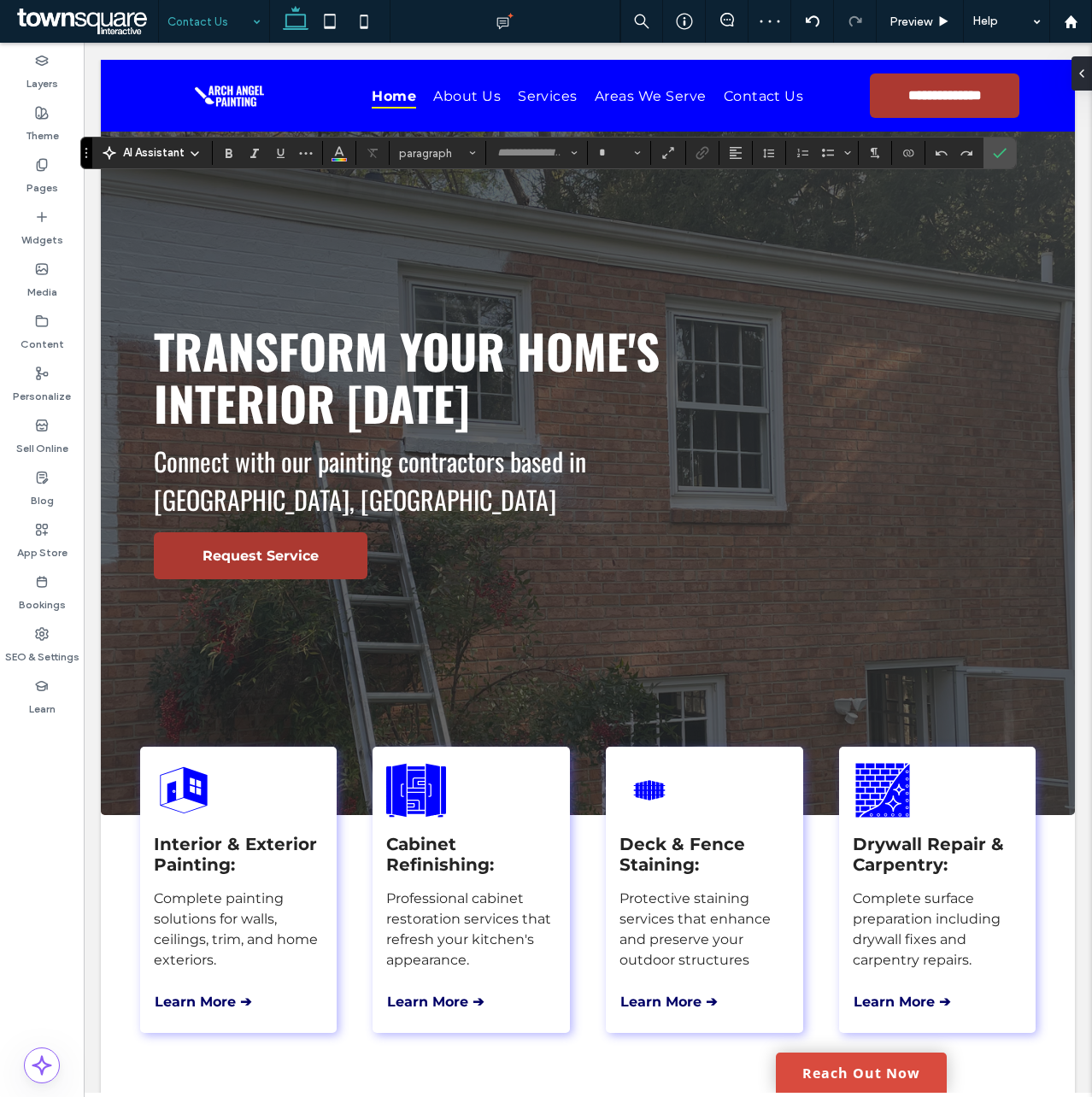
type input "******"
type input "**"
click at [453, 152] on span "Heading 2*" at bounding box center [432, 153] width 66 height 13
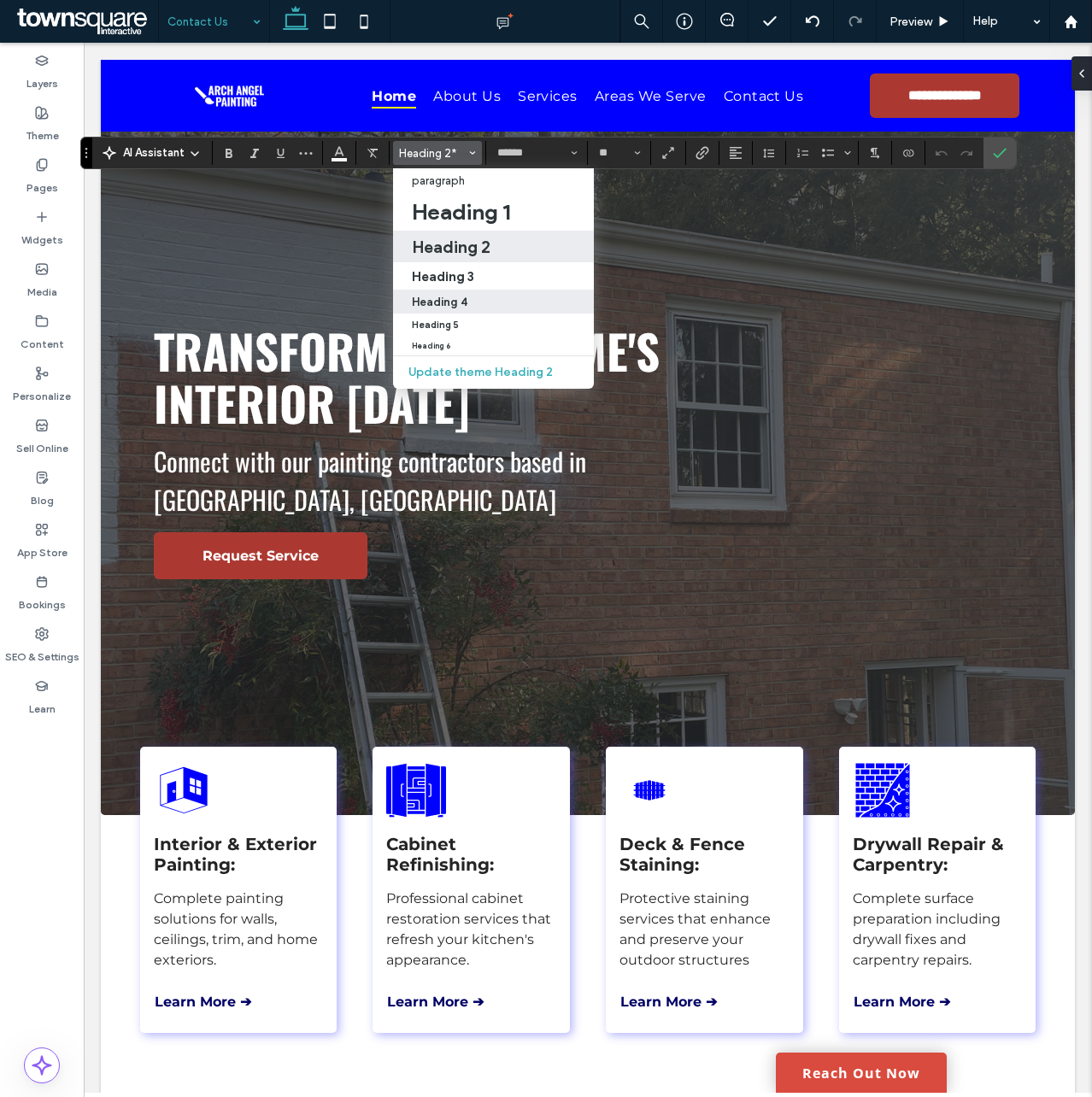
click at [464, 299] on h4 "Heading 4" at bounding box center [439, 302] width 56 height 13
type input "**********"
type input "**"
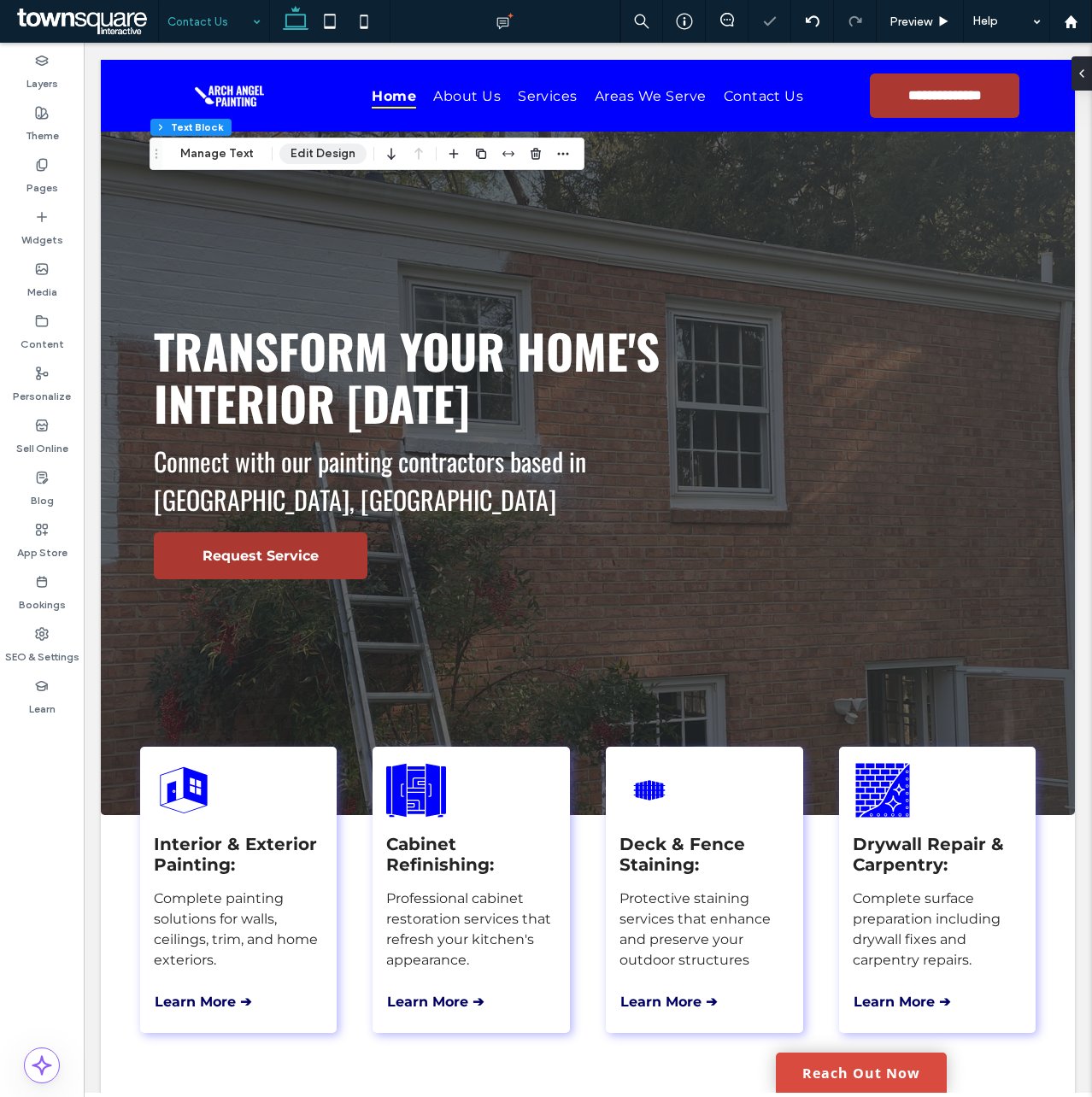
click at [340, 153] on button "Edit Design" at bounding box center [323, 153] width 87 height 21
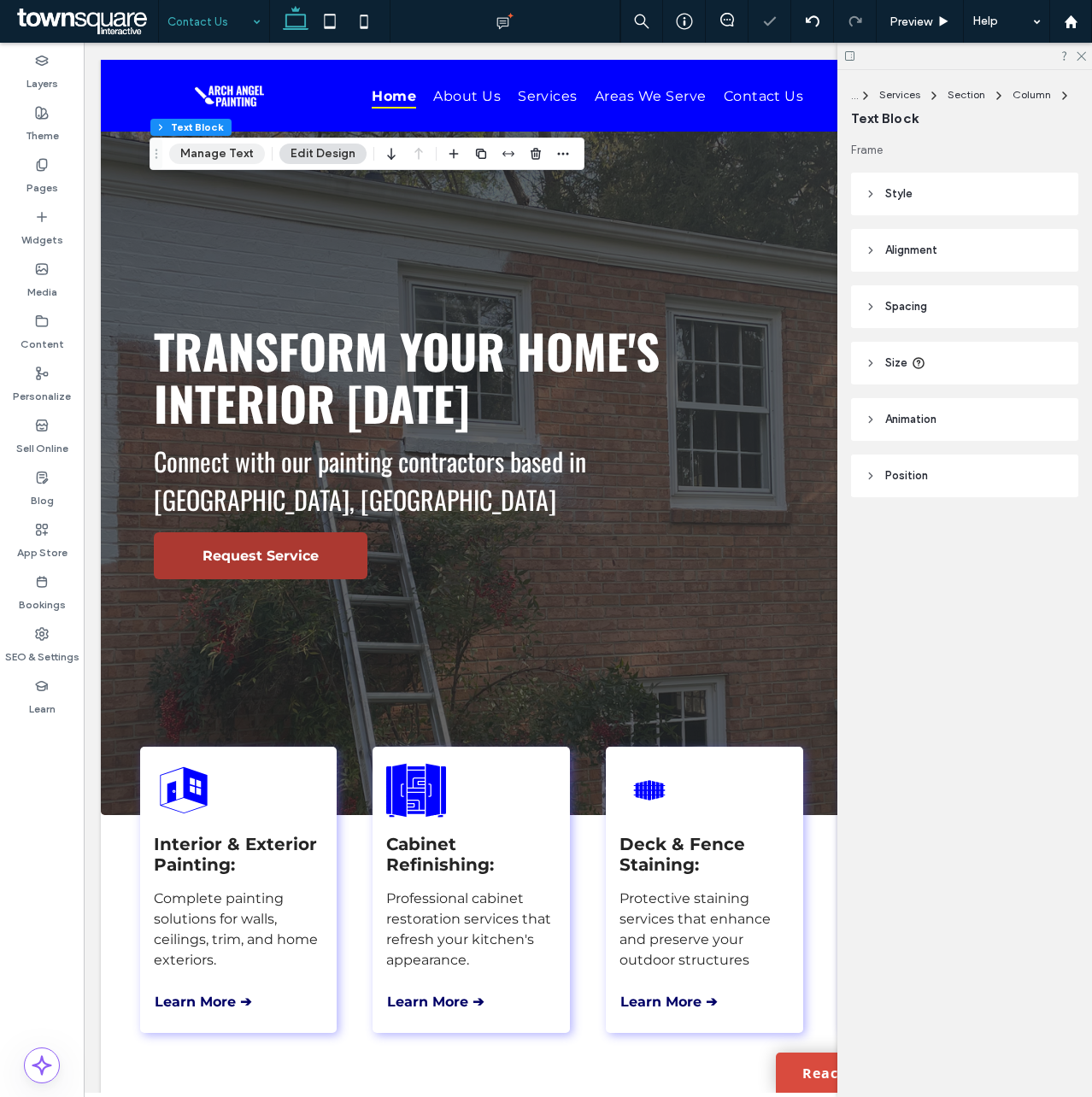
click at [242, 156] on button "Manage Text" at bounding box center [217, 153] width 96 height 21
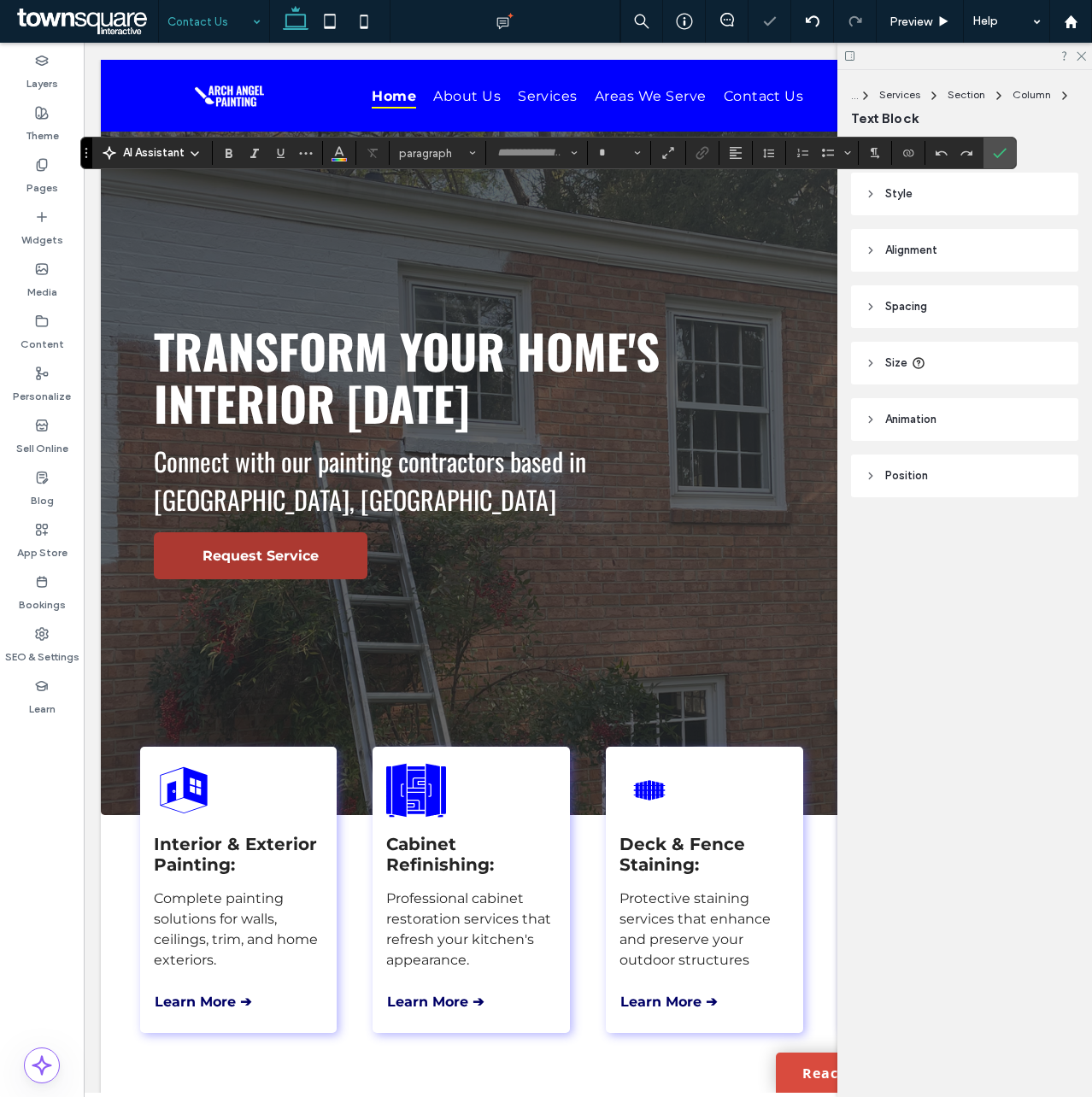
type input "******"
type input "**"
click at [412, 148] on span "Heading 2*" at bounding box center [432, 153] width 66 height 13
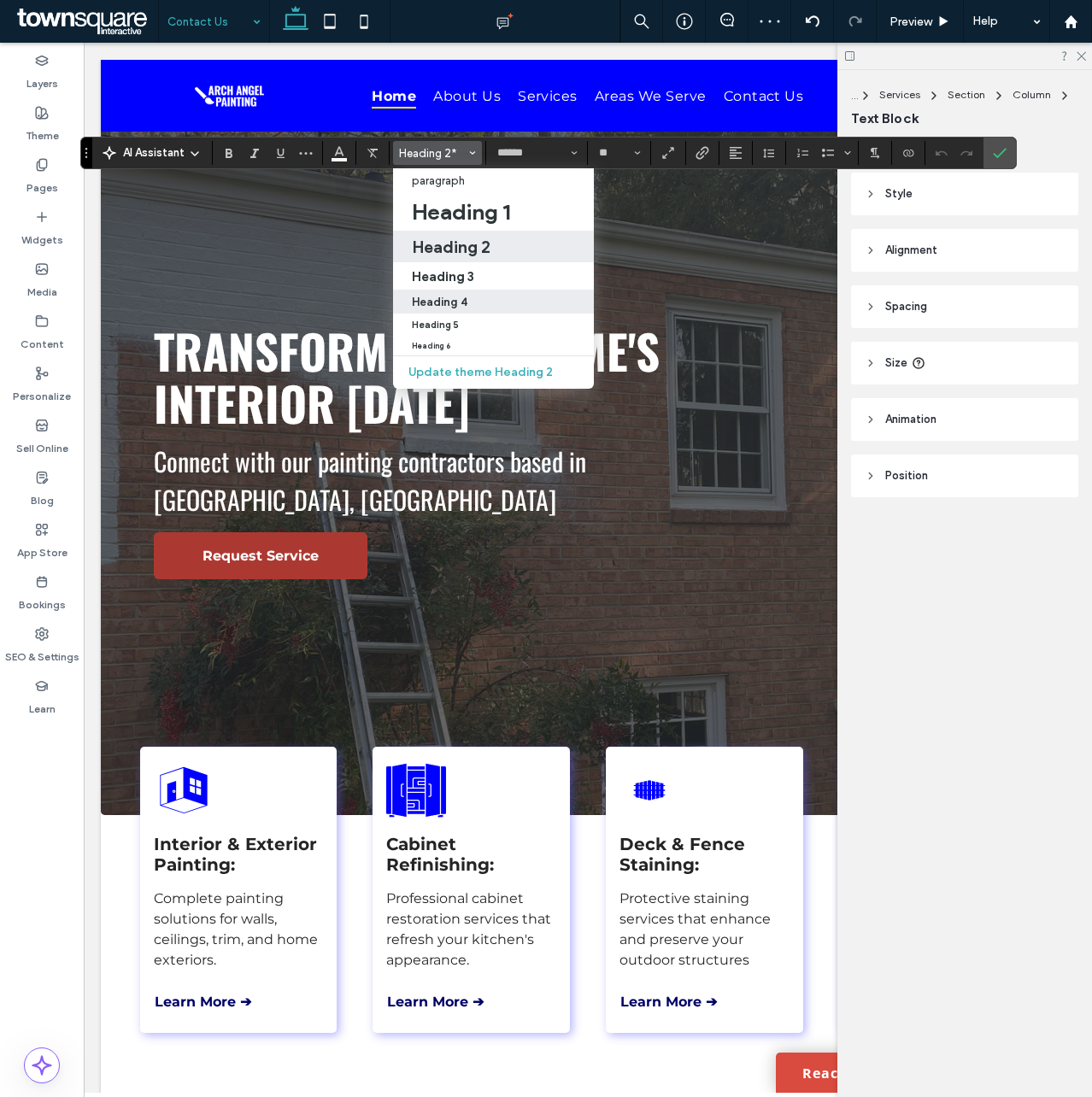
click at [435, 299] on h4 "Heading 4" at bounding box center [439, 302] width 56 height 13
type input "**********"
type input "**"
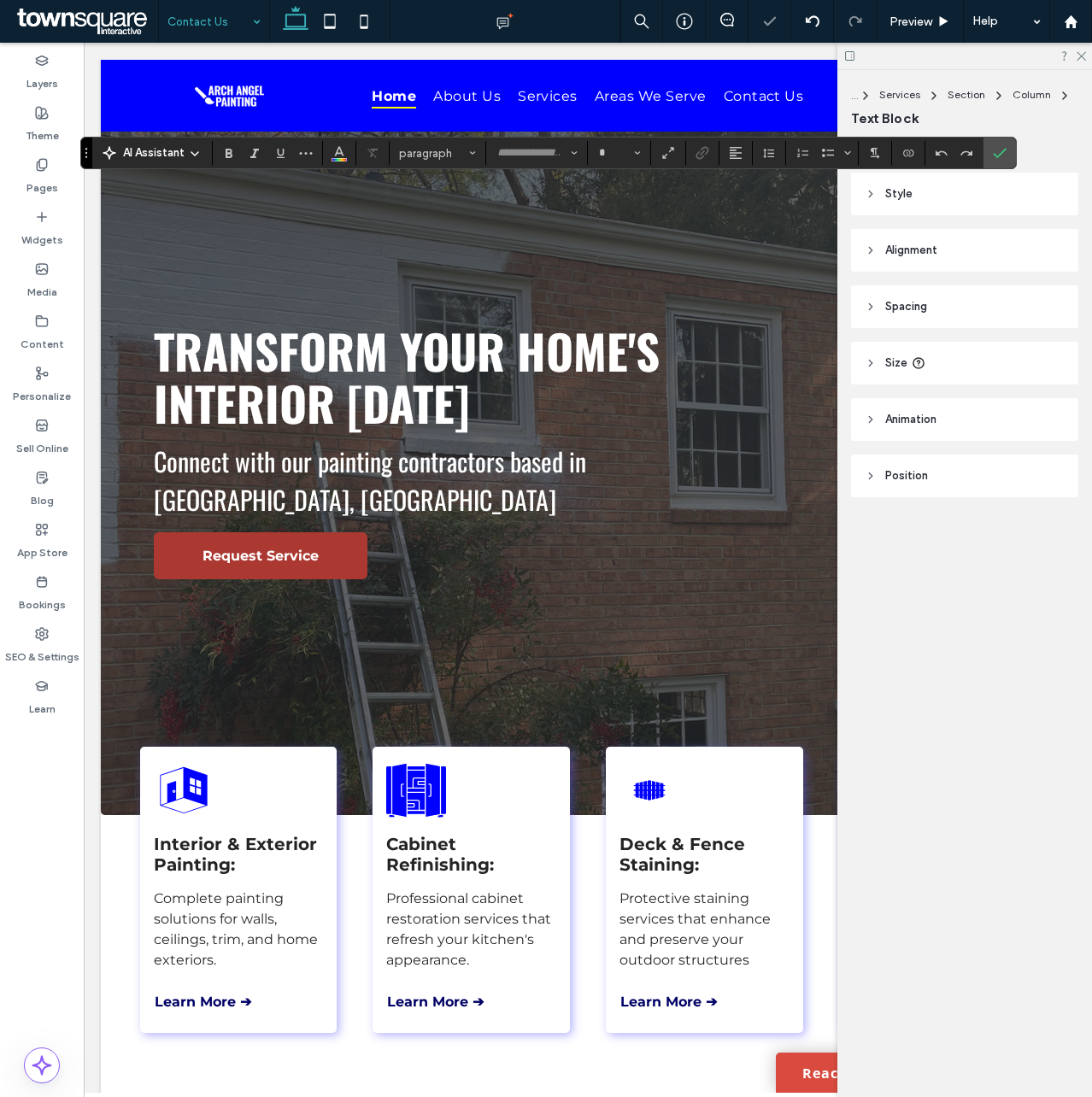
type input "**********"
type input "**"
click at [334, 150] on icon "Color" at bounding box center [339, 151] width 13 height 13
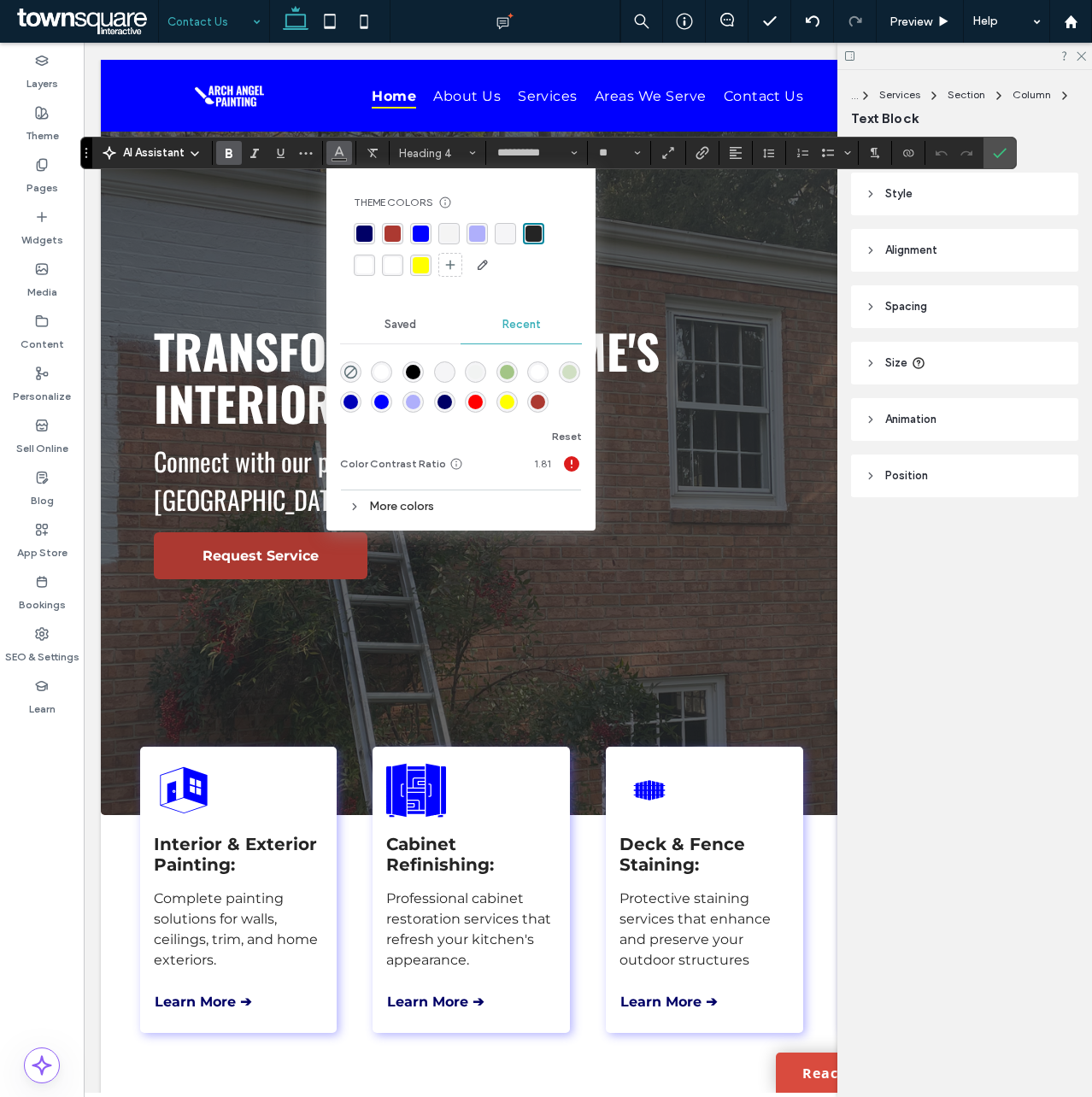
click at [359, 263] on div "rgba(255, 255, 255, 1)" at bounding box center [364, 265] width 16 height 16
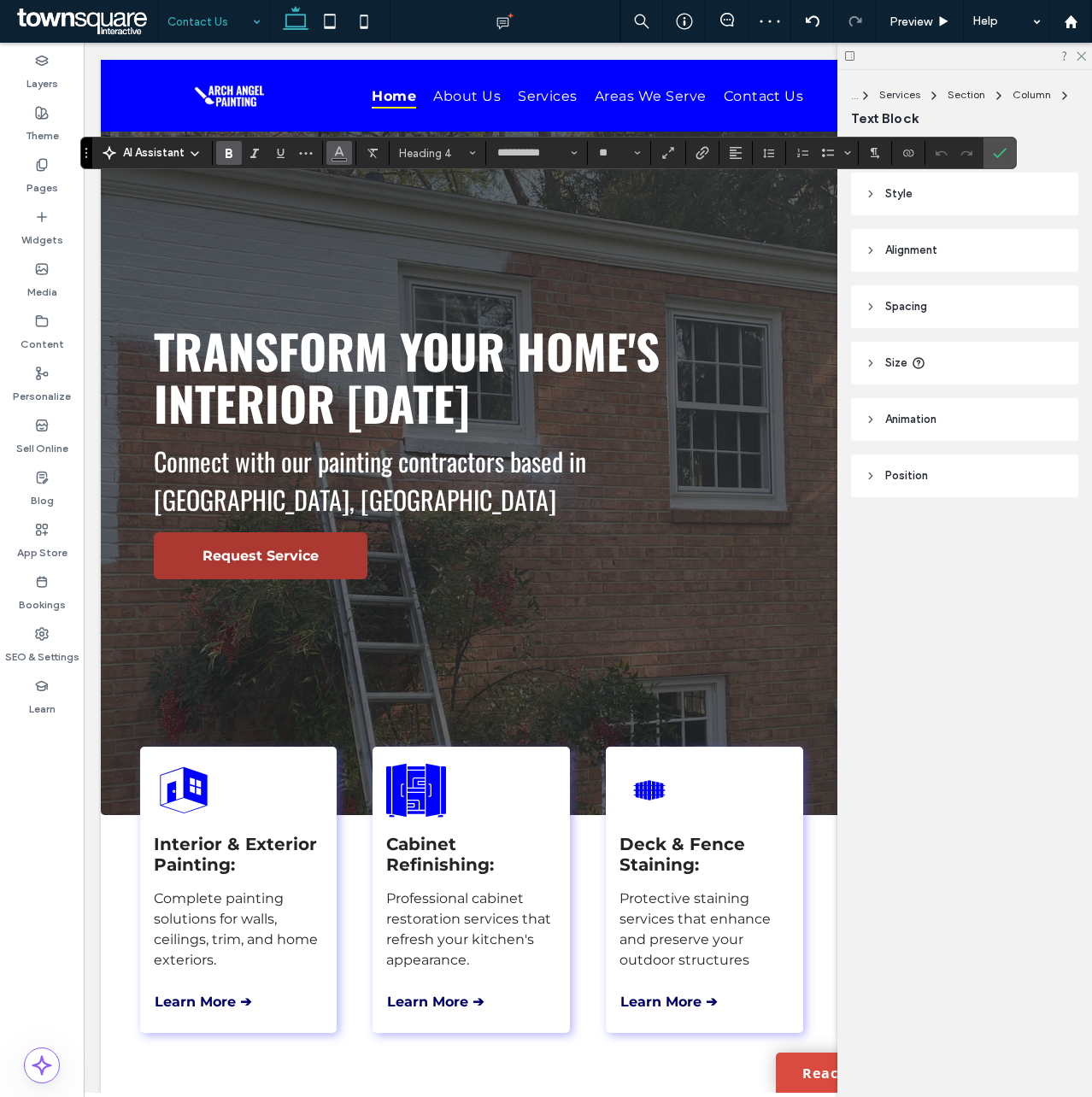
click at [335, 149] on icon "Color" at bounding box center [339, 151] width 13 height 13
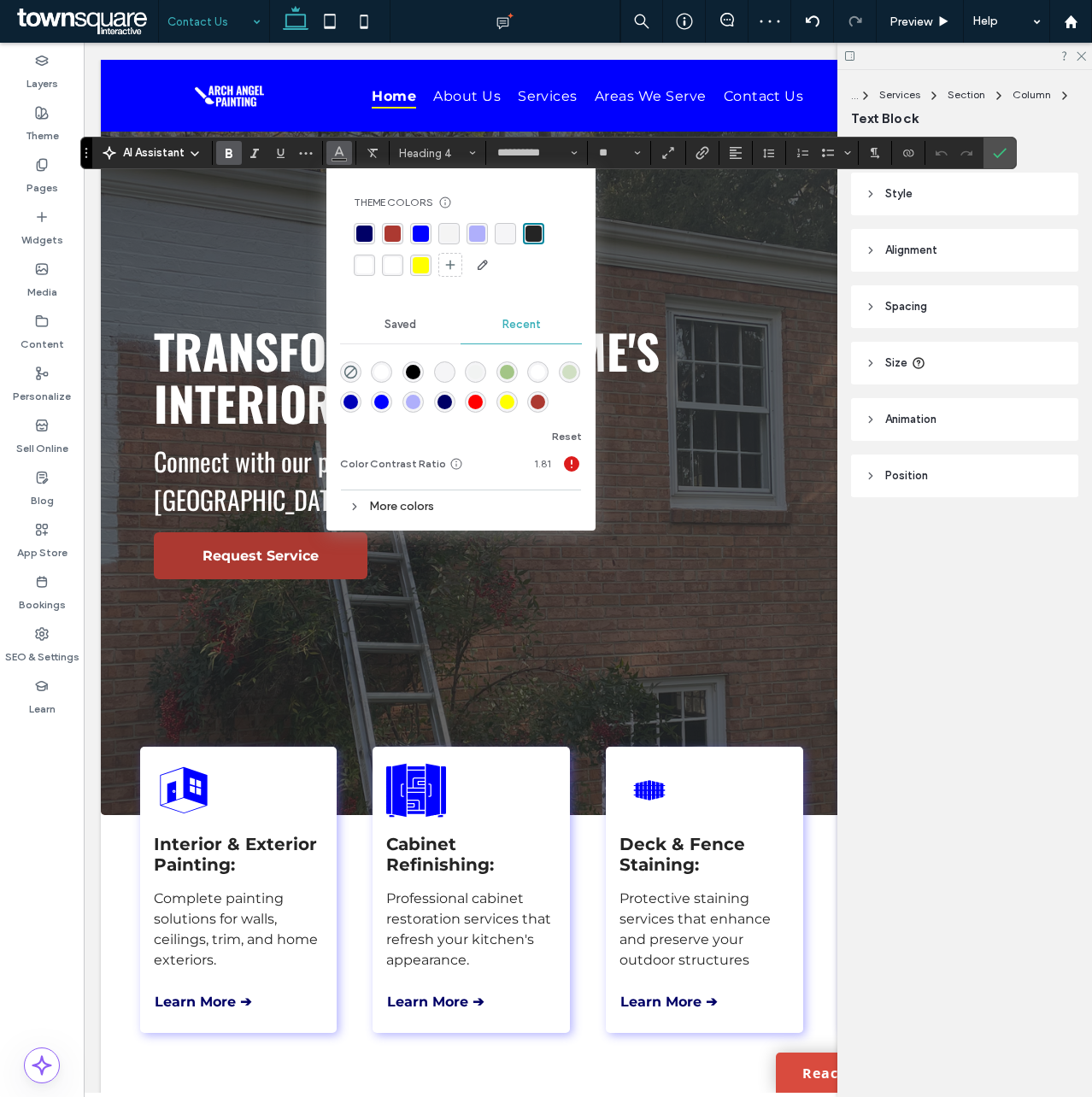
click at [362, 265] on div "rgba(255, 255, 255, 1)" at bounding box center [364, 265] width 16 height 16
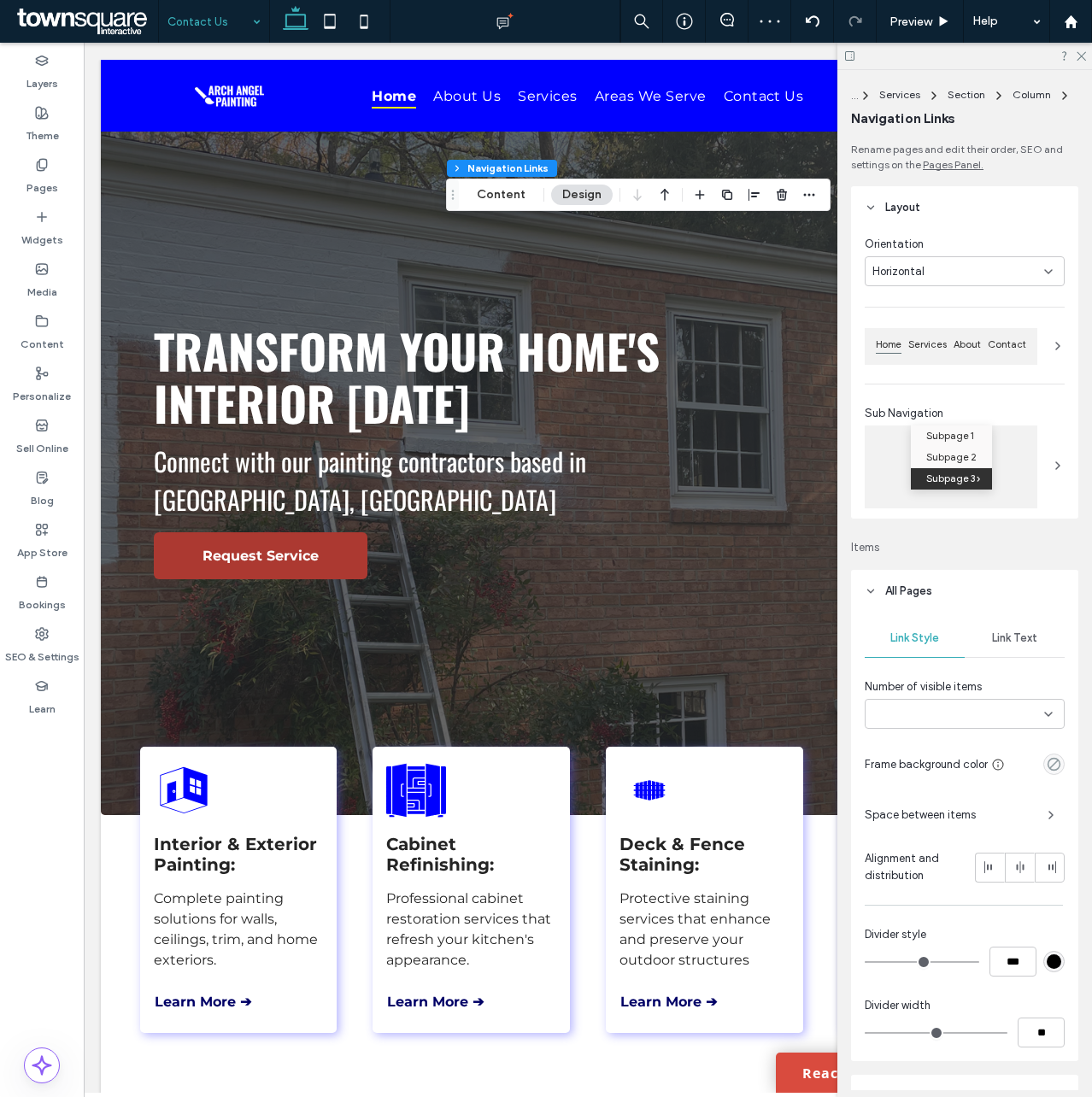
type input "***"
type input "****"
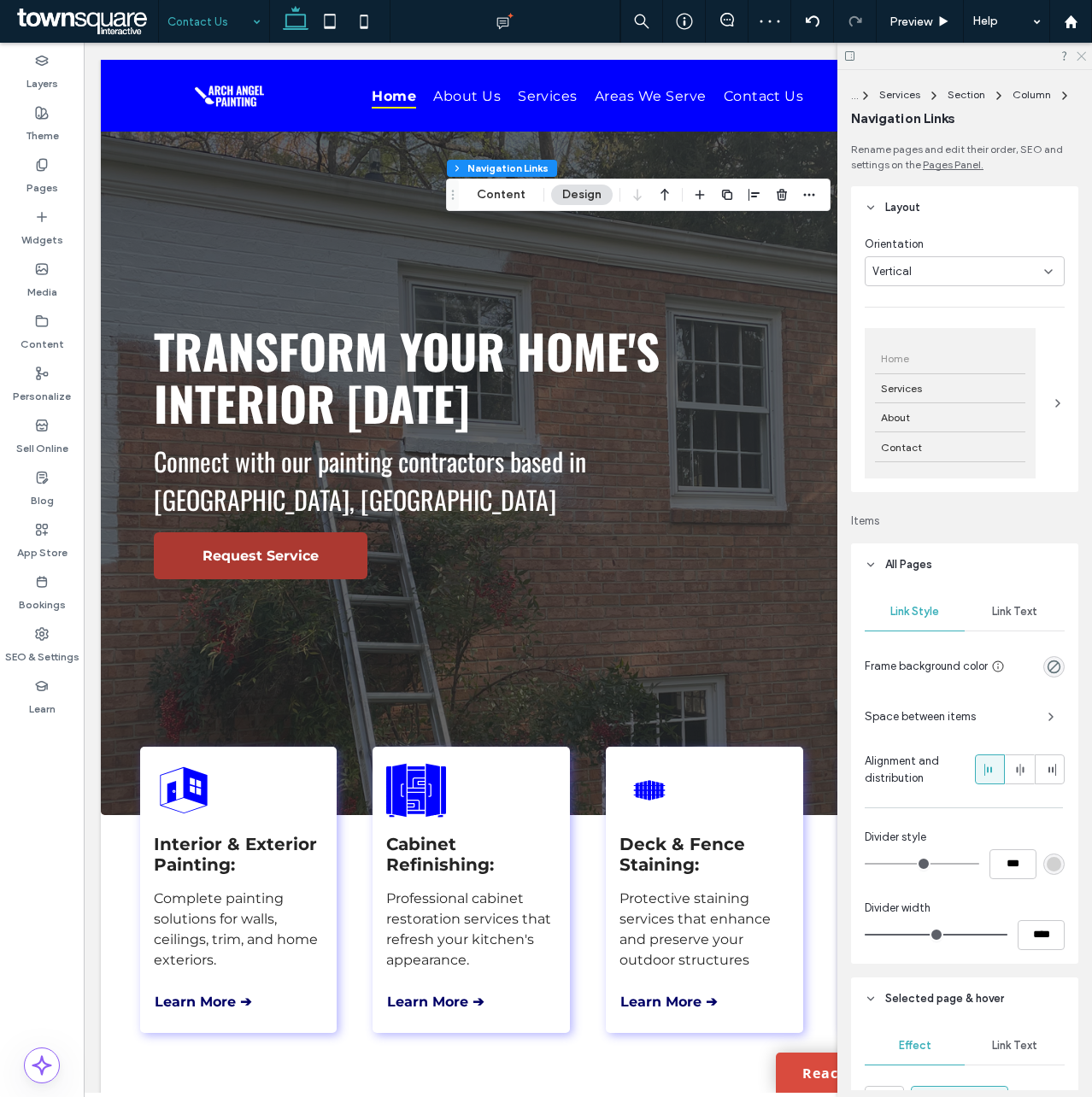
click at [1078, 57] on icon at bounding box center [1080, 55] width 11 height 11
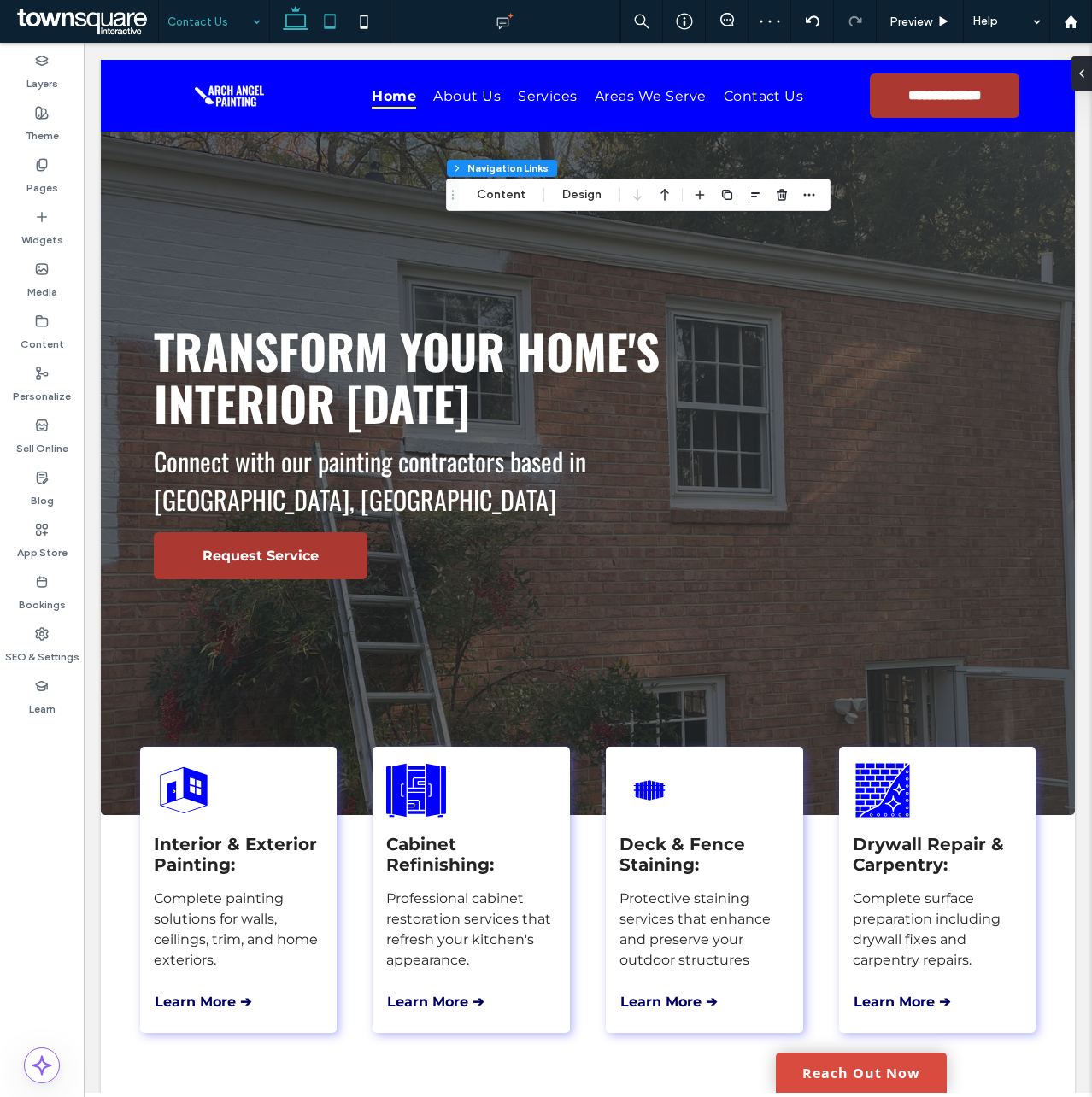
click at [330, 19] on icon at bounding box center [330, 22] width 34 height 34
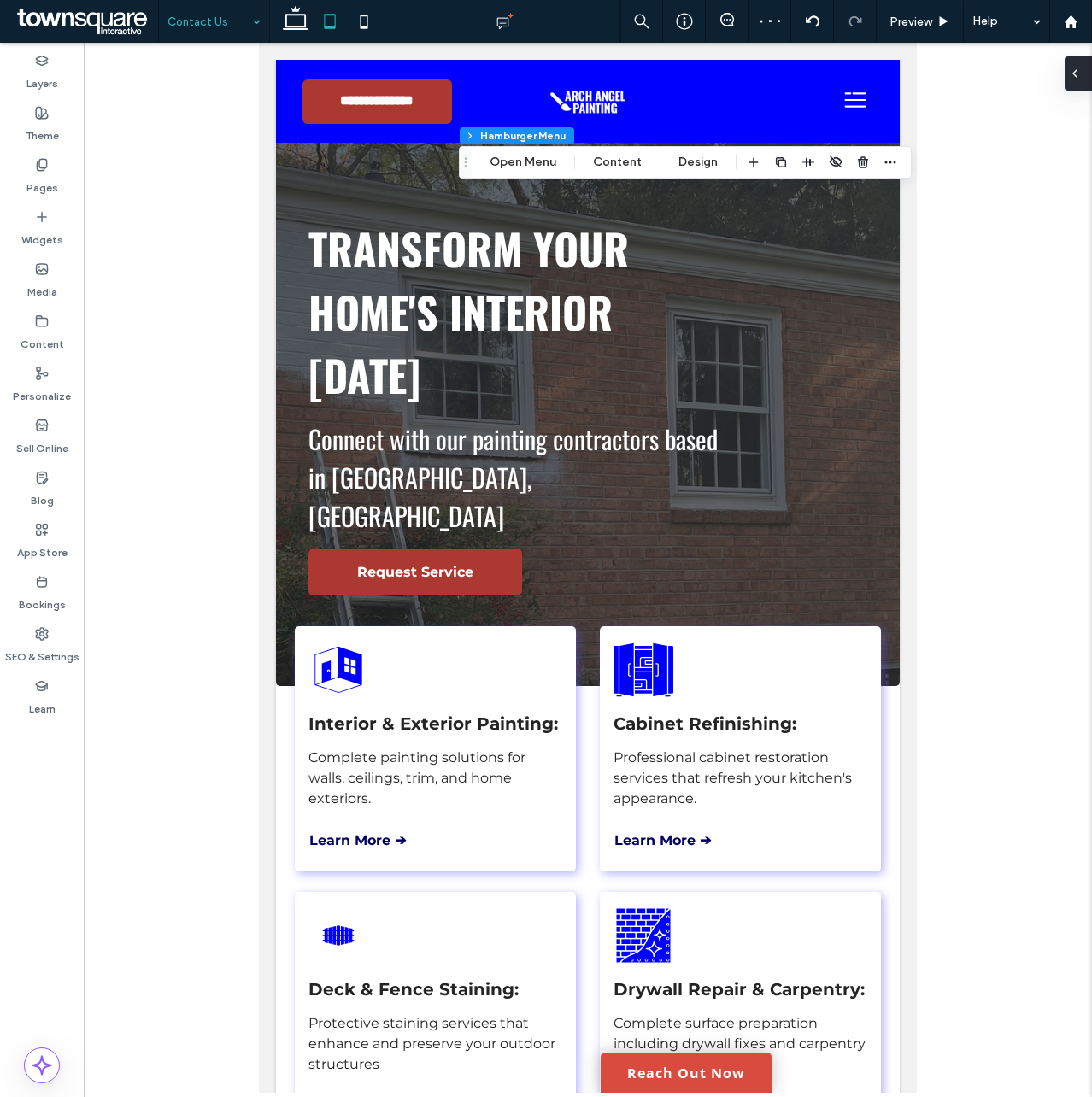
click at [1091, 78] on div at bounding box center [1079, 73] width 28 height 34
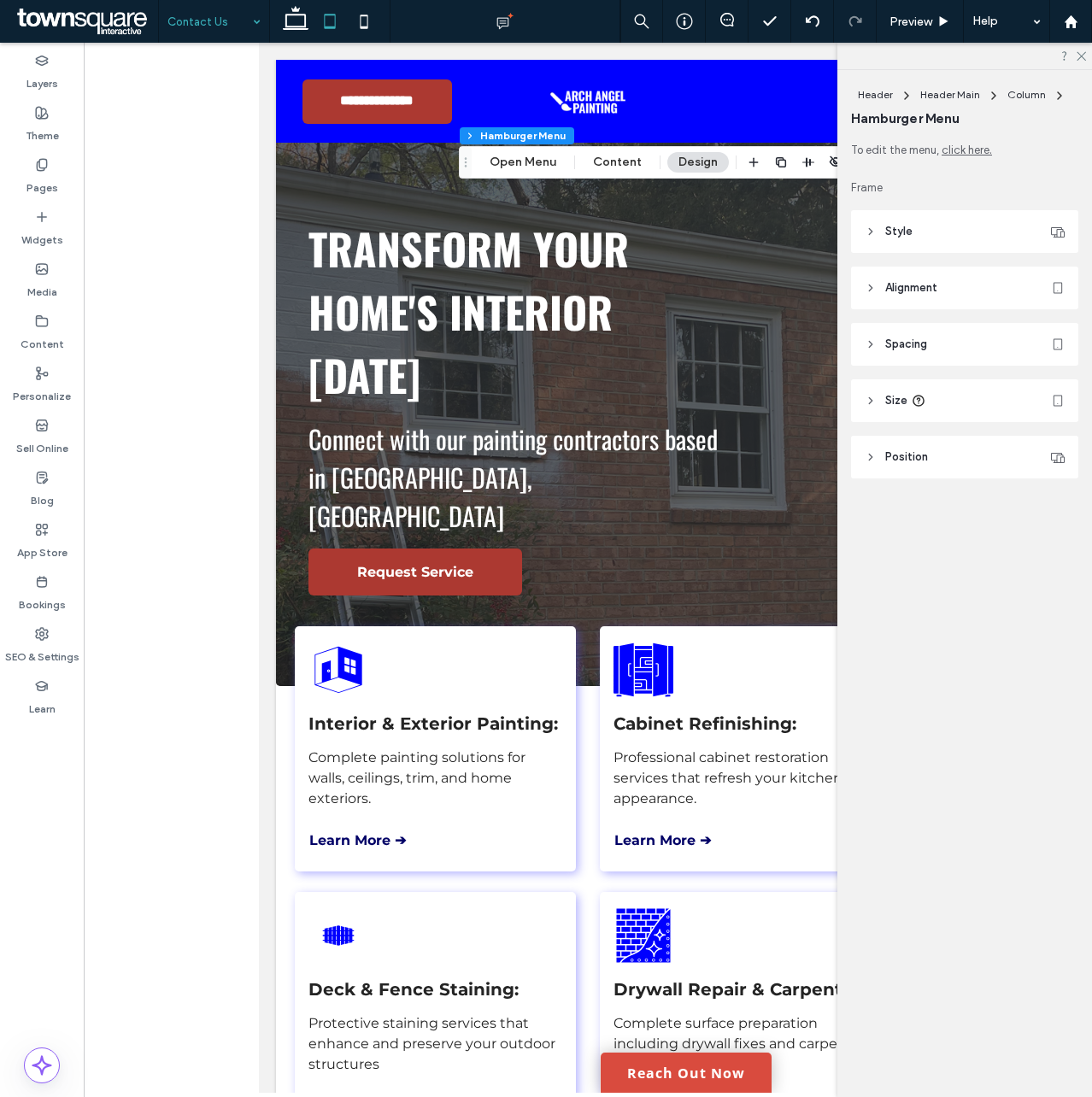
click at [974, 147] on link "click here." at bounding box center [966, 150] width 50 height 17
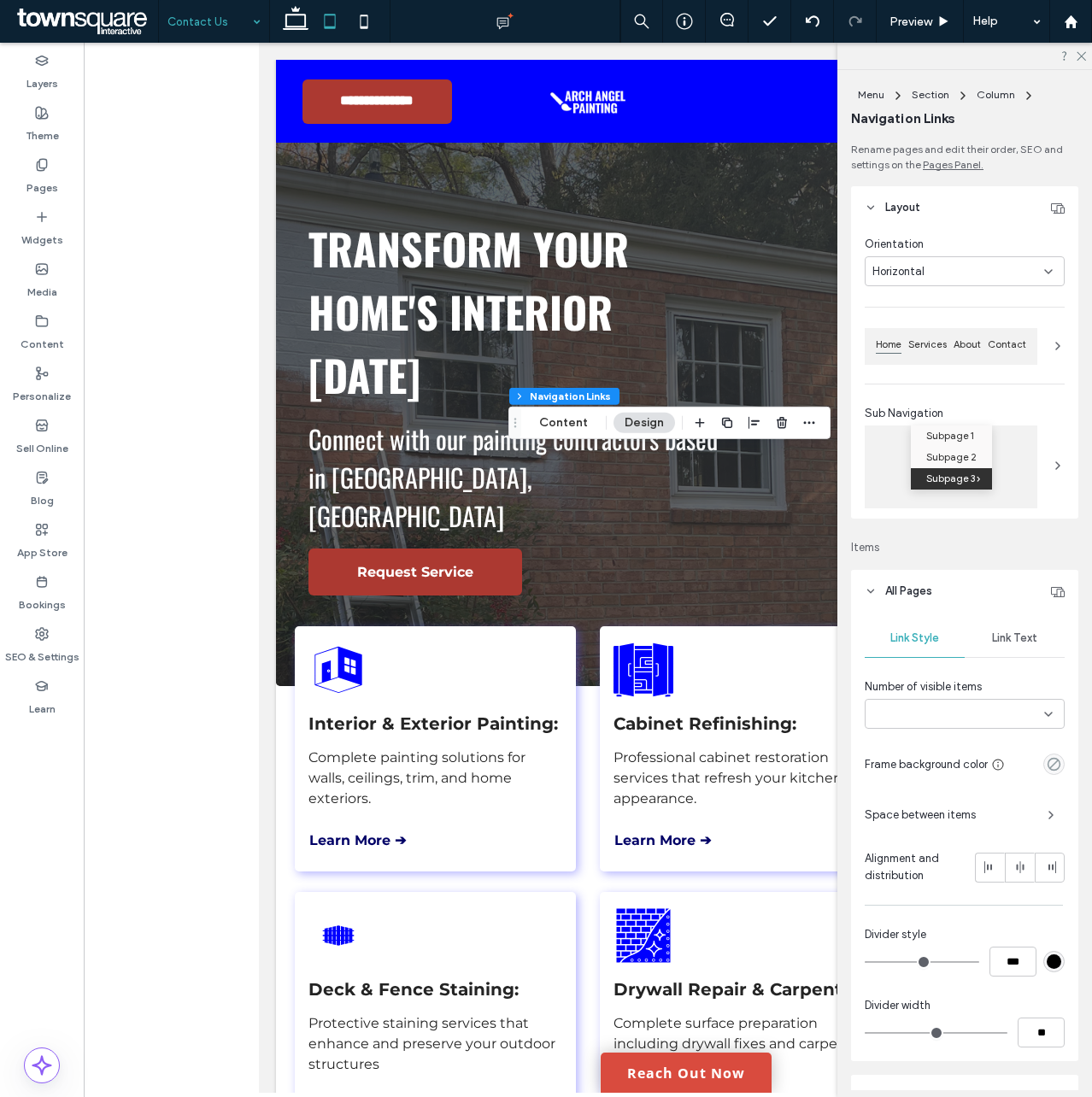
type input "***"
type input "****"
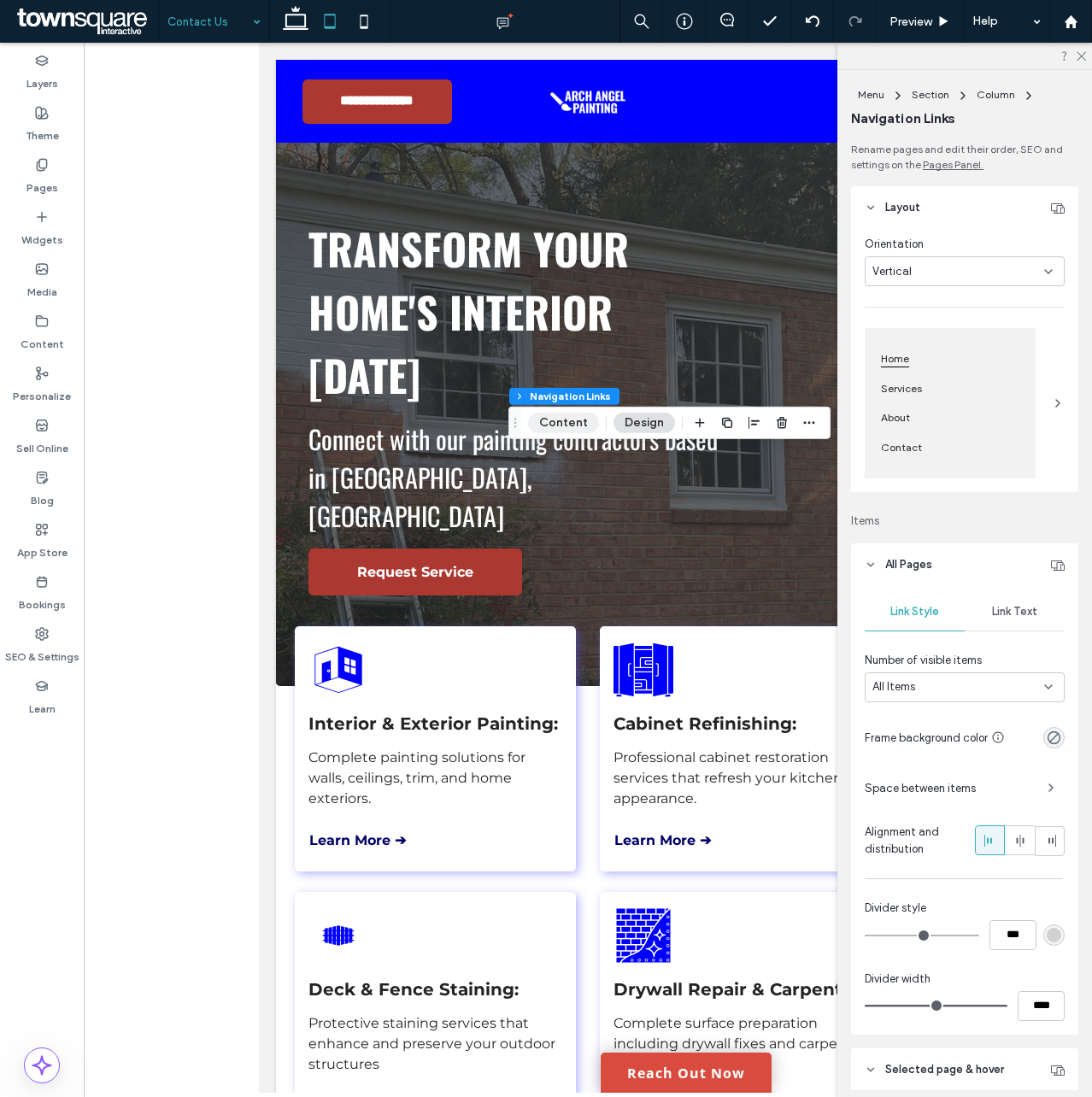
click at [580, 422] on button "Content" at bounding box center [563, 422] width 71 height 21
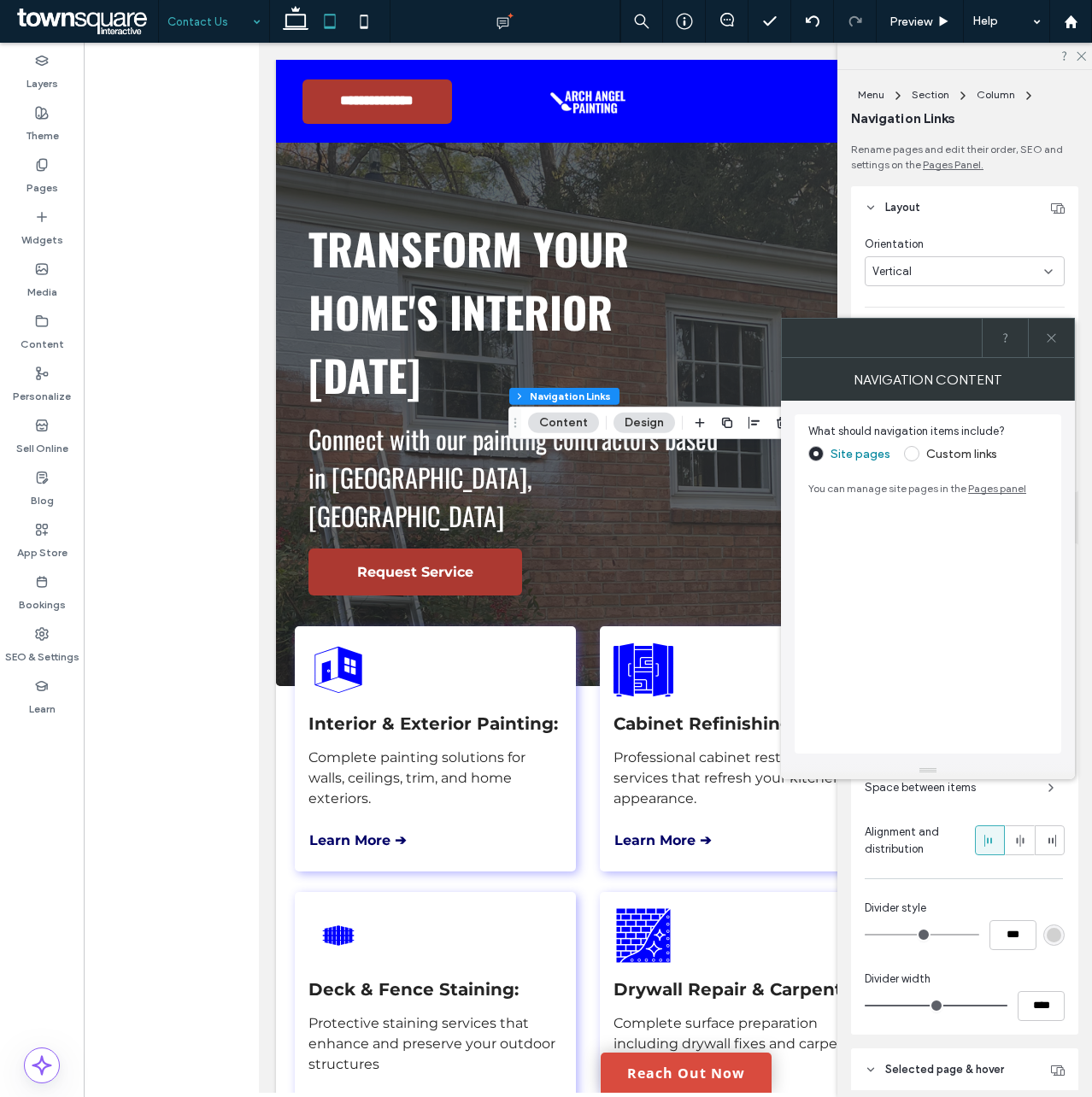
click at [970, 488] on link "Pages panel" at bounding box center [997, 488] width 58 height 13
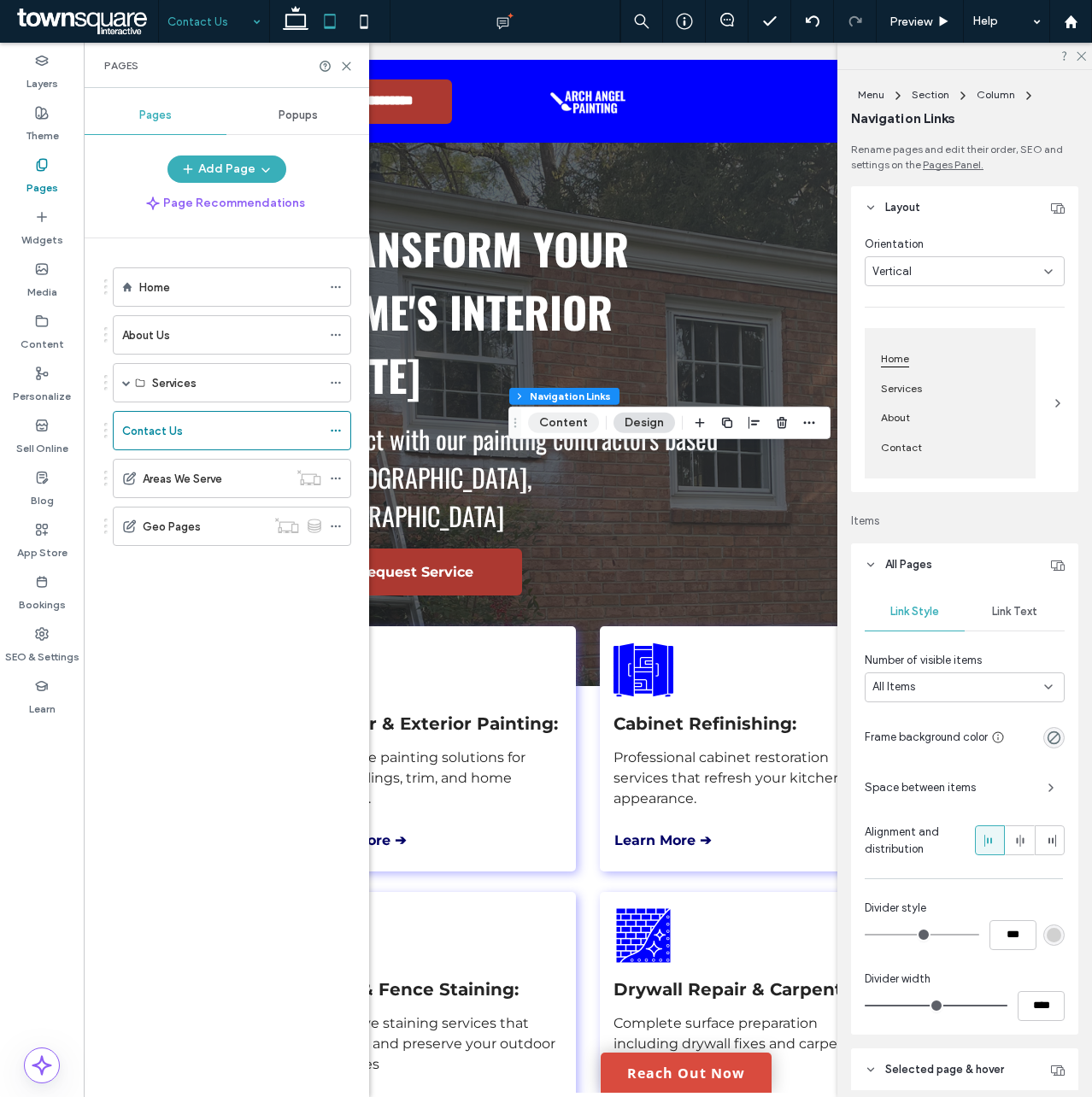
click at [571, 422] on button "Content" at bounding box center [563, 422] width 71 height 21
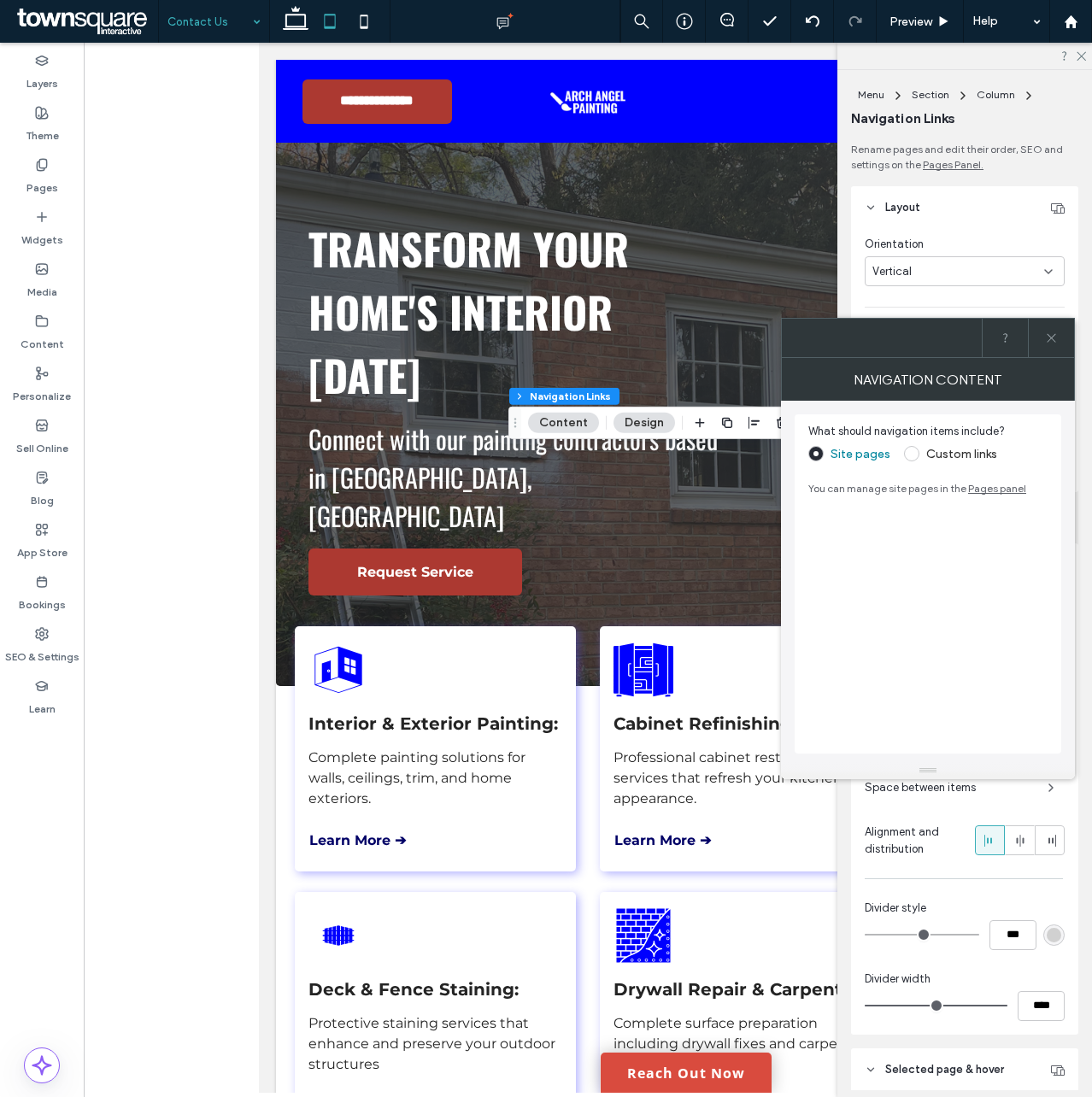
click at [915, 453] on span at bounding box center [911, 453] width 15 height 15
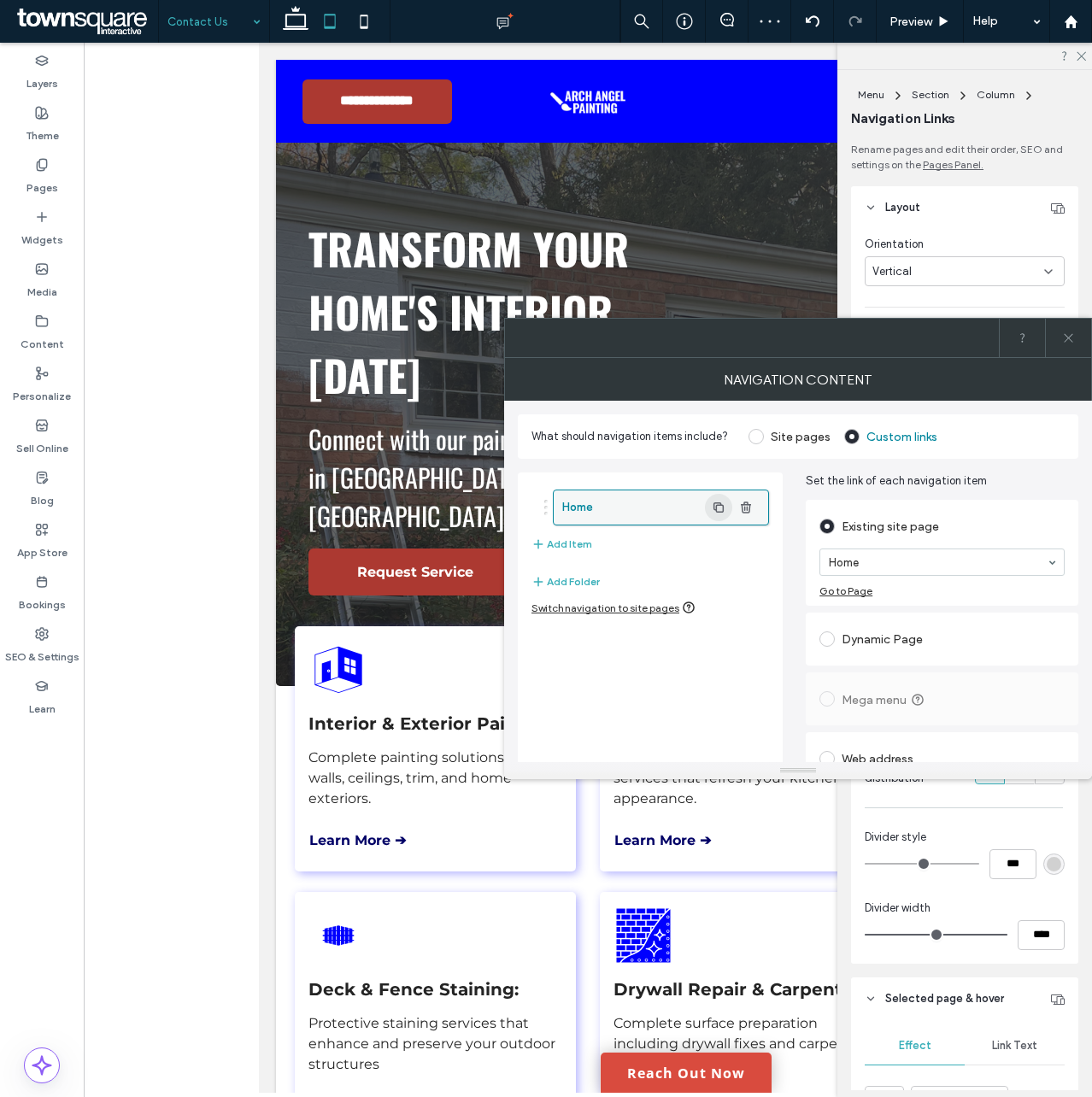
click at [721, 509] on icon "button" at bounding box center [718, 507] width 13 height 13
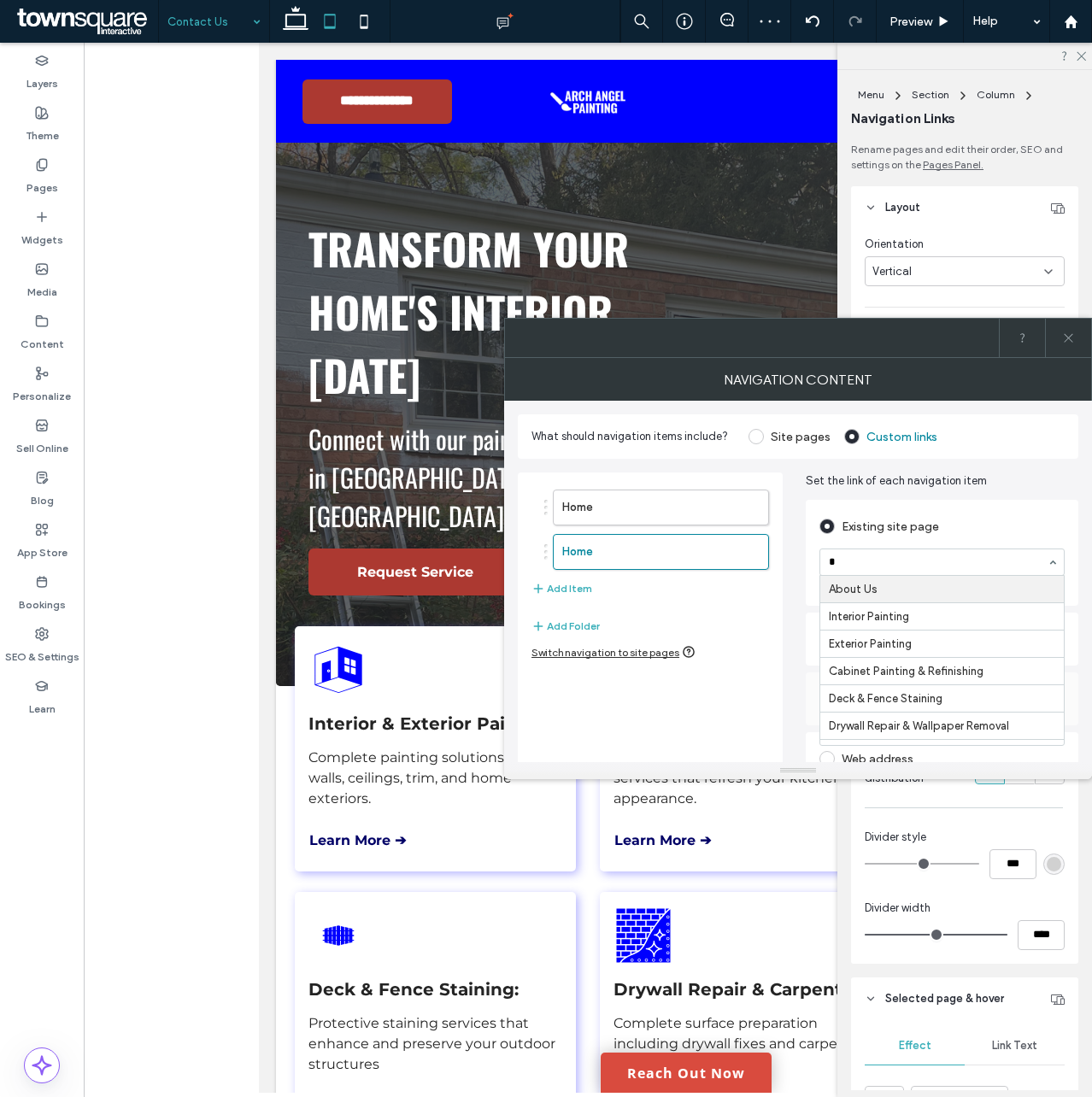
type input "**"
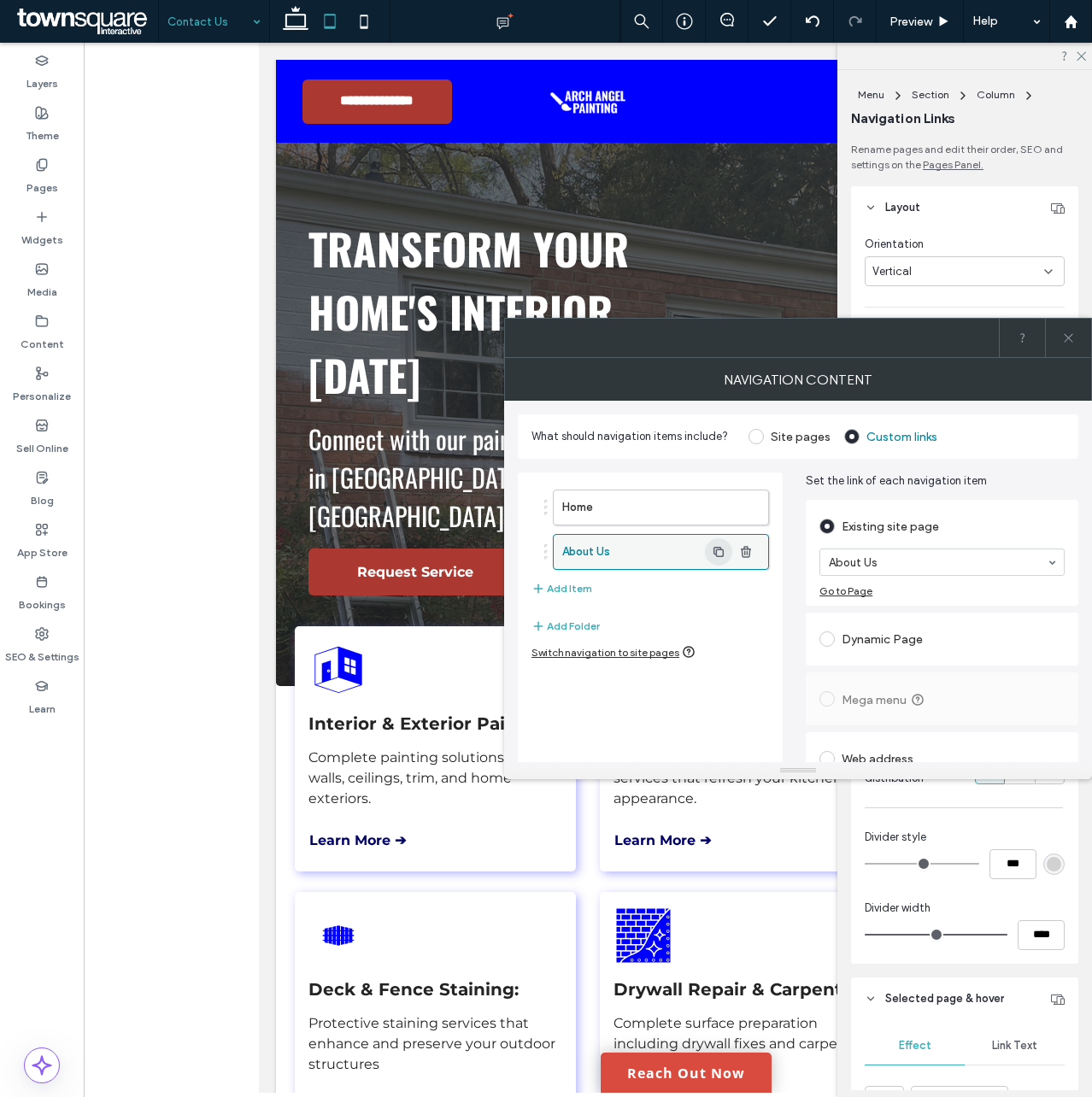
click at [714, 550] on icon "button" at bounding box center [718, 551] width 13 height 13
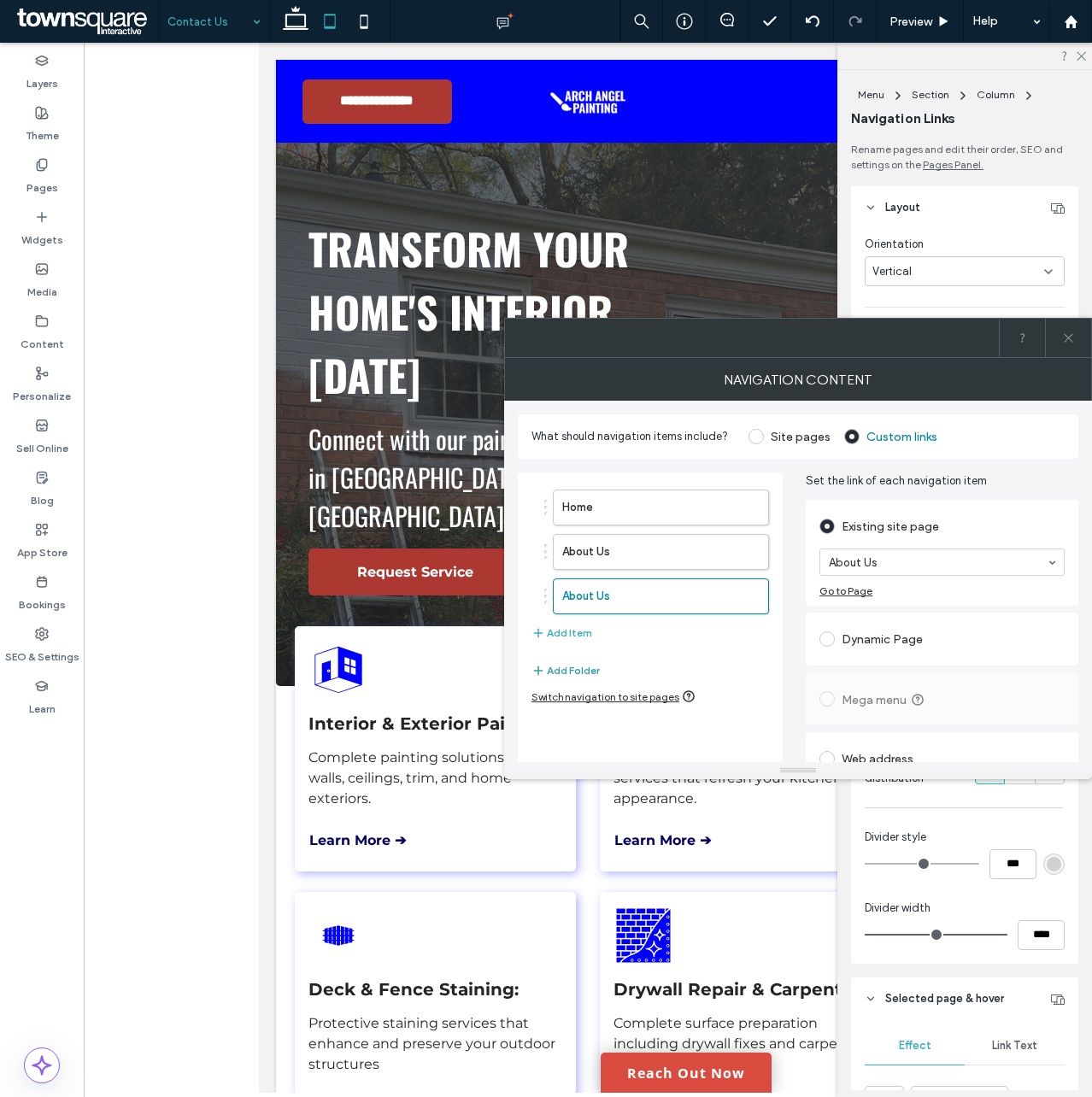
click at [583, 666] on button "Add Folder" at bounding box center [566, 670] width 68 height 21
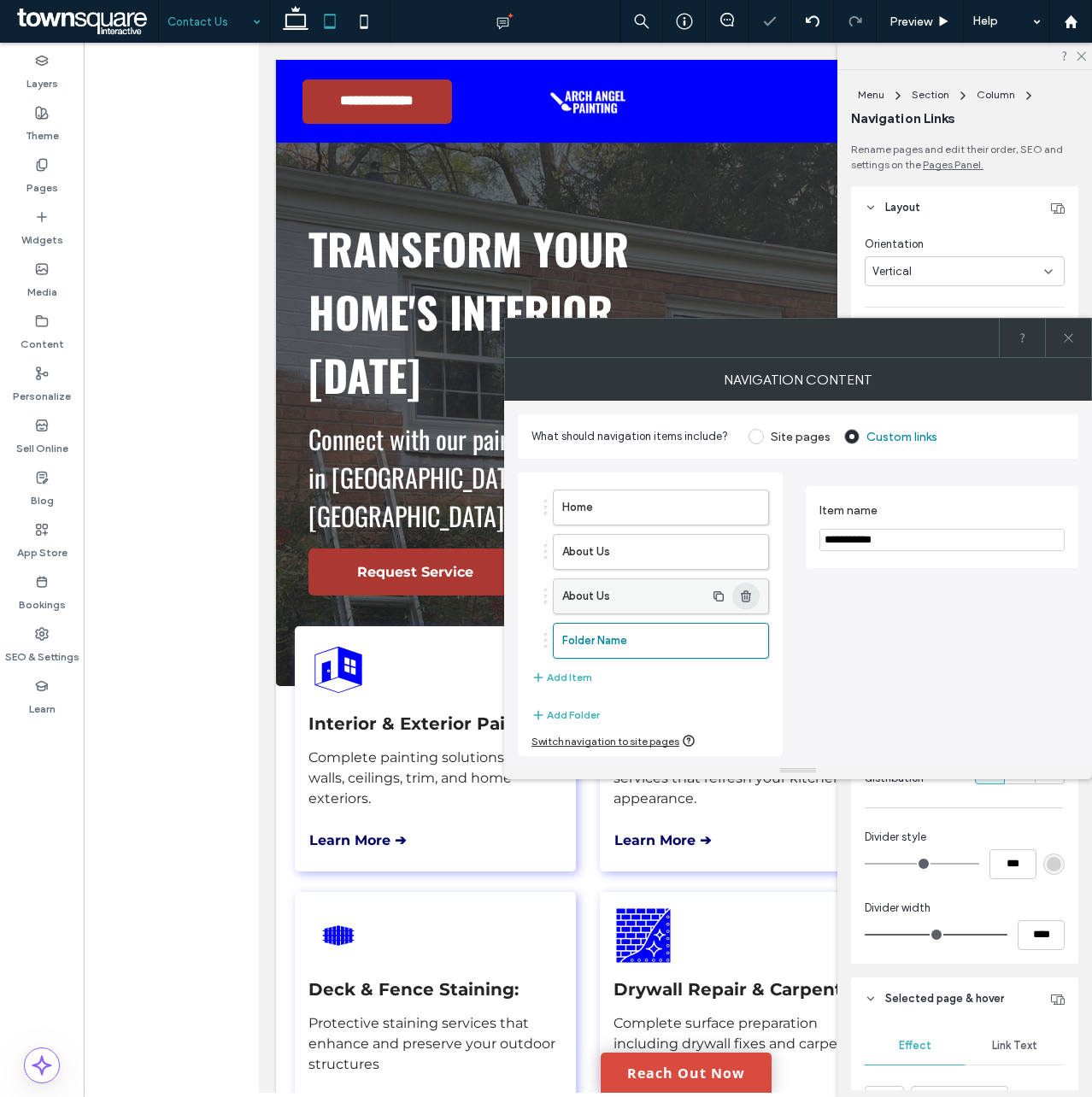
click at [747, 596] on use "button" at bounding box center [745, 596] width 10 height 11
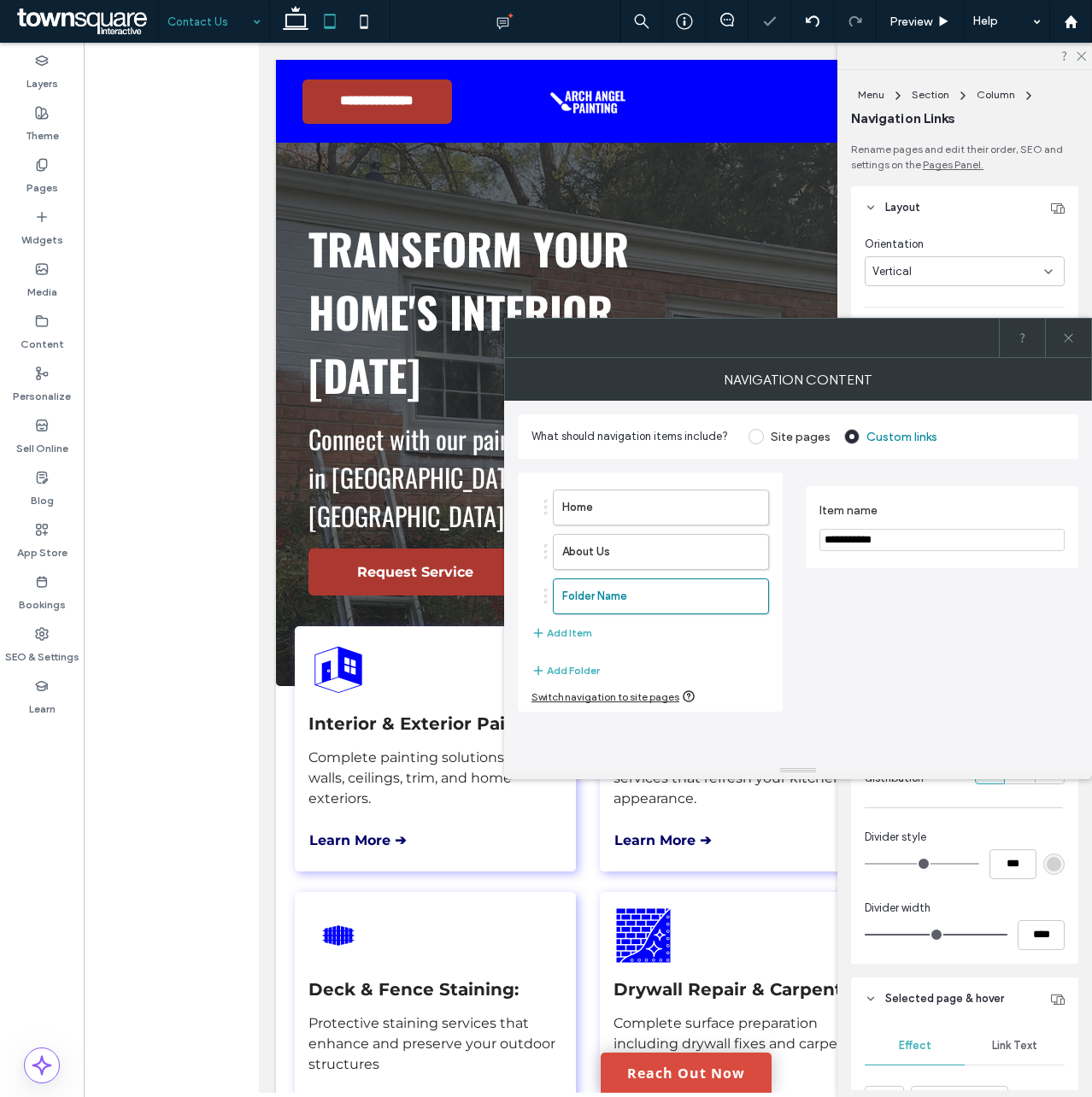
click at [874, 543] on input "**********" at bounding box center [942, 540] width 246 height 22
type input "********"
click at [581, 629] on button "Add Item" at bounding box center [562, 633] width 61 height 21
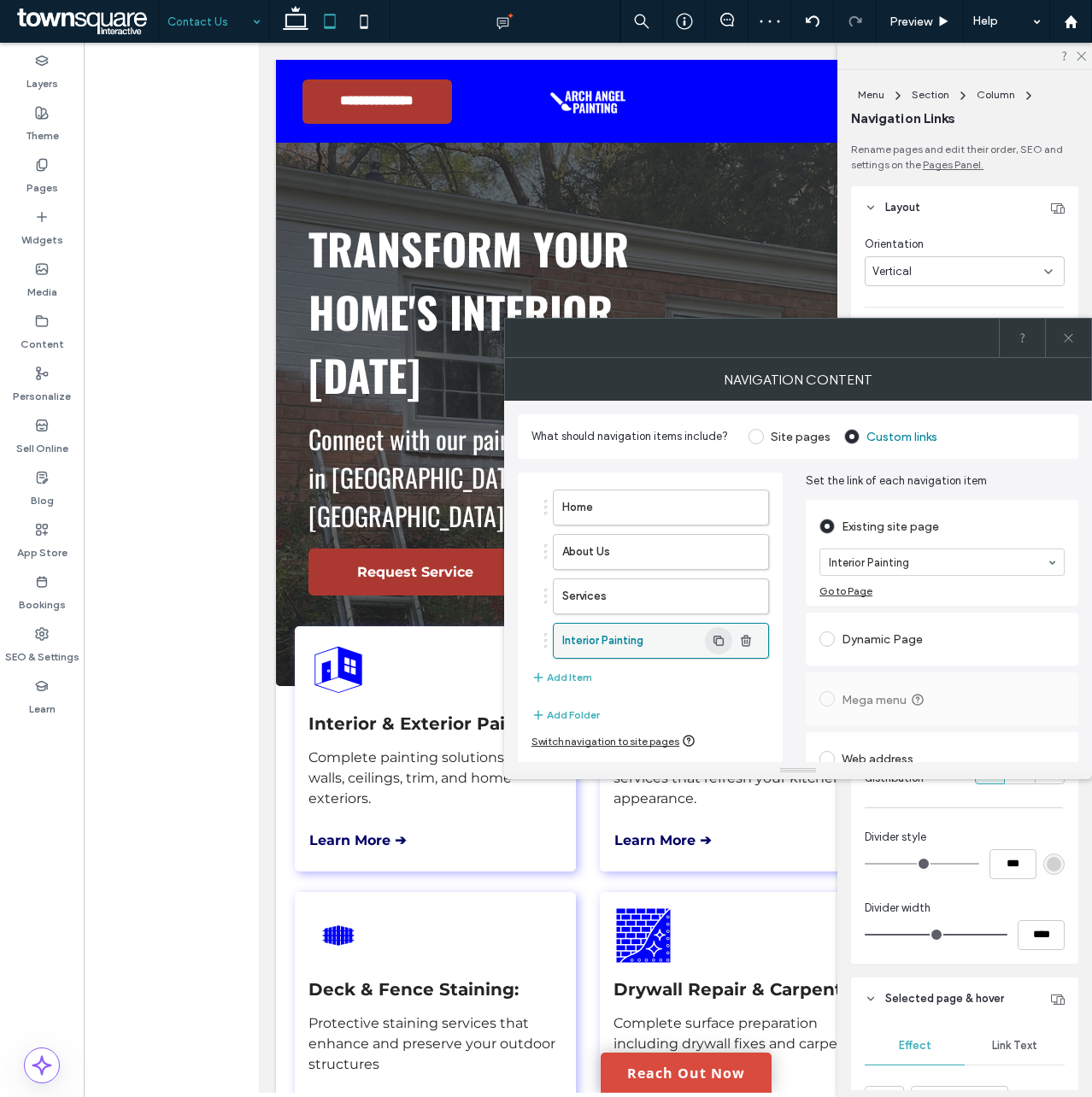
click at [721, 640] on icon "button" at bounding box center [718, 640] width 13 height 13
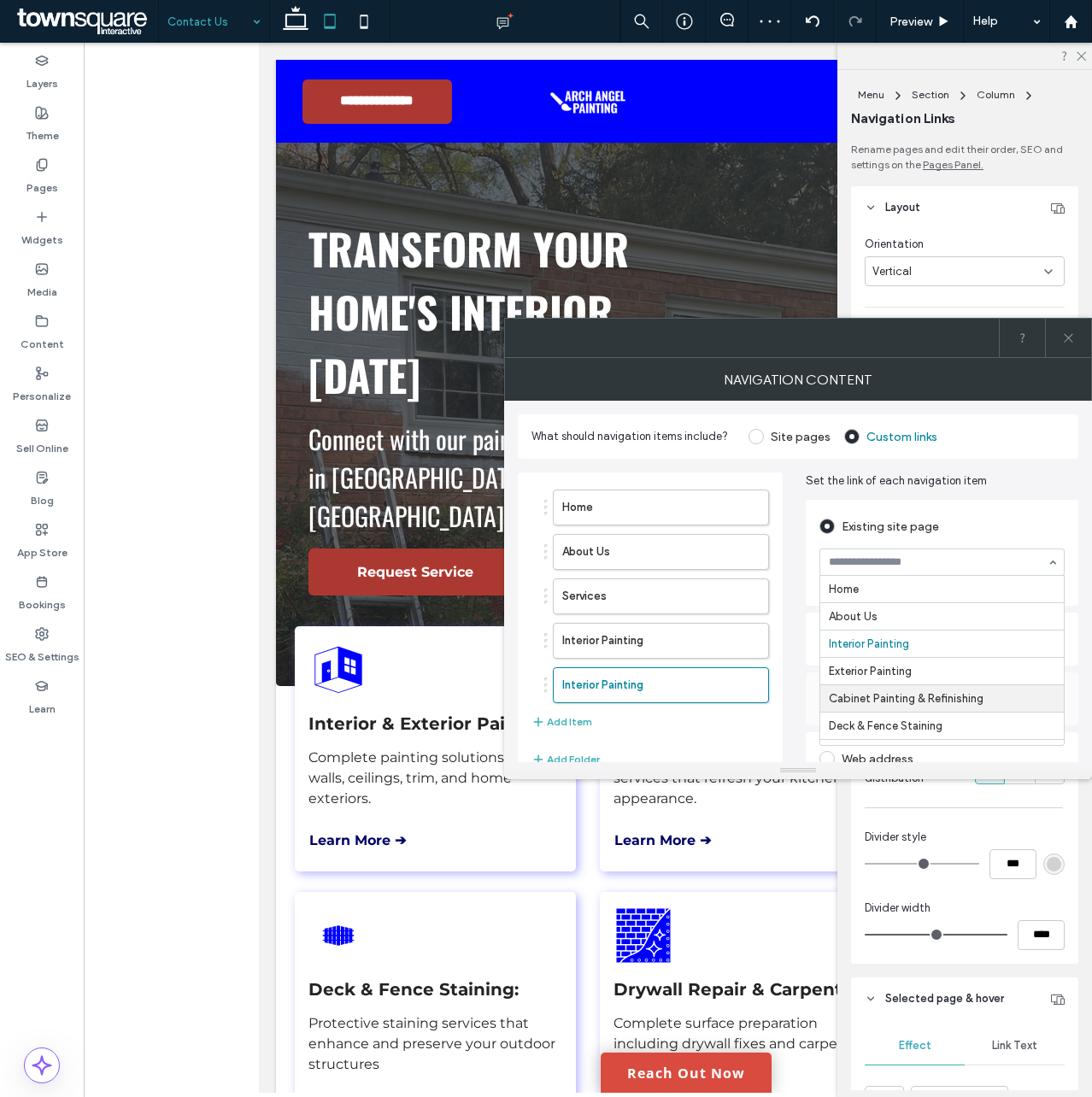
scroll to position [55, 0]
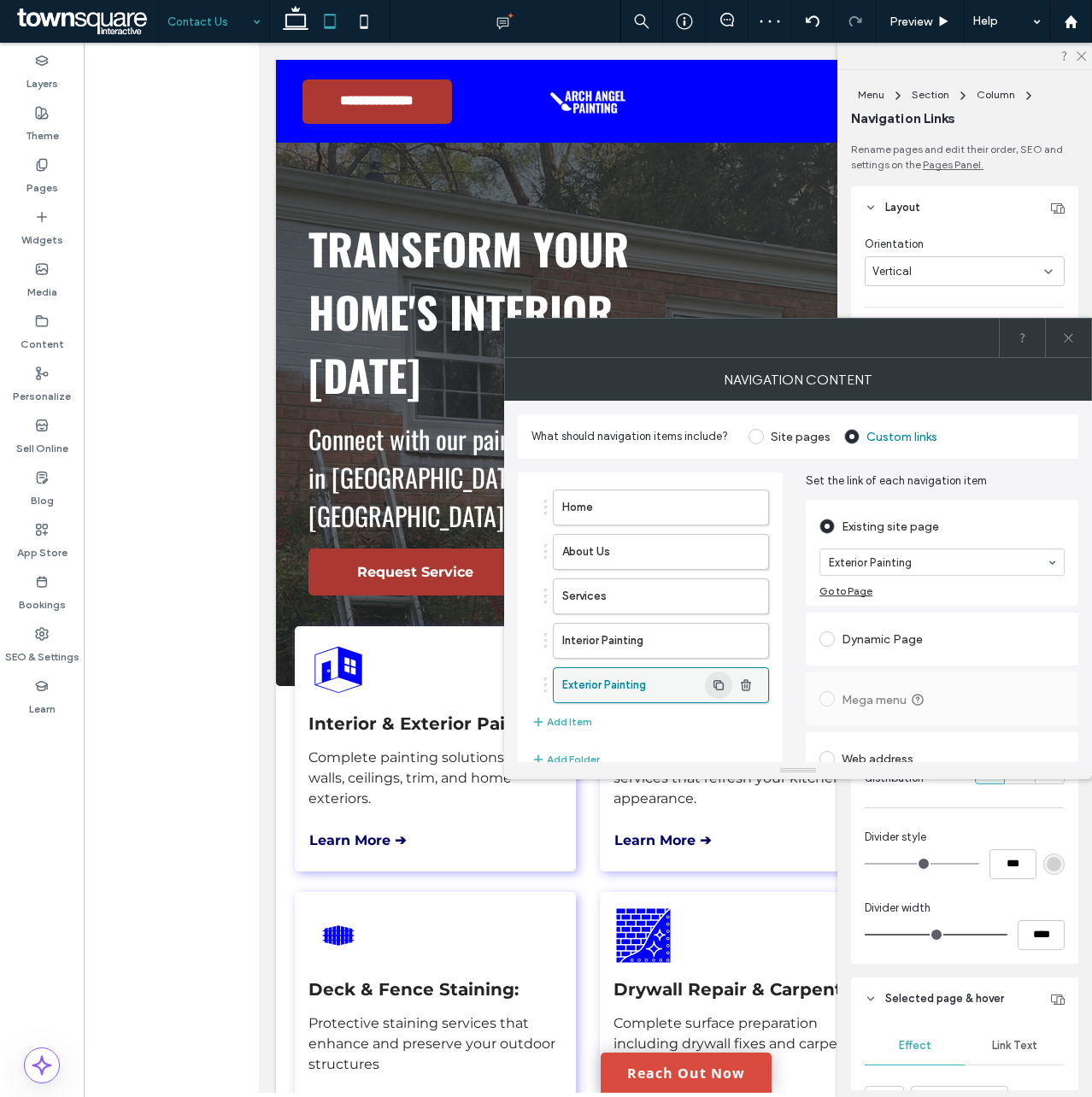
click at [721, 684] on use "button" at bounding box center [718, 685] width 10 height 10
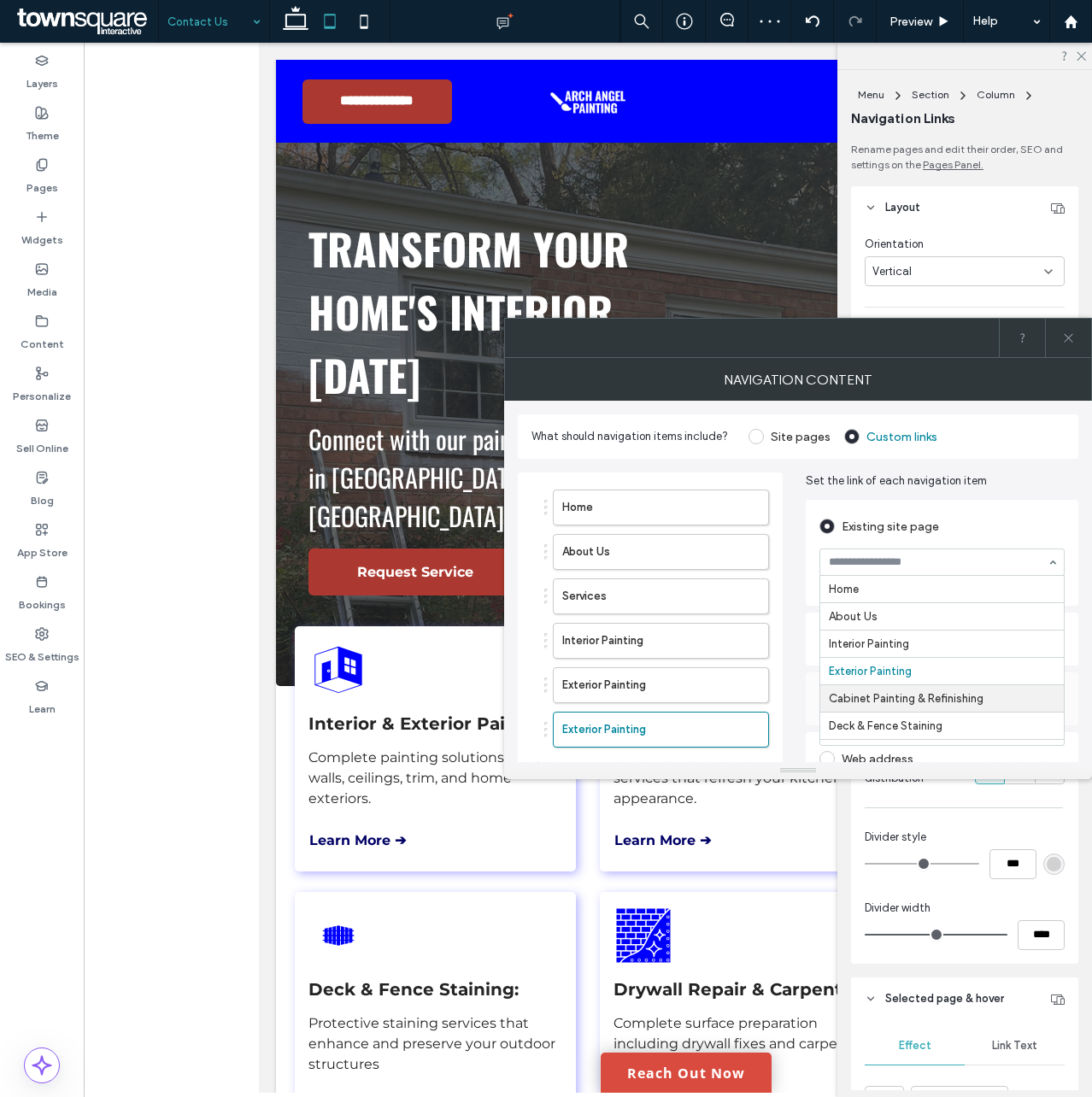
scroll to position [82, 0]
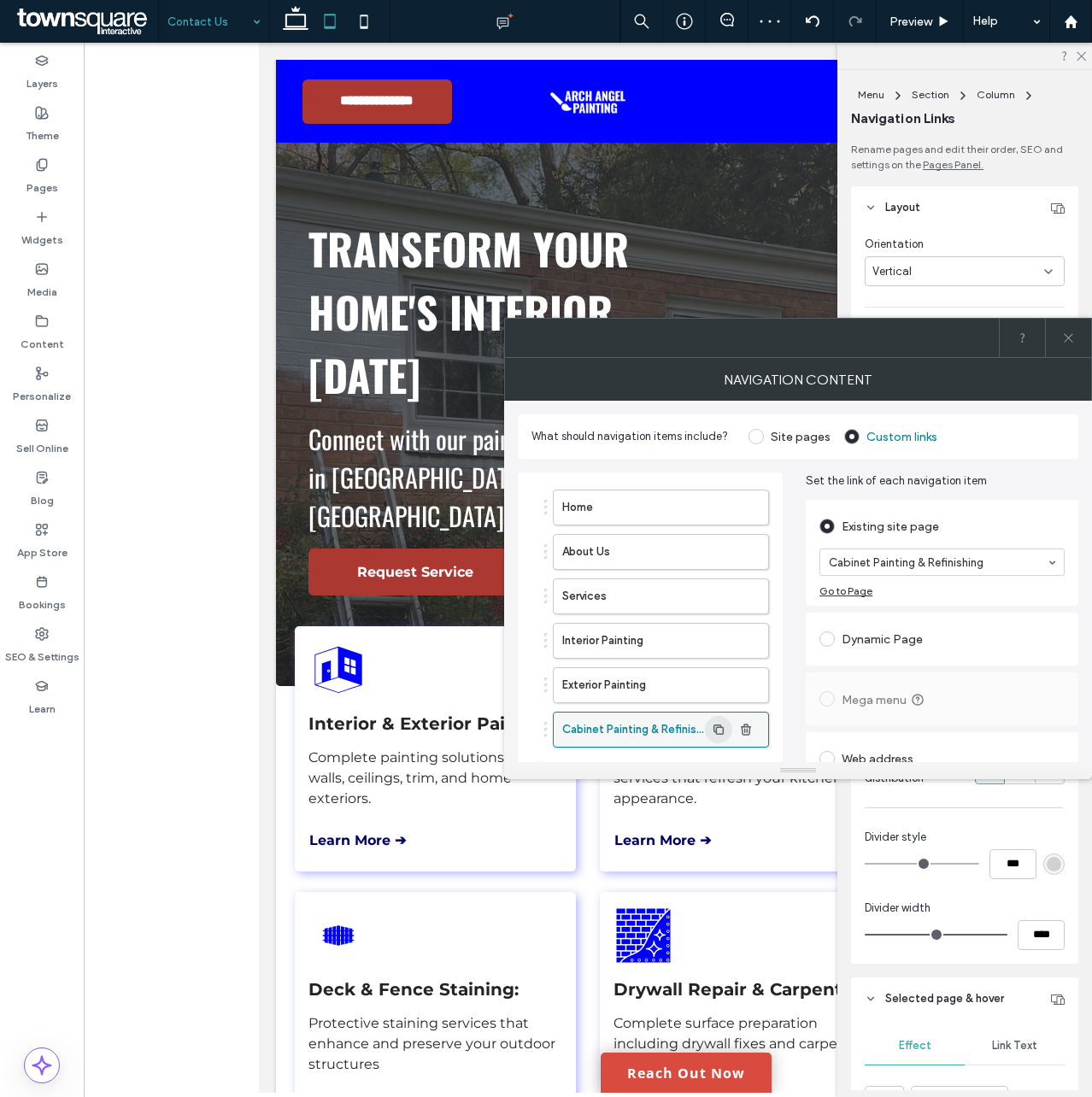
click at [722, 728] on use "button" at bounding box center [718, 729] width 10 height 10
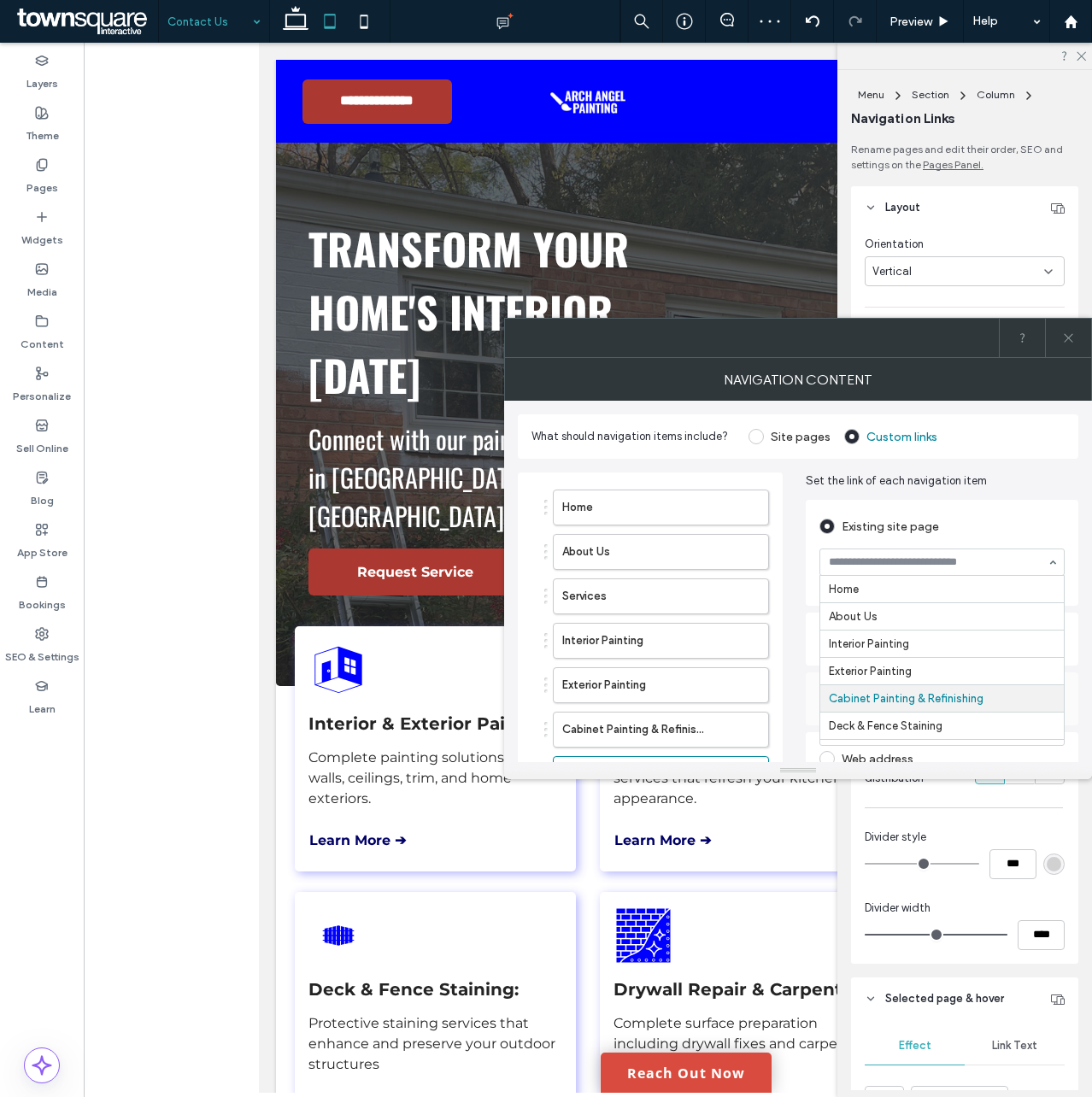
scroll to position [109, 0]
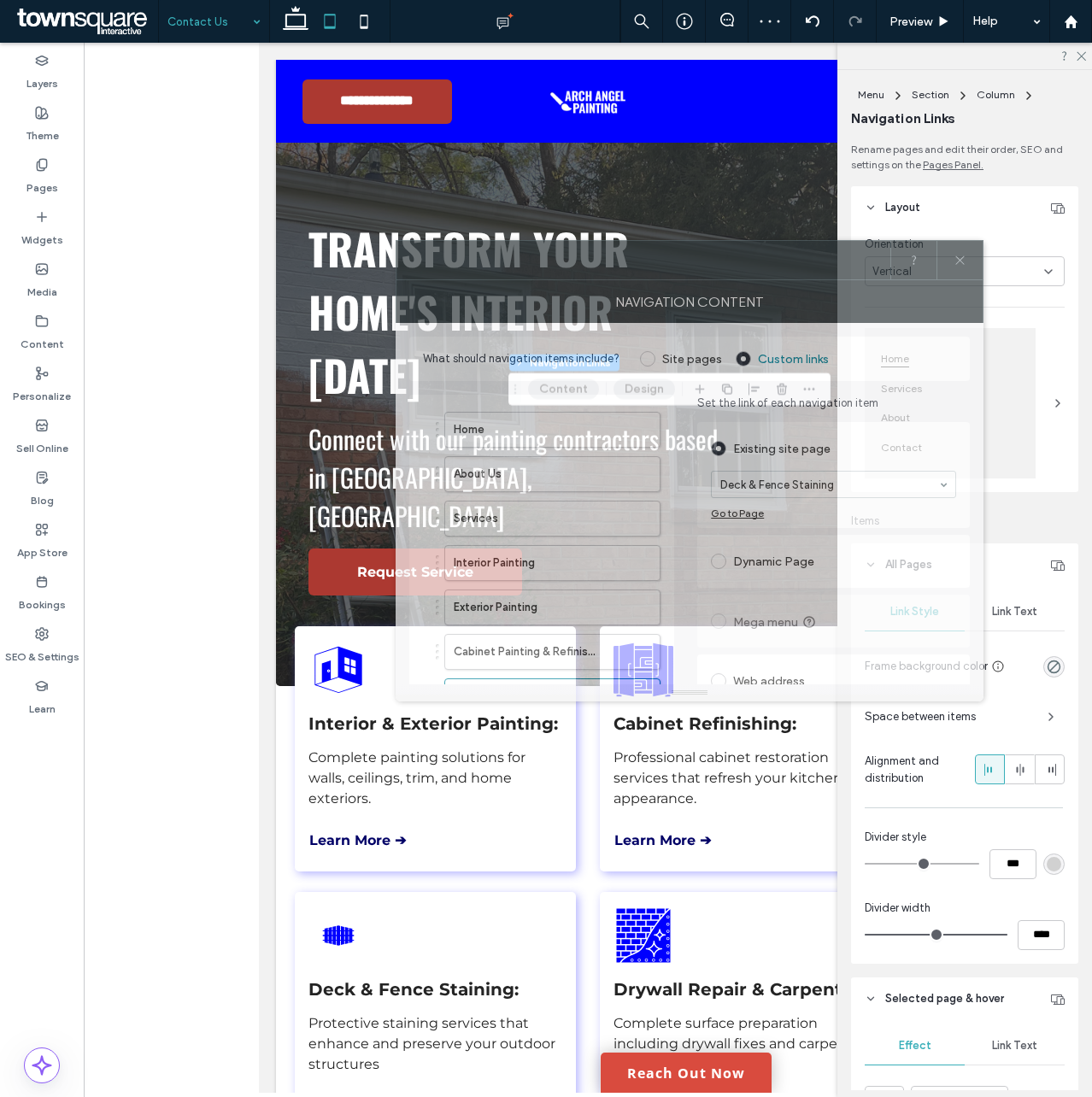
drag, startPoint x: 880, startPoint y: 336, endPoint x: 793, endPoint y: 259, distance: 116.2
click at [782, 255] on div at bounding box center [643, 260] width 494 height 39
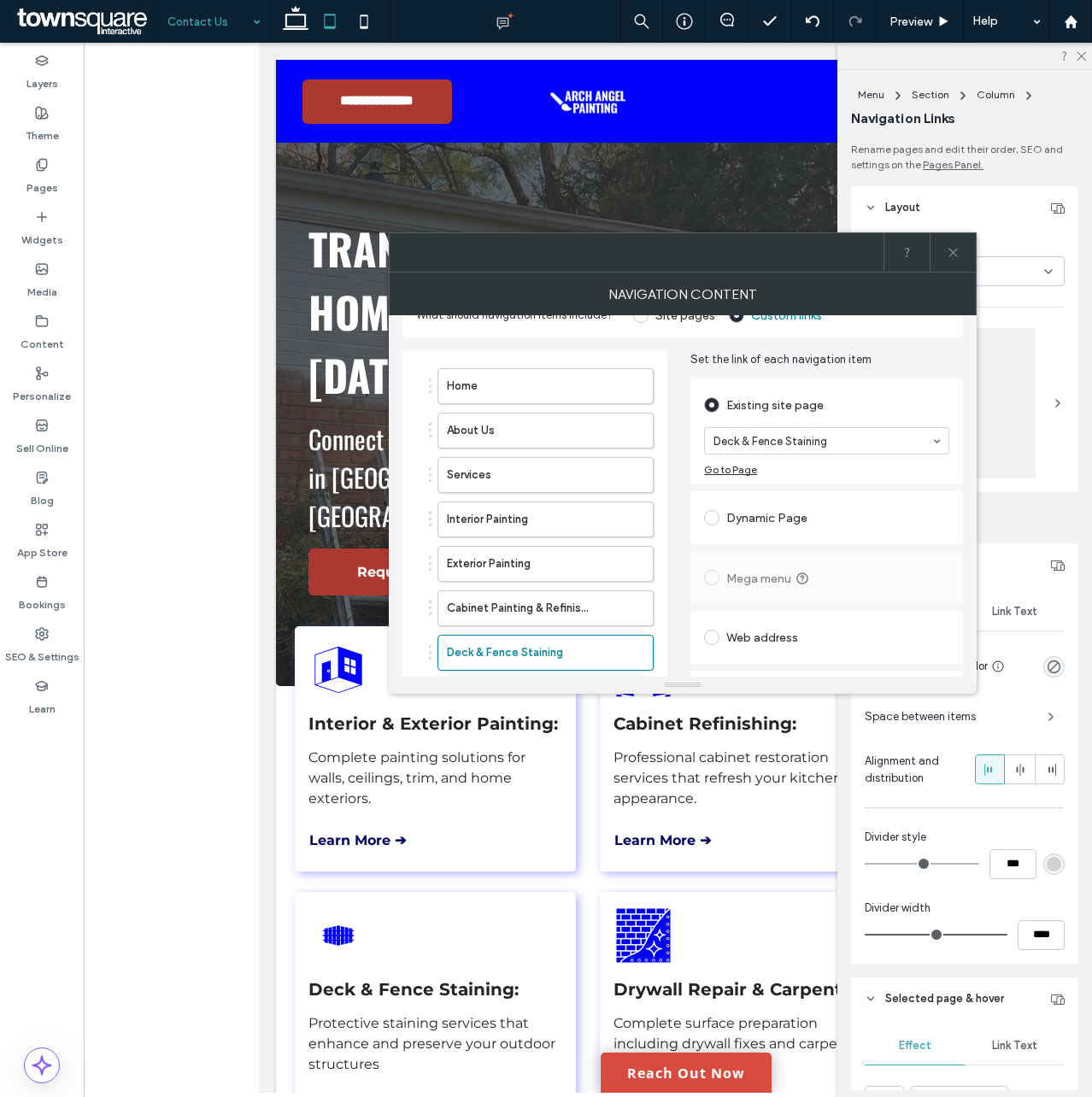
scroll to position [127, 0]
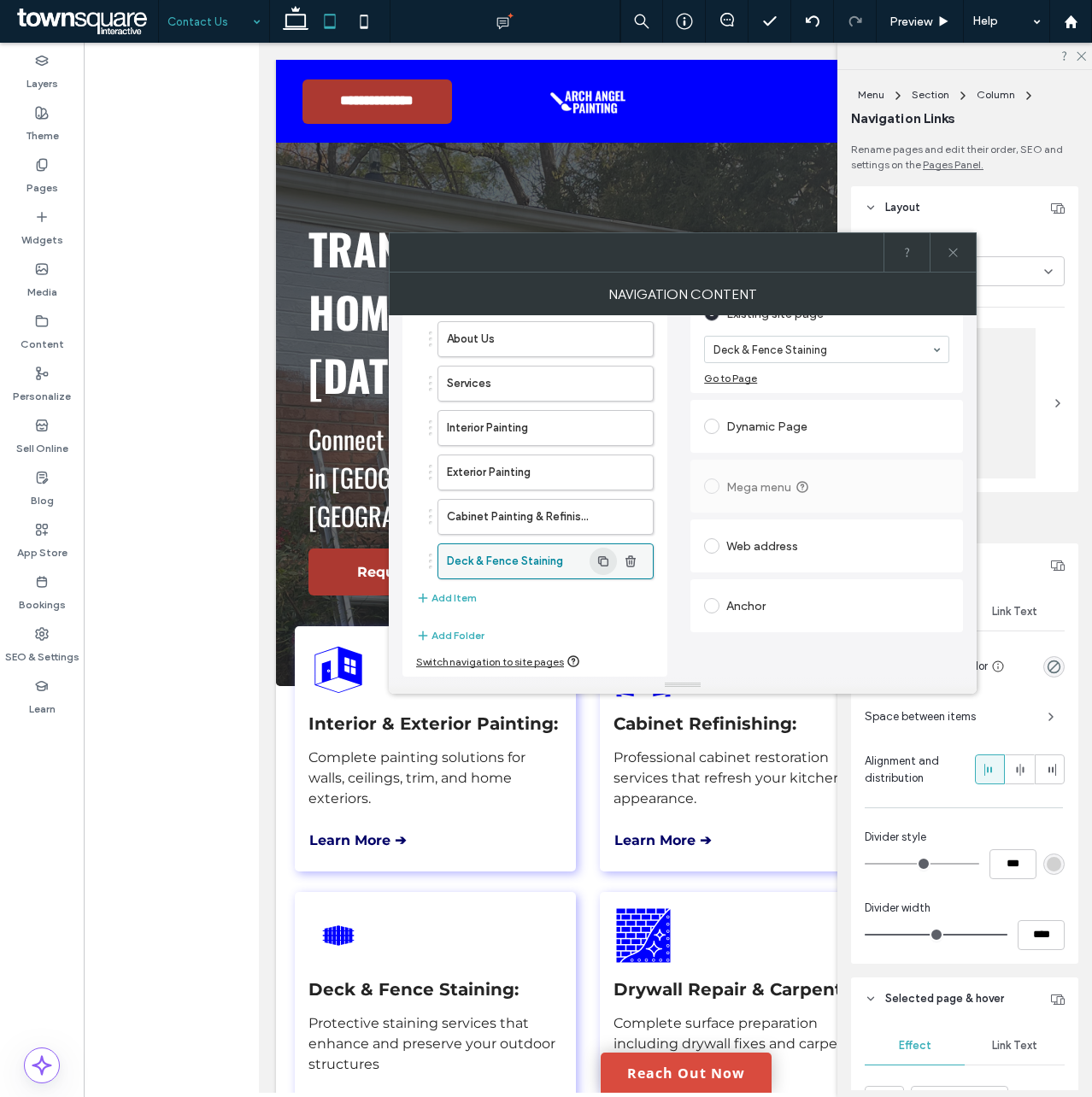
click at [598, 559] on icon "button" at bounding box center [602, 561] width 13 height 13
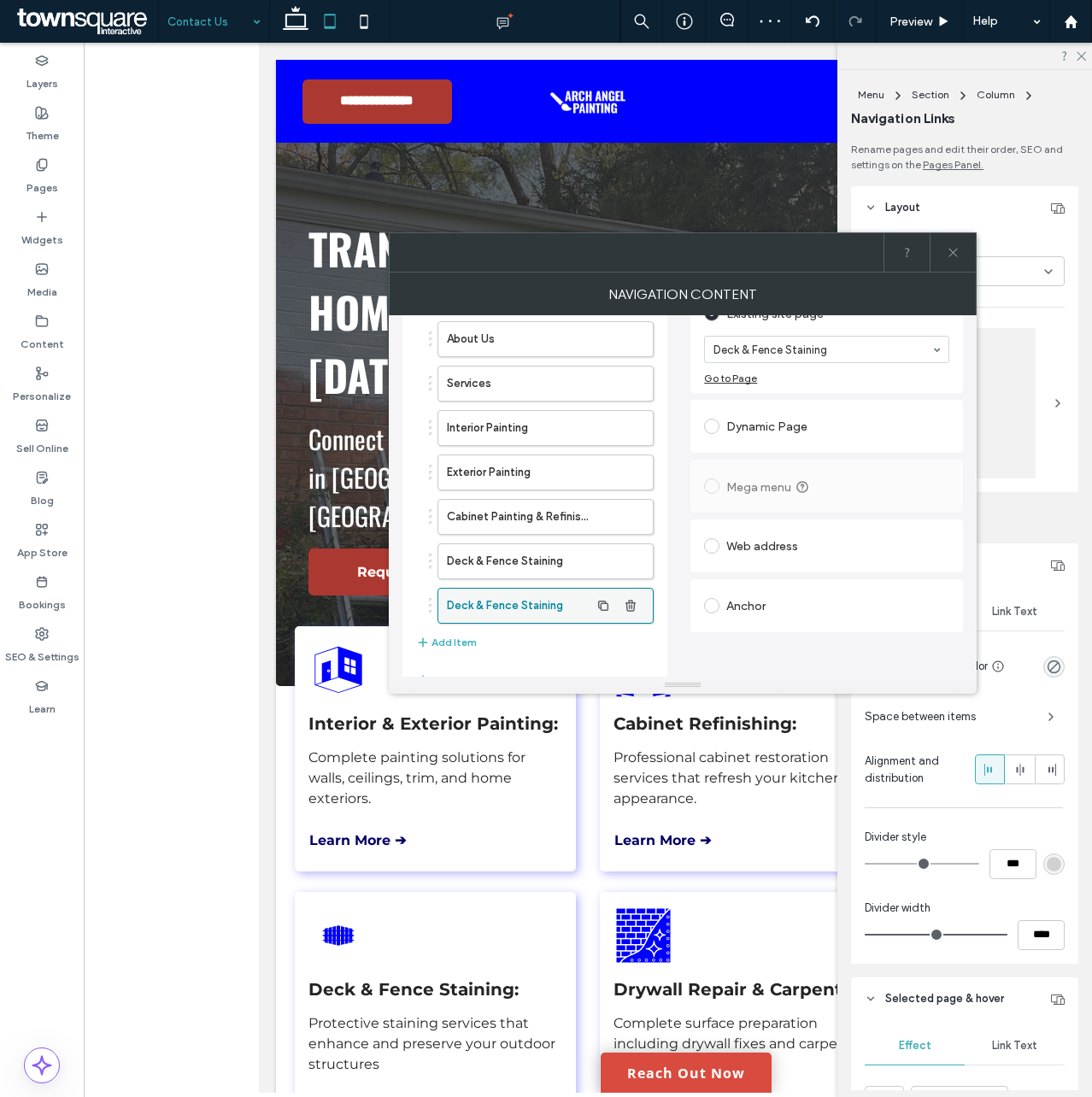
click at [555, 601] on label "Deck & Fence Staining" at bounding box center [517, 606] width 143 height 34
click at [610, 606] on icon "button" at bounding box center [602, 605] width 13 height 13
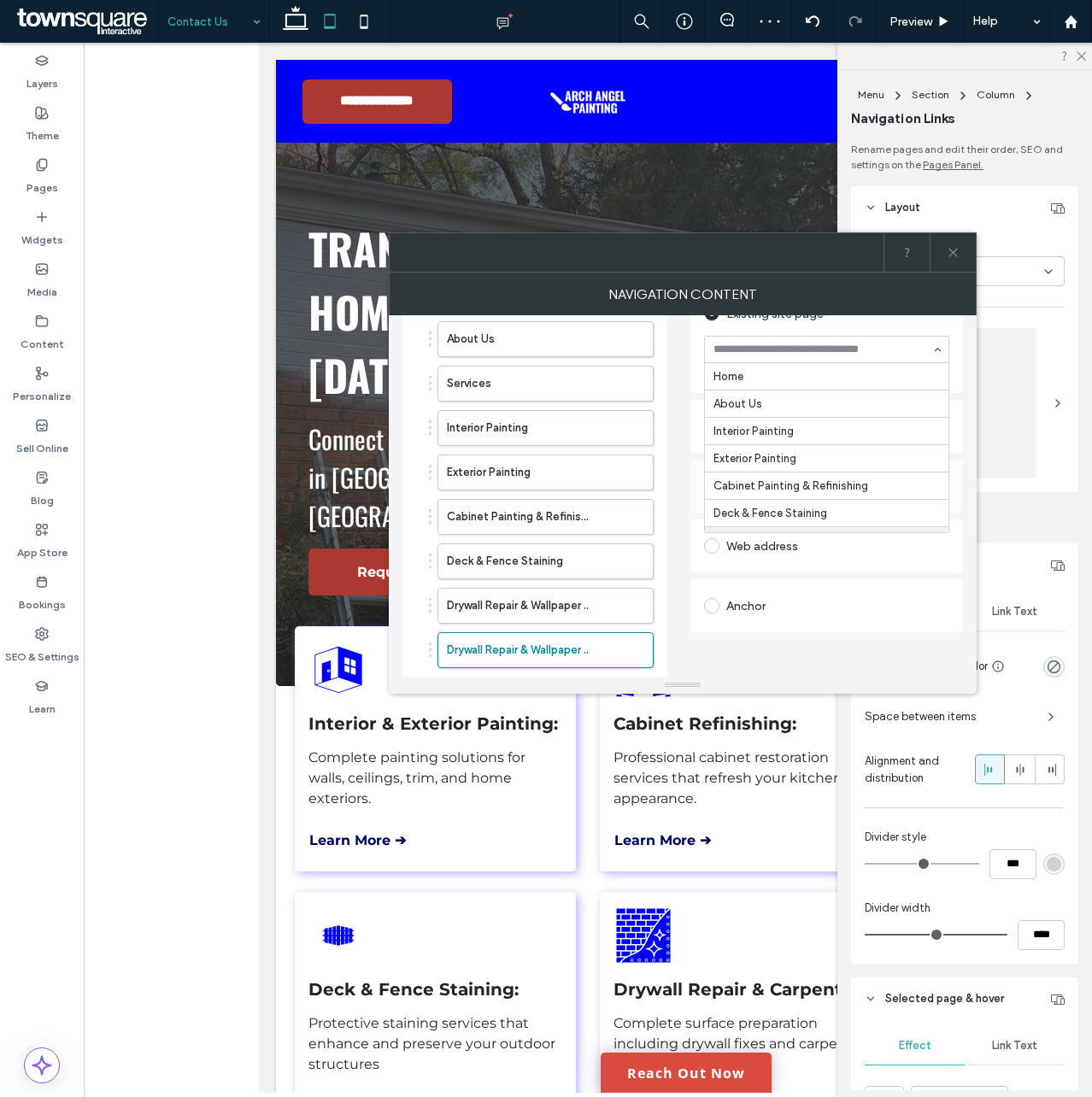
scroll to position [164, 0]
click at [608, 649] on use "button" at bounding box center [602, 650] width 10 height 10
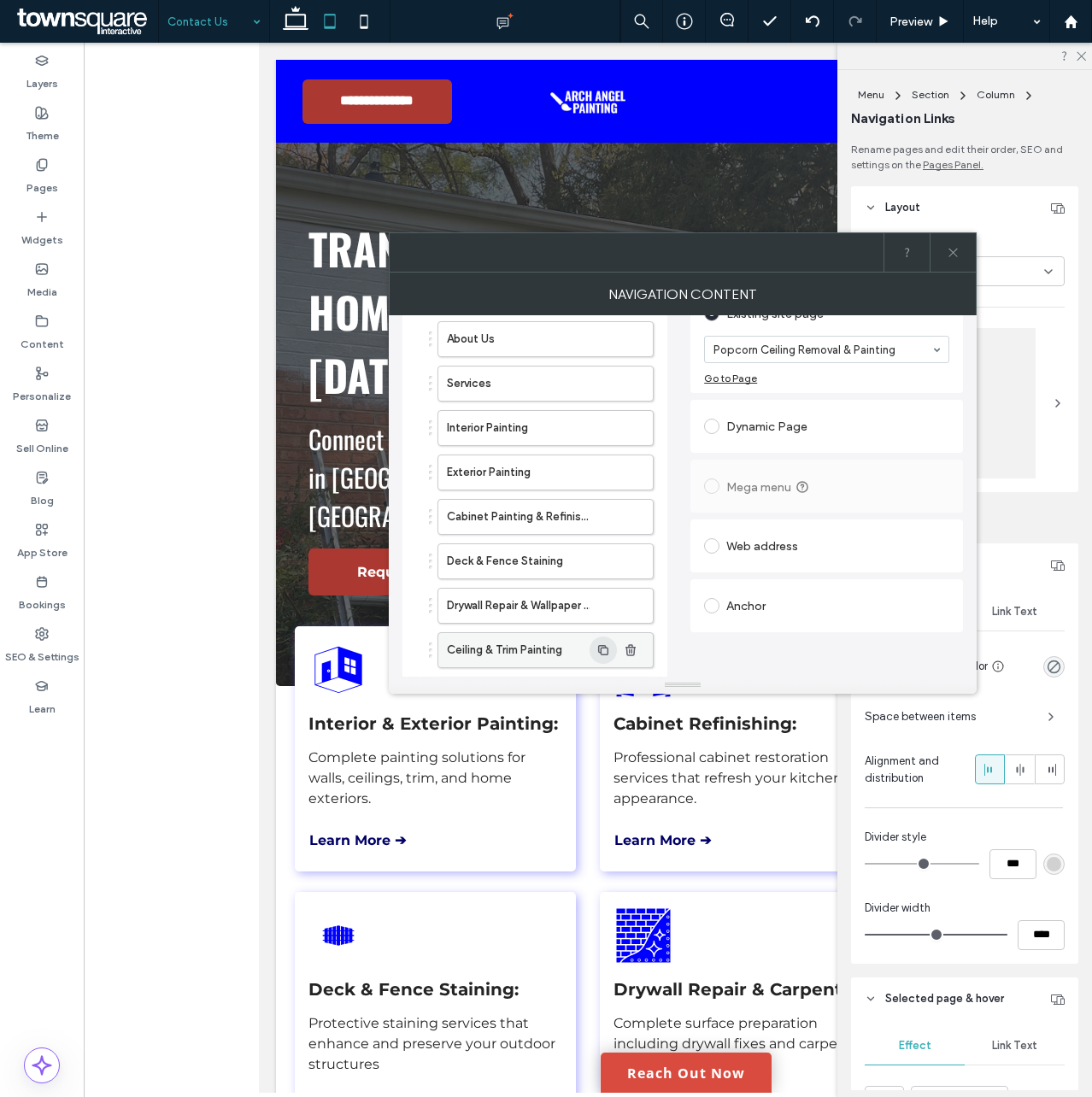
click at [597, 648] on icon "button" at bounding box center [602, 650] width 13 height 13
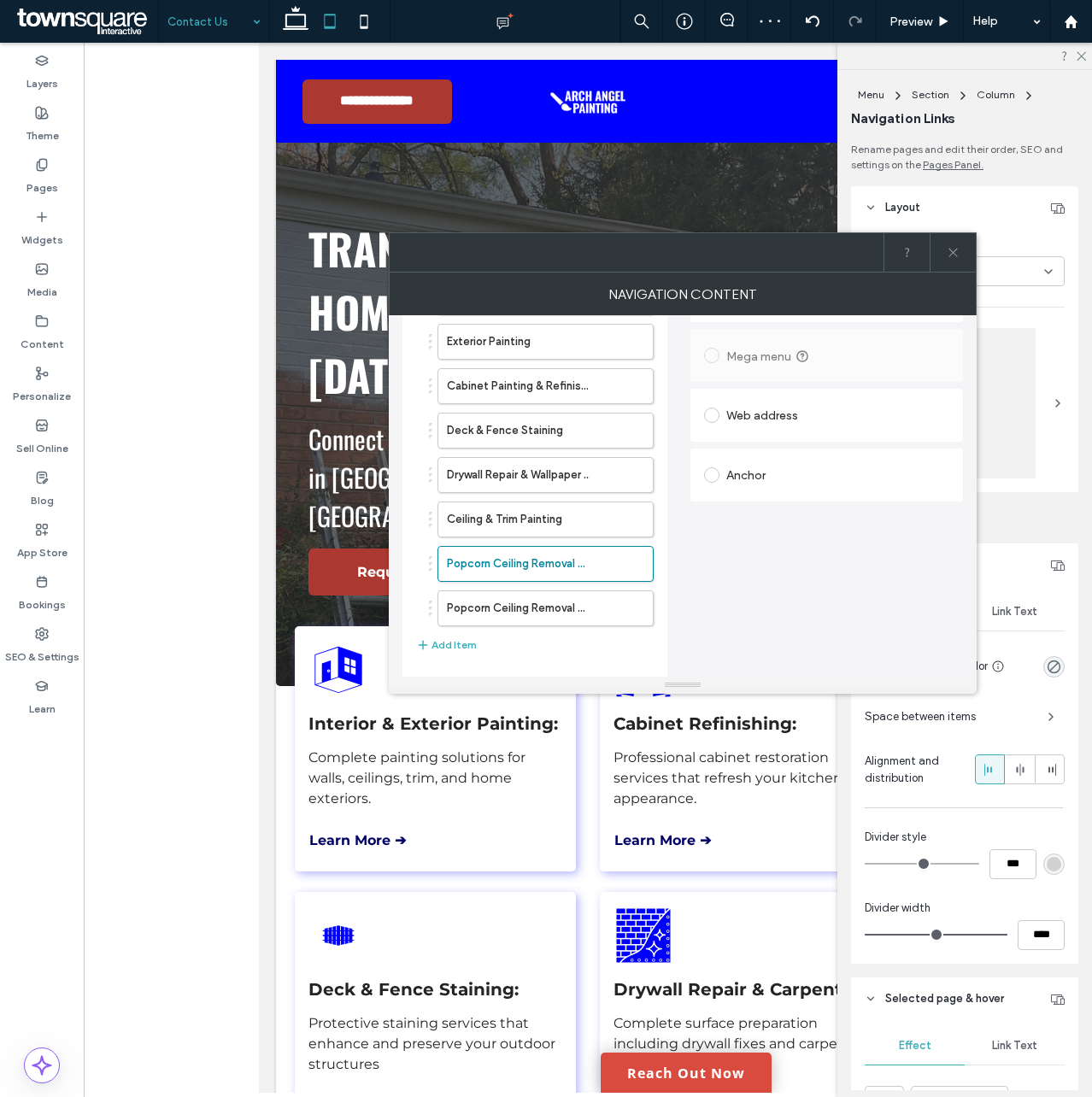
scroll to position [277, 0]
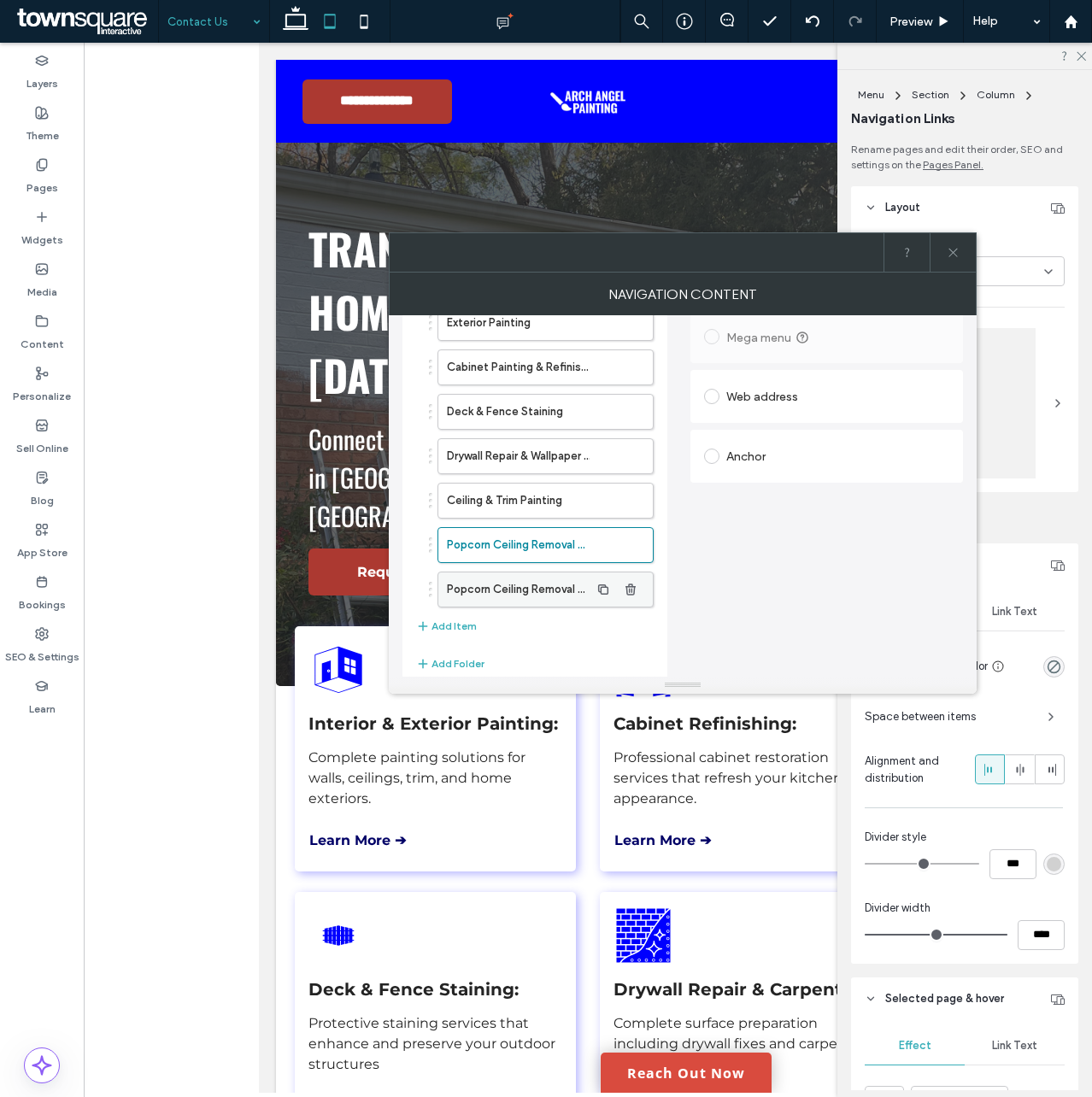
click at [556, 592] on label "Popcorn Ceiling Removal & Painting" at bounding box center [517, 590] width 143 height 34
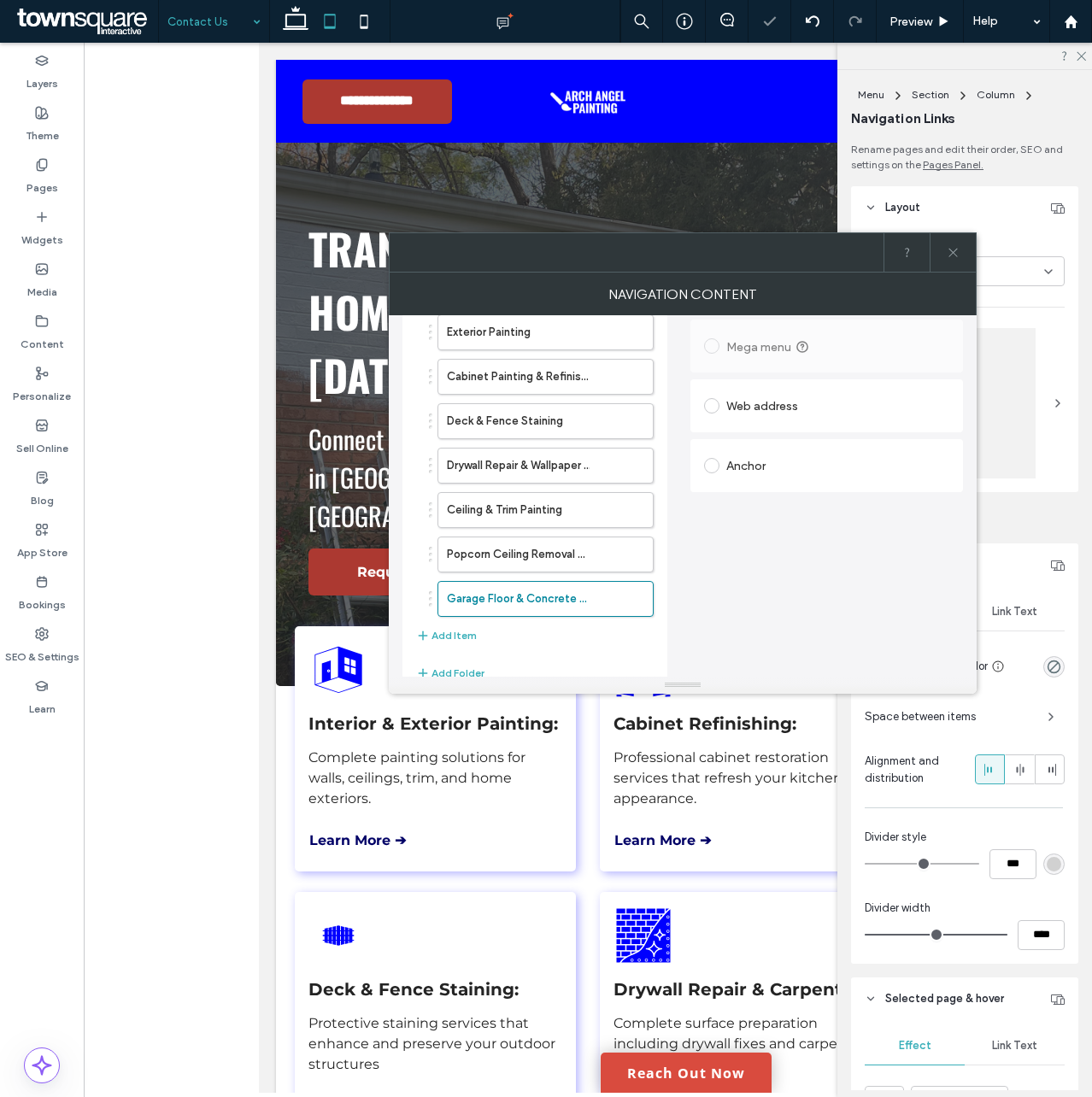
scroll to position [305, 0]
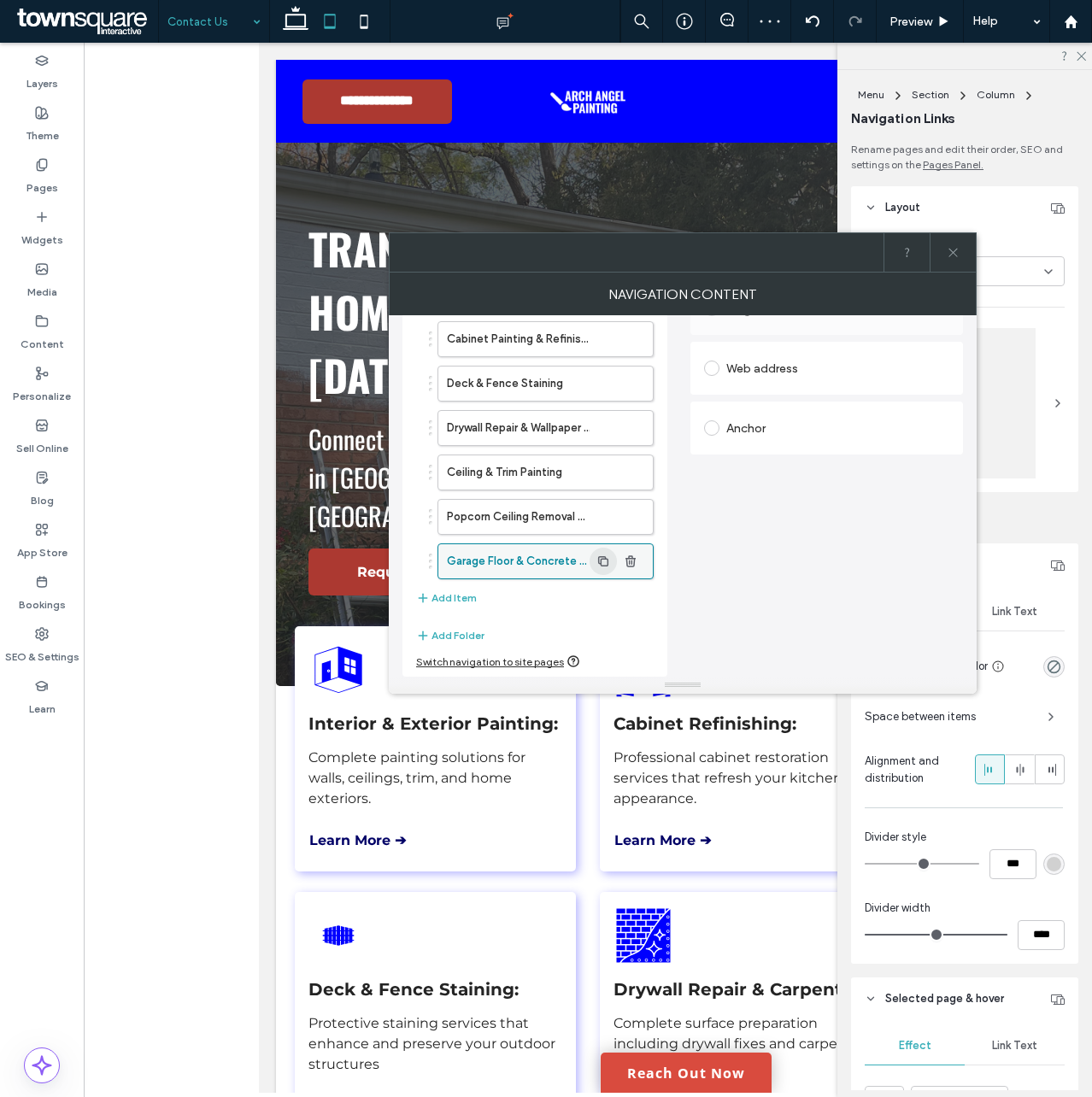
click at [607, 560] on icon "button" at bounding box center [602, 561] width 13 height 13
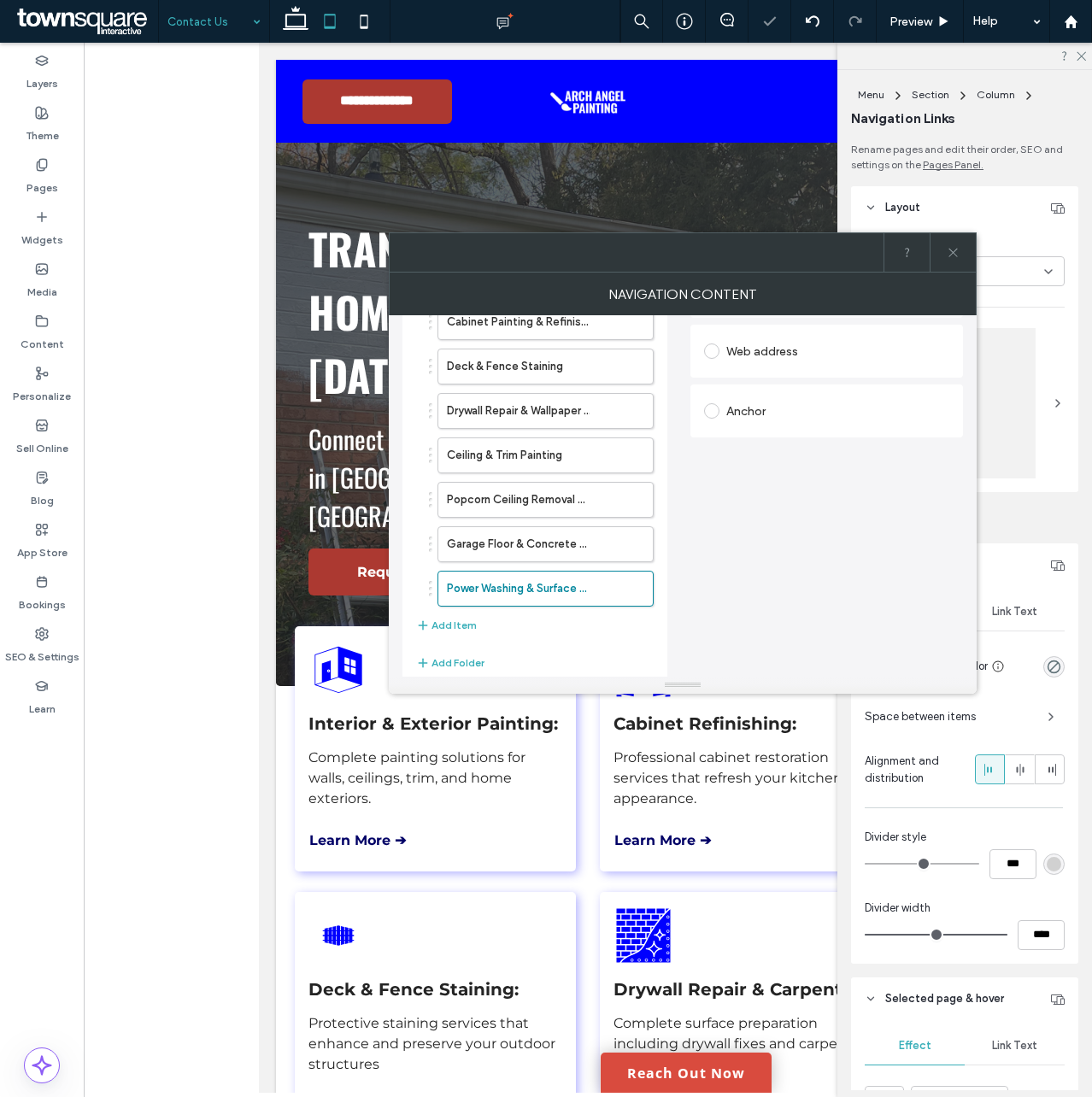
scroll to position [350, 0]
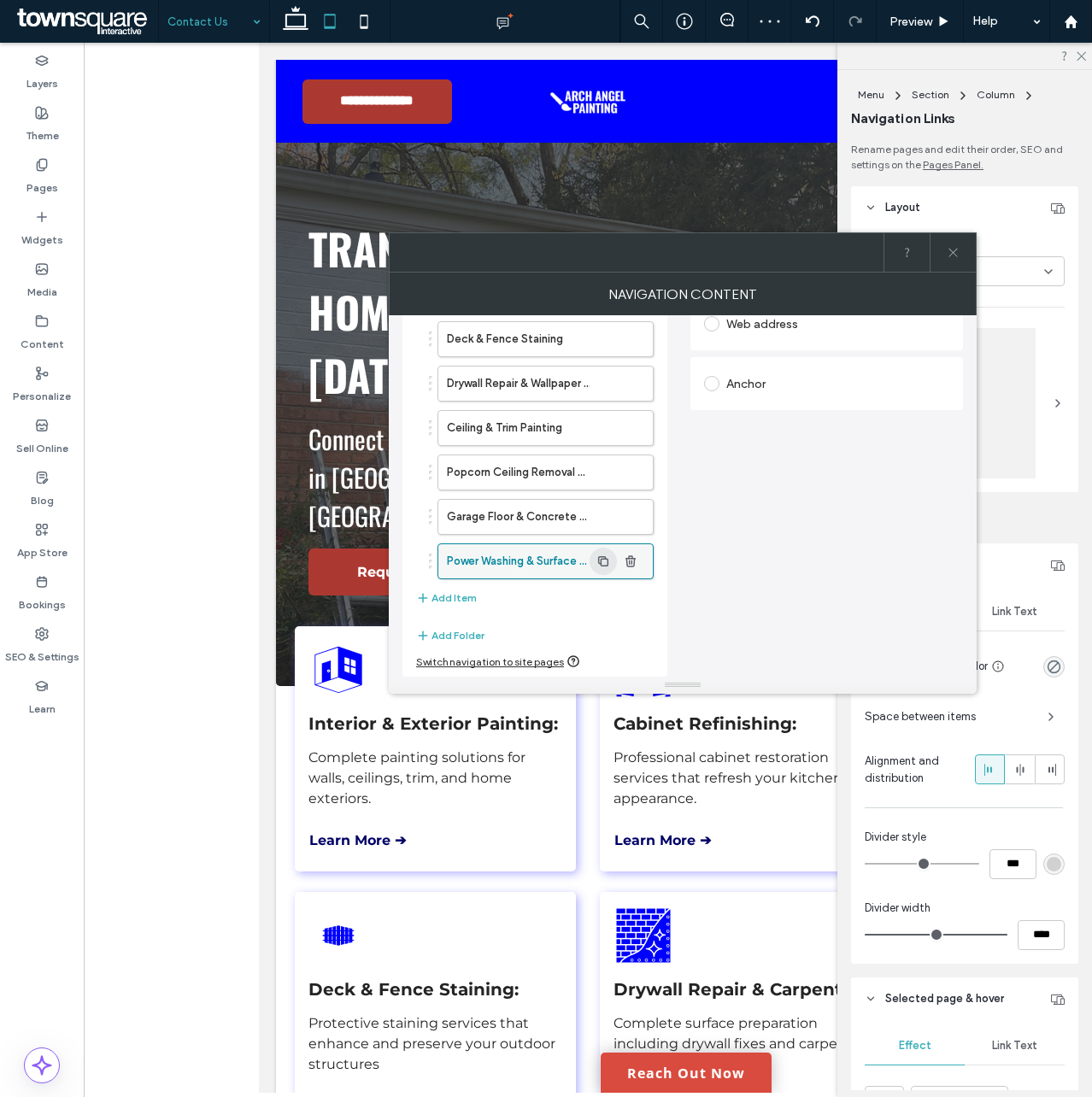
click at [609, 562] on use "button" at bounding box center [602, 560] width 10 height 10
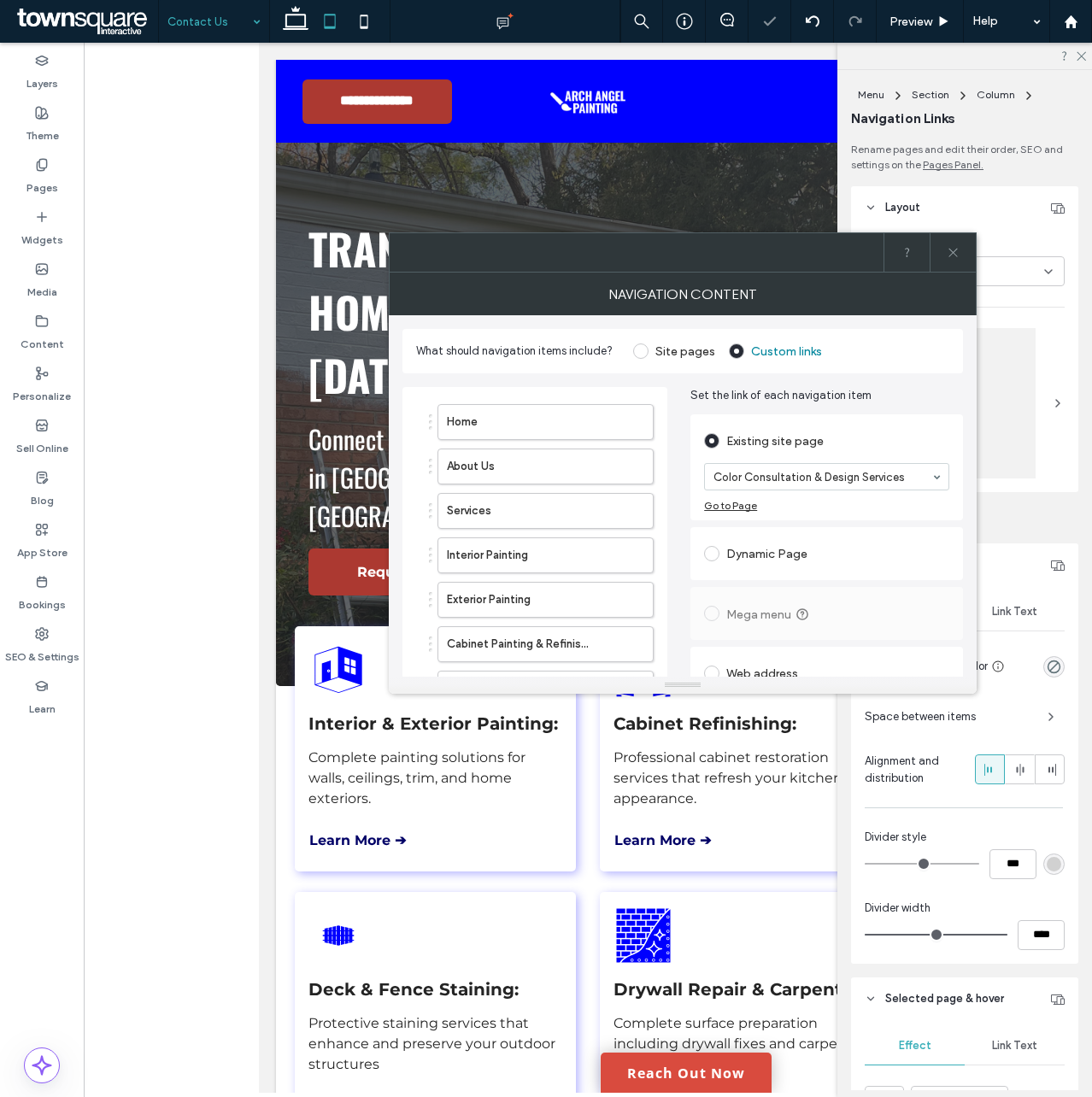
scroll to position [361, 0]
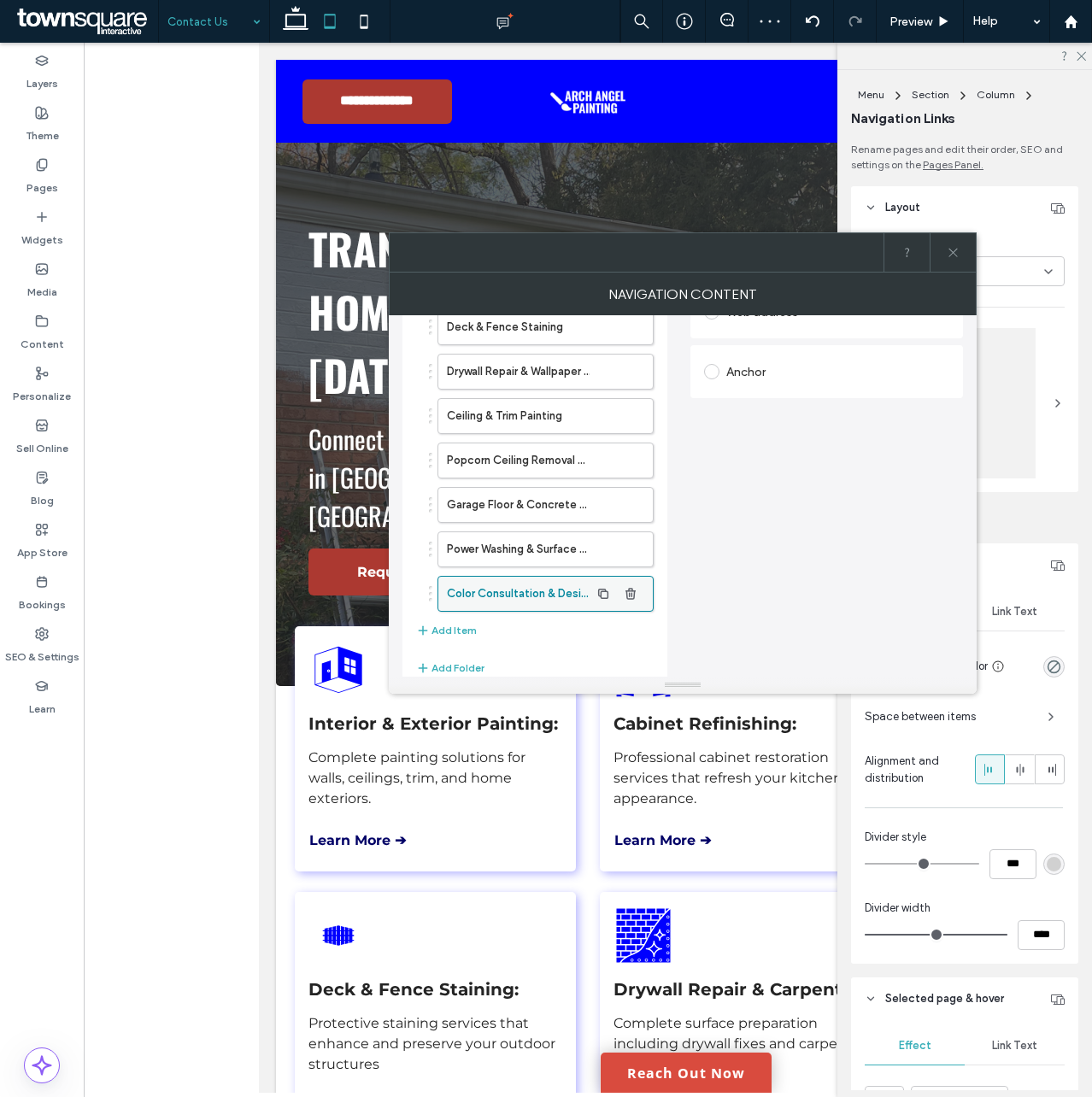
drag, startPoint x: 600, startPoint y: 592, endPoint x: 651, endPoint y: 591, distance: 51.0
click at [601, 592] on icon "button" at bounding box center [602, 593] width 13 height 13
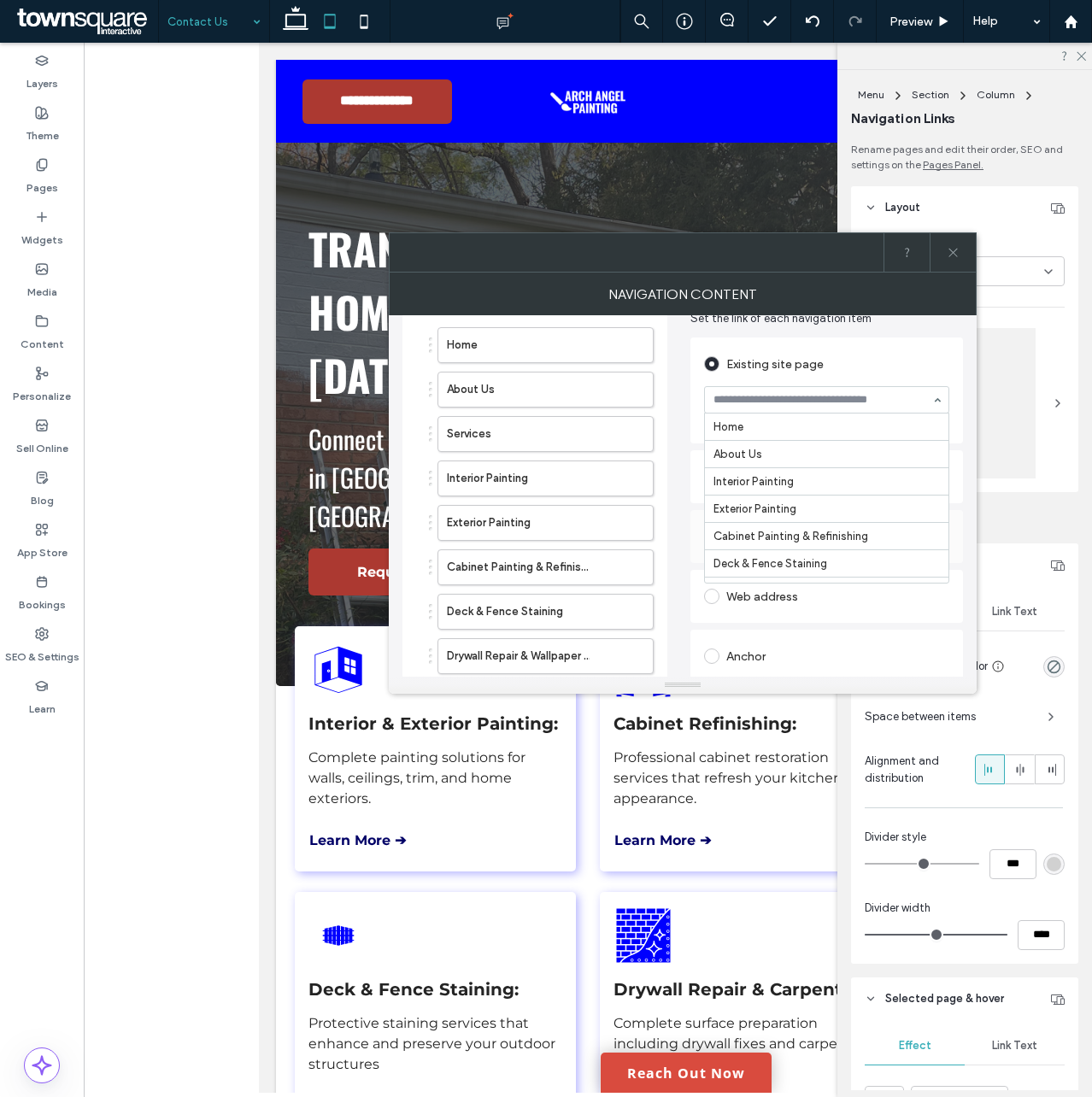
scroll to position [216, 0]
click at [673, 457] on div "Home About Us Services Interior Painting Exterior Painting Cabinet Painting & R…" at bounding box center [682, 667] width 560 height 741
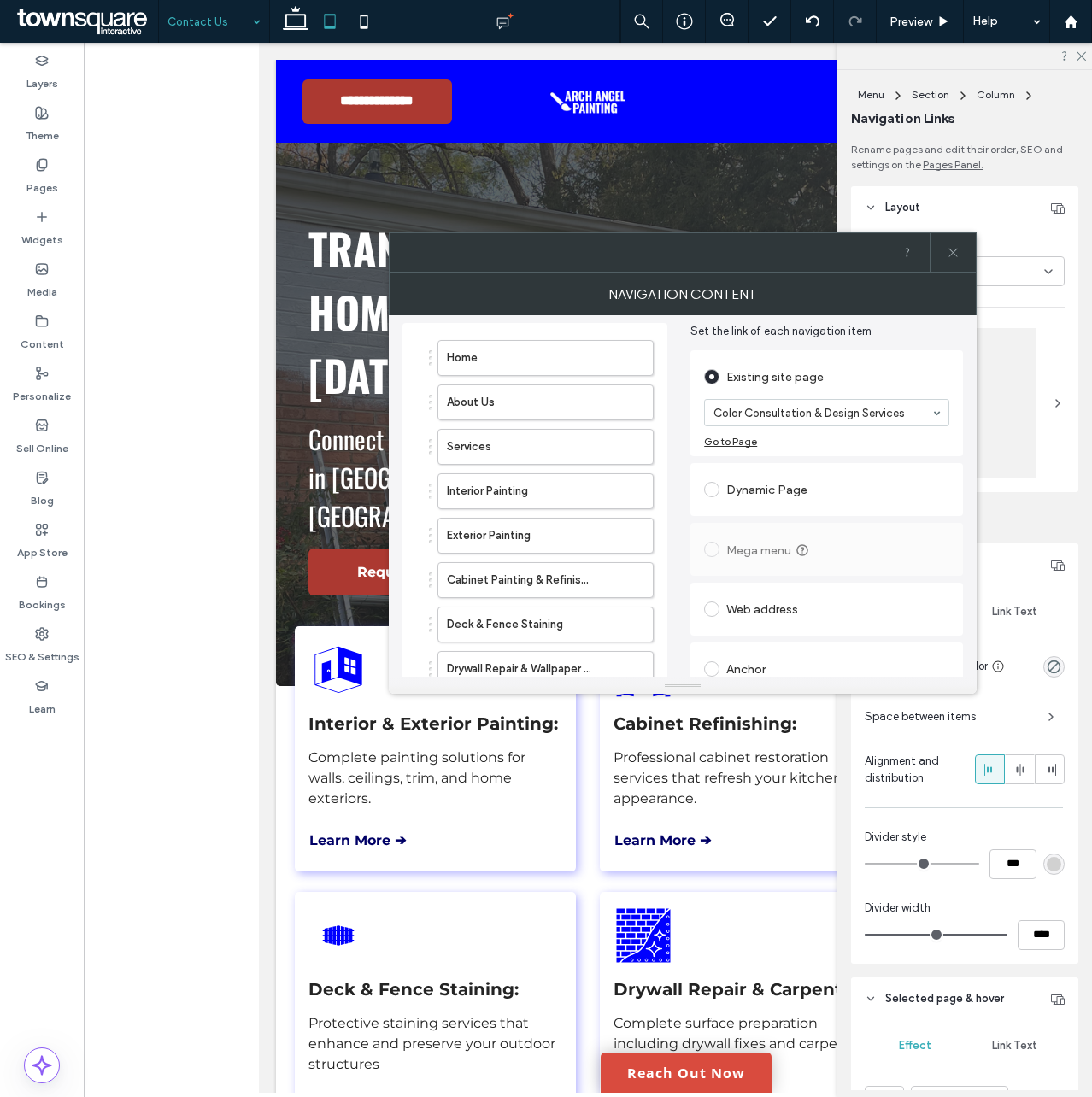
scroll to position [0, 0]
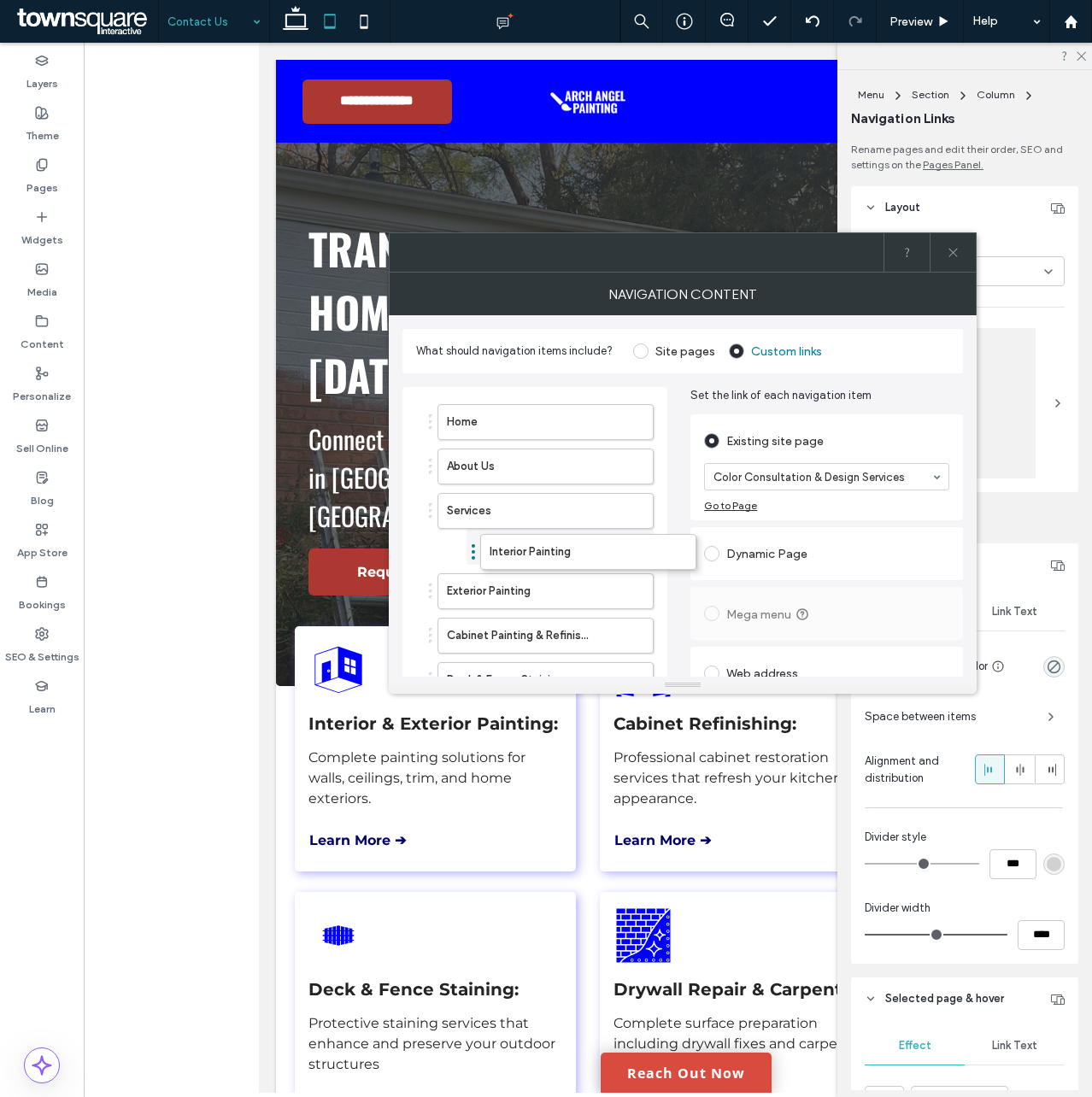
drag, startPoint x: 488, startPoint y: 559, endPoint x: 470, endPoint y: 588, distance: 34.1
drag, startPoint x: 460, startPoint y: 592, endPoint x: 514, endPoint y: 589, distance: 54.1
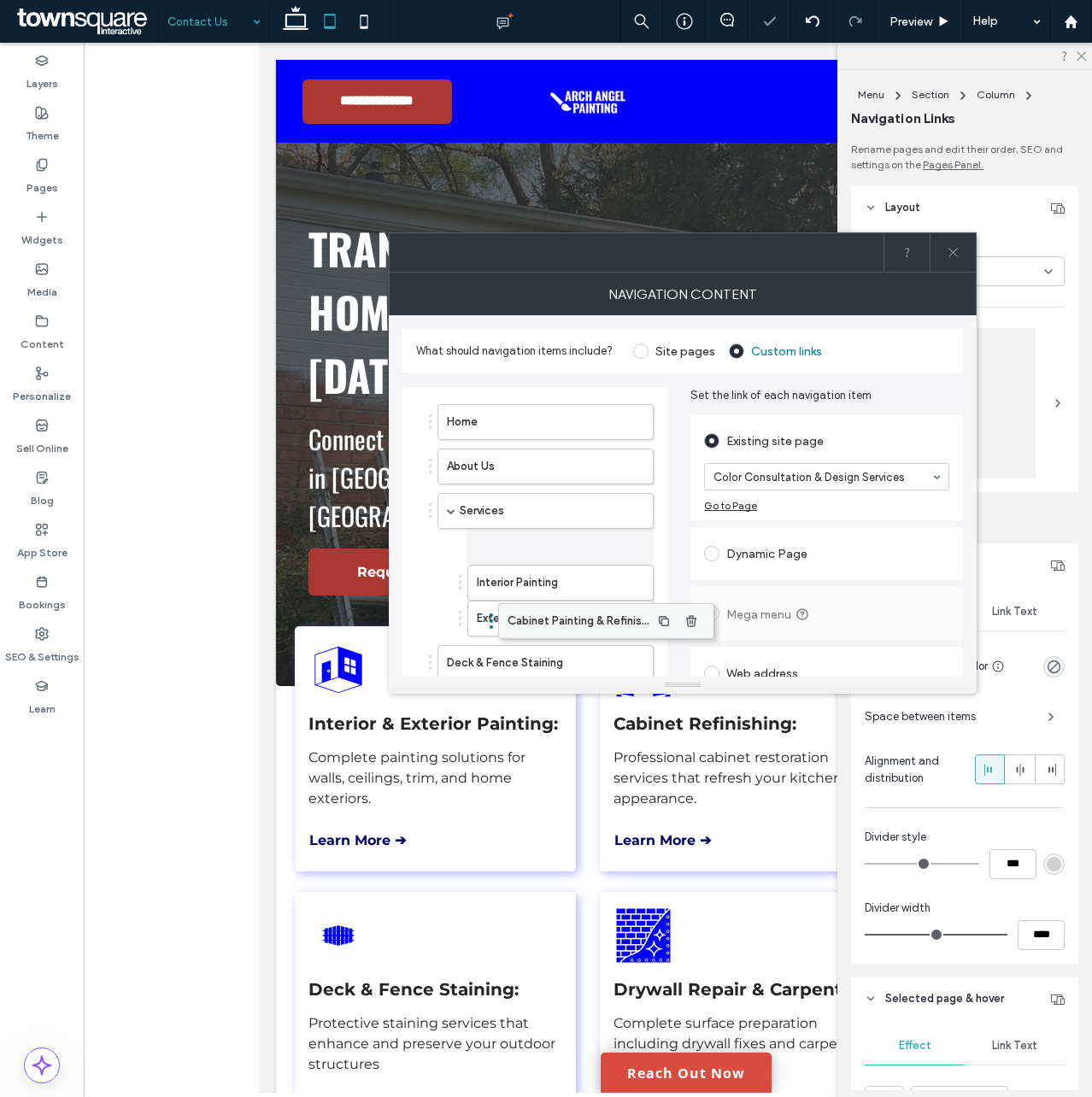
drag, startPoint x: 473, startPoint y: 623, endPoint x: 524, endPoint y: 618, distance: 51.2
drag, startPoint x: 471, startPoint y: 657, endPoint x: 529, endPoint y: 653, distance: 58.1
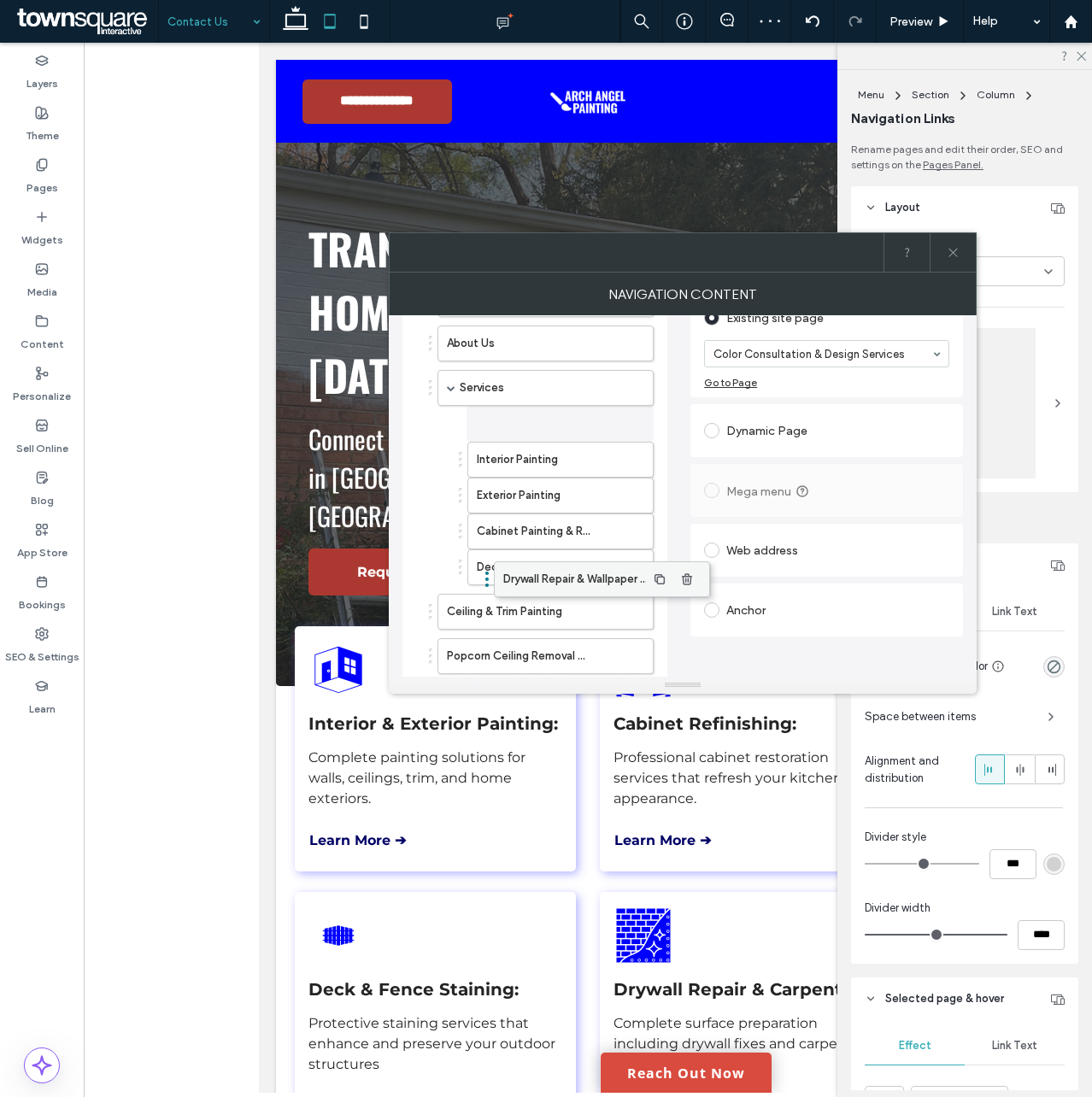
drag, startPoint x: 462, startPoint y: 573, endPoint x: 516, endPoint y: 575, distance: 54.0
drag, startPoint x: 457, startPoint y: 614, endPoint x: 510, endPoint y: 622, distance: 53.6
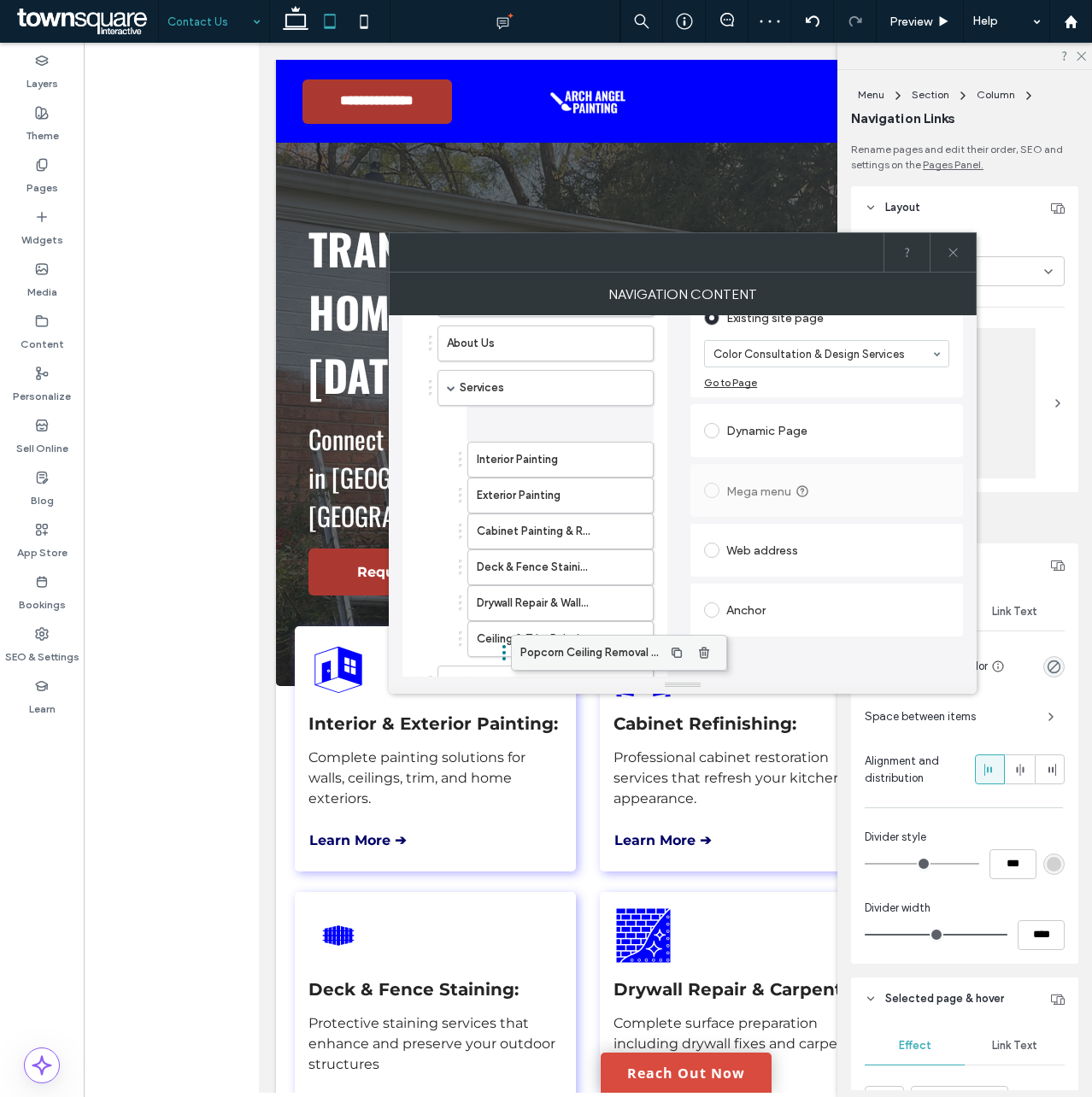
drag, startPoint x: 468, startPoint y: 641, endPoint x: 537, endPoint y: 646, distance: 69.2
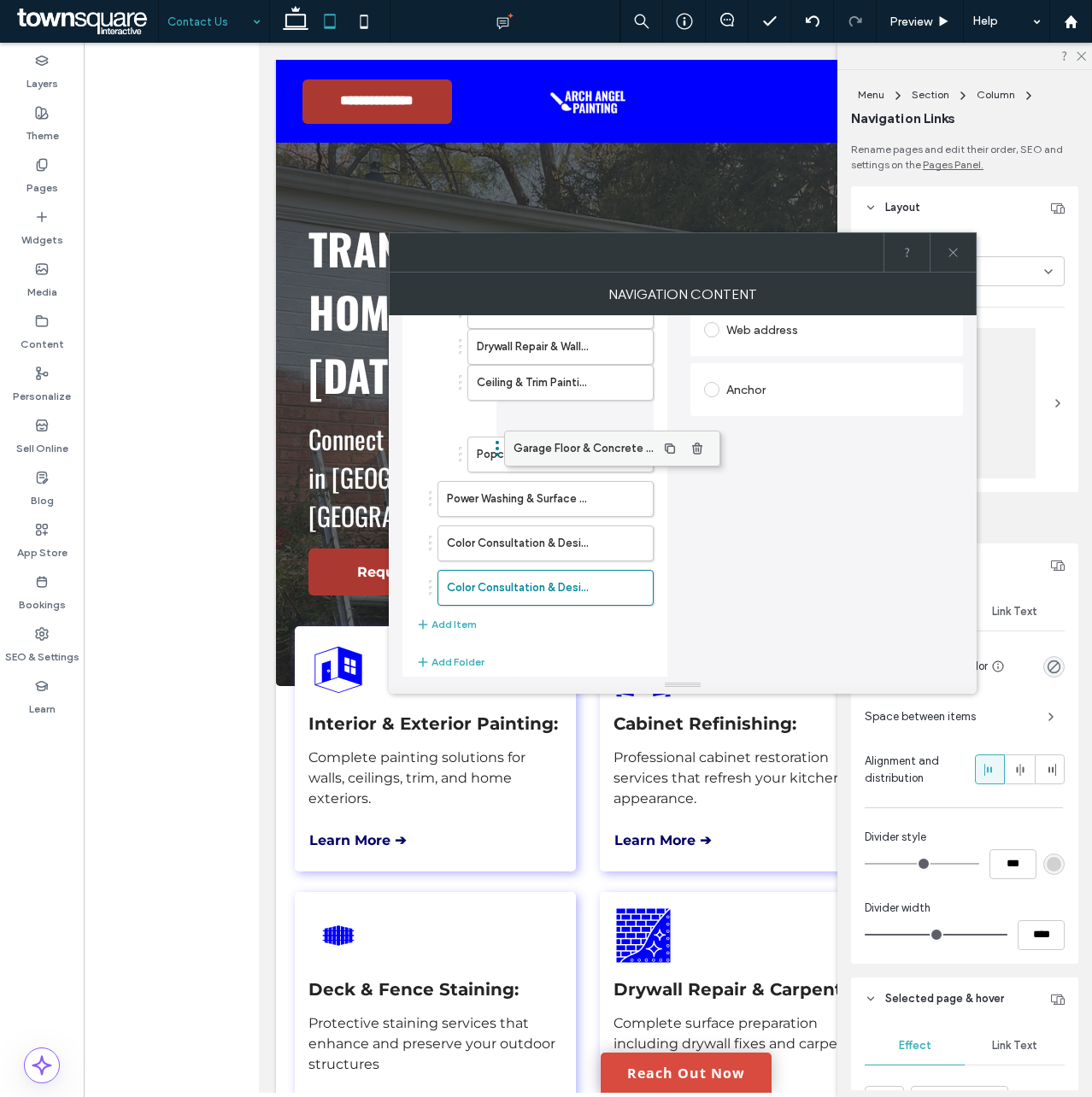
scroll to position [307, 0]
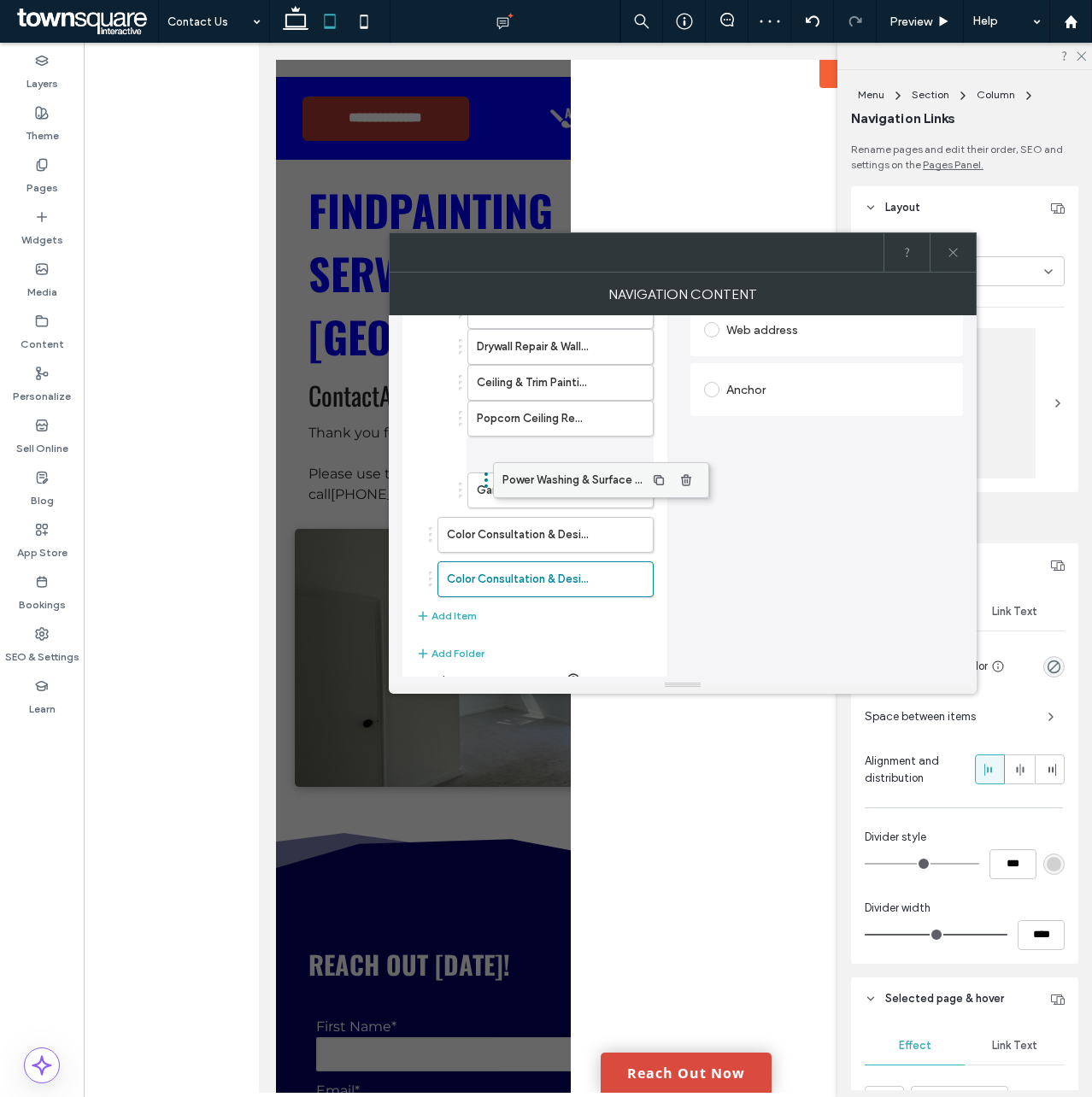
scroll to position [307, 0]
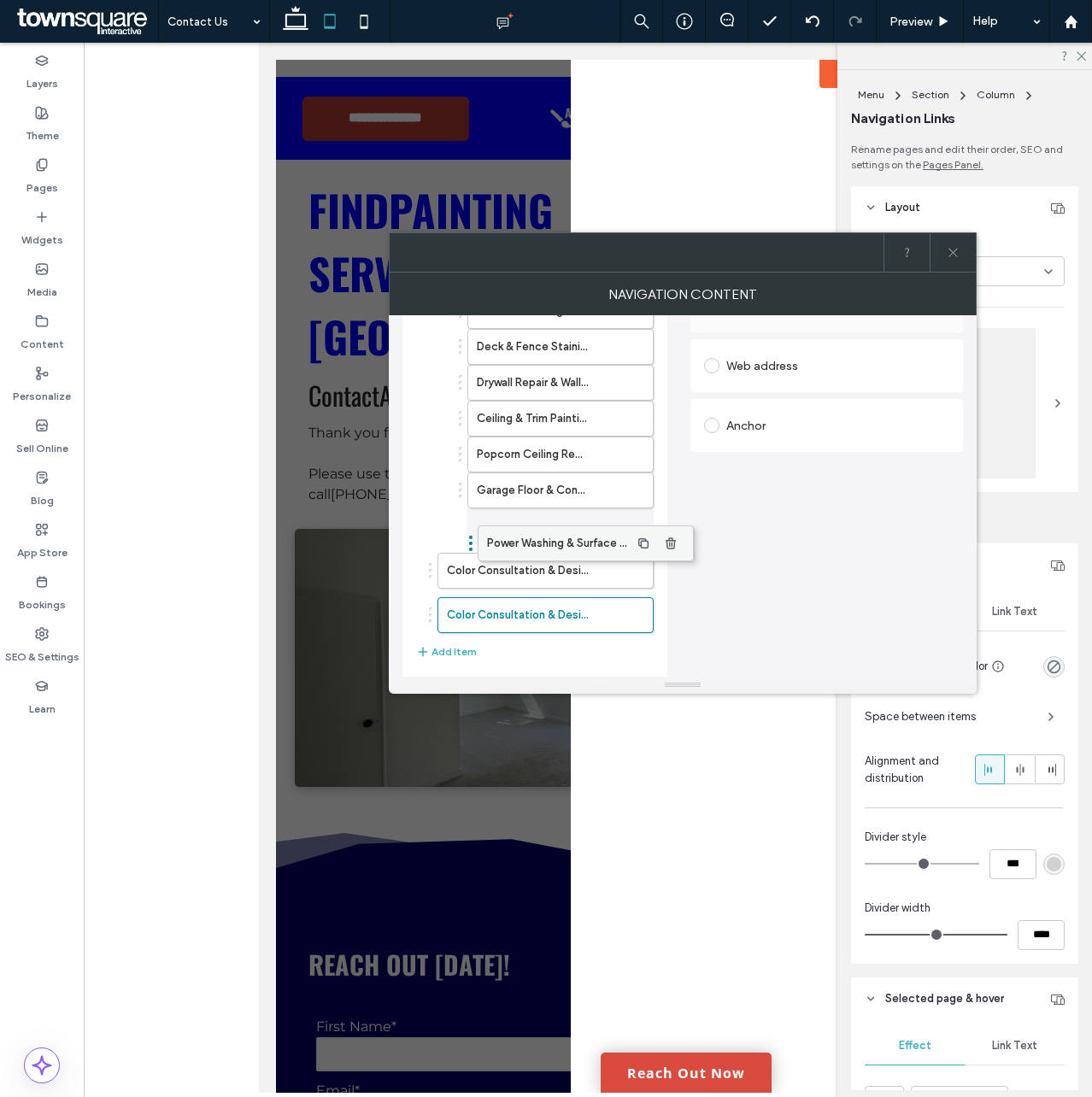
drag, startPoint x: 470, startPoint y: 528, endPoint x: 504, endPoint y: 538, distance: 35.4
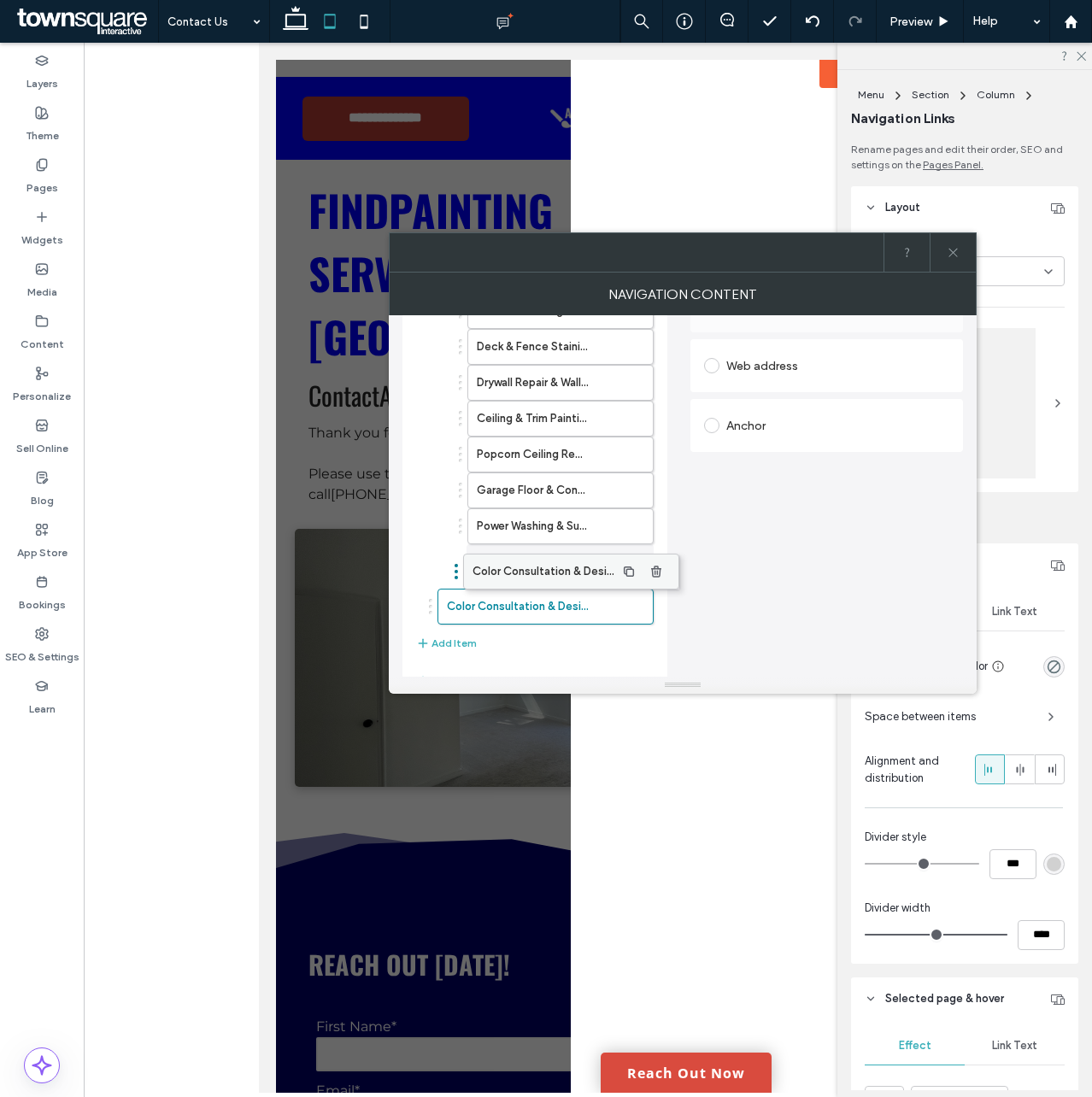
drag, startPoint x: 472, startPoint y: 570, endPoint x: 498, endPoint y: 571, distance: 26.0
click at [556, 560] on label "Color Consultation & Design Services" at bounding box center [533, 562] width 113 height 34
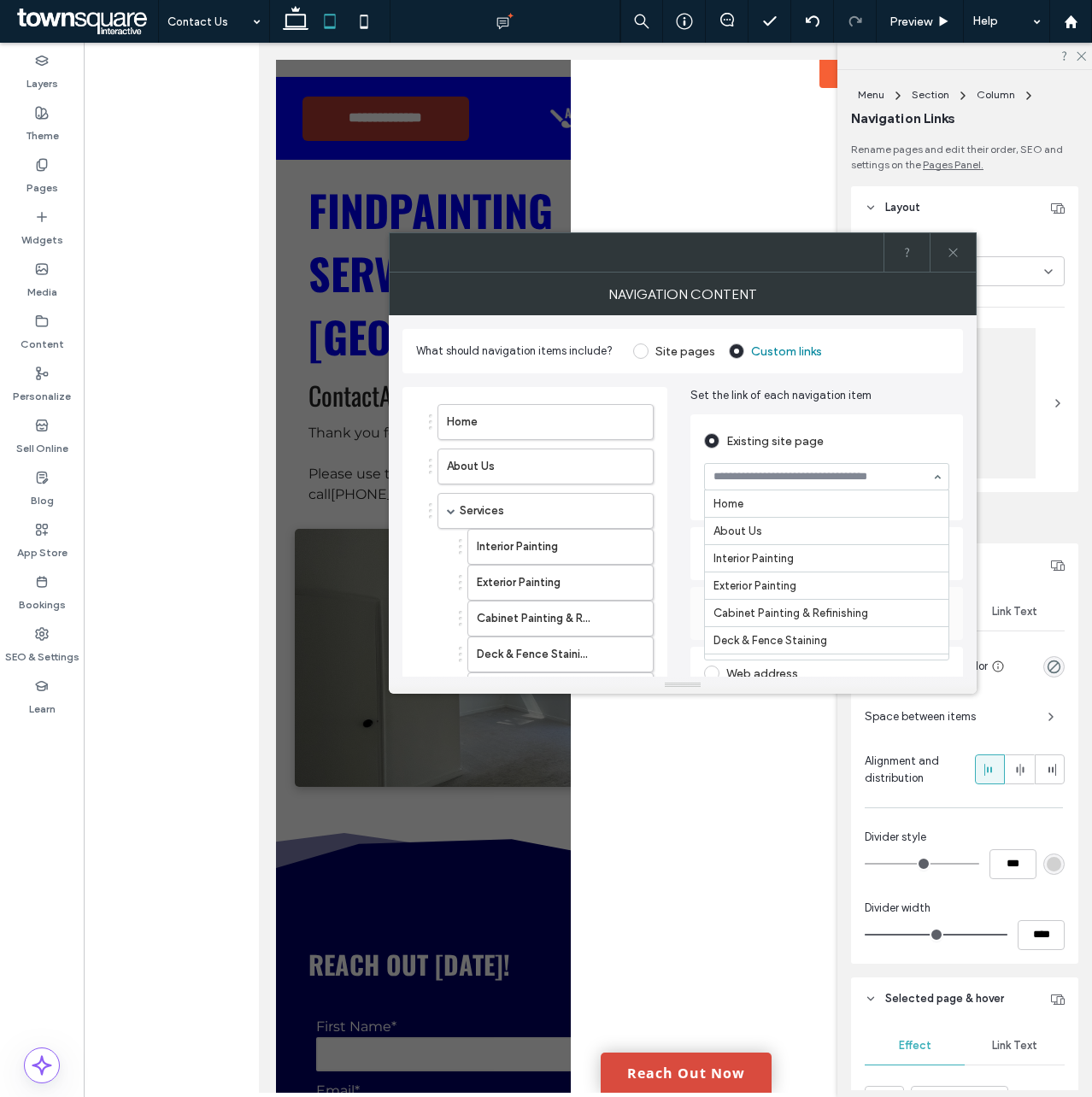
scroll to position [216, 0]
click at [428, 590] on ol "Home About Us Services Interior Painting Exterior Painting Cabinet Painting & R…" at bounding box center [534, 668] width 238 height 528
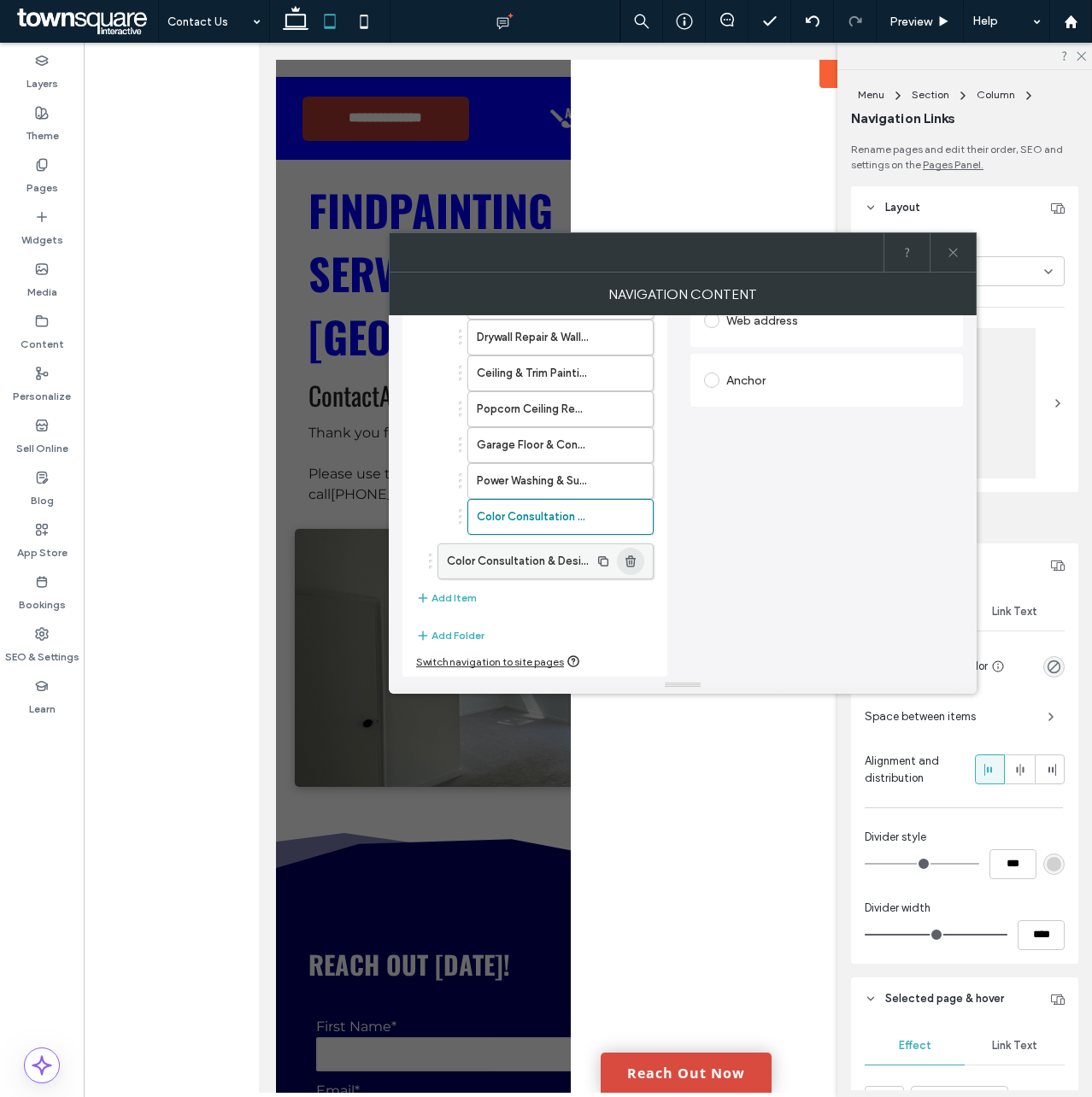
click at [631, 559] on icon "button" at bounding box center [630, 561] width 13 height 13
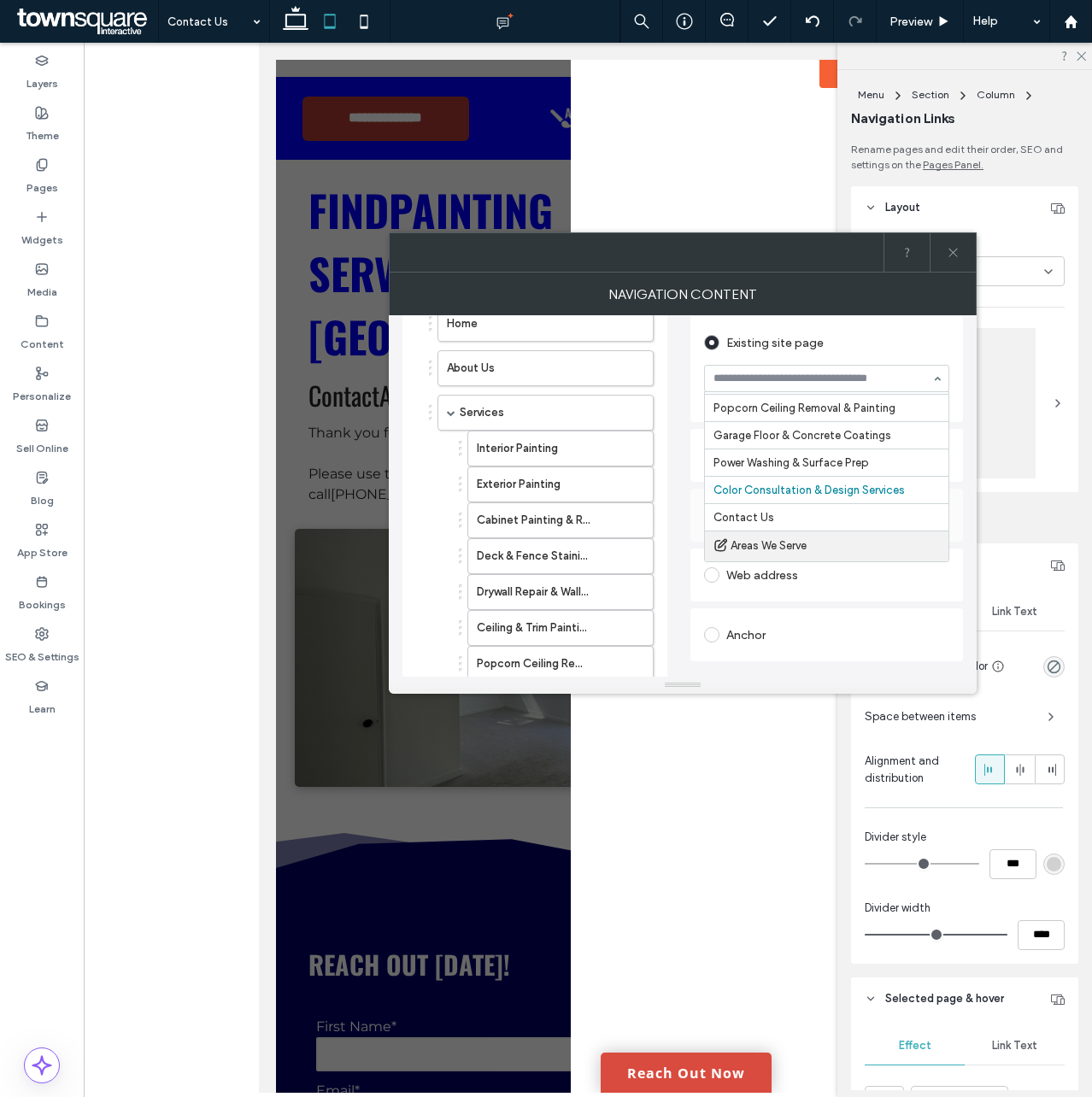
scroll to position [88, 0]
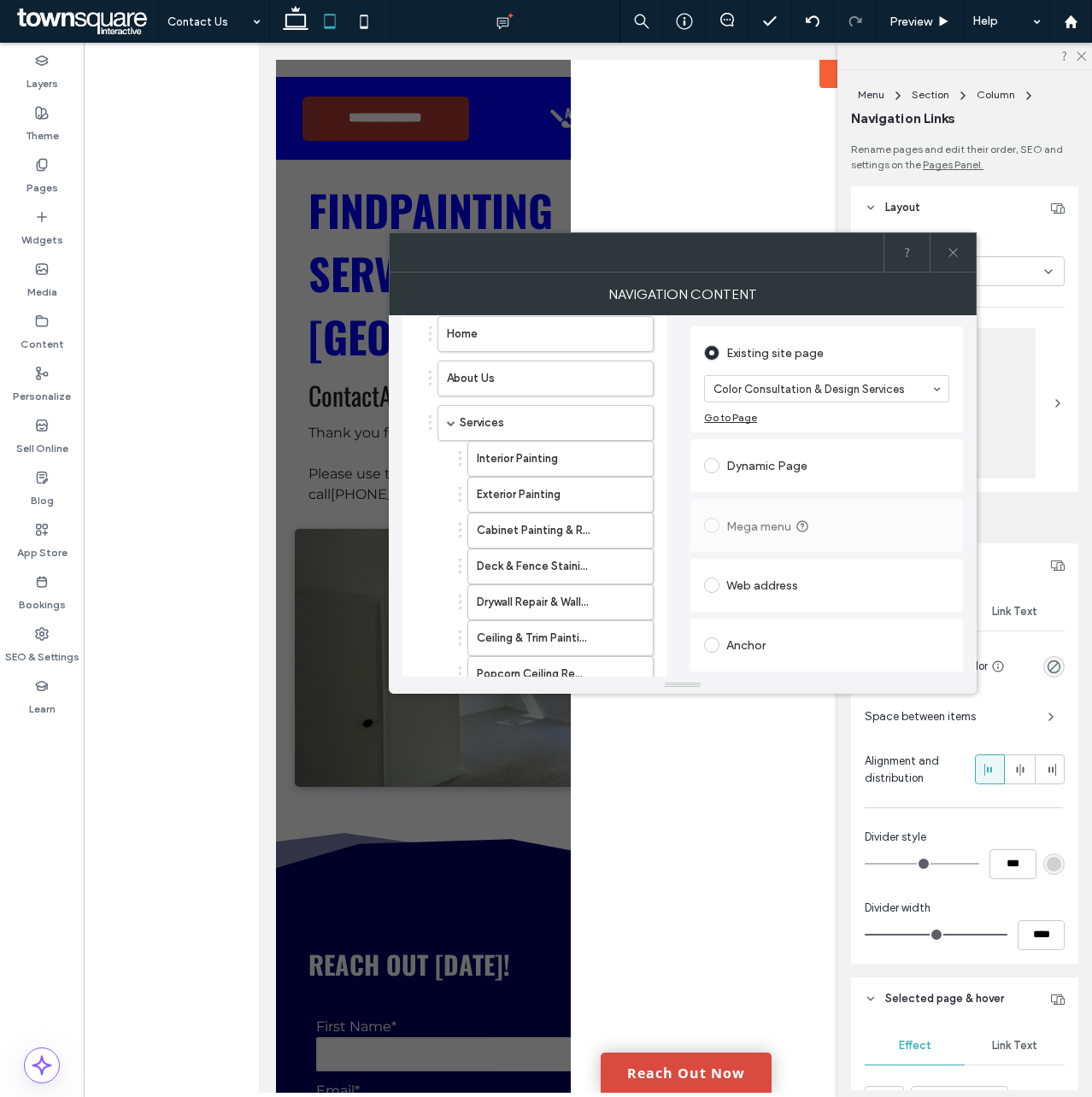
click at [967, 533] on div "What should navigation items include? Site pages Custom links Home About Us Ser…" at bounding box center [683, 496] width 588 height 361
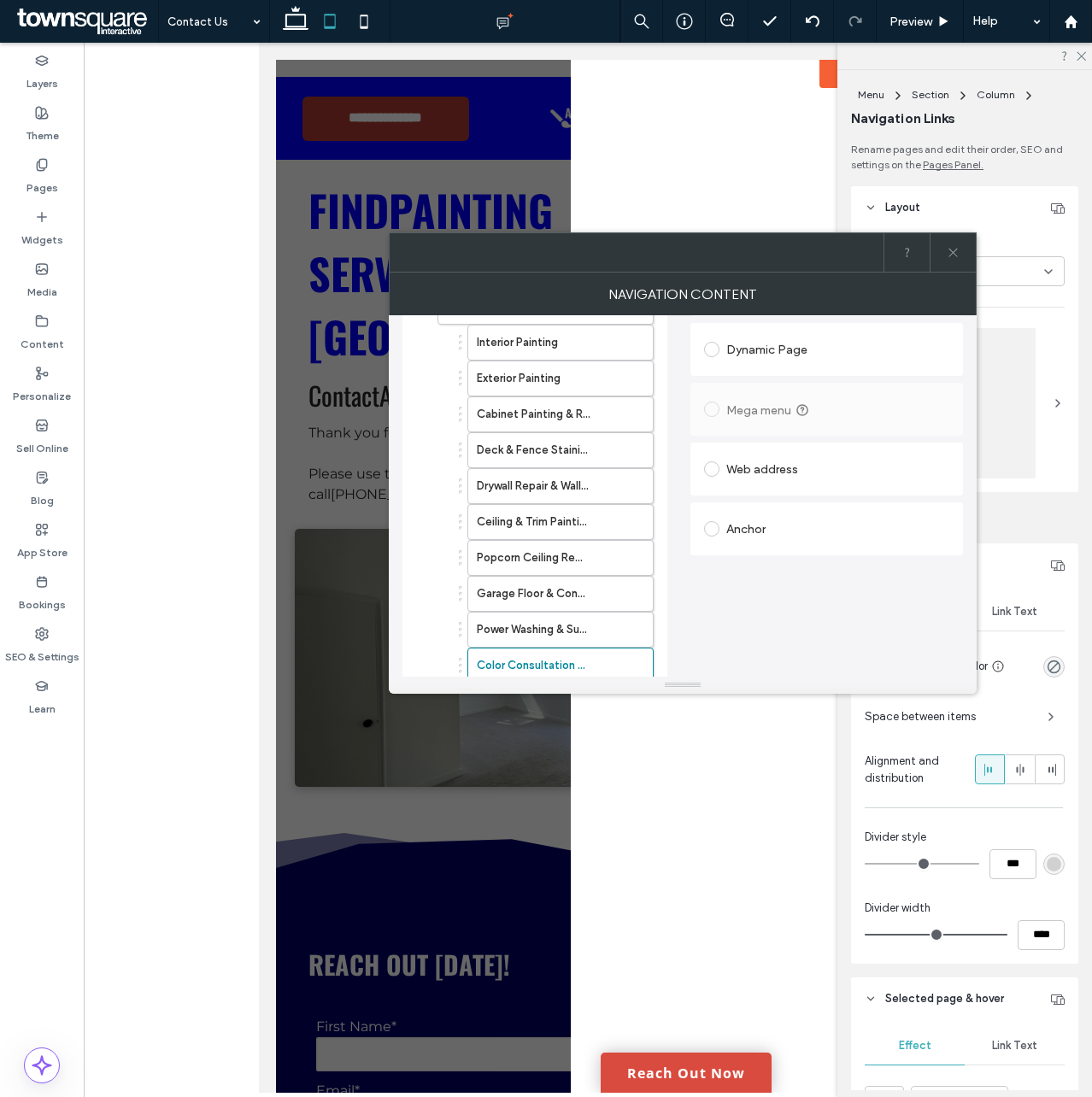
scroll to position [0, 0]
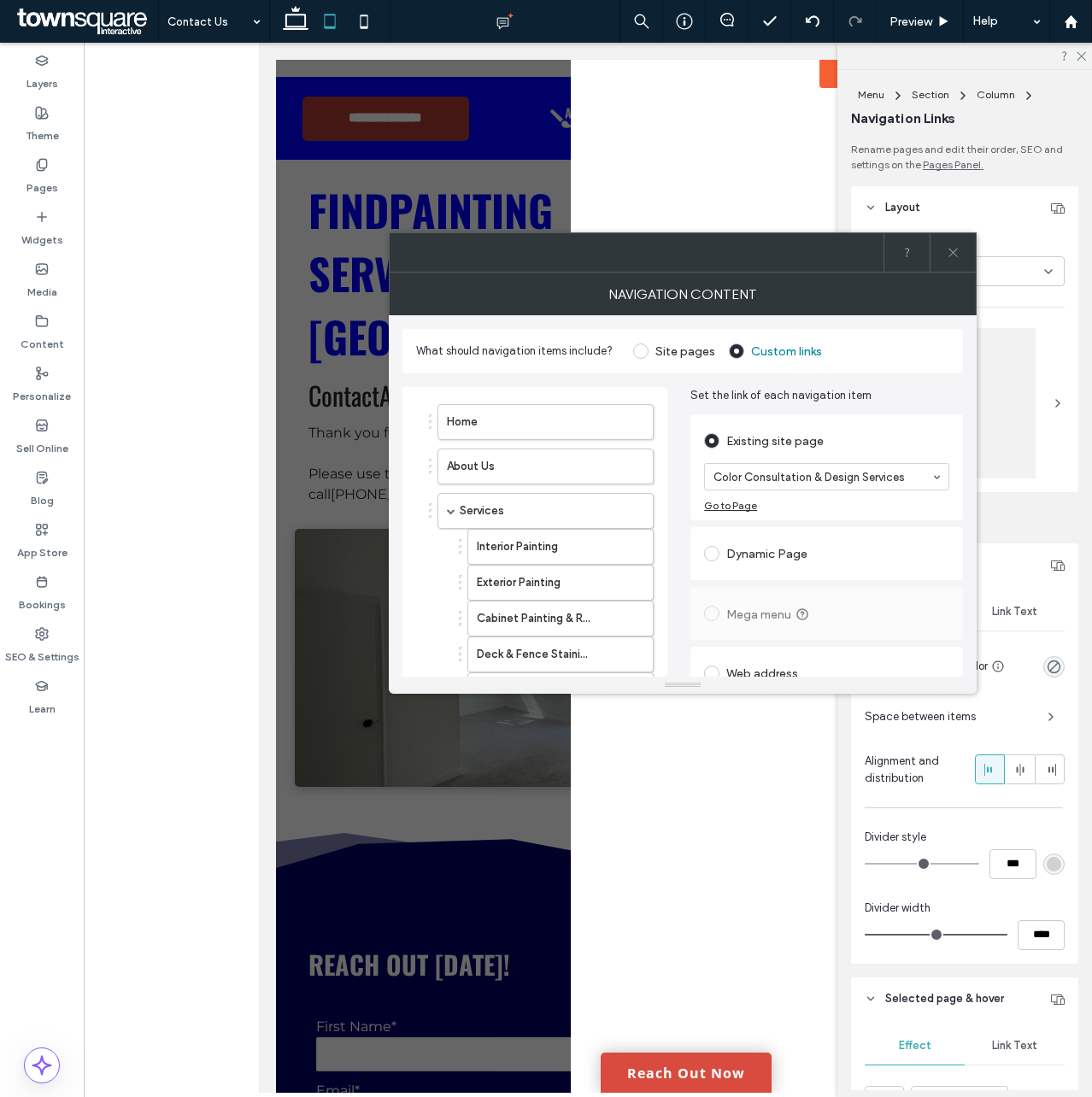
click at [954, 256] on icon at bounding box center [953, 253] width 13 height 13
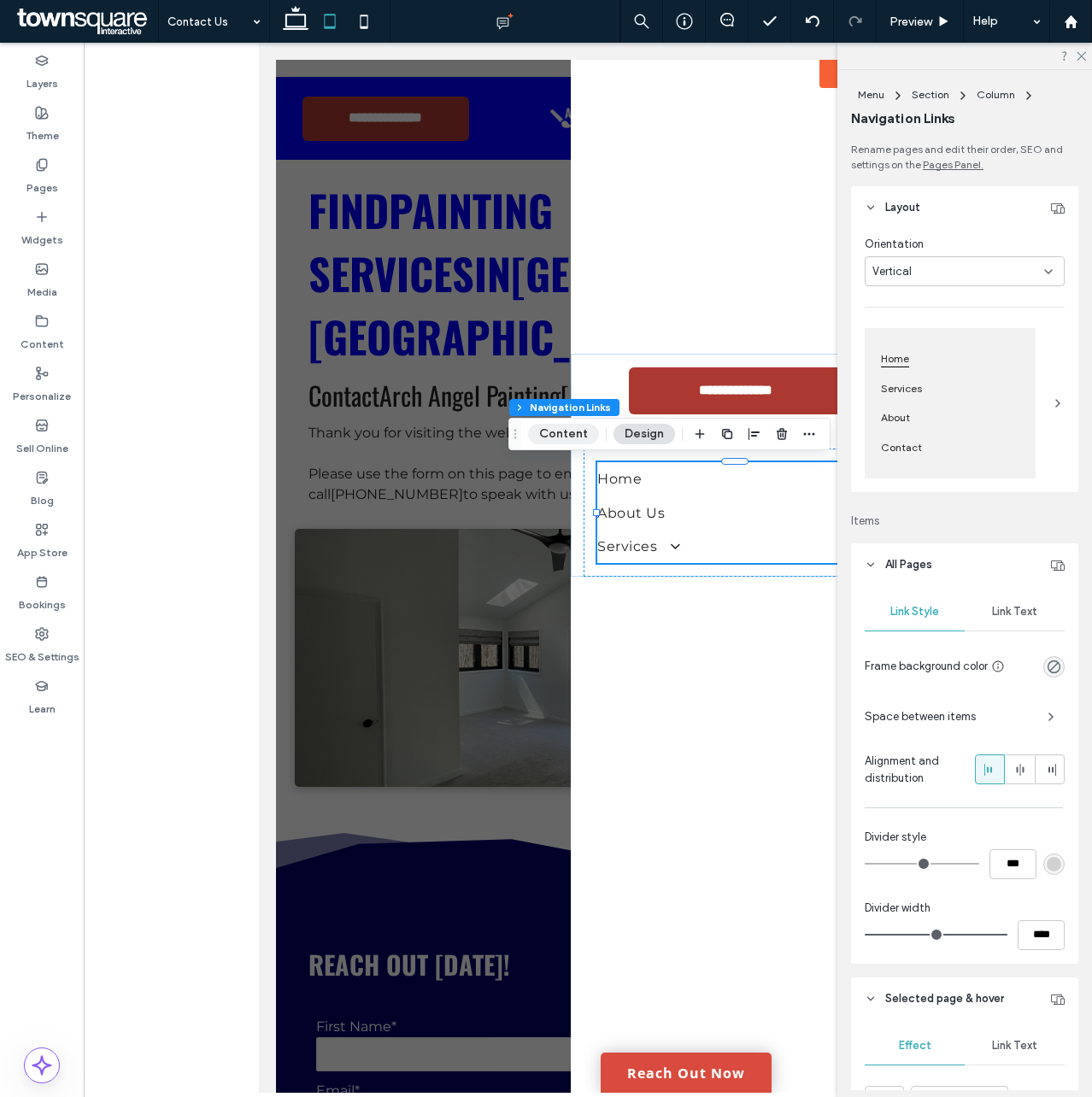
drag, startPoint x: 574, startPoint y: 433, endPoint x: 391, endPoint y: 455, distance: 184.3
click at [574, 433] on button "Content" at bounding box center [563, 434] width 71 height 21
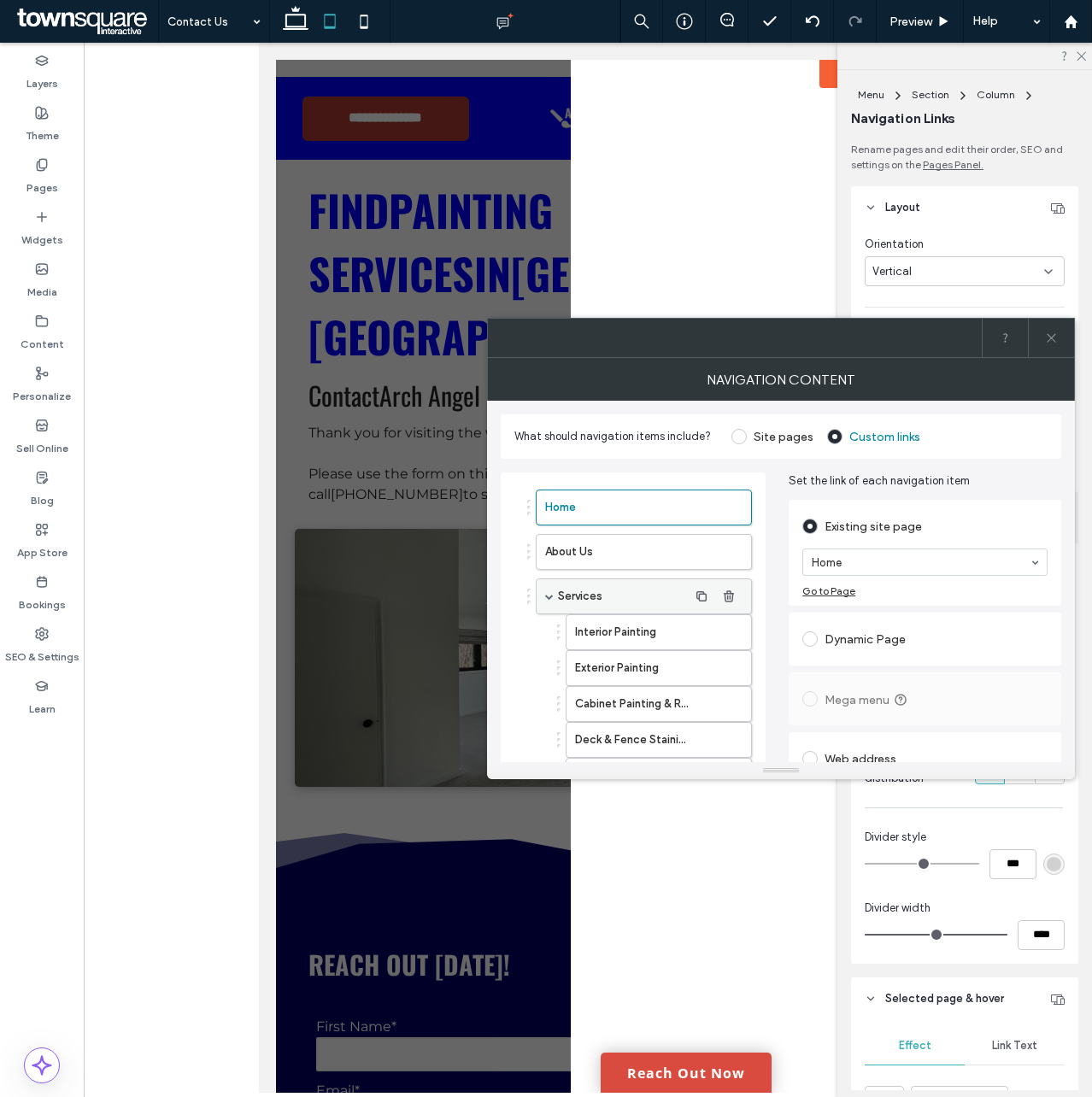
click at [549, 597] on span at bounding box center [550, 597] width 9 height 9
click at [551, 630] on button "Add Item" at bounding box center [545, 633] width 61 height 21
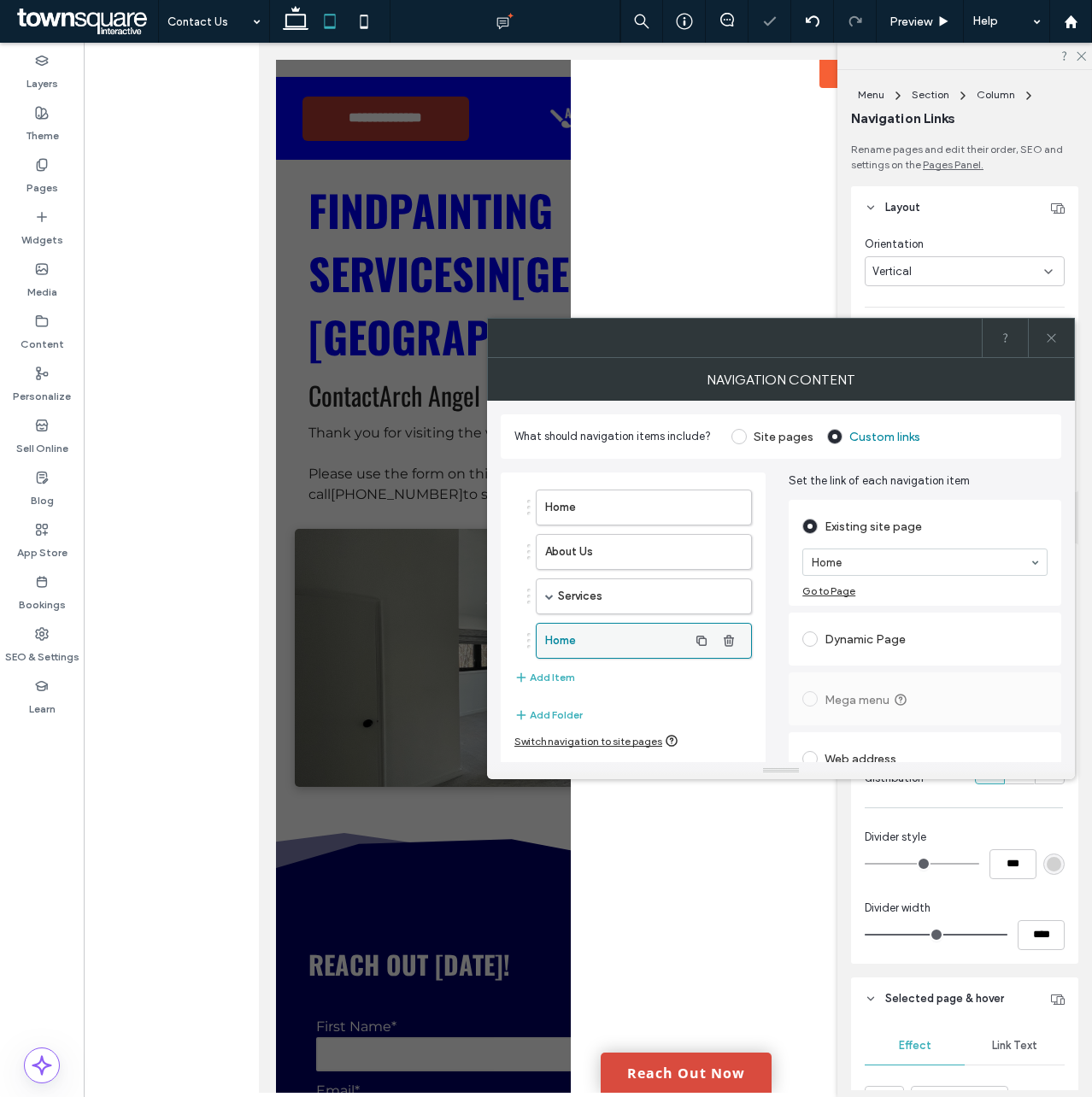
click at [605, 645] on label "Home" at bounding box center [616, 641] width 143 height 34
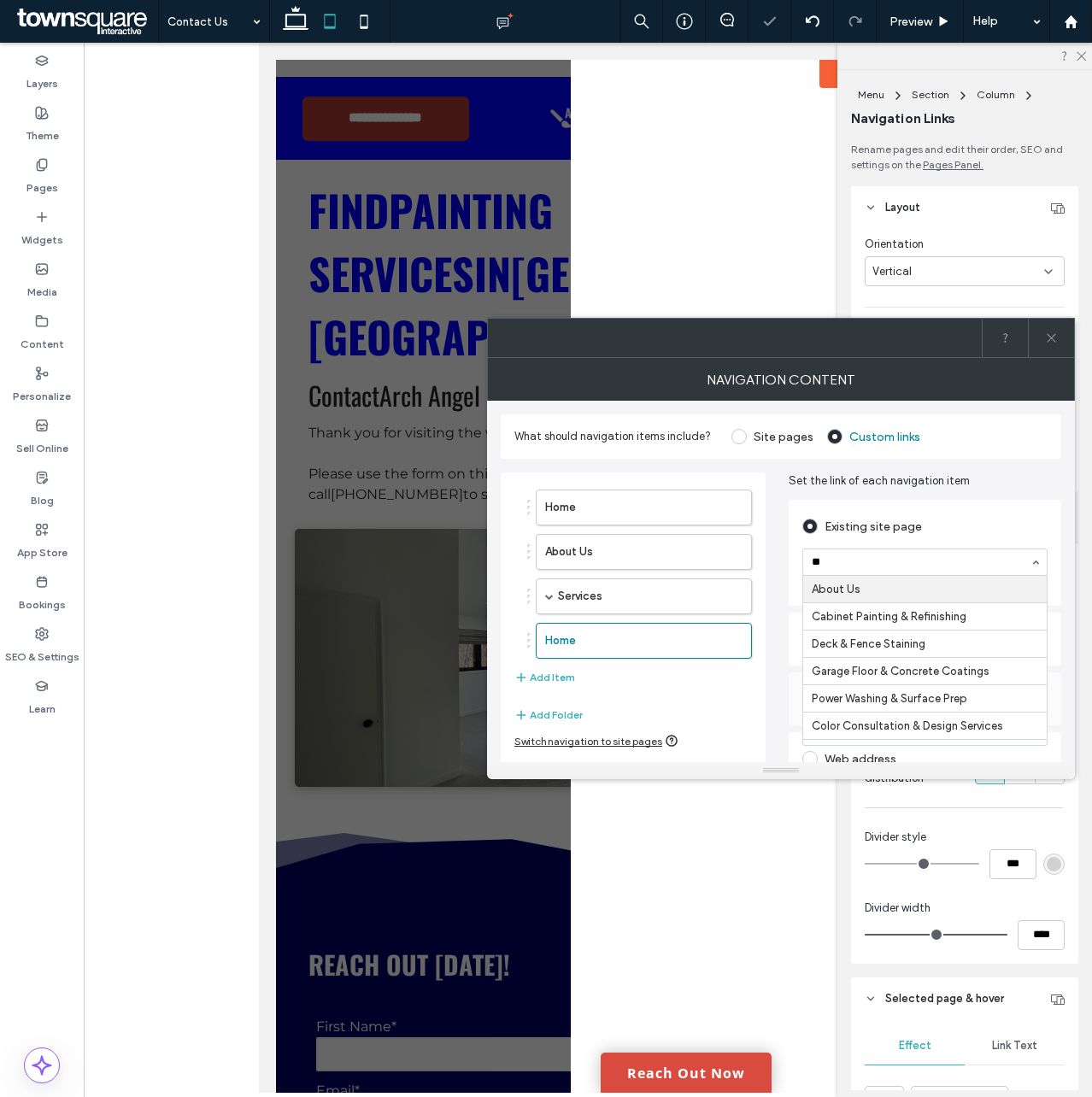
type input "***"
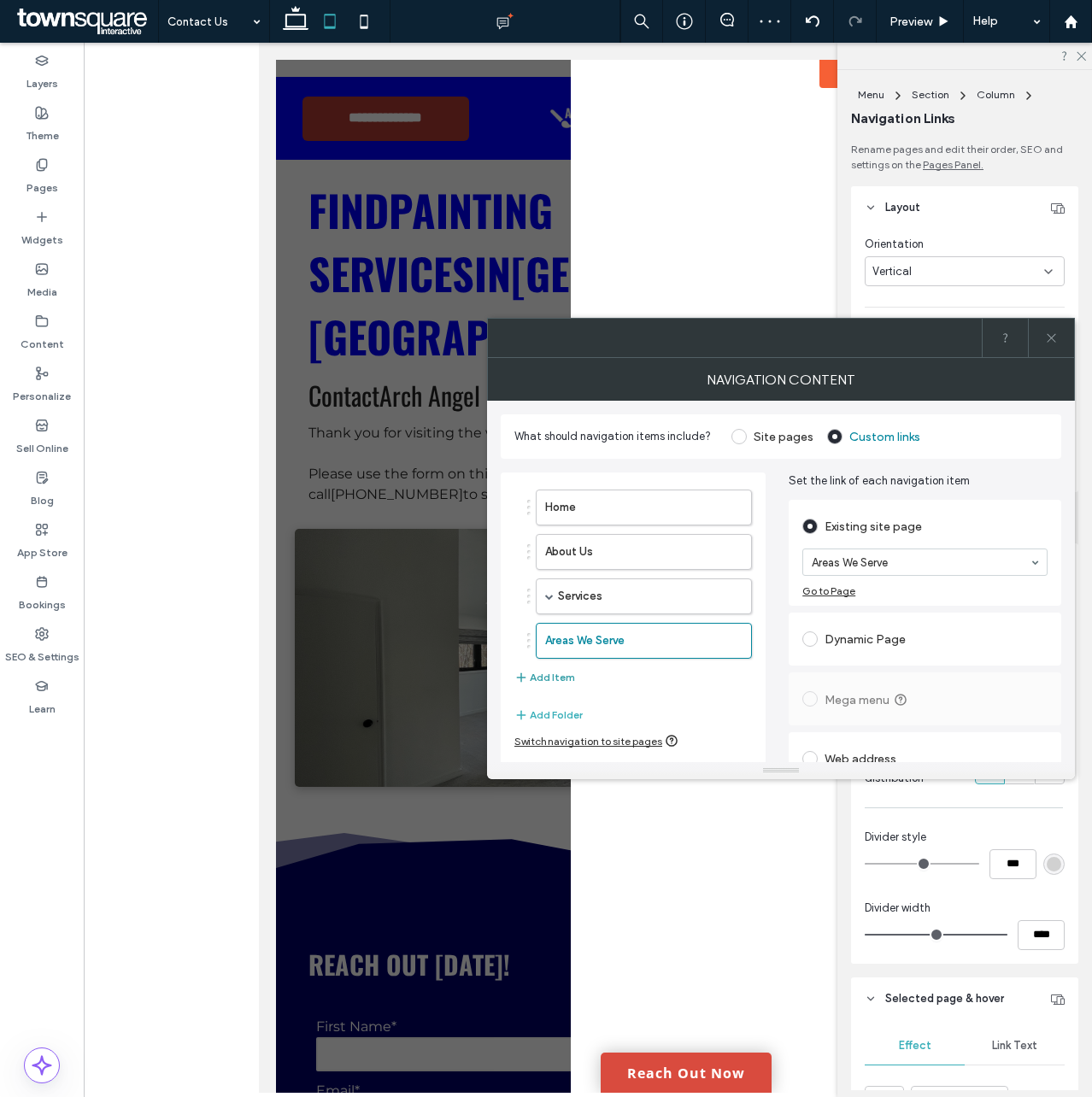
click at [555, 672] on button "Add Item" at bounding box center [545, 677] width 61 height 21
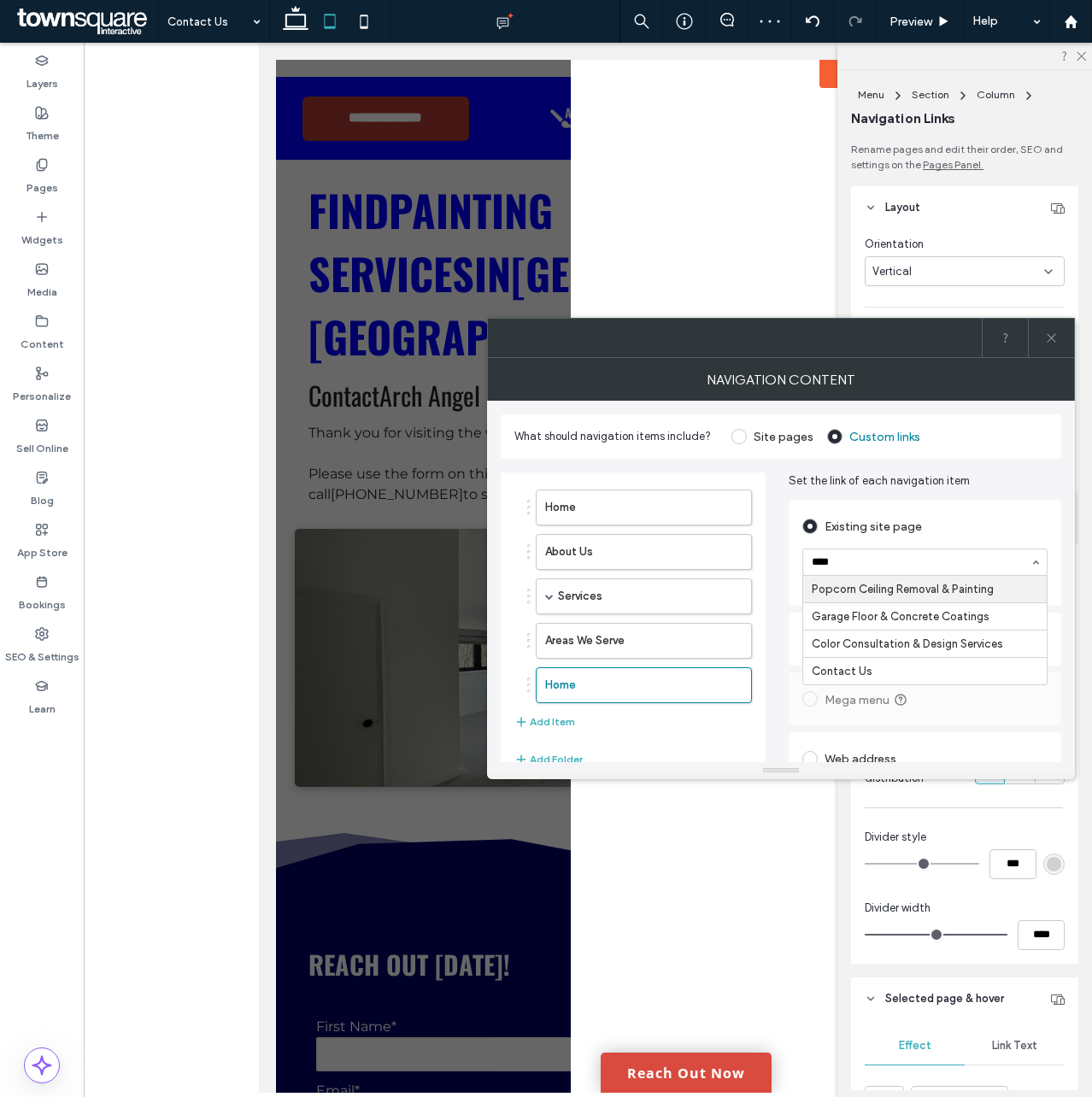
type input "*****"
click at [1048, 333] on icon at bounding box center [1052, 338] width 13 height 13
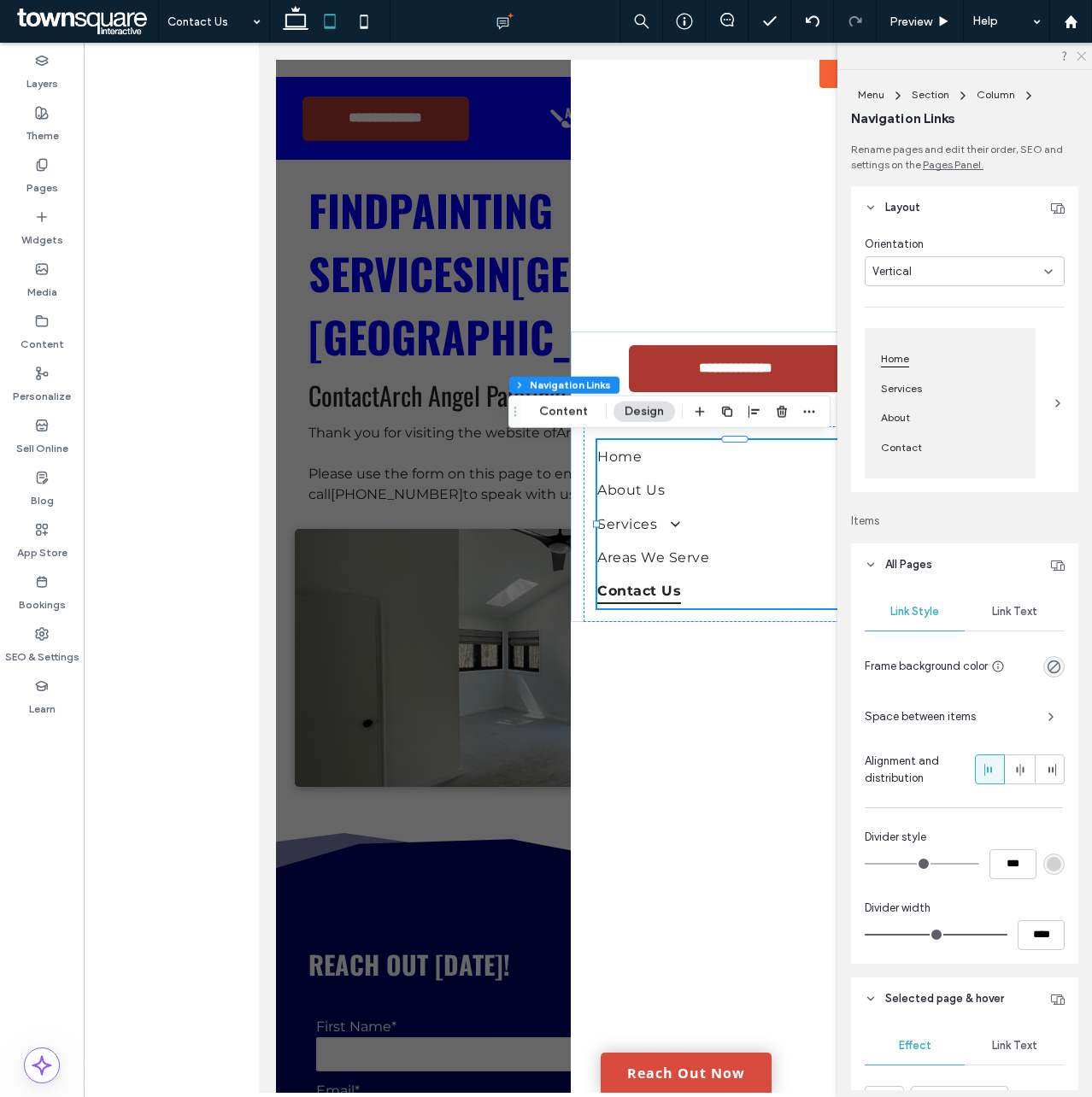
click at [1078, 53] on icon at bounding box center [1080, 55] width 11 height 11
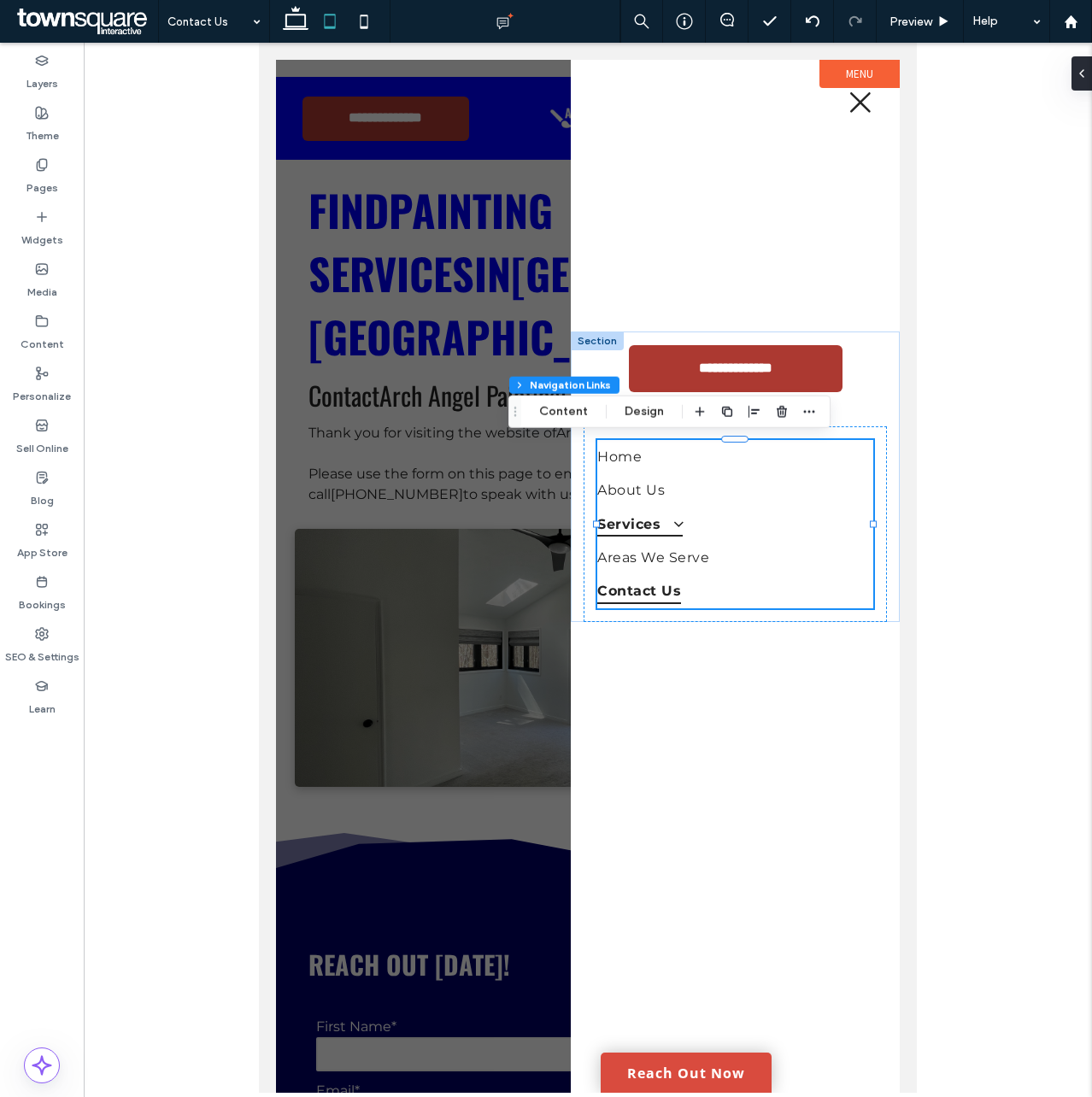
click at [655, 529] on span "Services" at bounding box center [639, 523] width 84 height 25
drag, startPoint x: 908, startPoint y: 20, endPoint x: 656, endPoint y: 215, distance: 318.6
click at [908, 20] on span "Preview" at bounding box center [911, 22] width 43 height 14
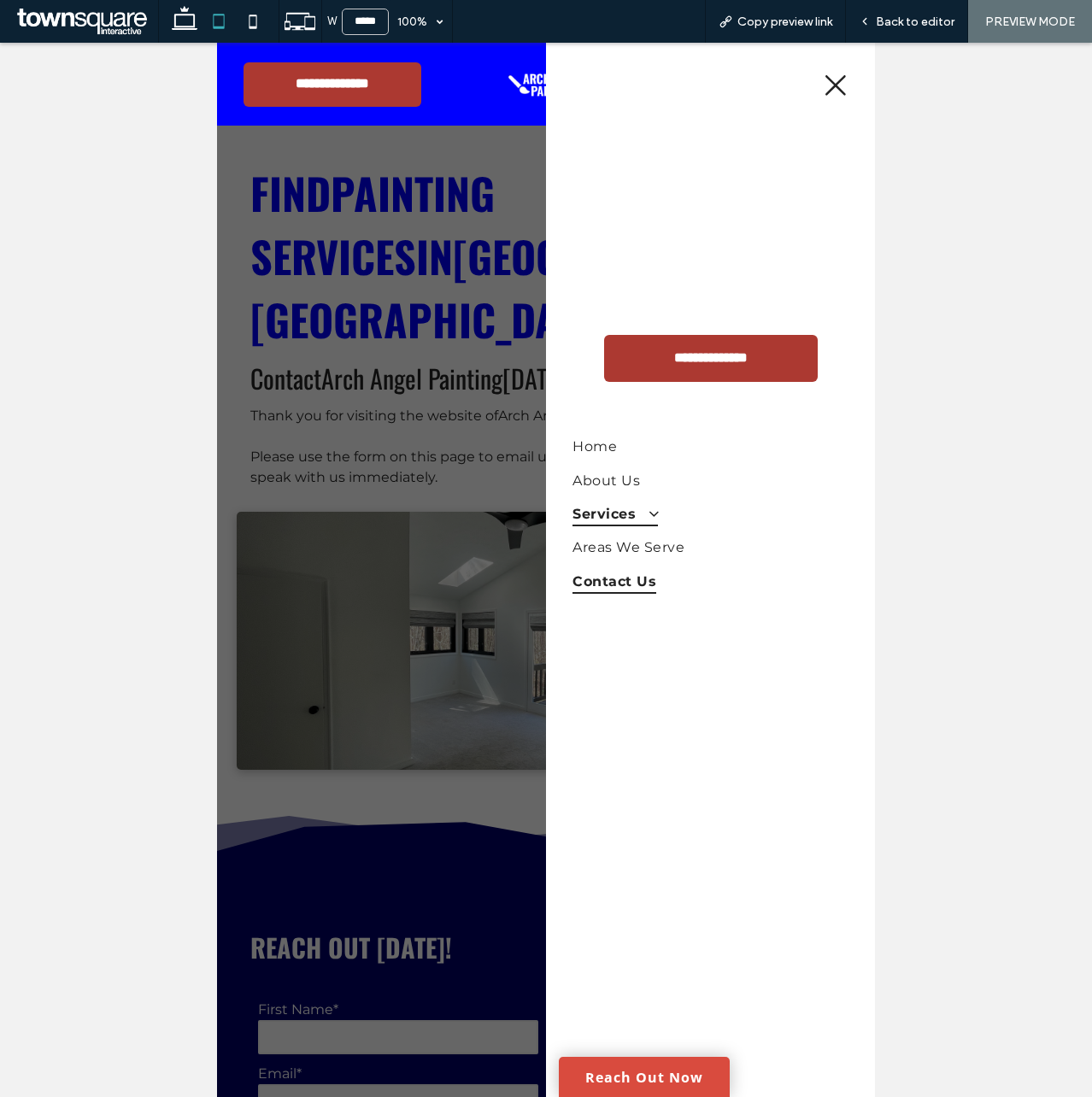
click at [637, 515] on span at bounding box center [647, 513] width 27 height 16
click at [648, 514] on span at bounding box center [647, 513] width 27 height 16
click at [661, 515] on link "Services" at bounding box center [710, 514] width 275 height 33
click at [647, 542] on span "Areas We Serve" at bounding box center [632, 548] width 119 height 25
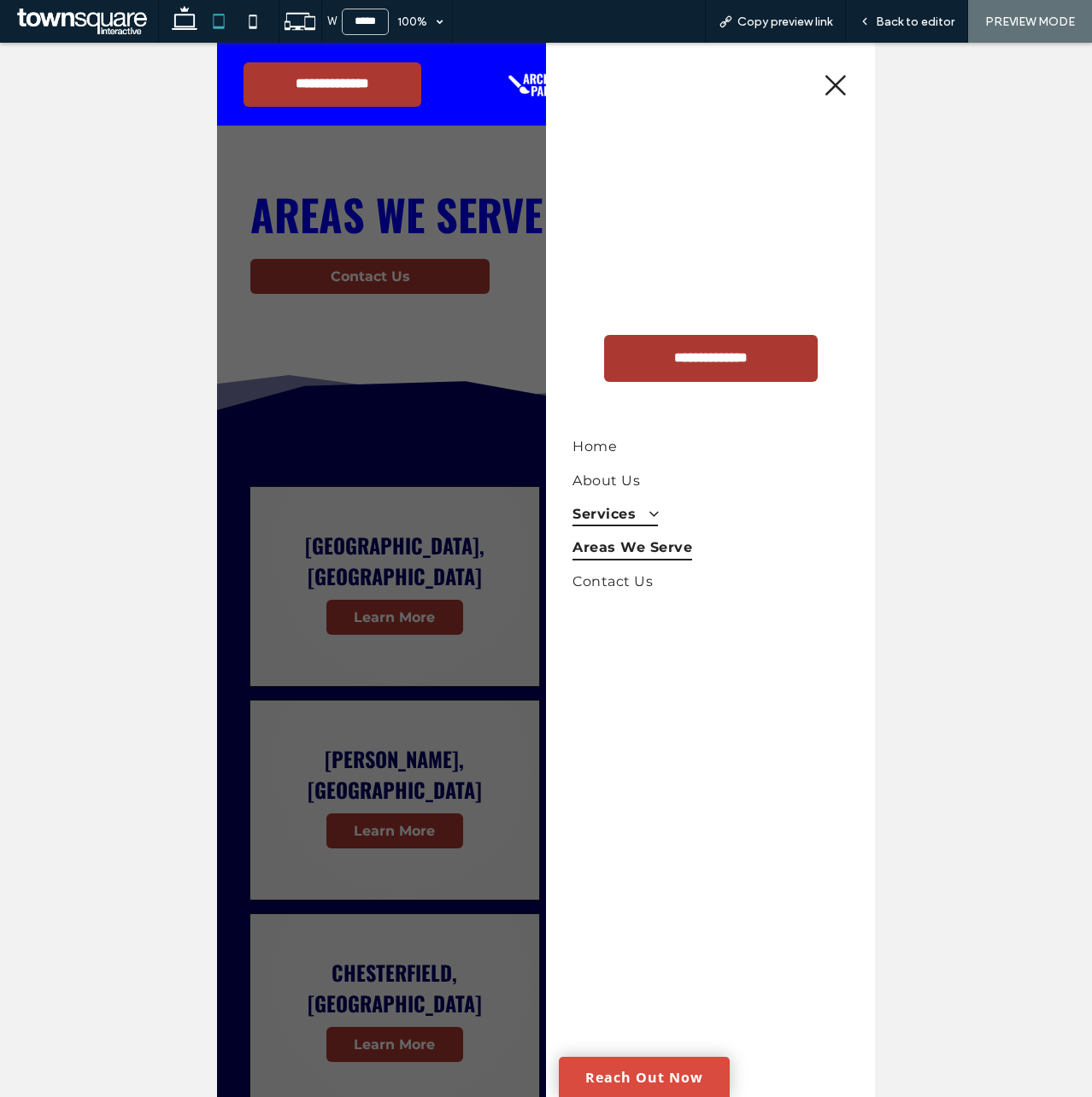
click at [631, 512] on span "Services" at bounding box center [615, 514] width 84 height 25
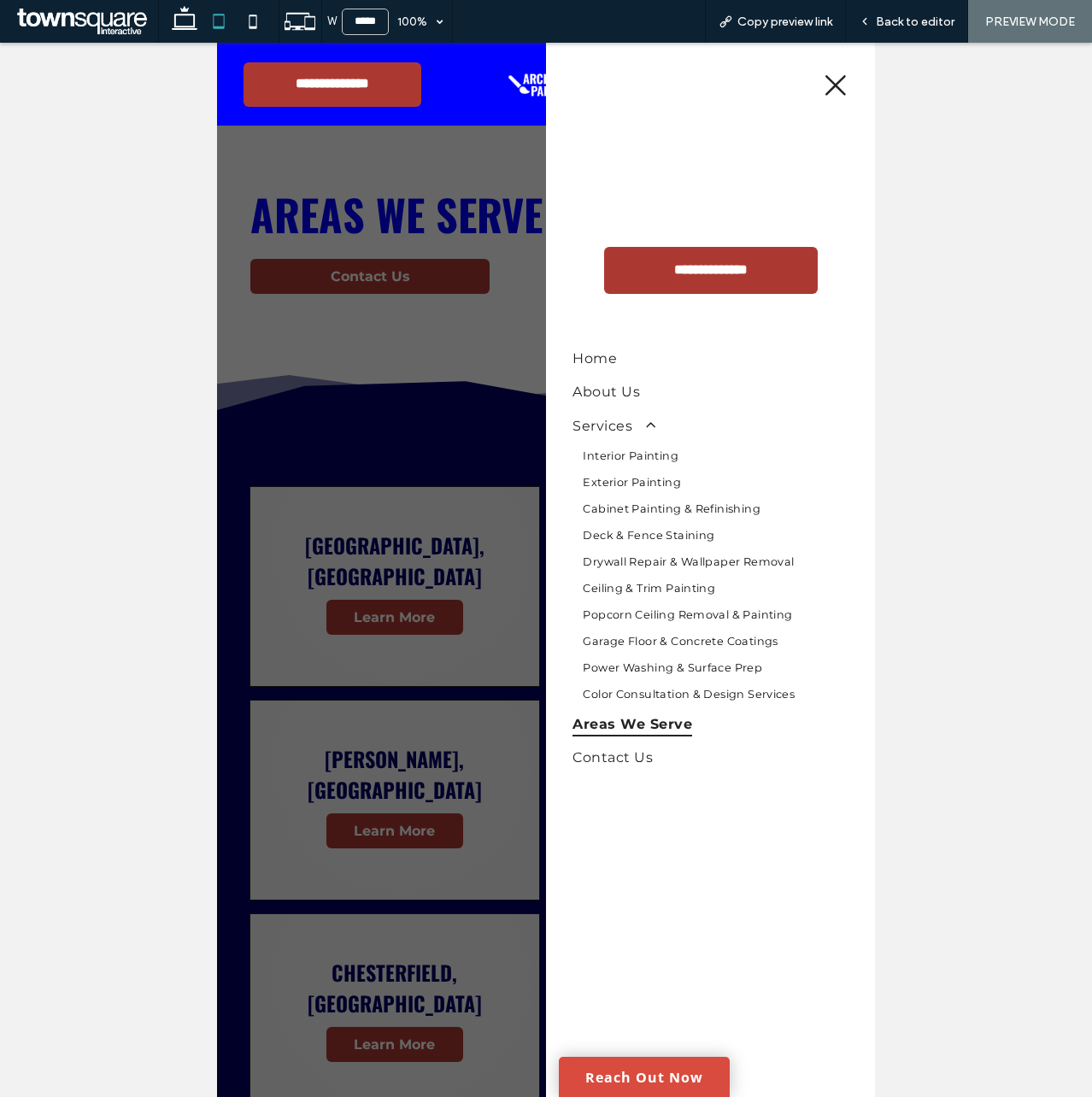
click at [833, 82] on icon at bounding box center [836, 85] width 21 height 21
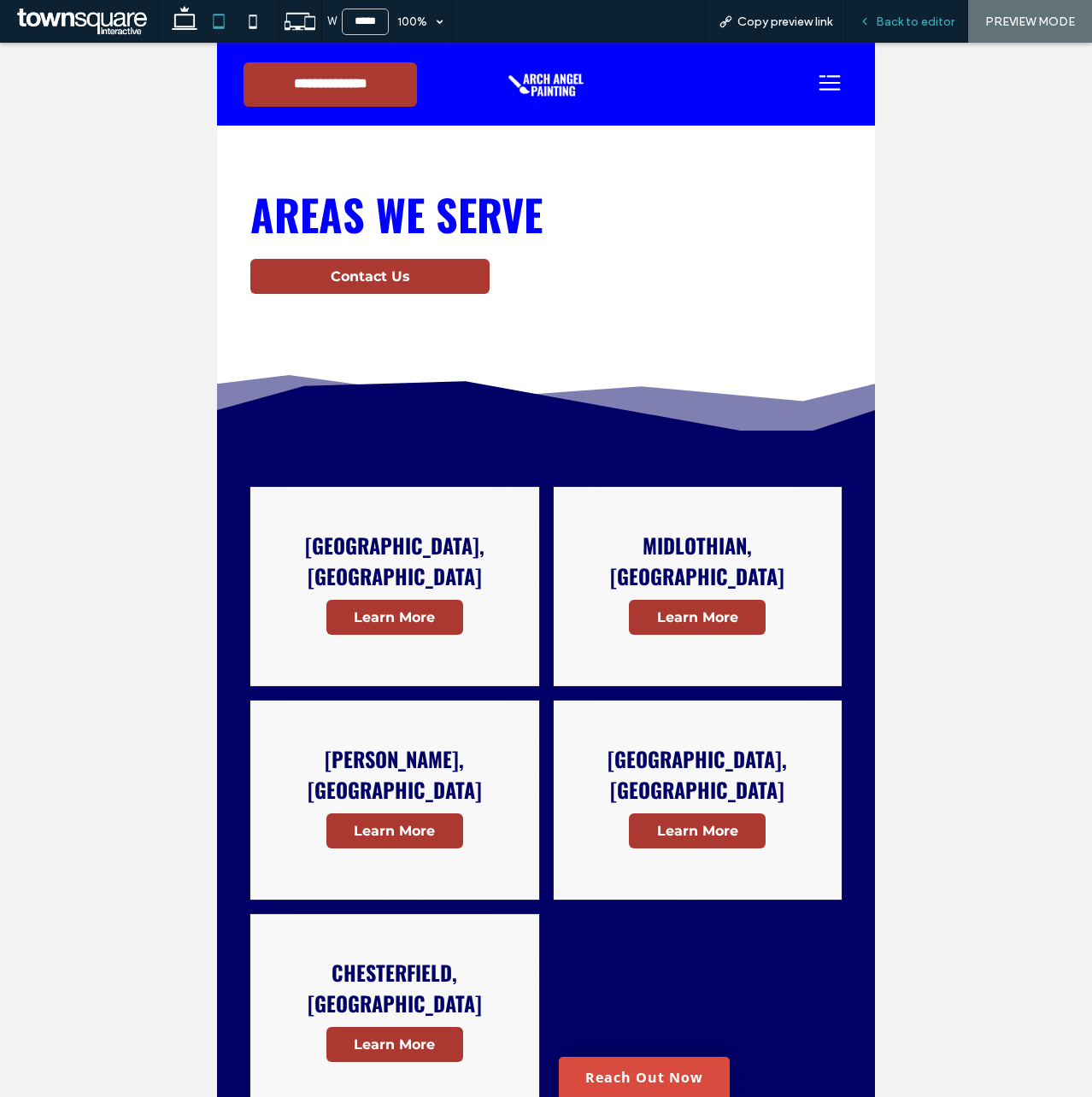
click at [922, 16] on span "Back to editor" at bounding box center [915, 22] width 79 height 14
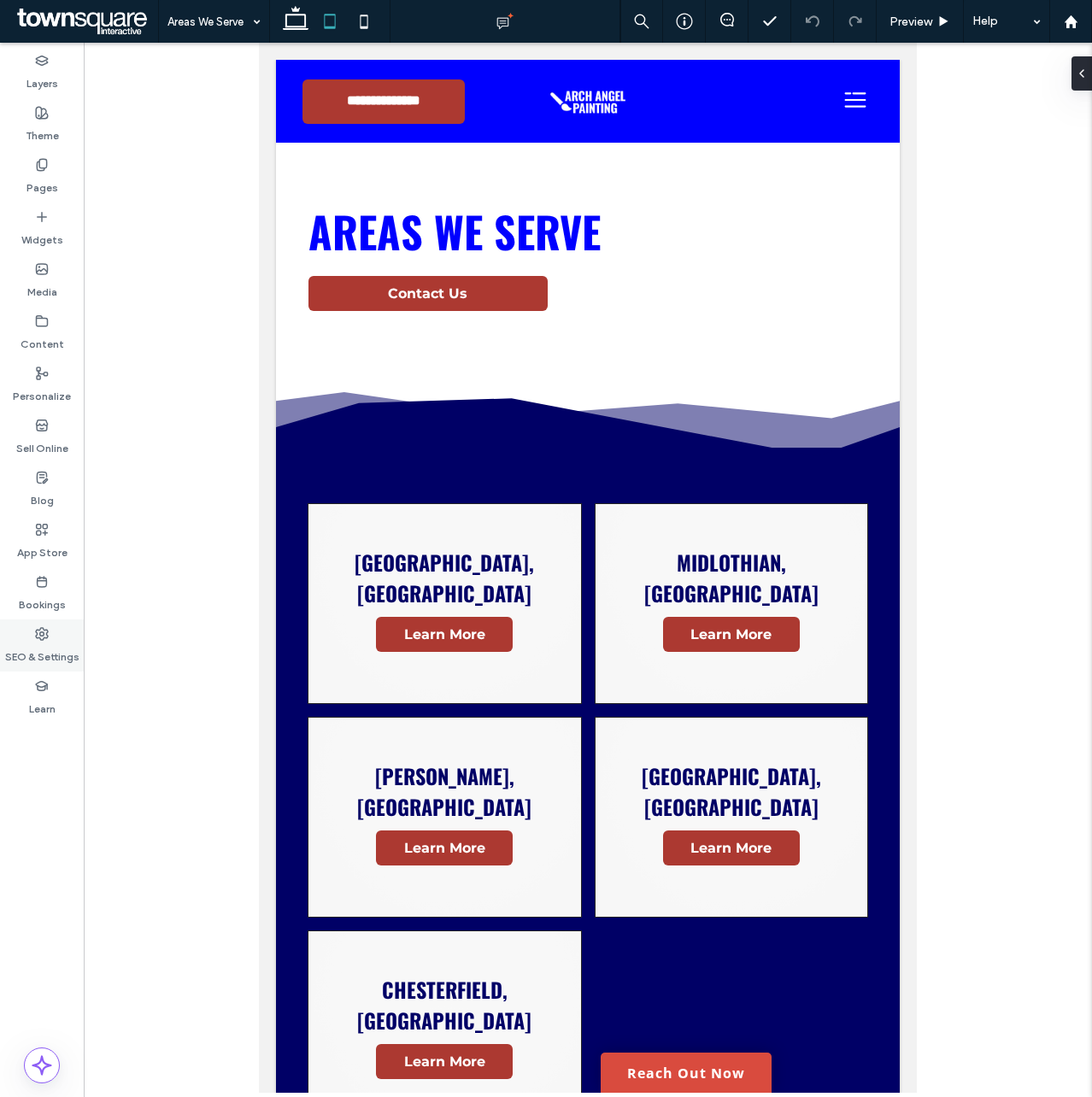
click at [27, 658] on label "SEO & Settings" at bounding box center [42, 652] width 74 height 24
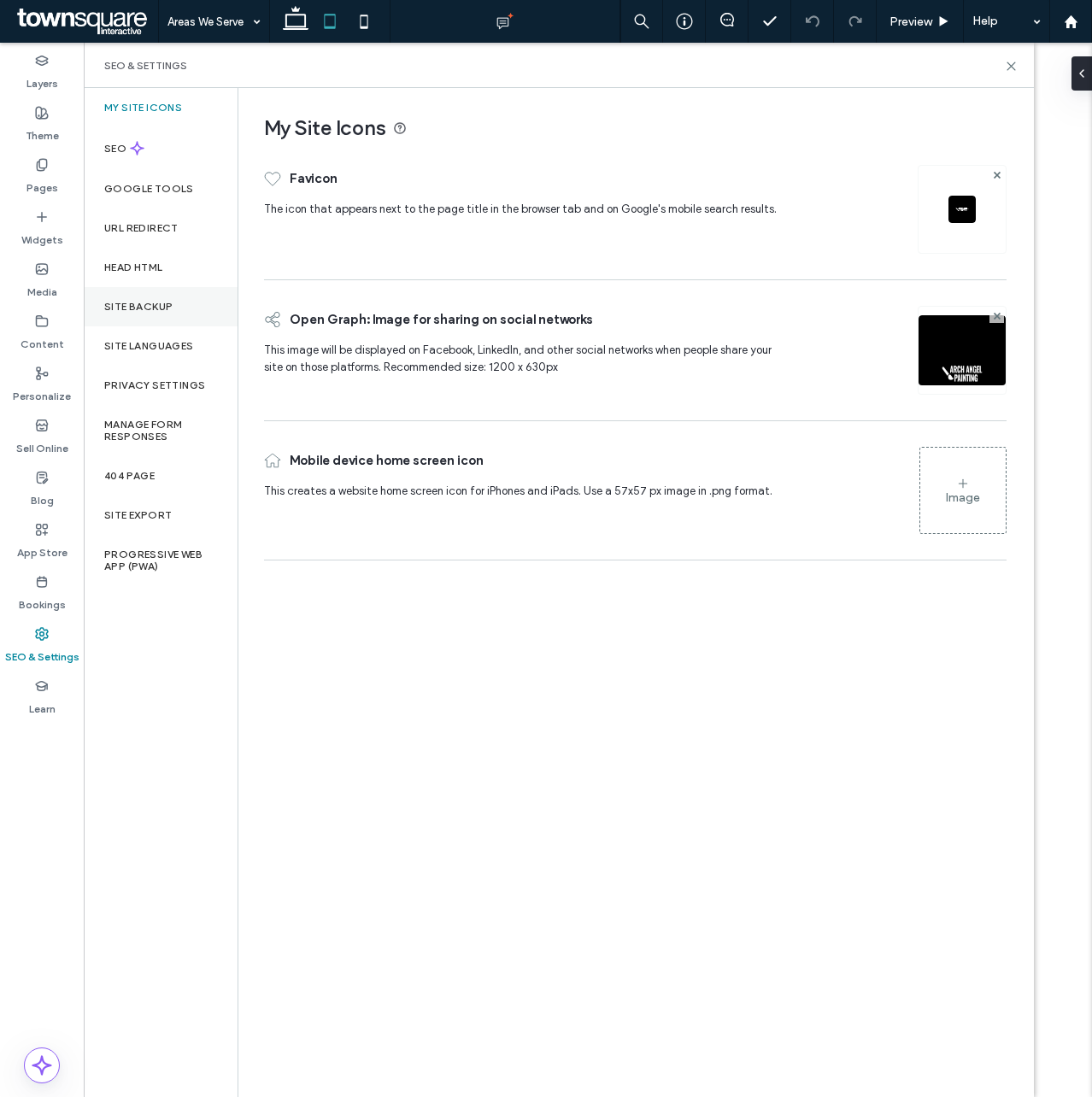
click at [172, 290] on div "Site Backup" at bounding box center [160, 307] width 154 height 39
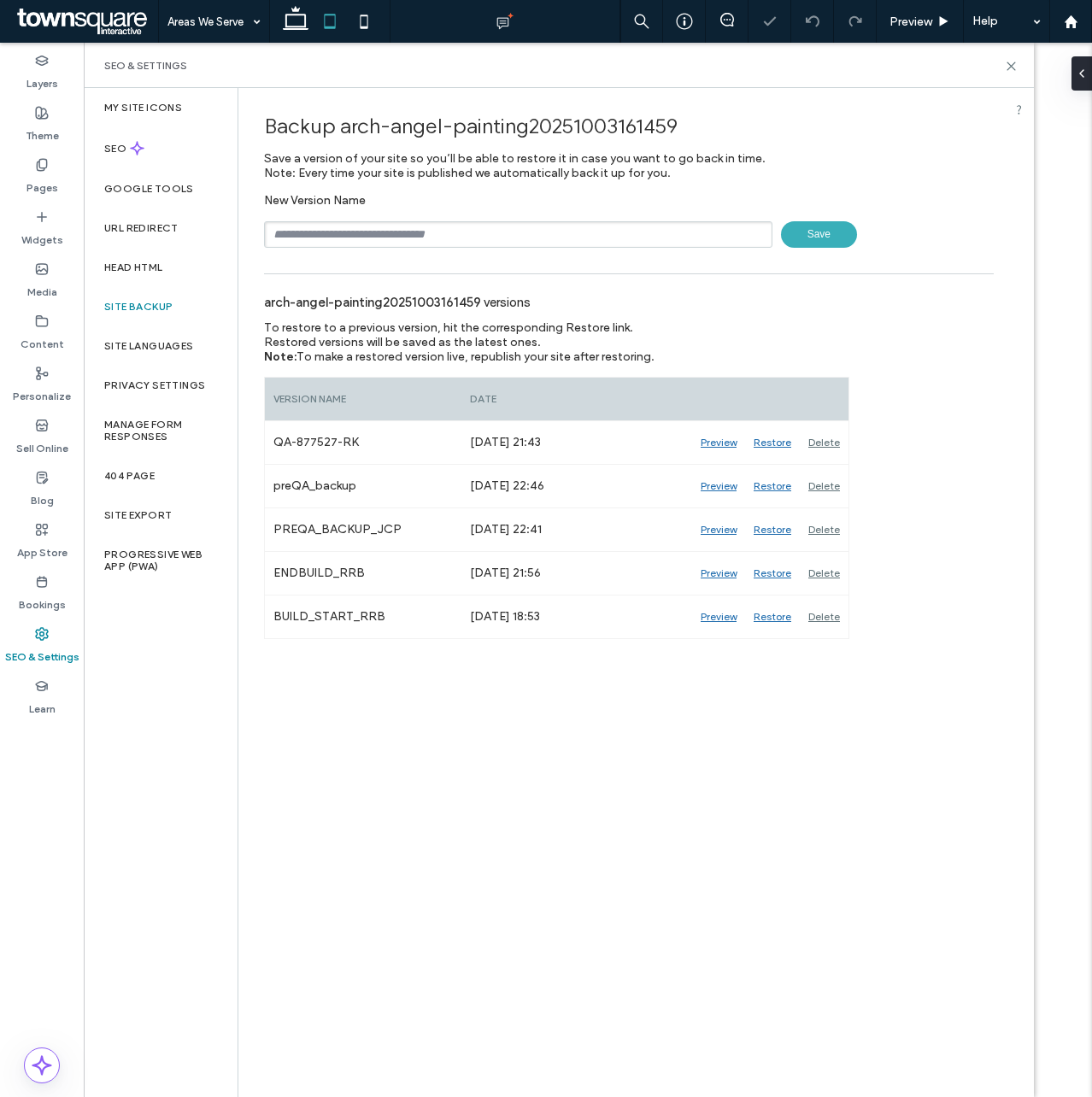
click at [319, 236] on input "text" at bounding box center [518, 235] width 508 height 27
type input "***"
click at [826, 232] on span "Save" at bounding box center [819, 235] width 76 height 27
drag, startPoint x: 1012, startPoint y: 65, endPoint x: 612, endPoint y: 138, distance: 406.6
click at [1012, 65] on use at bounding box center [1011, 66] width 8 height 8
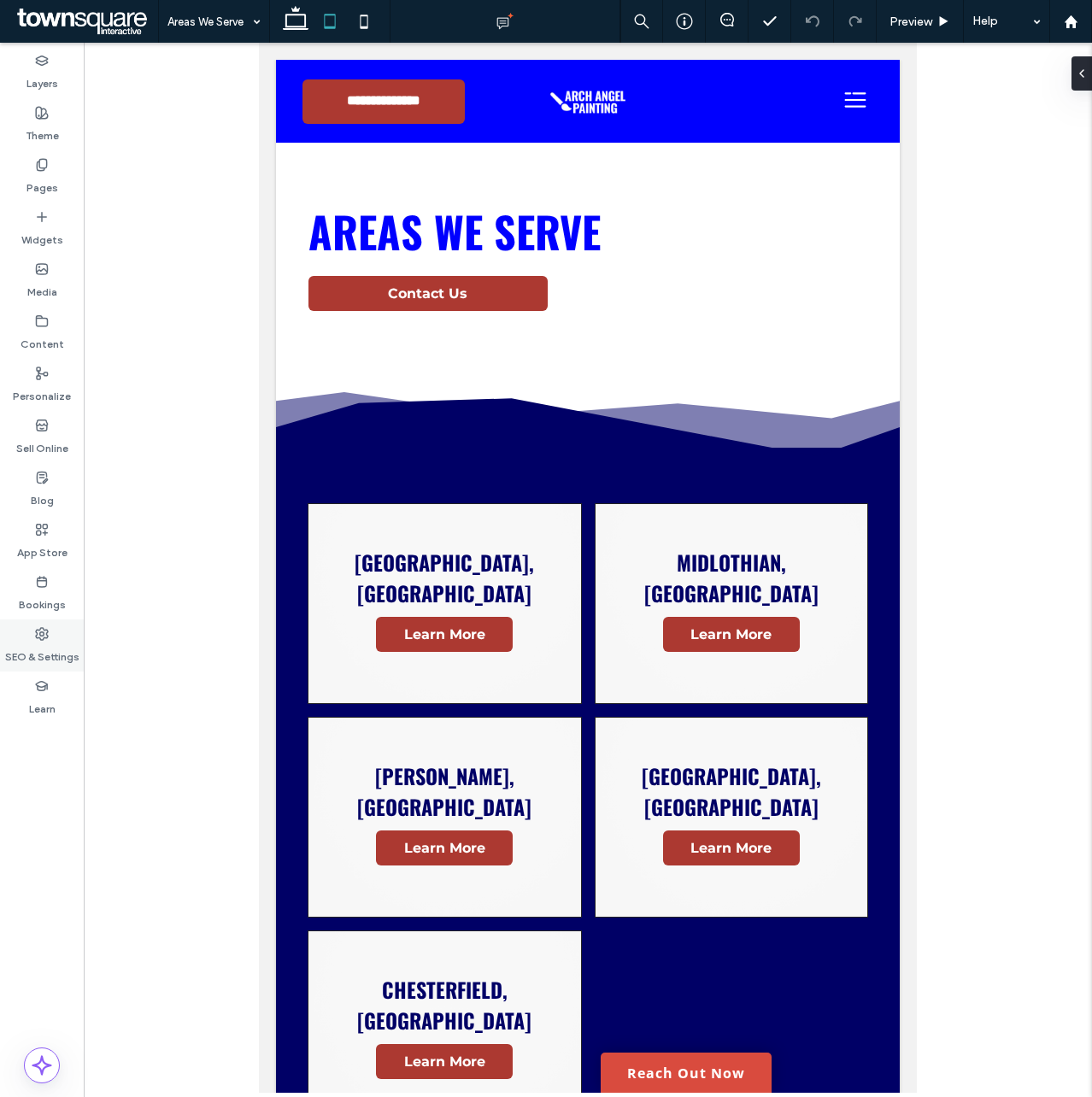
click at [49, 632] on div "SEO & Settings" at bounding box center [41, 645] width 83 height 52
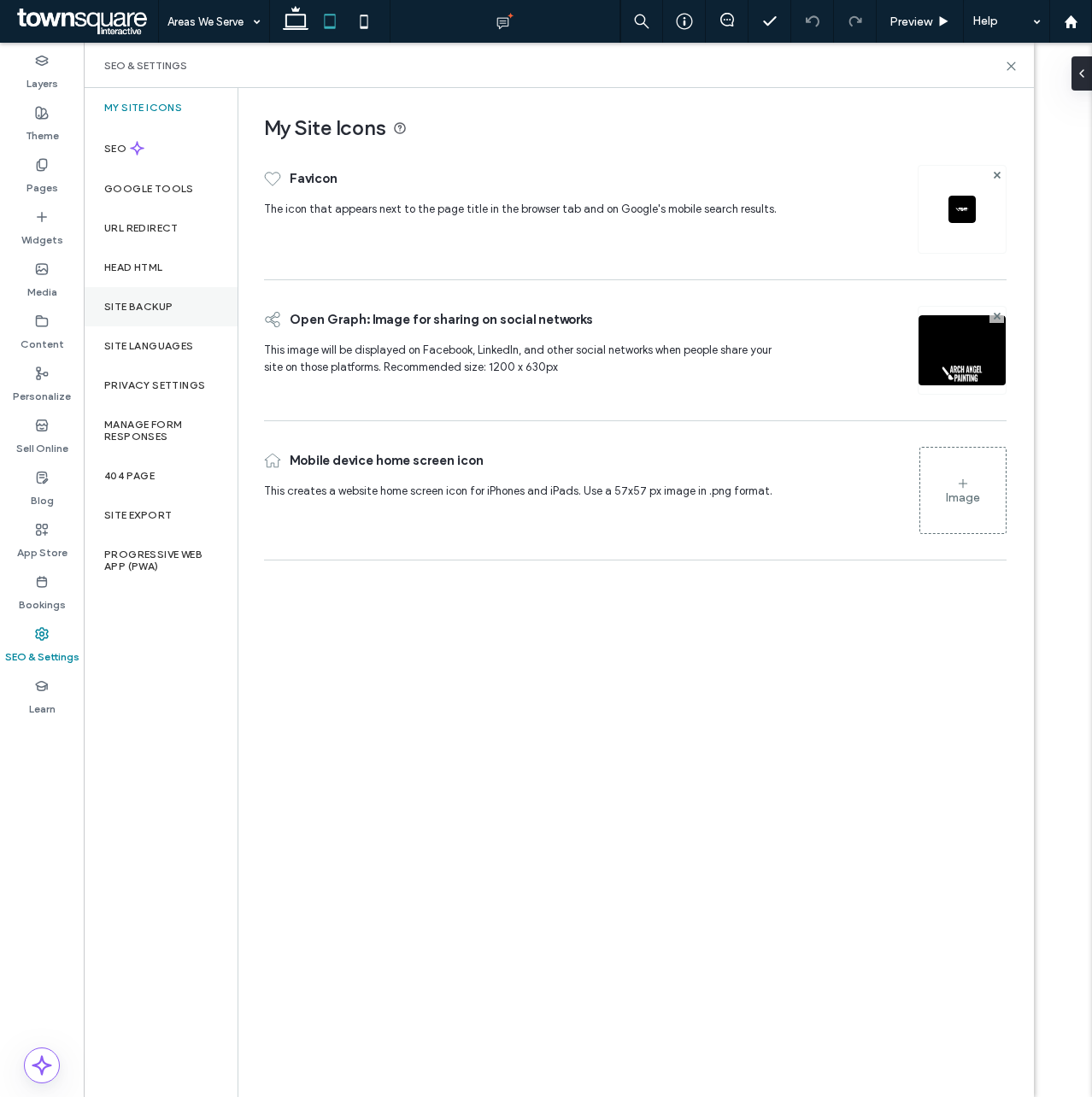
click at [175, 315] on div "Site Backup" at bounding box center [160, 307] width 154 height 39
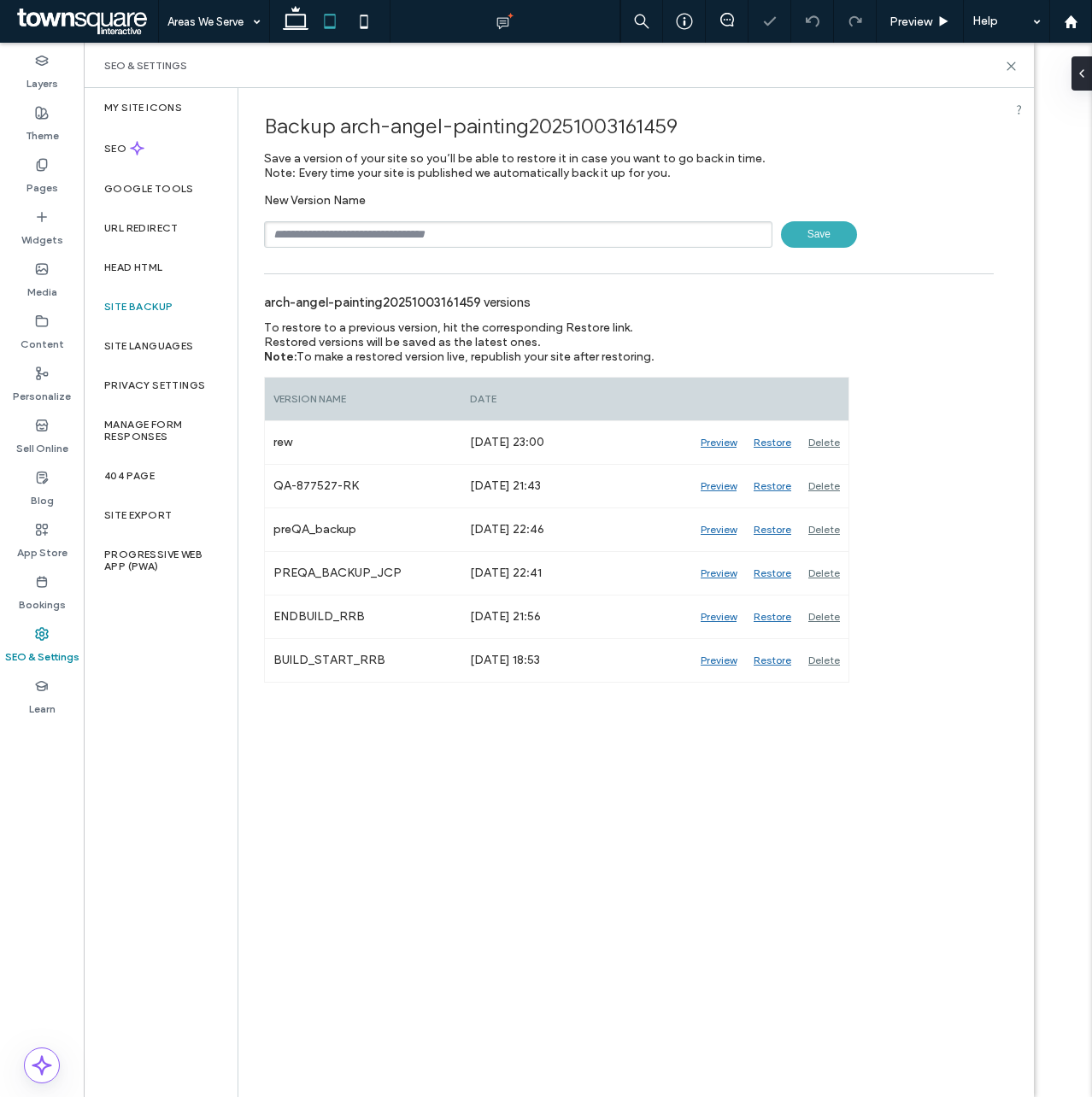
click at [355, 234] on input "text" at bounding box center [518, 235] width 508 height 27
type input "**********"
click at [824, 233] on span "Save" at bounding box center [819, 235] width 76 height 27
click at [1012, 66] on use at bounding box center [1011, 66] width 8 height 8
